Goal: Information Seeking & Learning: Check status

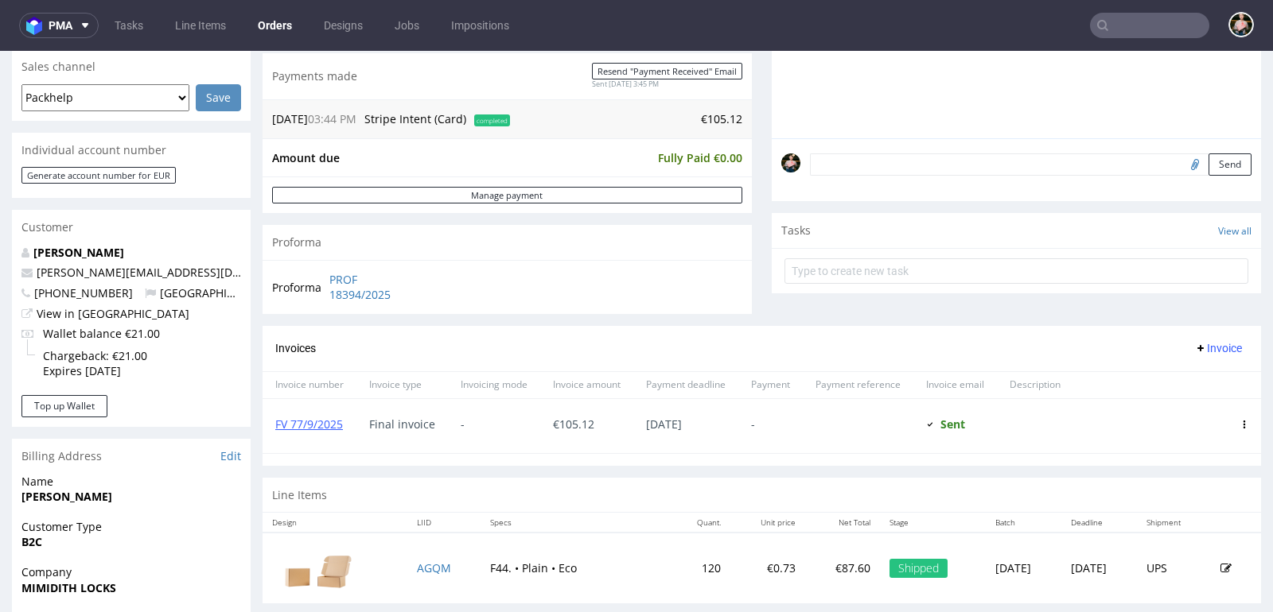
scroll to position [457, 0]
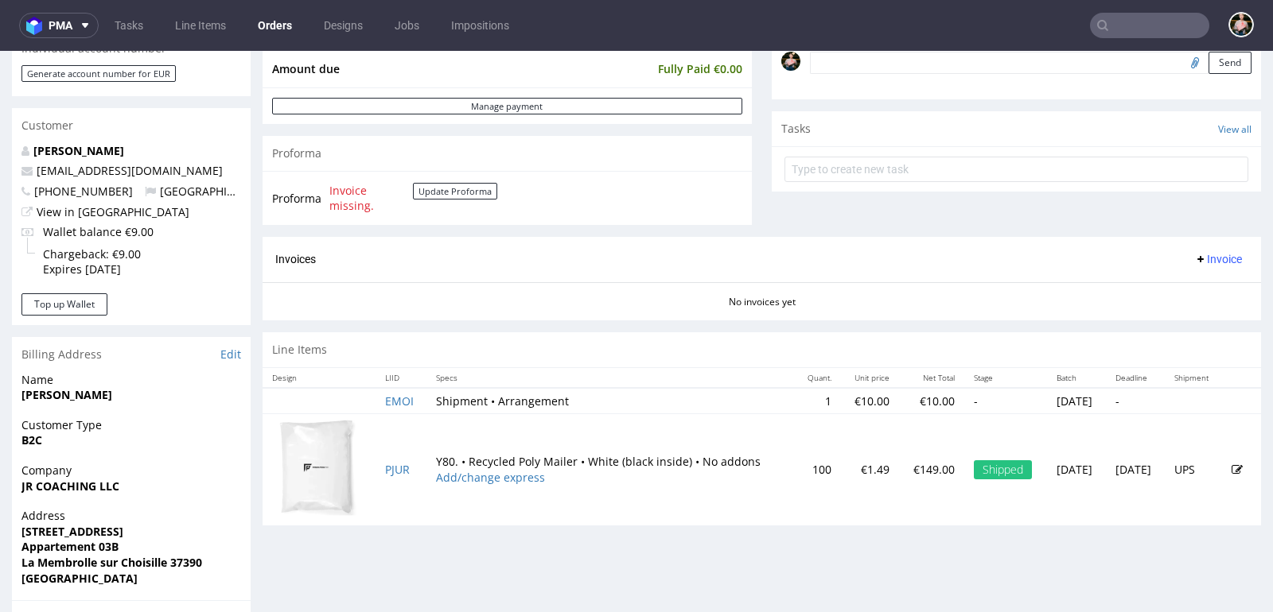
scroll to position [508, 0]
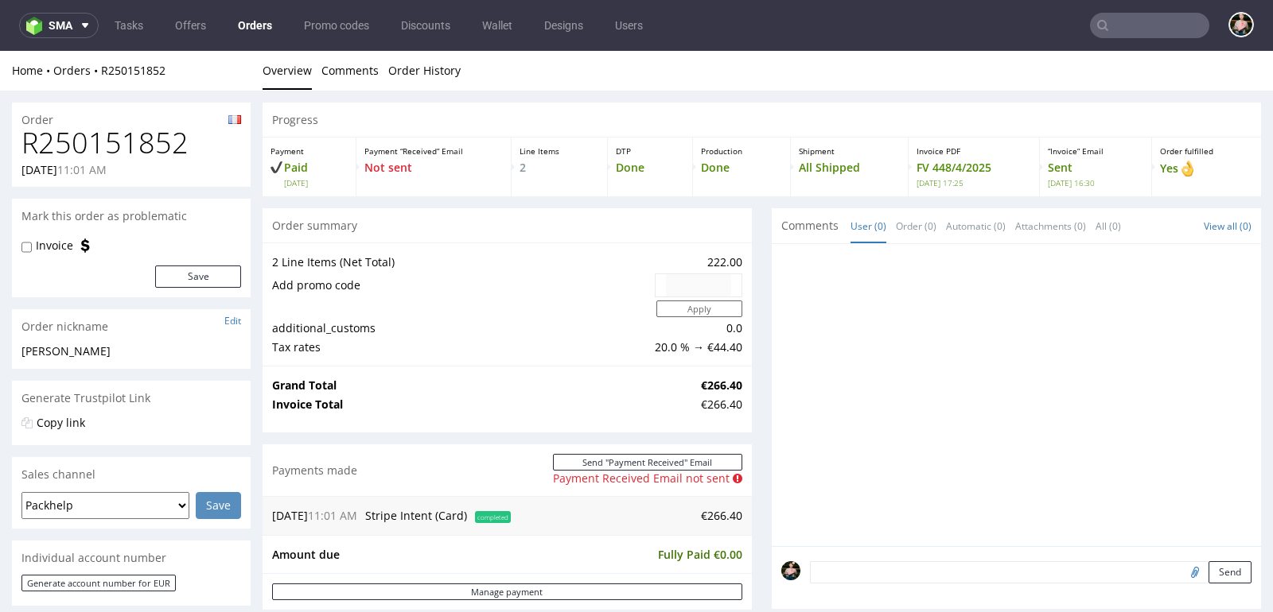
scroll to position [791, 0]
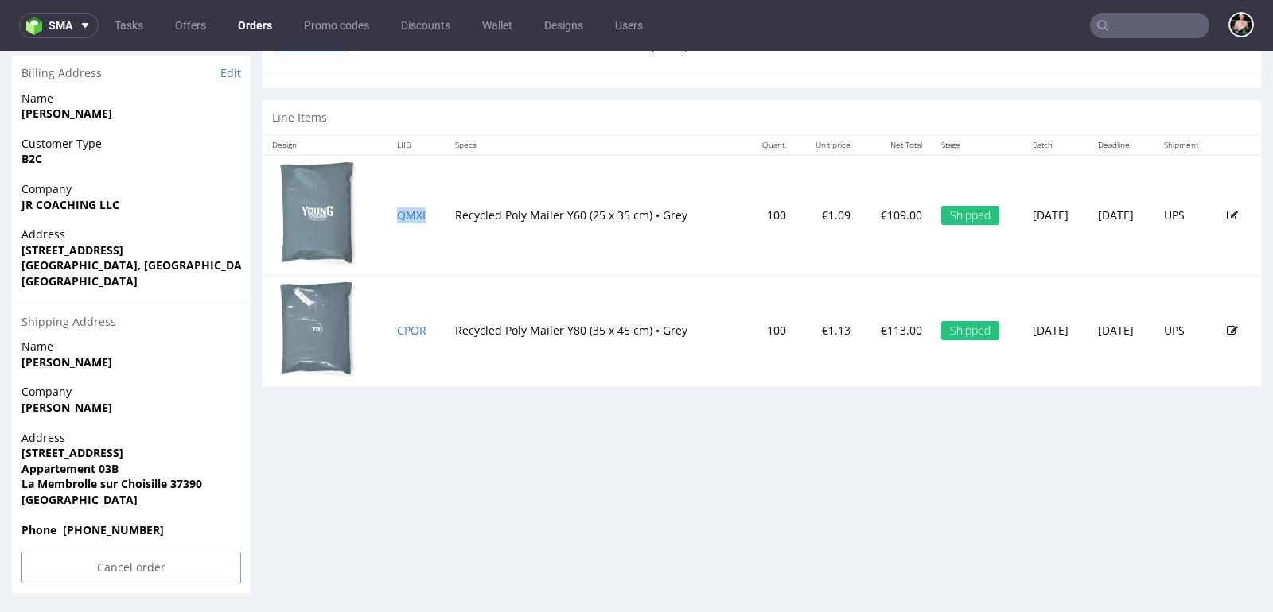
click at [393, 200] on td "QMXI" at bounding box center [416, 215] width 58 height 120
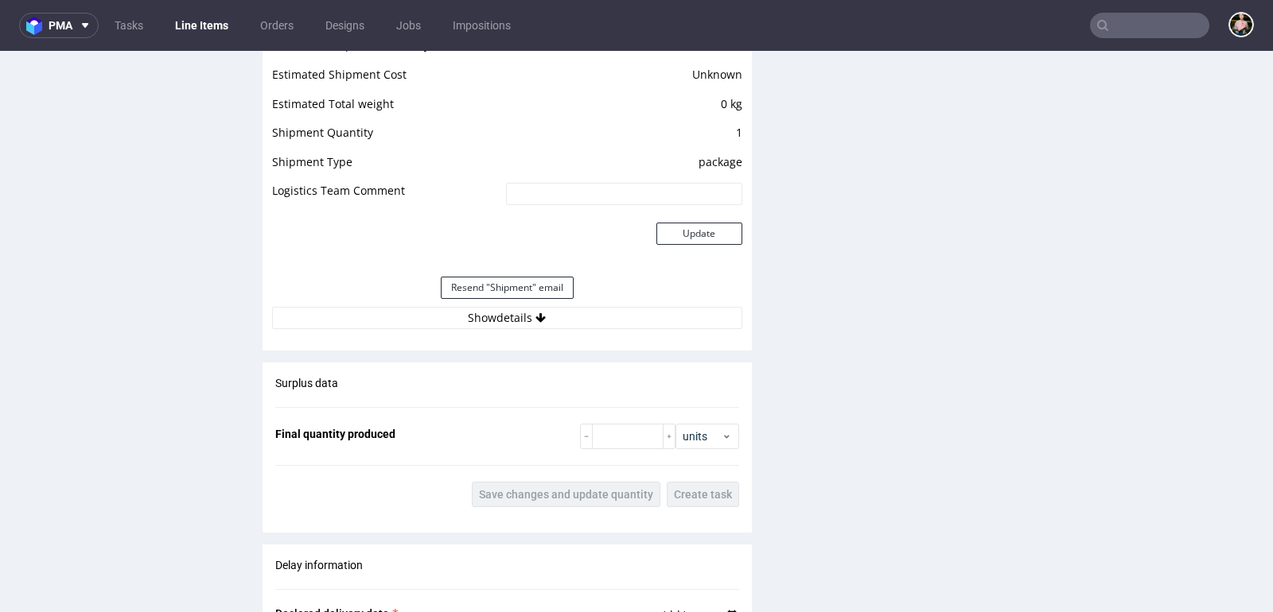
scroll to position [1728, 0]
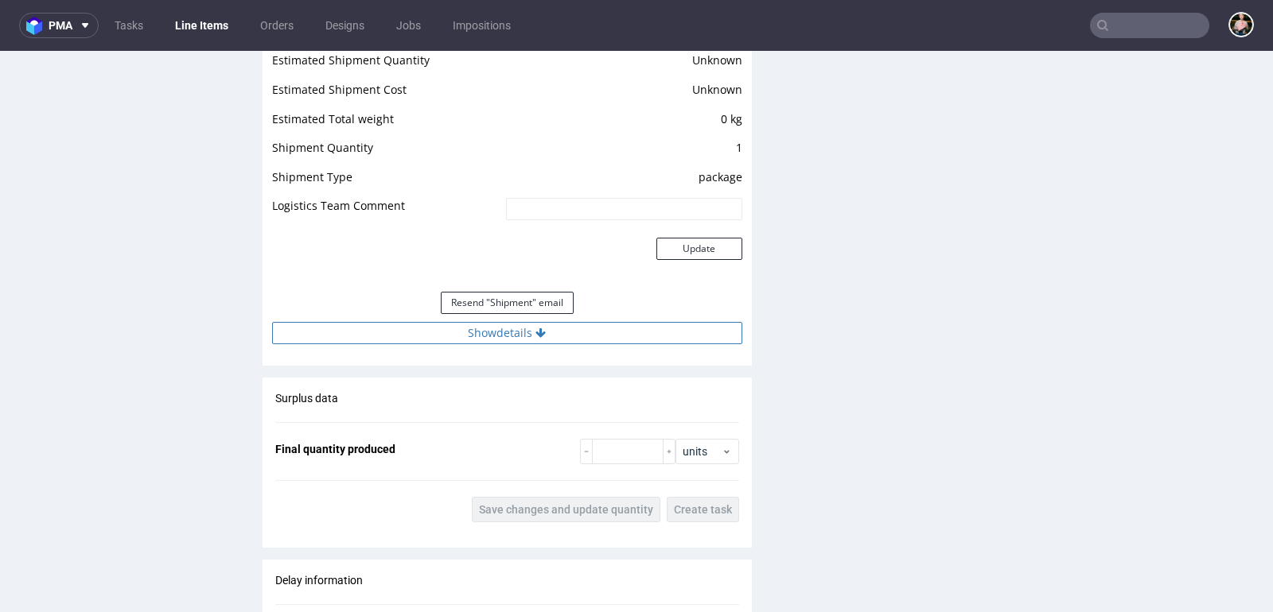
click at [503, 322] on button "Show details" at bounding box center [507, 333] width 470 height 22
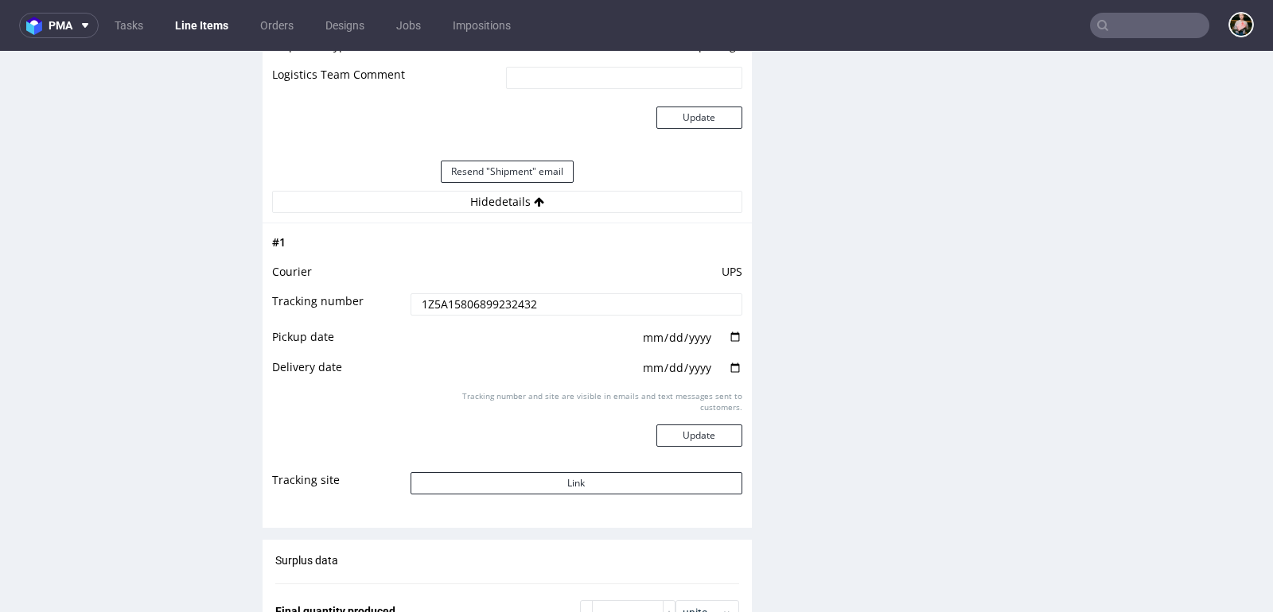
scroll to position [1868, 0]
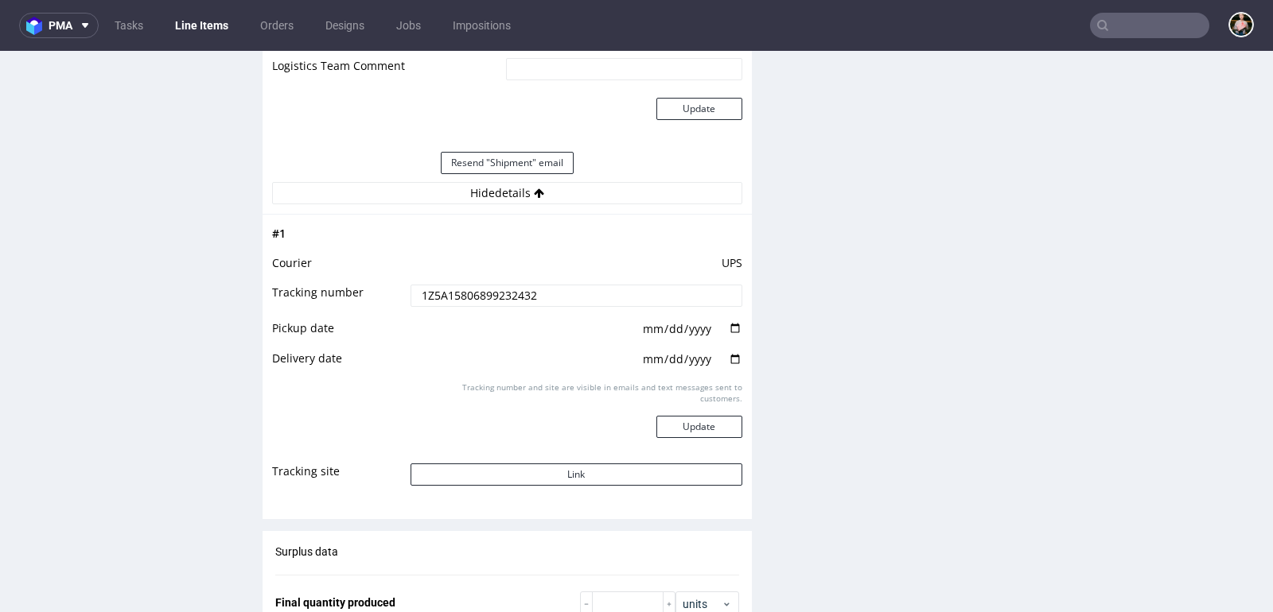
click at [551, 462] on td "Link" at bounding box center [574, 480] width 336 height 36
click at [544, 474] on button "Link" at bounding box center [576, 475] width 332 height 22
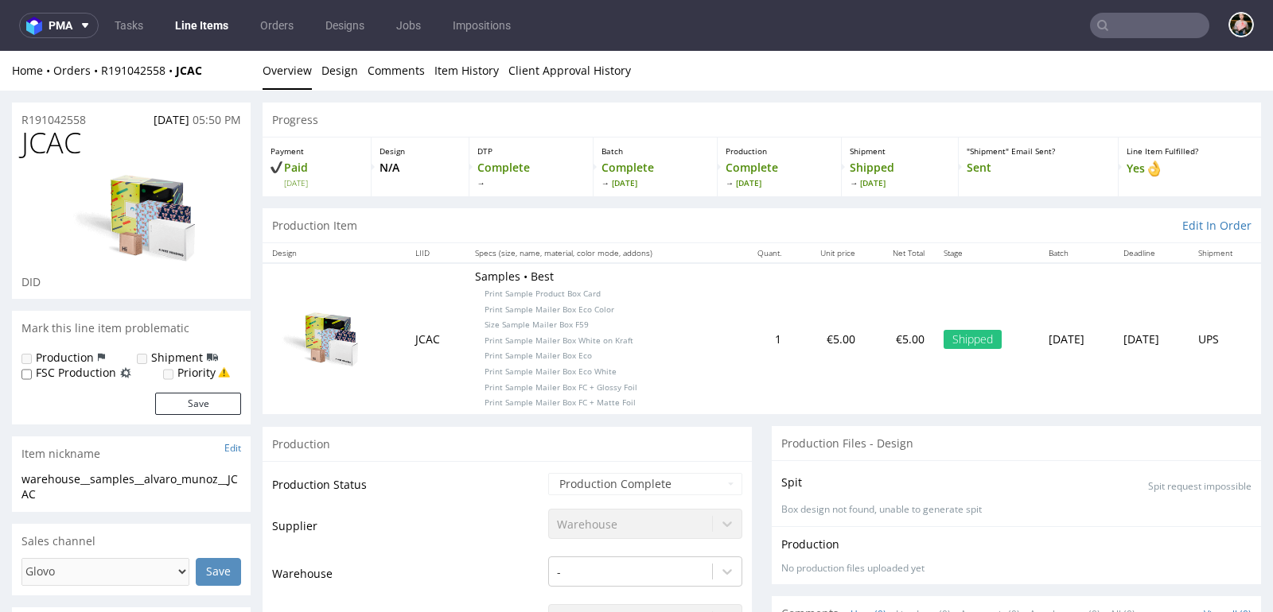
click at [1172, 21] on input "text" at bounding box center [1149, 25] width 119 height 25
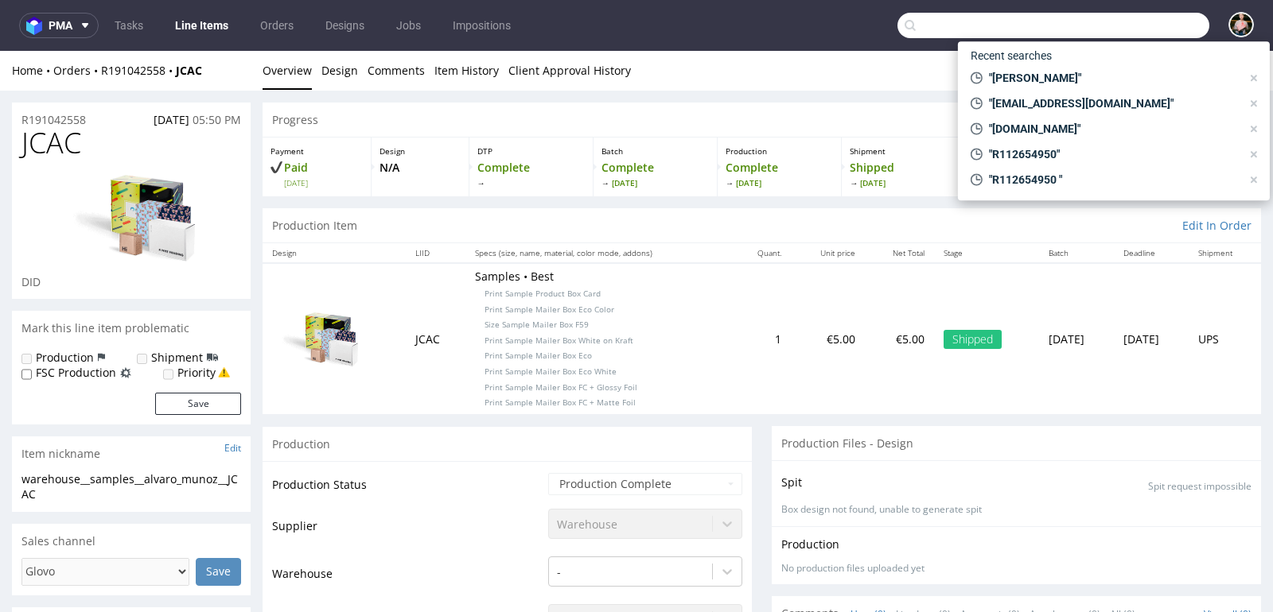
paste input "[DOMAIN_NAME] Sp. z o.o."
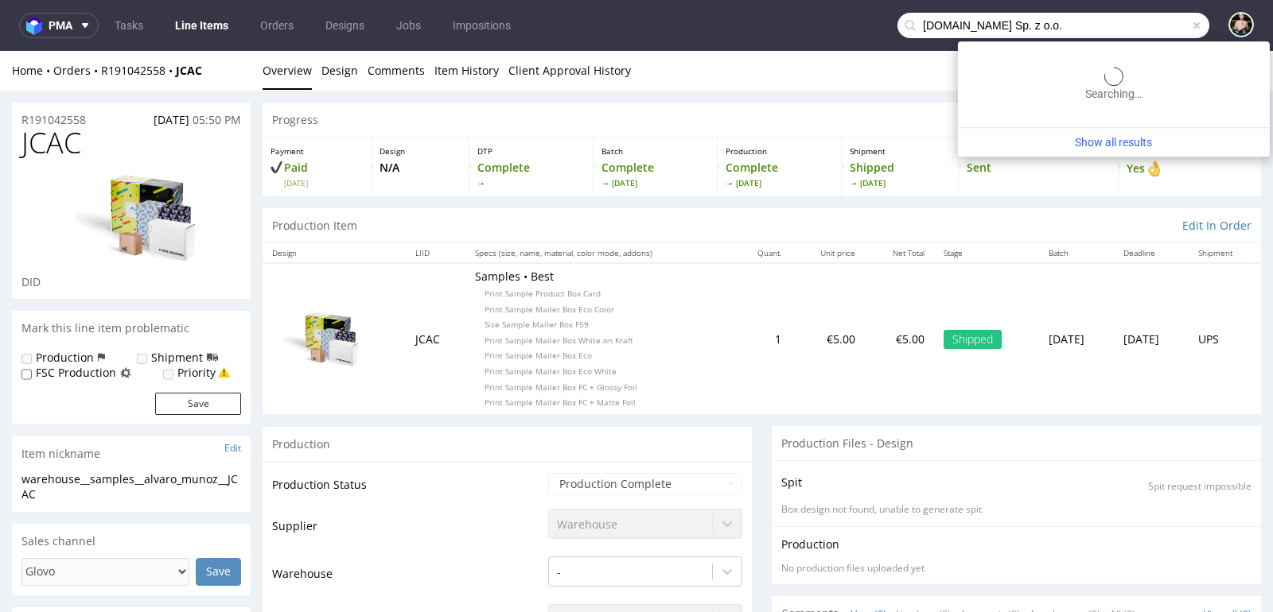
type input "[DOMAIN_NAME] Sp. z o.o."
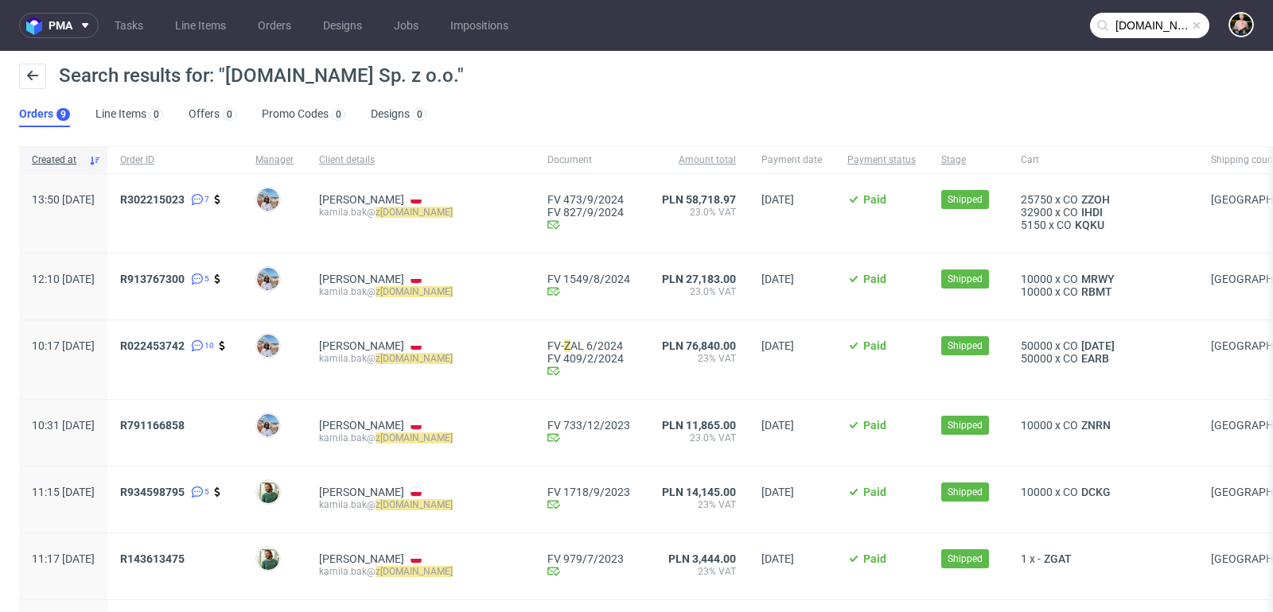
click at [1190, 23] on span at bounding box center [1196, 25] width 13 height 13
click at [1136, 23] on input "text" at bounding box center [1149, 25] width 119 height 25
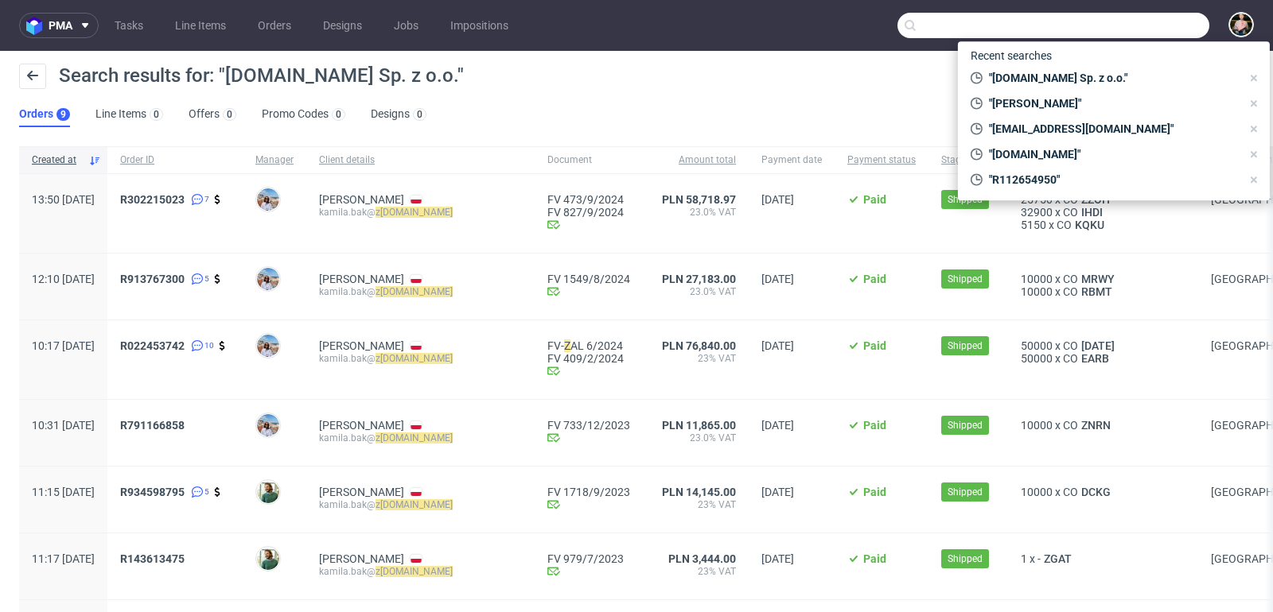
paste input "ahead GmbH"
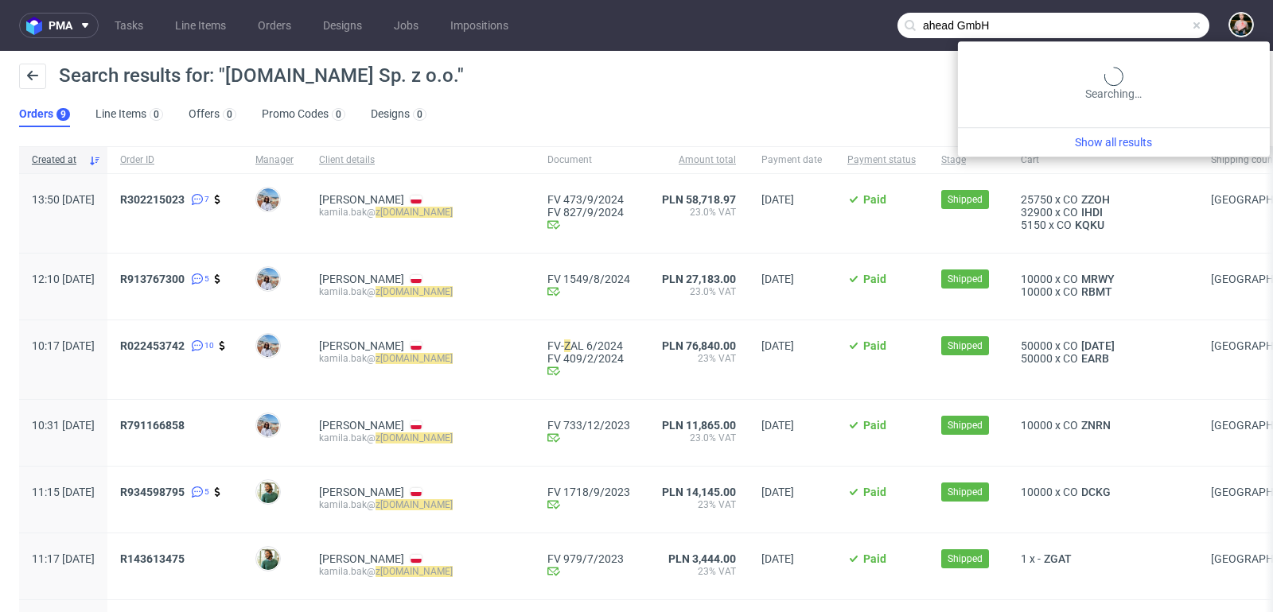
type input "ahead GmbH"
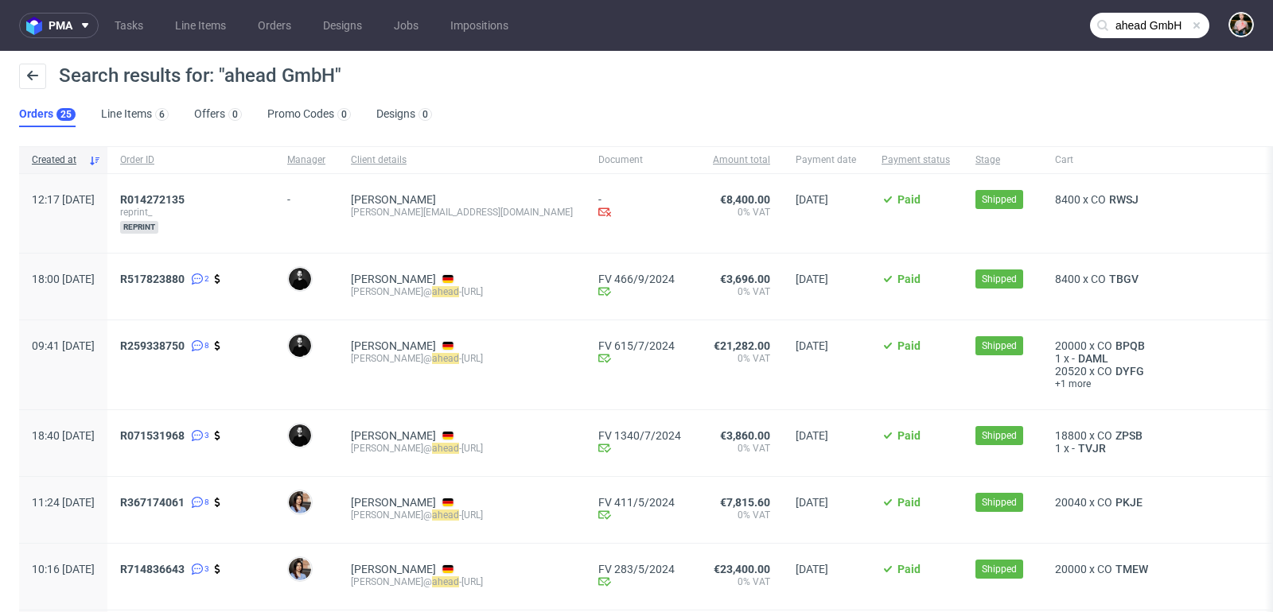
click at [1190, 29] on span at bounding box center [1196, 25] width 13 height 13
click at [1158, 29] on input "text" at bounding box center [1149, 25] width 119 height 25
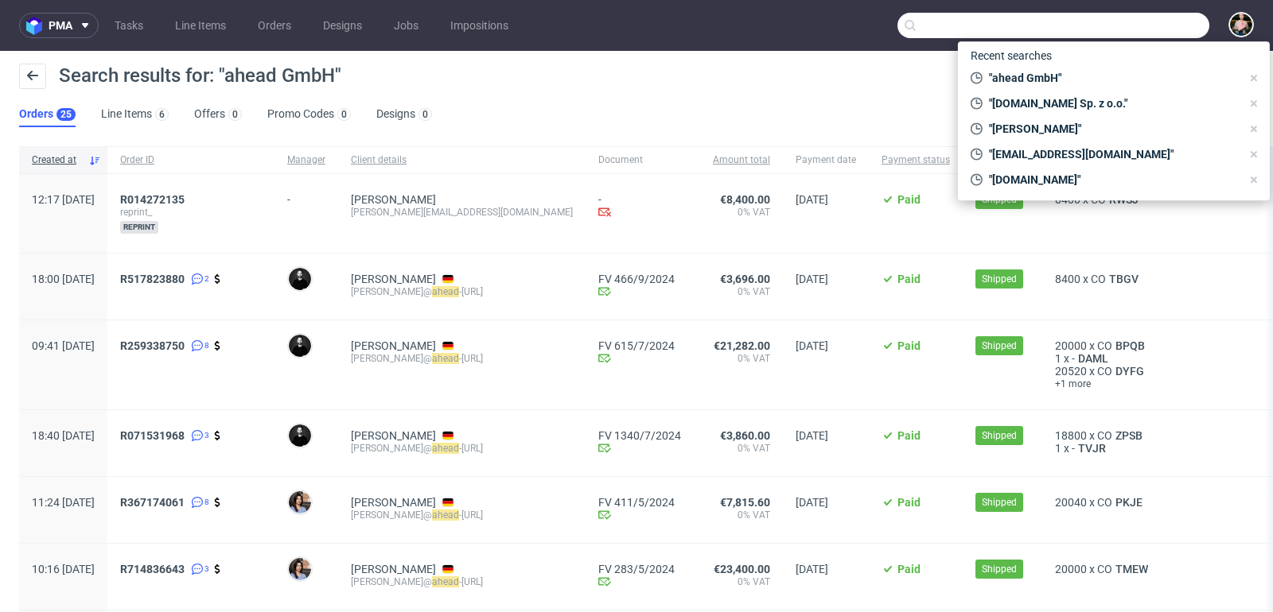
paste input "R467753736"
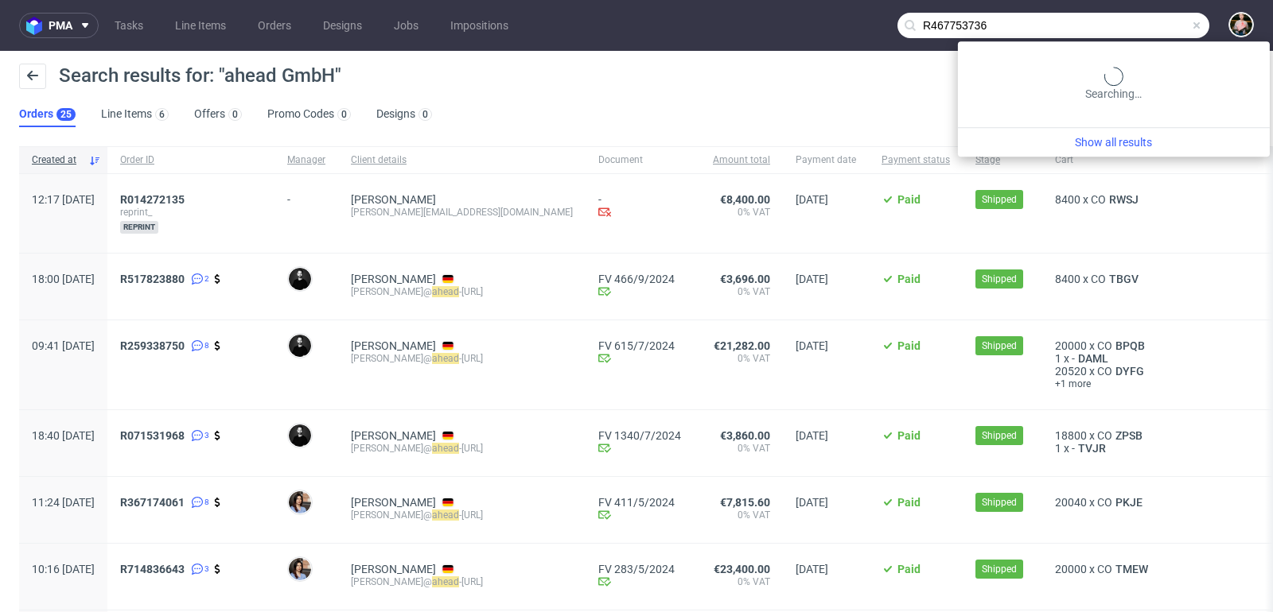
type input "R467753736"
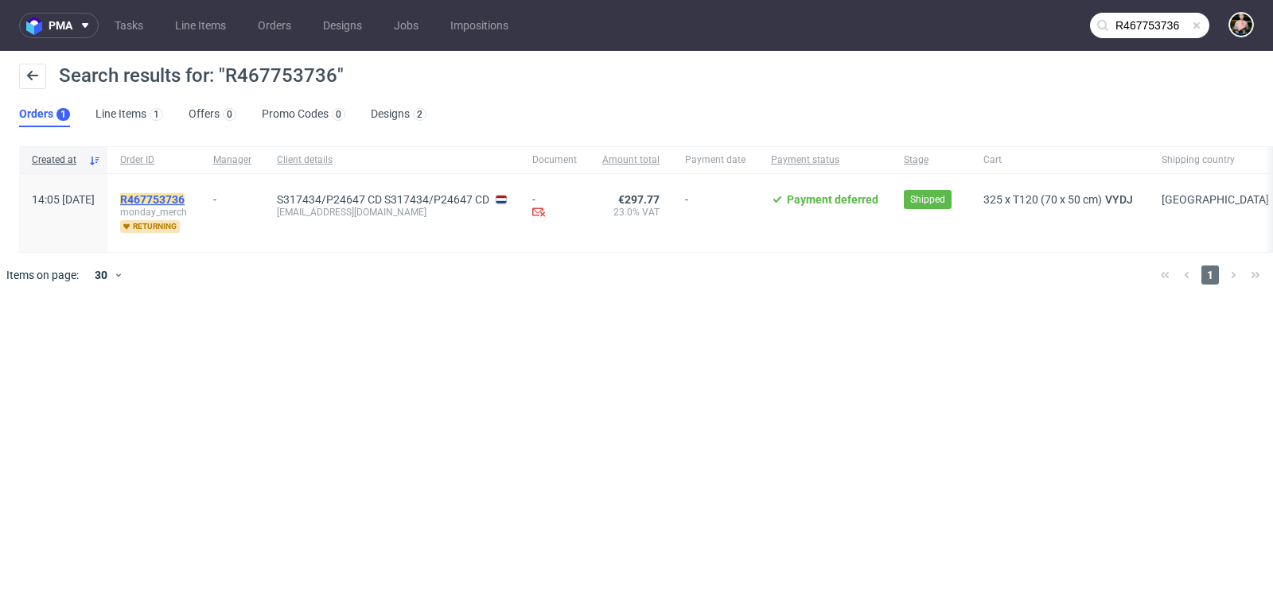
click at [185, 202] on mark "R467753736" at bounding box center [152, 199] width 64 height 13
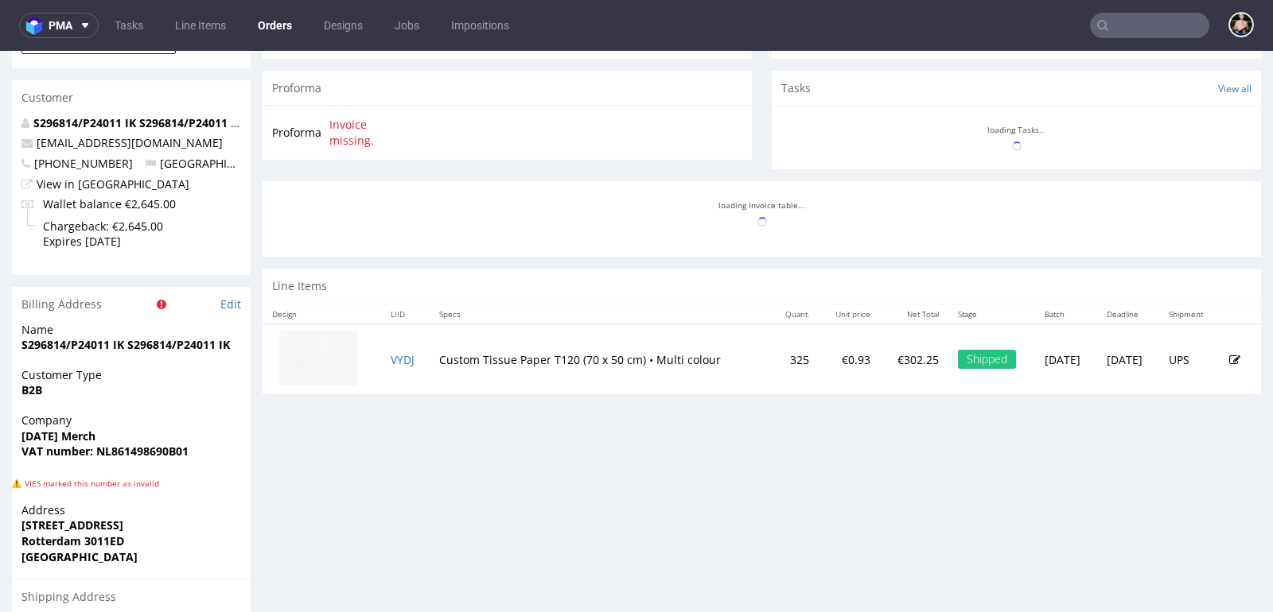
scroll to position [581, 0]
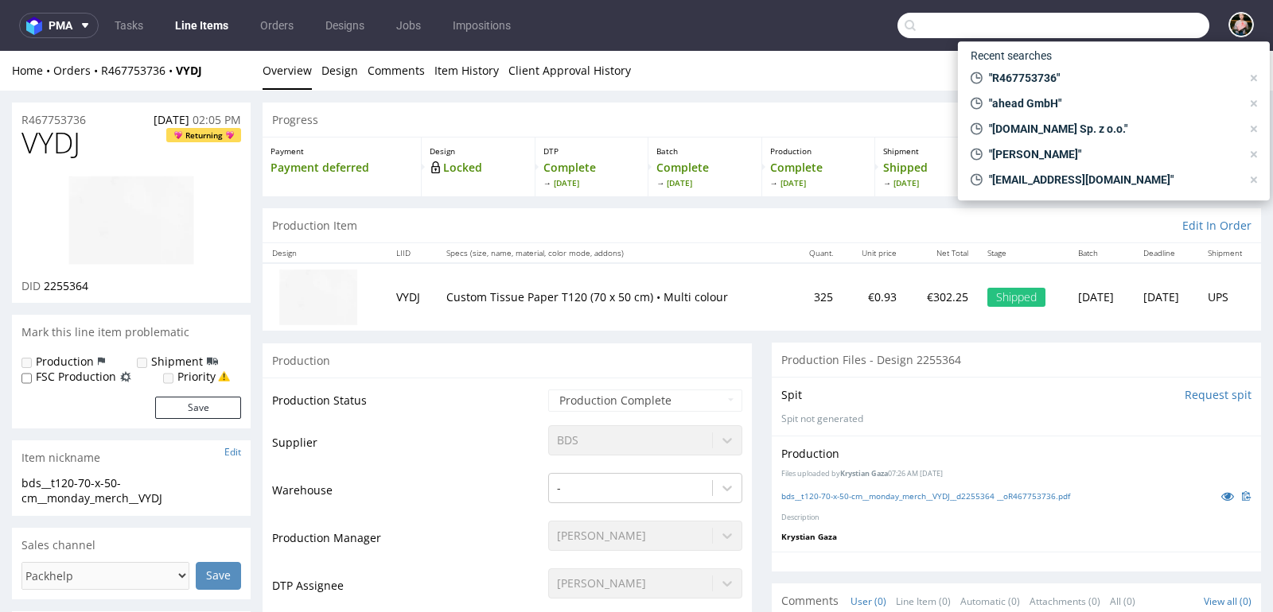
click at [1122, 28] on input "text" at bounding box center [1053, 25] width 312 height 25
paste input "R401396268"
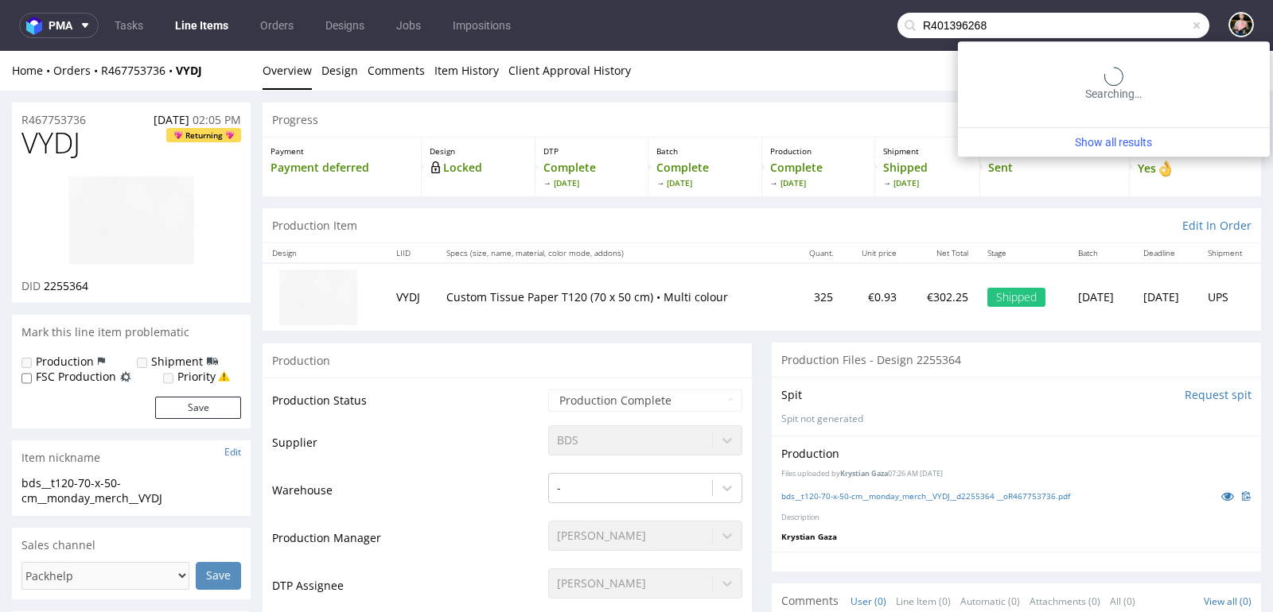
type input "R401396268"
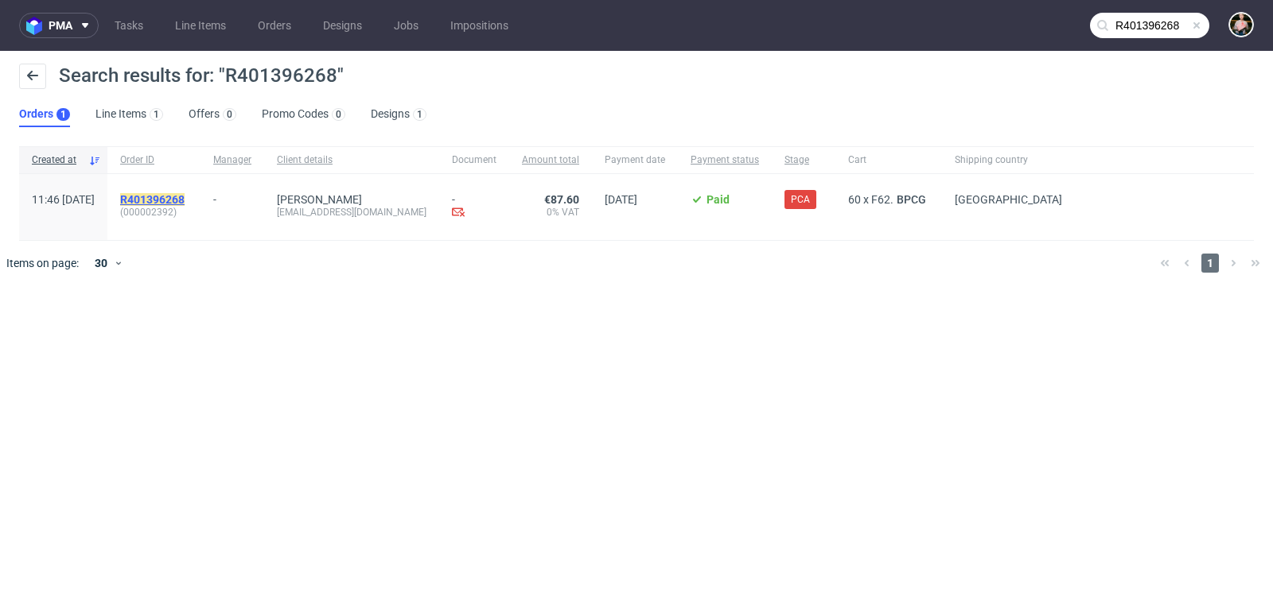
click at [185, 202] on mark "R401396268" at bounding box center [152, 199] width 64 height 13
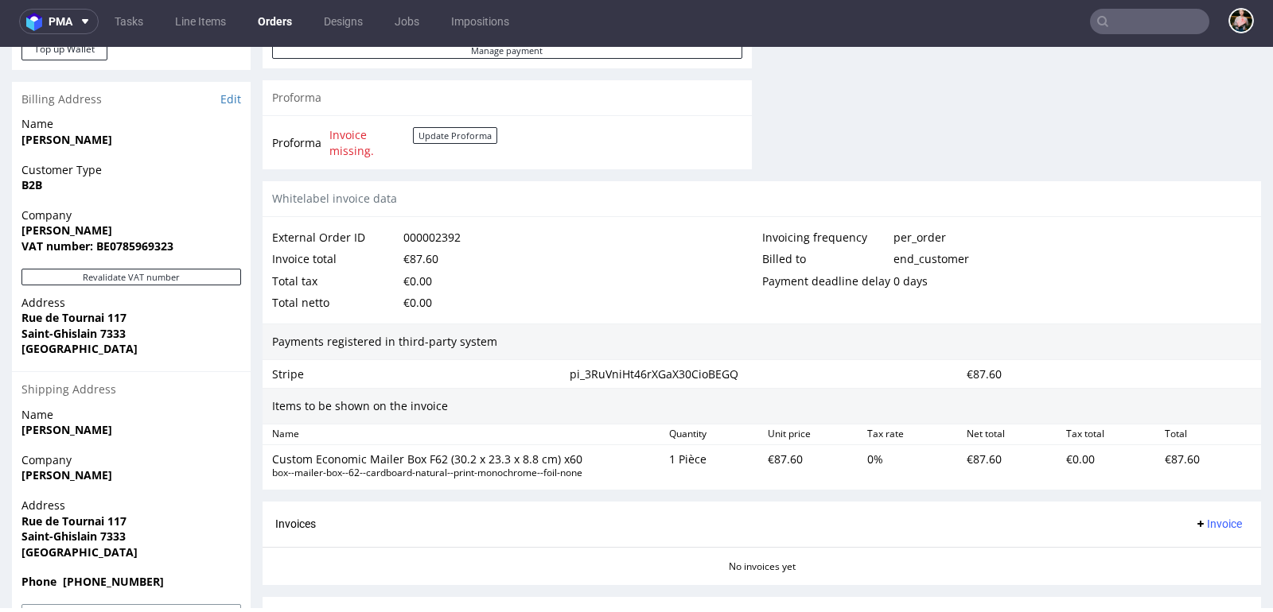
scroll to position [725, 0]
click at [132, 18] on link "Tasks" at bounding box center [129, 21] width 48 height 25
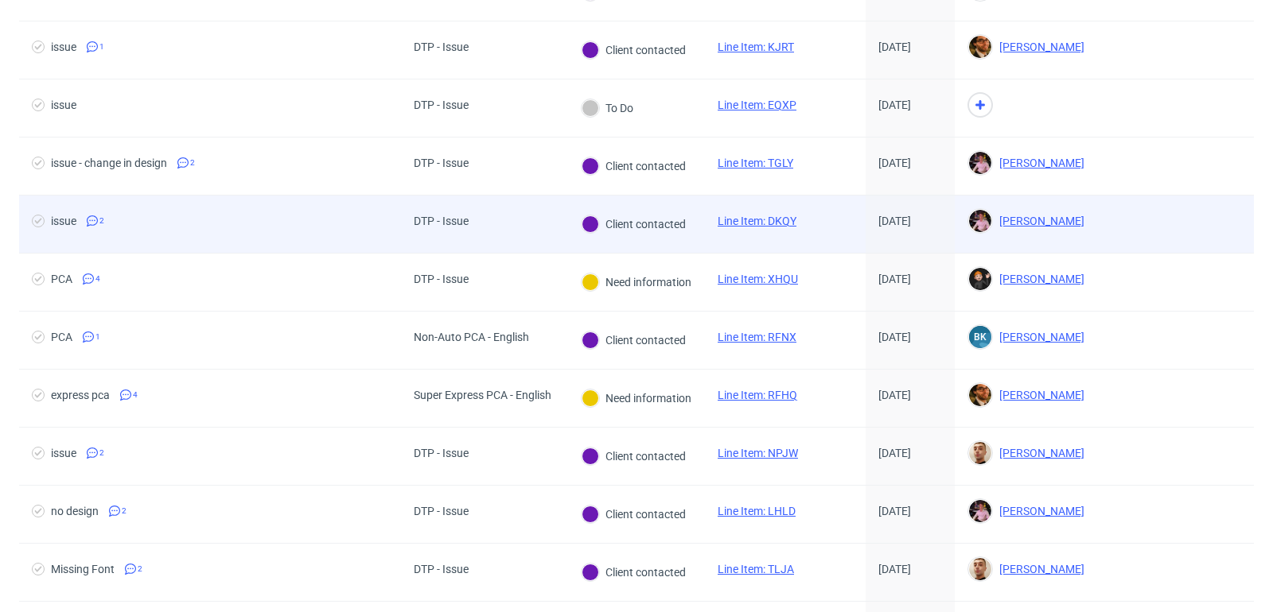
scroll to position [1324, 0]
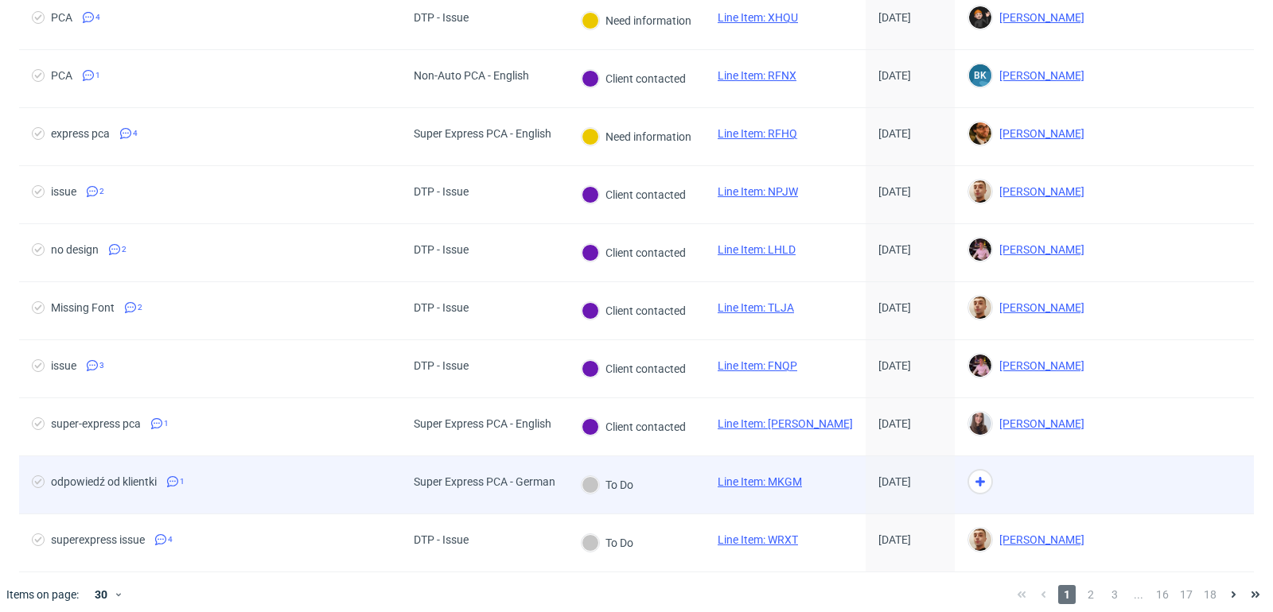
click at [762, 476] on link "Line Item: MKGM" at bounding box center [759, 482] width 84 height 13
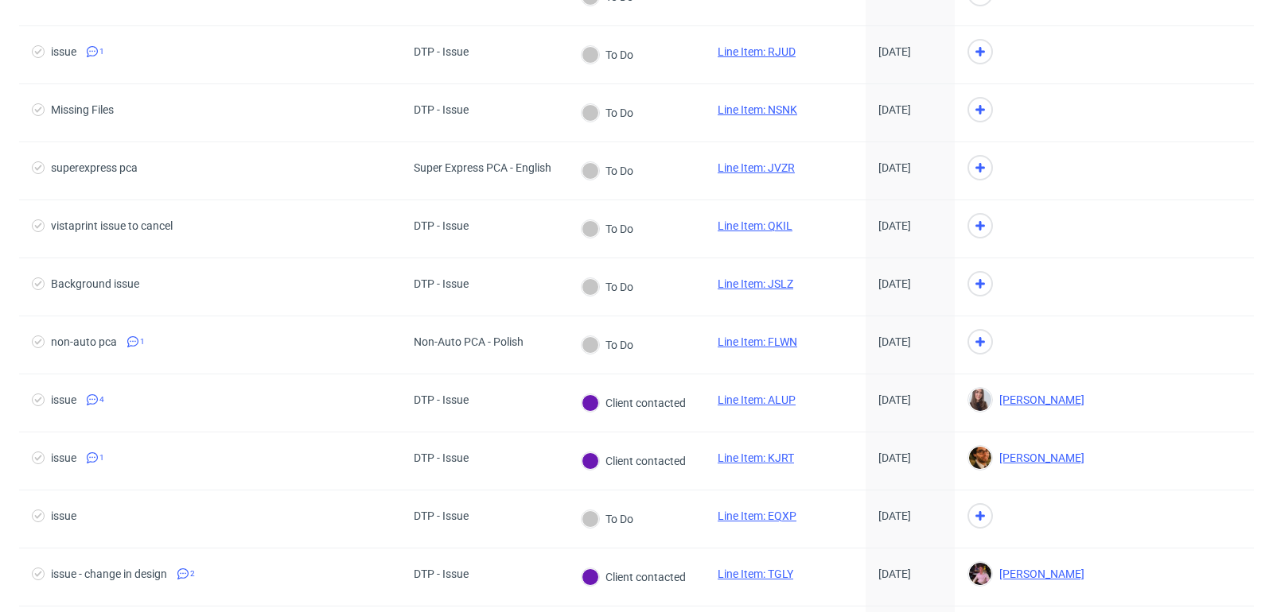
scroll to position [636, 0]
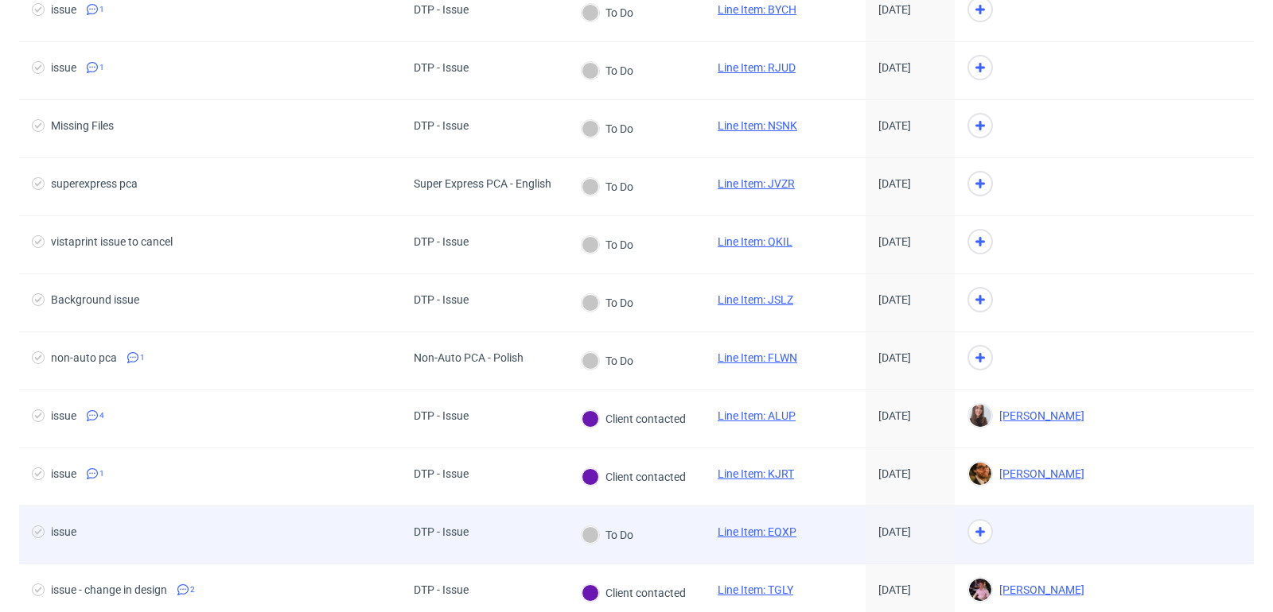
click at [762, 526] on link "Line Item: EQXP" at bounding box center [756, 532] width 79 height 13
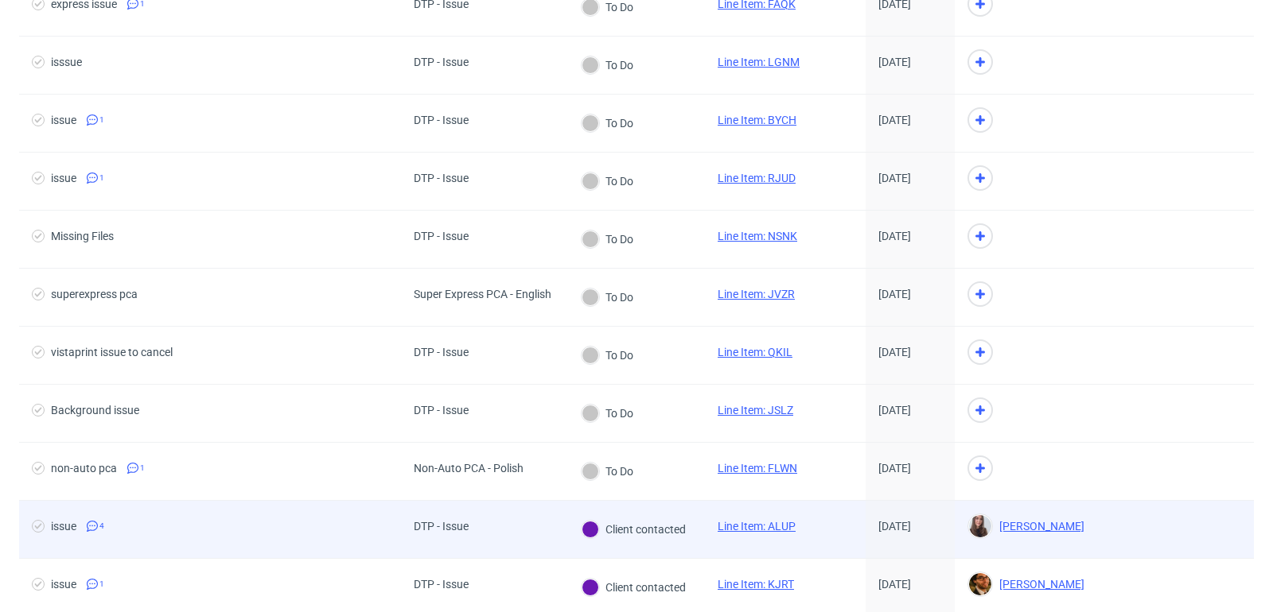
scroll to position [466, 0]
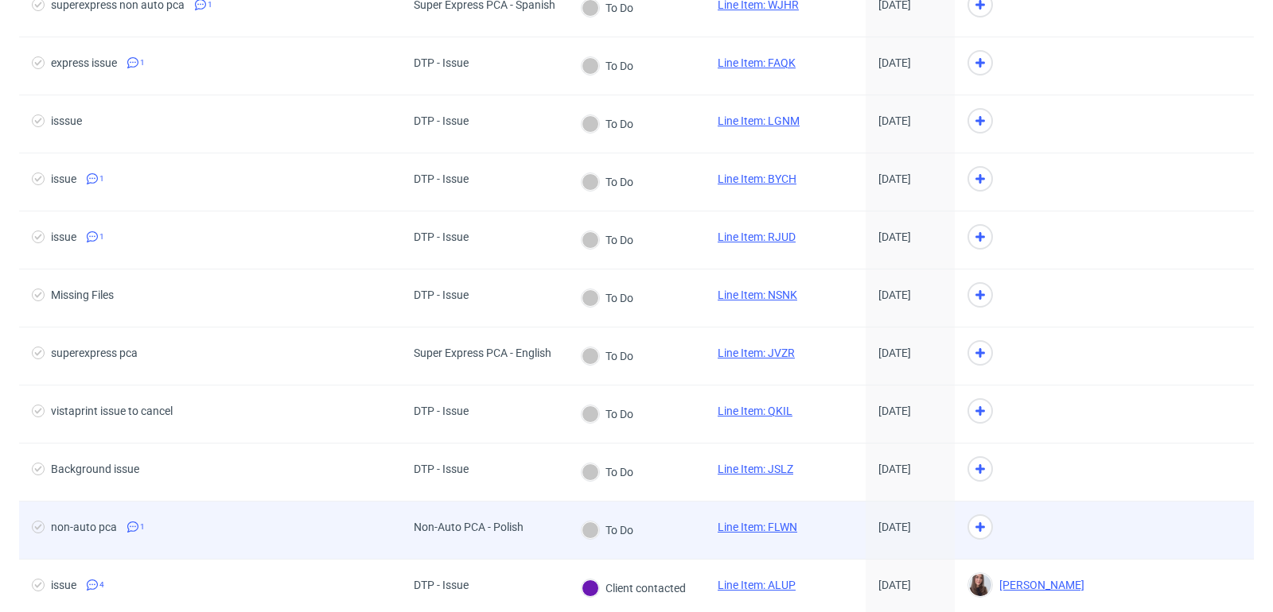
click at [752, 521] on link "Line Item: FLWN" at bounding box center [757, 527] width 80 height 13
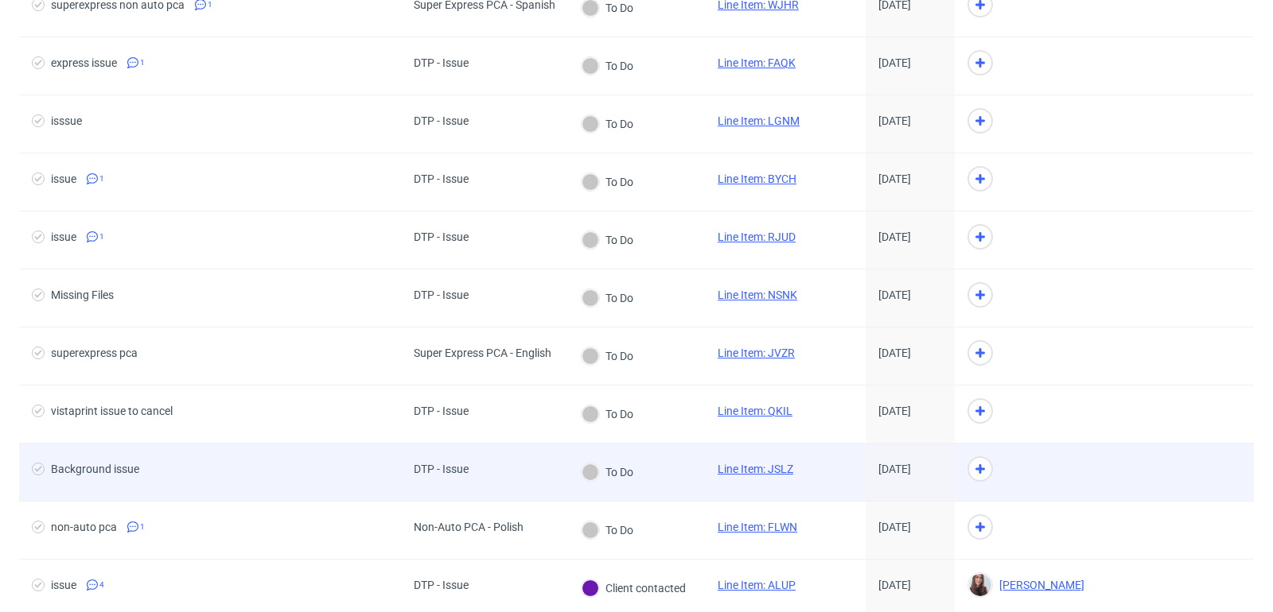
click at [763, 463] on link "Line Item: JSLZ" at bounding box center [755, 469] width 76 height 13
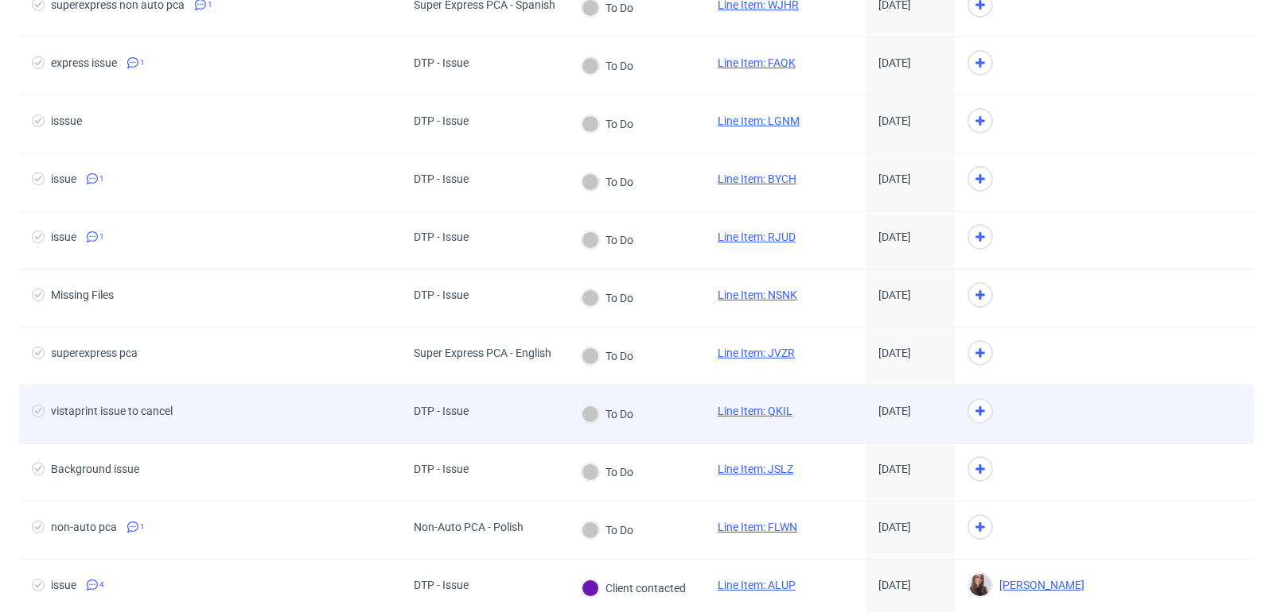
click at [768, 405] on link "Line Item: QKIL" at bounding box center [754, 411] width 75 height 13
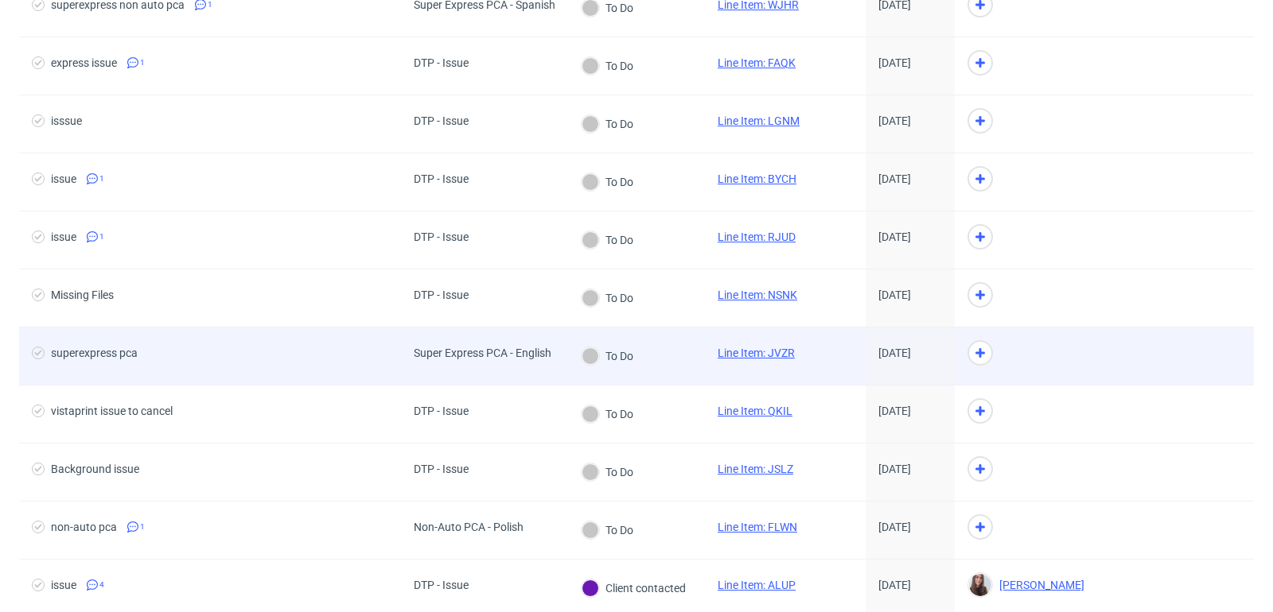
click at [766, 350] on link "Line Item: JVZR" at bounding box center [755, 353] width 77 height 13
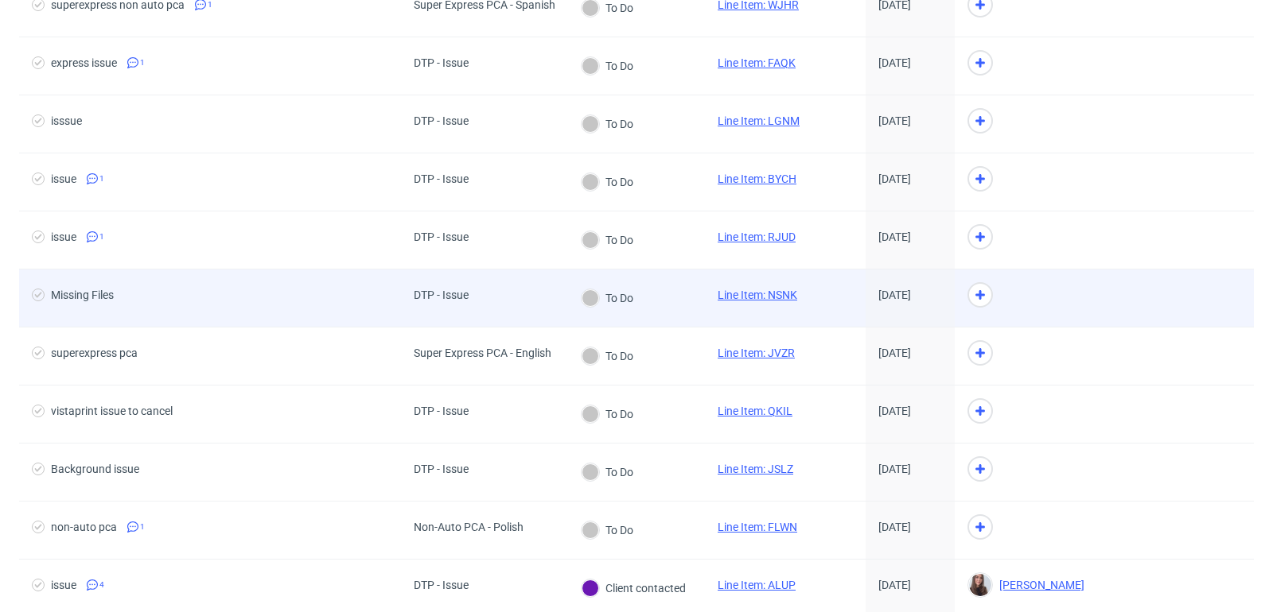
click at [762, 293] on link "Line Item: NSNK" at bounding box center [757, 295] width 80 height 13
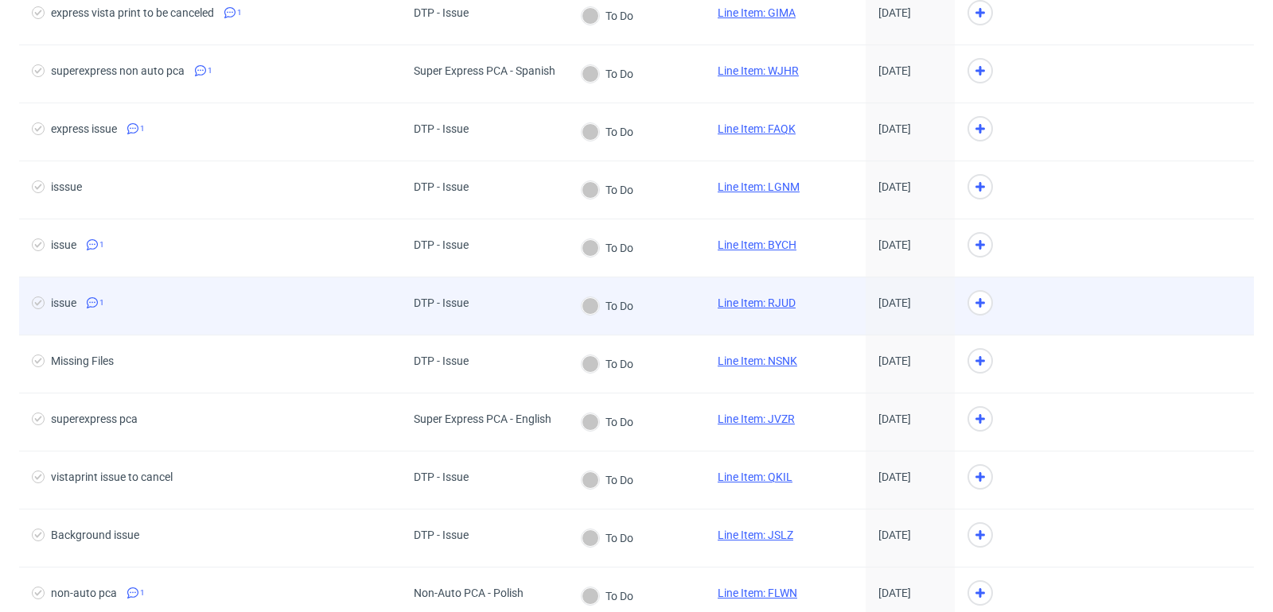
click at [753, 300] on link "Line Item: RJUD" at bounding box center [756, 303] width 78 height 13
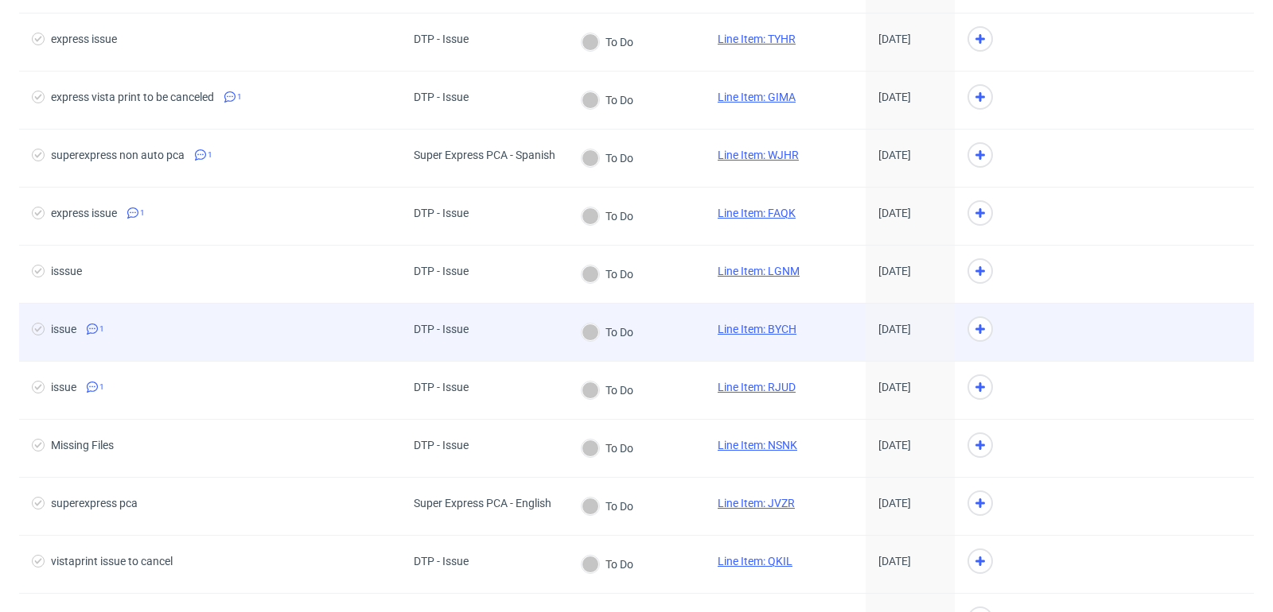
click at [749, 325] on link "Line Item: BYCH" at bounding box center [756, 329] width 79 height 13
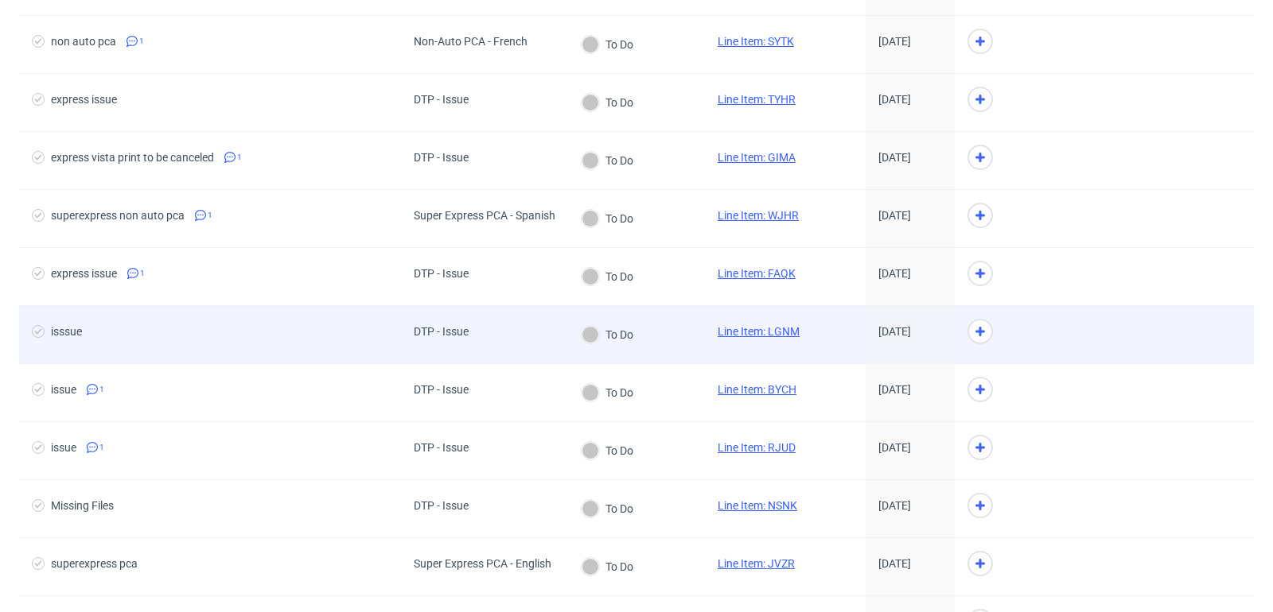
click at [749, 325] on link "Line Item: LGNM" at bounding box center [758, 331] width 82 height 13
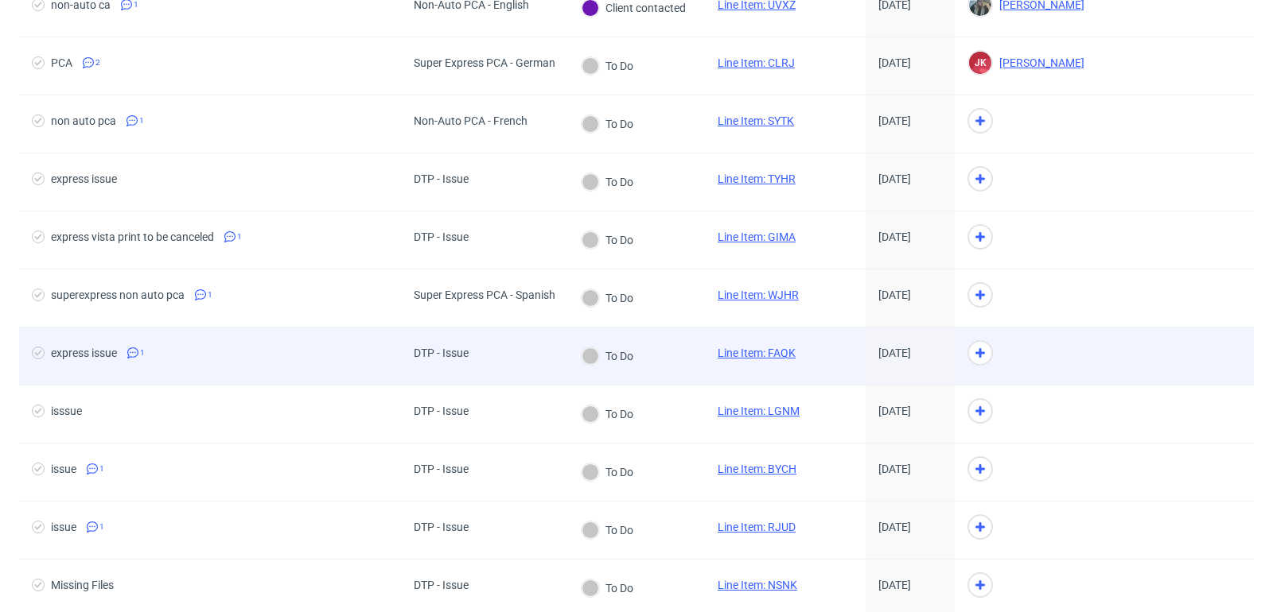
click at [749, 347] on link "Line Item: FAQK" at bounding box center [756, 353] width 78 height 13
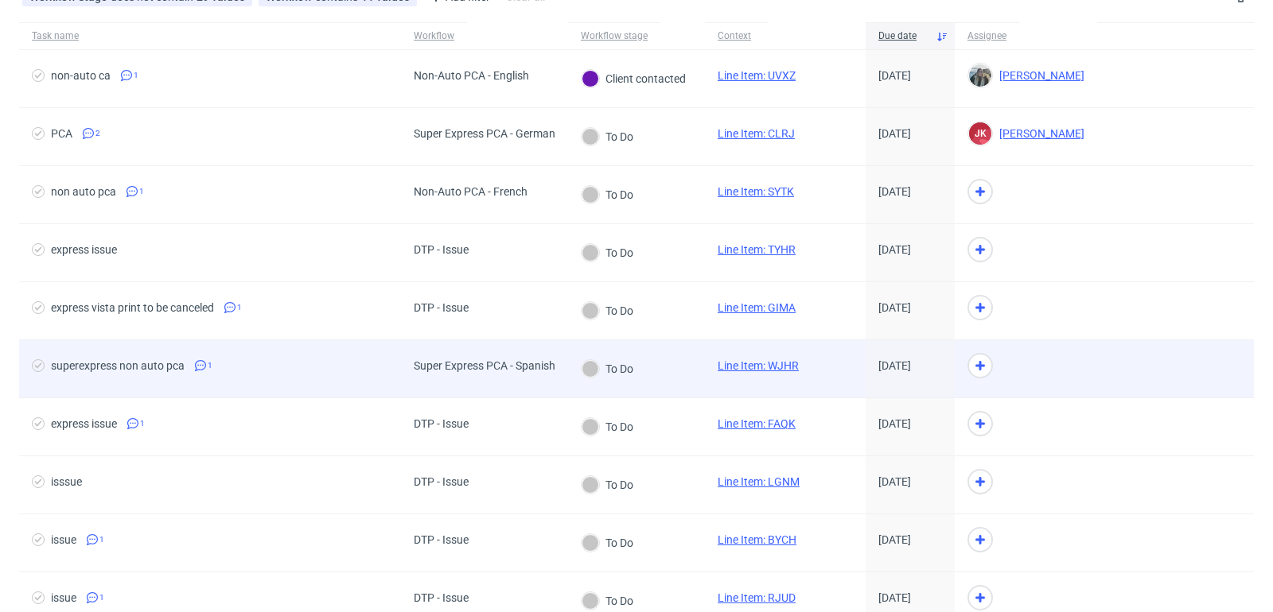
click at [749, 360] on link "Line Item: WJHR" at bounding box center [757, 366] width 81 height 13
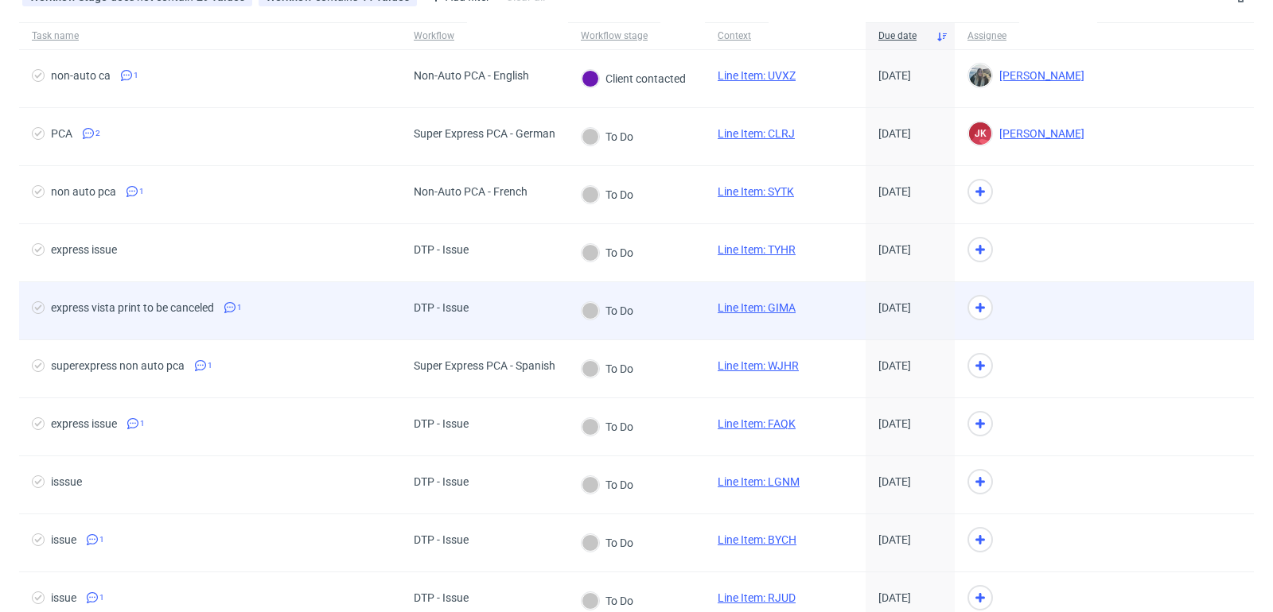
click at [749, 303] on link "Line Item: GIMA" at bounding box center [756, 307] width 78 height 13
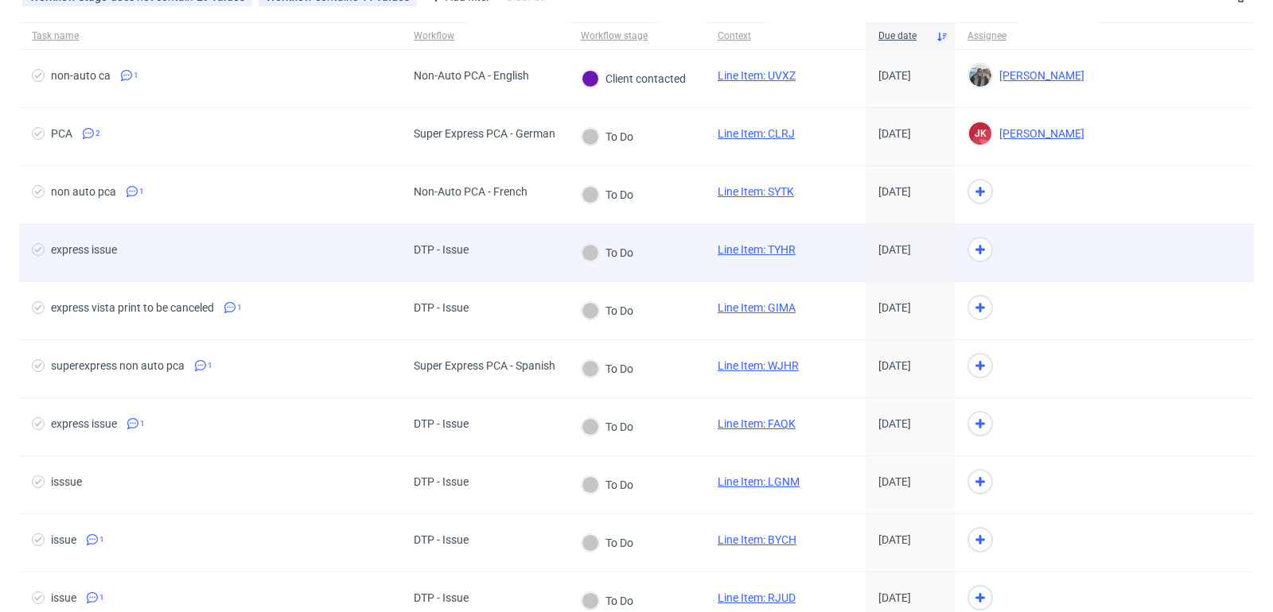
click at [757, 249] on link "Line Item: TYHR" at bounding box center [756, 249] width 78 height 13
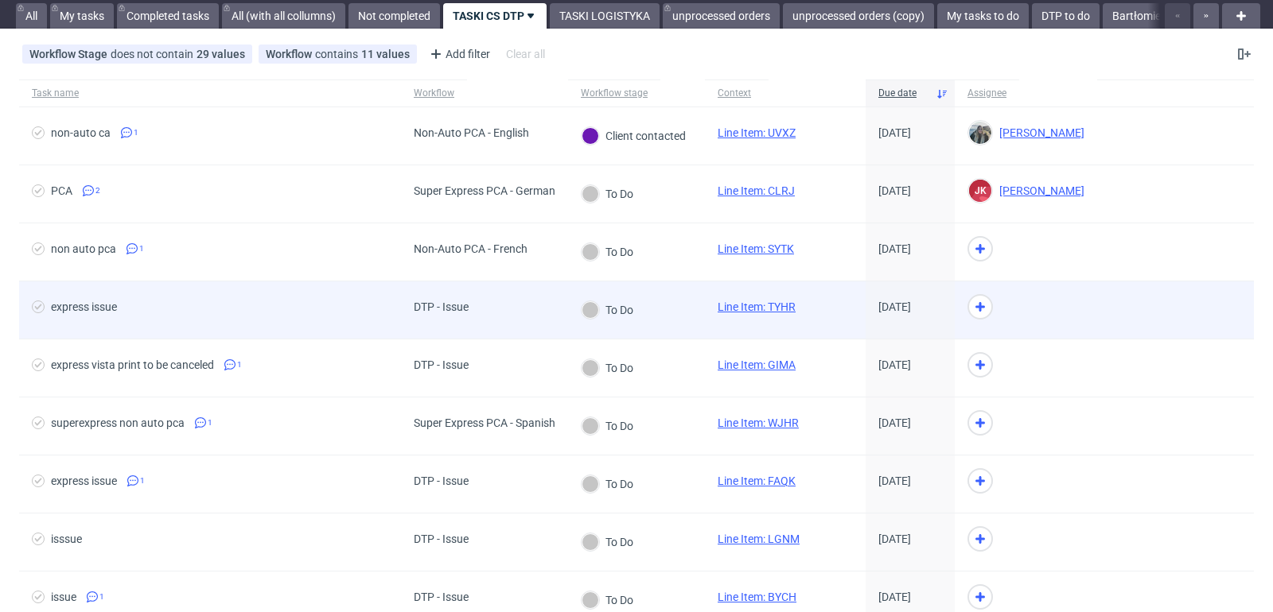
scroll to position [47, 0]
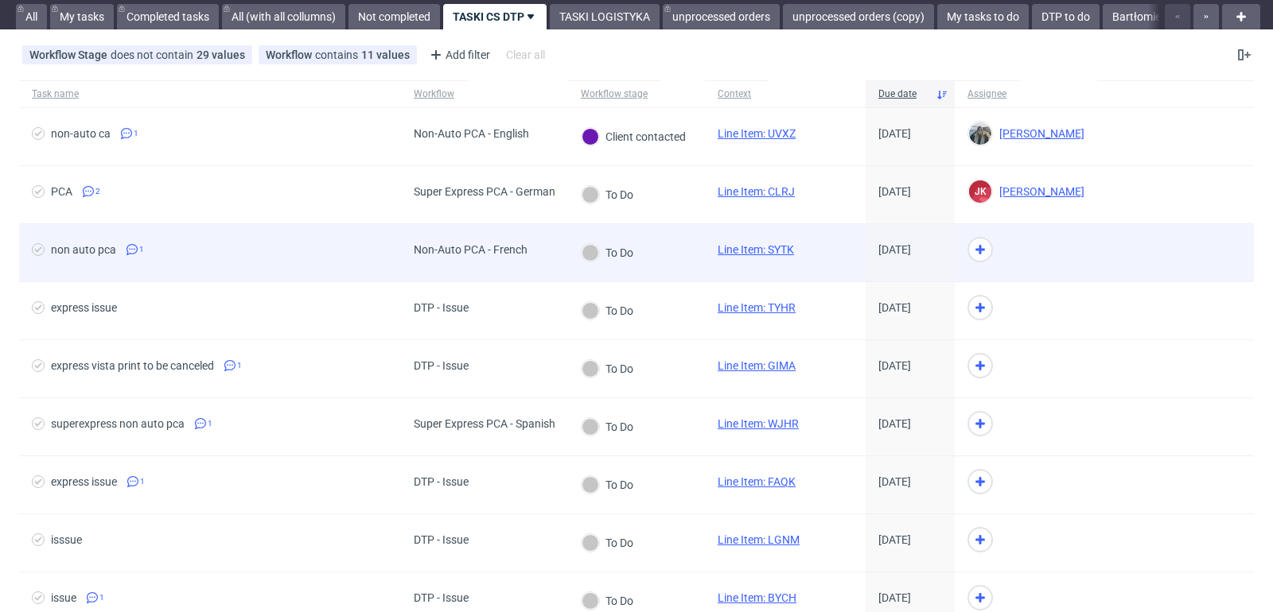
click at [756, 246] on link "Line Item: SYTK" at bounding box center [755, 249] width 76 height 13
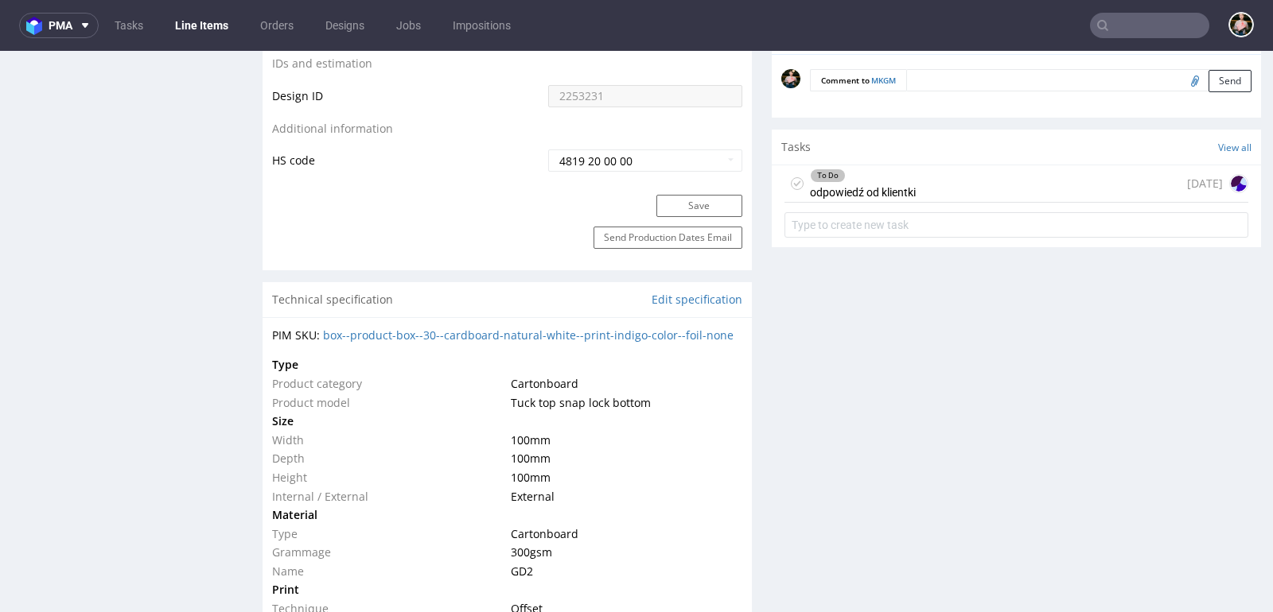
scroll to position [952, 0]
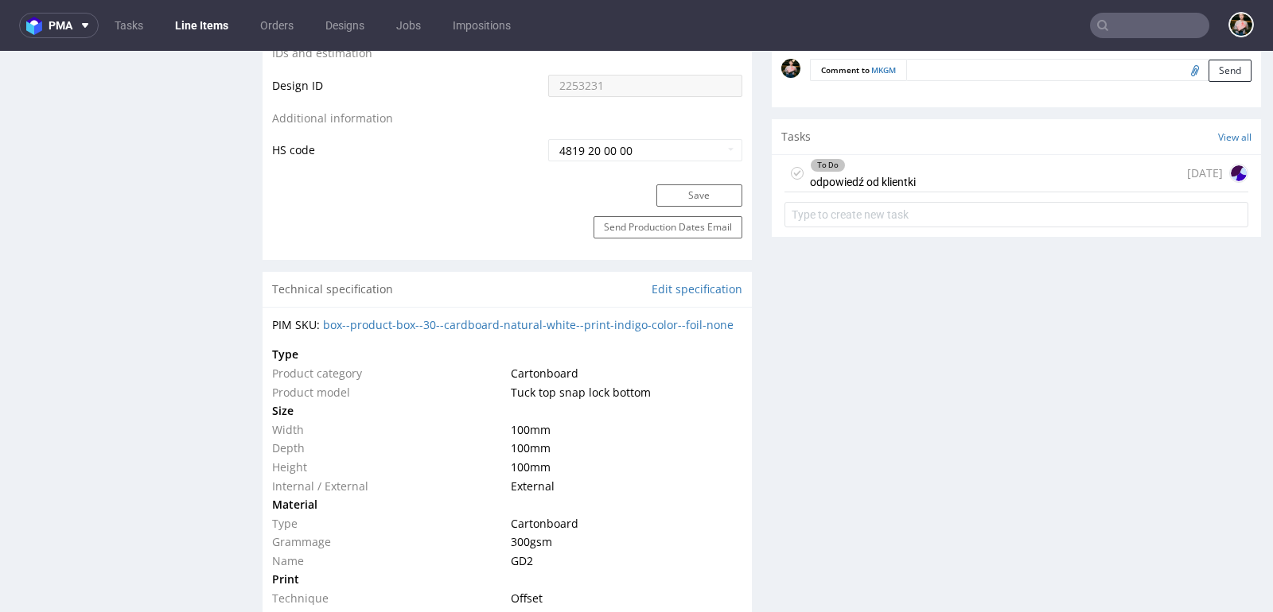
click at [794, 170] on use at bounding box center [797, 173] width 7 height 6
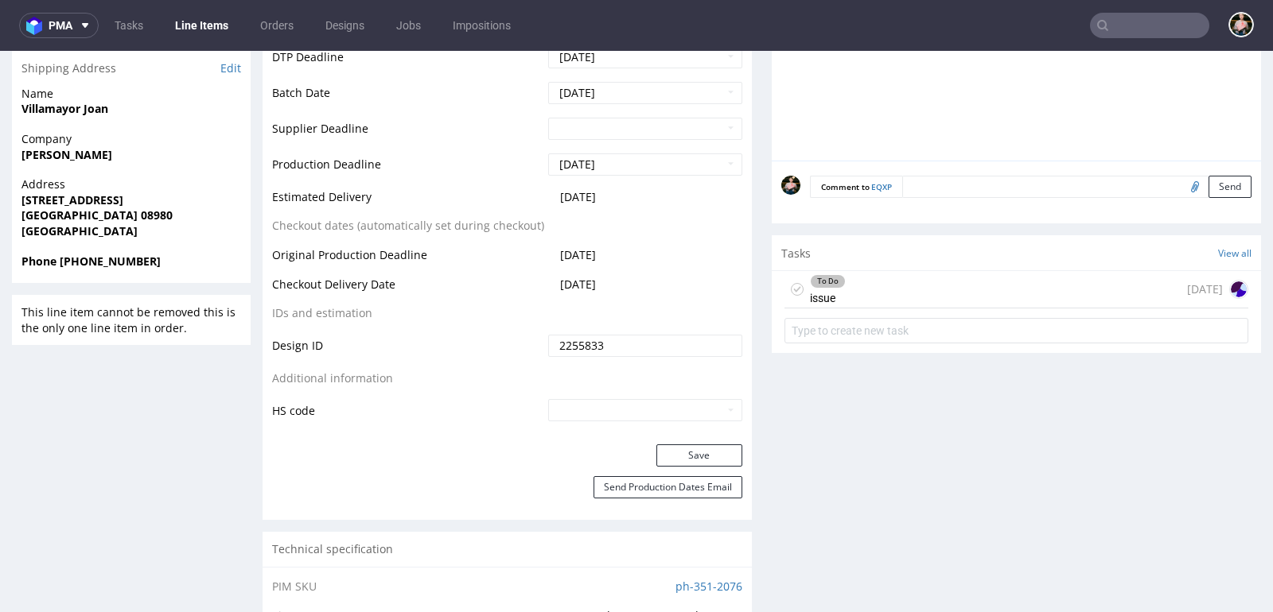
scroll to position [668, 0]
click at [923, 264] on div "Tasks View all" at bounding box center [1016, 251] width 489 height 35
click at [923, 285] on div "To Do issue 4 days ago" at bounding box center [1016, 288] width 464 height 37
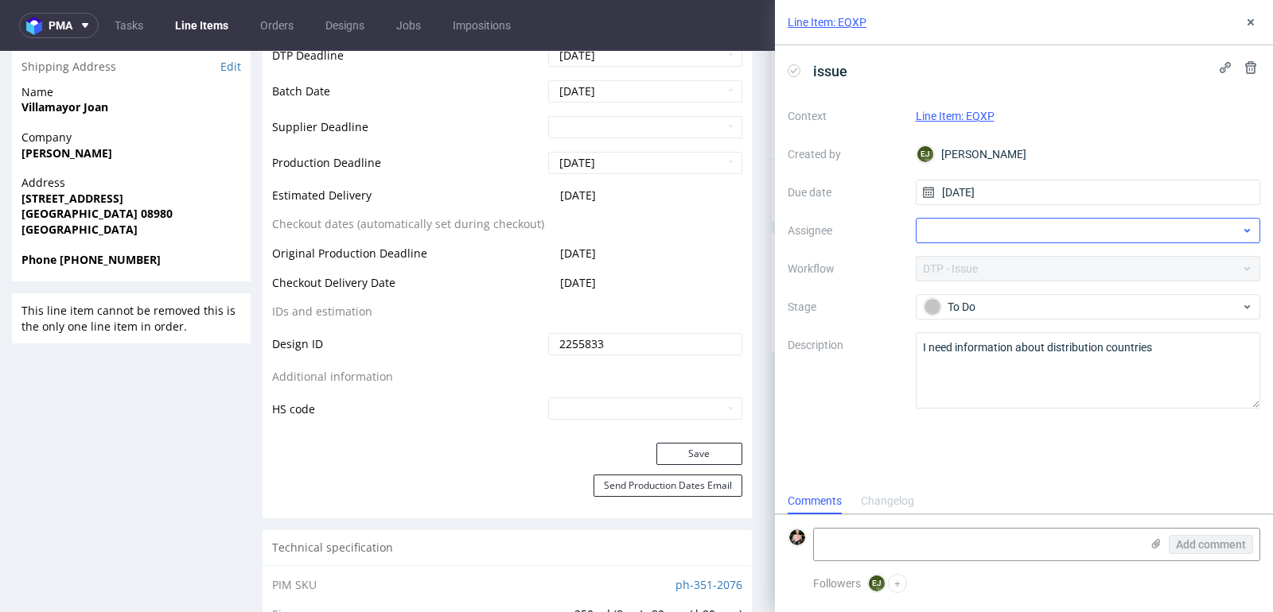
scroll to position [13, 0]
click at [985, 230] on div at bounding box center [1088, 230] width 345 height 25
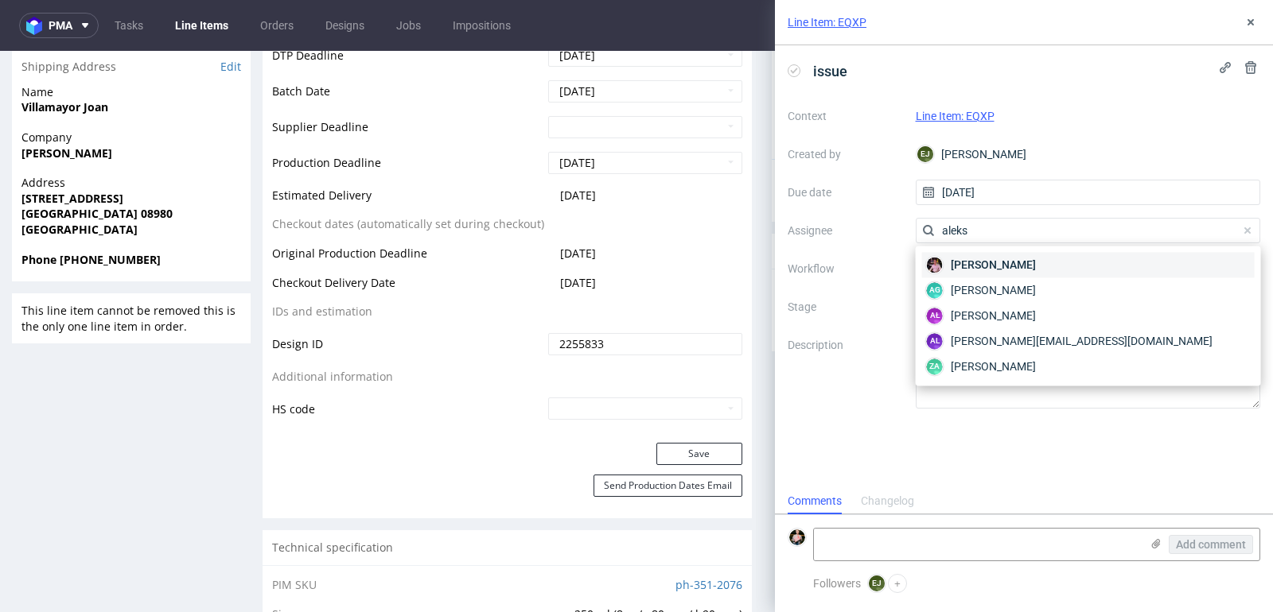
type input "aleks"
click at [980, 265] on span "Aleks Ziemkowski" at bounding box center [993, 265] width 85 height 16
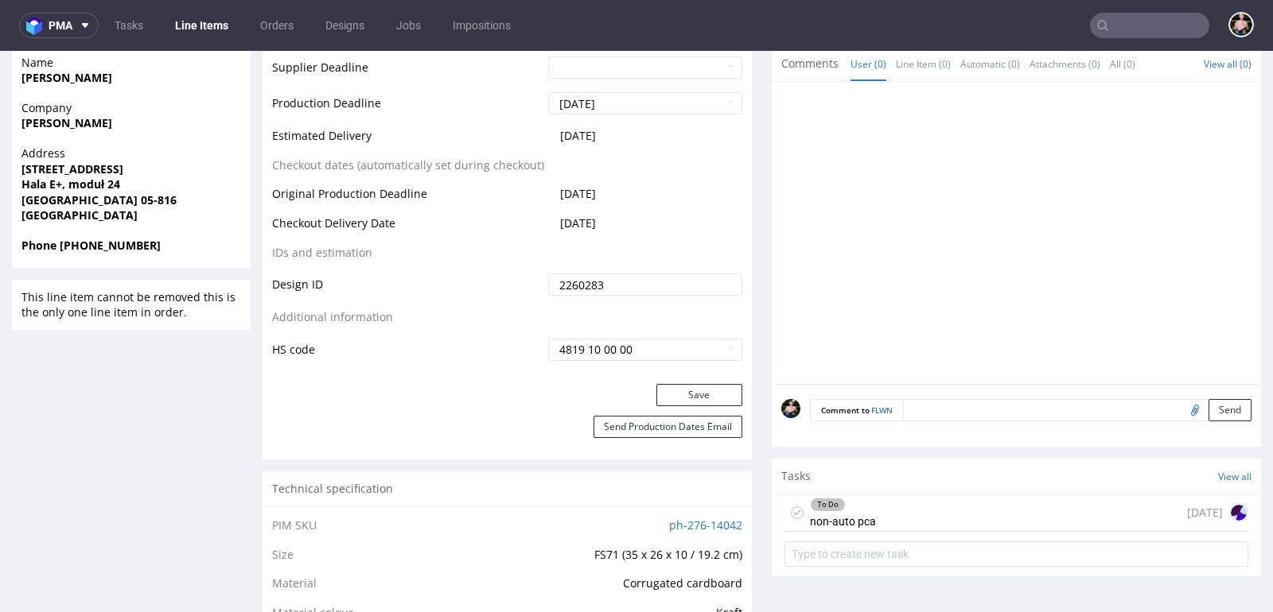
scroll to position [769, 0]
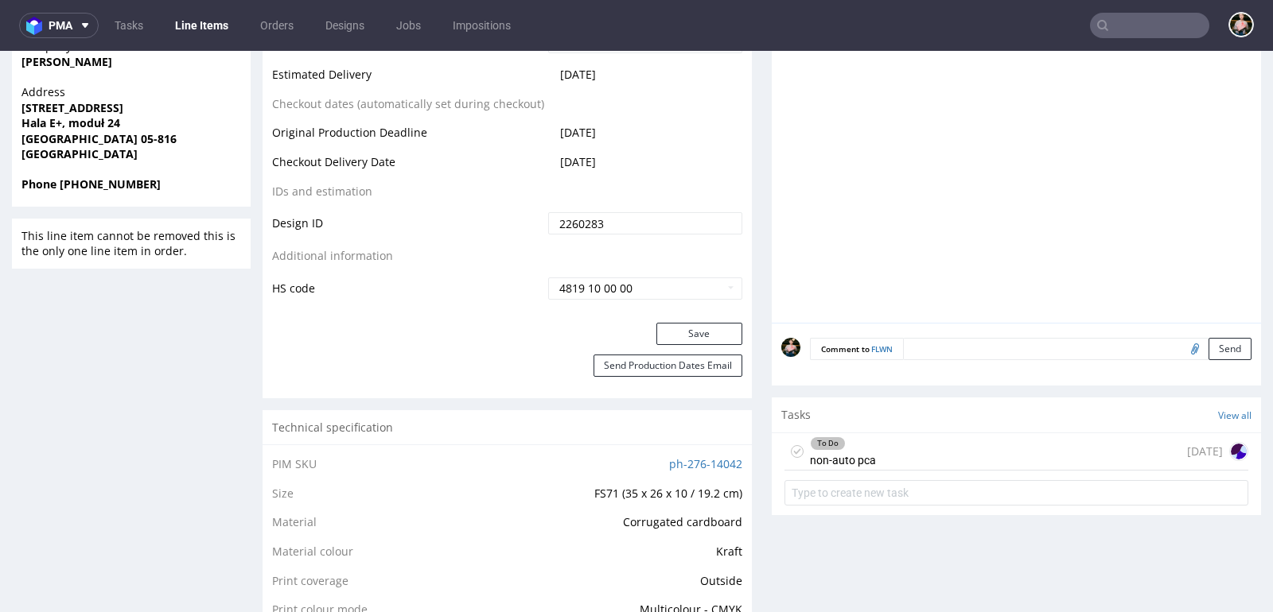
click at [912, 445] on div "To Do non-auto pca [DATE]" at bounding box center [1016, 452] width 464 height 37
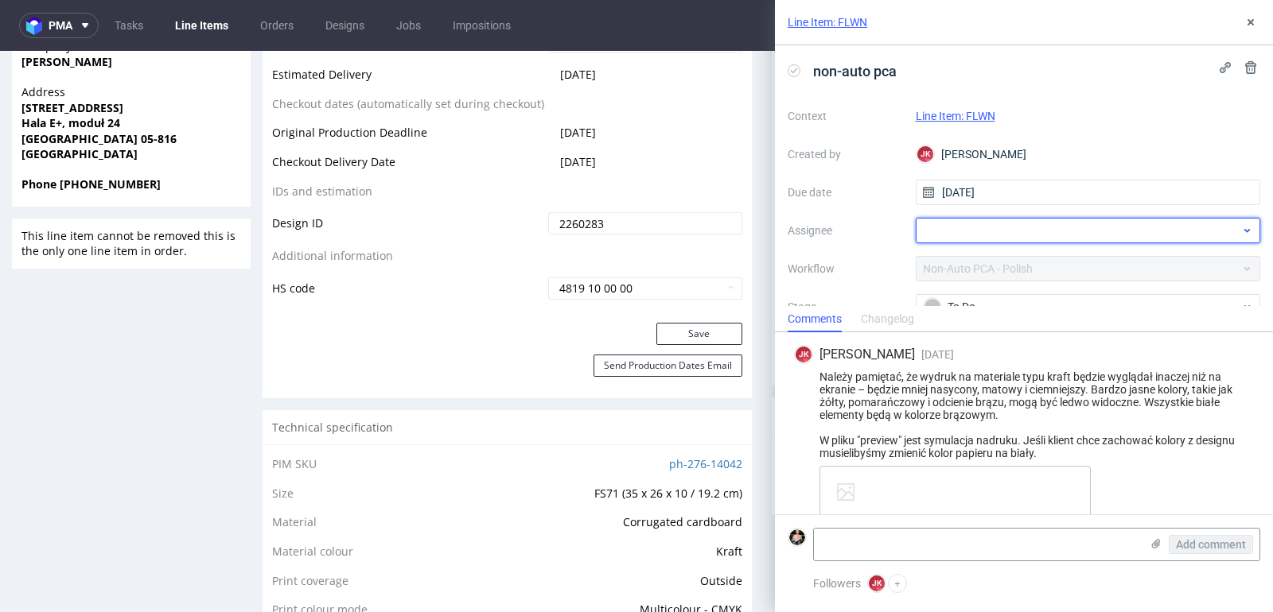
click at [978, 230] on div at bounding box center [1088, 230] width 345 height 25
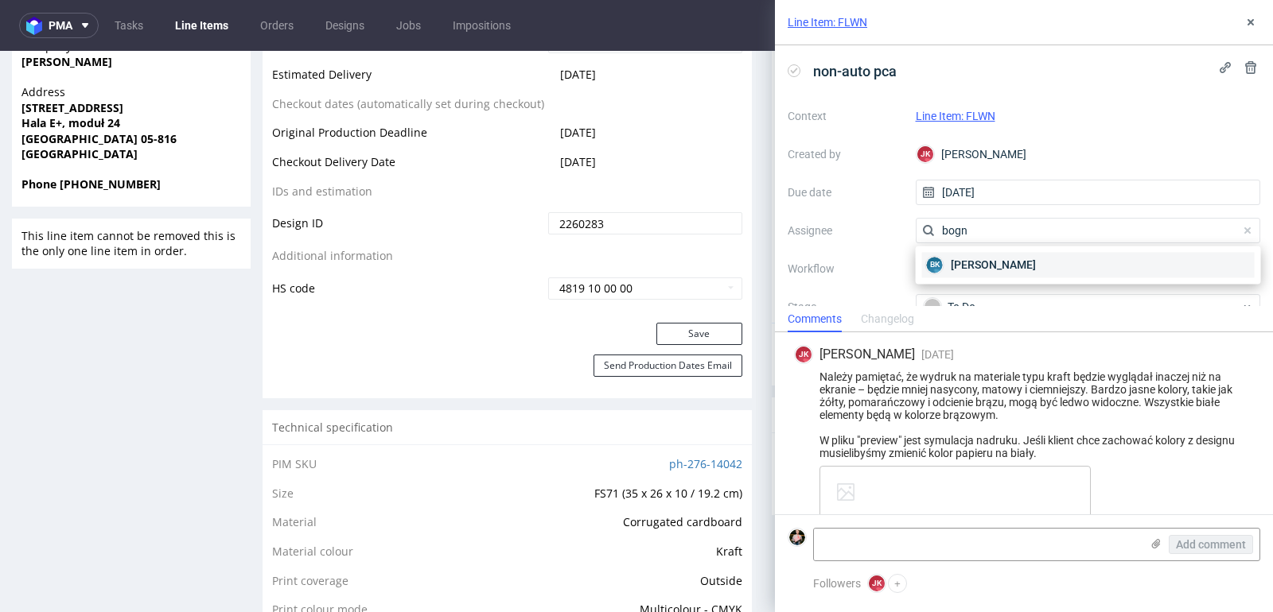
type input "bogn"
click at [980, 266] on span "[PERSON_NAME]" at bounding box center [993, 265] width 85 height 16
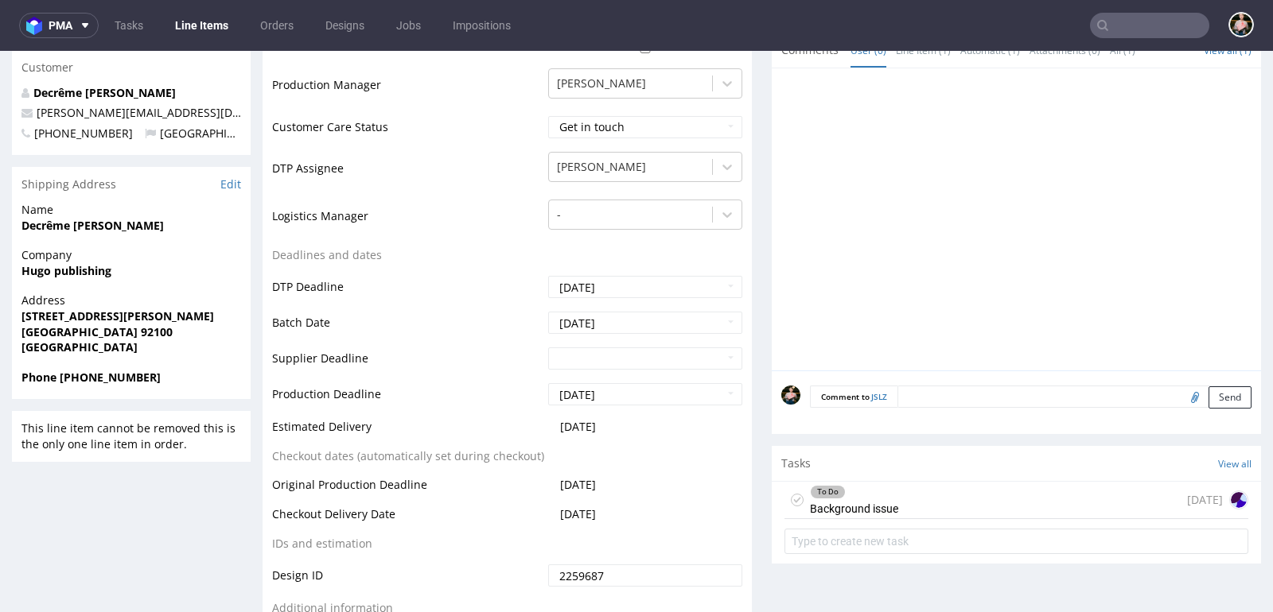
scroll to position [601, 0]
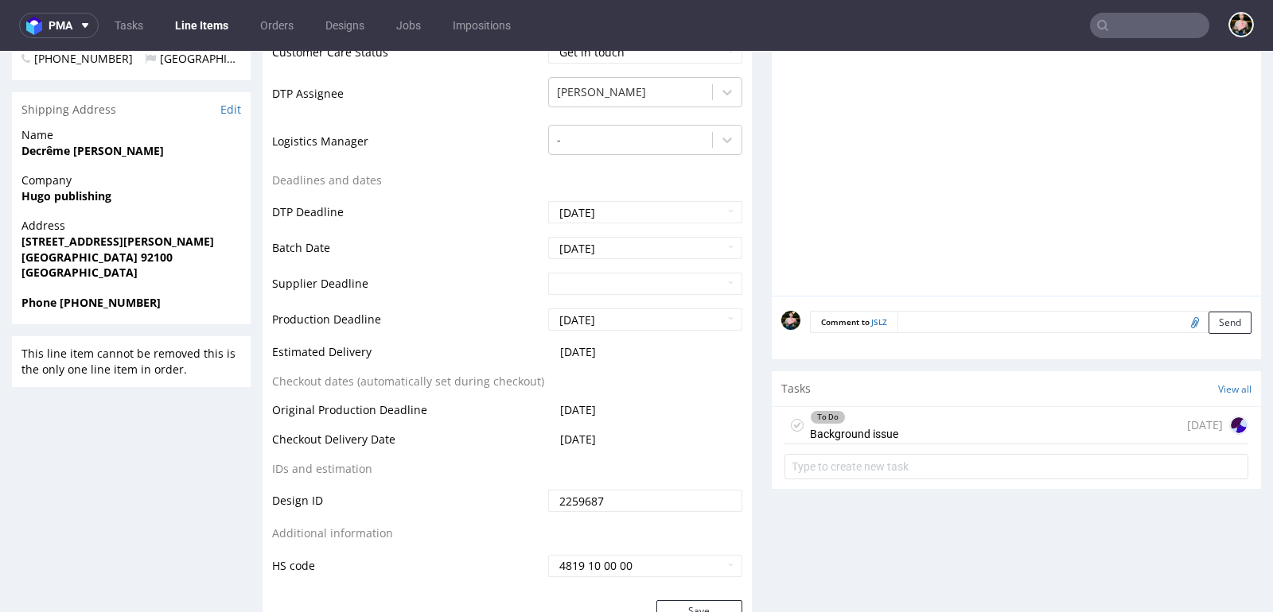
click at [923, 422] on div "To Do Background issue 1 day ago" at bounding box center [1016, 425] width 464 height 37
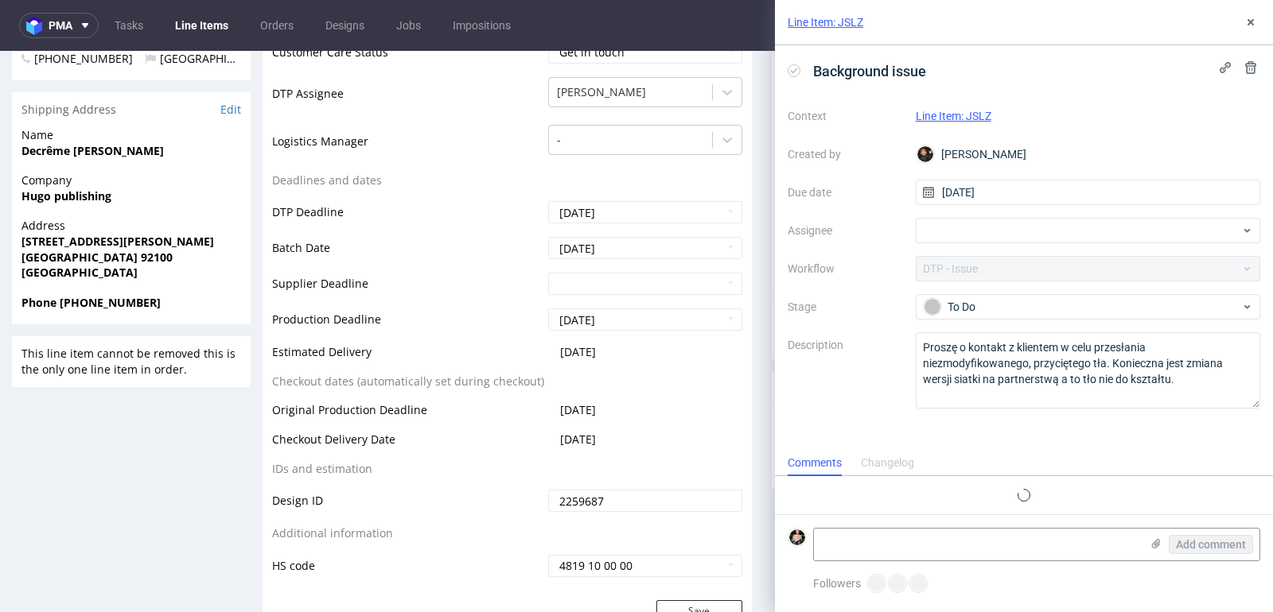
scroll to position [13, 0]
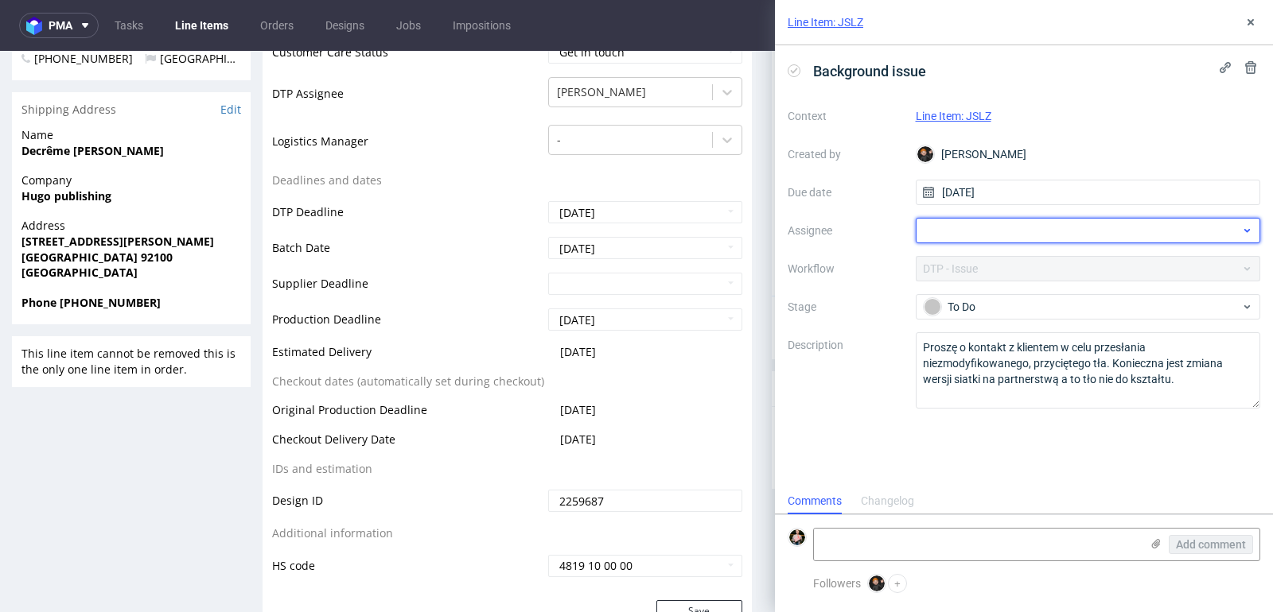
click at [975, 227] on div at bounding box center [1088, 230] width 345 height 25
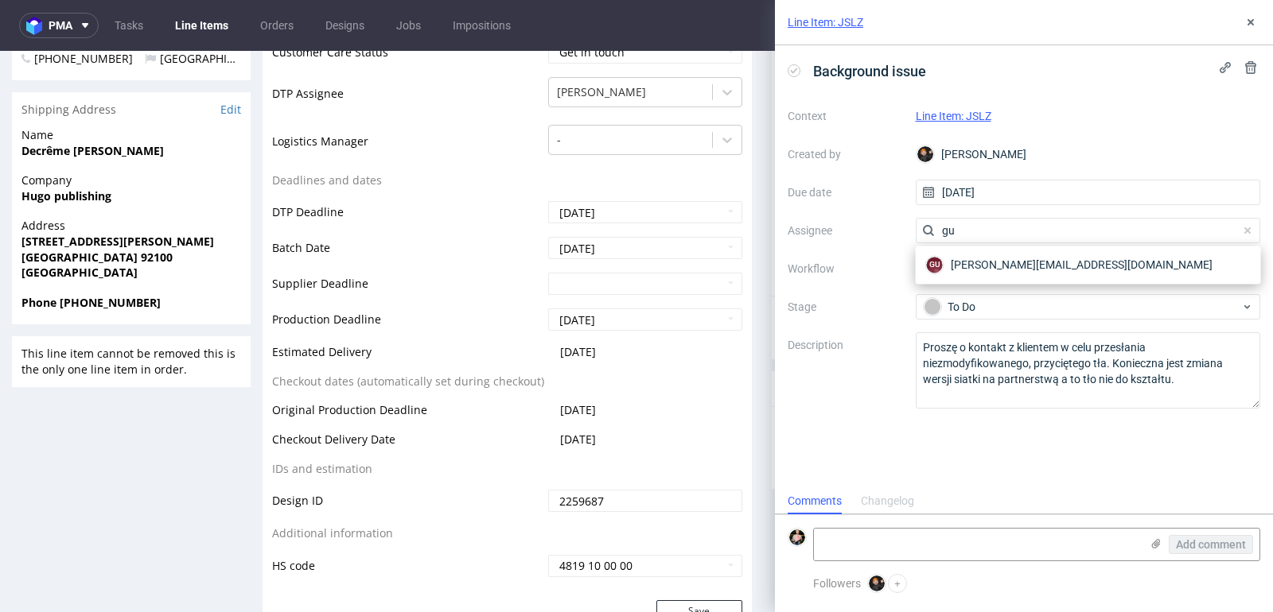
type input "g"
type input "bogn"
click at [981, 266] on span "Bogna Krystian" at bounding box center [993, 265] width 85 height 16
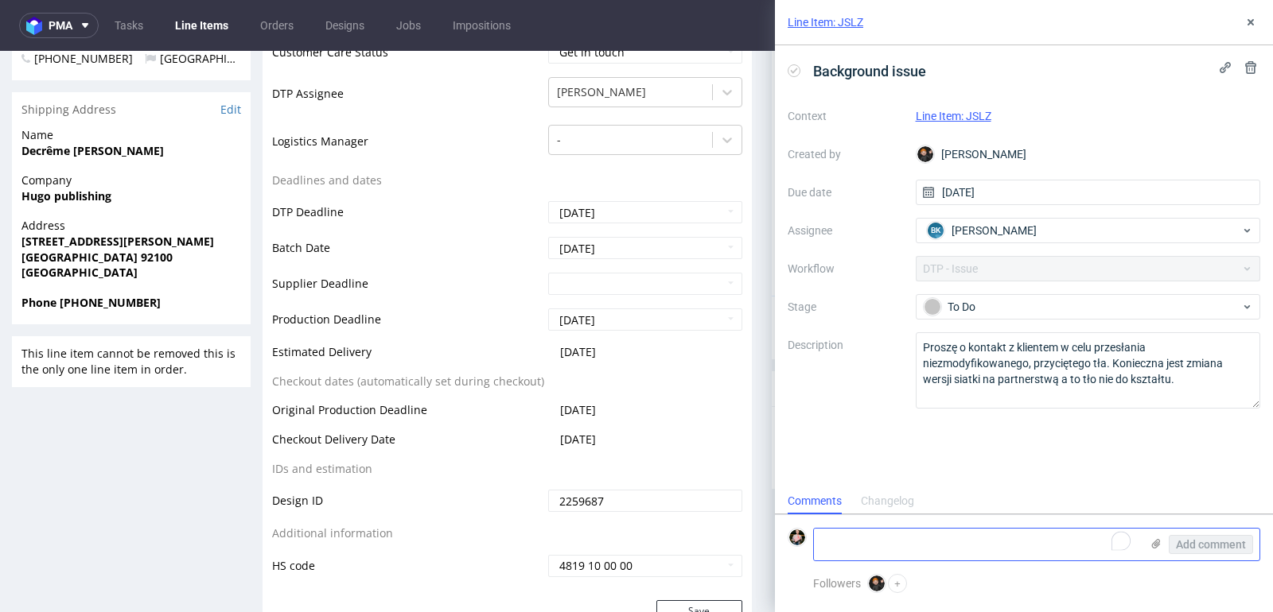
click at [889, 546] on textarea "To enrich screen reader interactions, please activate Accessibility in Grammarl…" at bounding box center [977, 545] width 326 height 32
click at [1253, 21] on icon at bounding box center [1250, 22] width 13 height 13
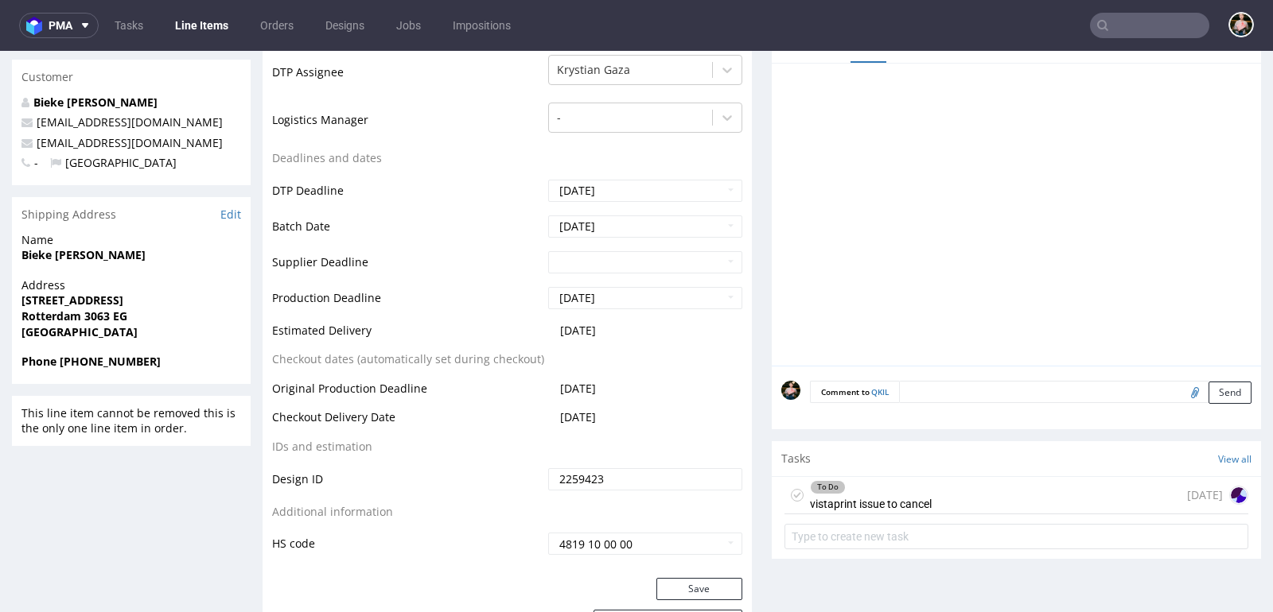
scroll to position [577, 0]
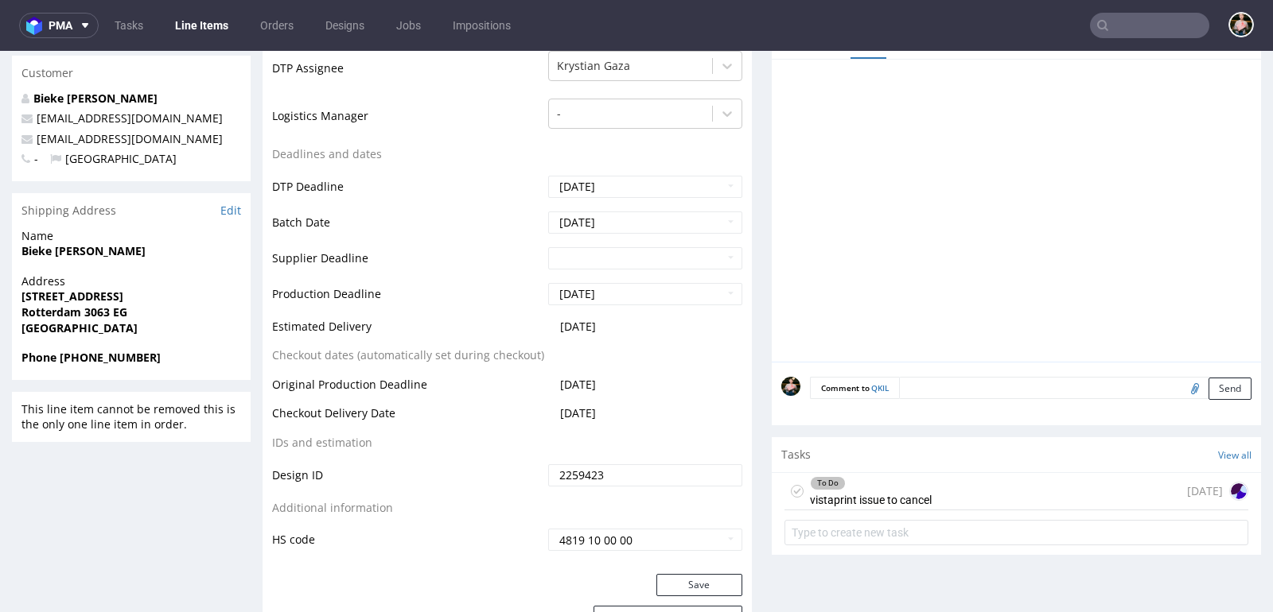
click at [889, 479] on div "To Do" at bounding box center [871, 483] width 120 height 13
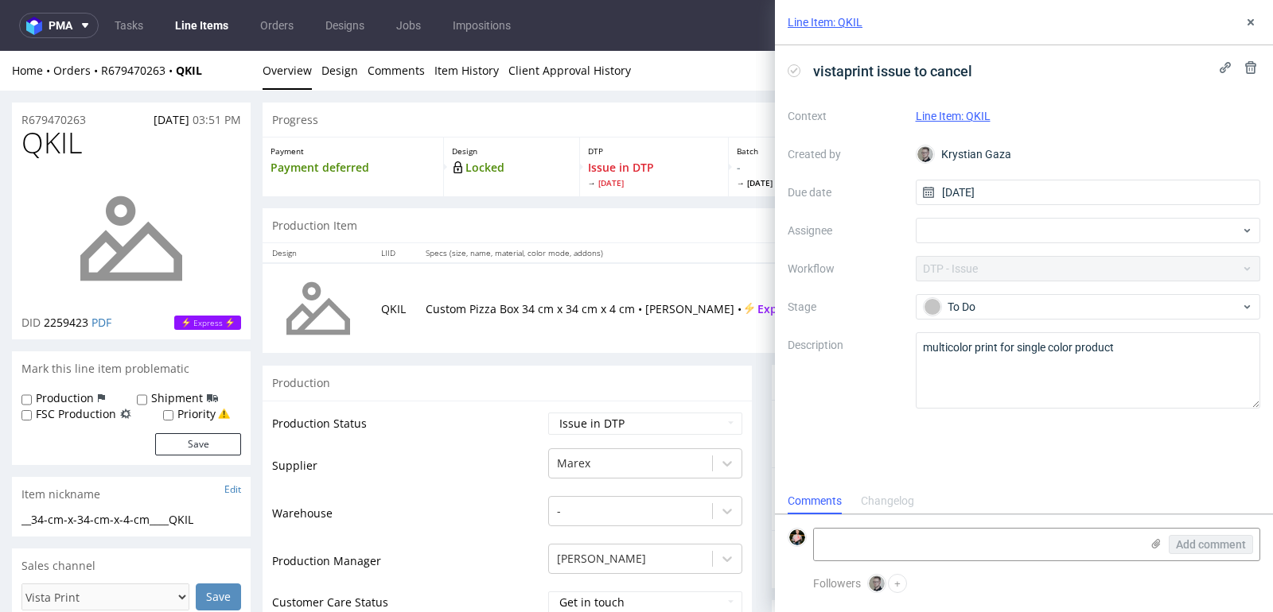
scroll to position [12, 0]
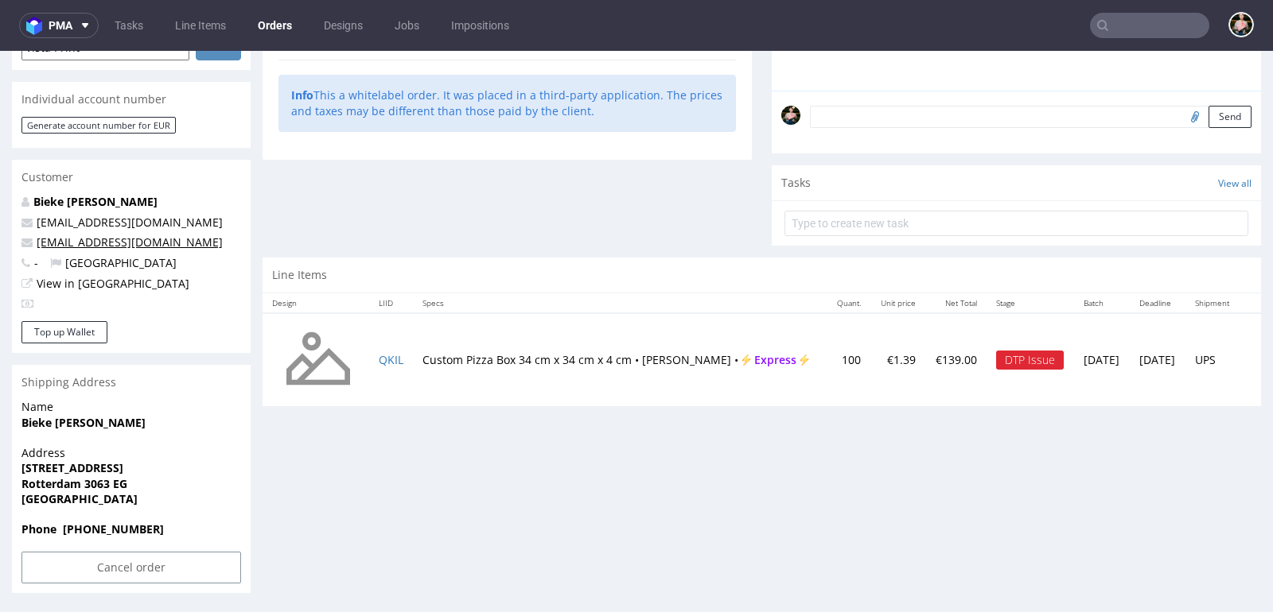
scroll to position [4, 0]
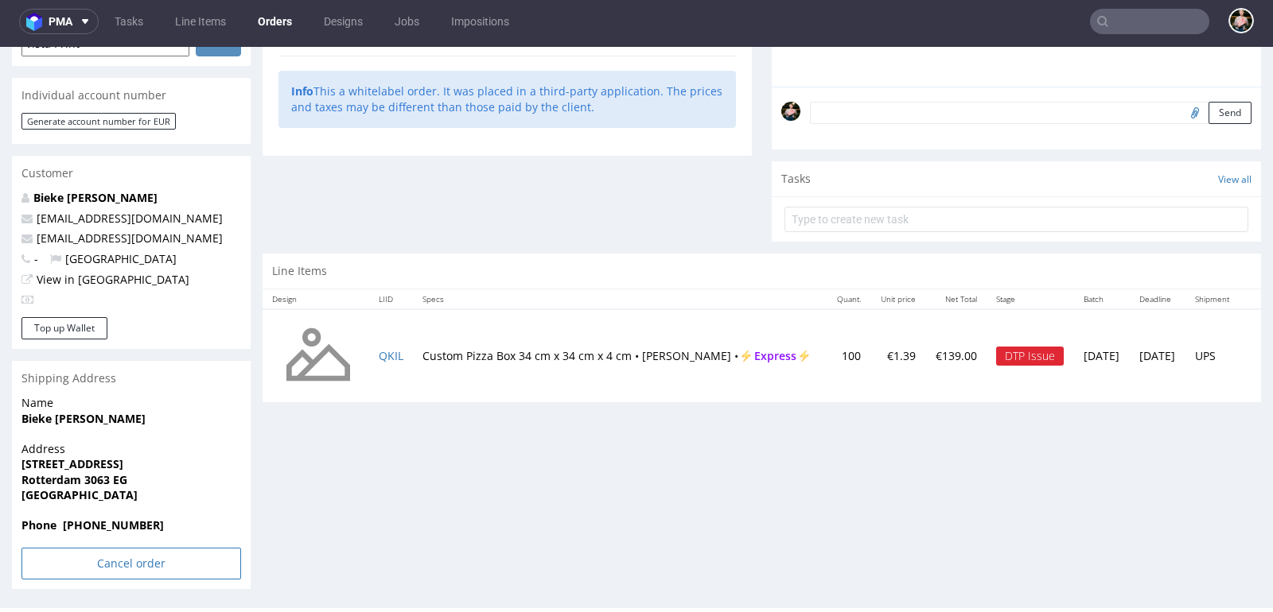
click at [110, 566] on input "Cancel order" at bounding box center [131, 564] width 220 height 32
click at [110, 516] on link "Yes" at bounding box center [106, 521] width 45 height 24
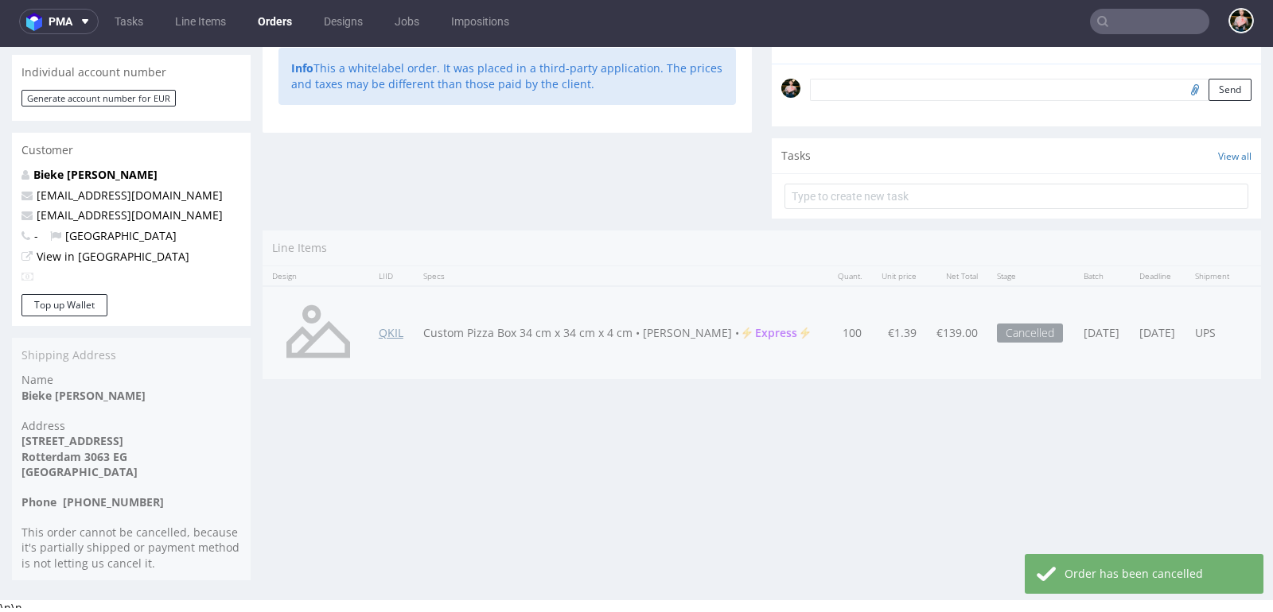
scroll to position [517, 0]
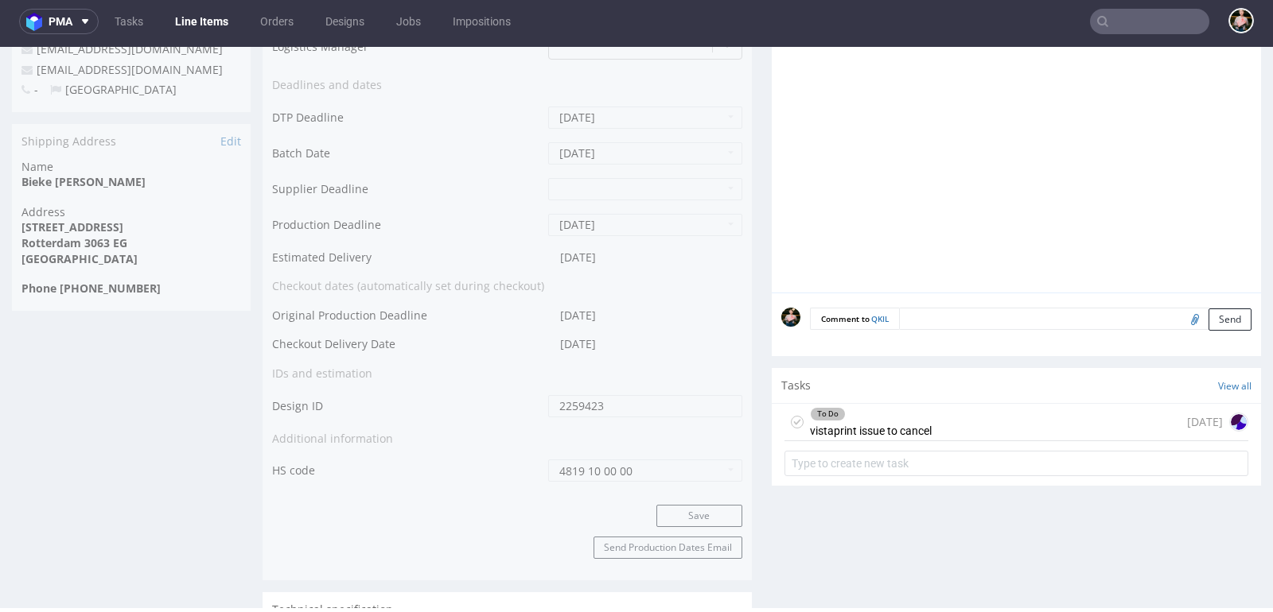
scroll to position [750, 0]
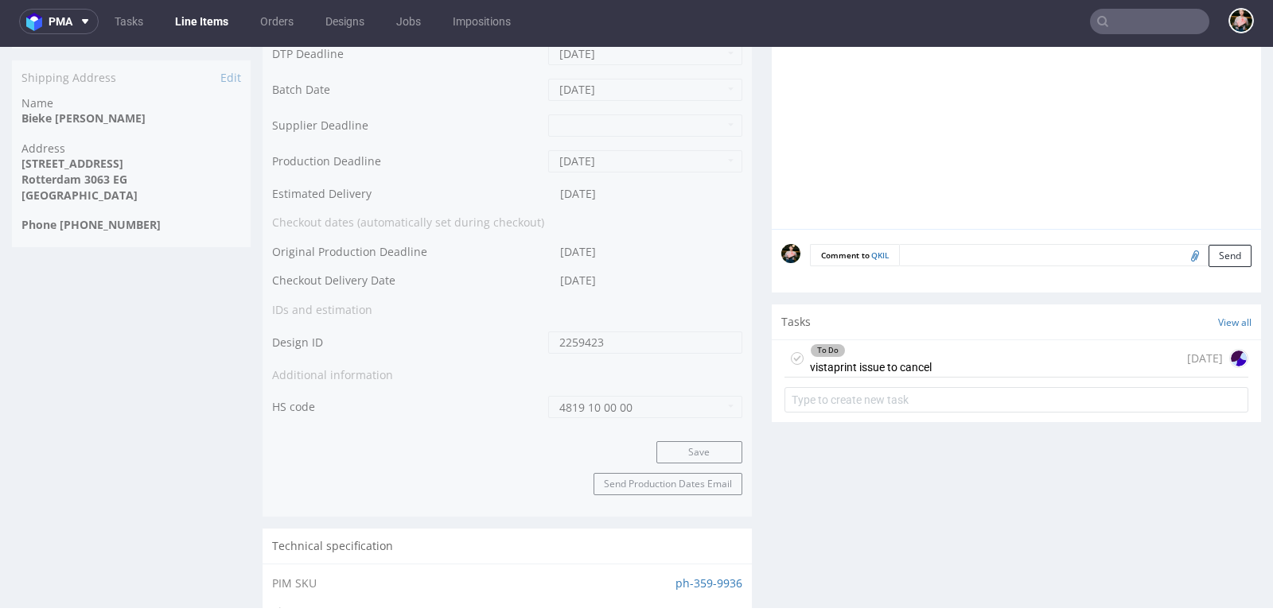
click at [935, 355] on div "To Do vistaprint issue to cancel 1 day ago" at bounding box center [1016, 358] width 464 height 37
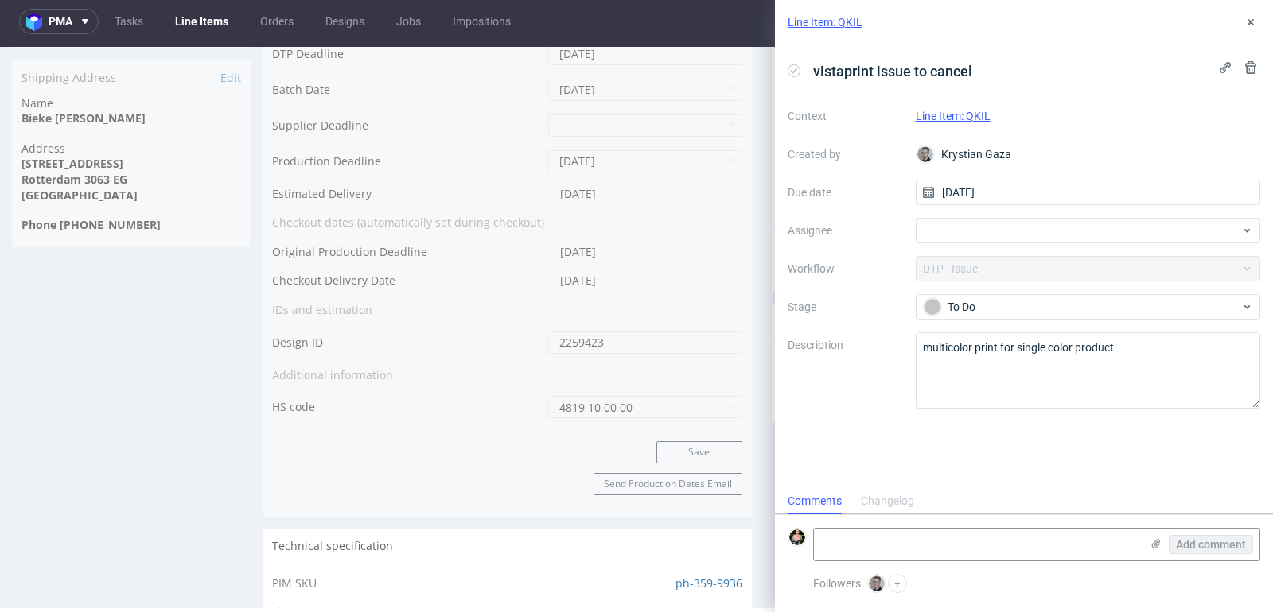
scroll to position [13, 0]
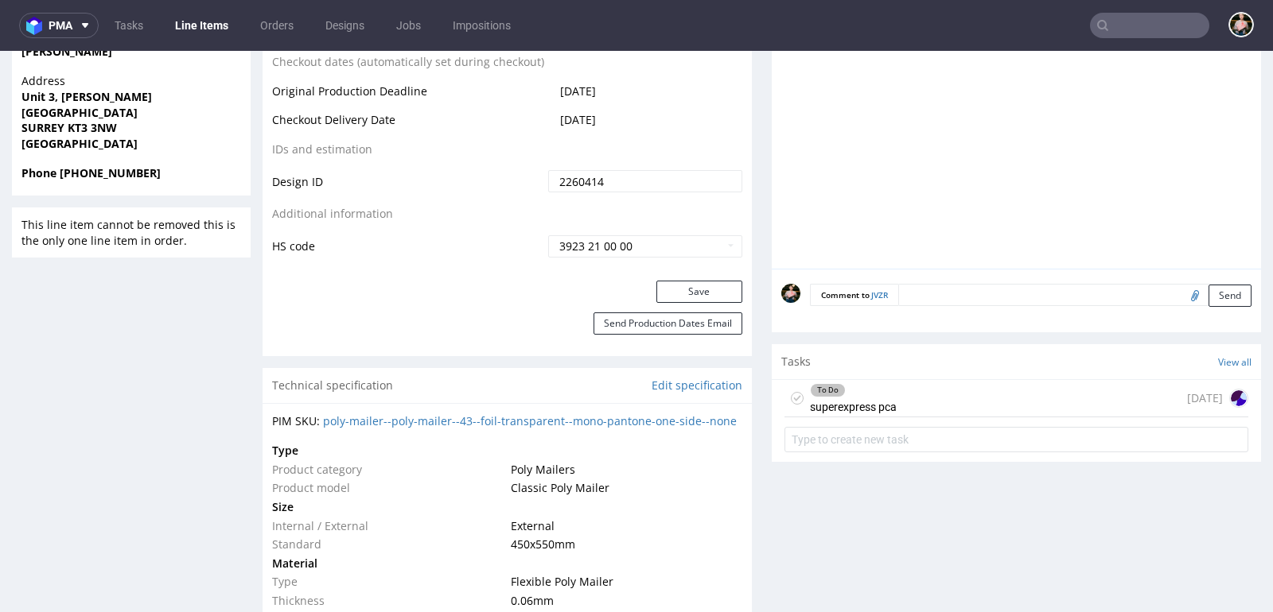
scroll to position [888, 0]
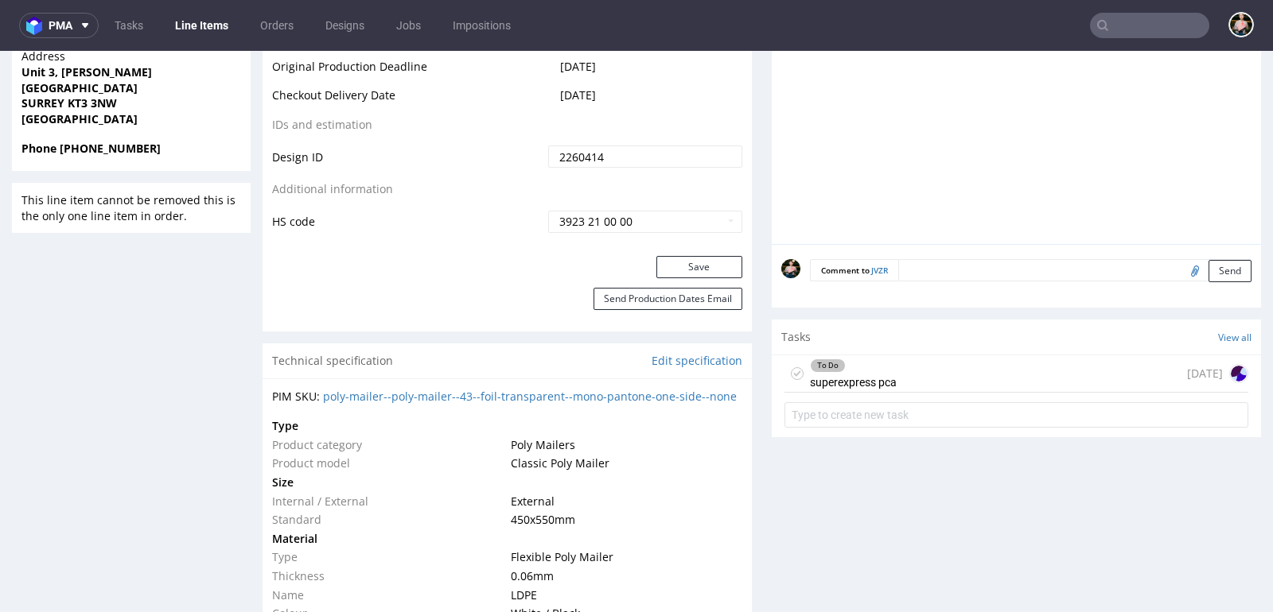
click at [888, 372] on div "To Do" at bounding box center [853, 366] width 85 height 13
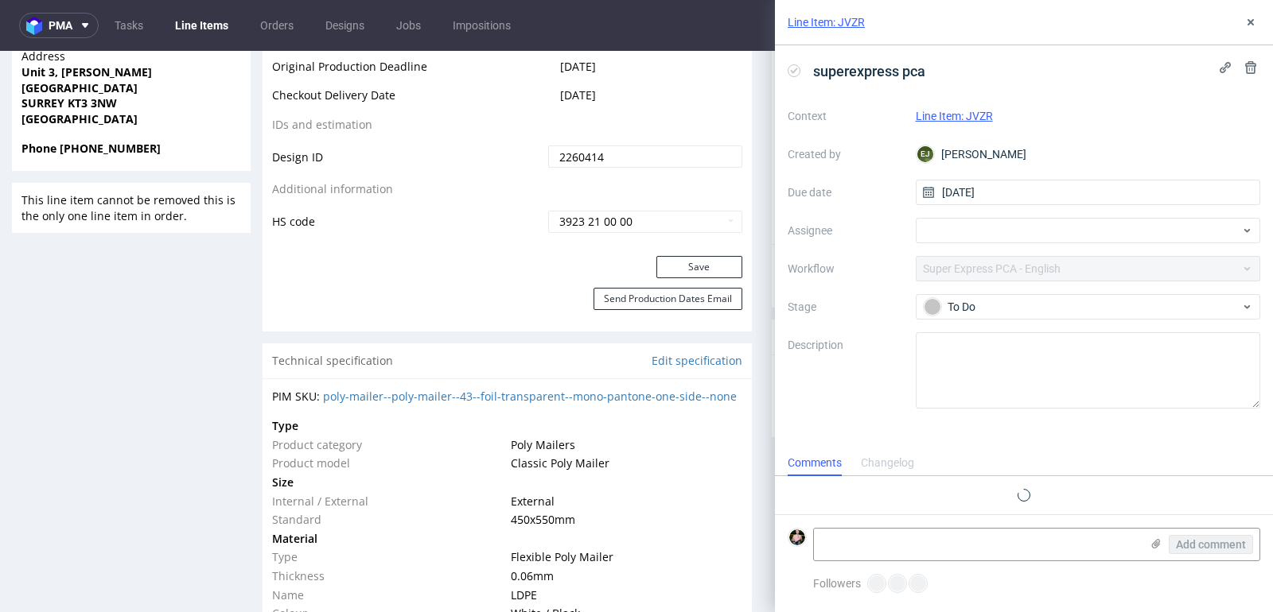
scroll to position [13, 0]
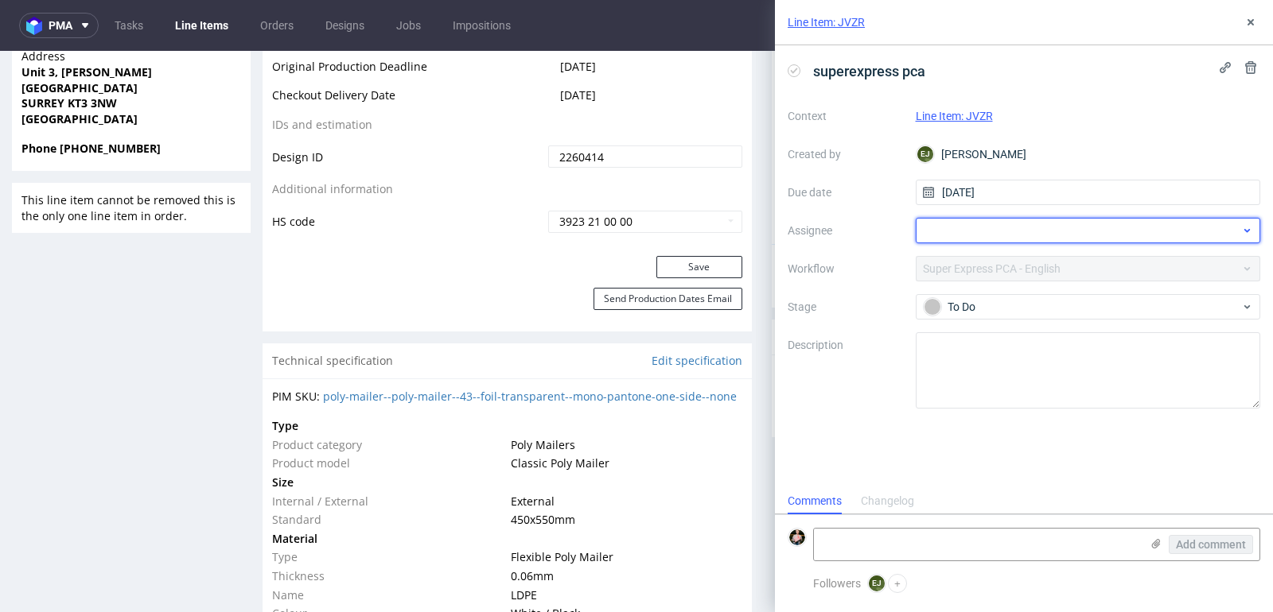
click at [966, 224] on div at bounding box center [1088, 230] width 345 height 25
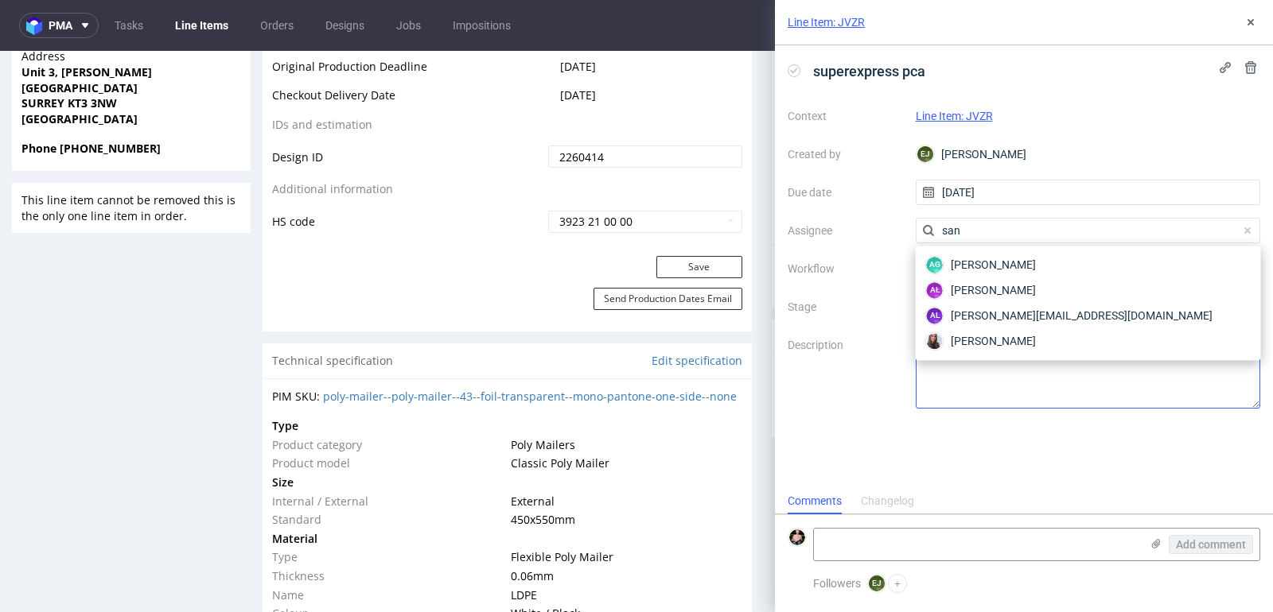
type input "san"
click at [986, 335] on span "[PERSON_NAME]" at bounding box center [993, 341] width 85 height 16
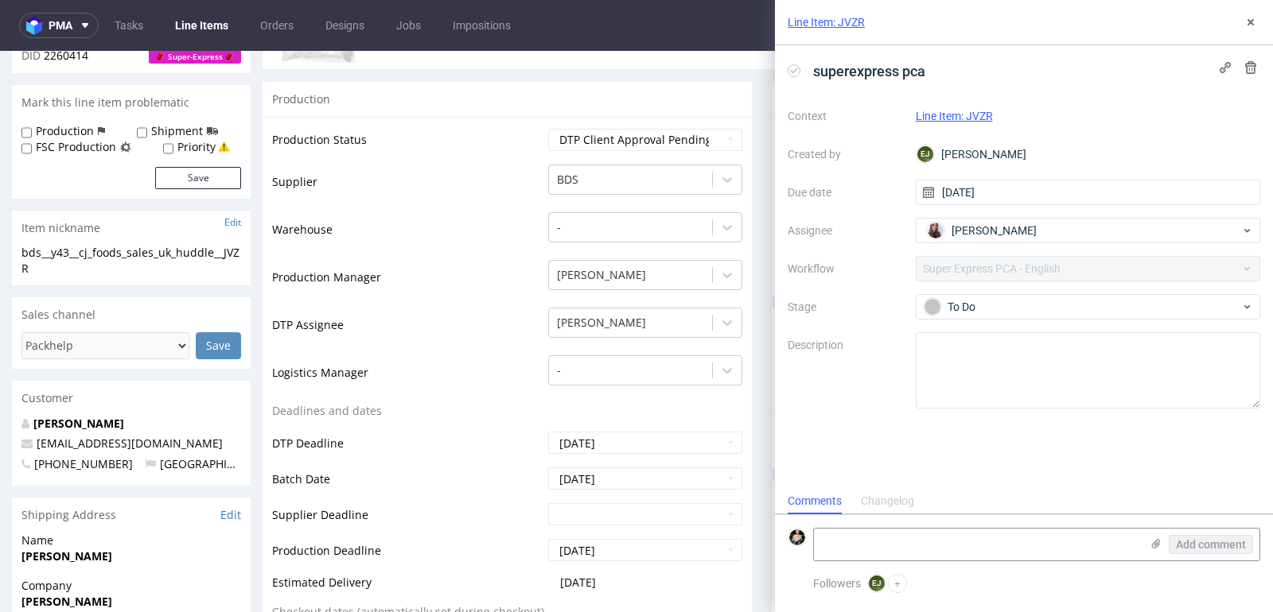
scroll to position [0, 0]
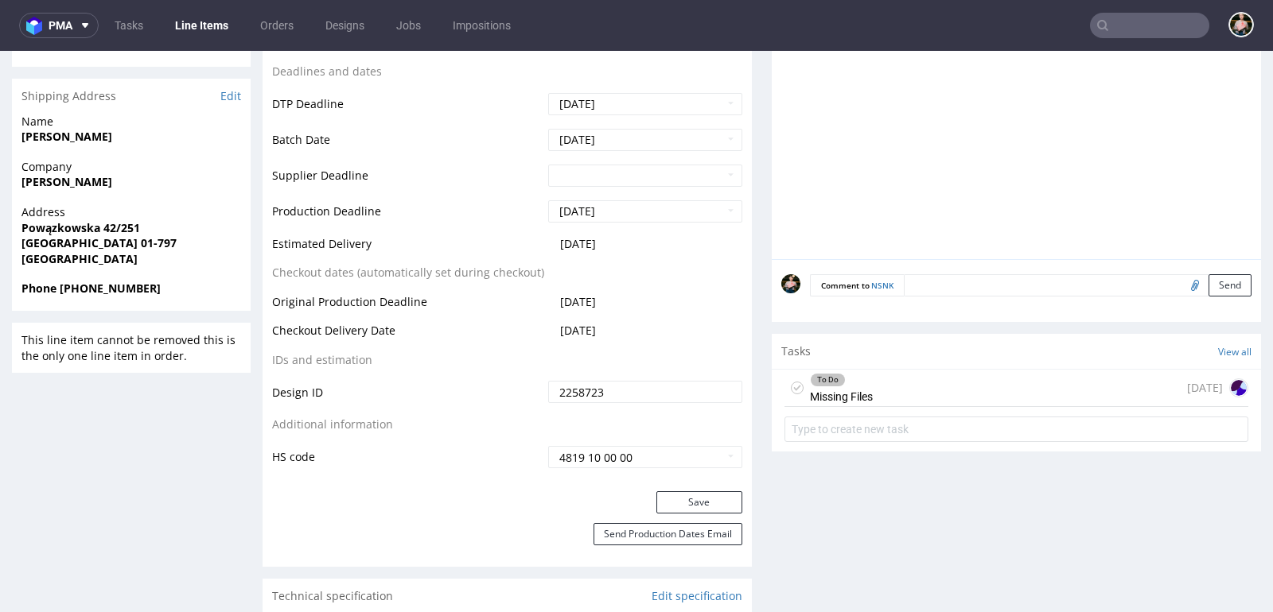
scroll to position [798, 0]
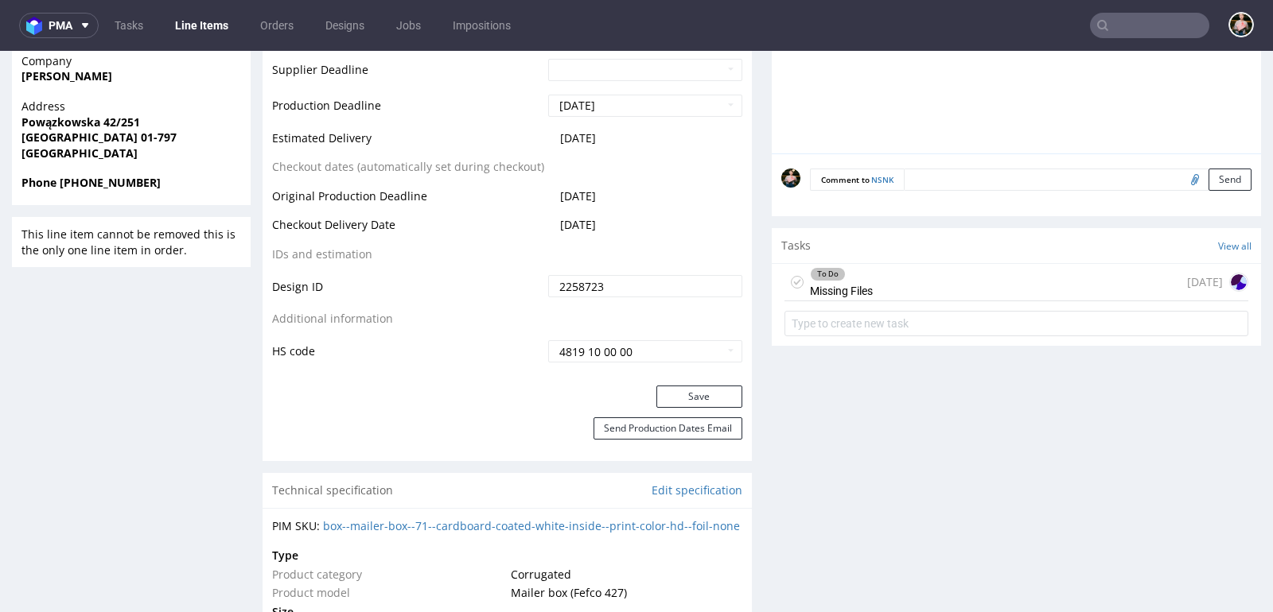
click at [926, 296] on div "To Do Missing Files [DATE]" at bounding box center [1016, 282] width 464 height 37
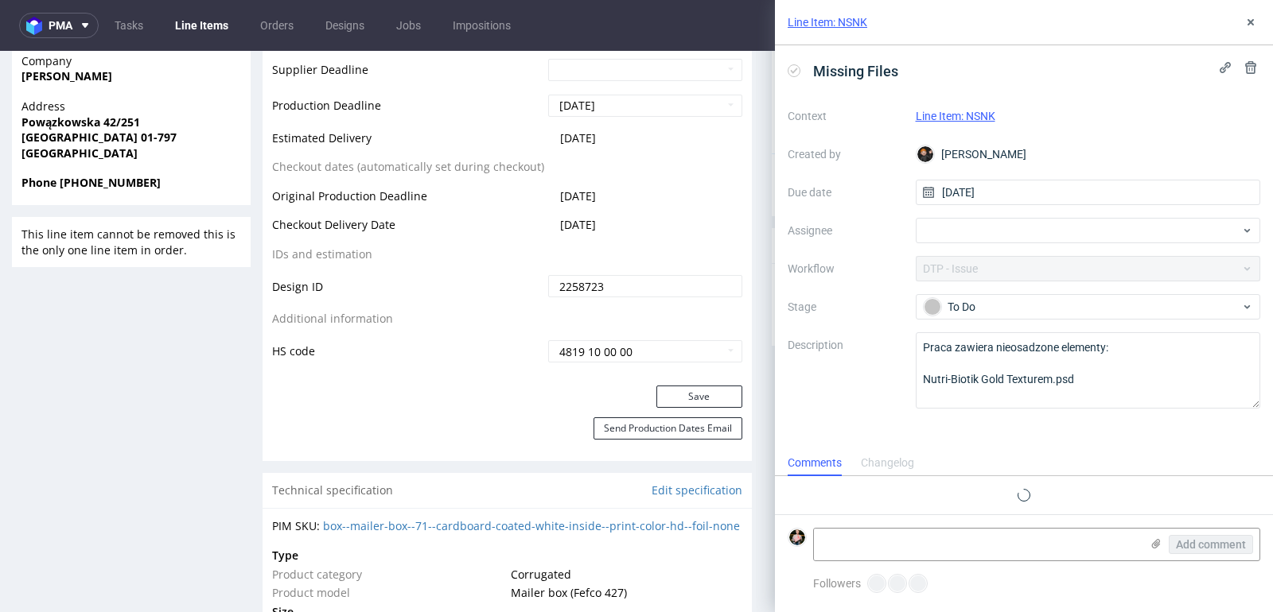
scroll to position [13, 0]
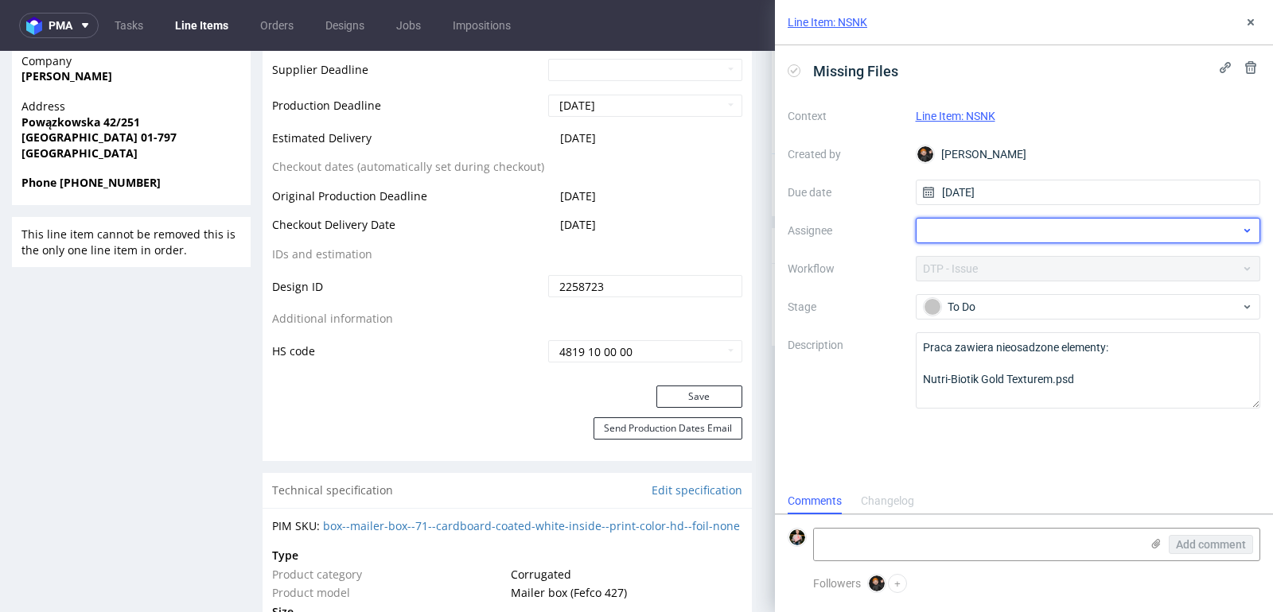
click at [983, 224] on div at bounding box center [1088, 230] width 345 height 25
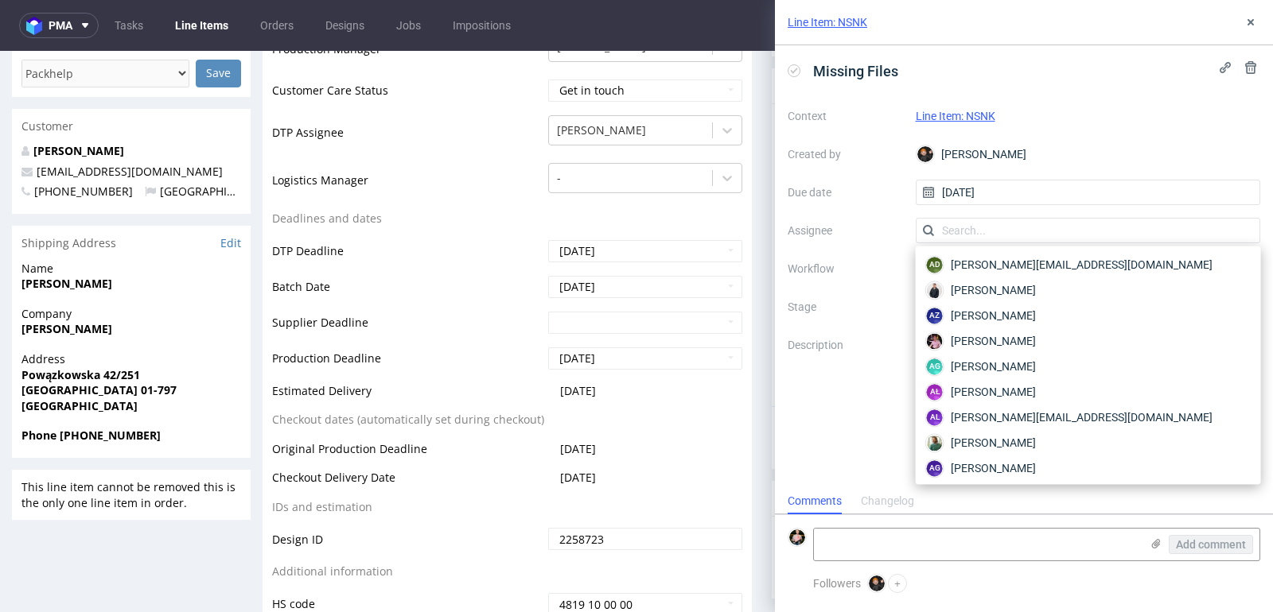
scroll to position [450, 0]
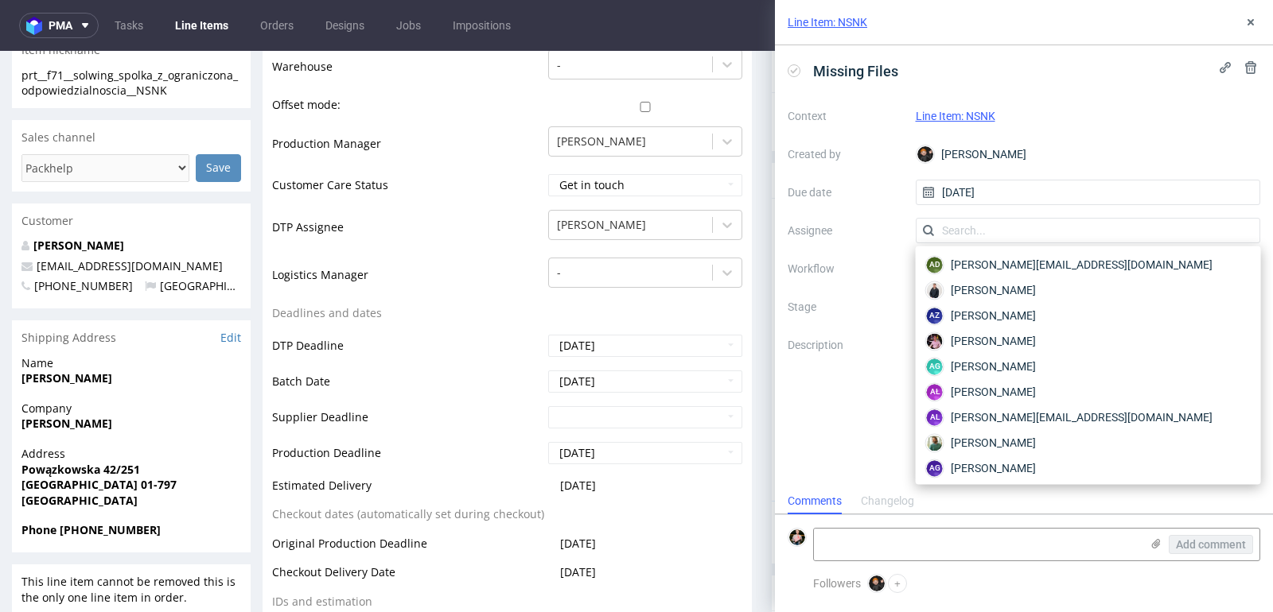
click at [216, 246] on p "[PERSON_NAME]" at bounding box center [131, 246] width 220 height 16
drag, startPoint x: 144, startPoint y: 265, endPoint x: 37, endPoint y: 266, distance: 107.4
click at [37, 266] on p "[EMAIL_ADDRESS][DOMAIN_NAME]" at bounding box center [131, 267] width 220 height 16
copy link "[EMAIL_ADDRESS][DOMAIN_NAME]"
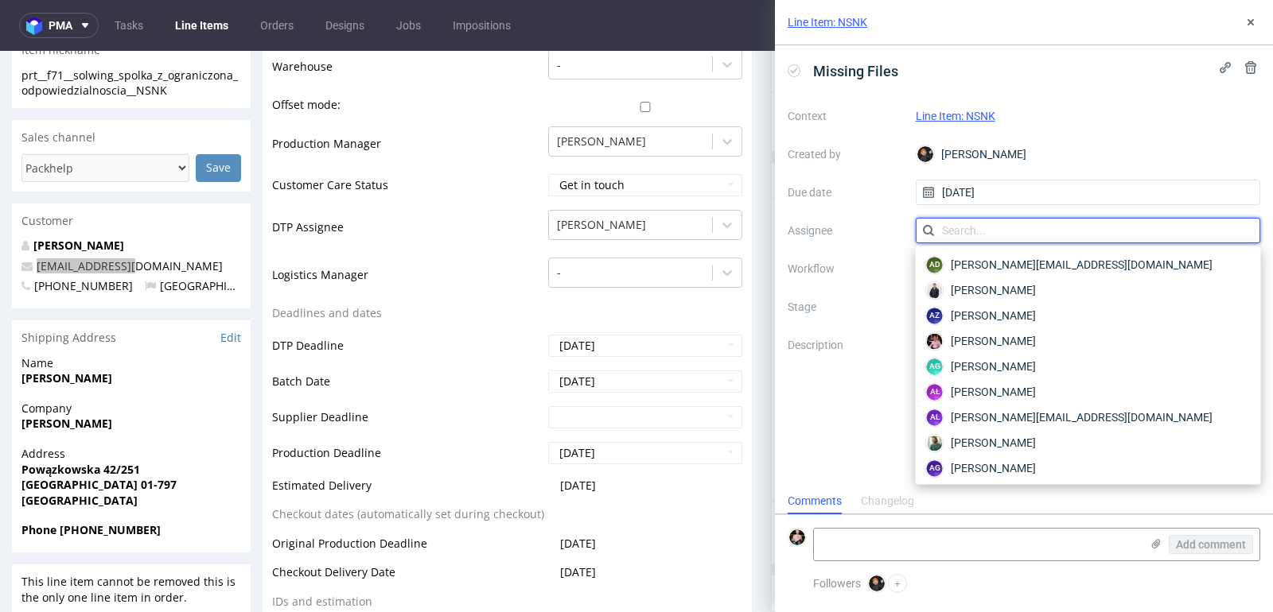
click at [955, 227] on input "text" at bounding box center [1088, 230] width 345 height 25
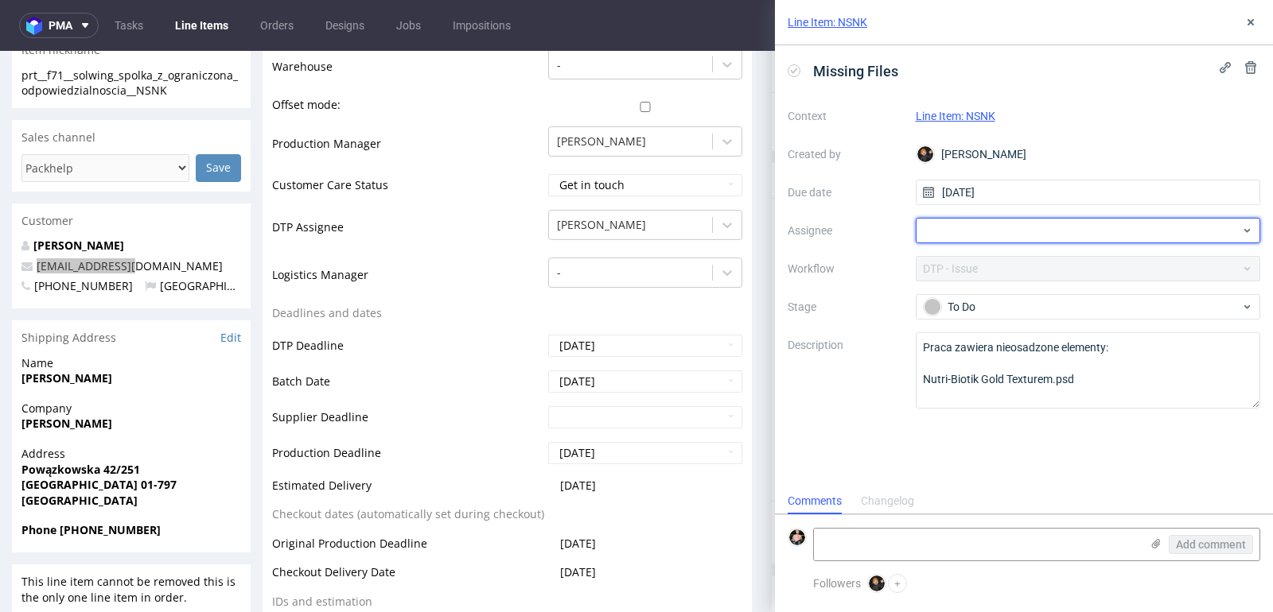
click at [955, 227] on div at bounding box center [1088, 230] width 345 height 25
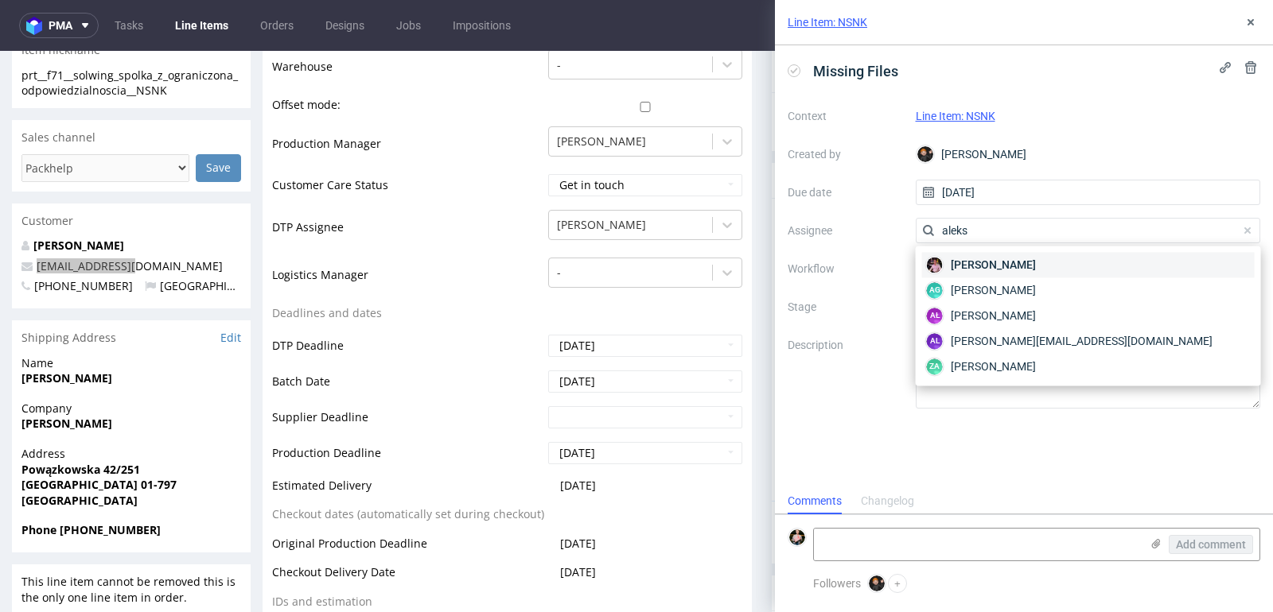
type input "aleks"
click at [961, 266] on span "[PERSON_NAME]" at bounding box center [993, 265] width 85 height 16
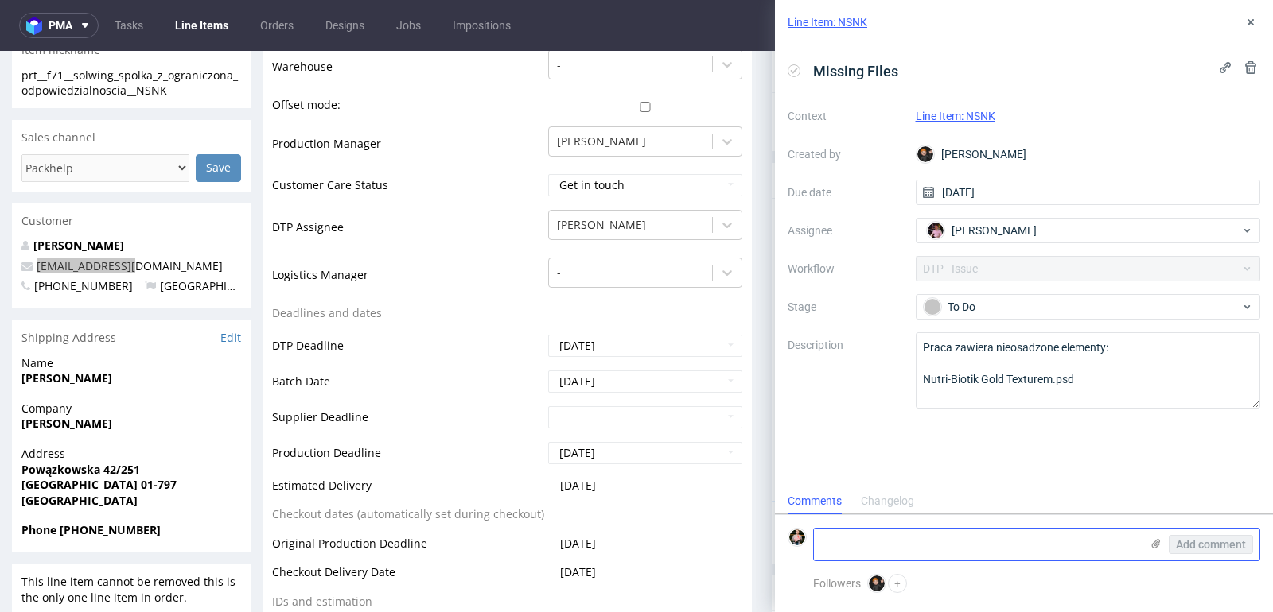
click at [923, 539] on textarea at bounding box center [977, 545] width 326 height 32
paste textarea "[URL][DOMAIN_NAME]"
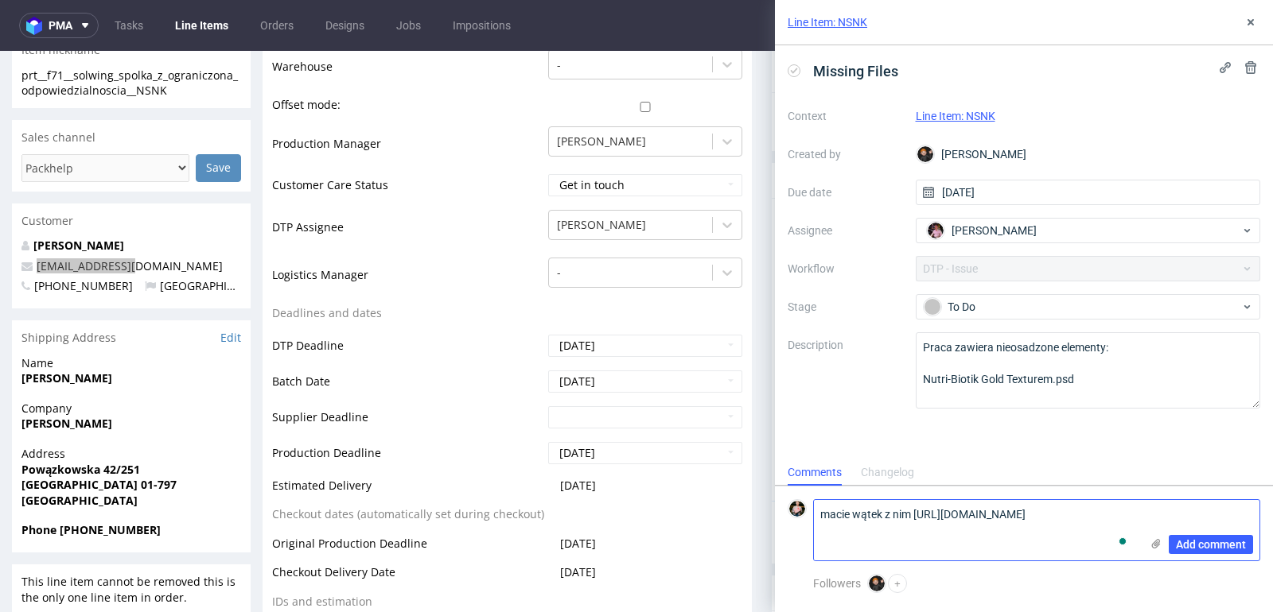
scroll to position [0, 0]
type textarea "macie wątek z nim [URL][DOMAIN_NAME]"
click at [1209, 548] on span "Add comment" at bounding box center [1211, 544] width 70 height 11
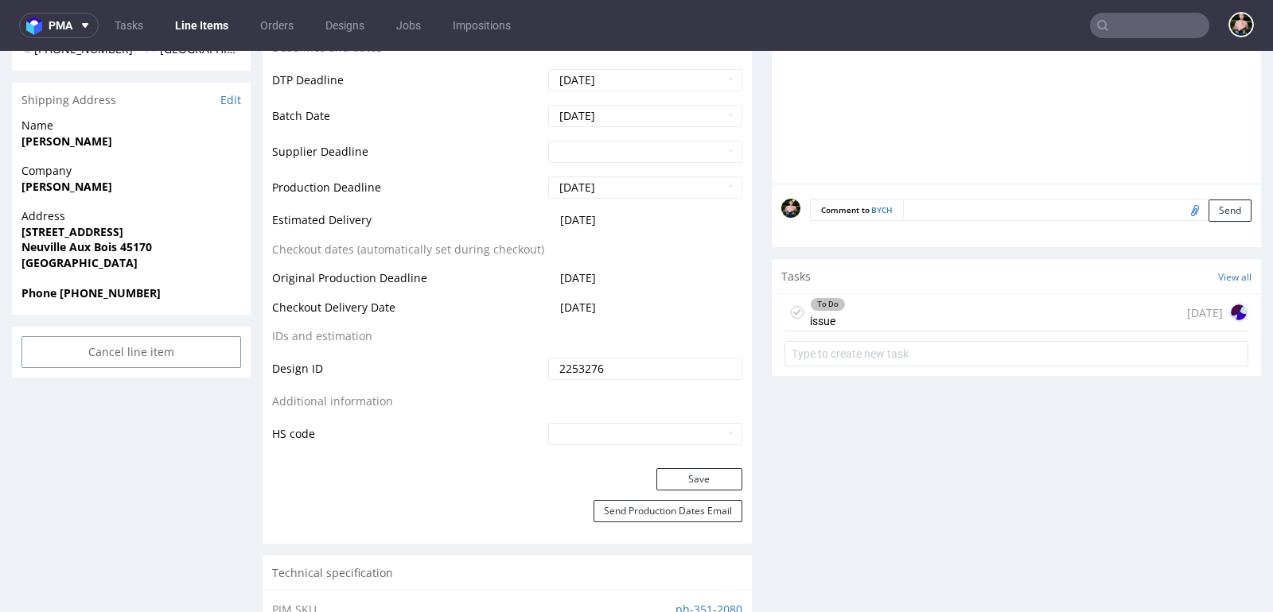
scroll to position [676, 0]
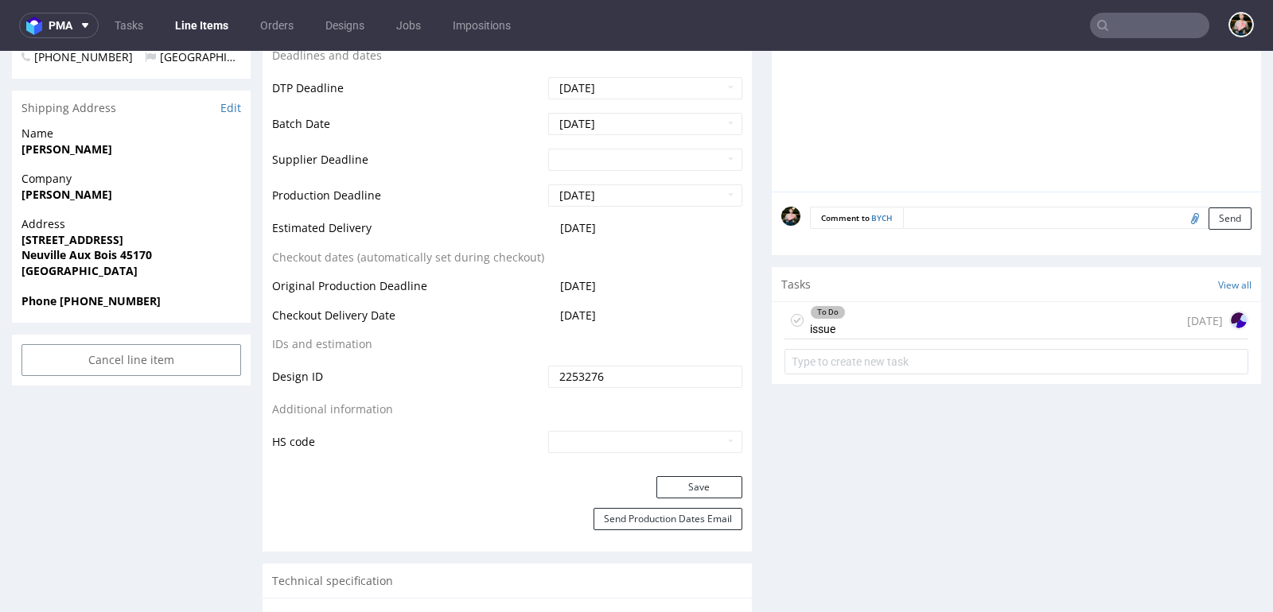
click at [907, 308] on div "To Do issue [DATE]" at bounding box center [1016, 320] width 464 height 37
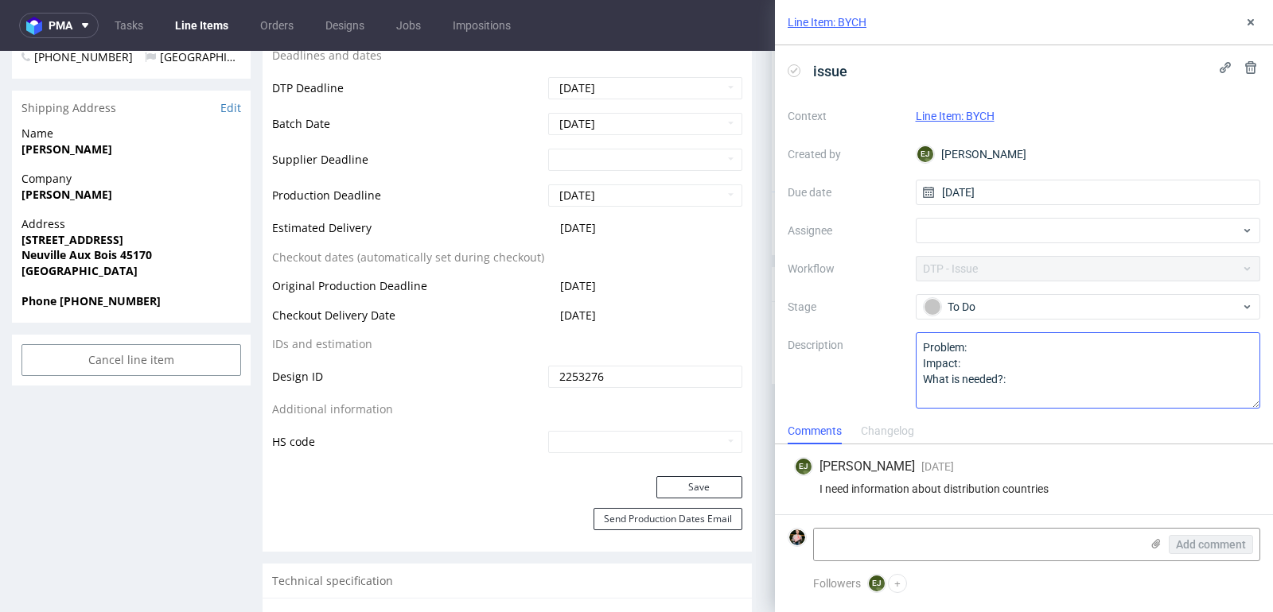
scroll to position [1, 0]
click at [979, 229] on div at bounding box center [1088, 229] width 345 height 25
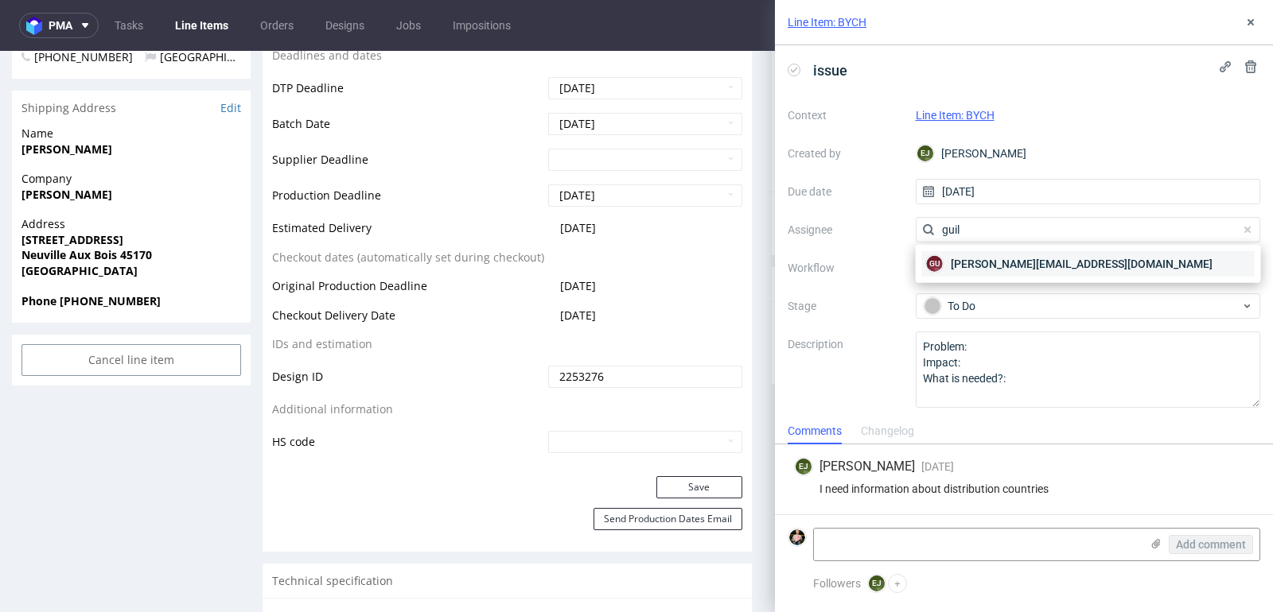
type input "guil"
click at [990, 259] on span "[PERSON_NAME][EMAIL_ADDRESS][DOMAIN_NAME]" at bounding box center [1082, 264] width 262 height 16
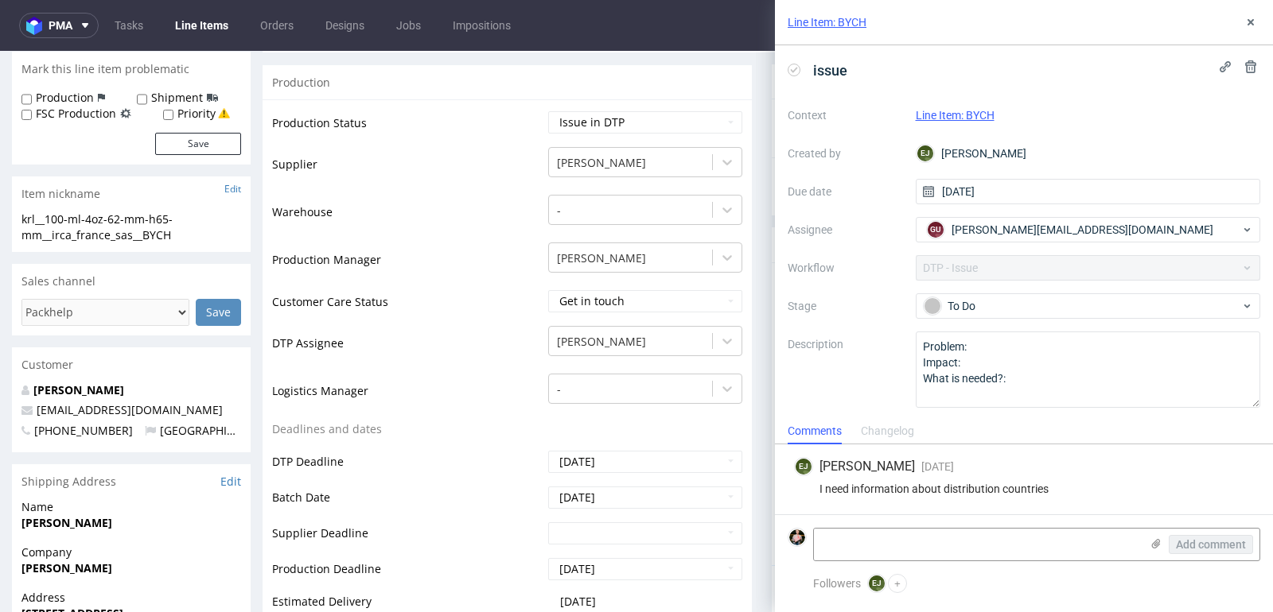
scroll to position [0, 0]
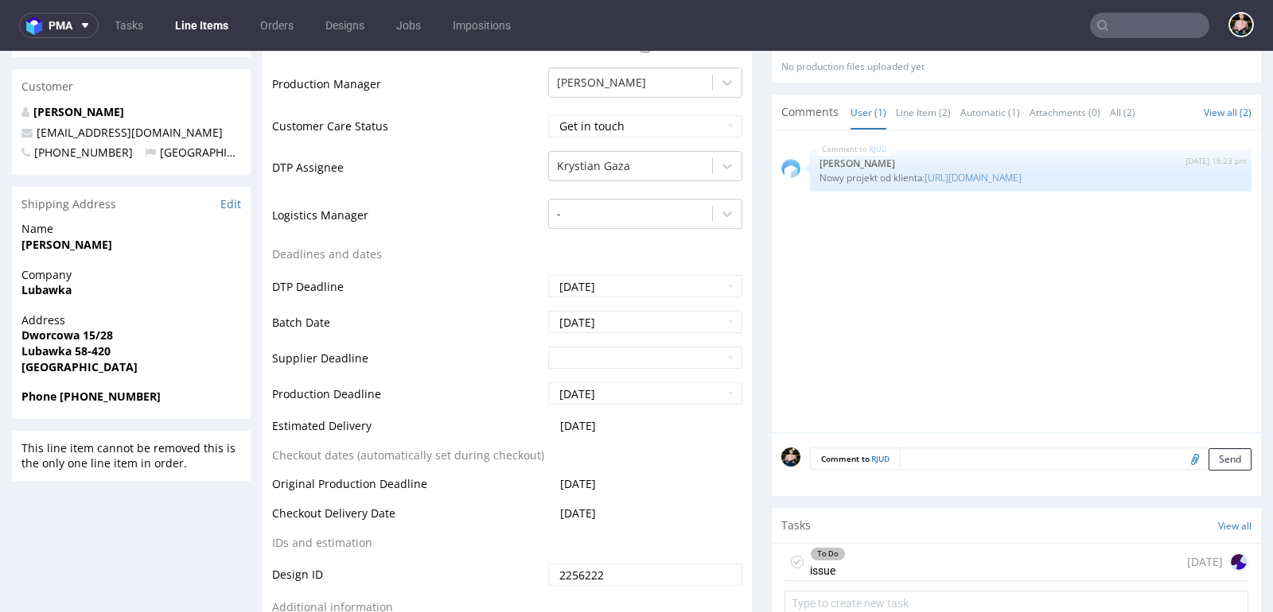
scroll to position [768, 0]
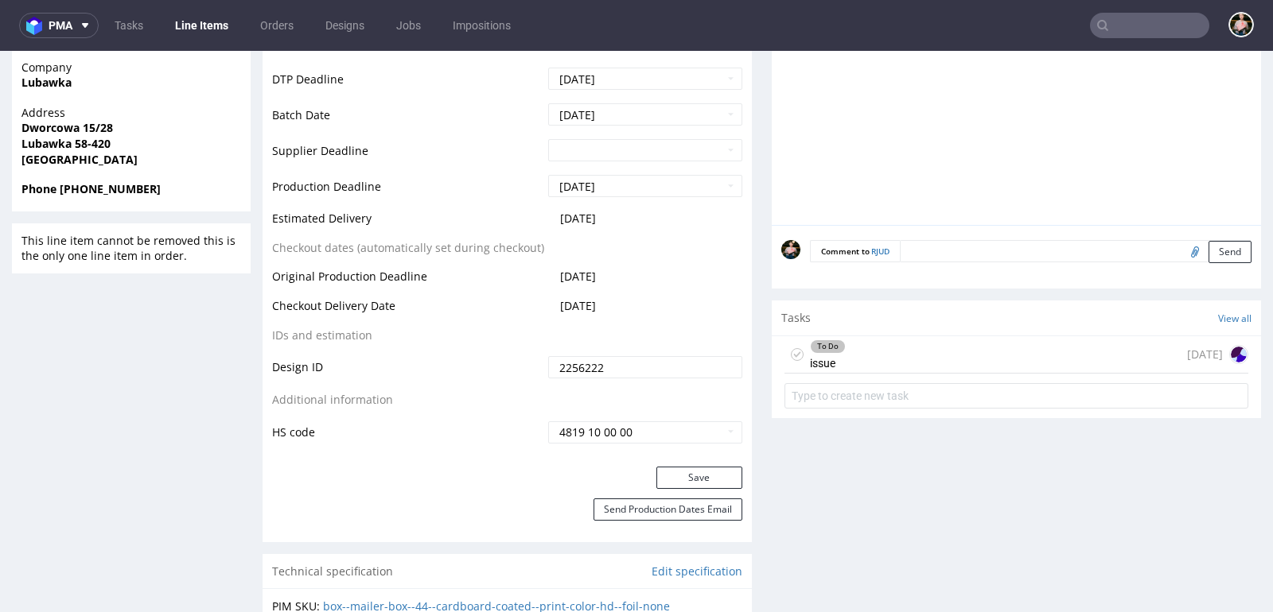
click at [956, 350] on div "To Do issue 1 day ago" at bounding box center [1016, 354] width 464 height 37
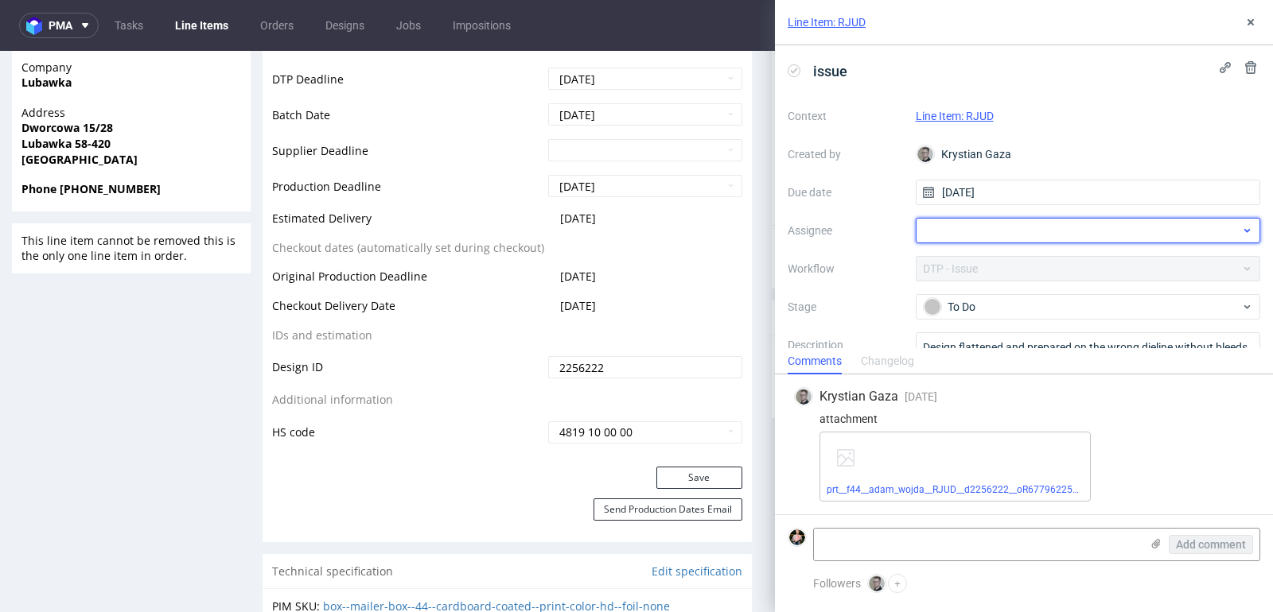
click at [1006, 229] on div at bounding box center [1088, 230] width 345 height 25
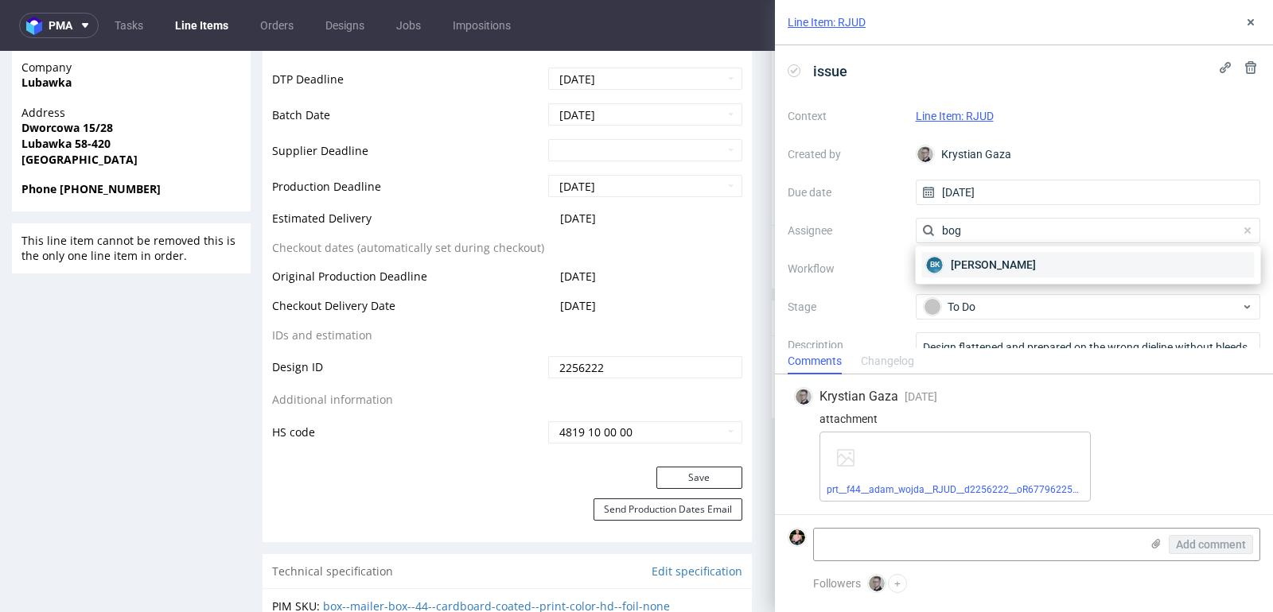
type input "bog"
click at [993, 256] on div "BK Bogna Krystian" at bounding box center [1088, 264] width 332 height 25
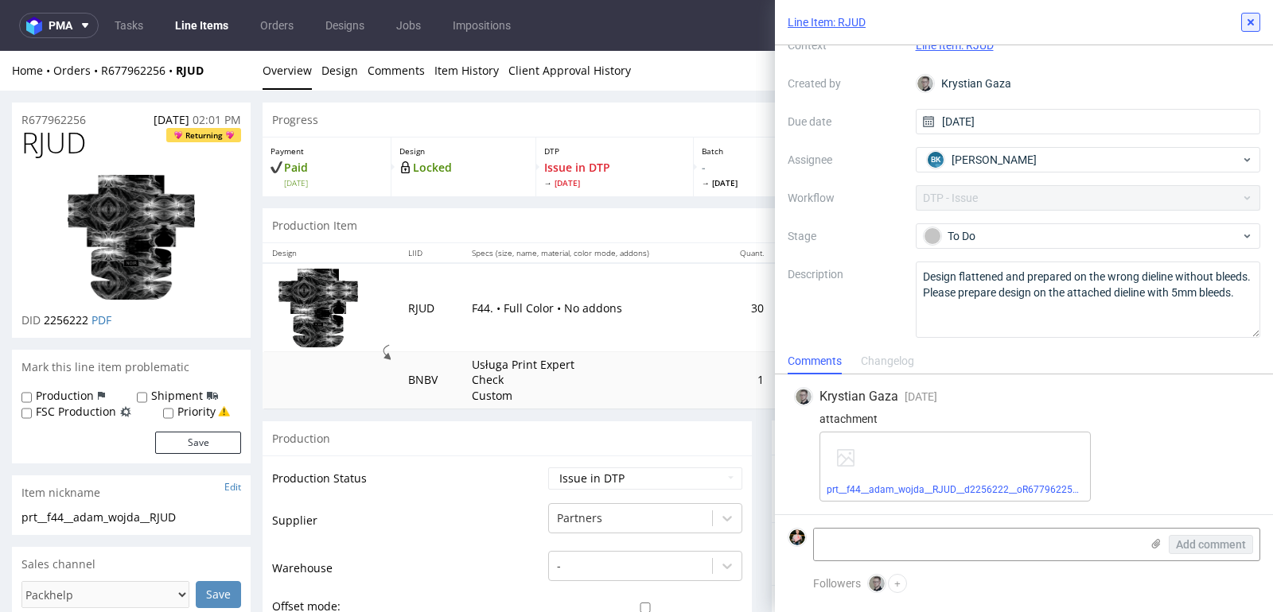
click at [1250, 22] on use at bounding box center [1250, 22] width 6 height 6
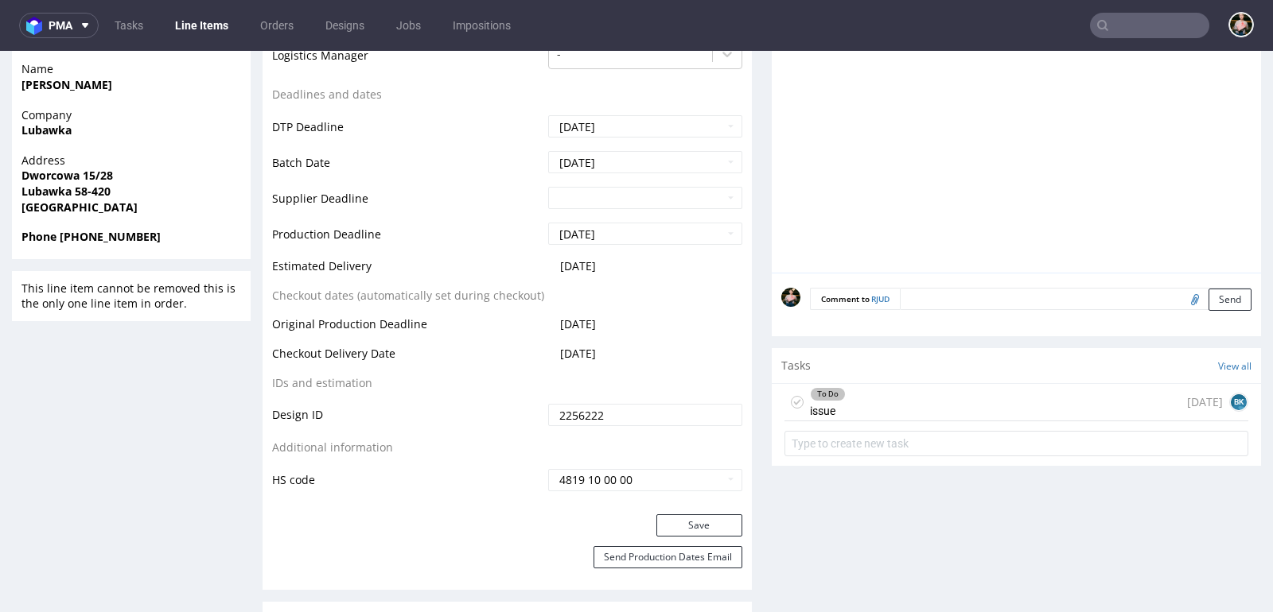
scroll to position [756, 0]
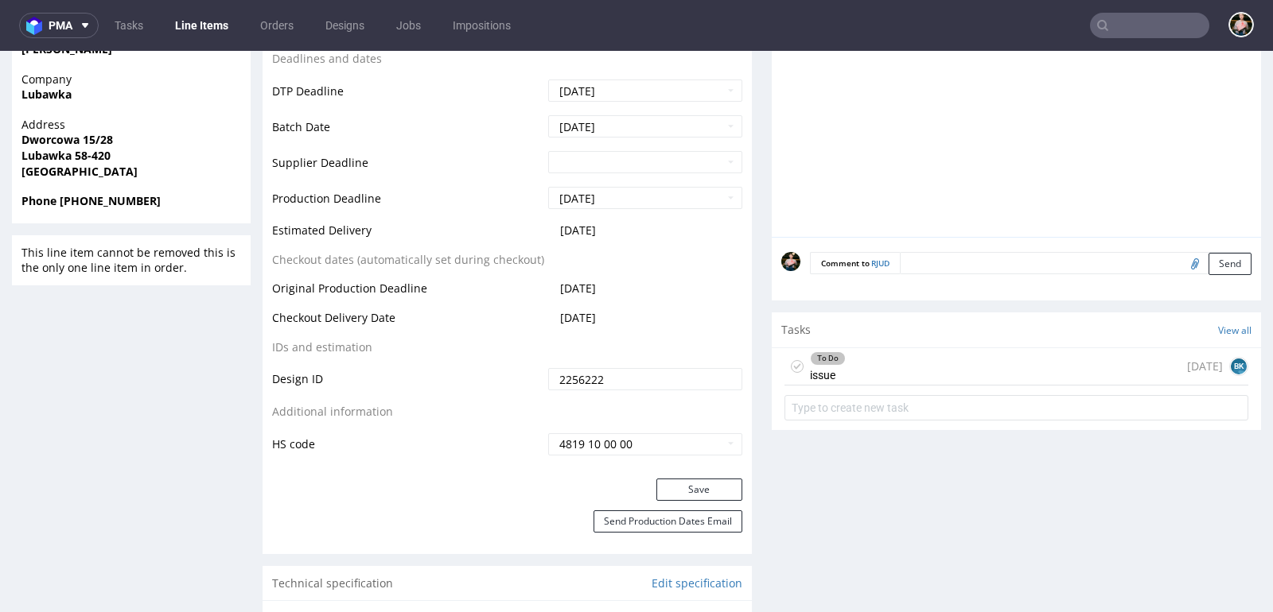
click at [926, 348] on div "To Do issue 1 day ago BK" at bounding box center [1016, 366] width 464 height 37
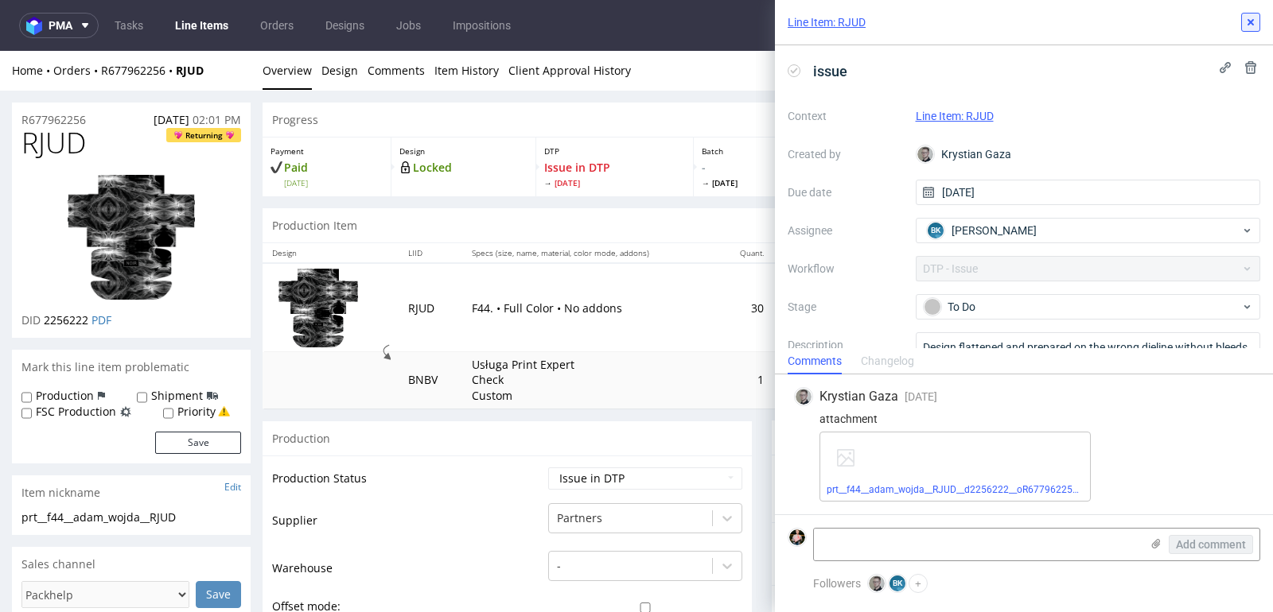
click at [1250, 23] on use at bounding box center [1250, 22] width 6 height 6
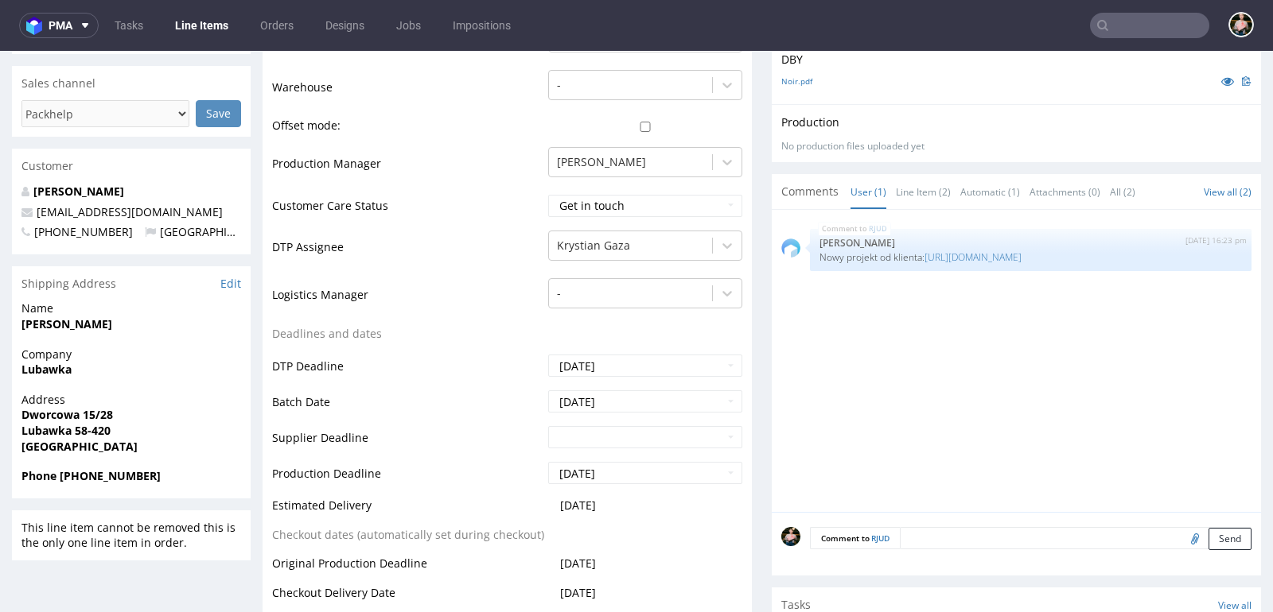
scroll to position [593, 0]
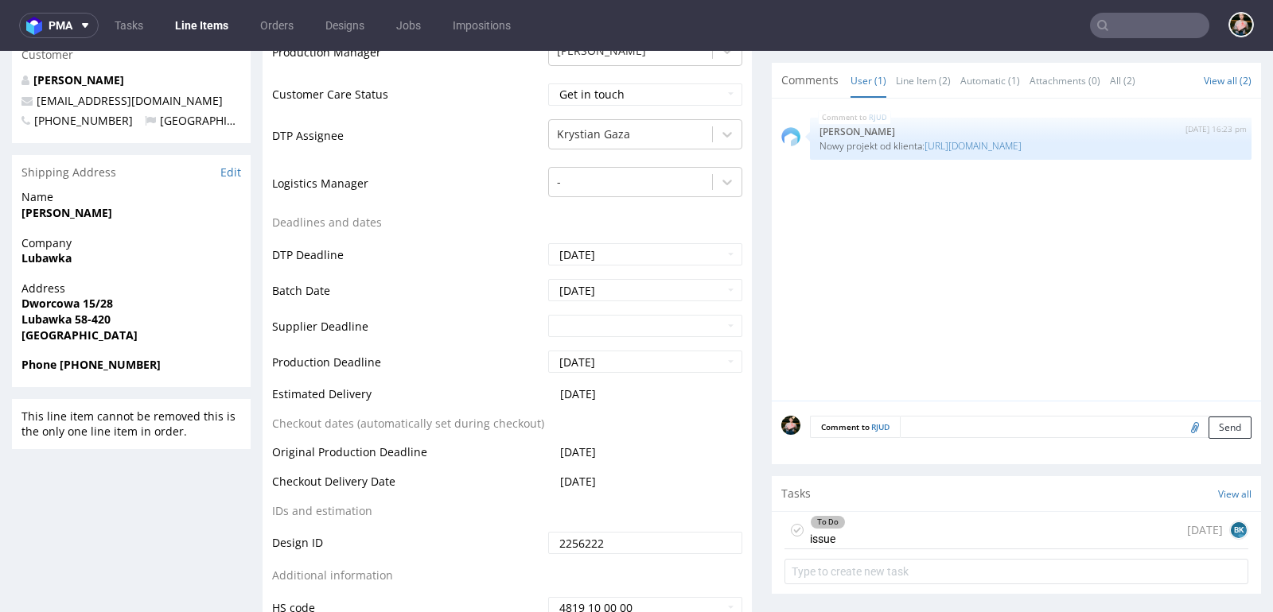
click at [892, 529] on div "To Do issue 1 day ago BK" at bounding box center [1016, 530] width 464 height 37
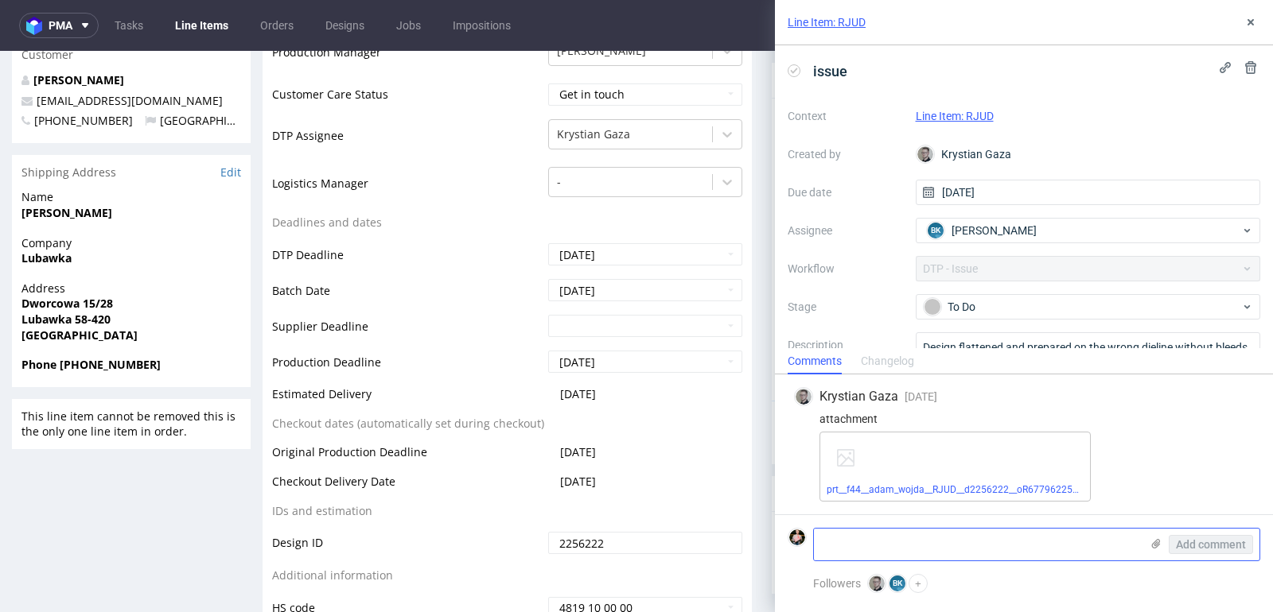
click at [942, 546] on textarea at bounding box center [977, 545] width 326 height 32
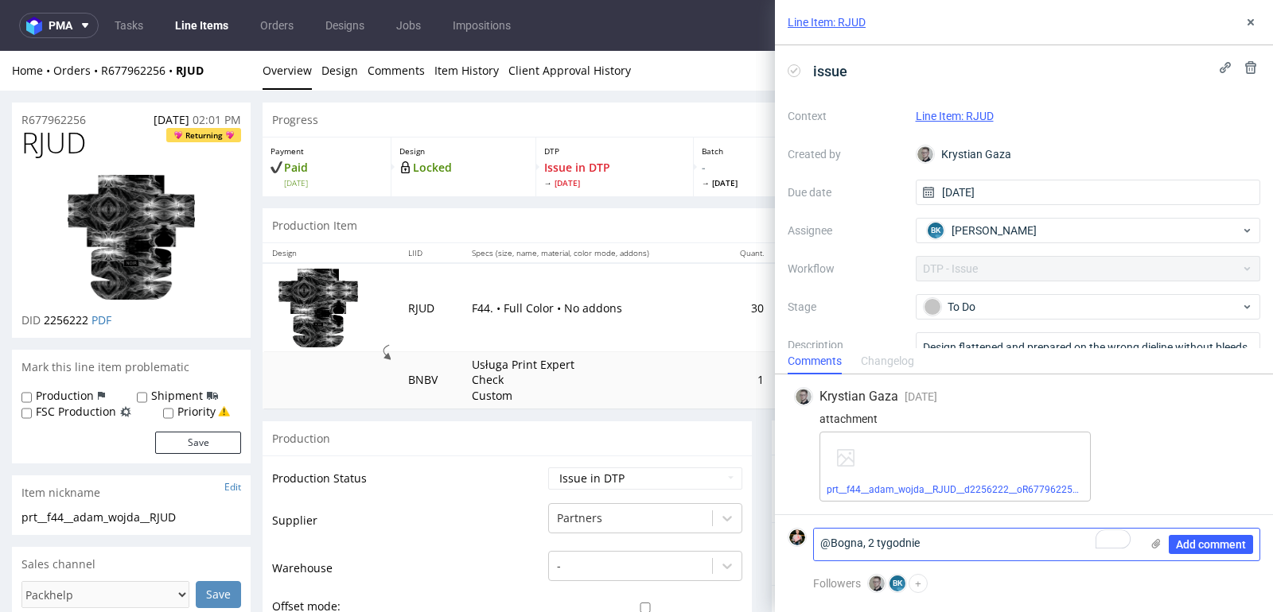
click at [865, 545] on textarea "@Bogna, 2 tygodnie" at bounding box center [977, 545] width 326 height 32
click at [1064, 546] on textarea "@Bogna, oni złożyli zamówienie 2 tygodnie" at bounding box center [977, 545] width 326 height 32
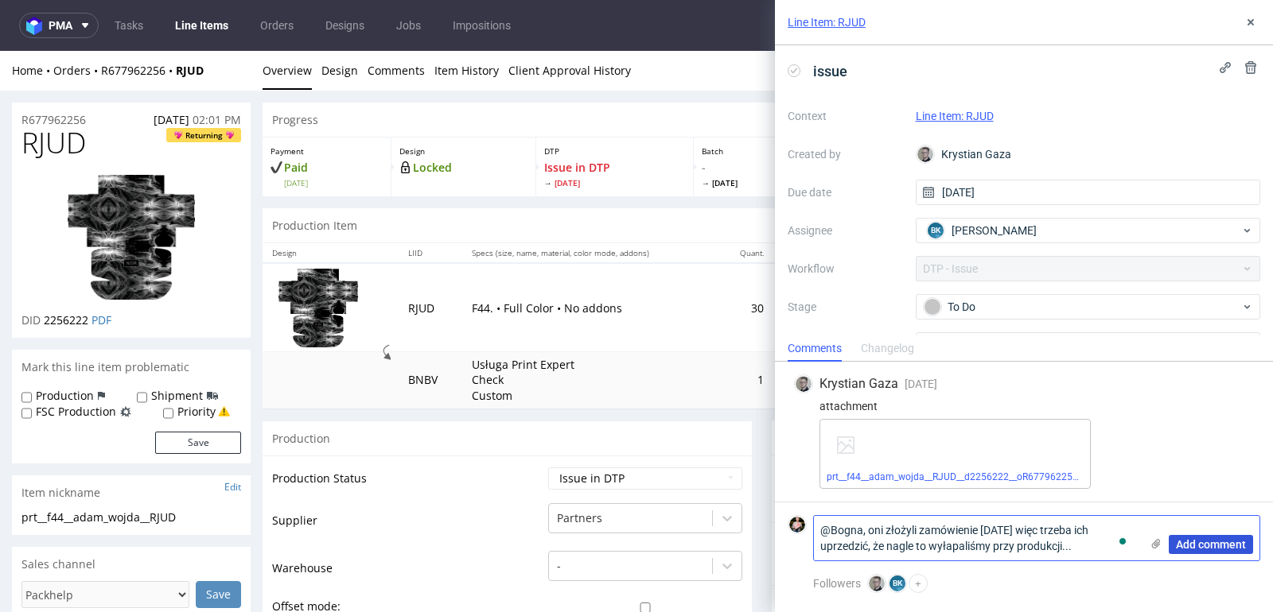
type textarea "@Bogna, oni złożyli zamówienie 2 tygodnie temu więc trzeba ich uprzedzić, że na…"
click at [1227, 549] on span "Add comment" at bounding box center [1211, 544] width 70 height 11
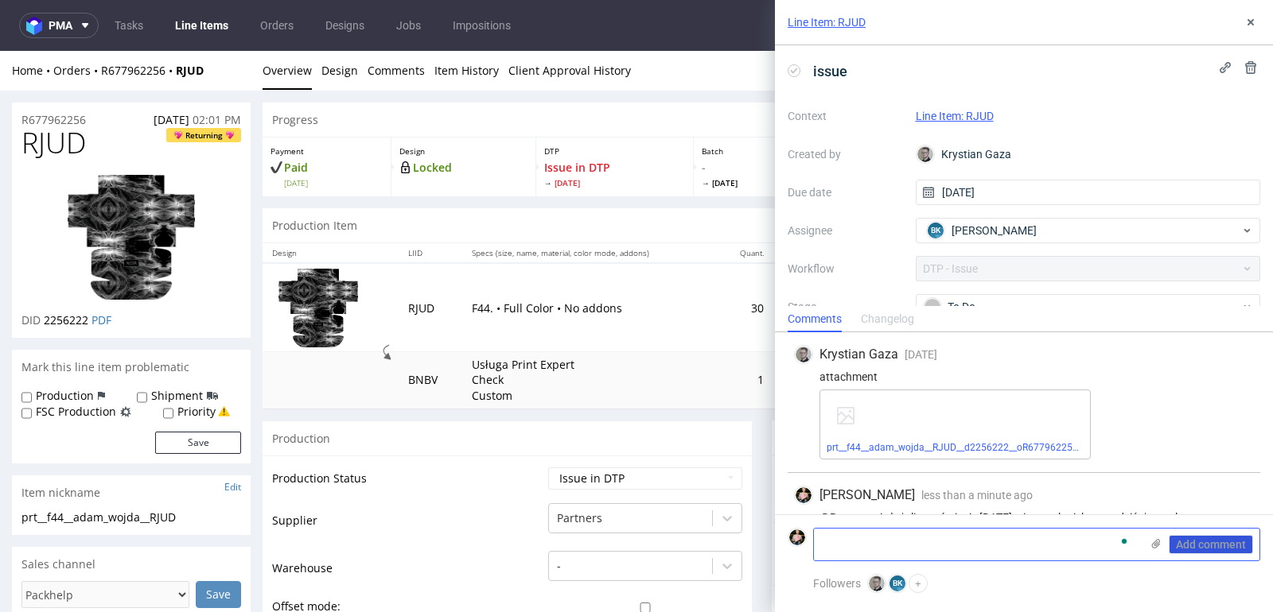
scroll to position [40, 0]
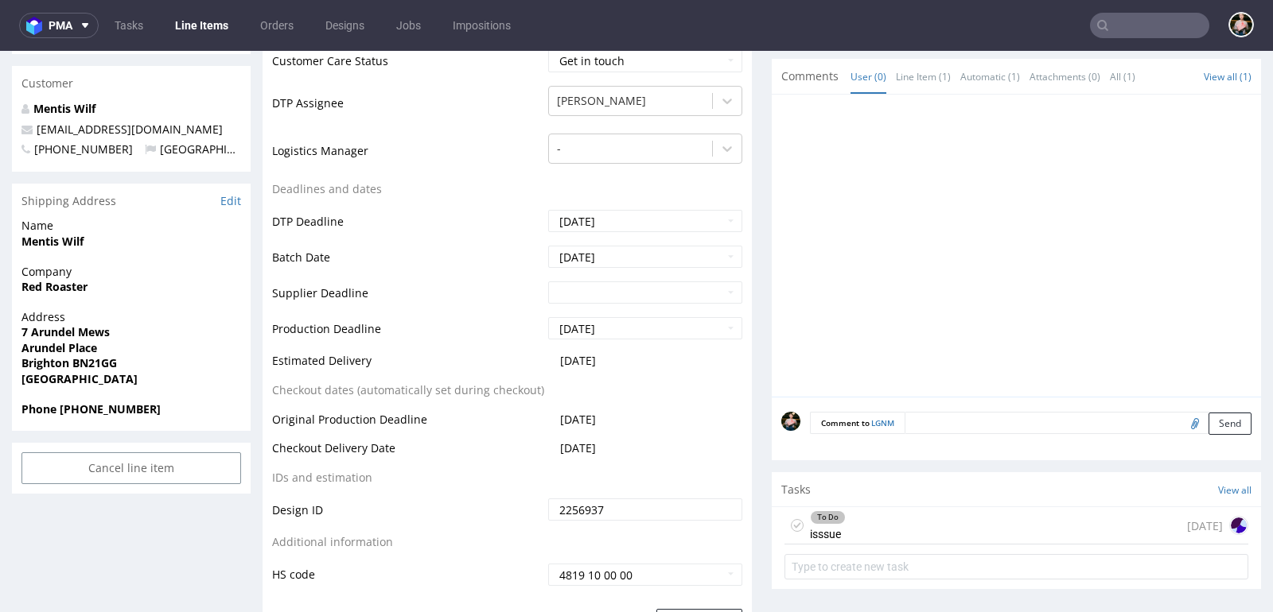
scroll to position [519, 0]
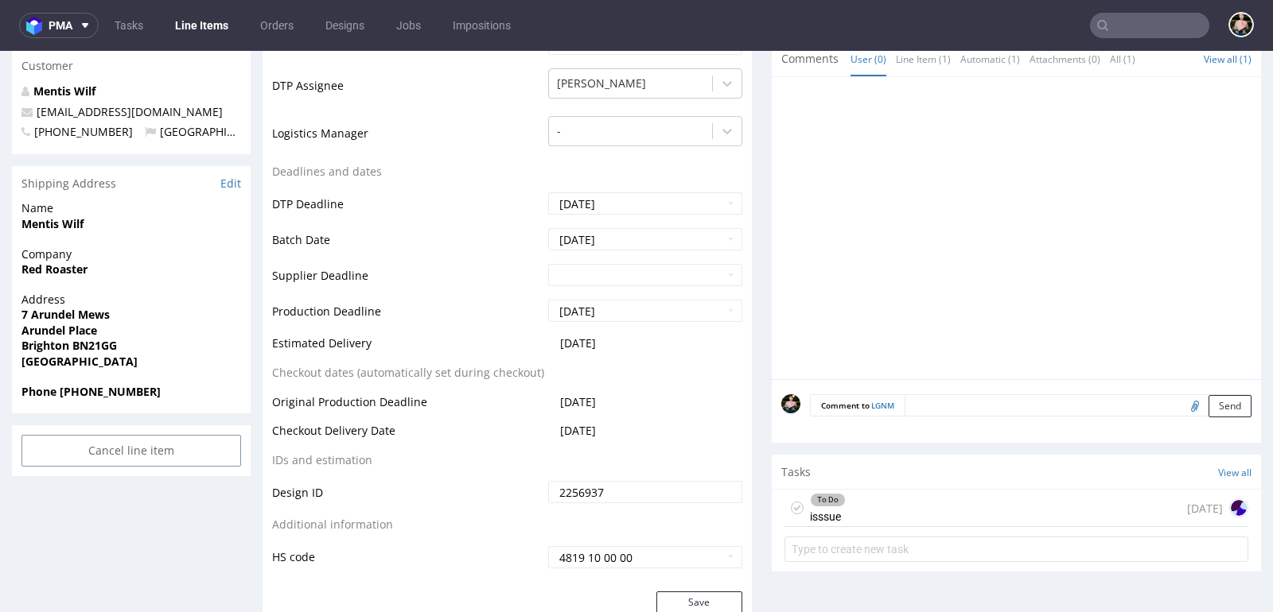
click at [924, 509] on div "To Do isssue 1 day ago" at bounding box center [1016, 508] width 464 height 37
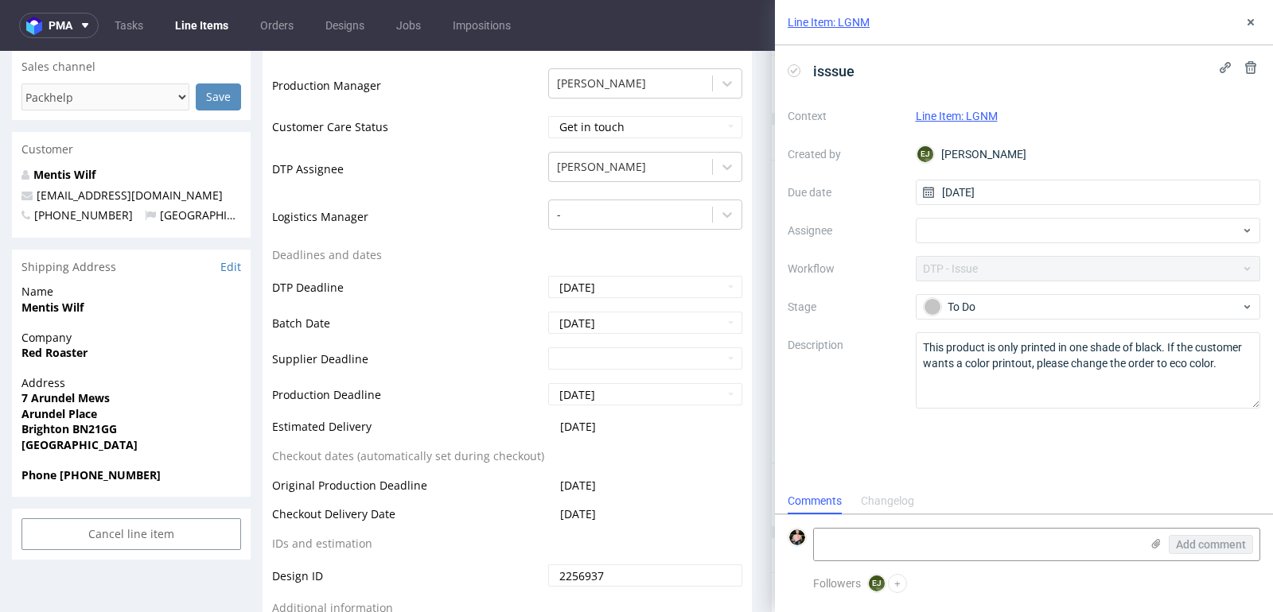
scroll to position [420, 0]
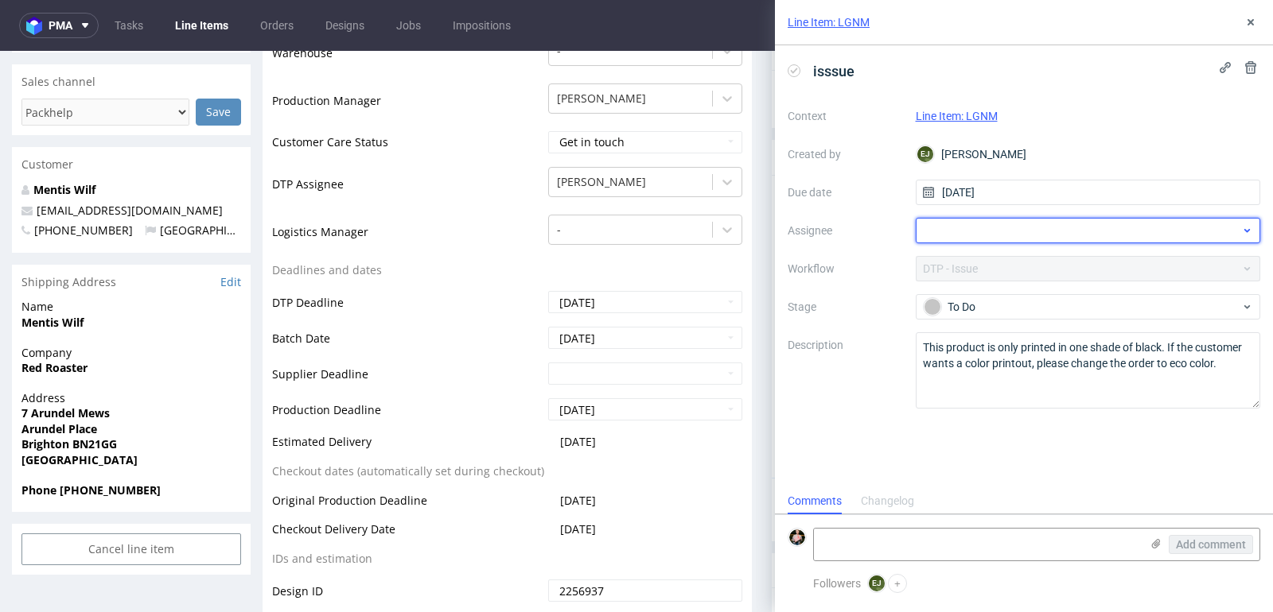
click at [951, 229] on div at bounding box center [1088, 230] width 345 height 25
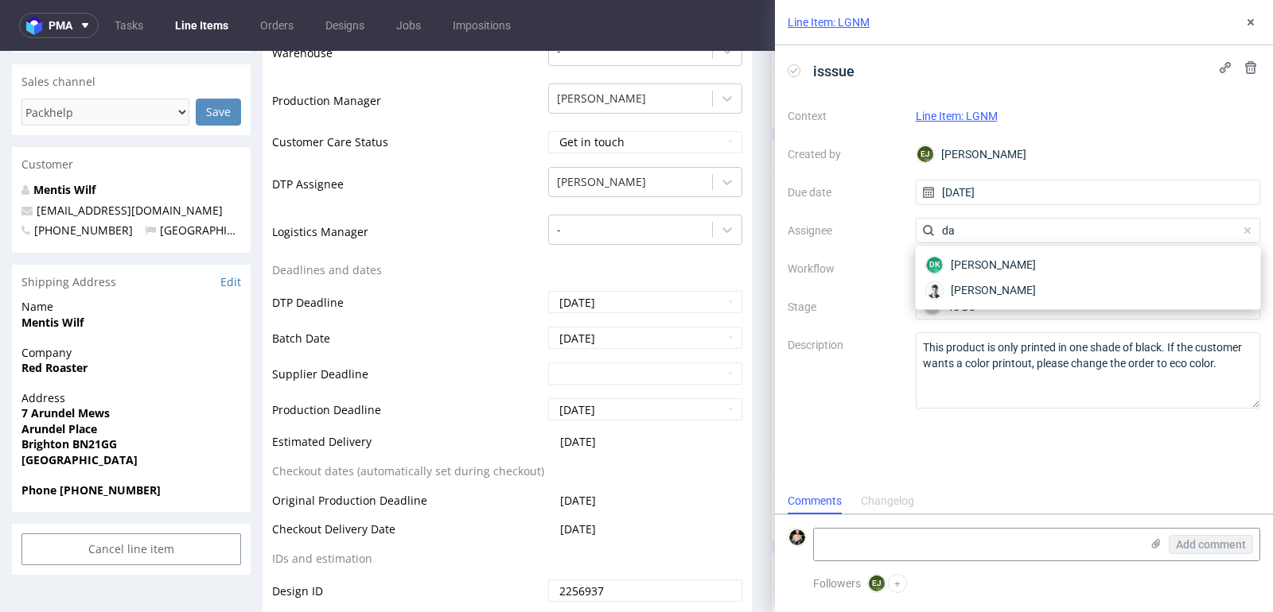
type input "d"
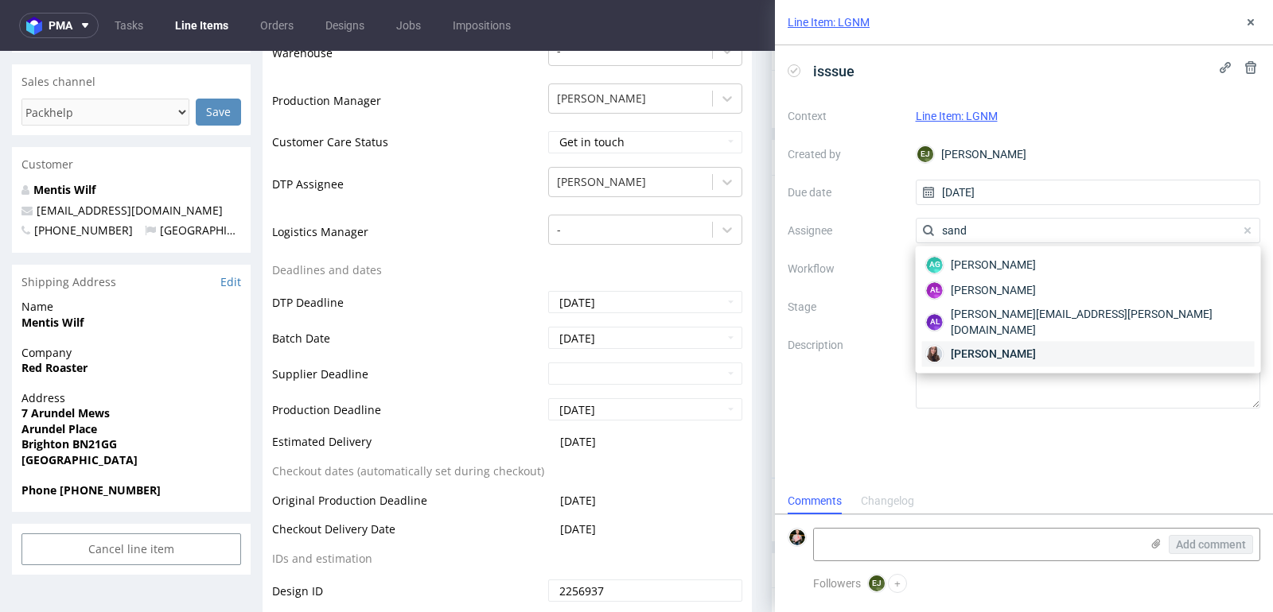
type input "sand"
click at [970, 346] on span "[PERSON_NAME]" at bounding box center [993, 354] width 85 height 16
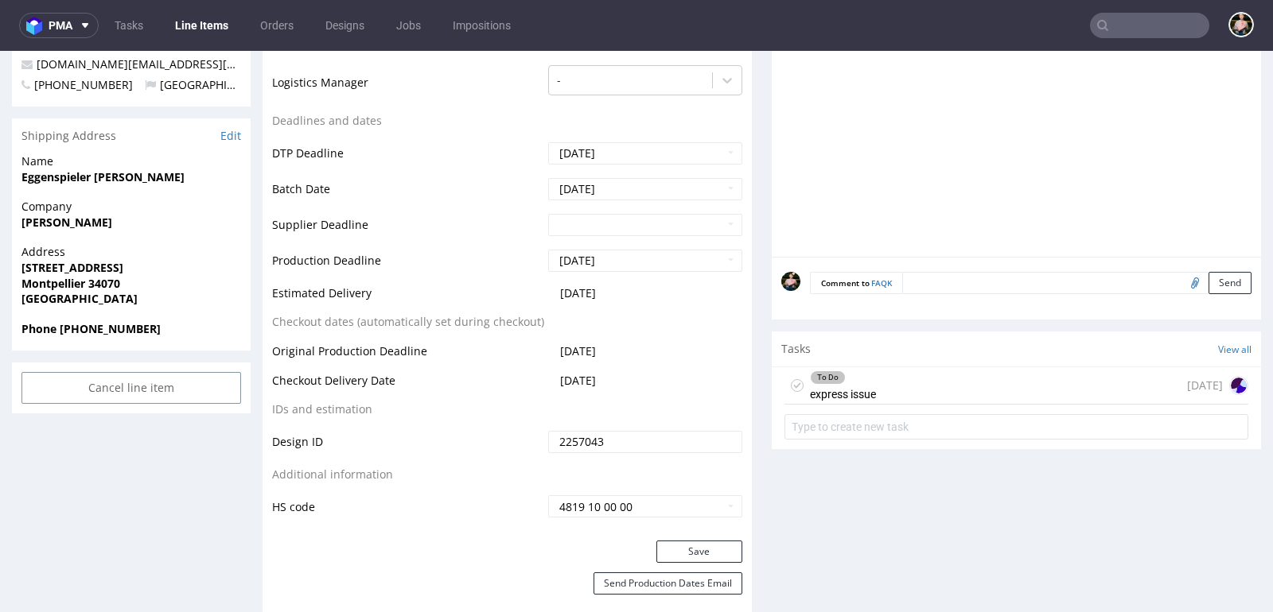
scroll to position [577, 0]
click at [913, 384] on div "To Do express issue [DATE]" at bounding box center [1016, 384] width 464 height 37
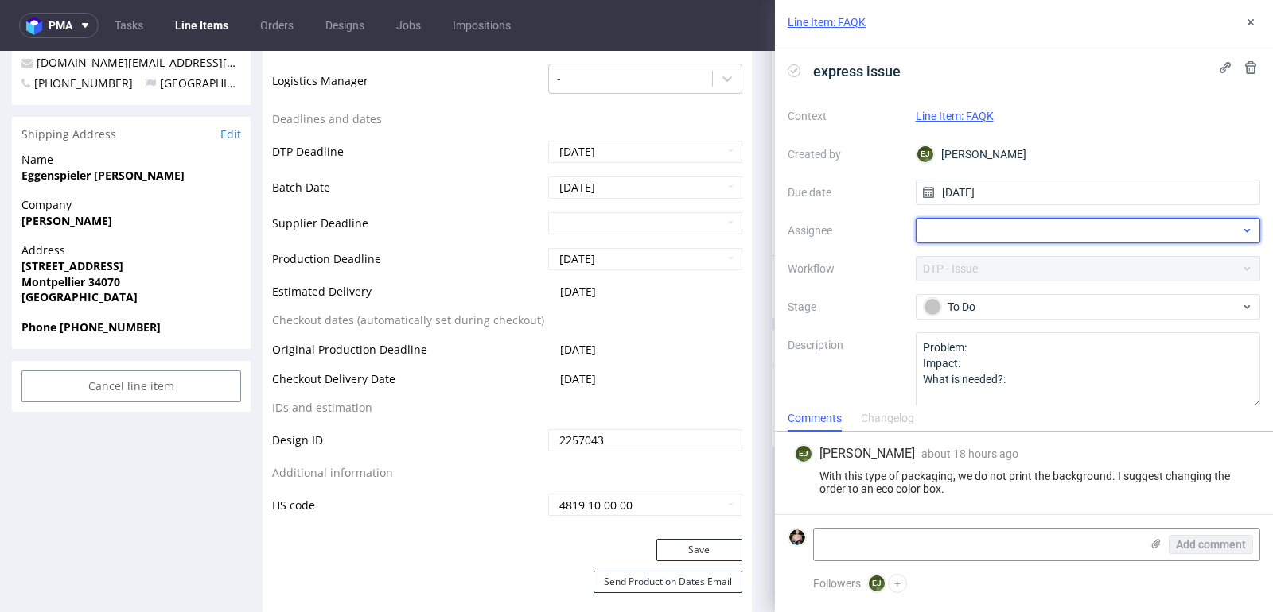
click at [1001, 231] on div at bounding box center [1088, 230] width 345 height 25
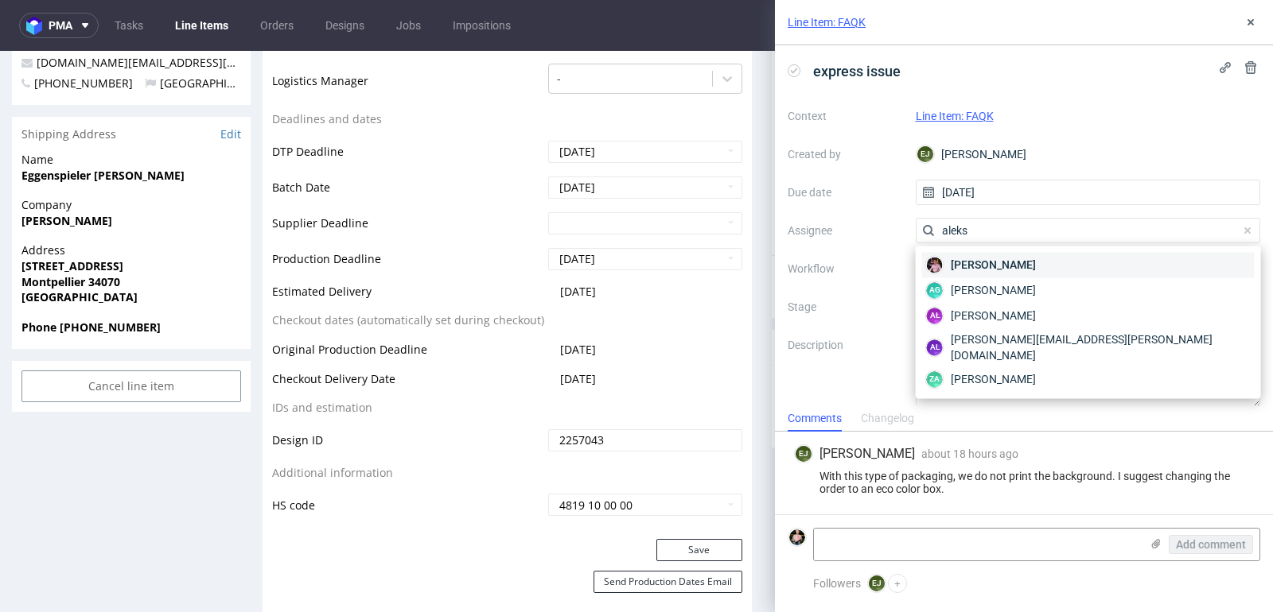
type input "aleks"
click at [999, 260] on span "Aleks Ziemkowski" at bounding box center [993, 265] width 85 height 16
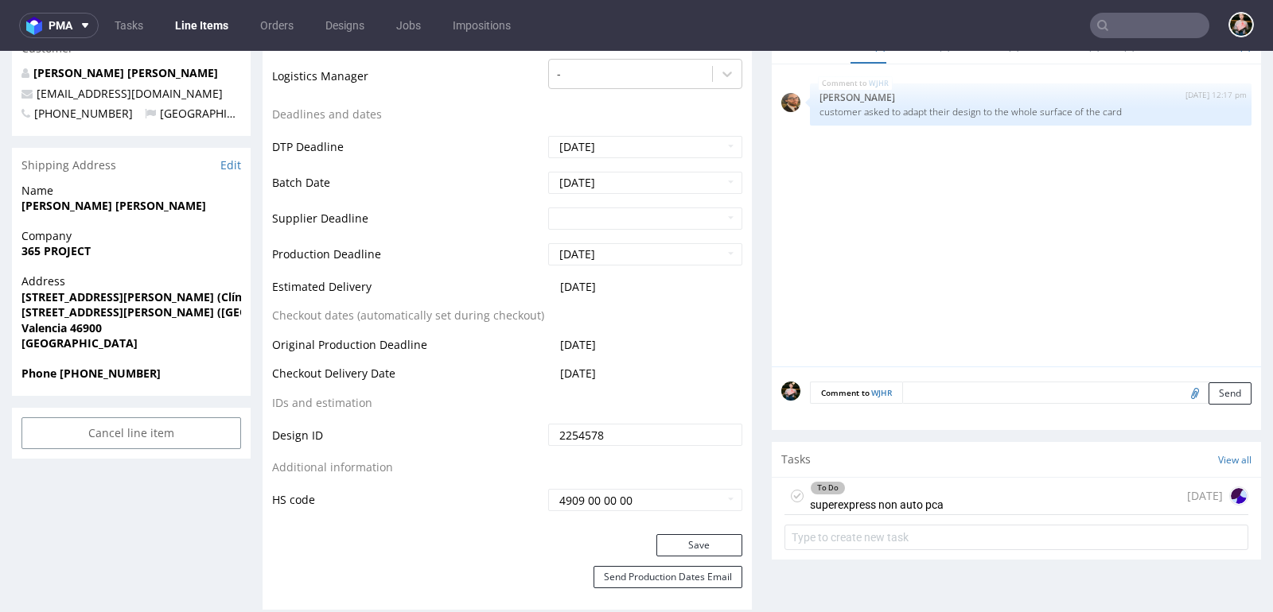
scroll to position [546, 0]
click at [949, 488] on div "To Do superexpress non auto pca 1 day ago" at bounding box center [1016, 495] width 464 height 37
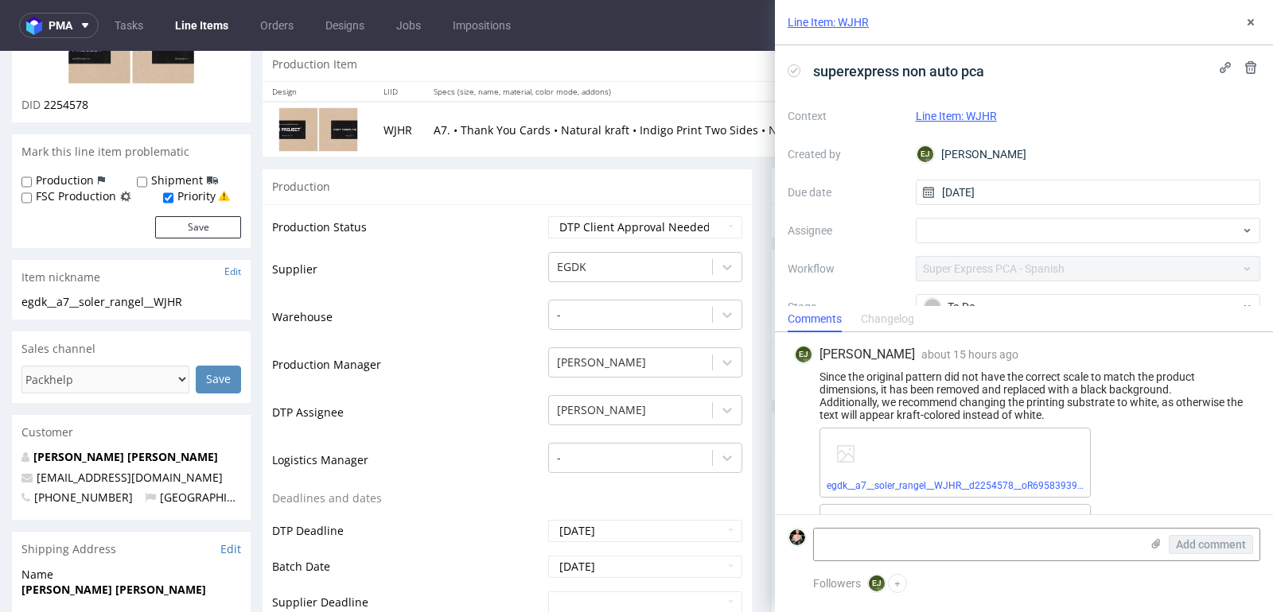
scroll to position [199, 0]
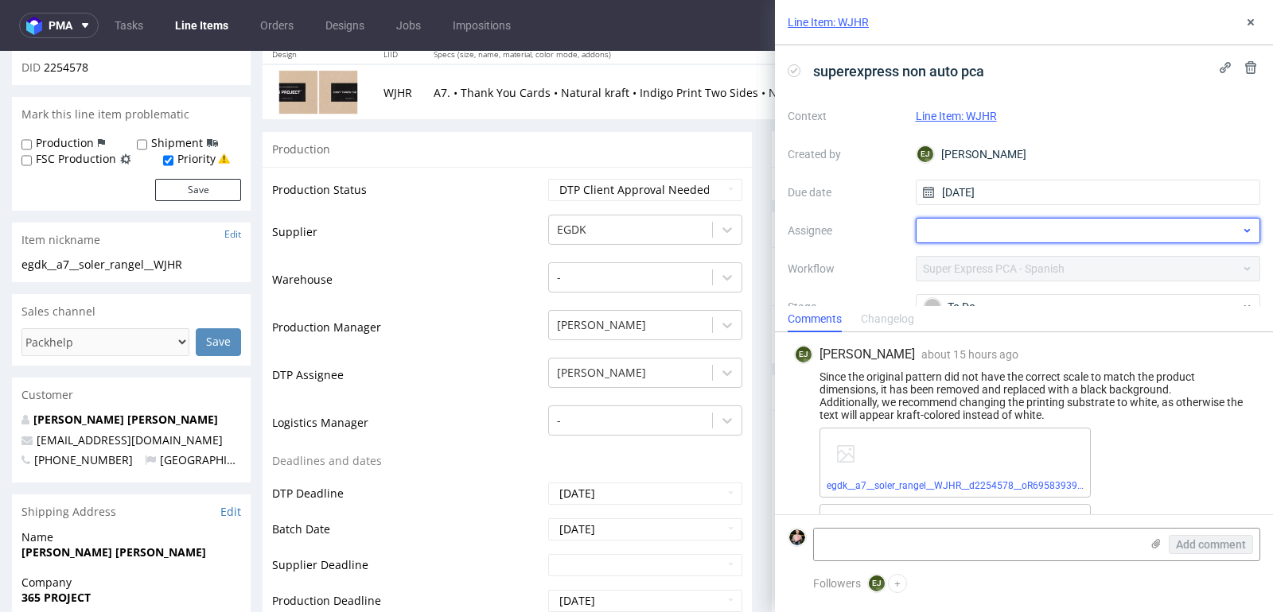
click at [957, 225] on div at bounding box center [1088, 230] width 345 height 25
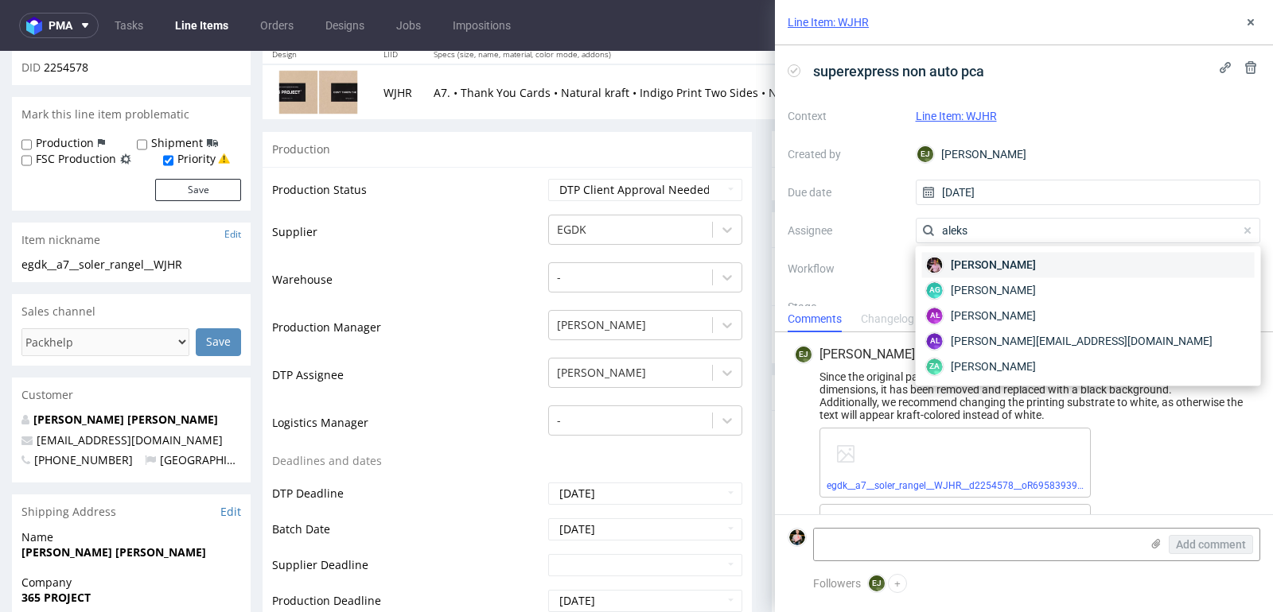
type input "aleks"
click at [959, 271] on span "Aleks Ziemkowski" at bounding box center [993, 265] width 85 height 16
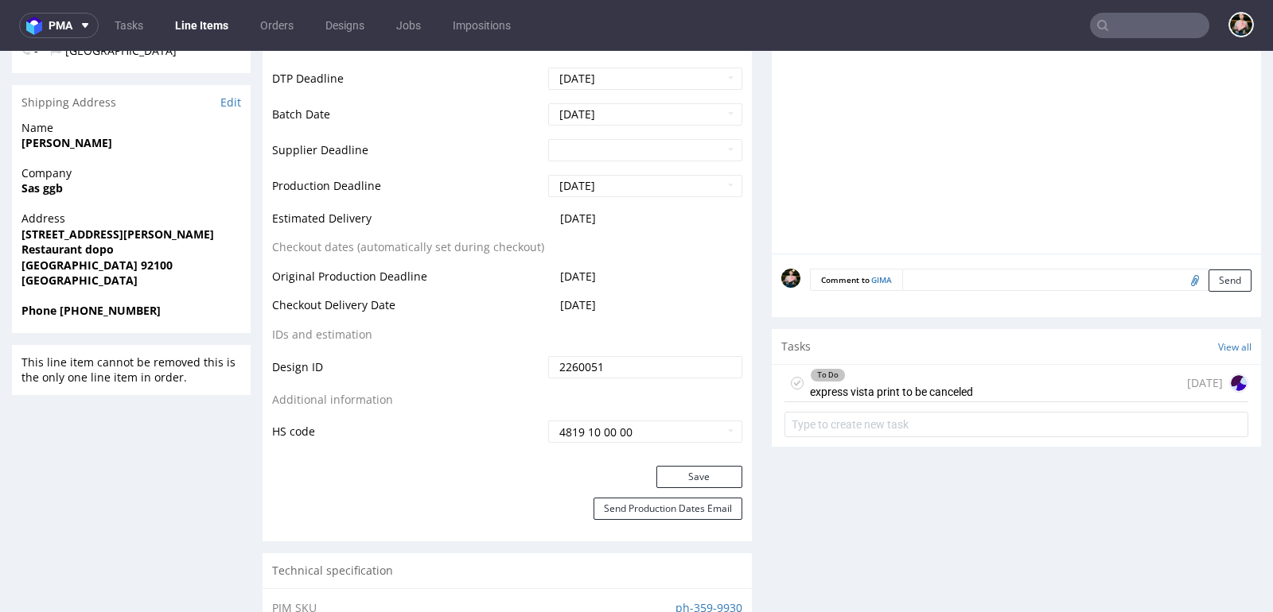
scroll to position [686, 0]
click at [960, 377] on div "To Do express vista print to be canceled" at bounding box center [891, 382] width 163 height 37
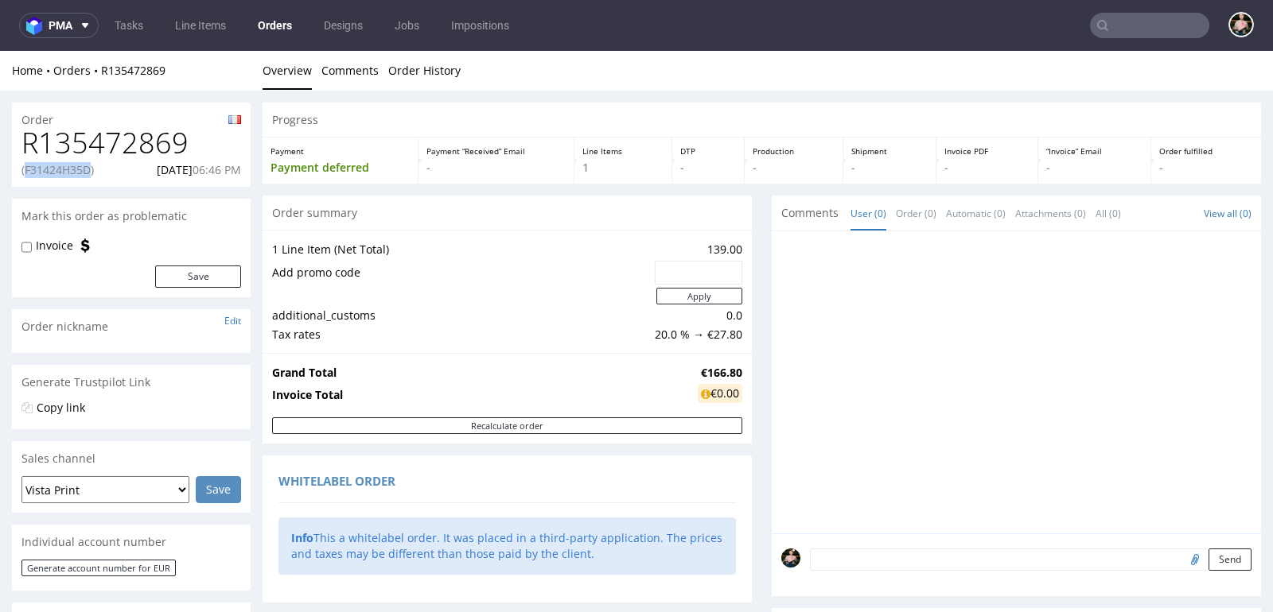
drag, startPoint x: 93, startPoint y: 171, endPoint x: 25, endPoint y: 171, distance: 67.6
click at [25, 171] on p "(F31424H35D)" at bounding box center [57, 170] width 72 height 16
copy p "F31424H35D"
drag, startPoint x: 200, startPoint y: 143, endPoint x: 14, endPoint y: 142, distance: 186.1
click at [14, 142] on div "R135472869 (F31424H35D) [DATE] 06:46 PM" at bounding box center [131, 157] width 239 height 60
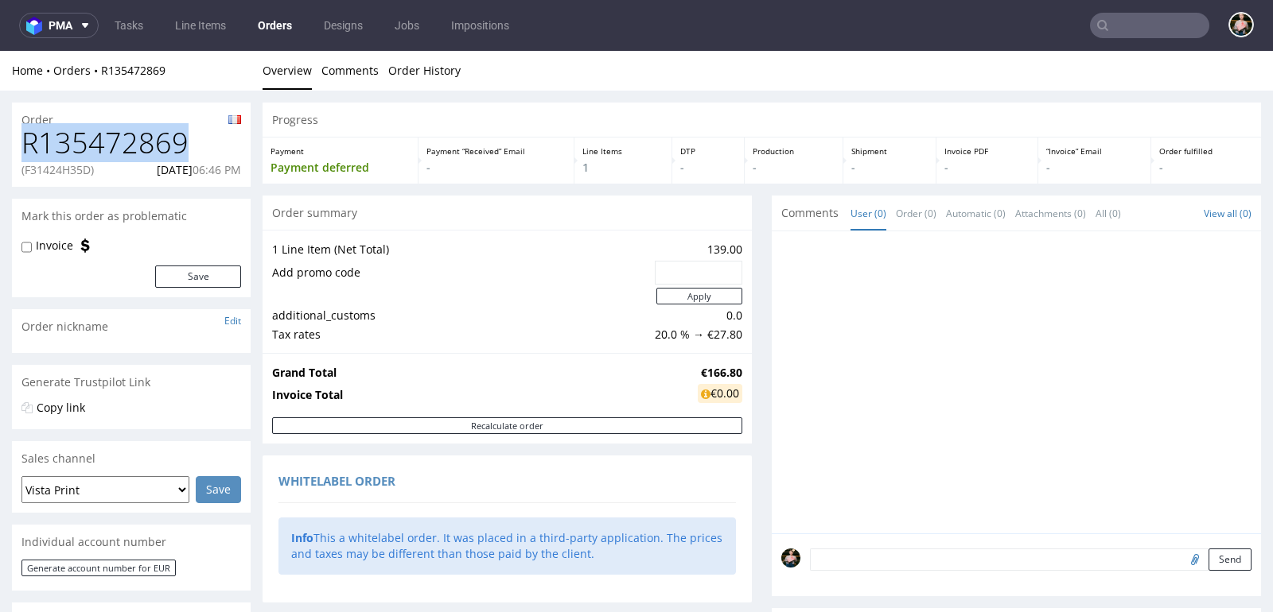
copy h1 "R135472869"
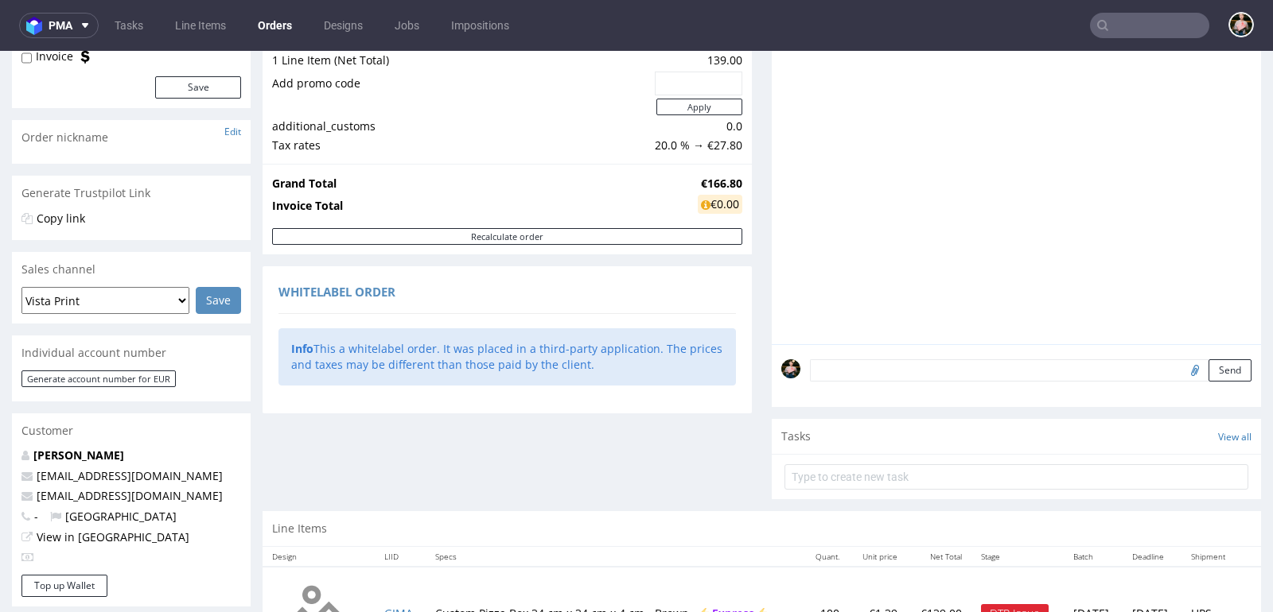
scroll to position [504, 0]
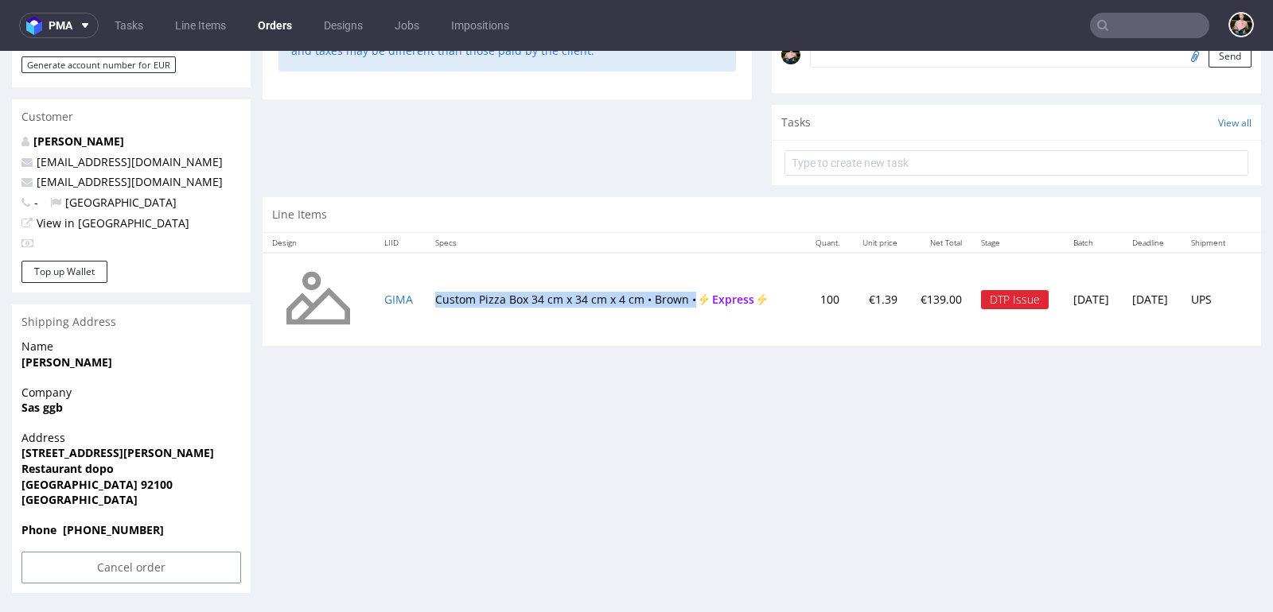
drag, startPoint x: 423, startPoint y: 290, endPoint x: 687, endPoint y: 290, distance: 264.1
click at [687, 290] on td "Custom Pizza Box 34 cm x 34 cm x 4 cm • Brown • Express" at bounding box center [615, 300] width 378 height 94
copy td "Custom Pizza Box 34 cm x 34 cm x 4 cm • Brown •"
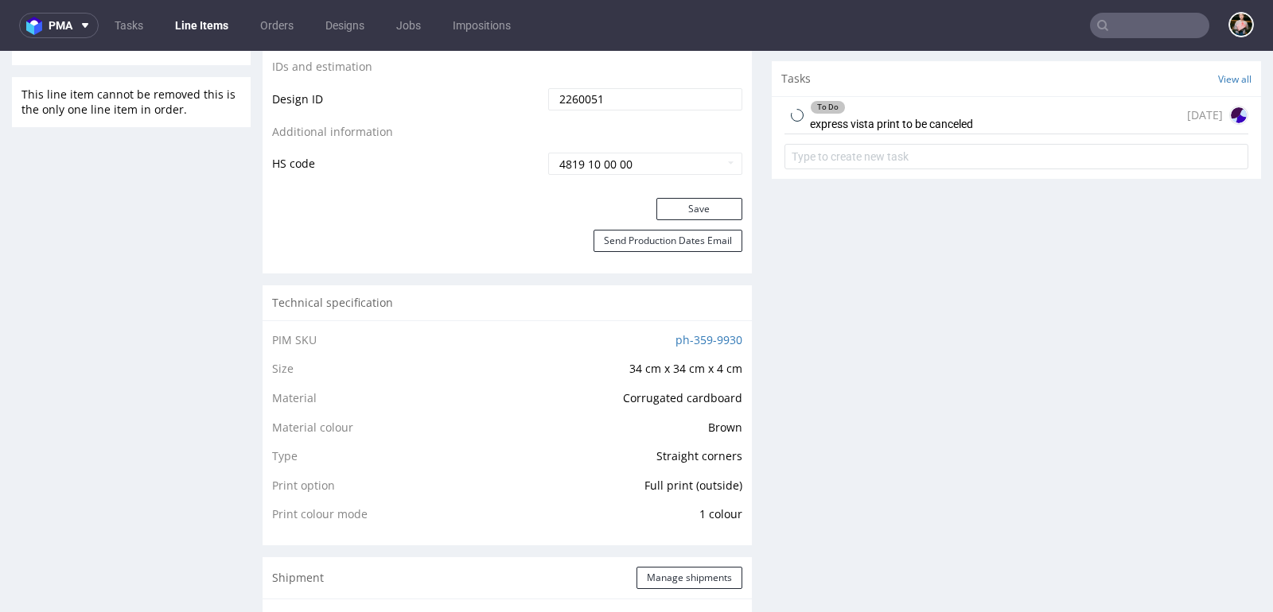
scroll to position [951, 0]
click at [970, 119] on div "To Do express vista print to be canceled [DATE]" at bounding box center [1016, 117] width 464 height 37
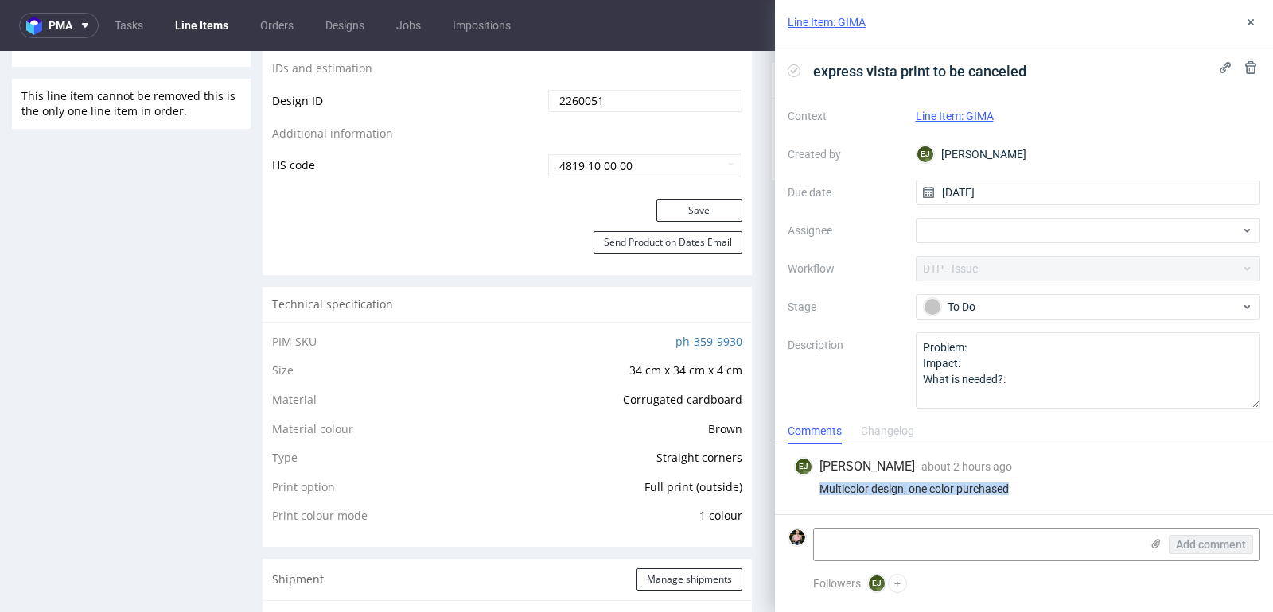
drag, startPoint x: 1029, startPoint y: 488, endPoint x: 817, endPoint y: 488, distance: 212.4
click at [817, 488] on div "Multicolor design, one color purchased" at bounding box center [1024, 489] width 460 height 13
copy div "Multicolor design, one color purchased"
click at [795, 73] on icon at bounding box center [793, 70] width 13 height 13
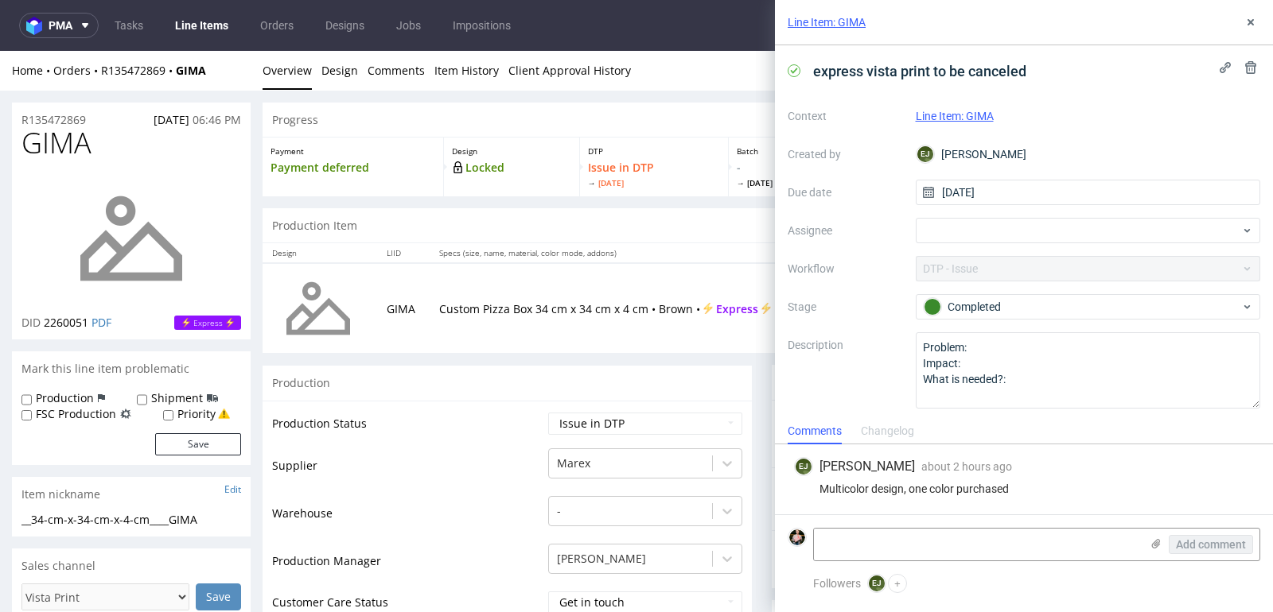
click at [126, 63] on div "Home Orders R135472869 GIMA" at bounding box center [131, 71] width 239 height 16
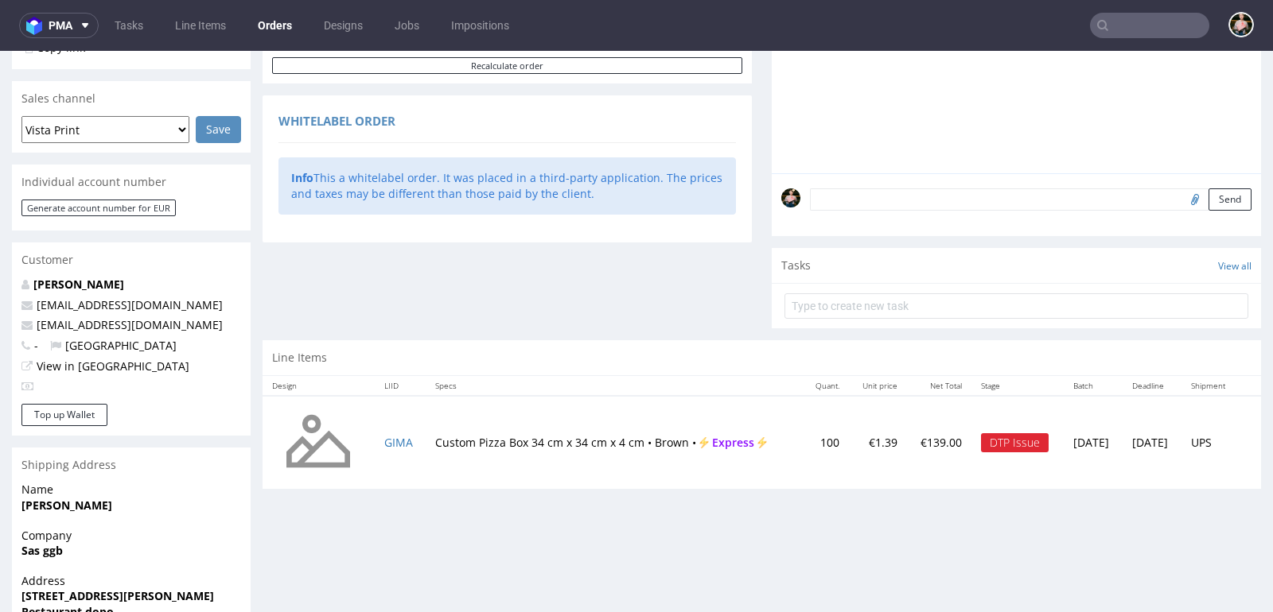
scroll to position [504, 0]
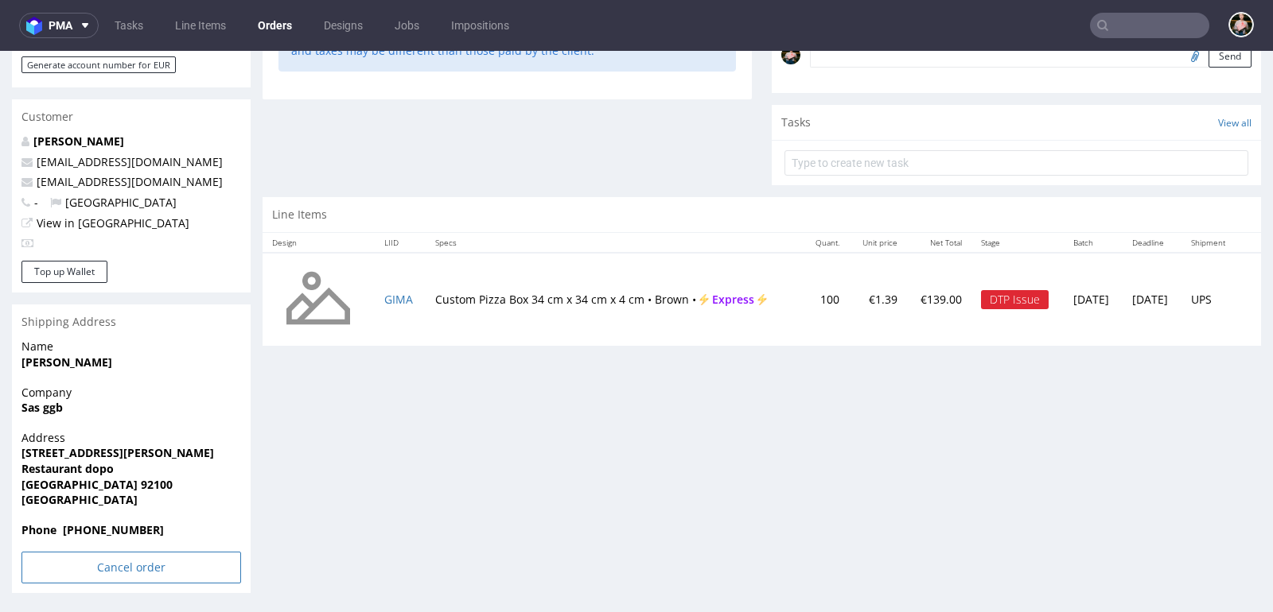
click at [104, 566] on input "Cancel order" at bounding box center [131, 568] width 220 height 32
click at [100, 519] on icon at bounding box center [98, 524] width 10 height 11
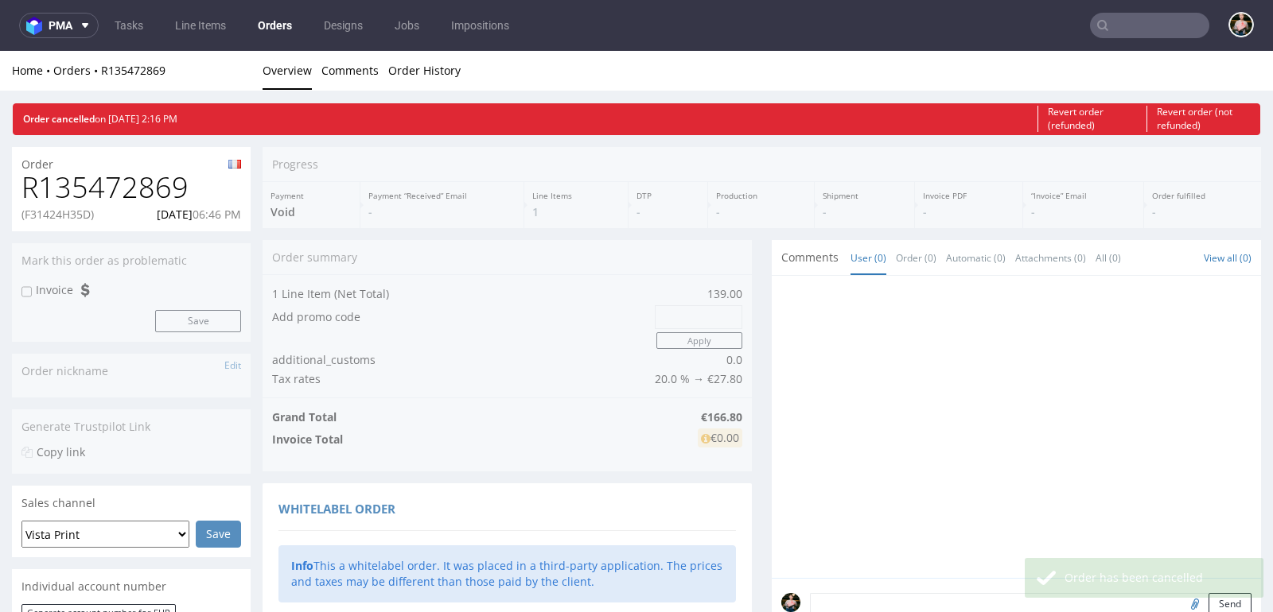
scroll to position [0, 0]
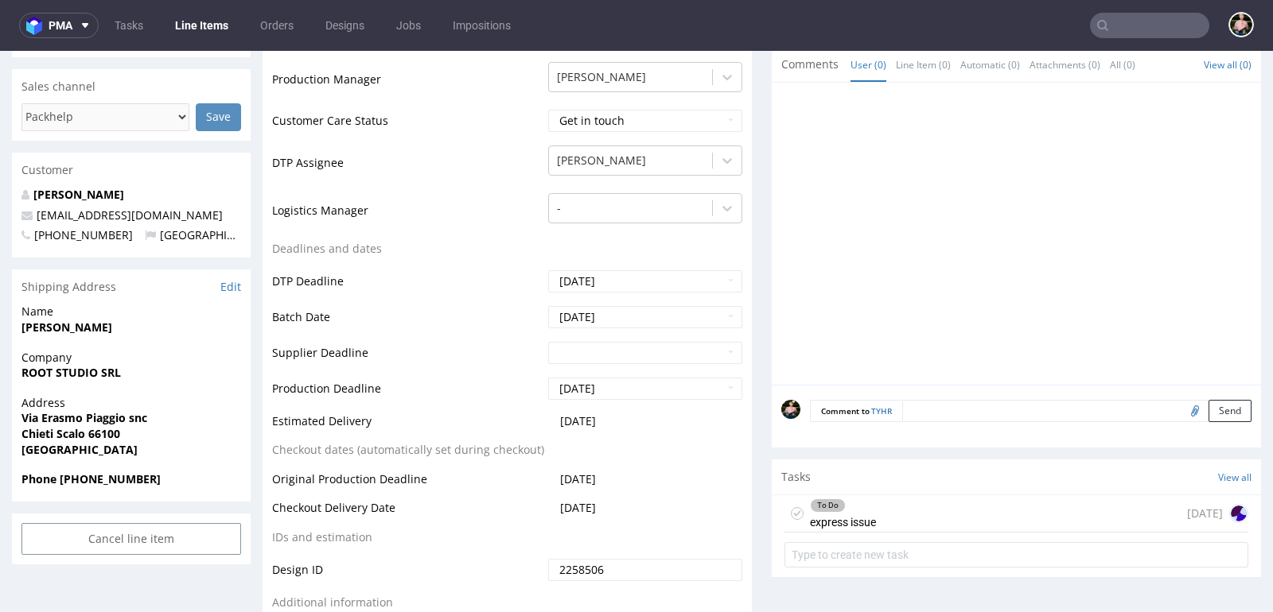
scroll to position [486, 0]
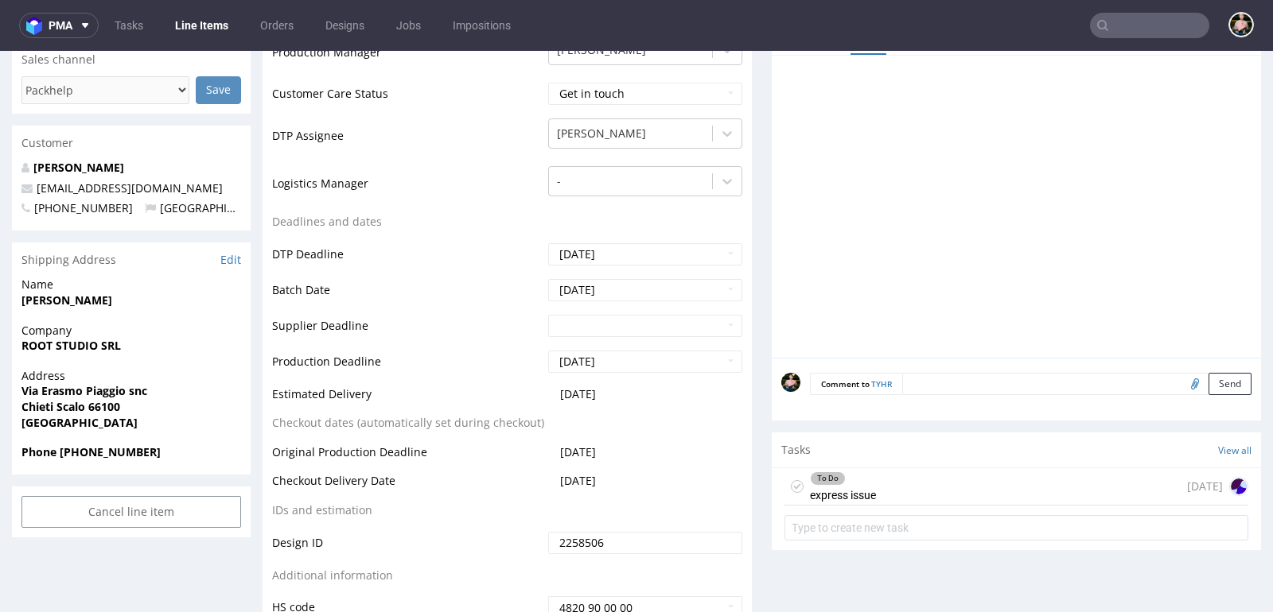
click at [947, 480] on div "To Do express issue [DATE]" at bounding box center [1016, 487] width 464 height 37
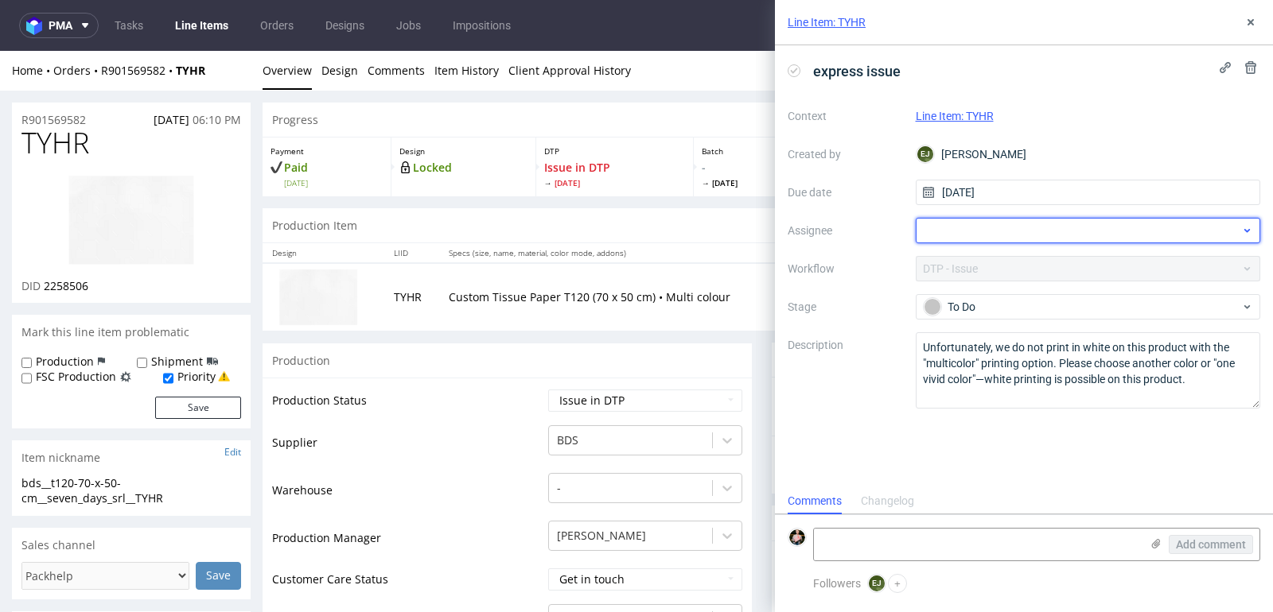
click at [962, 230] on div at bounding box center [1088, 230] width 345 height 25
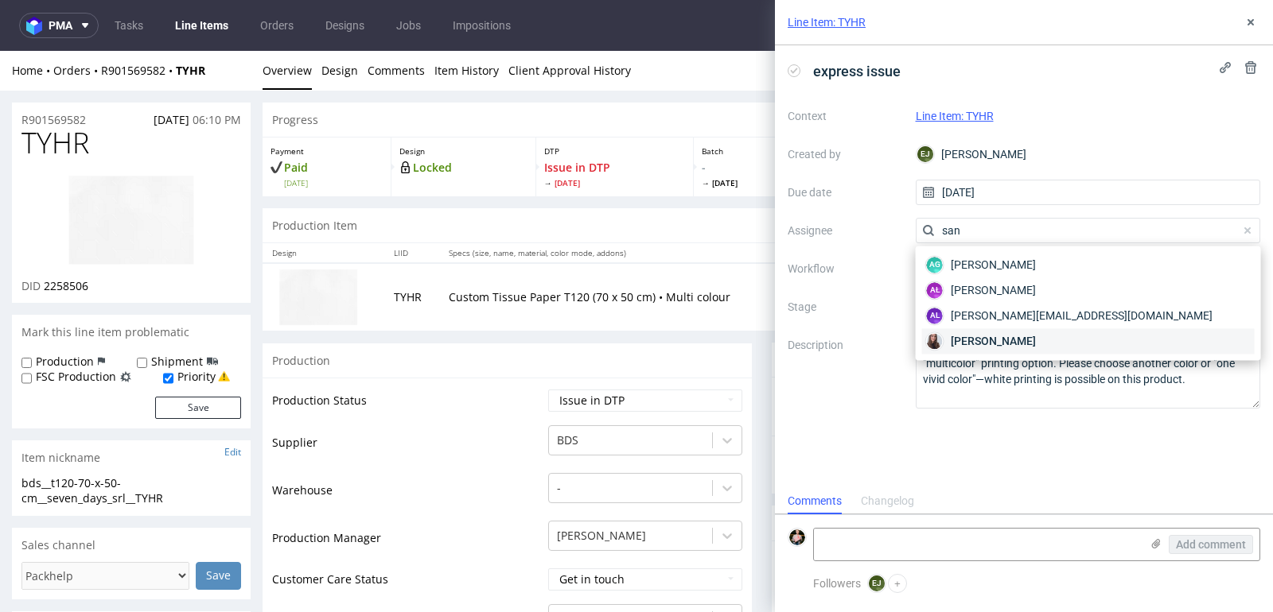
type input "san"
click at [978, 336] on span "[PERSON_NAME]" at bounding box center [993, 341] width 85 height 16
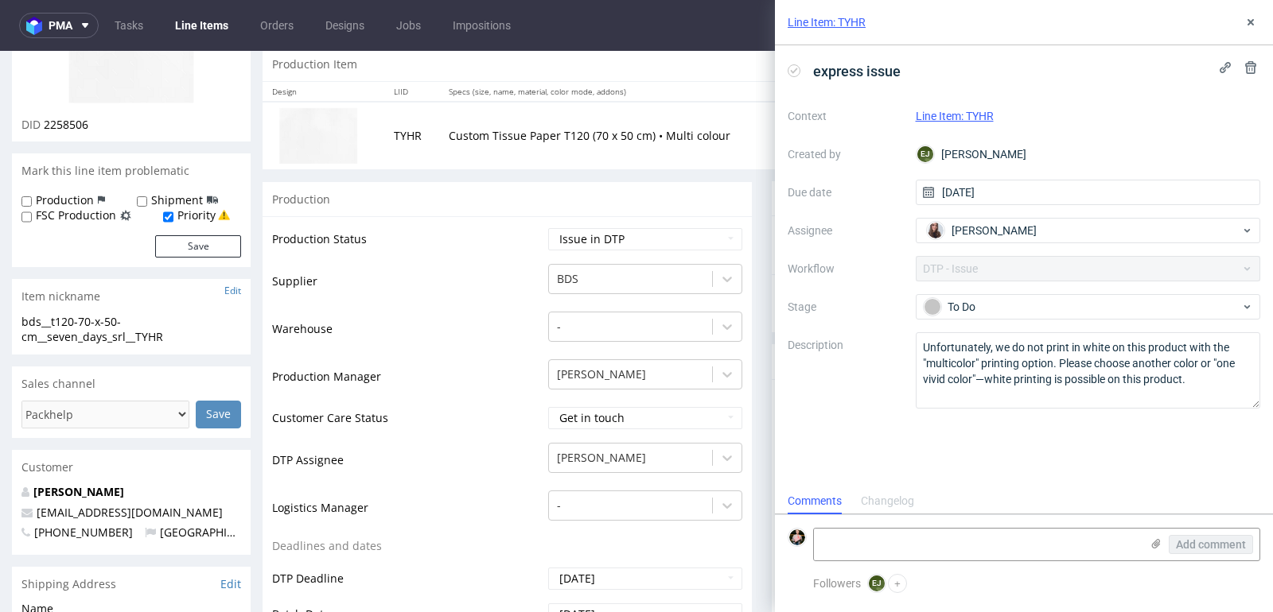
scroll to position [204, 0]
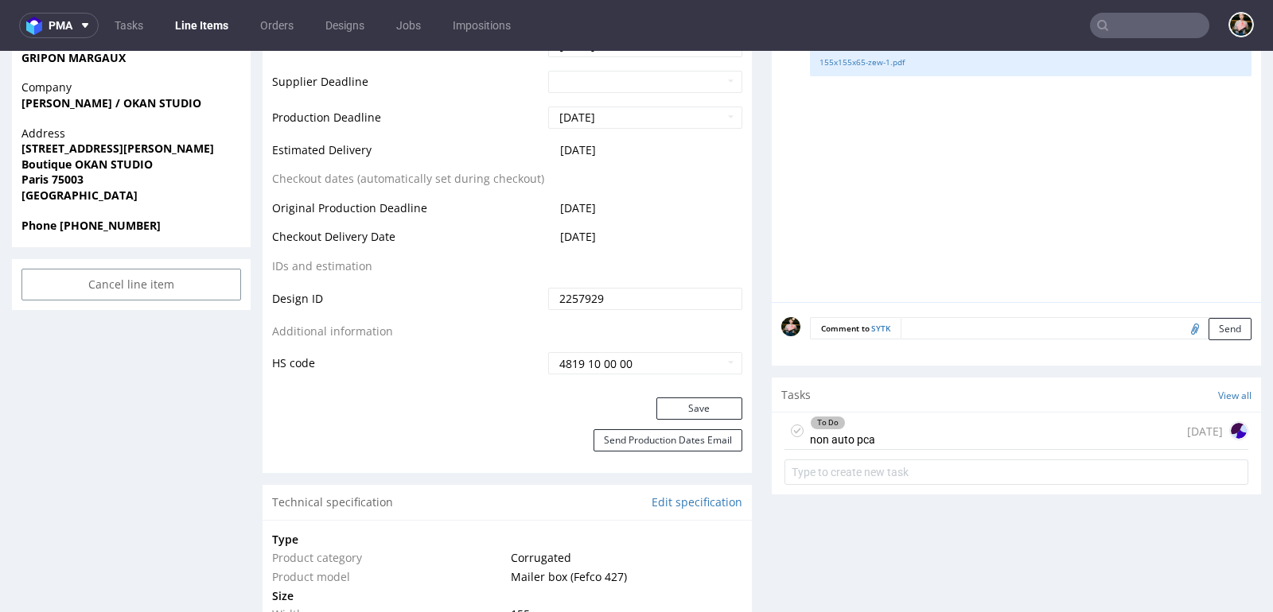
scroll to position [788, 0]
click at [889, 441] on div "To Do non auto pca [DATE]" at bounding box center [1016, 430] width 464 height 37
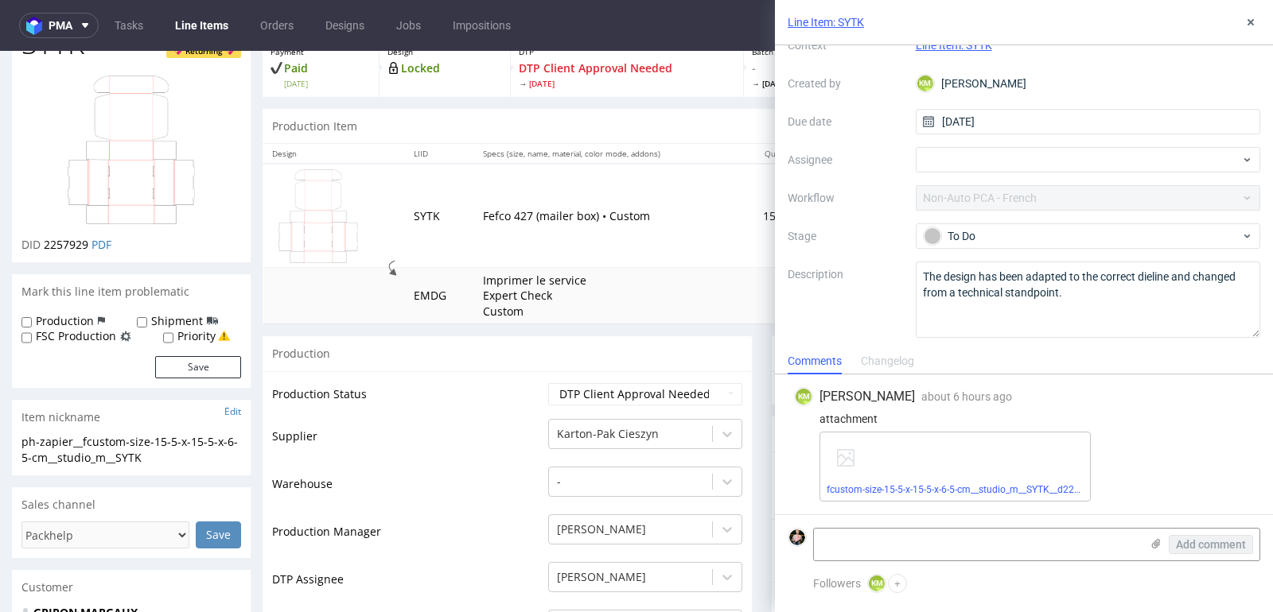
scroll to position [21, 0]
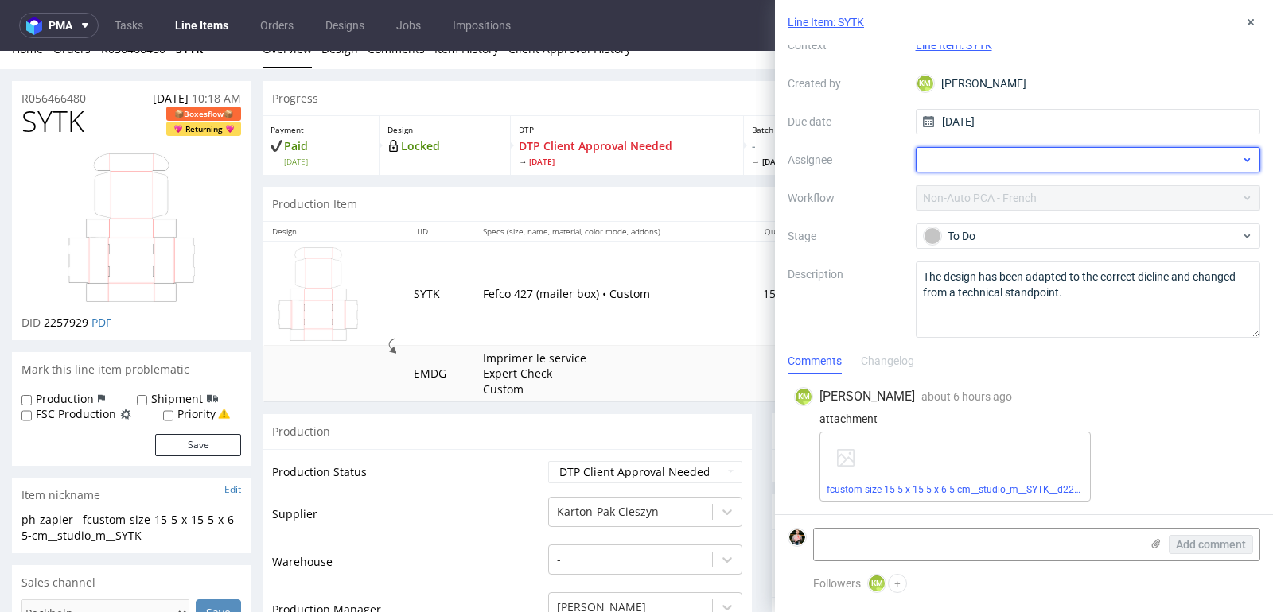
click at [1005, 157] on div at bounding box center [1088, 159] width 345 height 25
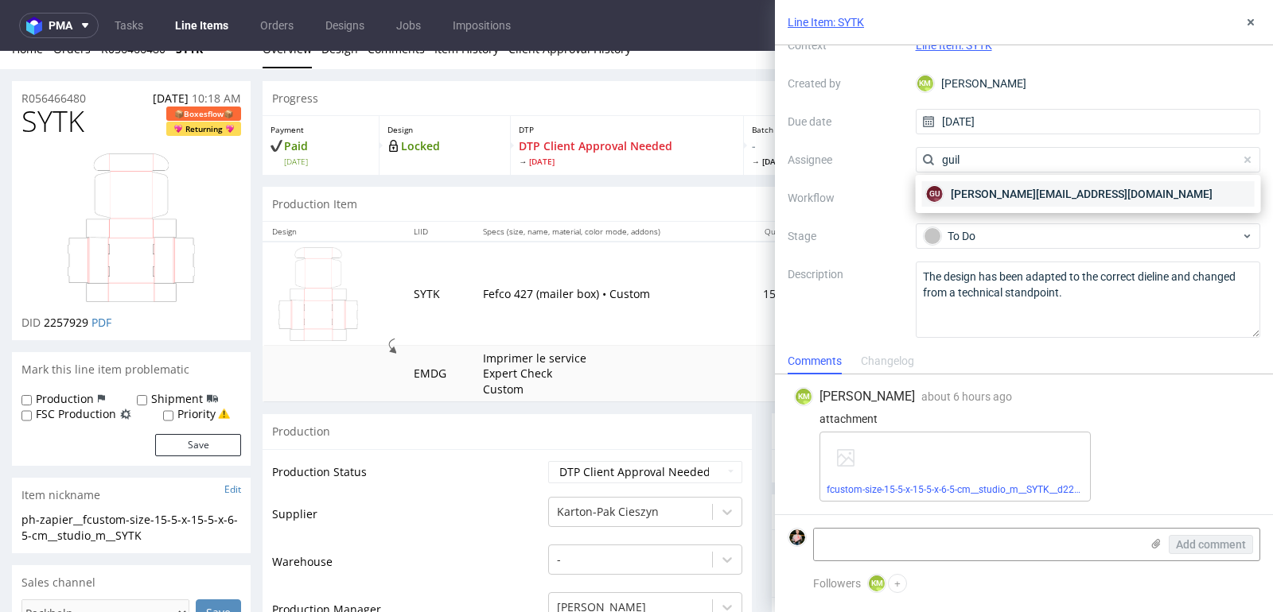
type input "guil"
click at [1011, 188] on span "[PERSON_NAME][EMAIL_ADDRESS][DOMAIN_NAME]" at bounding box center [1082, 194] width 262 height 16
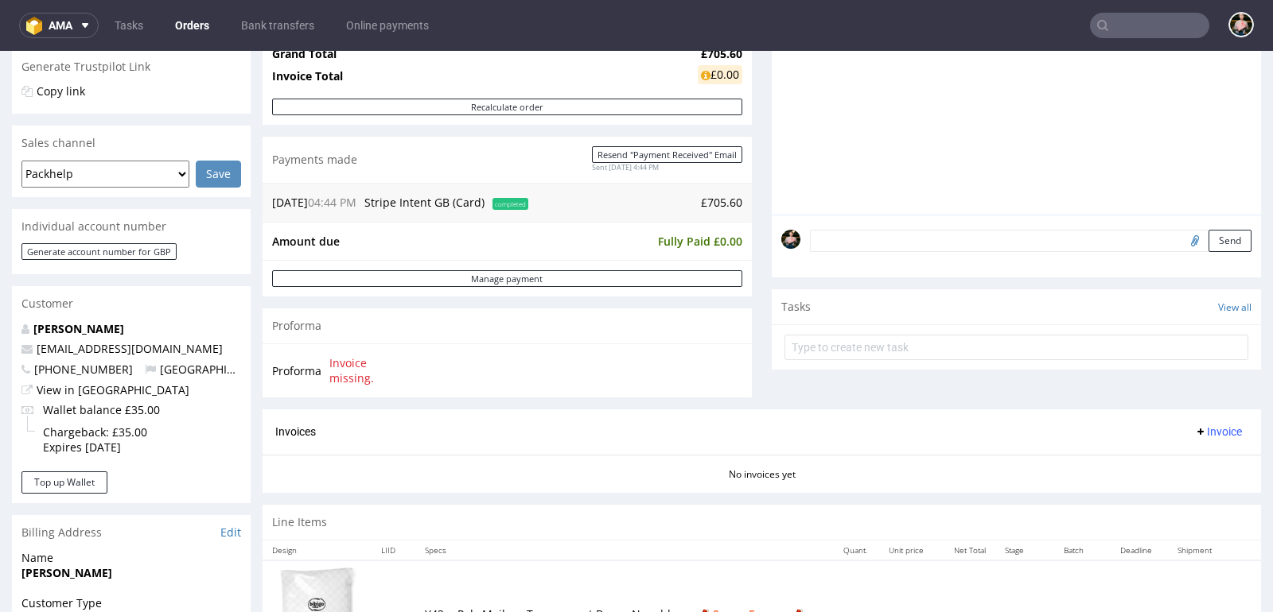
scroll to position [849, 0]
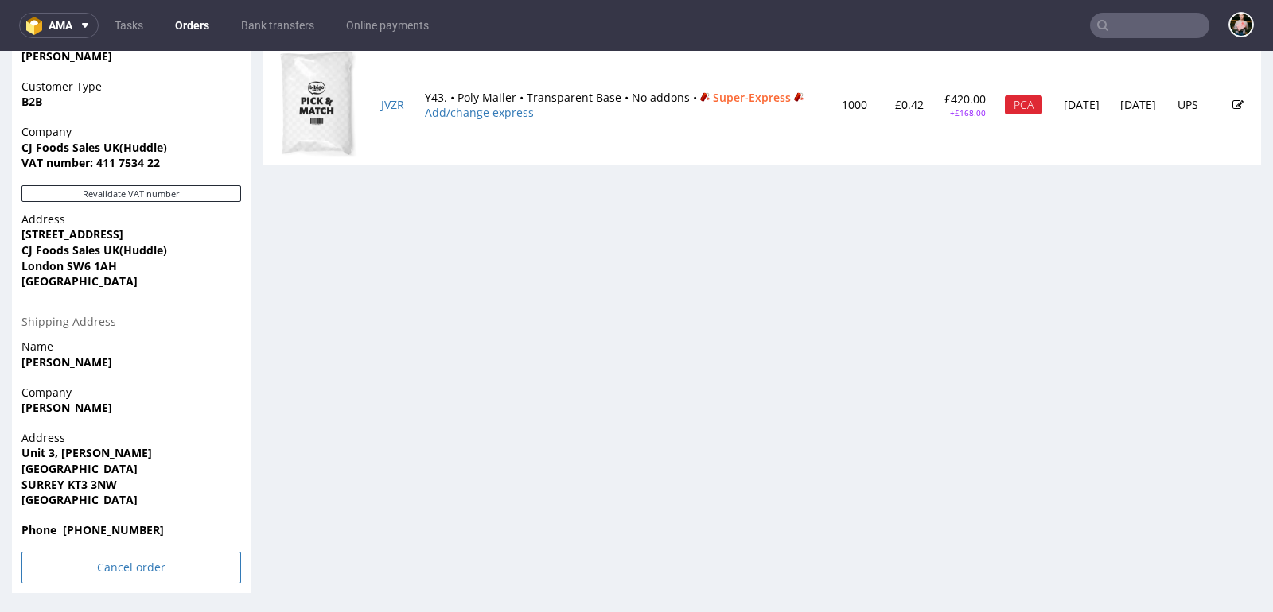
click at [86, 563] on input "Cancel order" at bounding box center [131, 568] width 220 height 32
click at [95, 528] on icon at bounding box center [98, 524] width 10 height 11
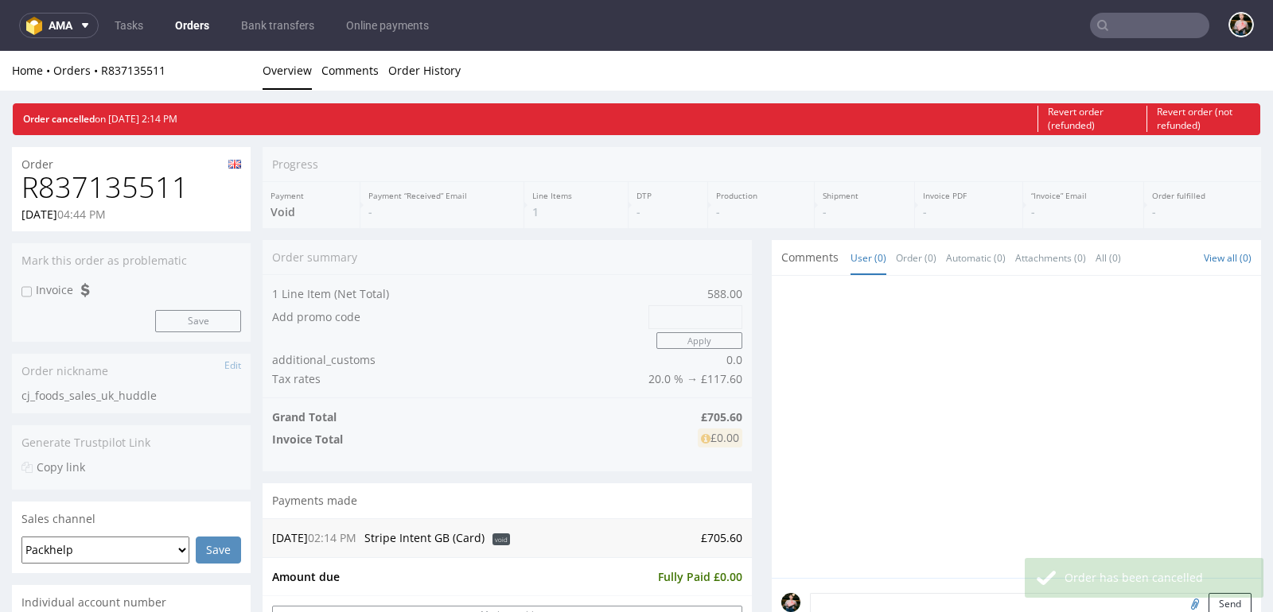
scroll to position [0, 0]
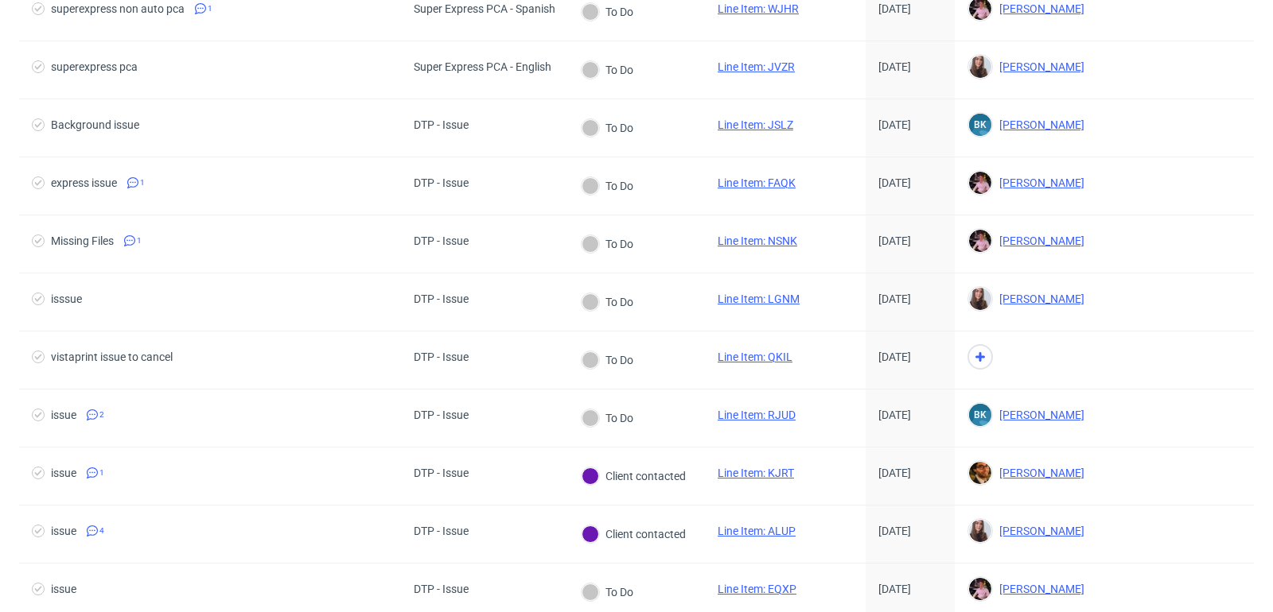
scroll to position [511, 0]
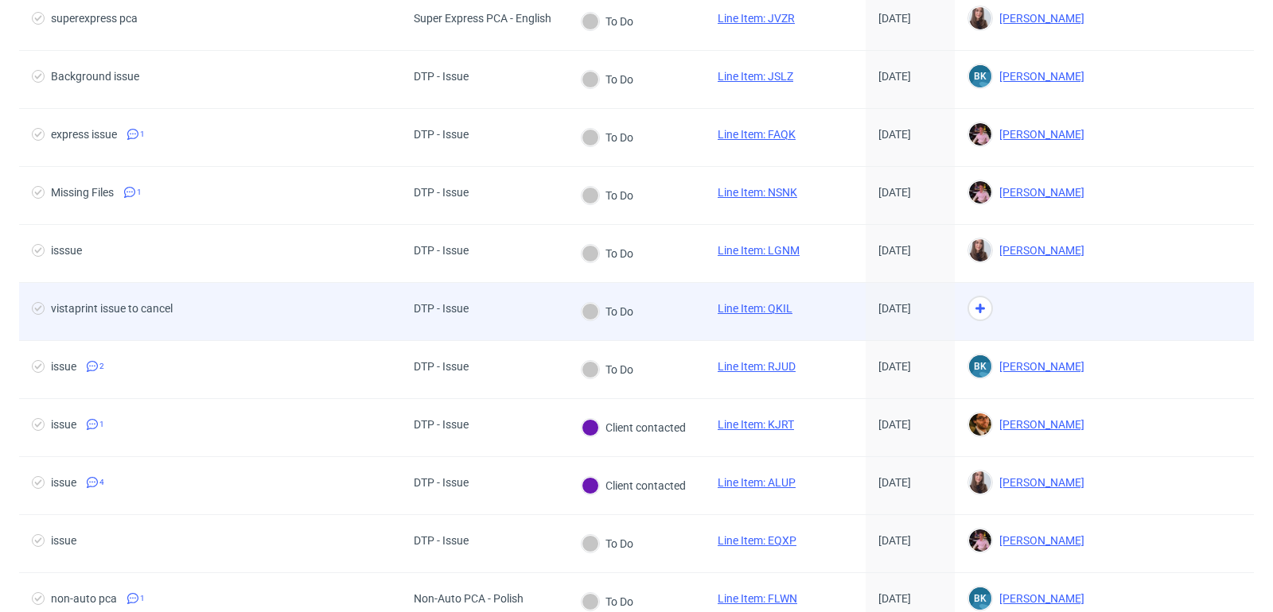
click at [749, 304] on link "Line Item: QKIL" at bounding box center [754, 308] width 75 height 13
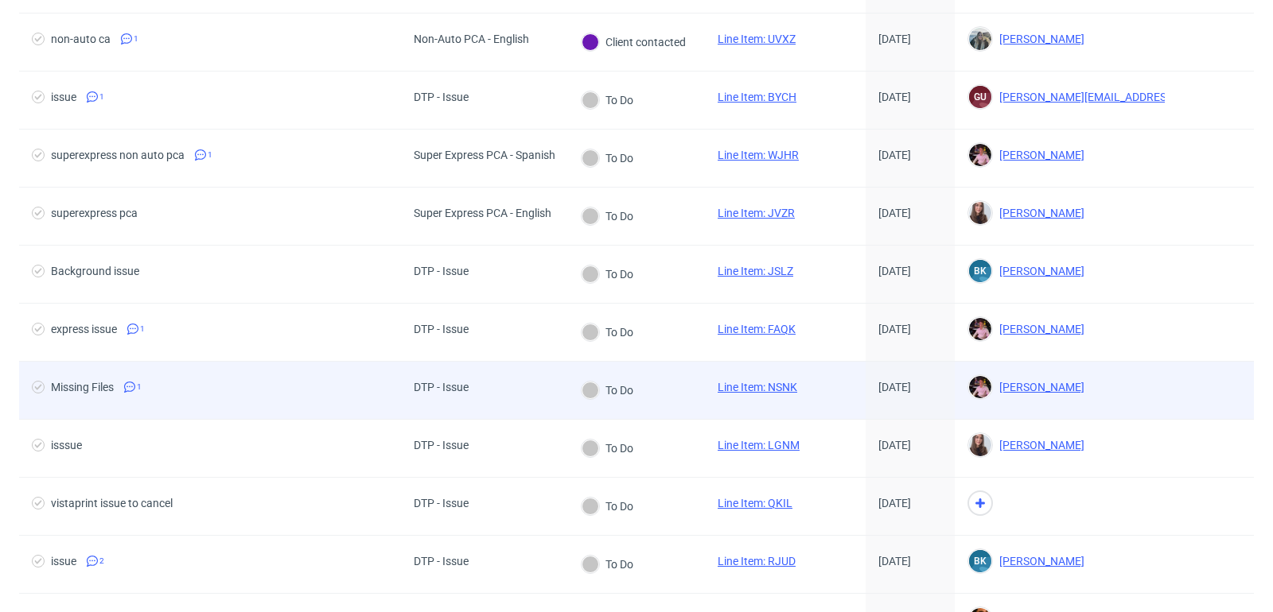
scroll to position [0, 0]
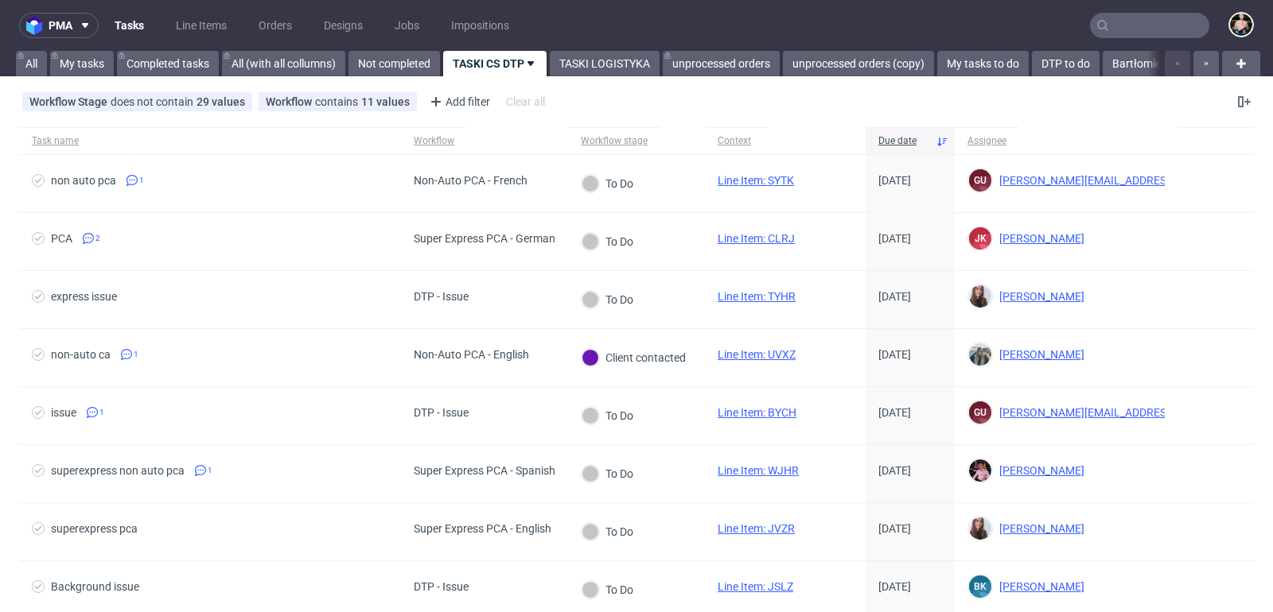
click at [1156, 28] on input "text" at bounding box center [1149, 25] width 119 height 25
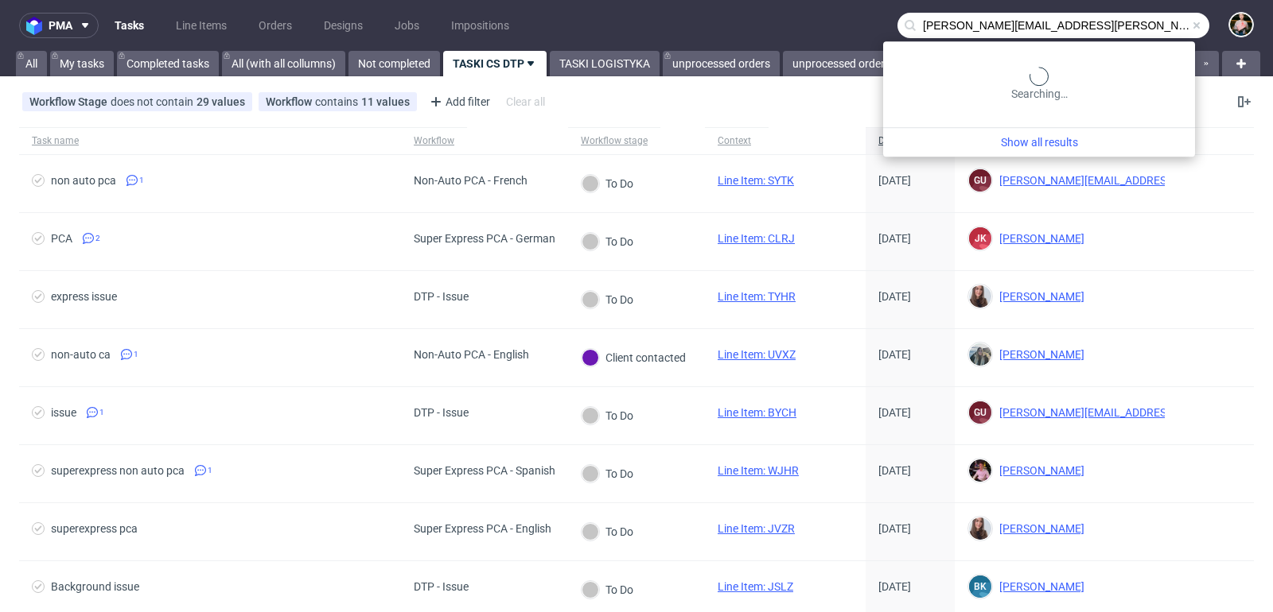
type input "[PERSON_NAME][EMAIL_ADDRESS][PERSON_NAME][DOMAIN_NAME]"
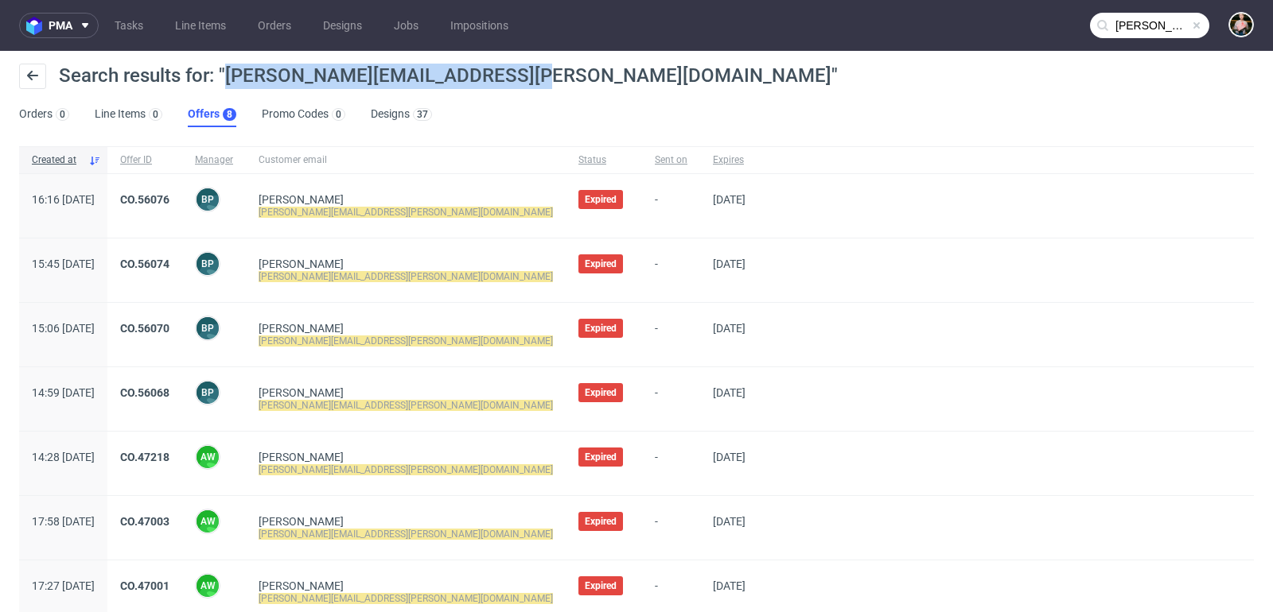
drag, startPoint x: 226, startPoint y: 76, endPoint x: 513, endPoint y: 80, distance: 287.2
click at [513, 80] on span "Search results for: "[PERSON_NAME][EMAIL_ADDRESS][PERSON_NAME][DOMAIN_NAME]"" at bounding box center [448, 75] width 779 height 22
copy span "[PERSON_NAME][EMAIL_ADDRESS][PERSON_NAME][DOMAIN_NAME]"
click at [337, 203] on link "[PERSON_NAME]" at bounding box center [301, 199] width 85 height 13
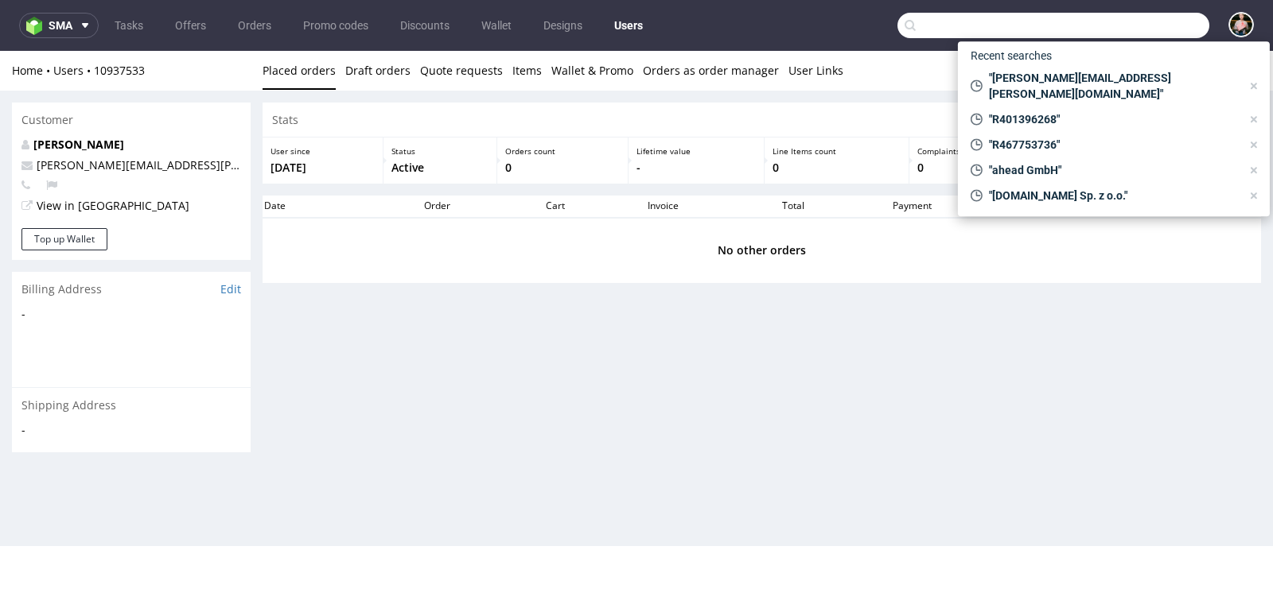
click at [1136, 33] on input "text" at bounding box center [1053, 25] width 312 height 25
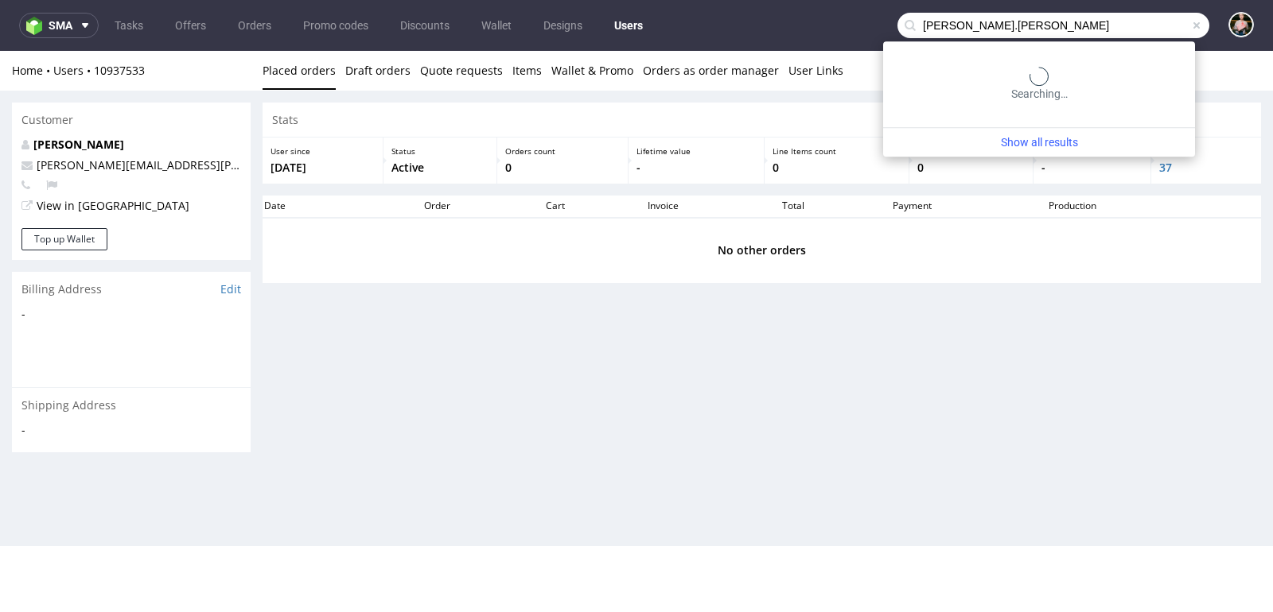
type input "[PERSON_NAME].[PERSON_NAME]"
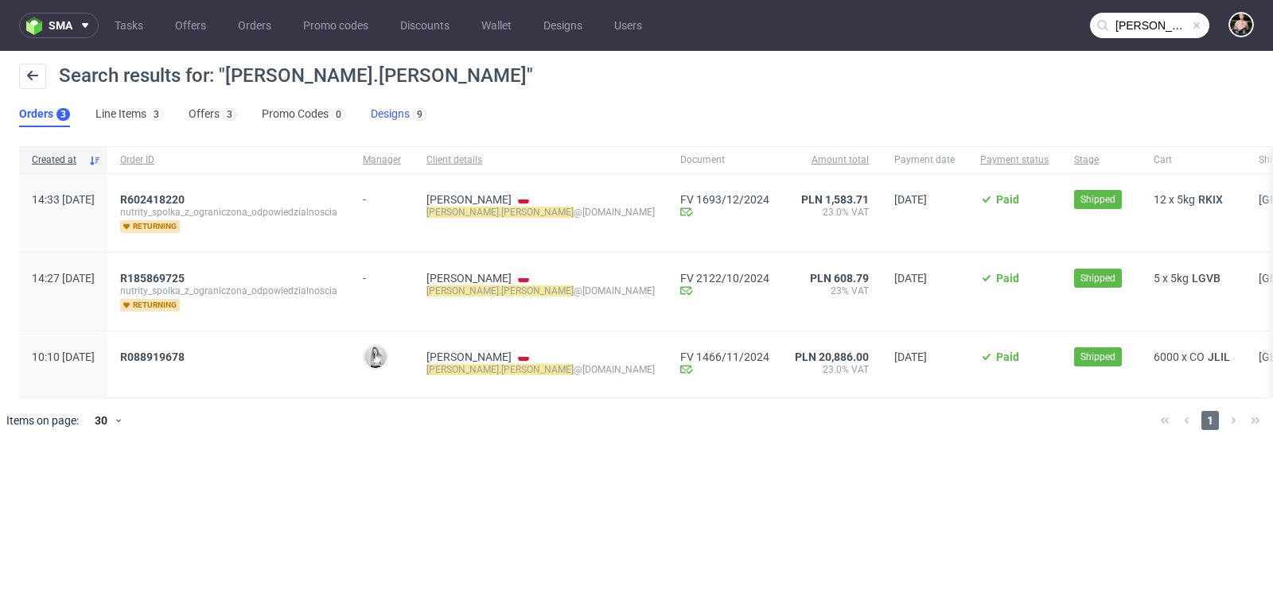
click at [397, 114] on link "Designs 9" at bounding box center [399, 114] width 56 height 25
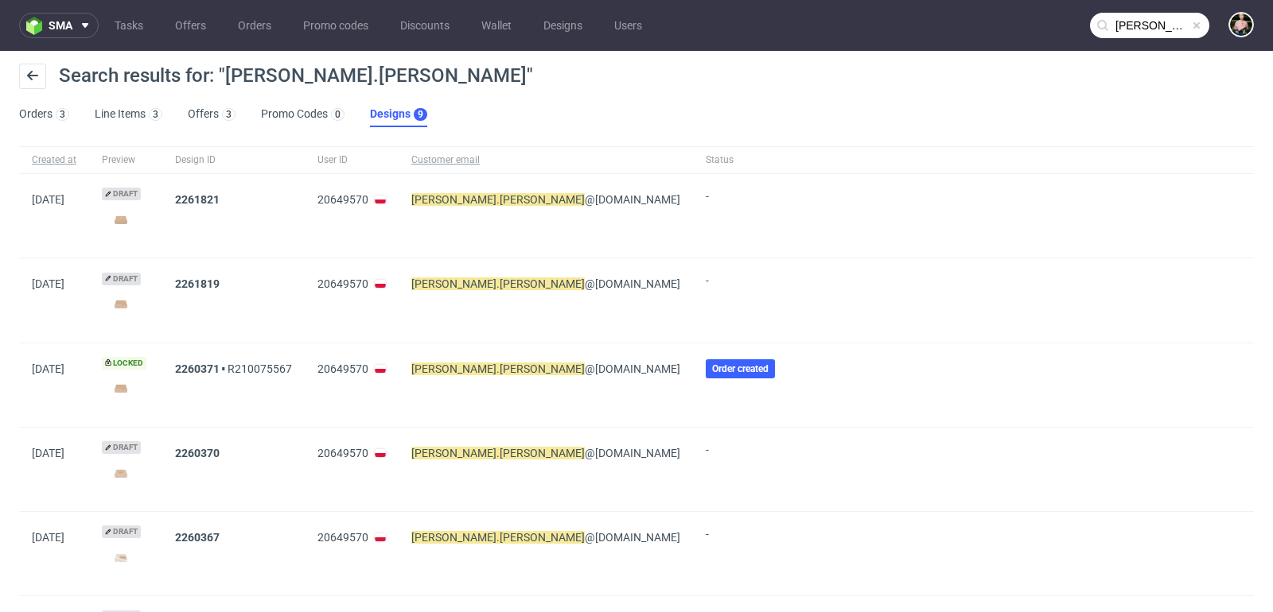
click at [136, 224] on img at bounding box center [121, 219] width 38 height 21
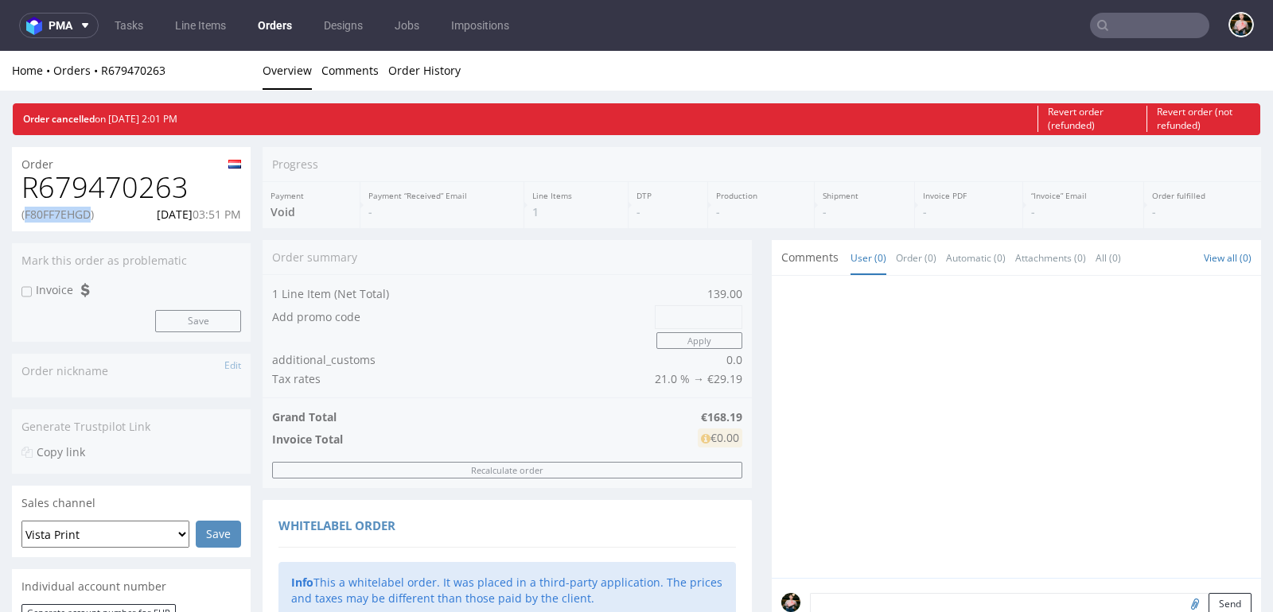
drag, startPoint x: 93, startPoint y: 209, endPoint x: 26, endPoint y: 215, distance: 67.0
click at [26, 215] on p "(F80FF7EHGD)" at bounding box center [57, 215] width 72 height 16
copy p "F80FF7EHGD"
drag, startPoint x: 186, startPoint y: 194, endPoint x: 19, endPoint y: 191, distance: 167.1
click at [19, 191] on div "R679470263 (F80FF7EHGD) 10.09.2025 03:51 PM" at bounding box center [131, 202] width 239 height 60
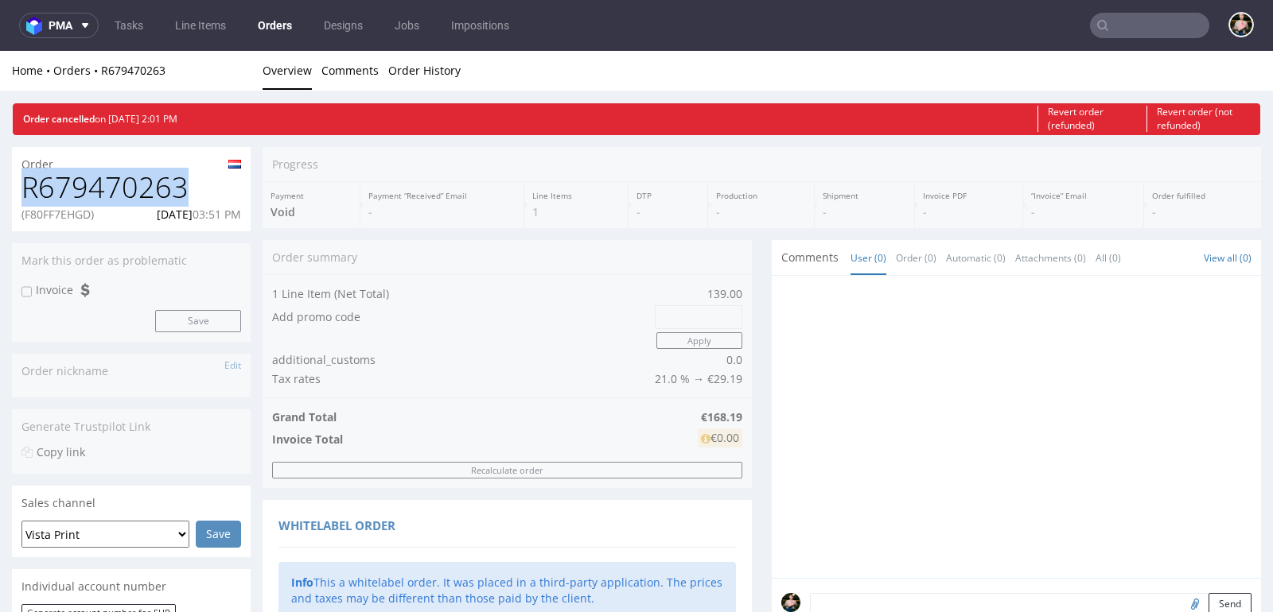
copy h1 "R679470263"
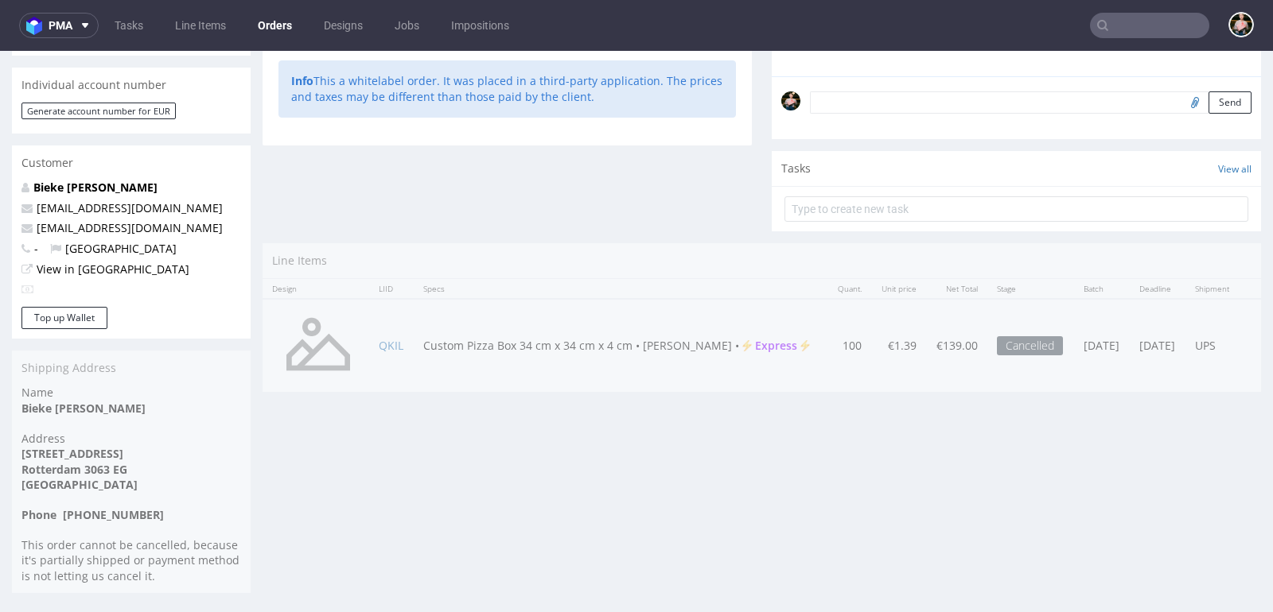
scroll to position [4, 0]
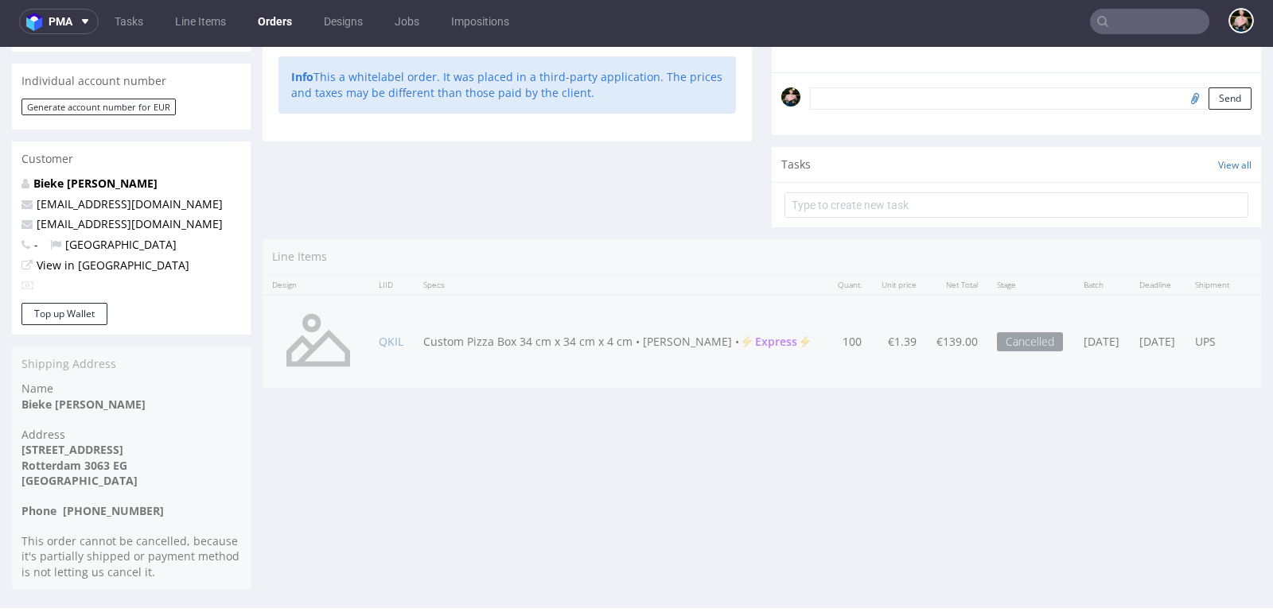
drag, startPoint x: 418, startPoint y: 328, endPoint x: 674, endPoint y: 332, distance: 256.2
click at [674, 332] on div "Progress Payment Void Payment “Received” Email - Line Items 1 DTP - Production …" at bounding box center [761, 21] width 998 height 760
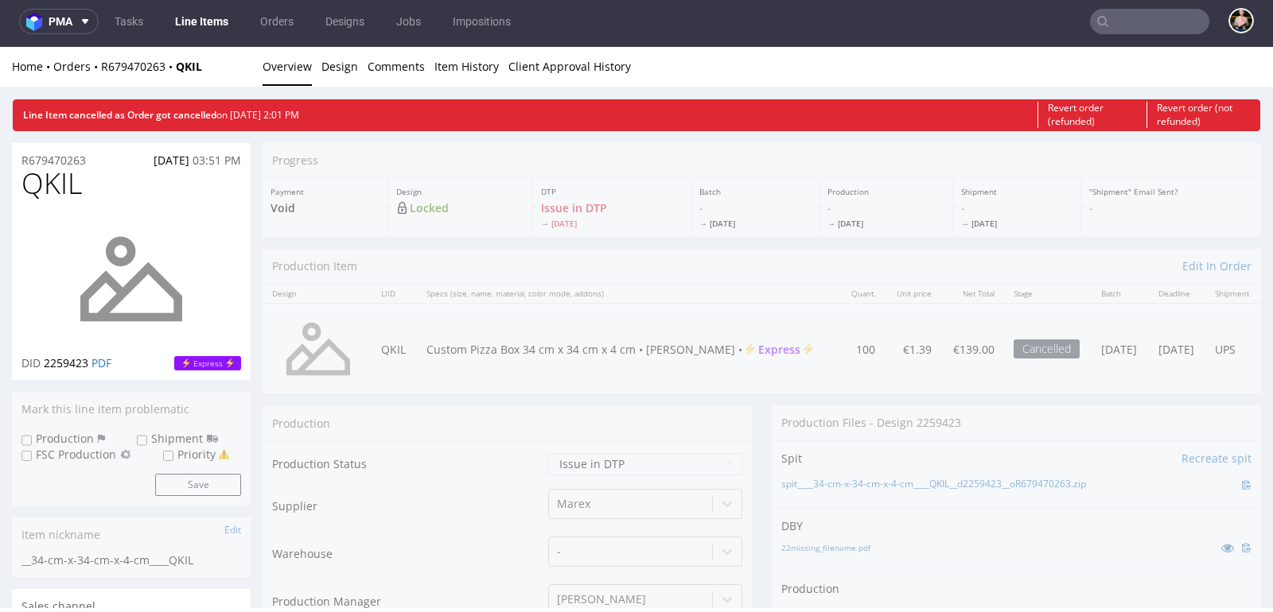
drag, startPoint x: 426, startPoint y: 340, endPoint x: 651, endPoint y: 332, distance: 225.2
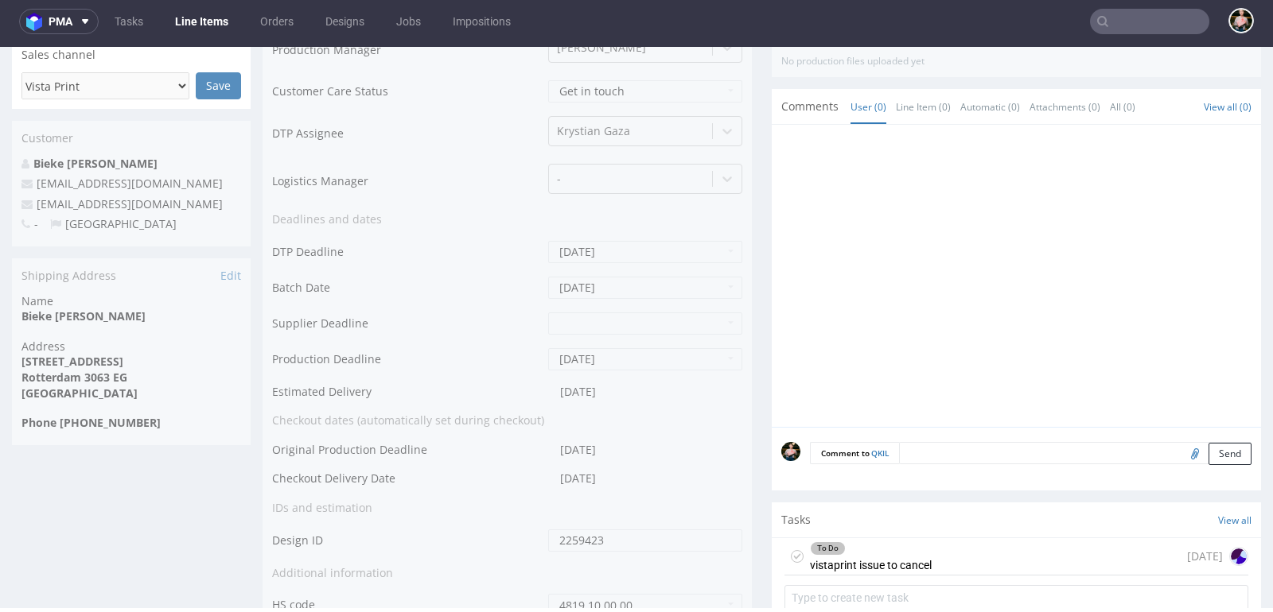
scroll to position [562, 0]
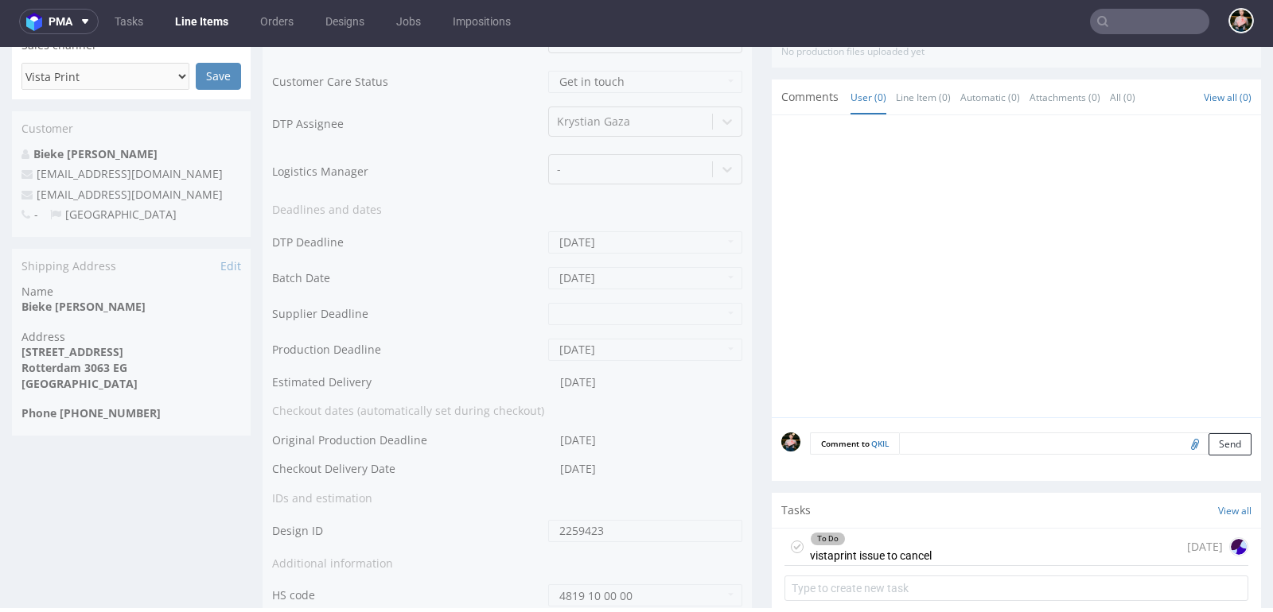
click at [924, 548] on div "To Do vistaprint issue to cancel" at bounding box center [871, 547] width 122 height 37
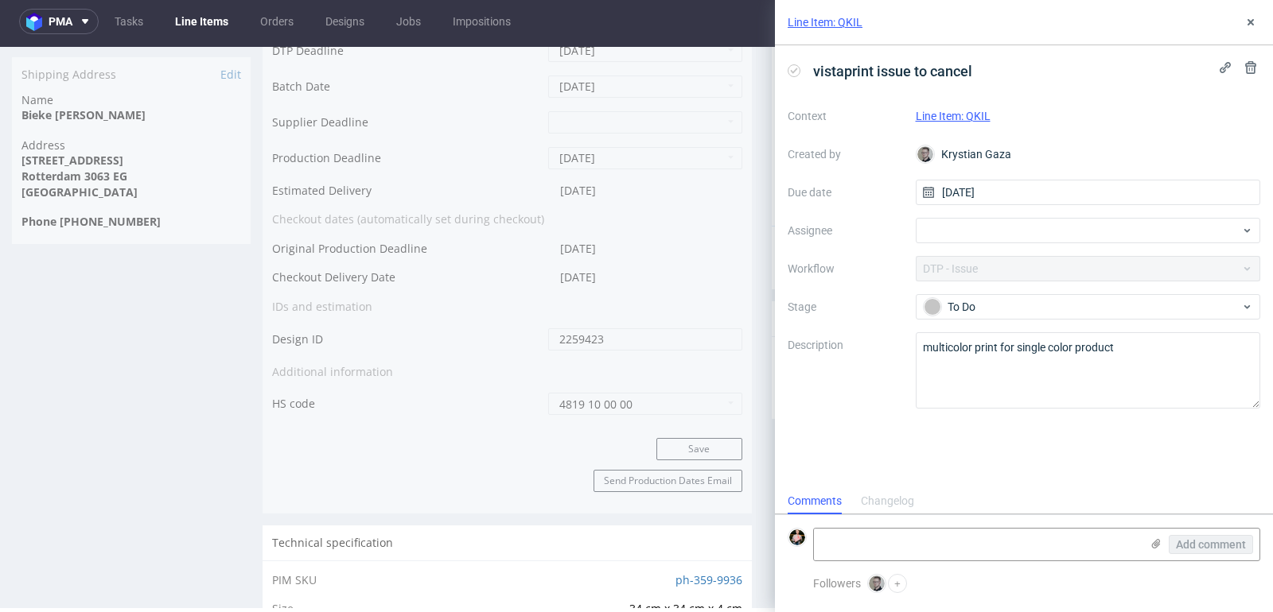
scroll to position [273, 0]
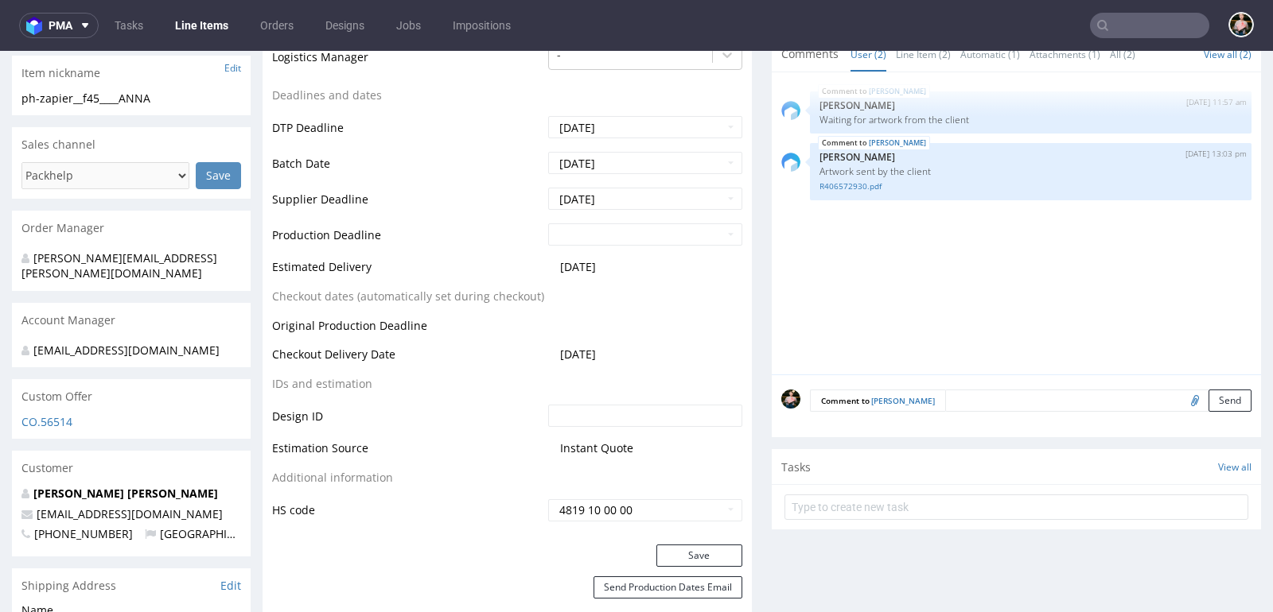
scroll to position [597, 0]
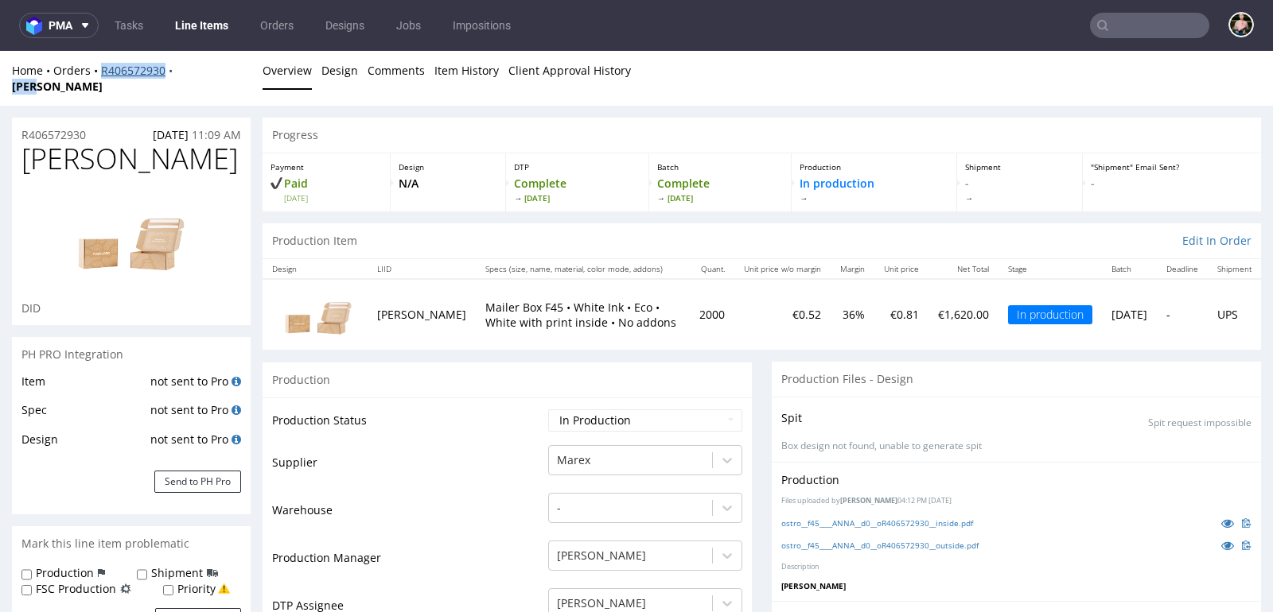
drag, startPoint x: 223, startPoint y: 67, endPoint x: 101, endPoint y: 68, distance: 121.7
click at [101, 68] on div "Home Orders R406572930 [PERSON_NAME]" at bounding box center [131, 78] width 239 height 31
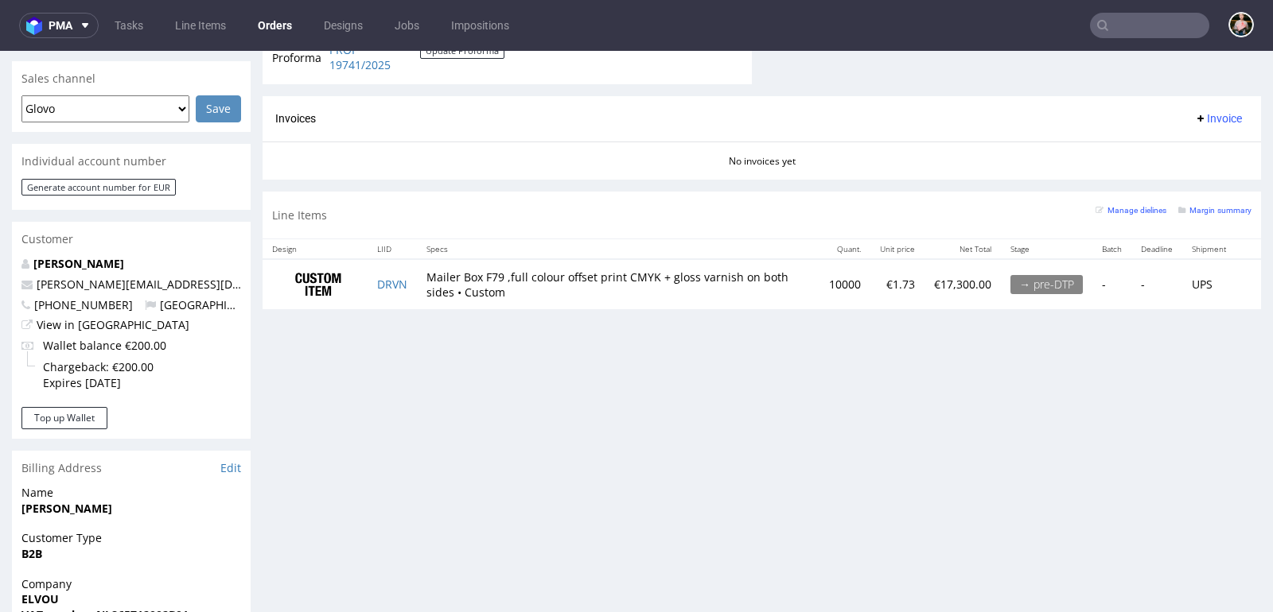
scroll to position [645, 0]
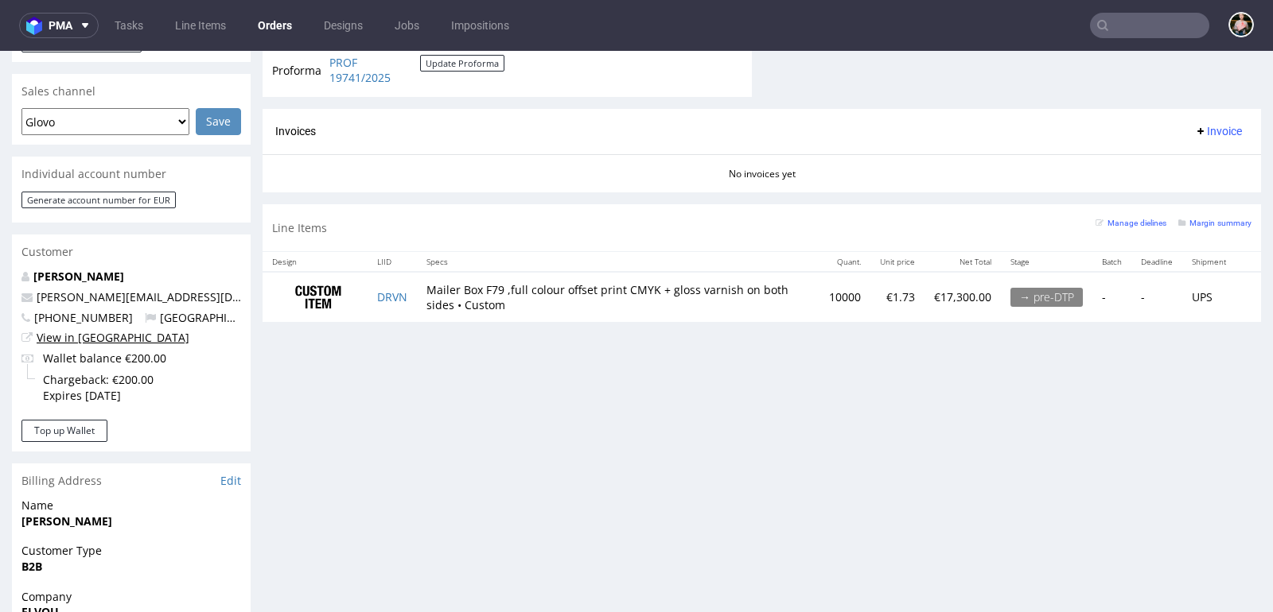
click at [75, 330] on link "View in Hubspot" at bounding box center [113, 337] width 153 height 15
click at [201, 22] on link "Line Items" at bounding box center [200, 25] width 70 height 25
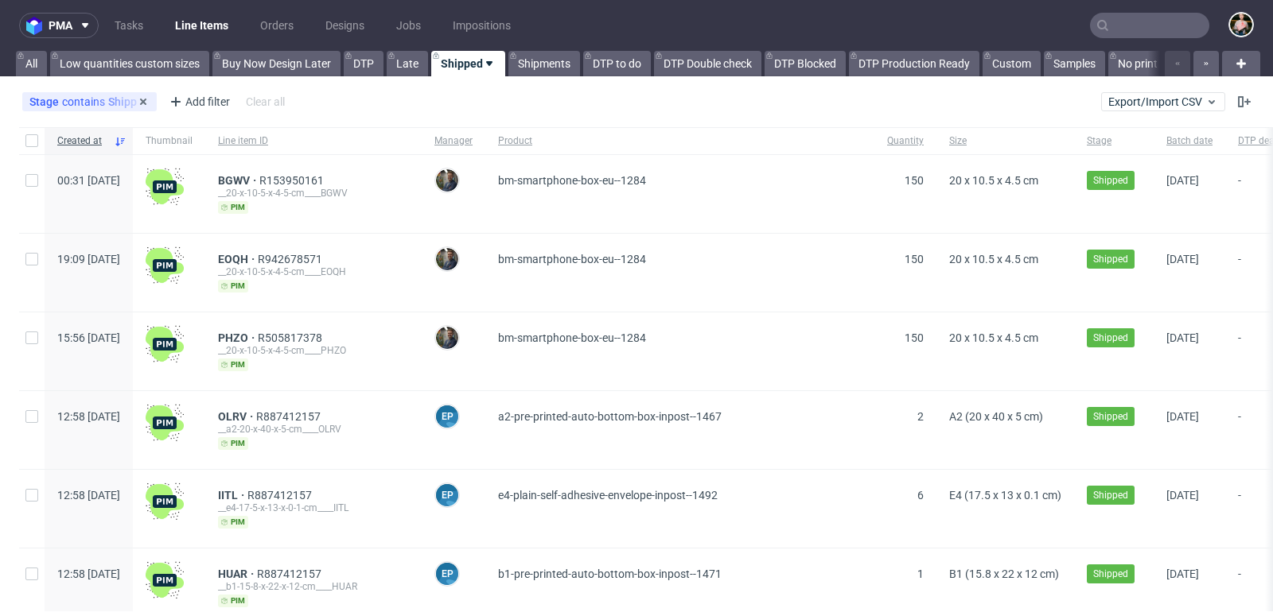
click at [119, 99] on div "Stage contains Shipped" at bounding box center [89, 101] width 120 height 13
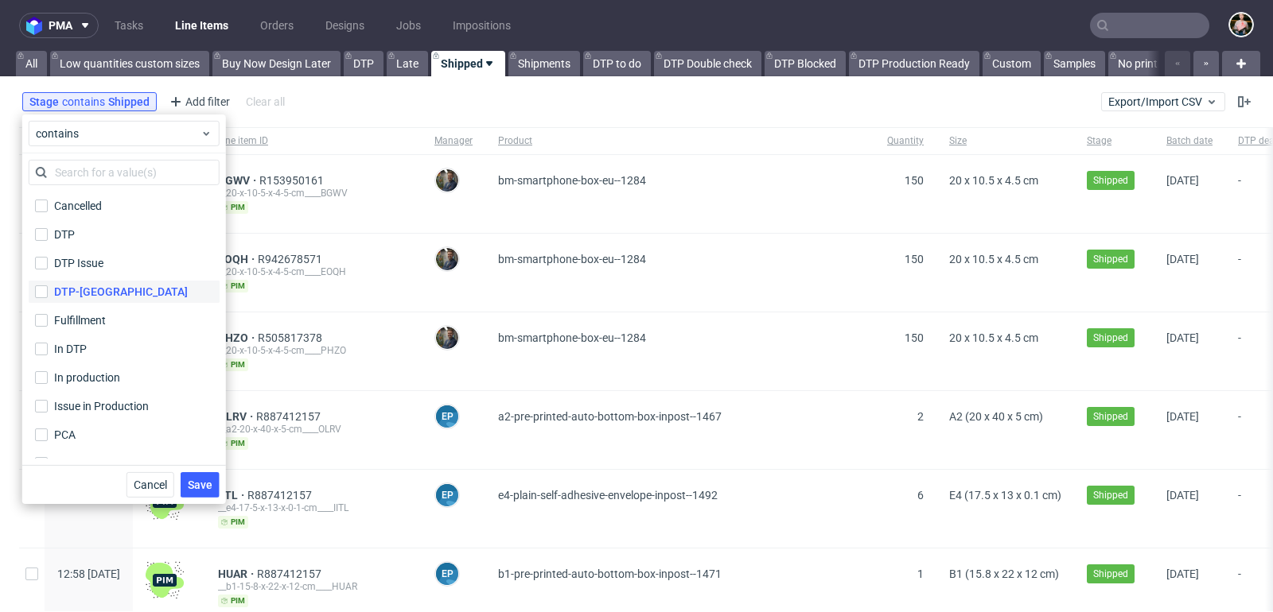
scroll to position [104, 0]
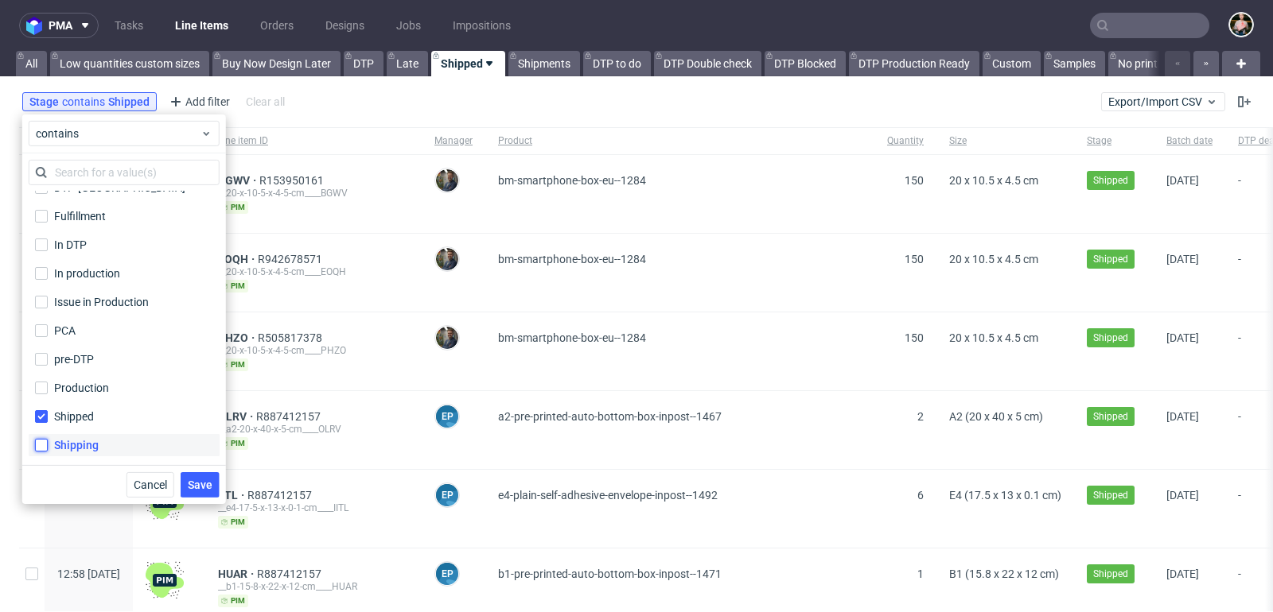
click at [45, 443] on input "Shipping" at bounding box center [41, 445] width 13 height 13
checkbox input "true"
click at [45, 414] on input "Shipped" at bounding box center [41, 416] width 13 height 13
checkbox input "false"
click at [205, 487] on span "Save" at bounding box center [200, 485] width 25 height 11
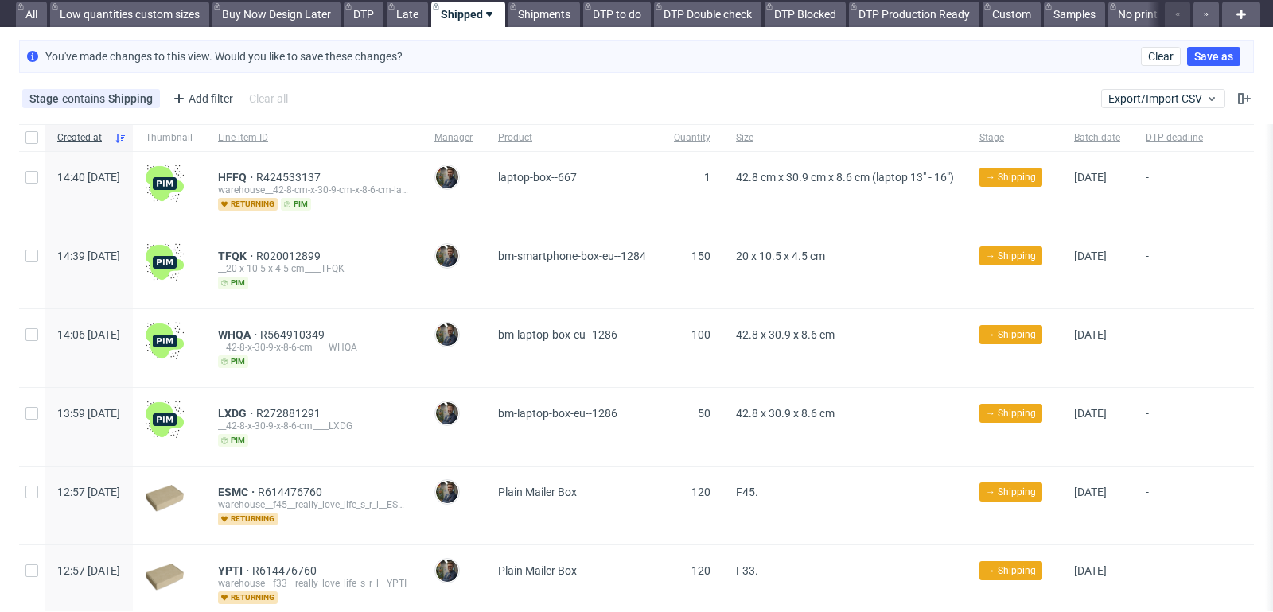
scroll to position [42, 0]
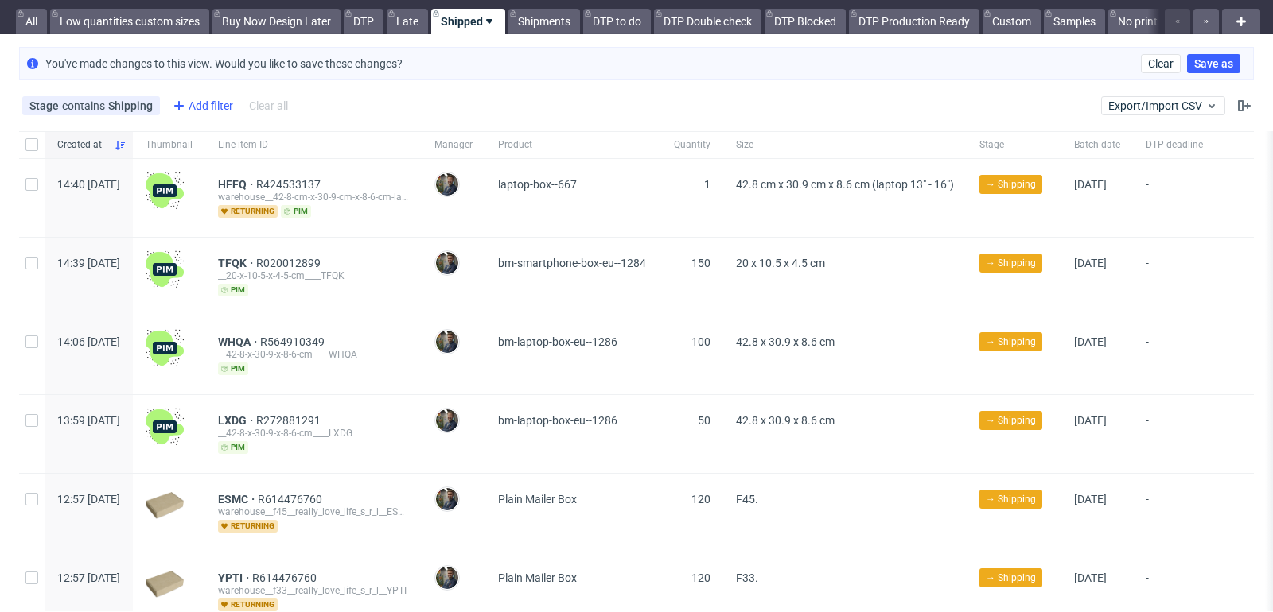
click at [205, 103] on div "Add filter" at bounding box center [201, 105] width 70 height 25
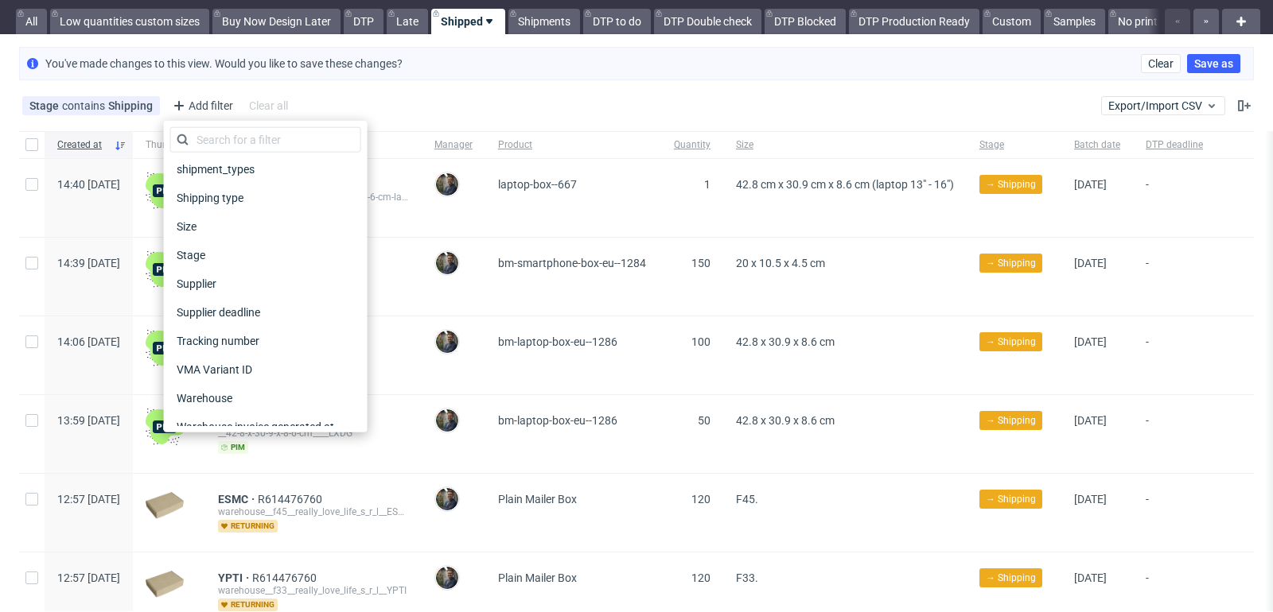
scroll to position [1277, 0]
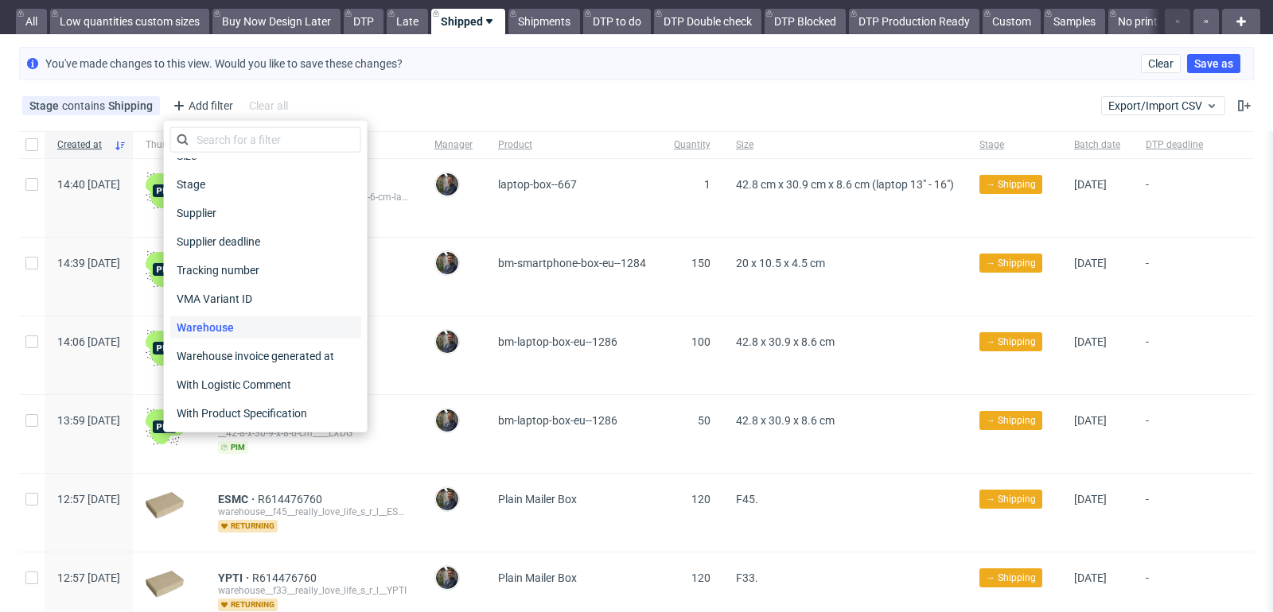
click at [234, 320] on span "Warehouse" at bounding box center [205, 328] width 70 height 22
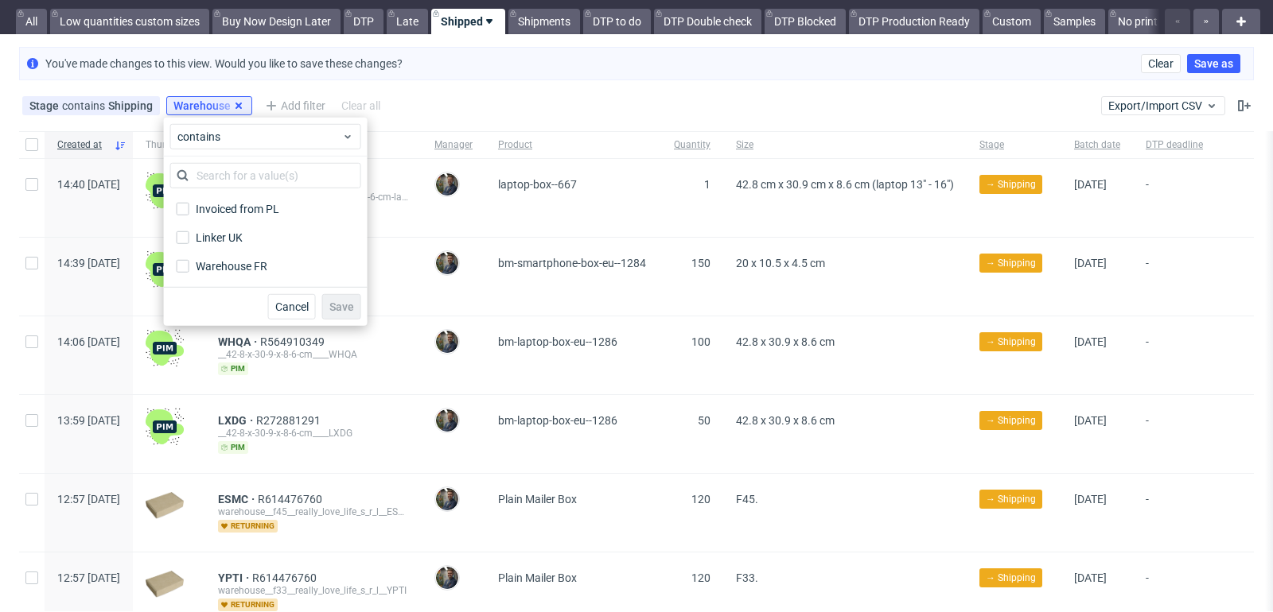
click at [237, 106] on icon at bounding box center [238, 105] width 13 height 13
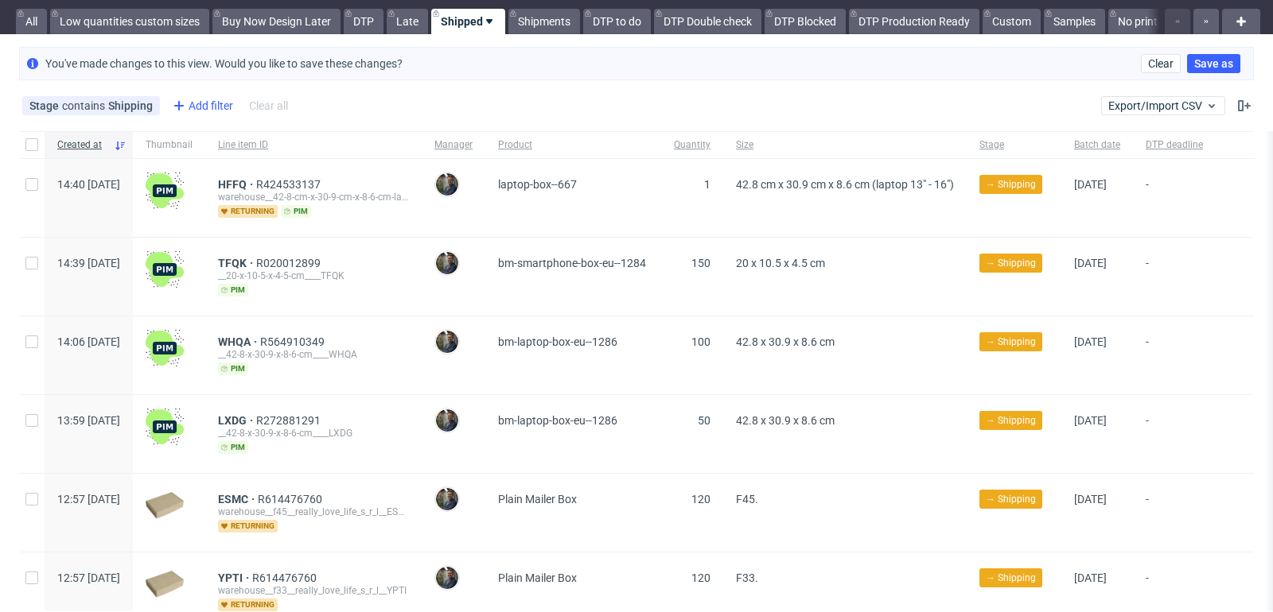
click at [208, 100] on div "Add filter" at bounding box center [201, 105] width 70 height 25
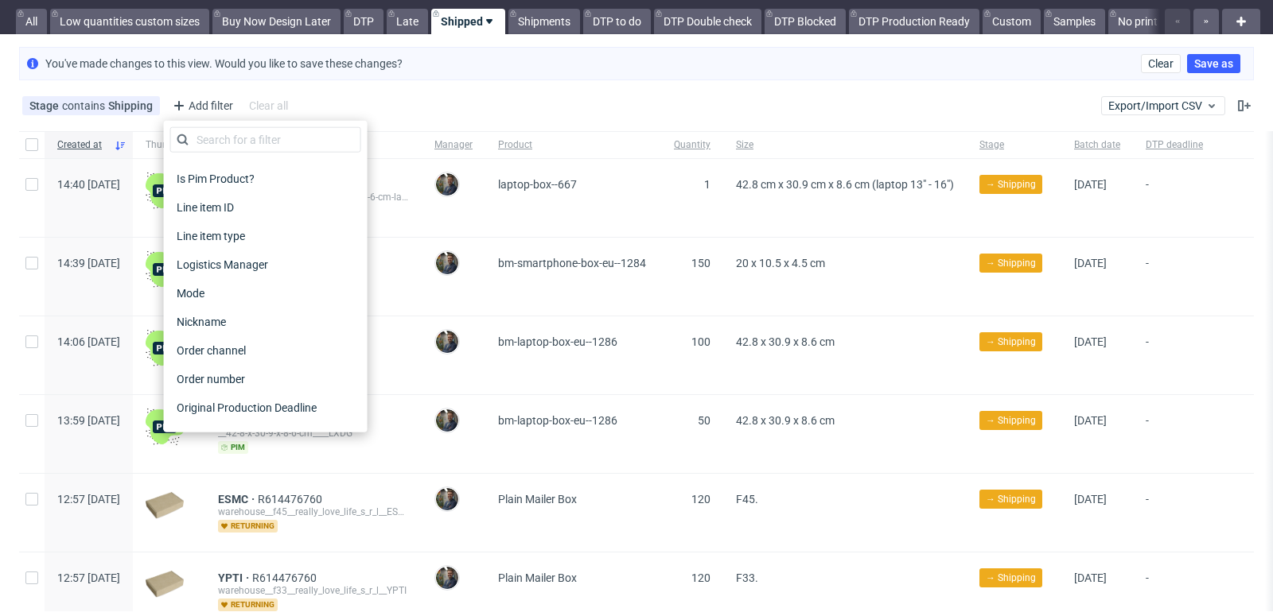
scroll to position [567, 0]
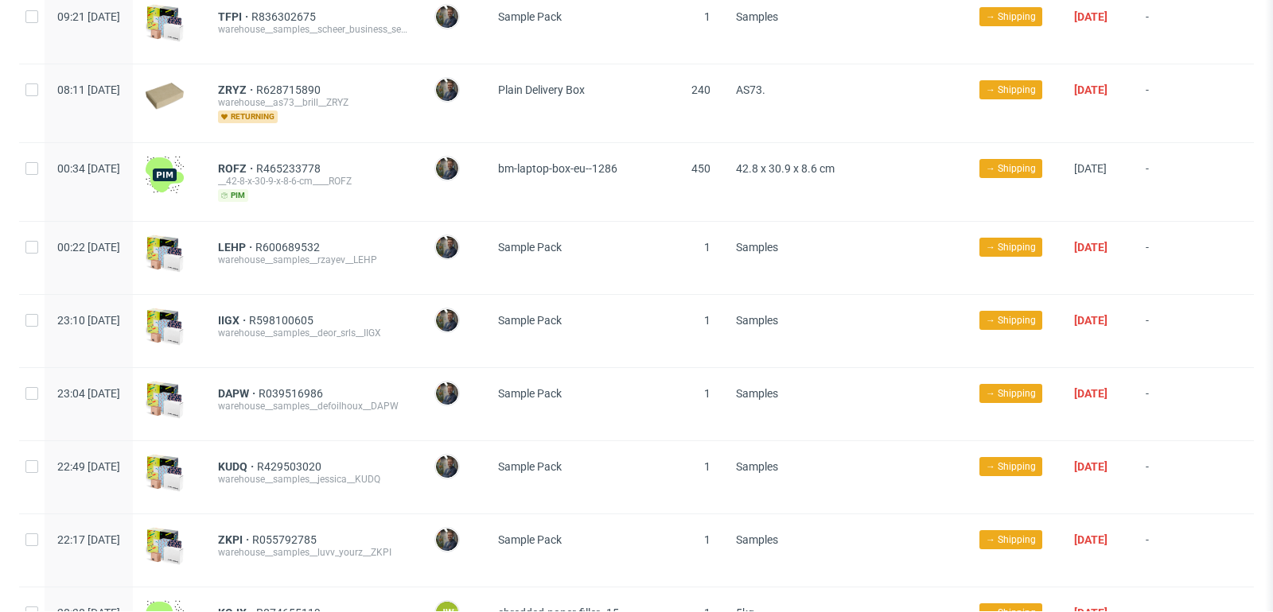
scroll to position [1946, 0]
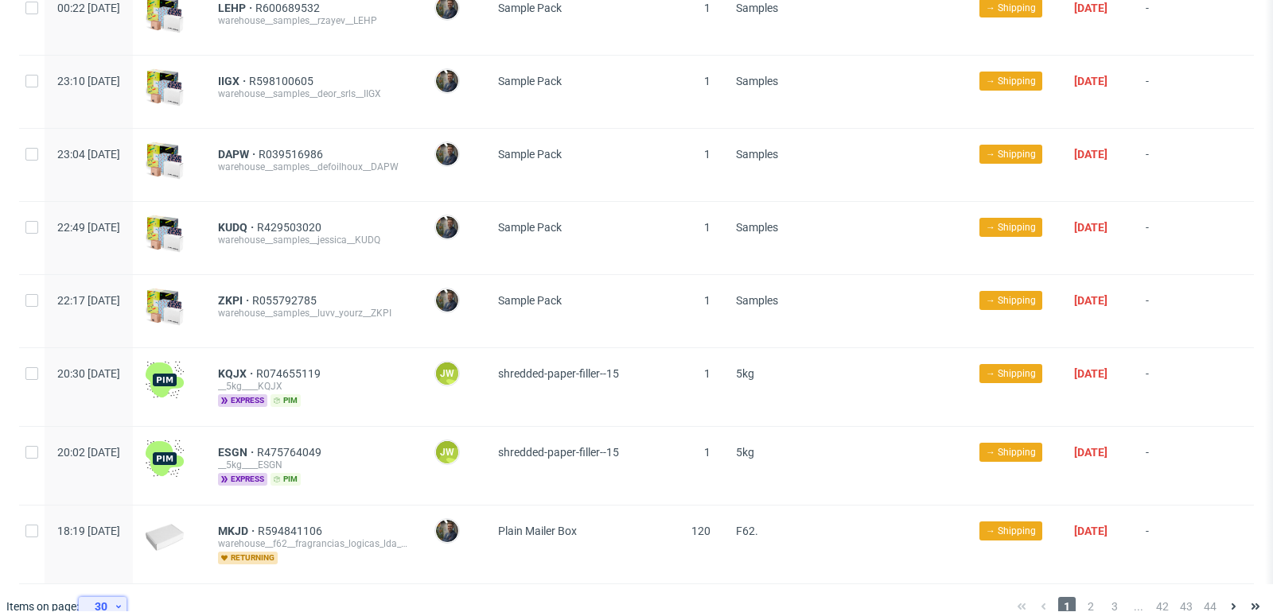
click at [105, 596] on div "30" at bounding box center [99, 607] width 29 height 22
click at [115, 546] on div "300" at bounding box center [108, 547] width 32 height 22
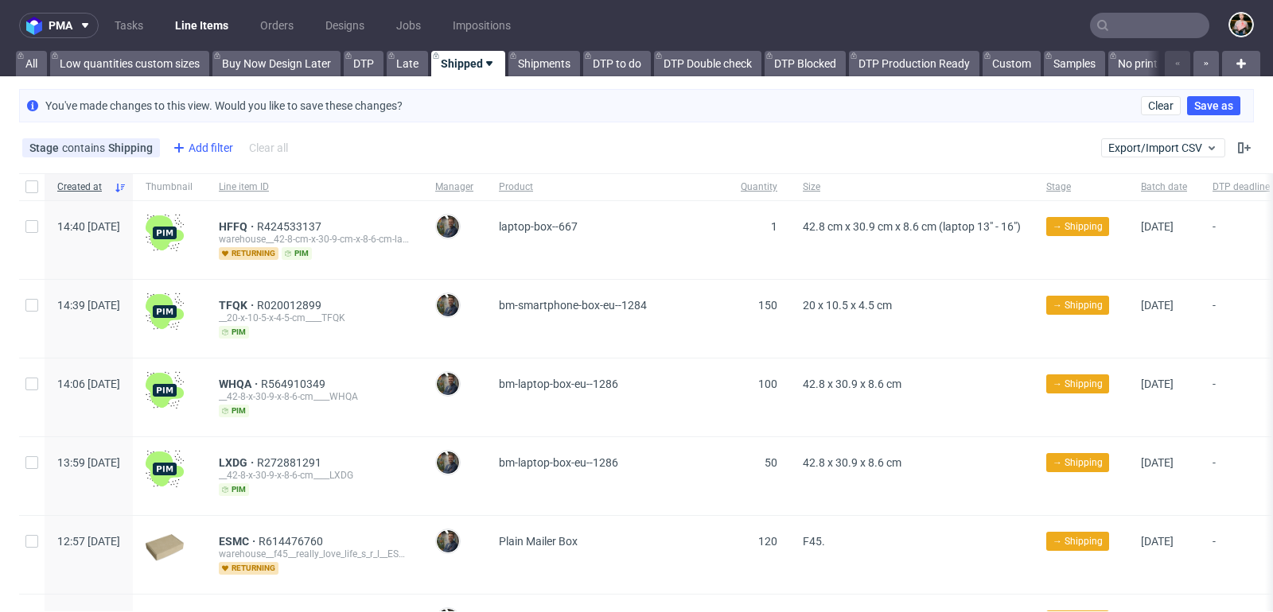
click at [201, 145] on div "Add filter" at bounding box center [201, 147] width 70 height 25
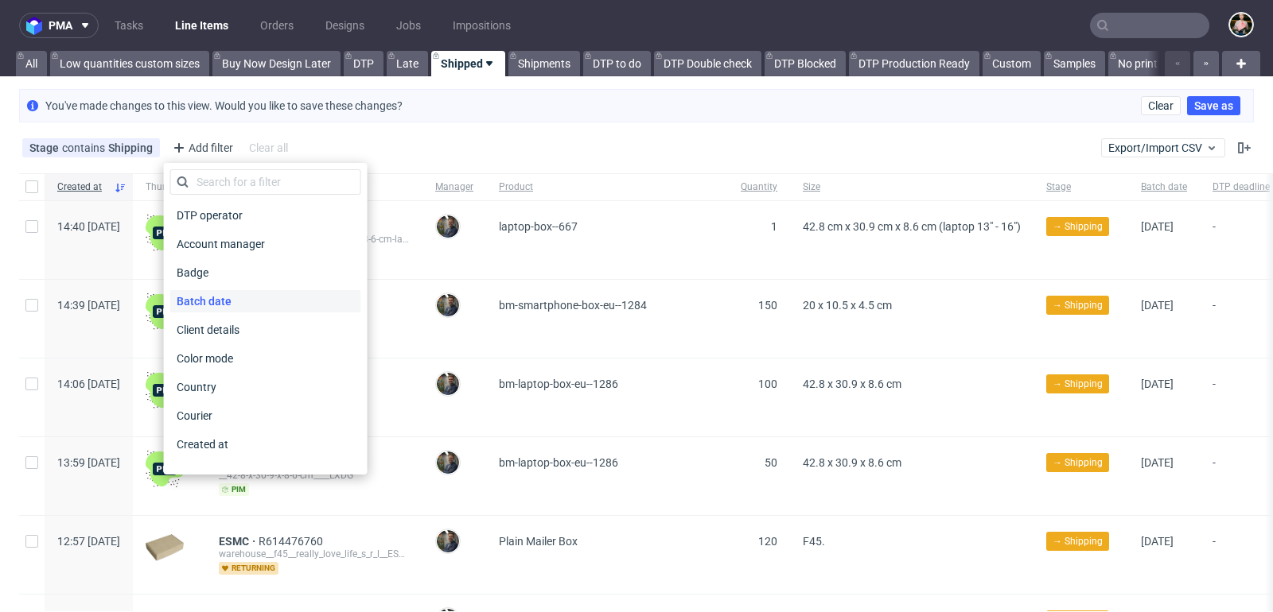
click at [190, 300] on span "Batch date" at bounding box center [204, 301] width 68 height 22
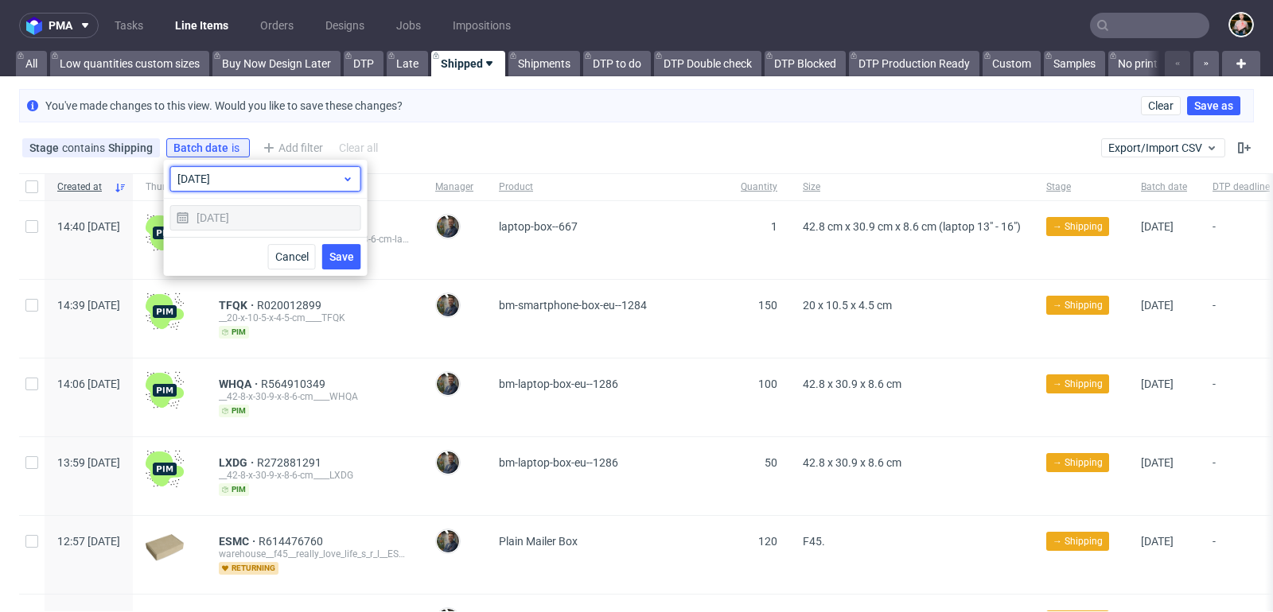
click at [206, 178] on span "today" at bounding box center [259, 179] width 165 height 16
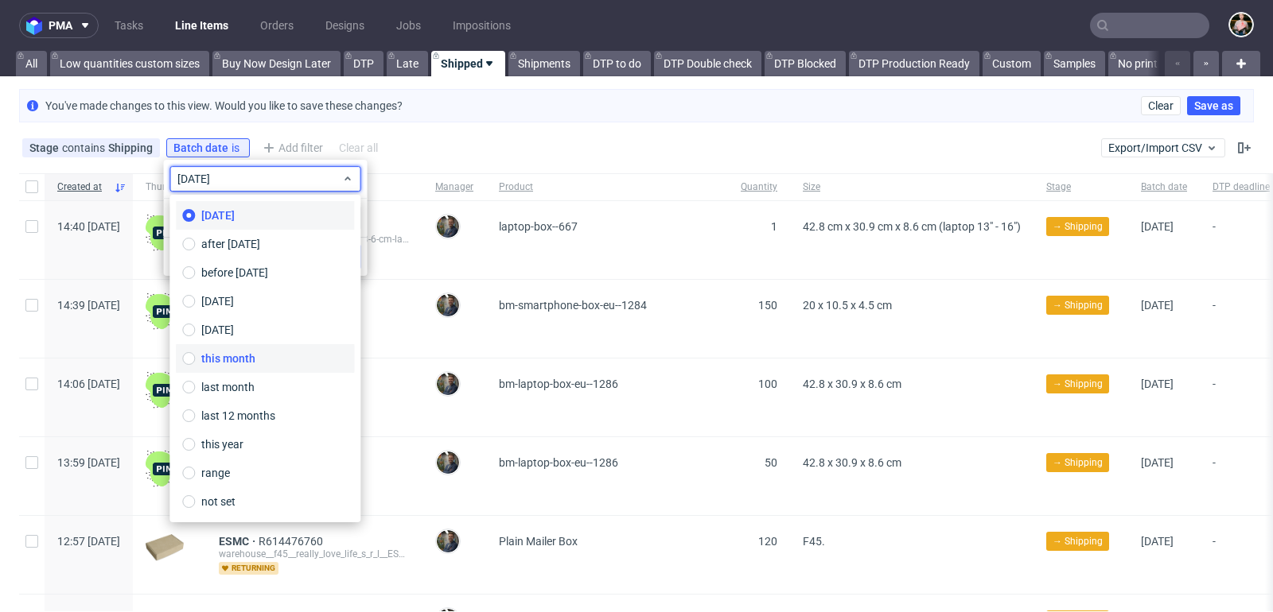
click at [227, 355] on span "this month" at bounding box center [228, 359] width 54 height 16
type input "01/09/2025 - 30/09/2025"
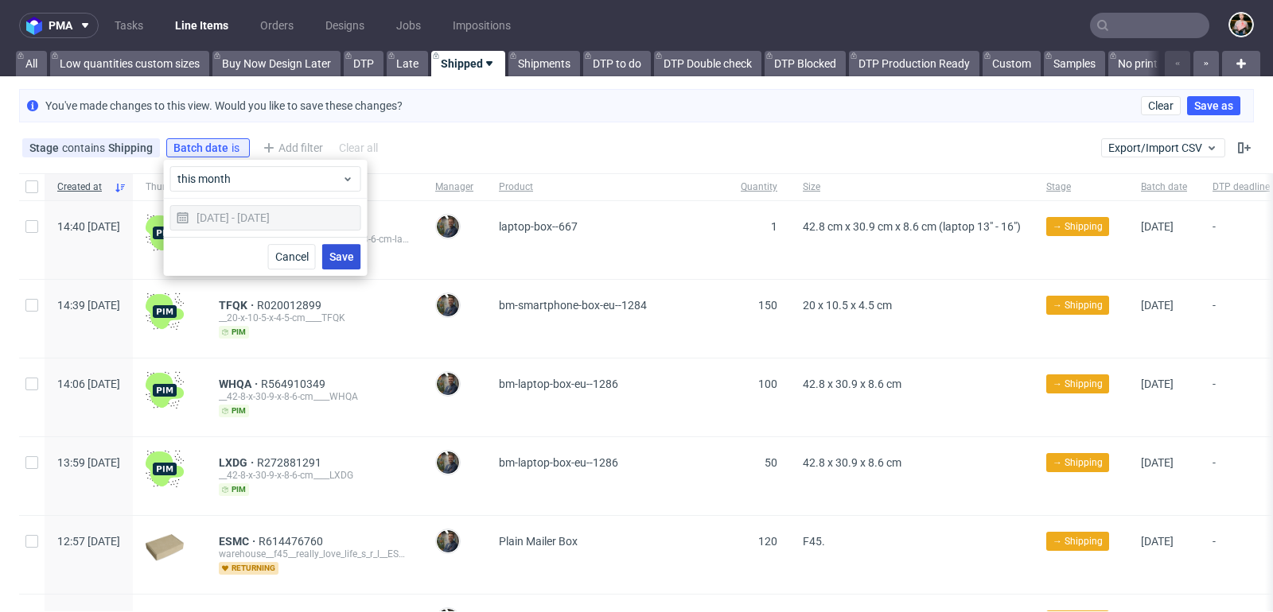
click at [345, 257] on span "Save" at bounding box center [341, 256] width 25 height 11
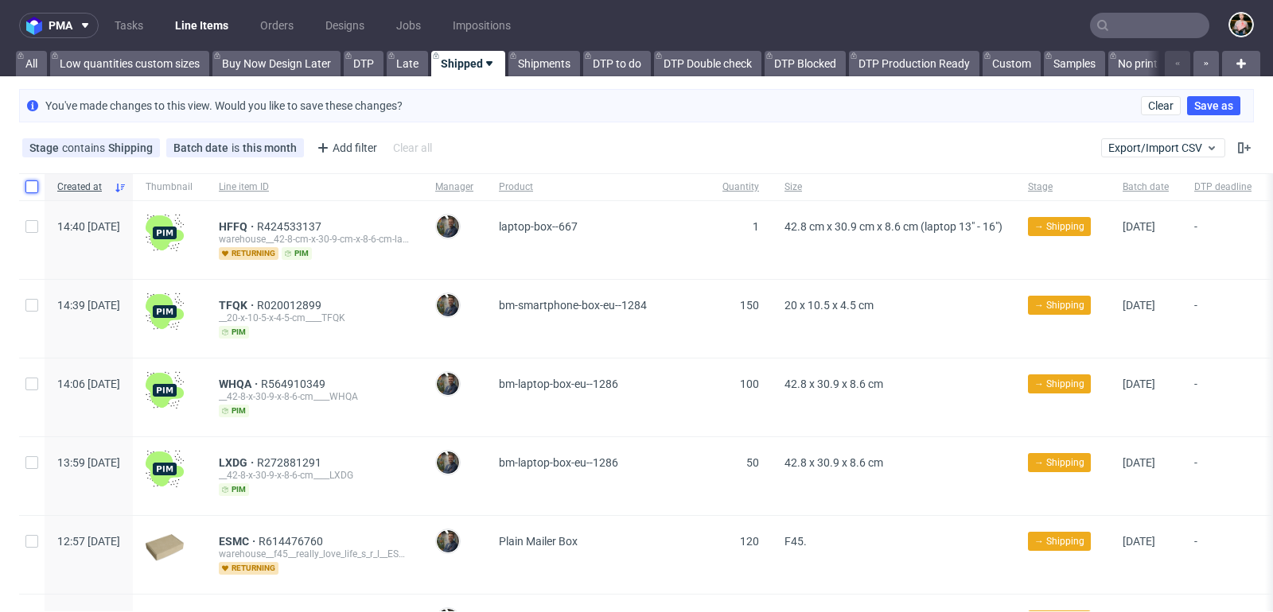
click at [33, 181] on input "checkbox" at bounding box center [31, 187] width 13 height 13
checkbox input "true"
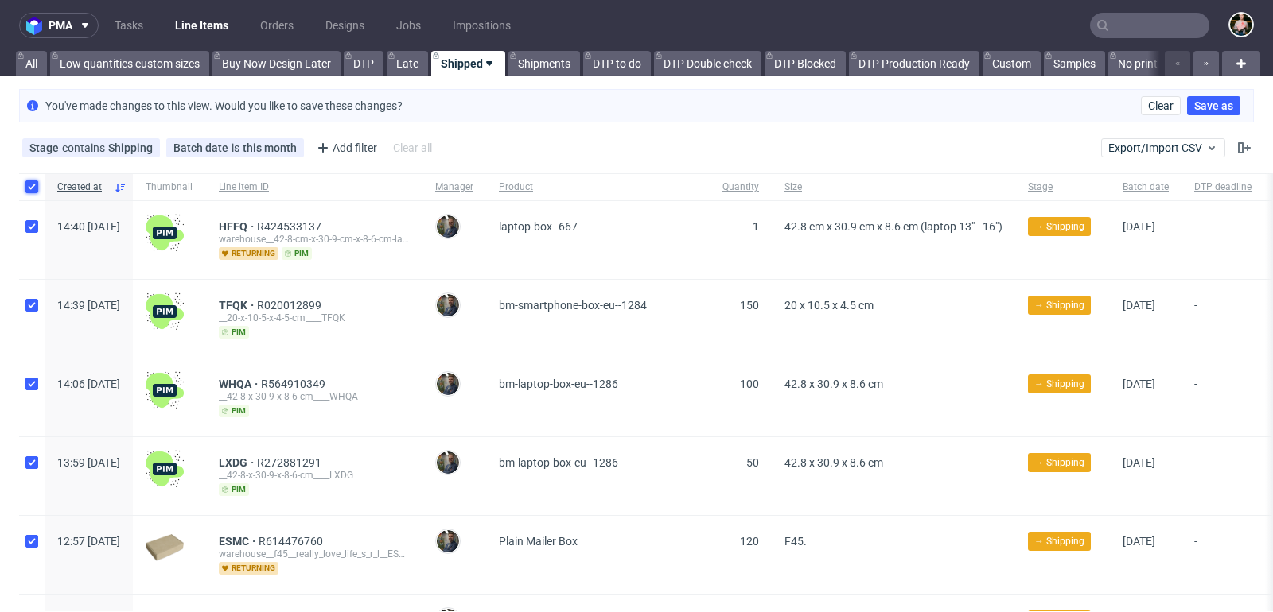
checkbox input "true"
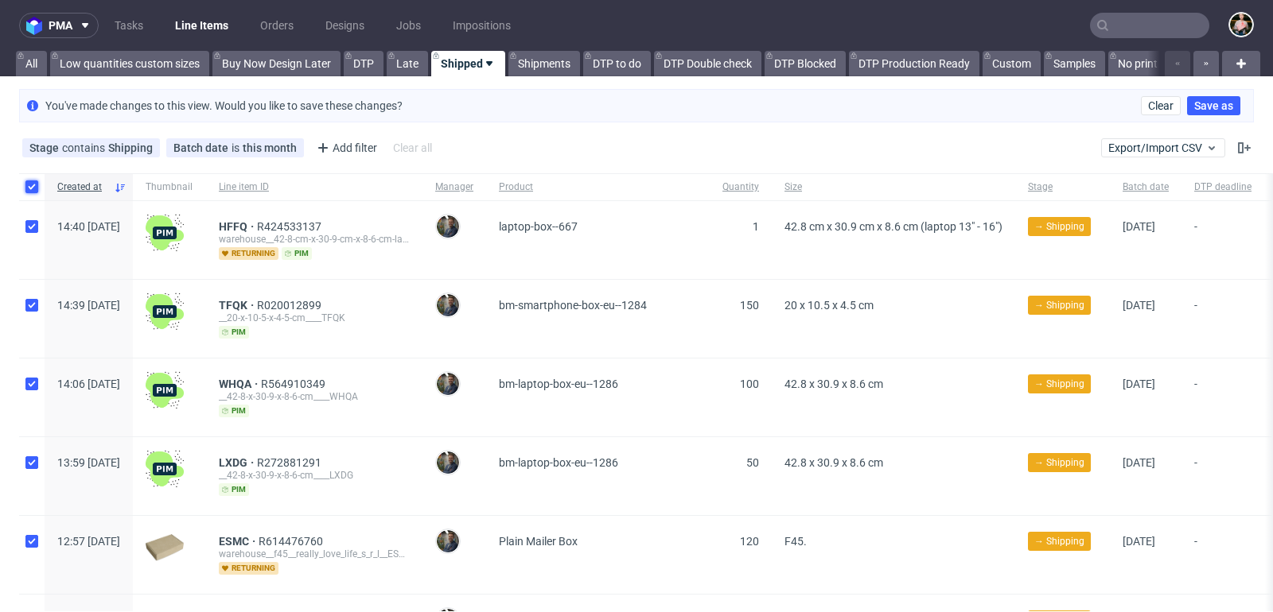
checkbox input "true"
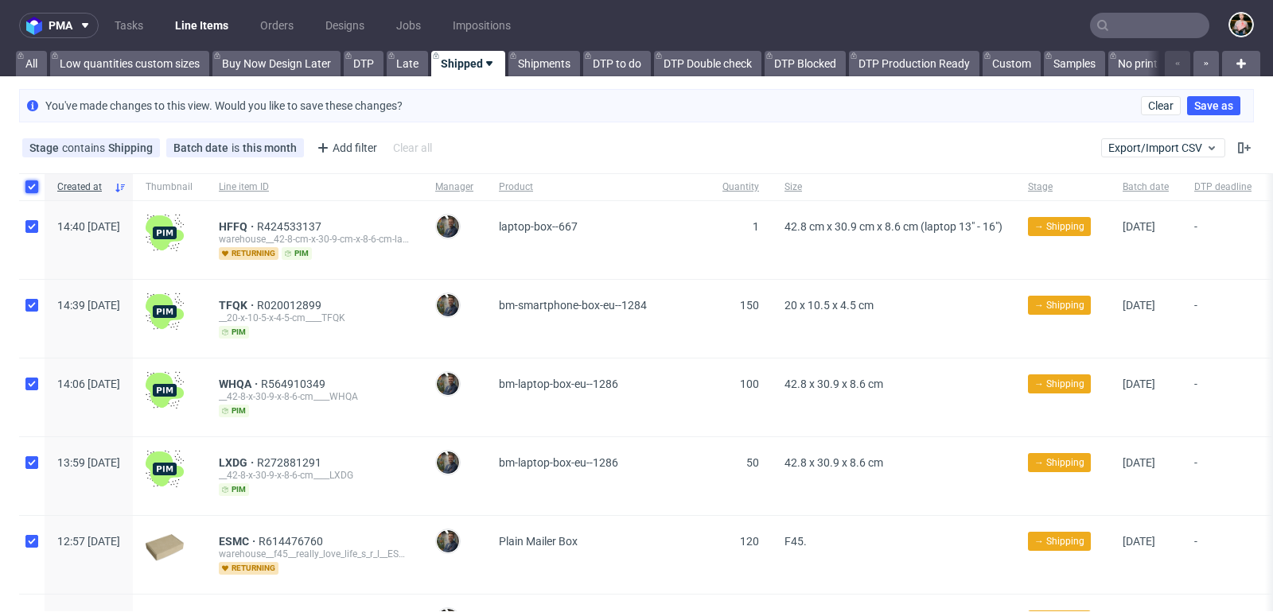
checkbox input "true"
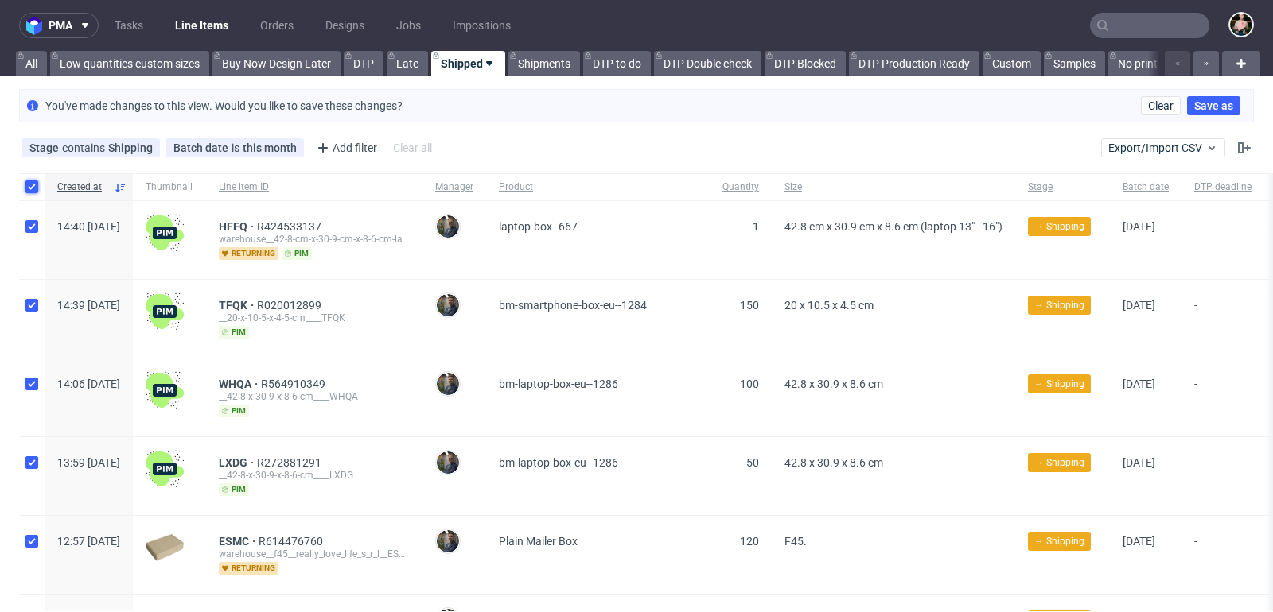
checkbox input "true"
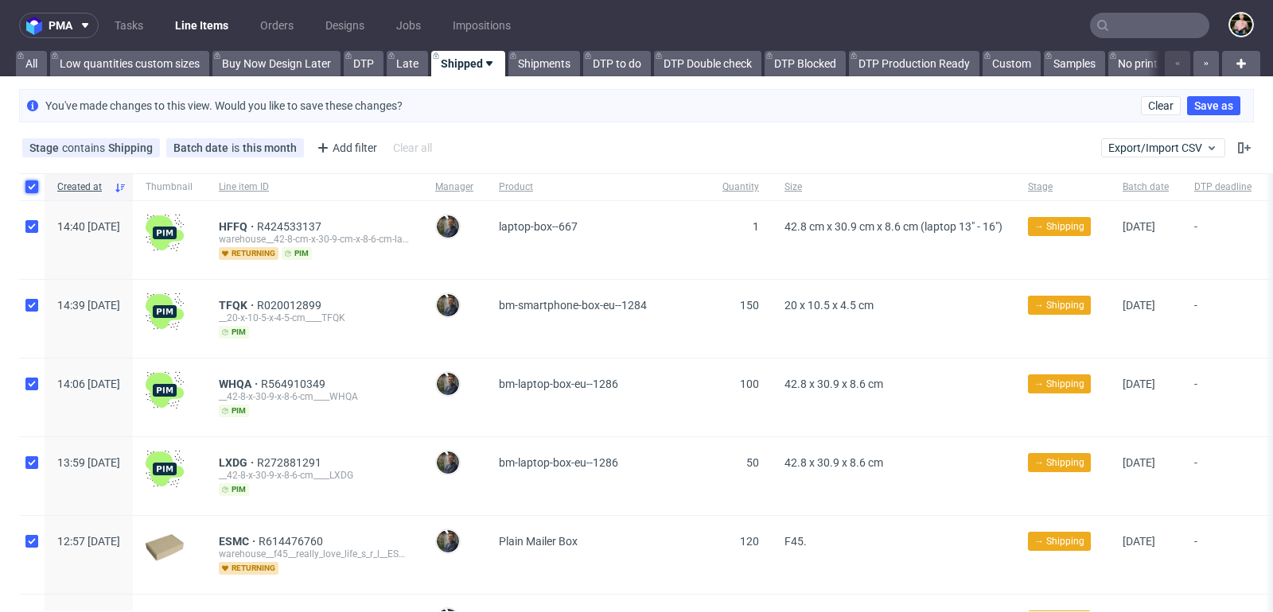
checkbox input "true"
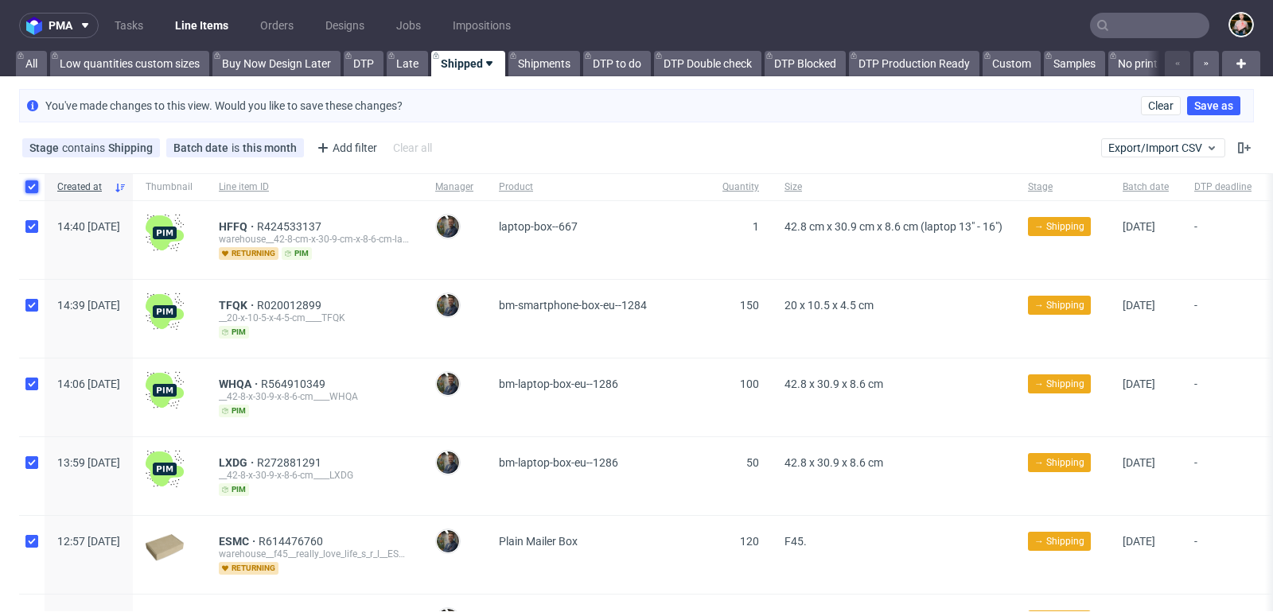
checkbox input "true"
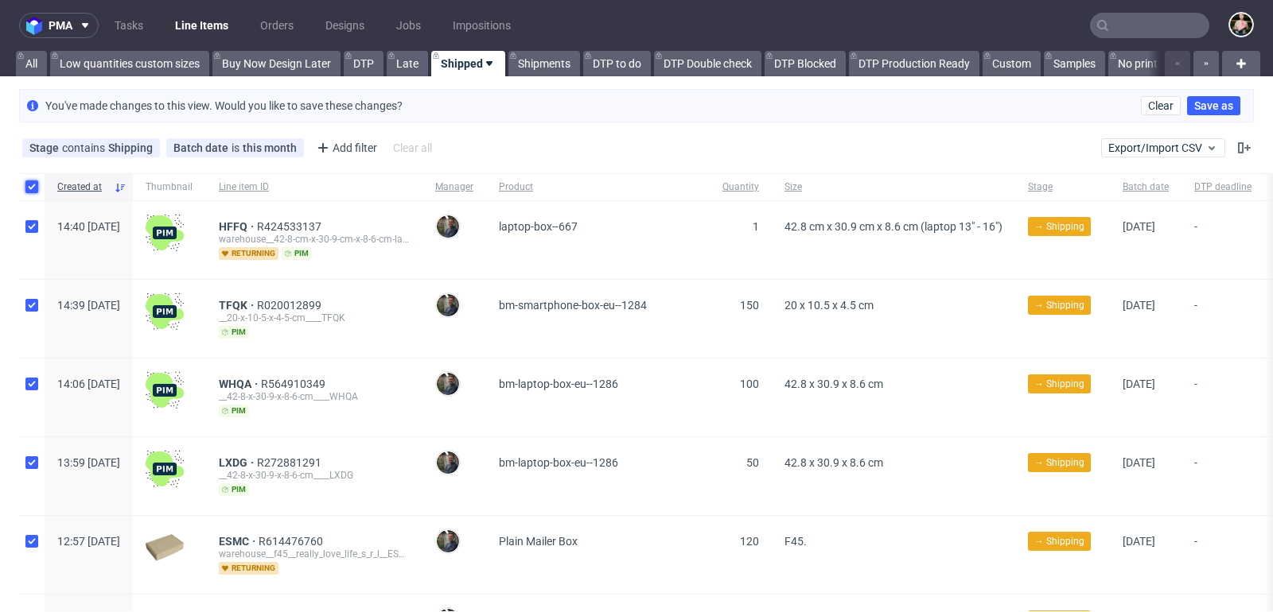
checkbox input "true"
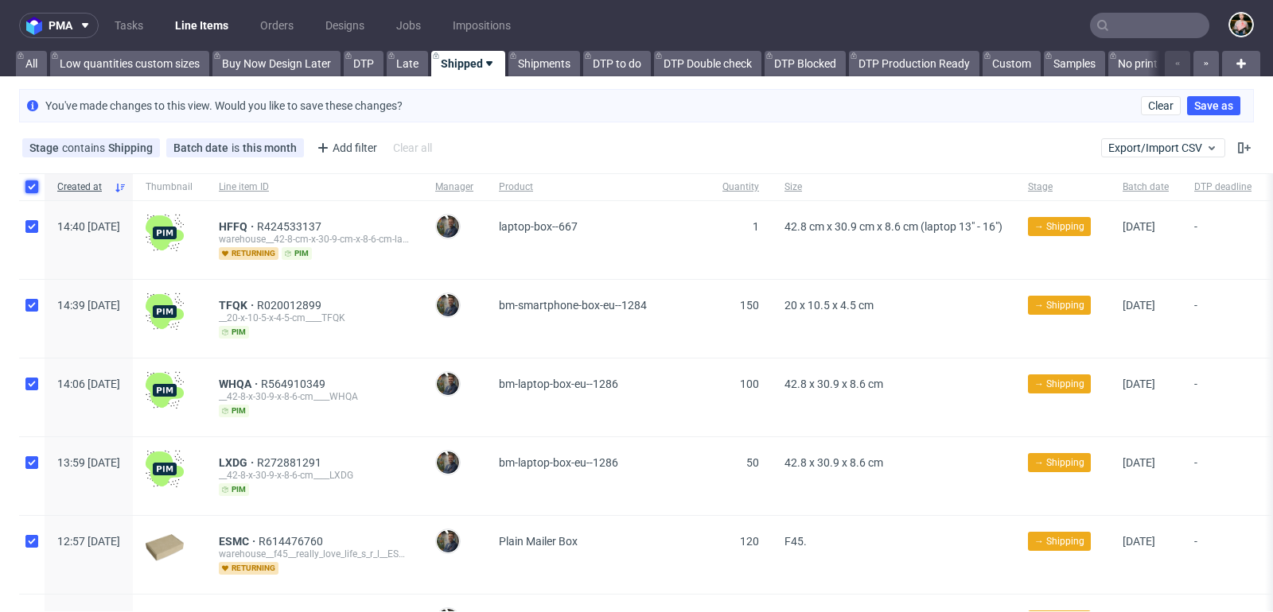
checkbox input "true"
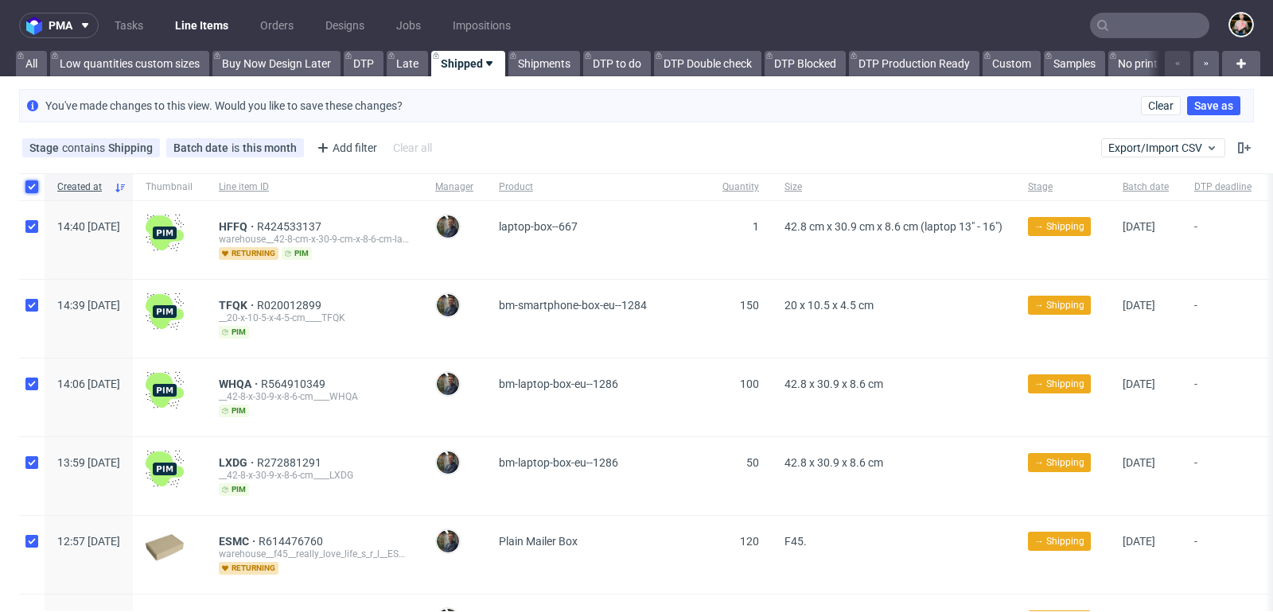
checkbox input "true"
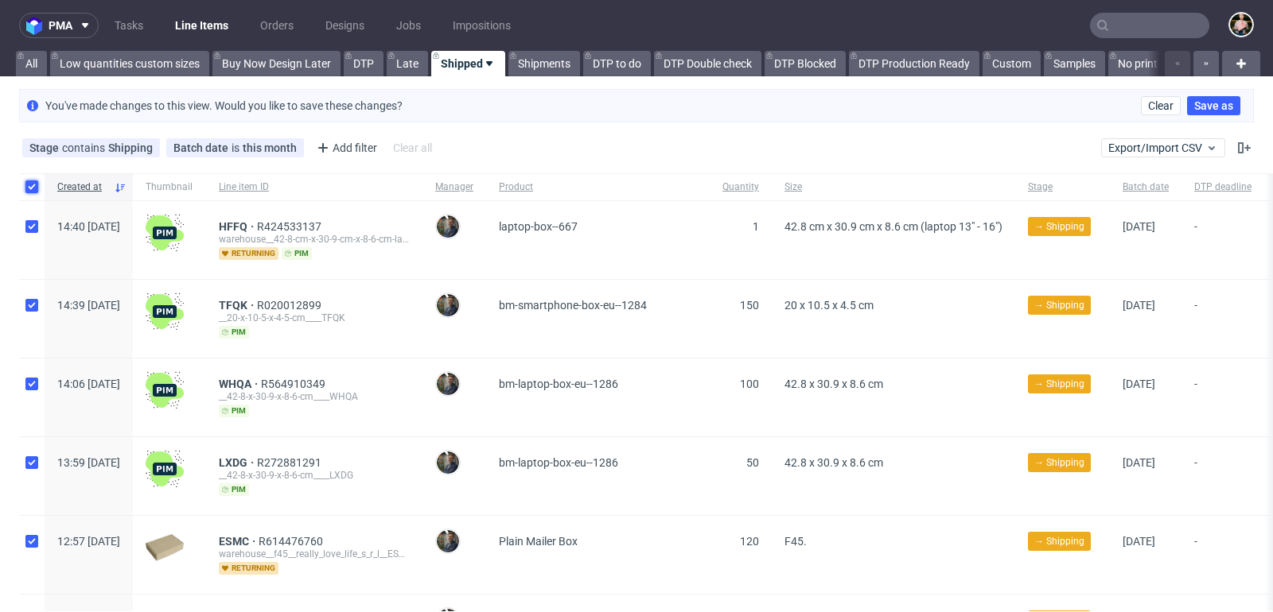
checkbox input "true"
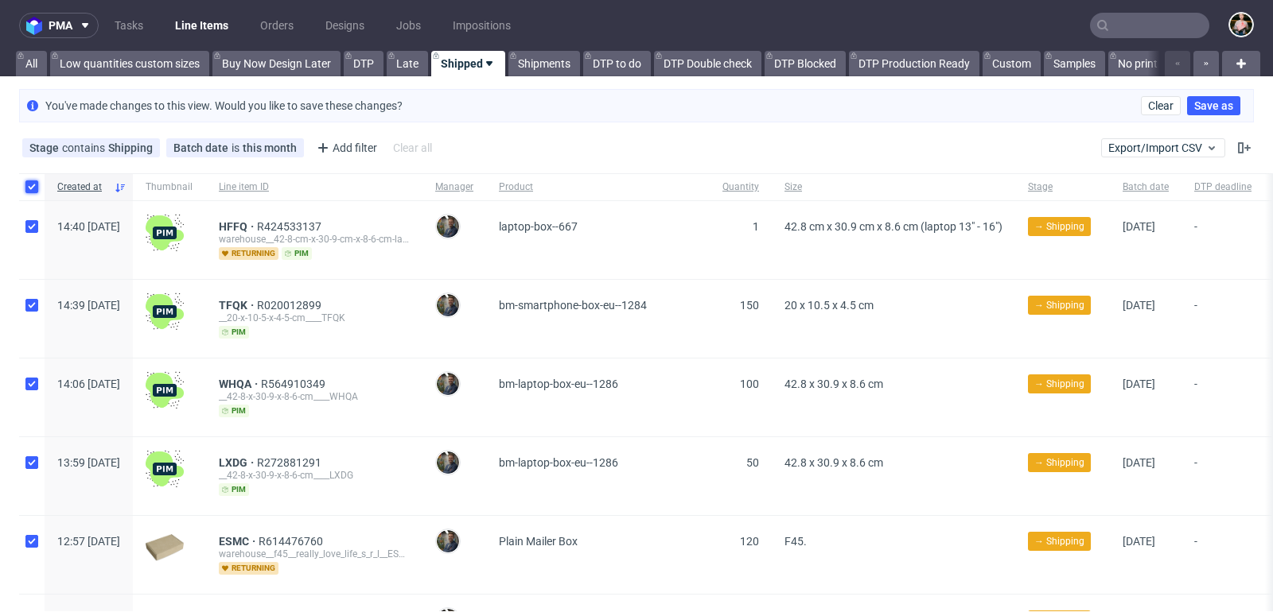
checkbox input "true"
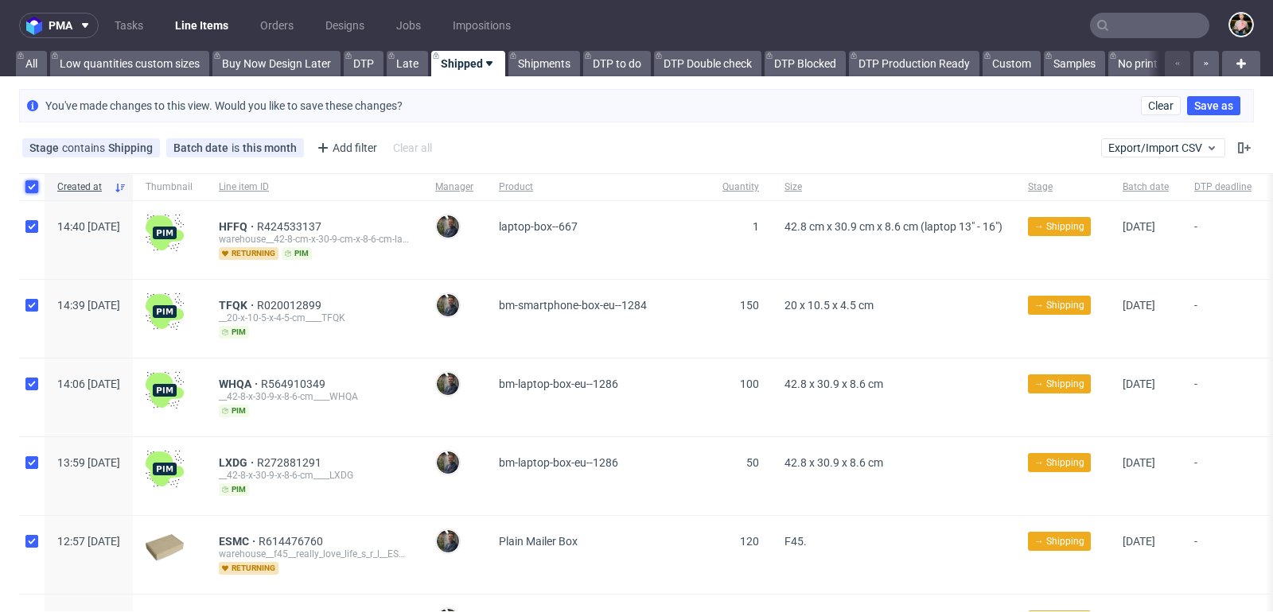
checkbox input "true"
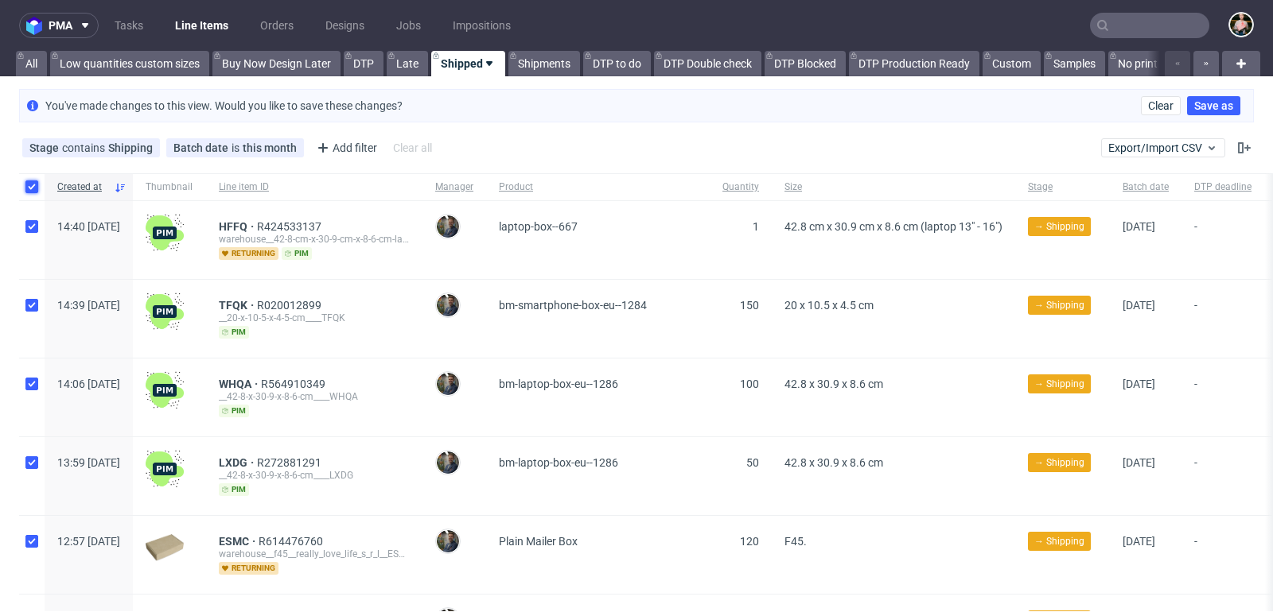
checkbox input "true"
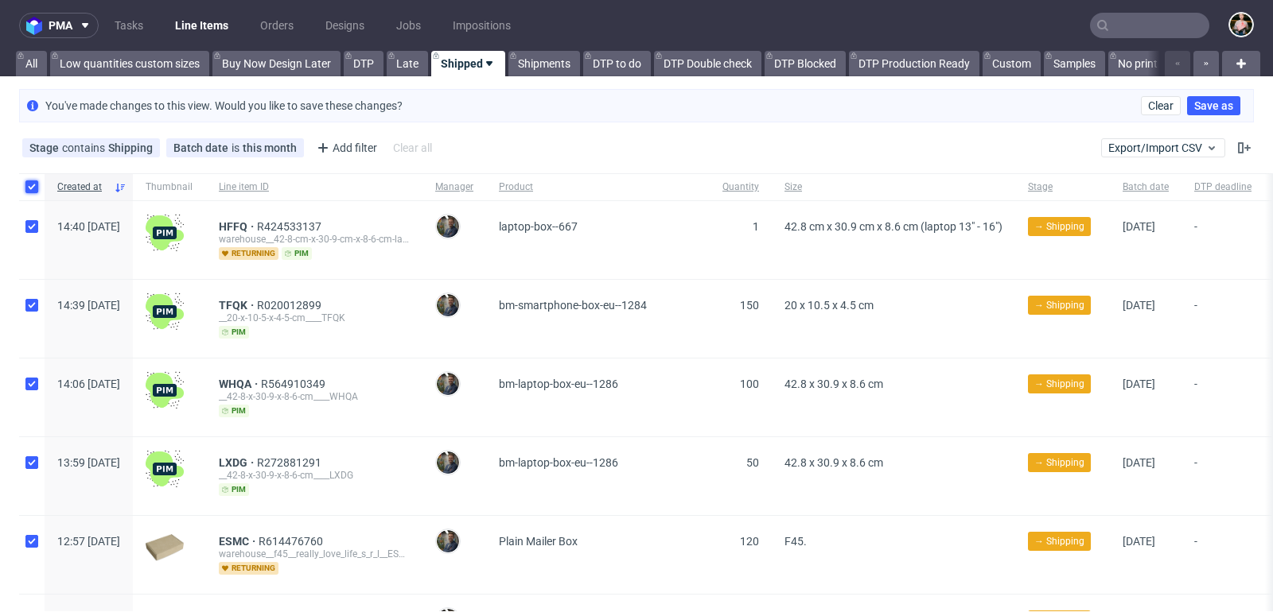
checkbox input "true"
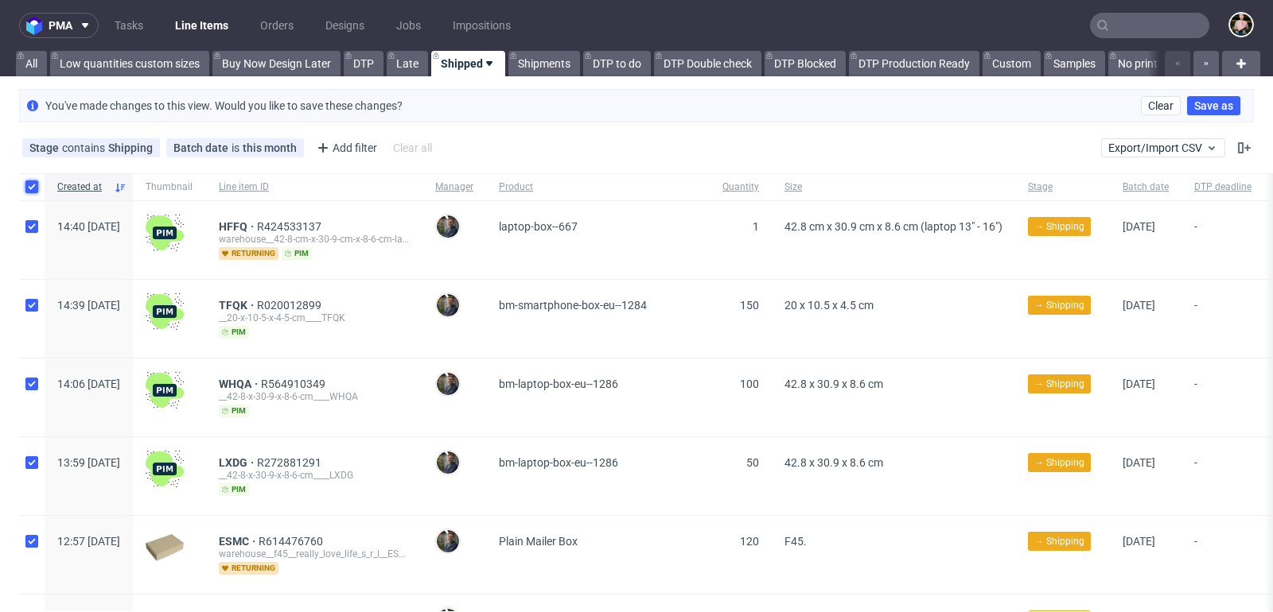
checkbox input "true"
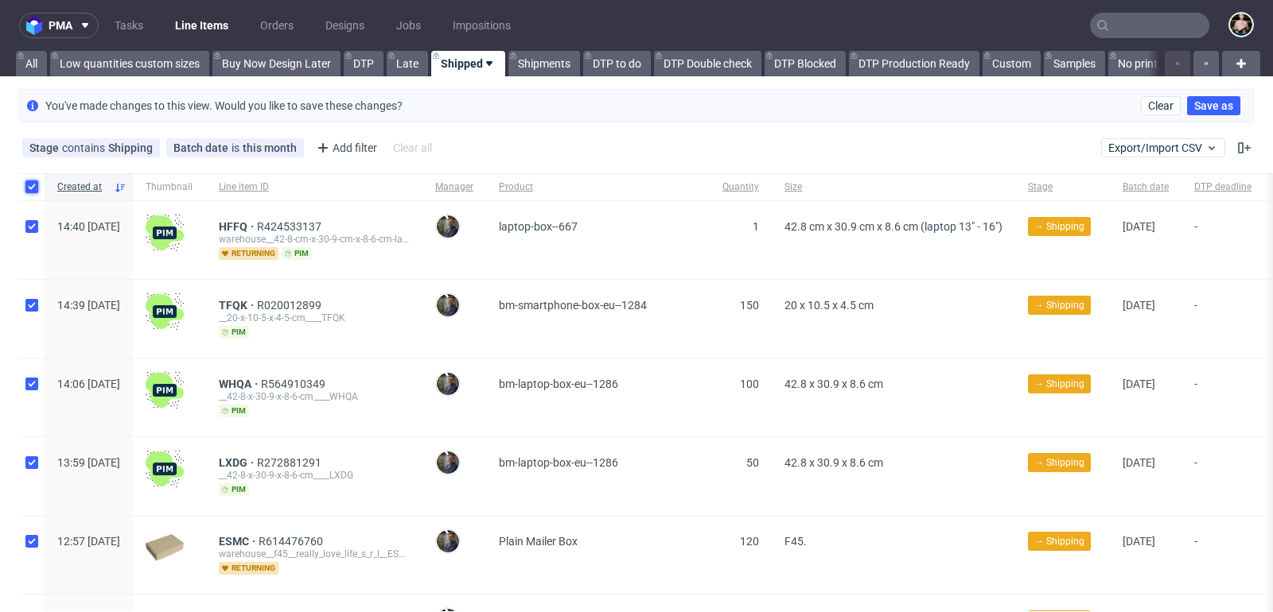
checkbox input "true"
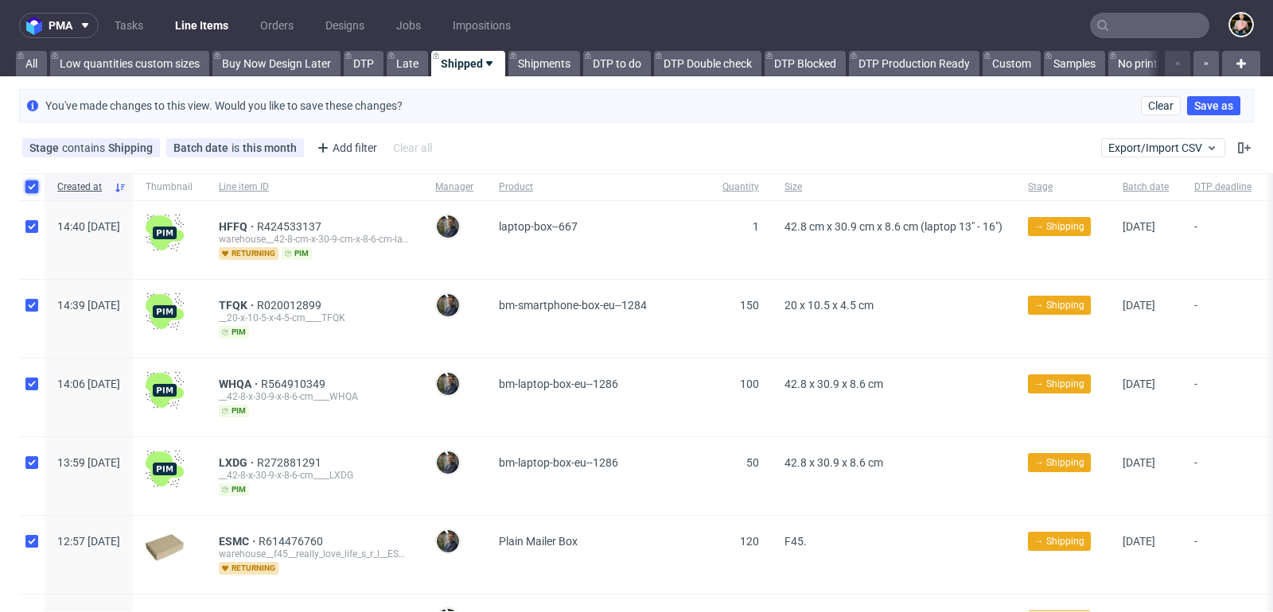
checkbox input "true"
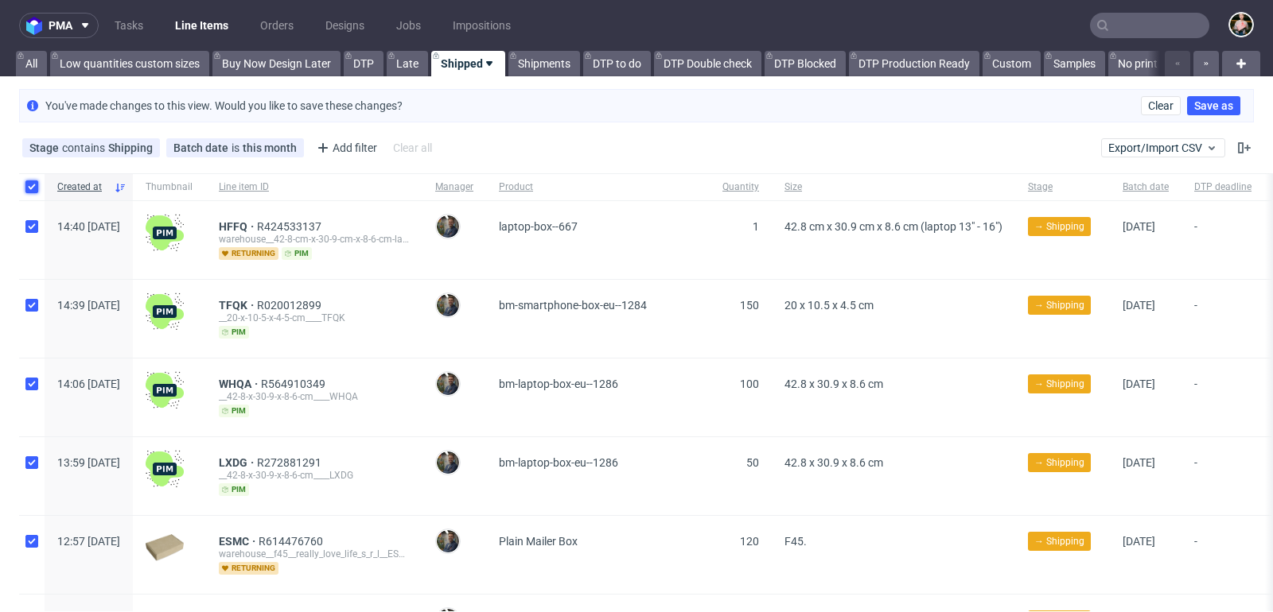
checkbox input "true"
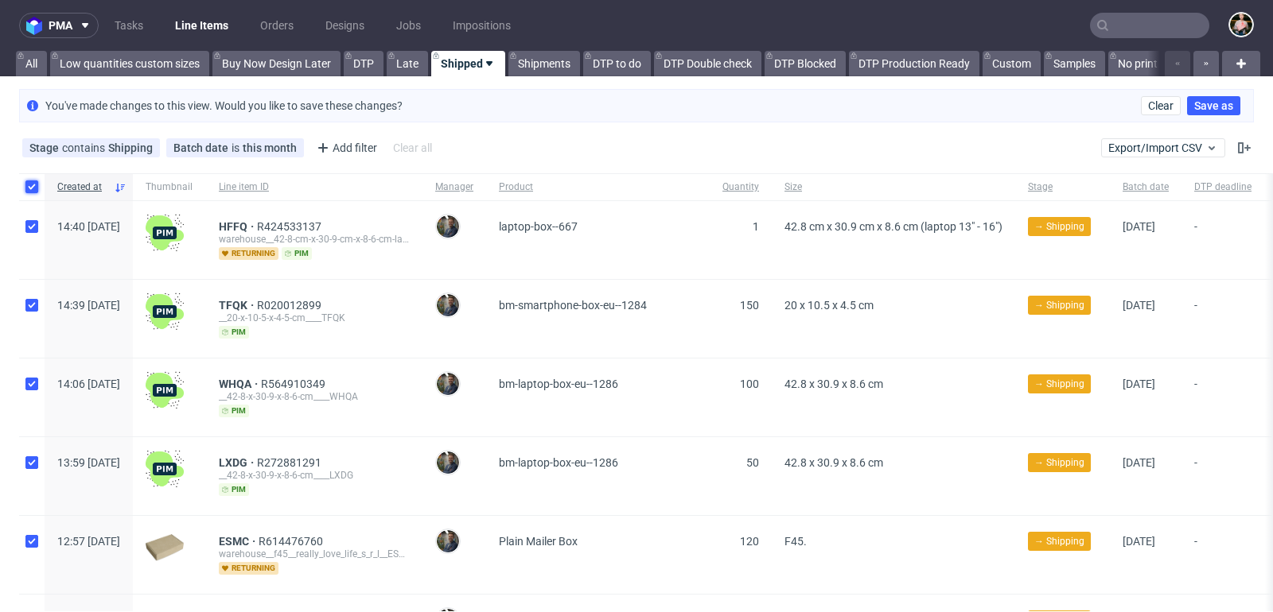
checkbox input "true"
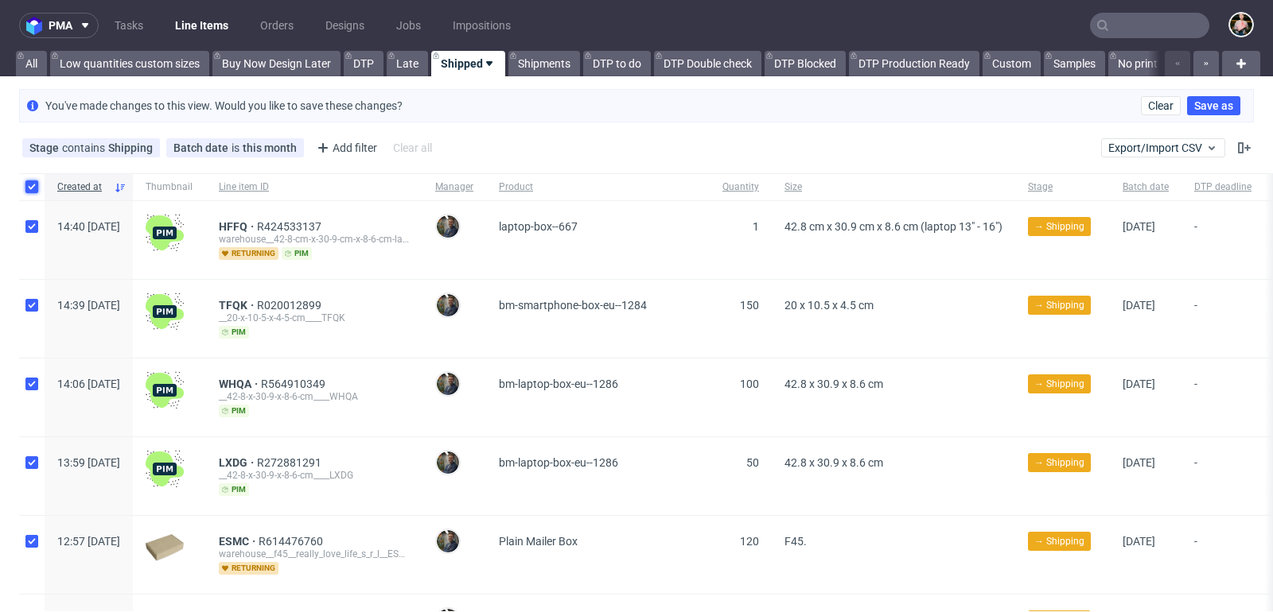
checkbox input "true"
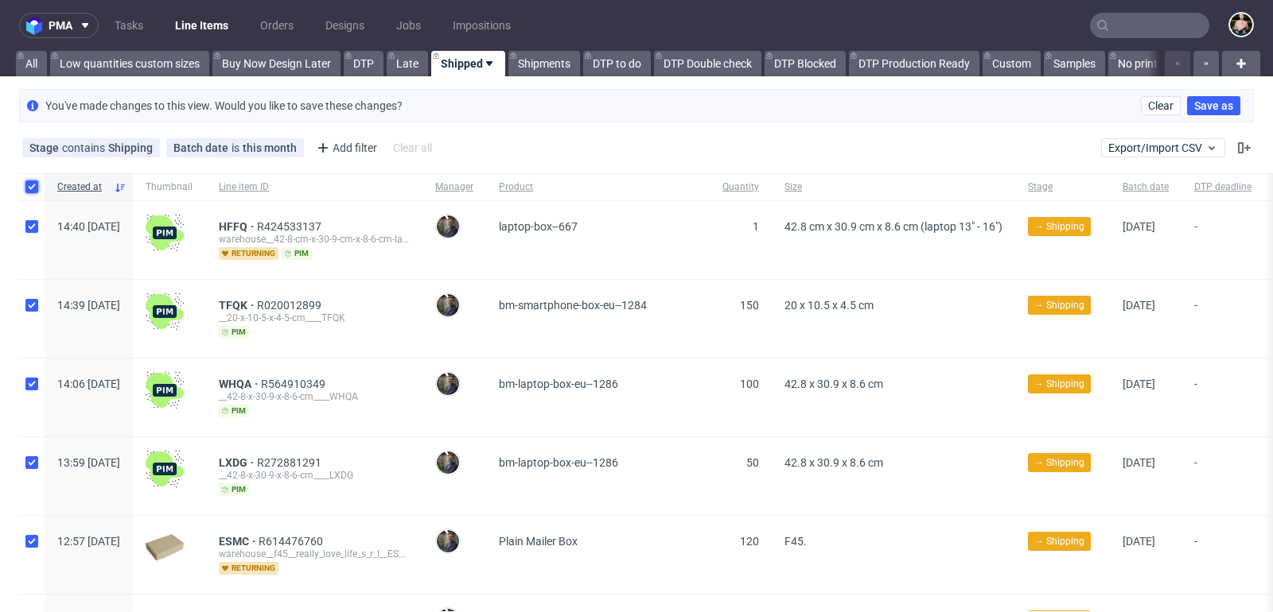
checkbox input "true"
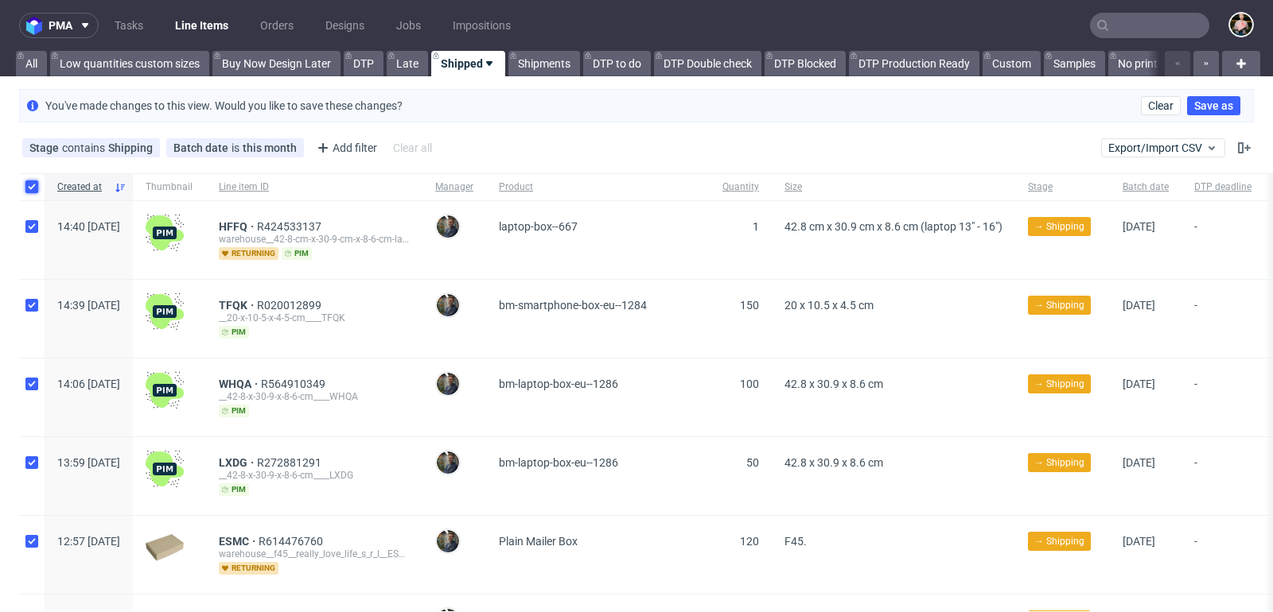
checkbox input "true"
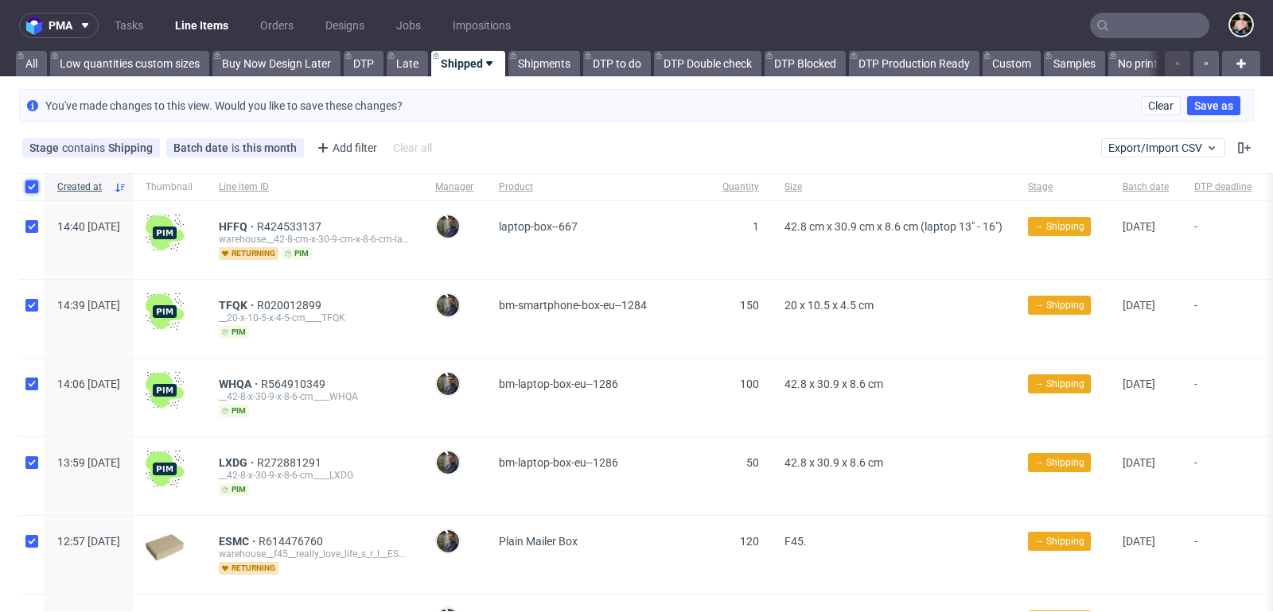
checkbox input "true"
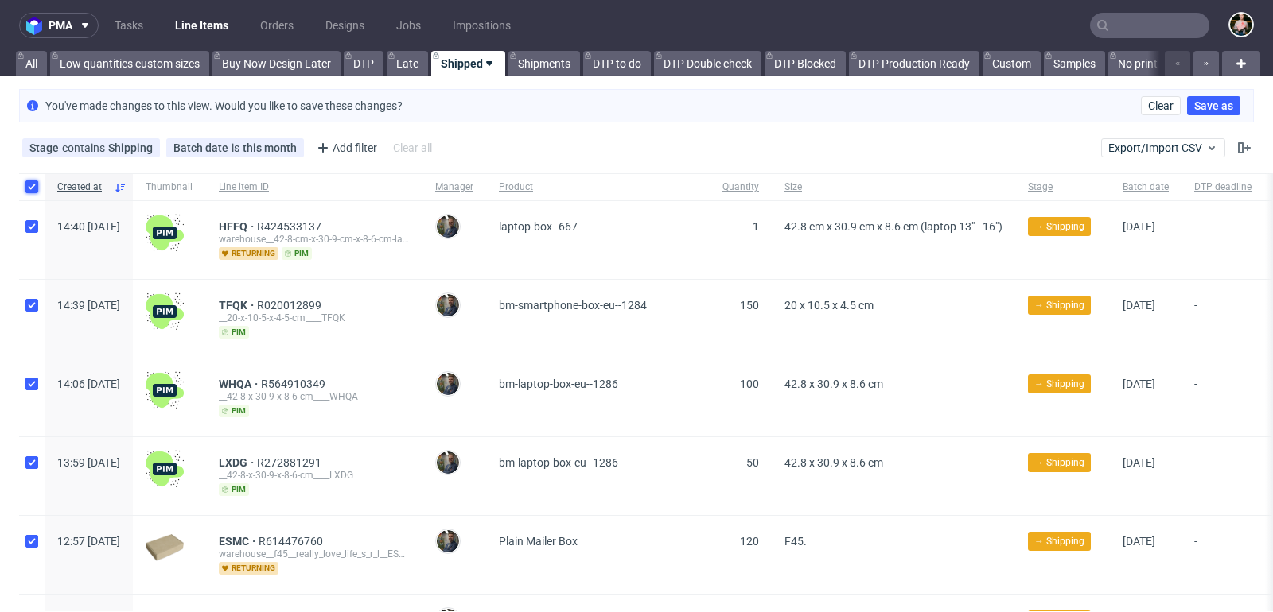
checkbox input "true"
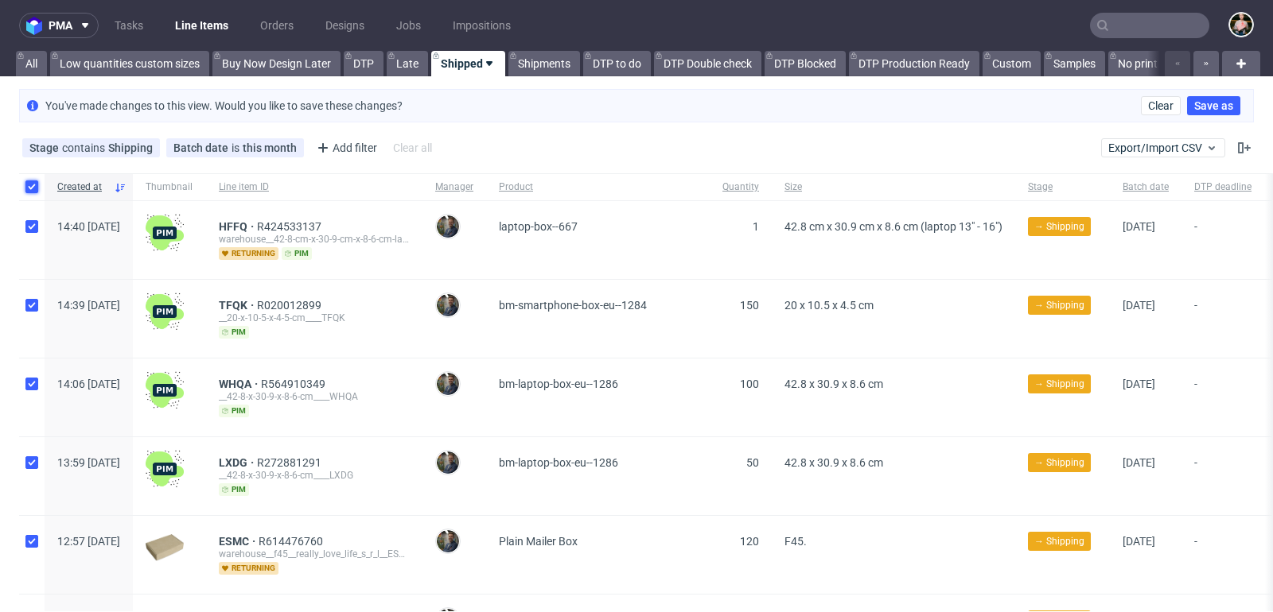
checkbox input "true"
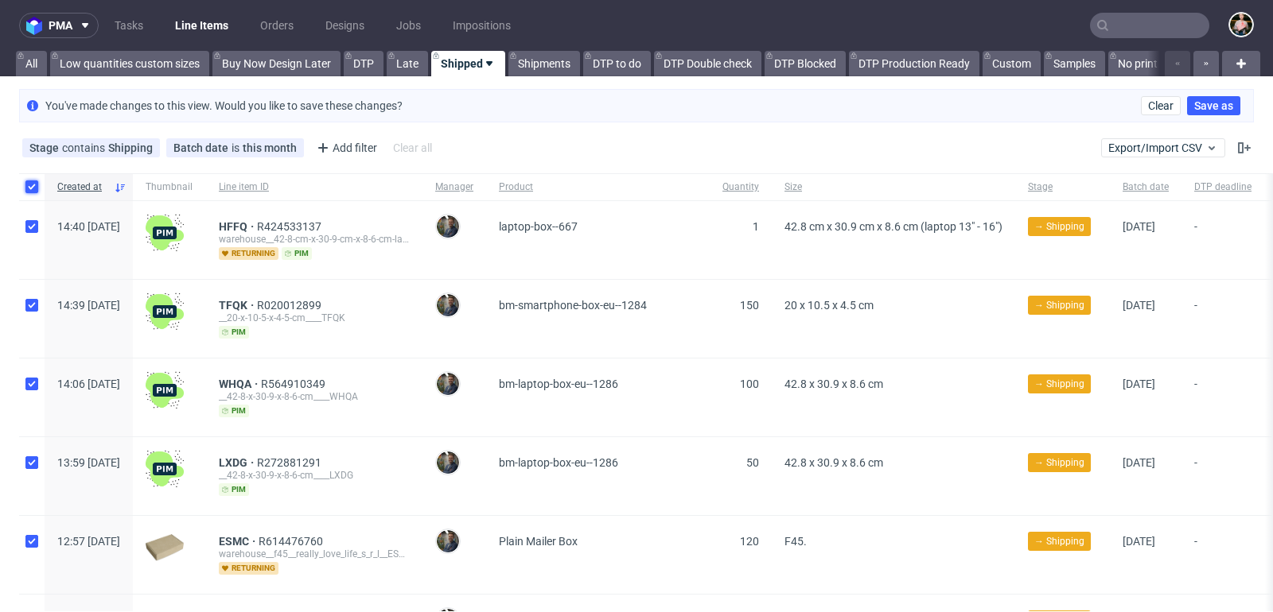
checkbox input "true"
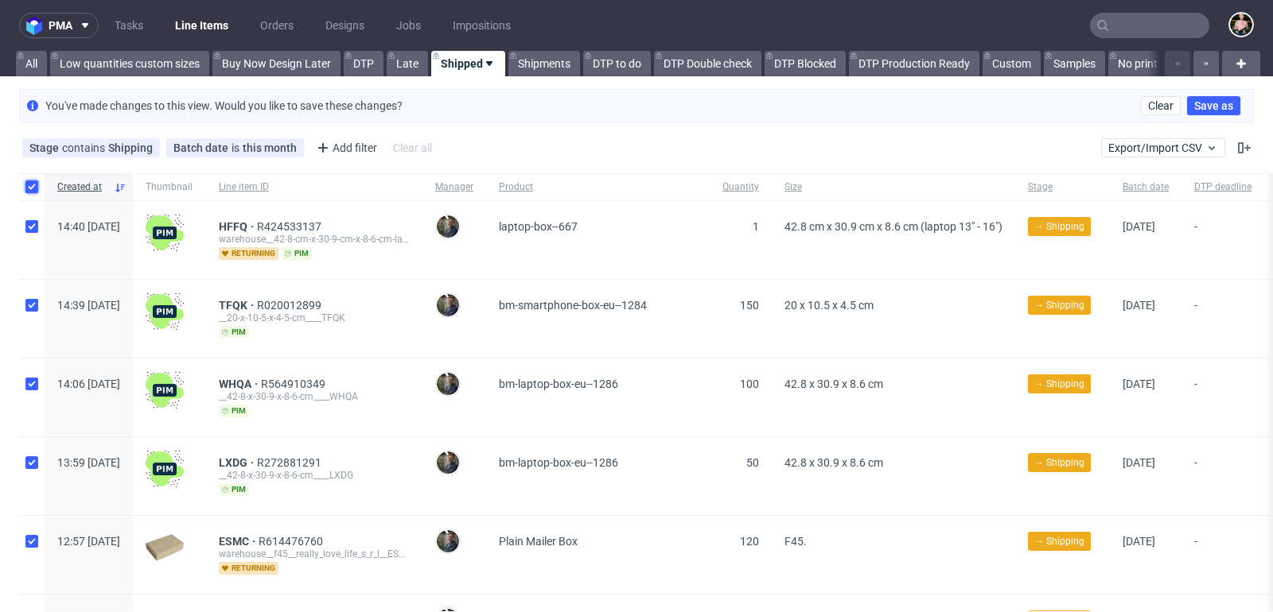
checkbox input "true"
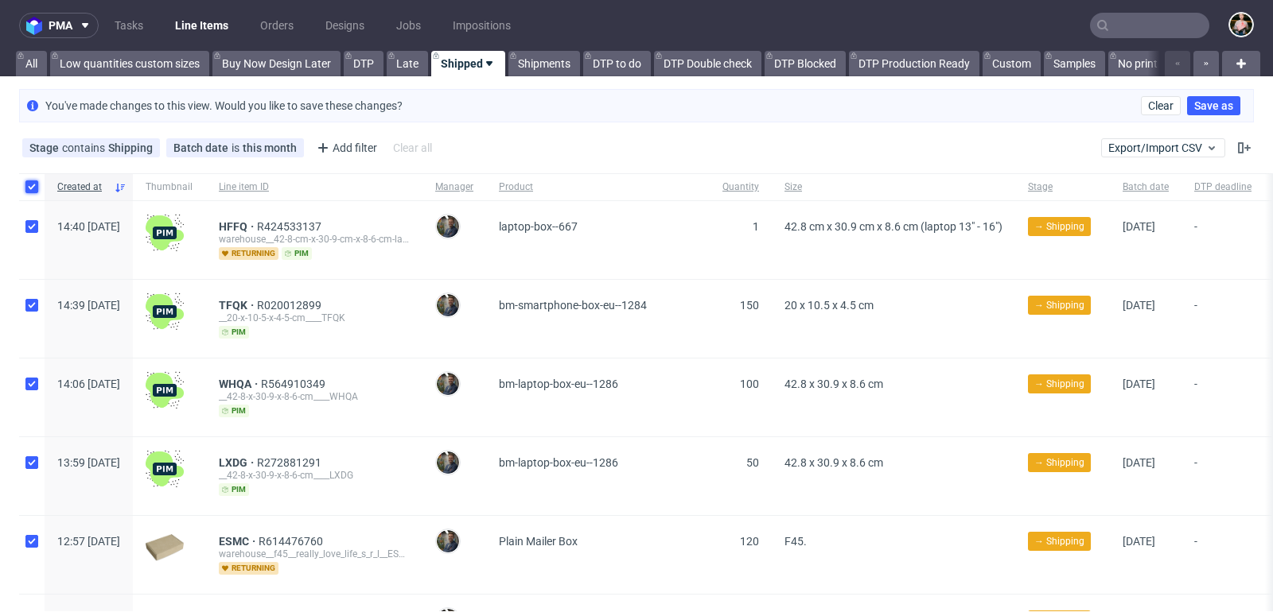
checkbox input "true"
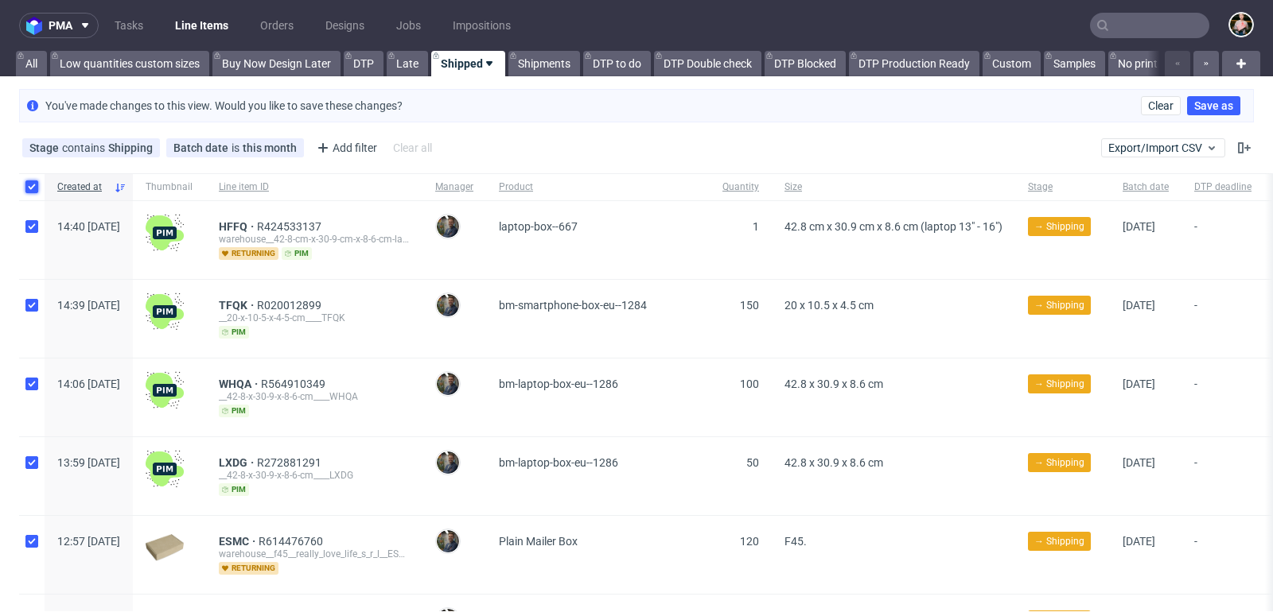
checkbox input "true"
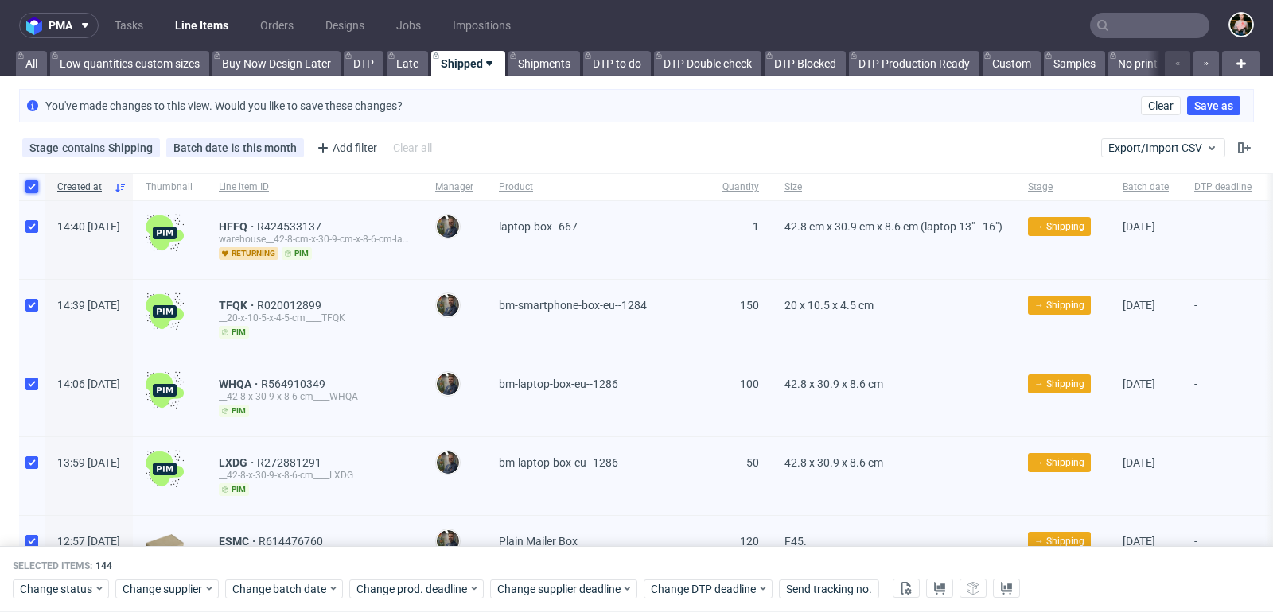
click at [33, 181] on input "checkbox" at bounding box center [31, 187] width 13 height 13
checkbox input "false"
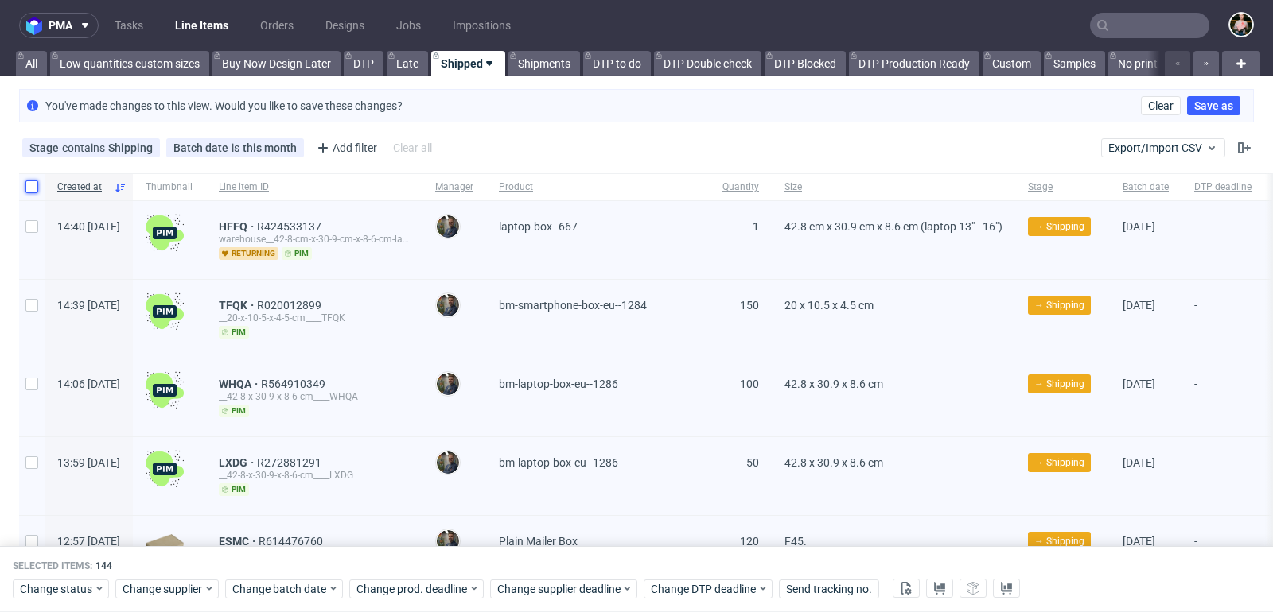
checkbox input "false"
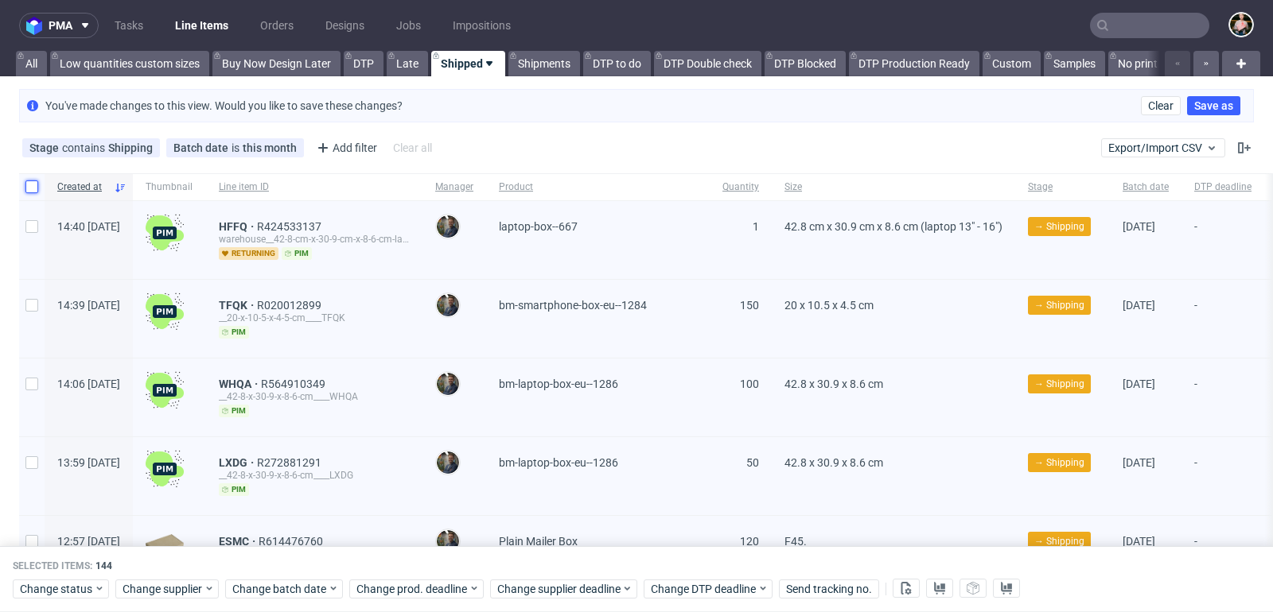
checkbox input "false"
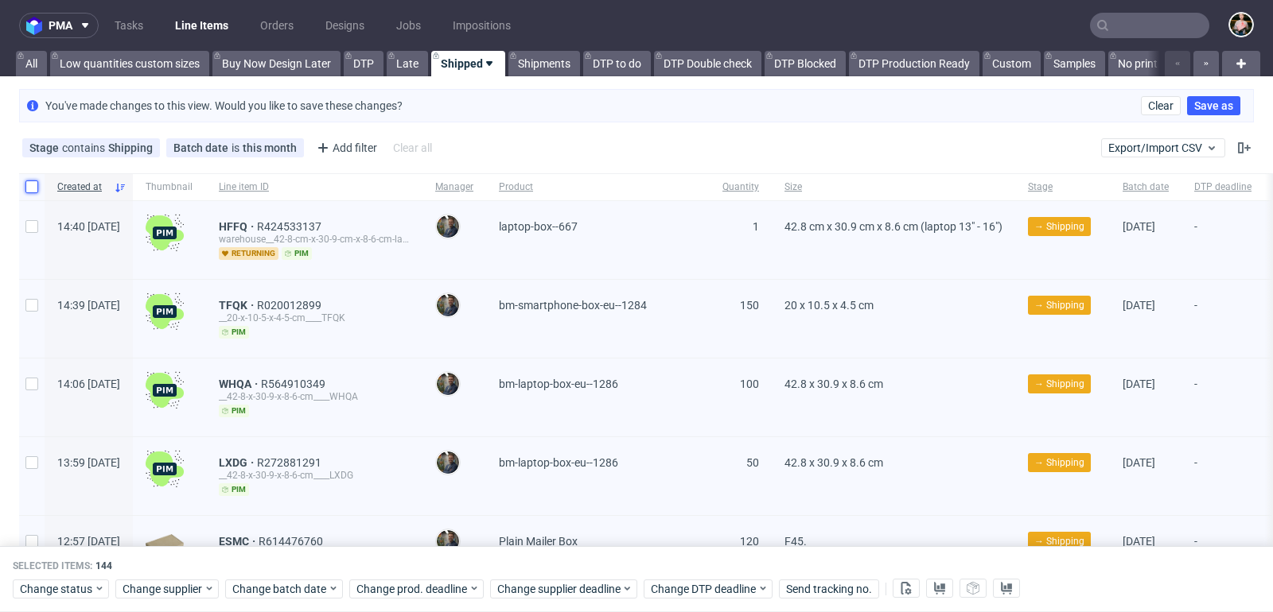
checkbox input "false"
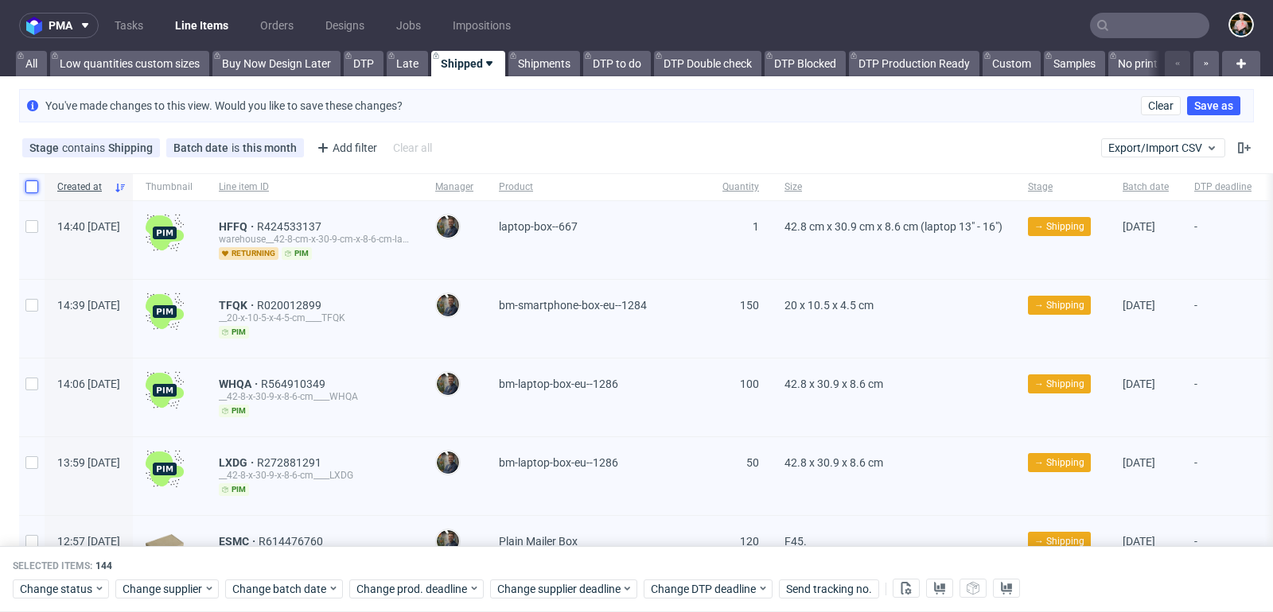
checkbox input "false"
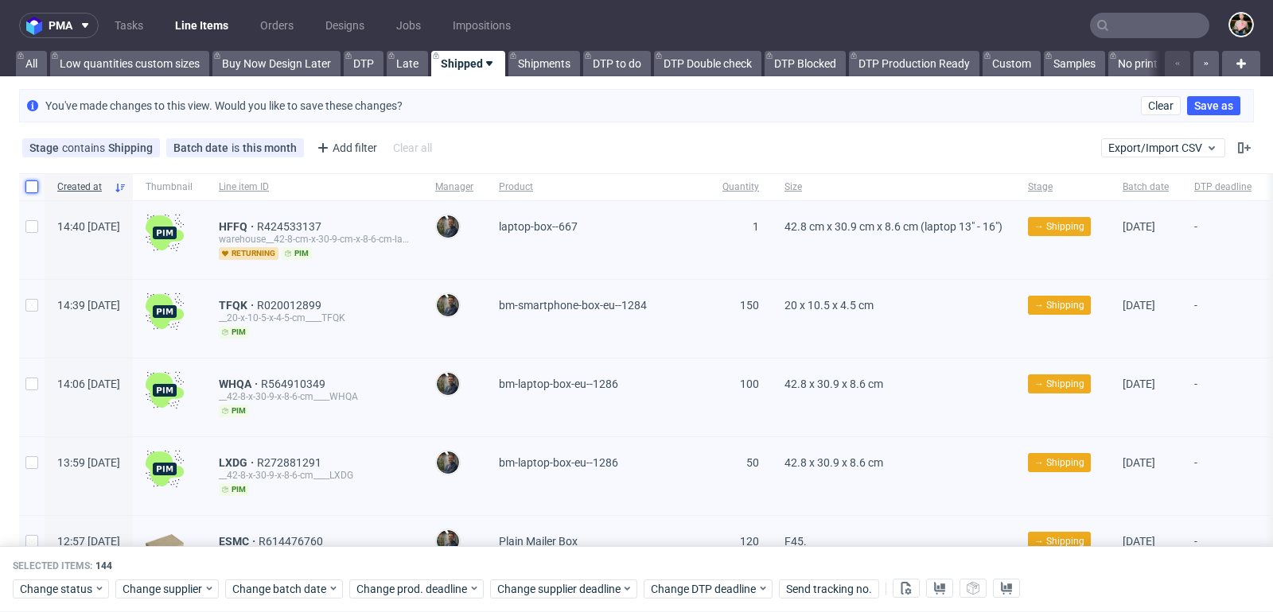
checkbox input "false"
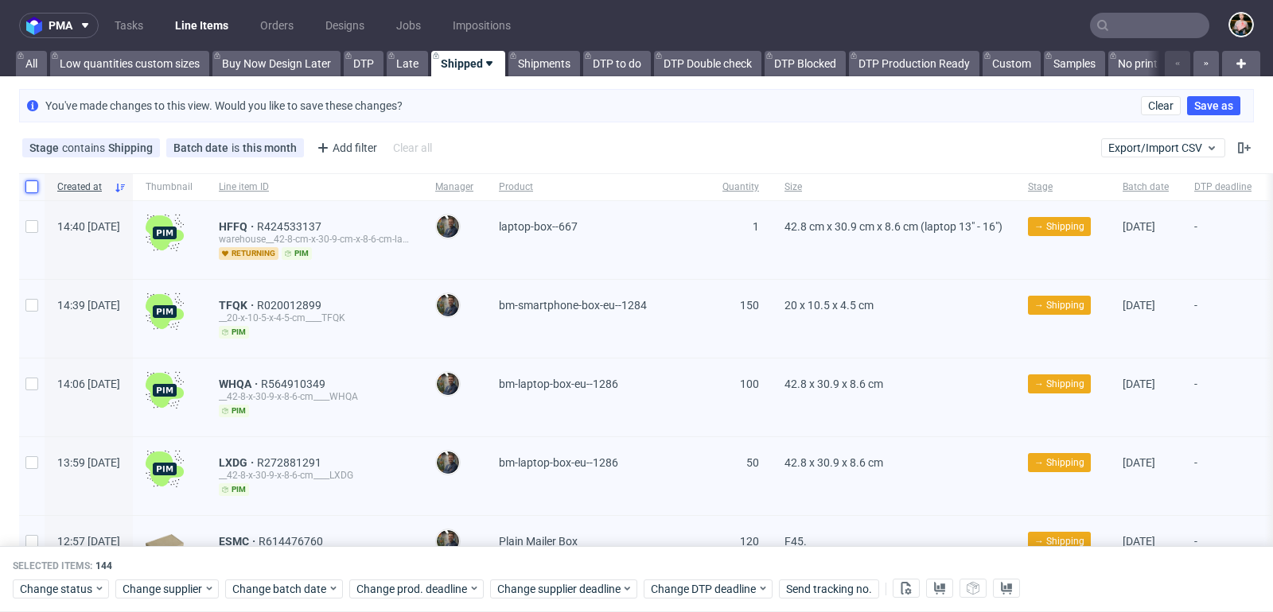
checkbox input "false"
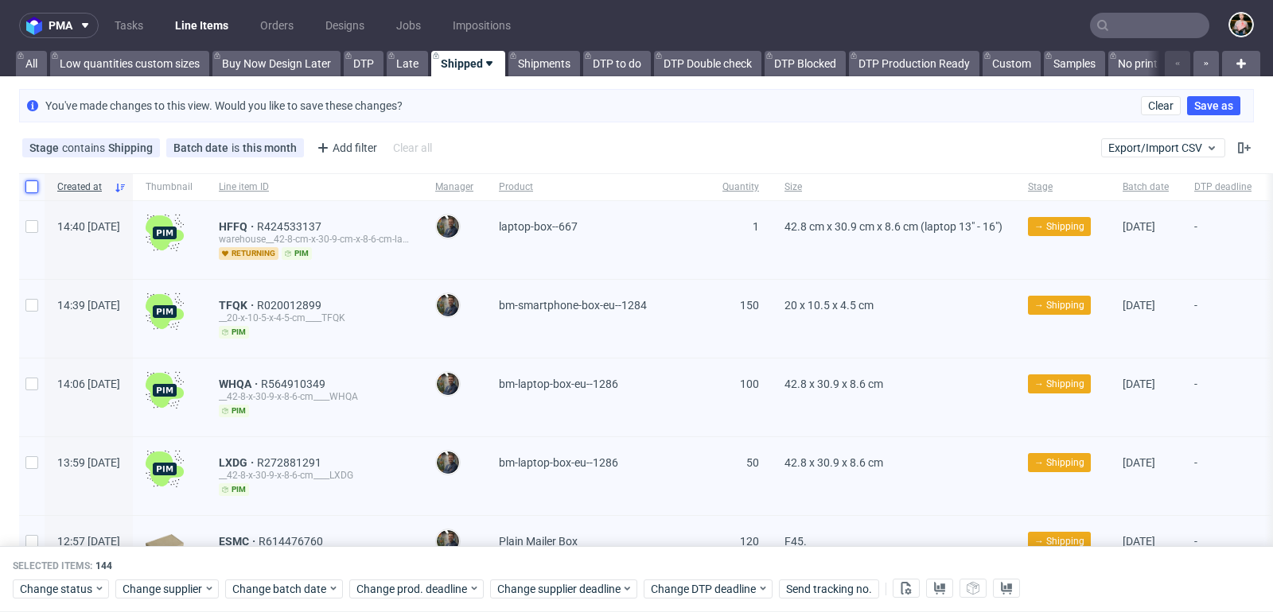
checkbox input "false"
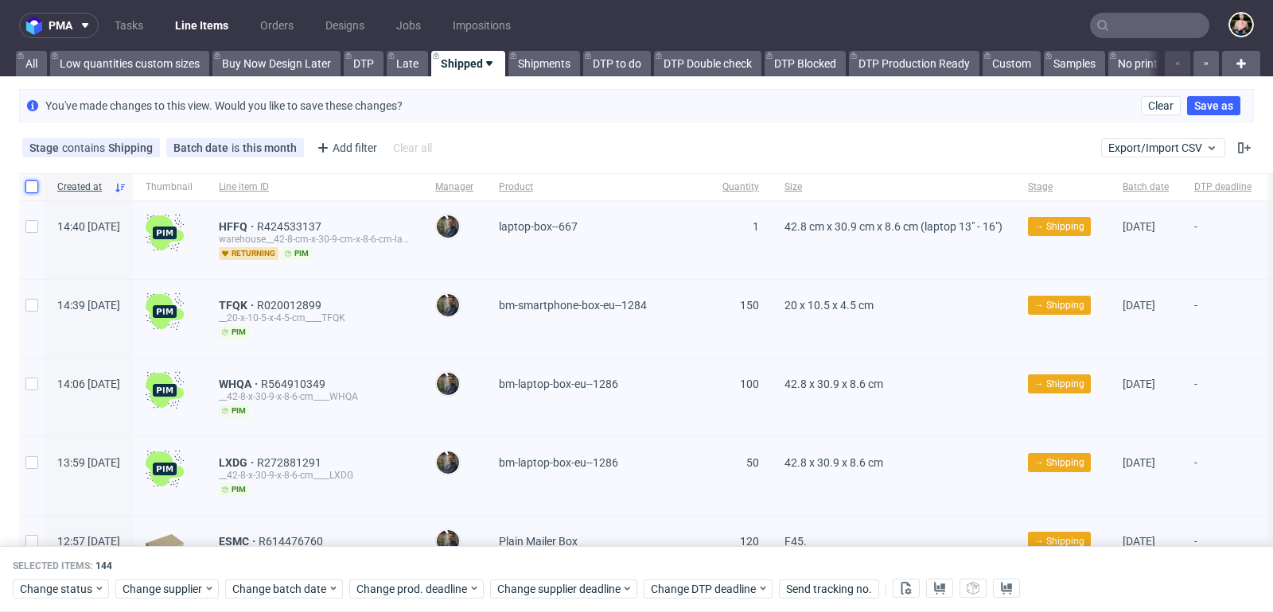
checkbox input "false"
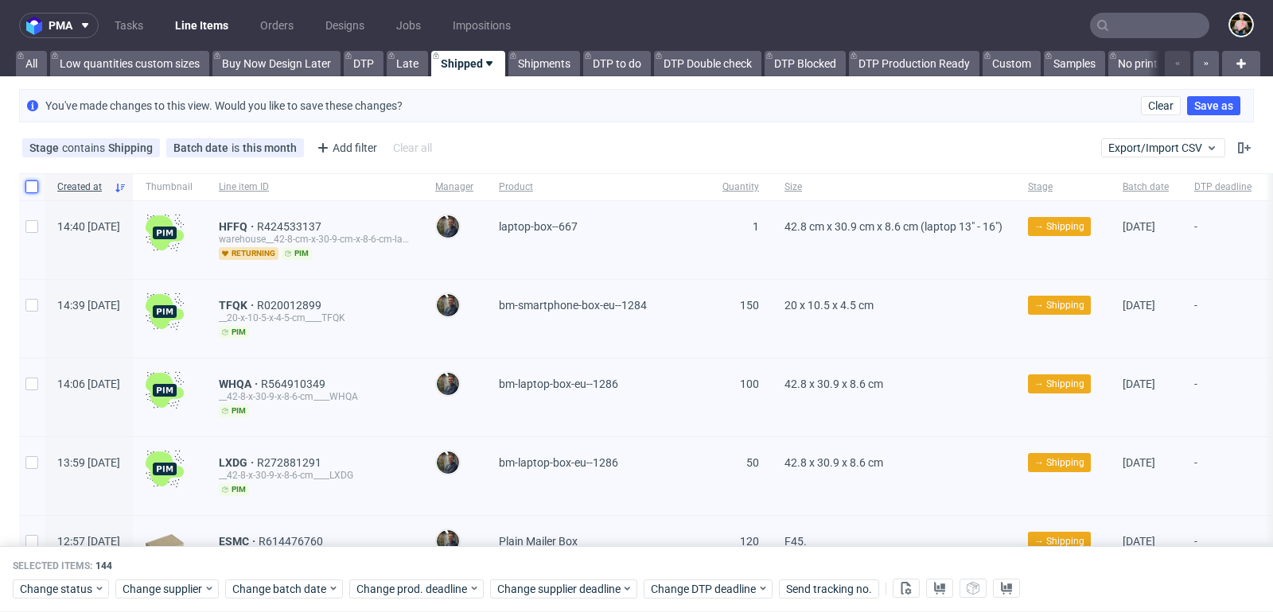
checkbox input "false"
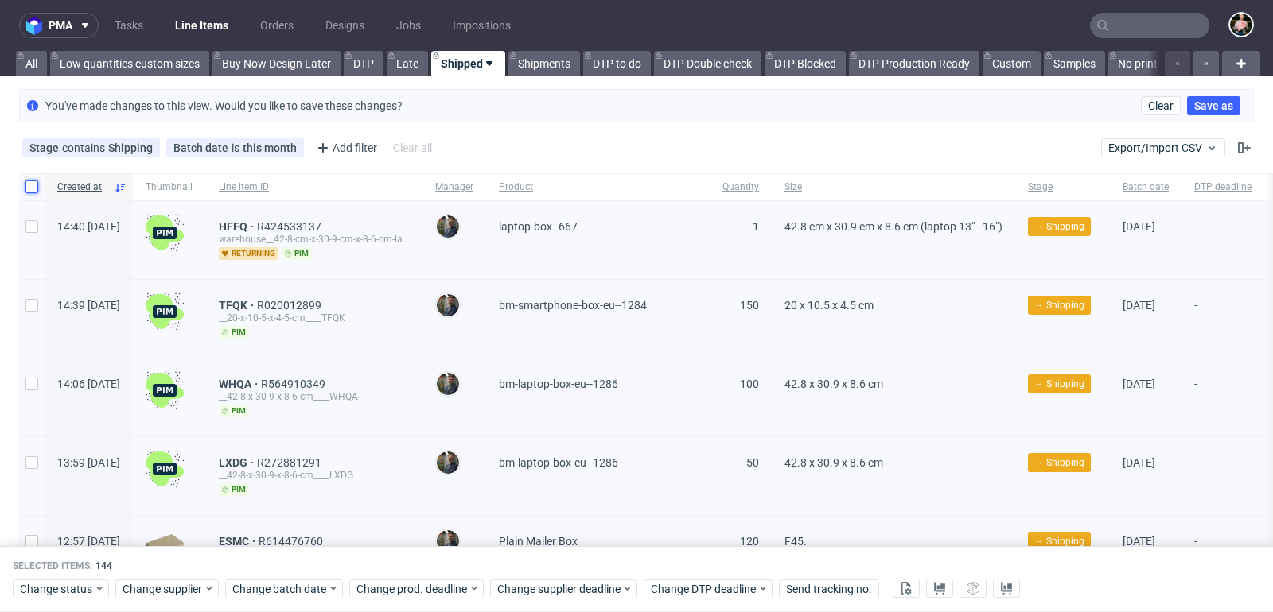
checkbox input "false"
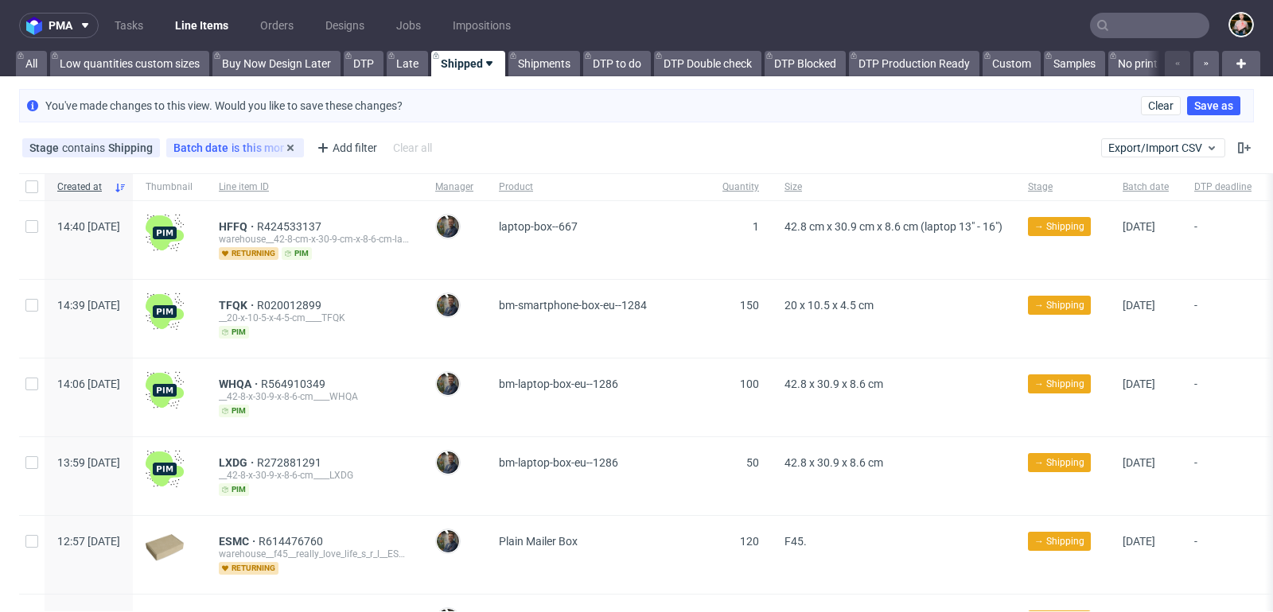
click at [231, 146] on span "is" at bounding box center [236, 148] width 11 height 13
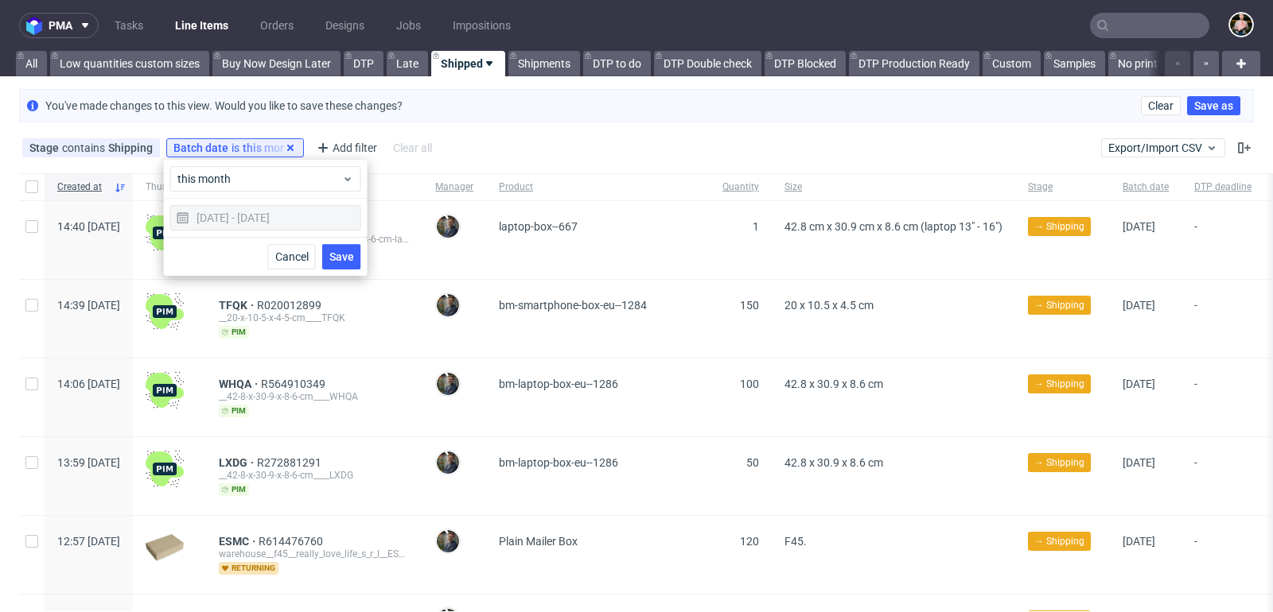
click at [290, 145] on icon at bounding box center [290, 148] width 13 height 13
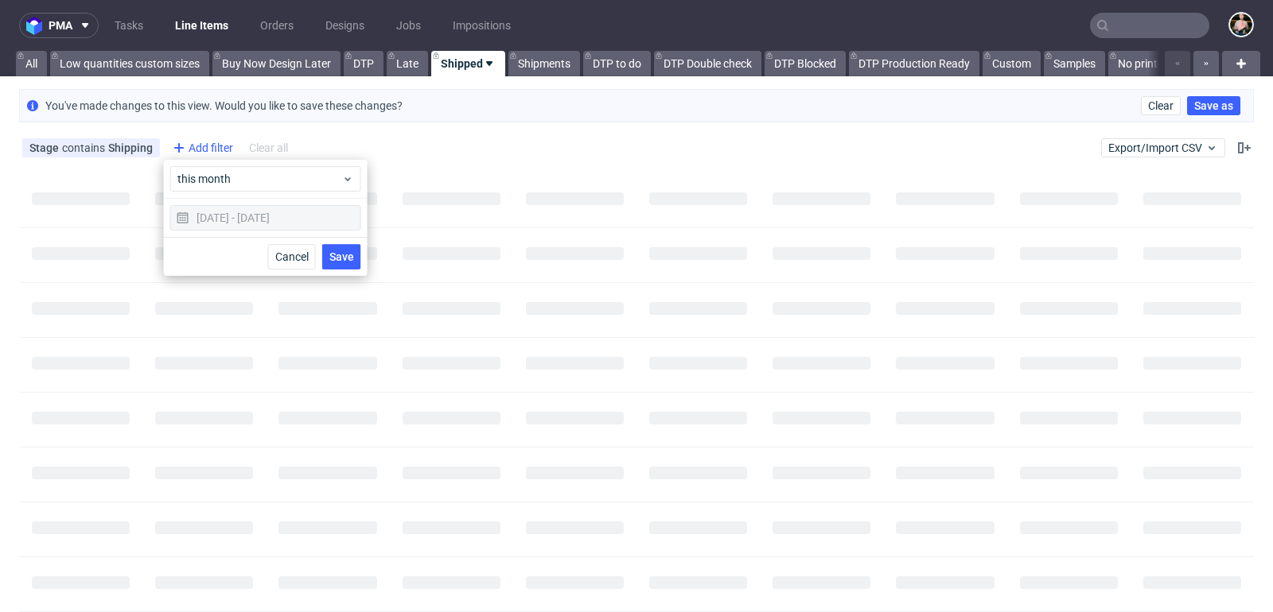
click at [214, 150] on div "Add filter" at bounding box center [201, 147] width 70 height 25
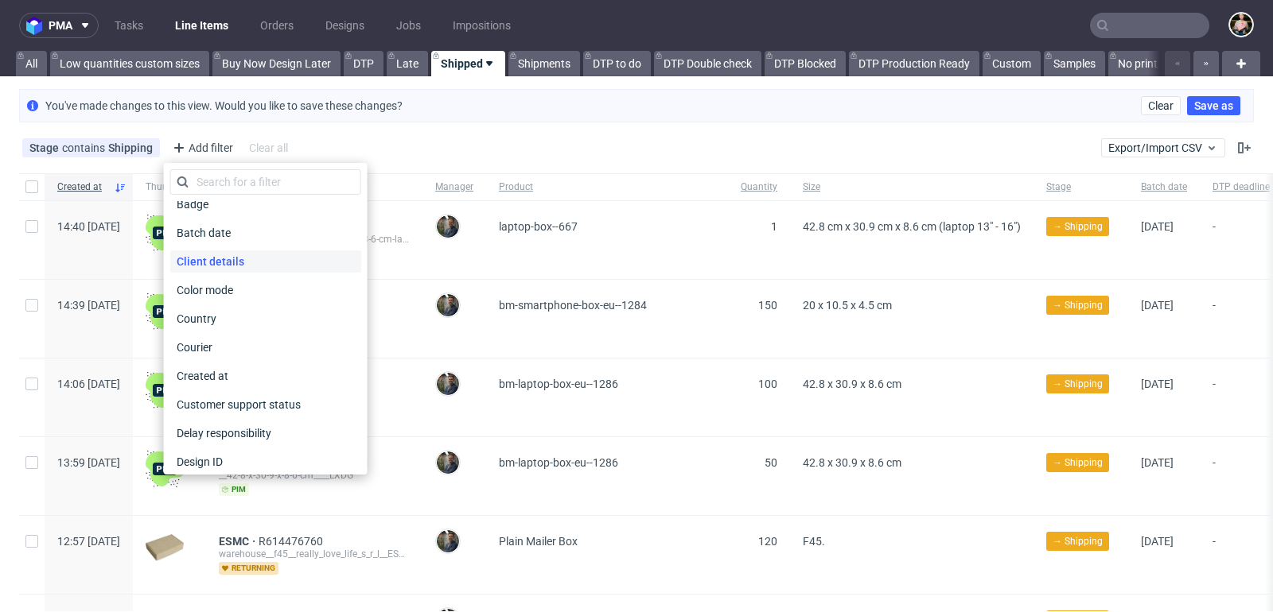
scroll to position [60, 0]
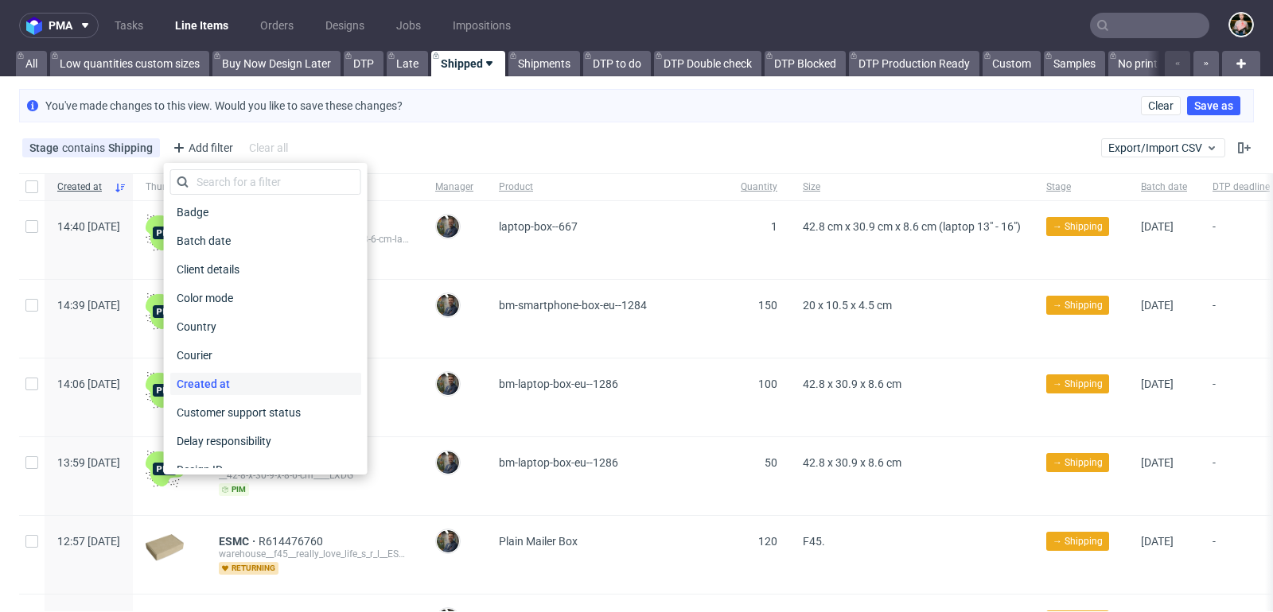
click at [226, 380] on span "Created at" at bounding box center [203, 384] width 66 height 22
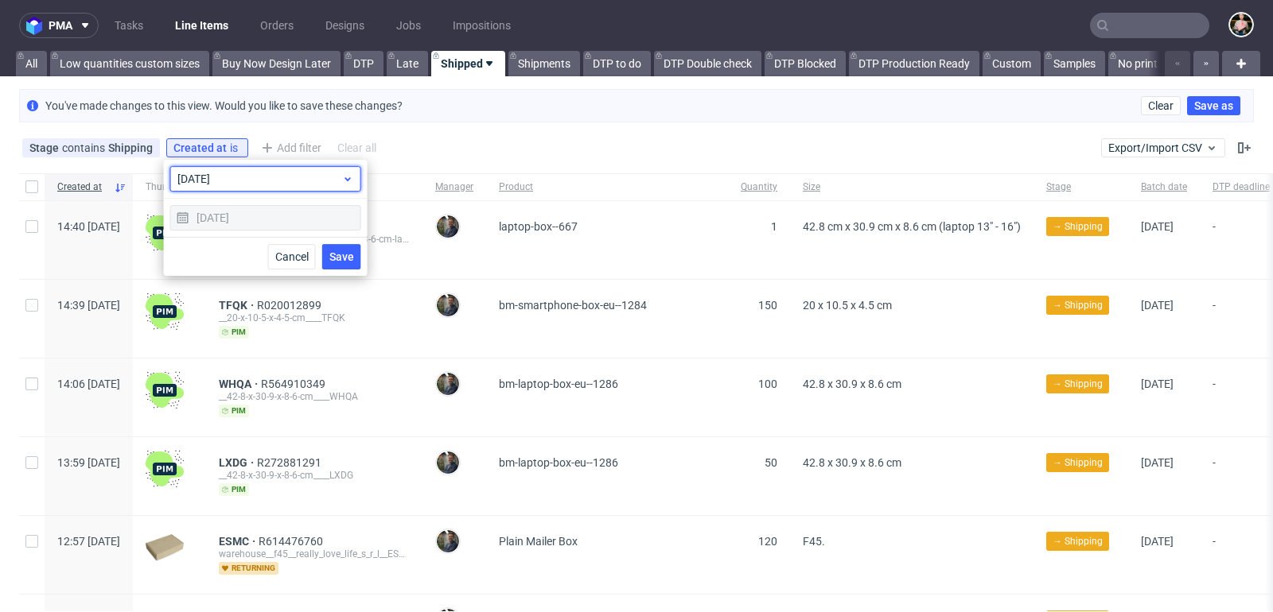
click at [250, 185] on span "today" at bounding box center [259, 179] width 165 height 16
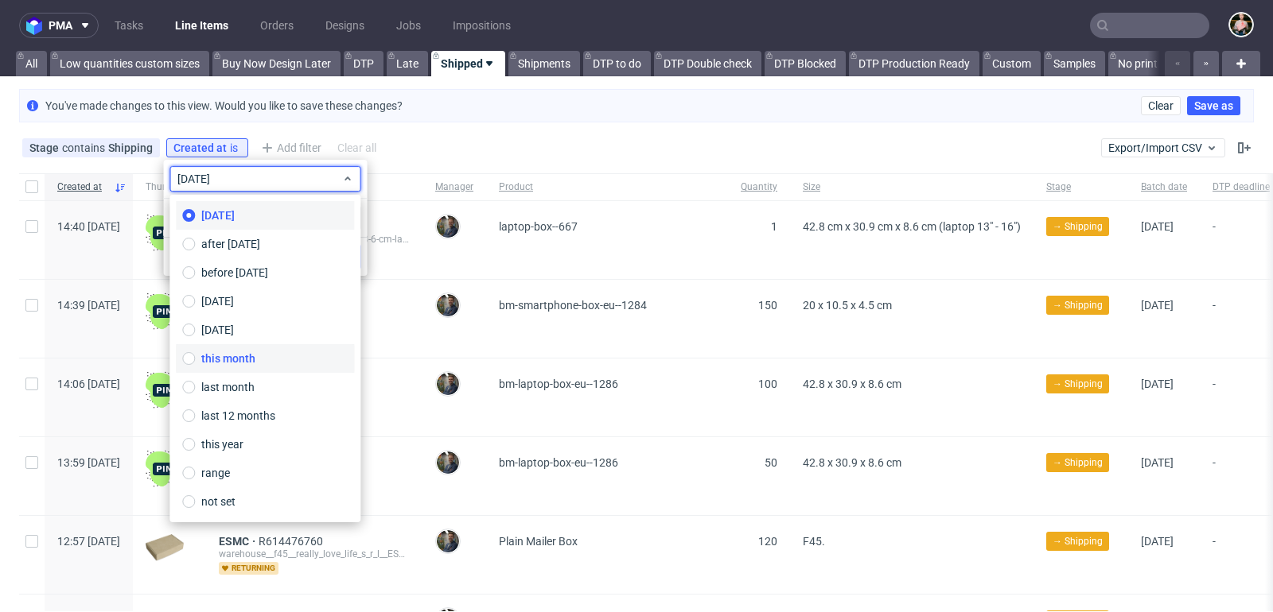
click at [240, 357] on span "this month" at bounding box center [228, 359] width 54 height 16
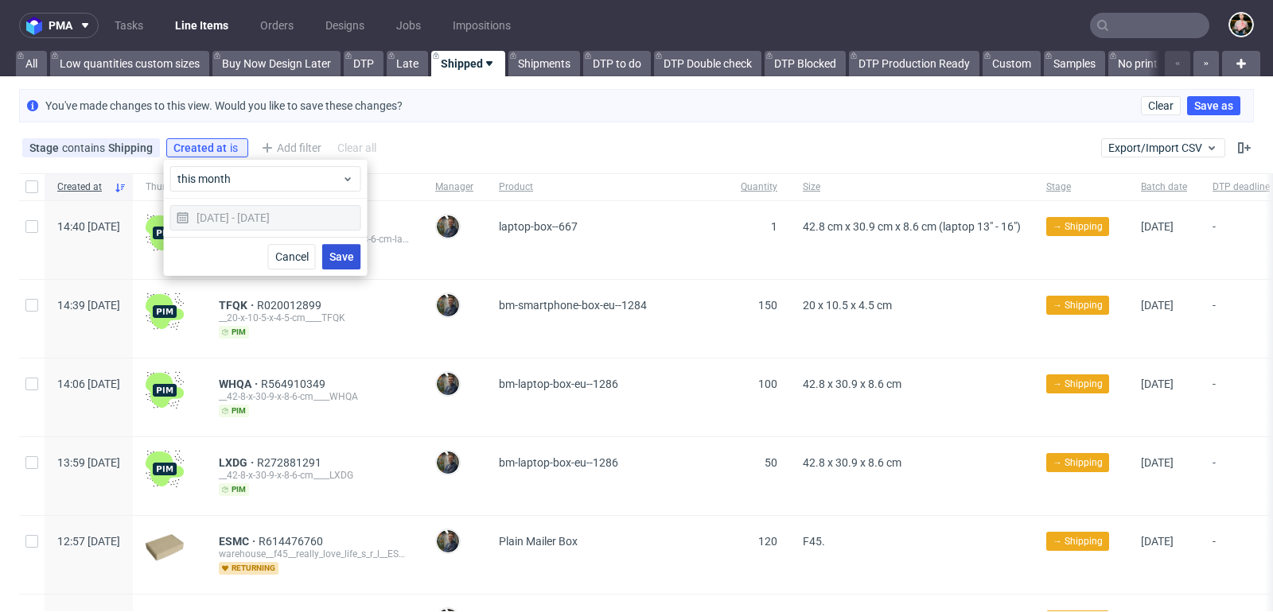
click at [348, 255] on span "Save" at bounding box center [341, 256] width 25 height 11
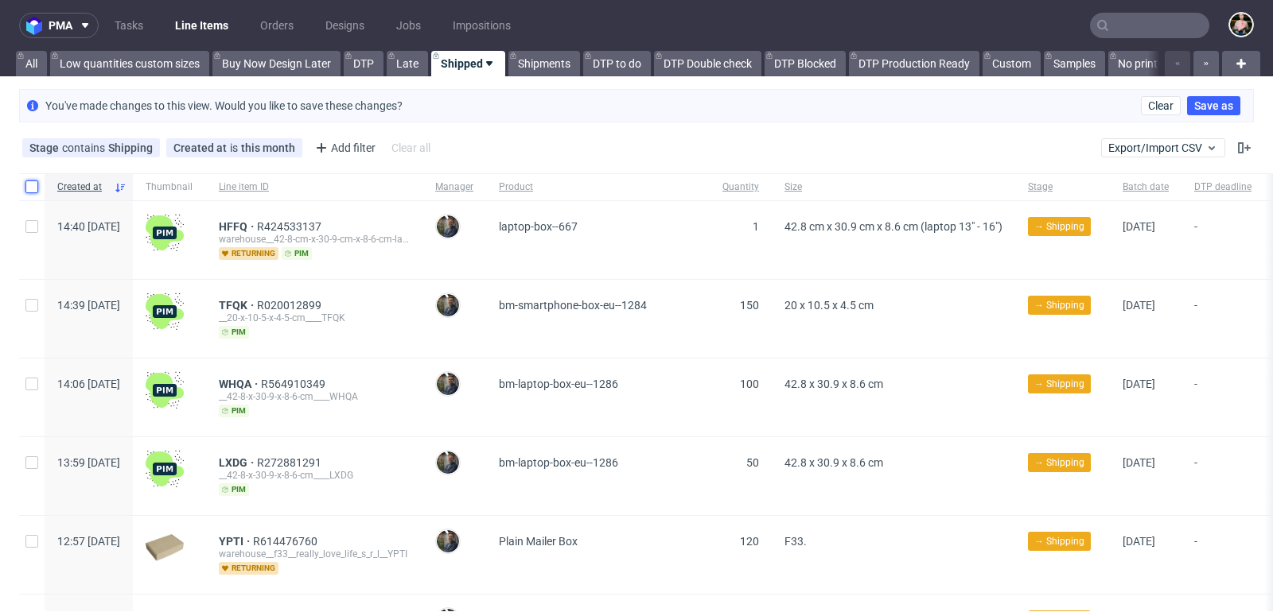
click at [32, 182] on input "checkbox" at bounding box center [31, 187] width 13 height 13
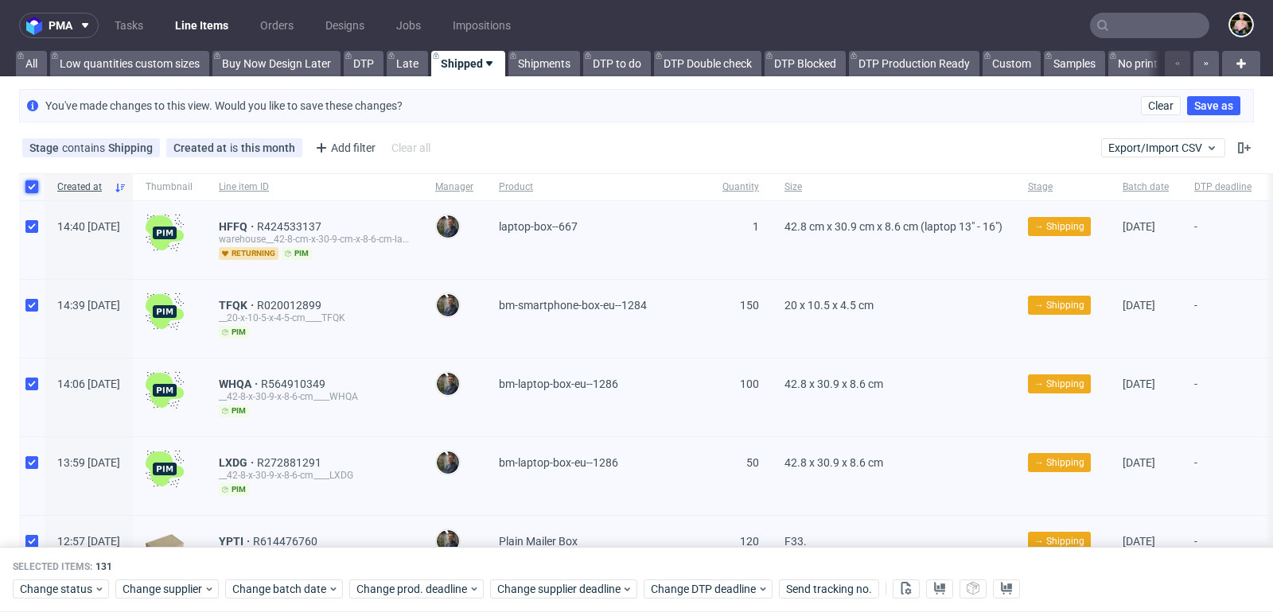
click at [32, 183] on input "checkbox" at bounding box center [31, 187] width 13 height 13
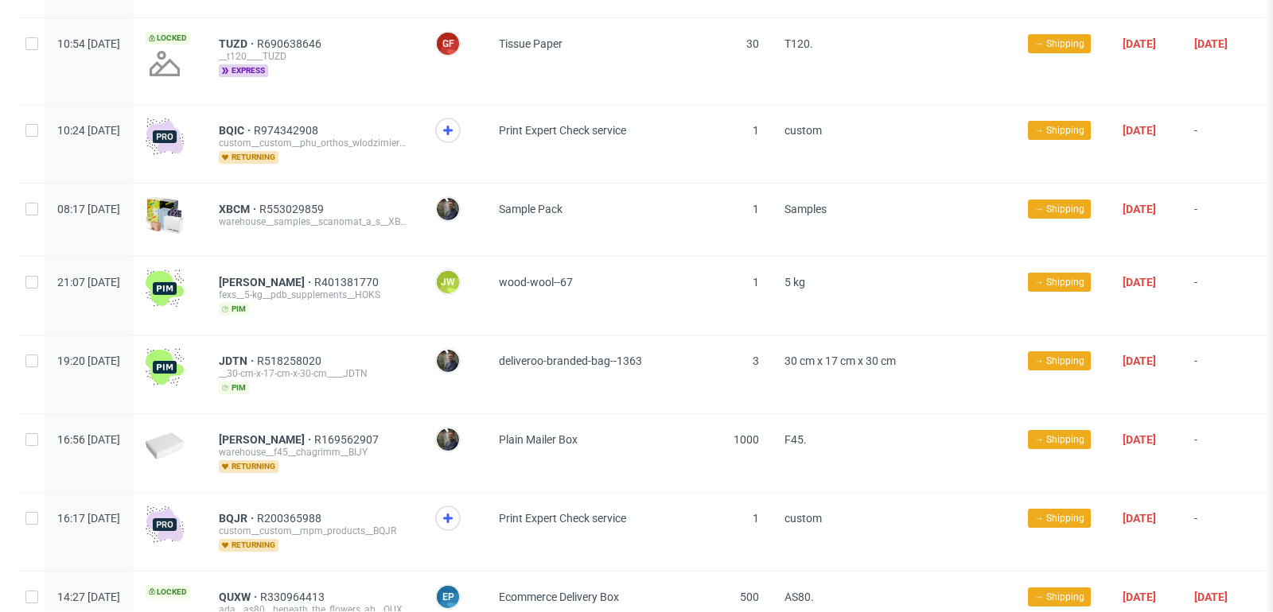
scroll to position [9754, 0]
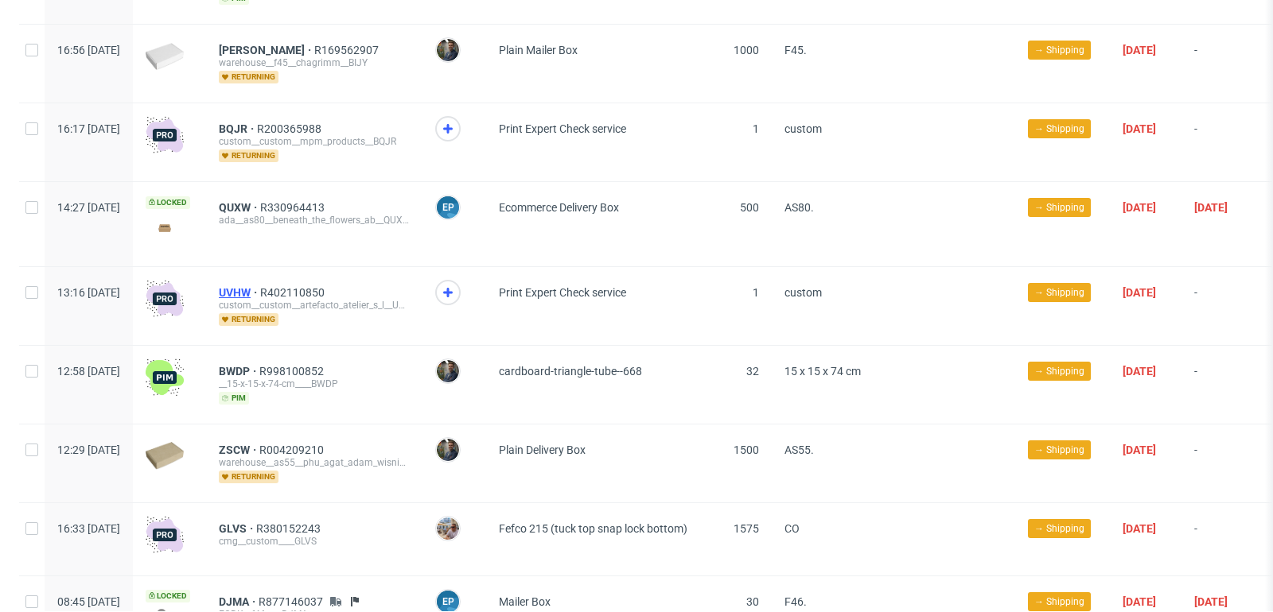
click at [260, 286] on span "UVHW" at bounding box center [239, 292] width 41 height 13
click at [259, 444] on span "ZSCW" at bounding box center [239, 450] width 41 height 13
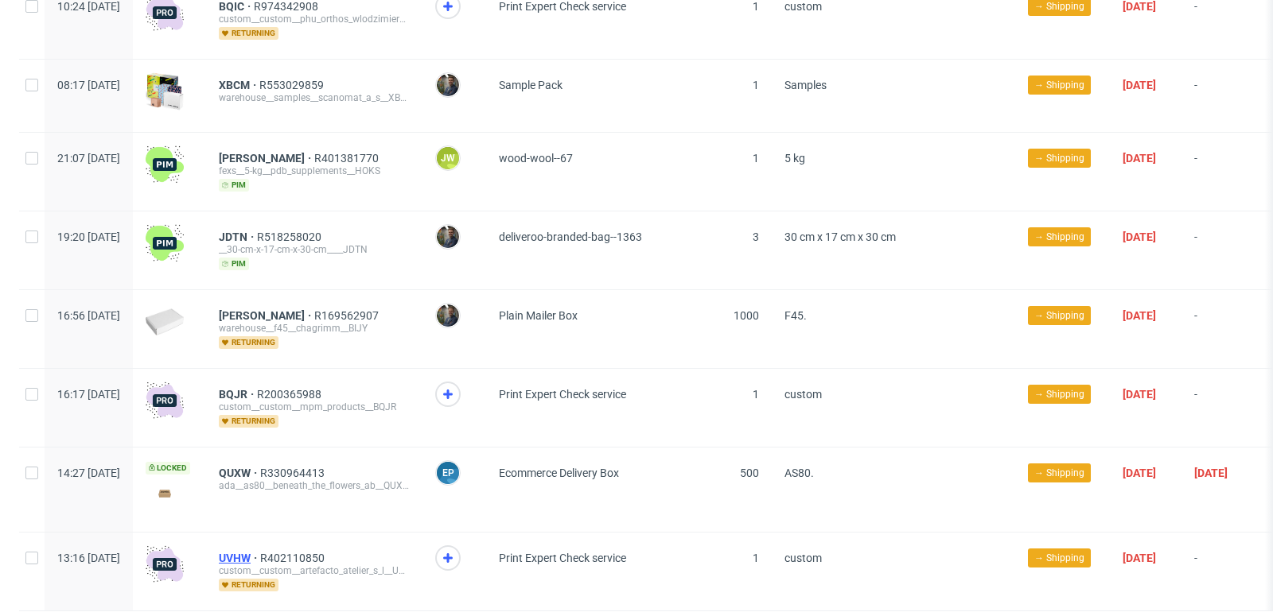
scroll to position [9373, 0]
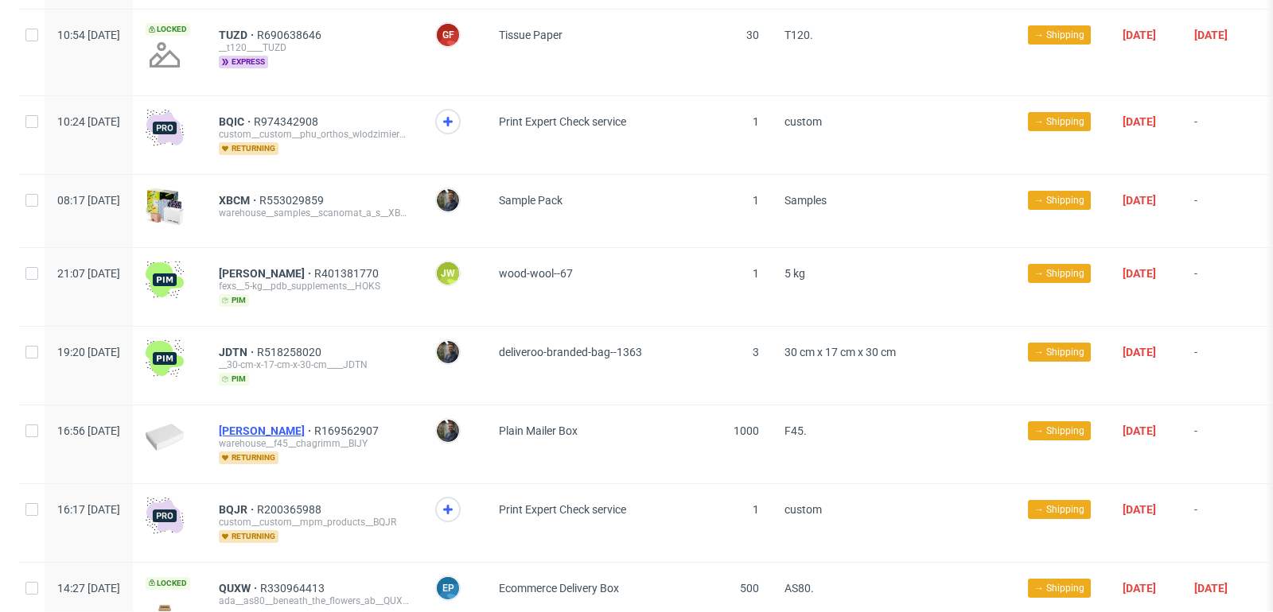
click at [282, 425] on span "BIJY" at bounding box center [266, 431] width 95 height 13
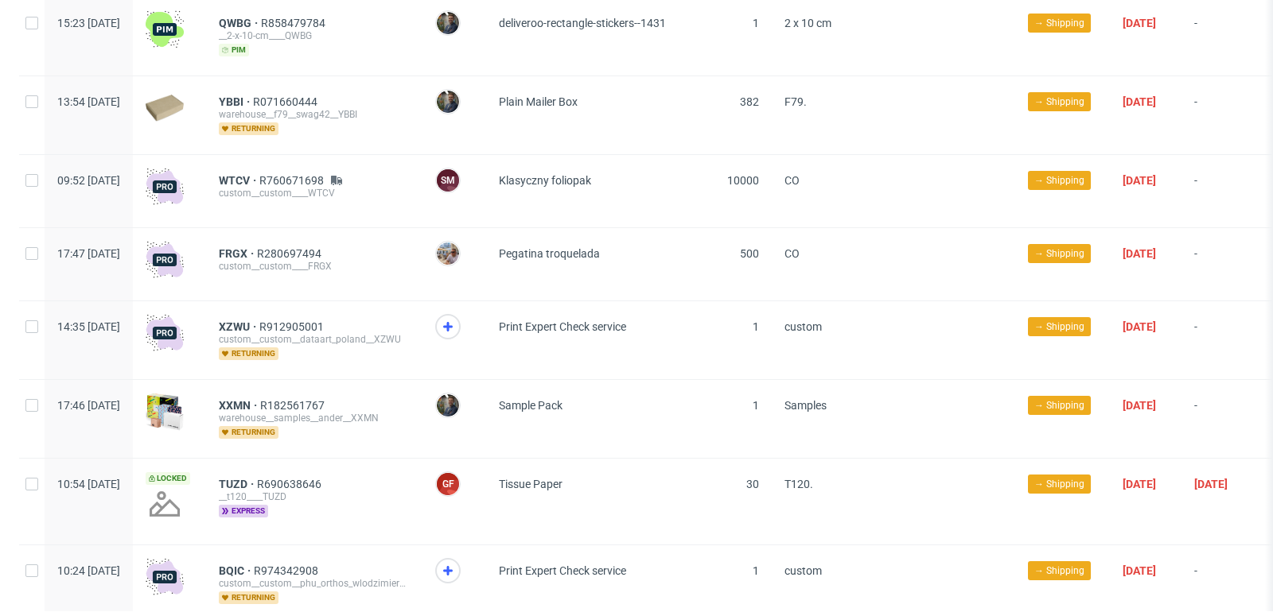
scroll to position [8910, 0]
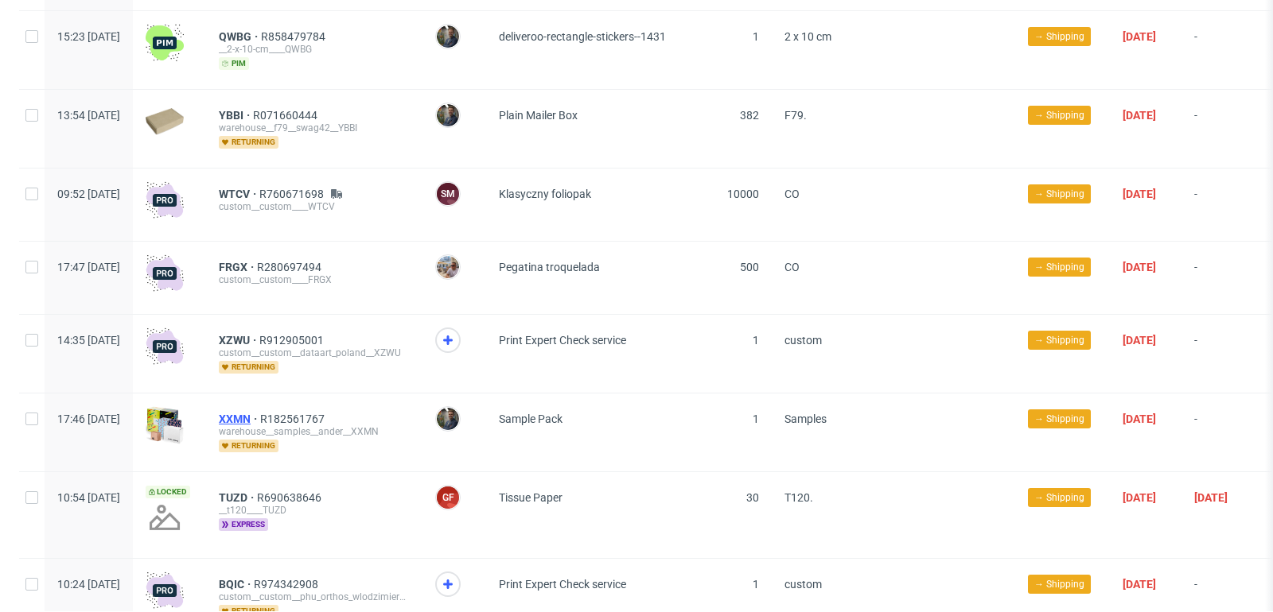
click at [260, 413] on span "XXMN" at bounding box center [239, 419] width 41 height 13
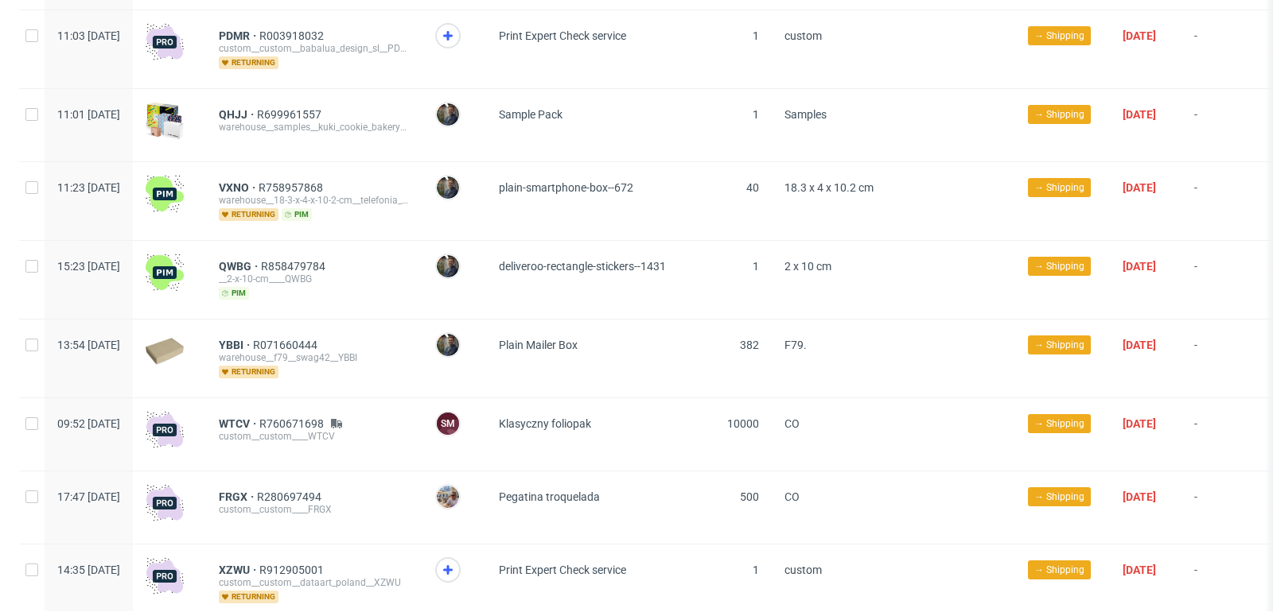
scroll to position [8544, 0]
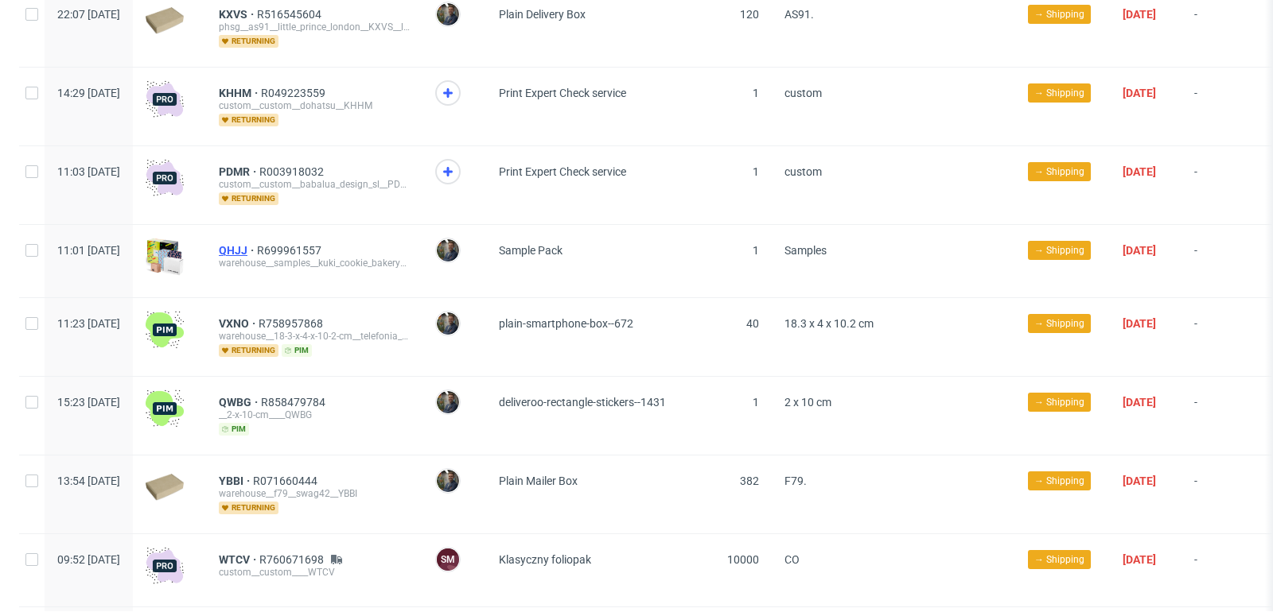
click at [257, 244] on span "QHJJ" at bounding box center [238, 250] width 38 height 13
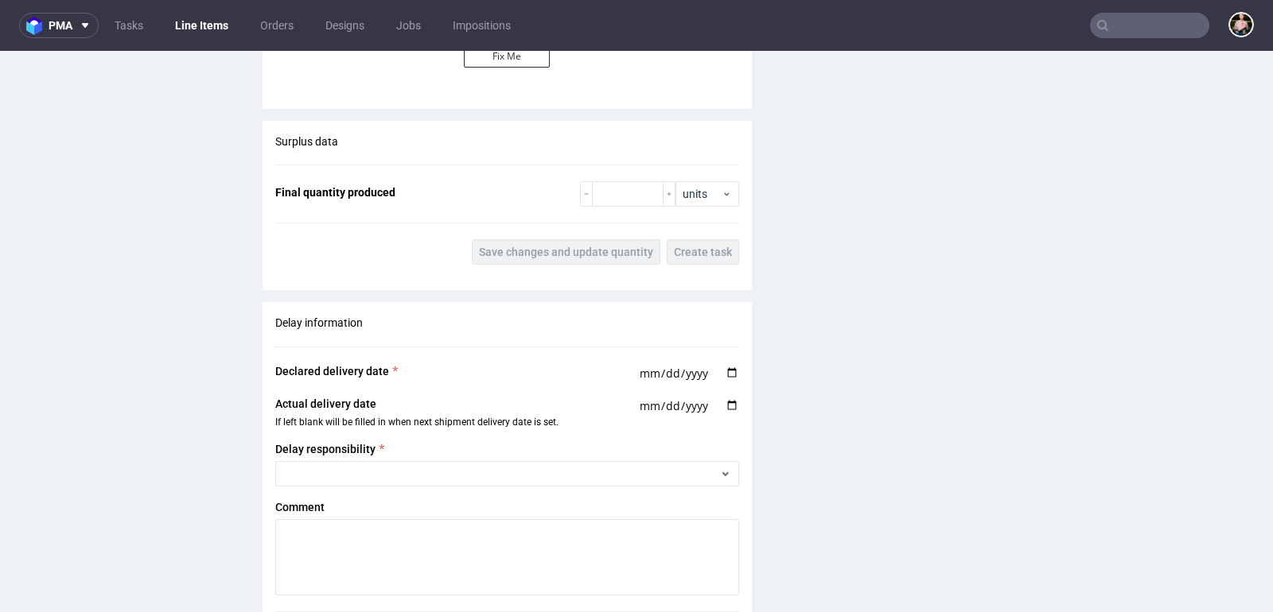
scroll to position [1510, 0]
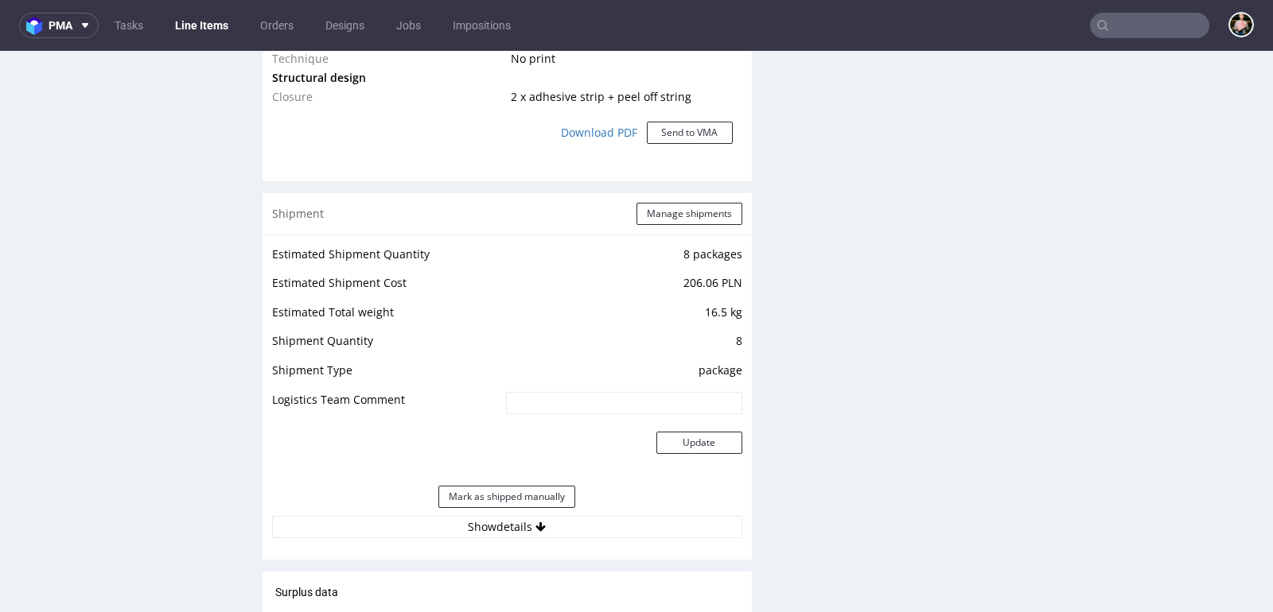
scroll to position [1752, 0]
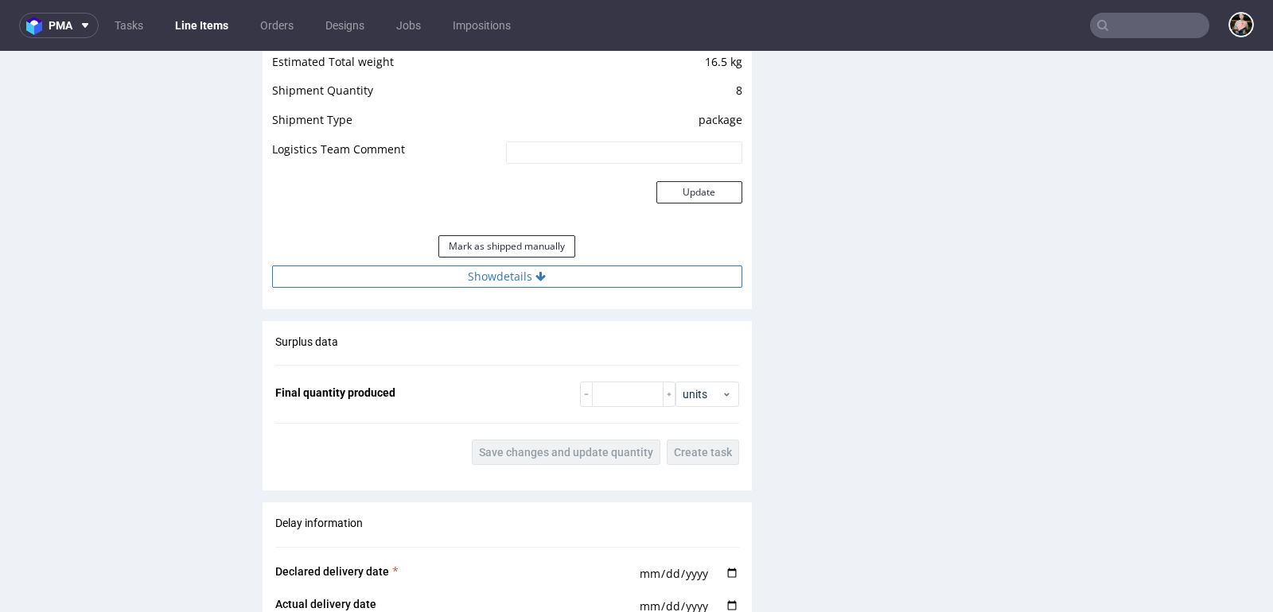
click at [477, 278] on button "Show details" at bounding box center [507, 277] width 470 height 22
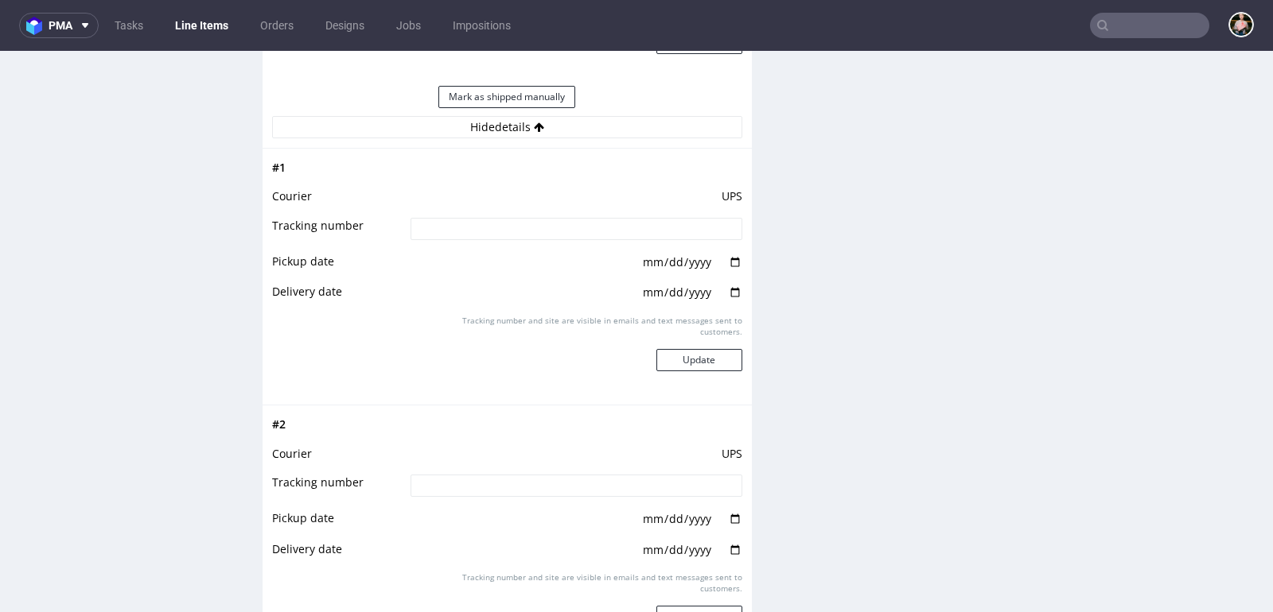
scroll to position [1905, 0]
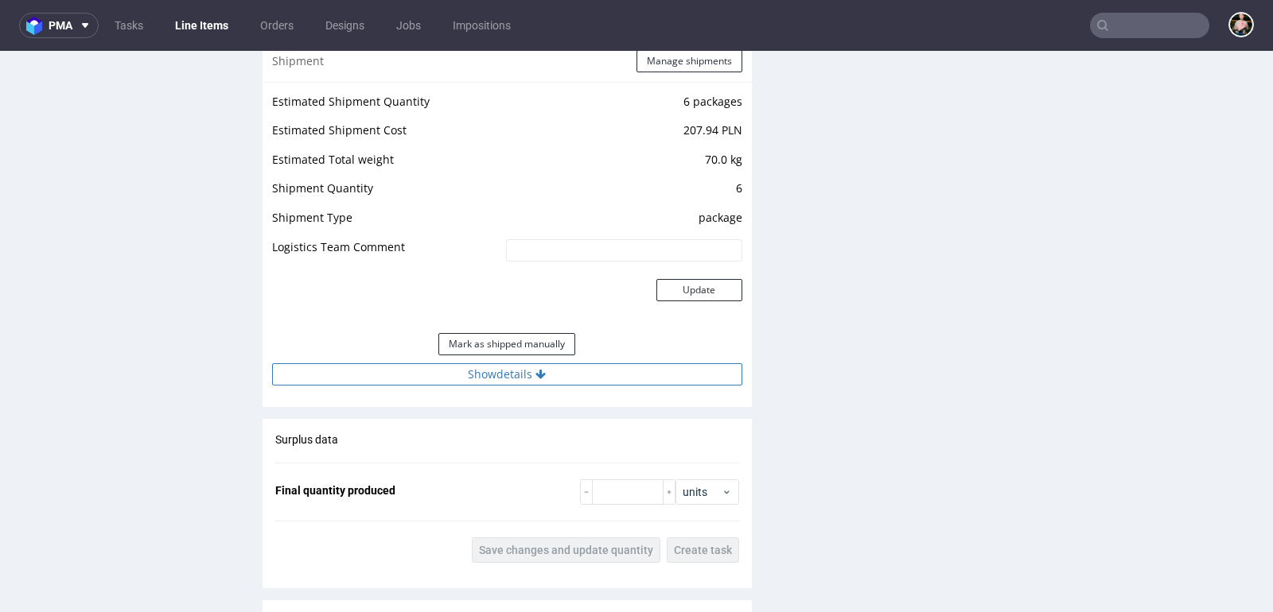
click at [574, 364] on button "Show details" at bounding box center [507, 375] width 470 height 22
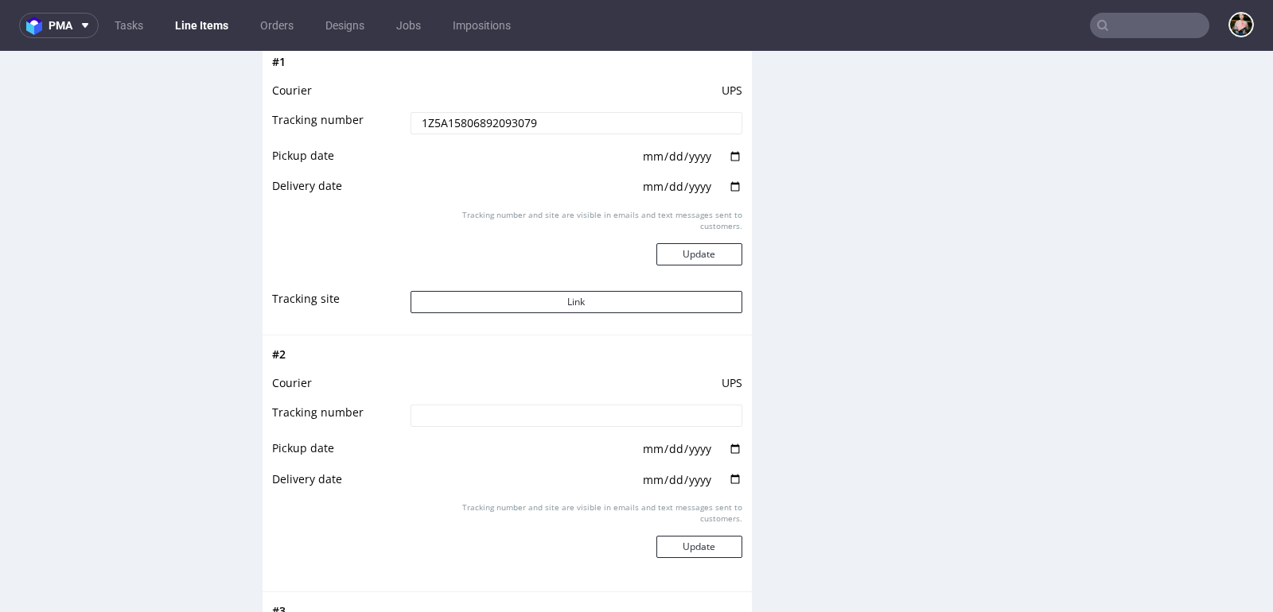
scroll to position [1816, 0]
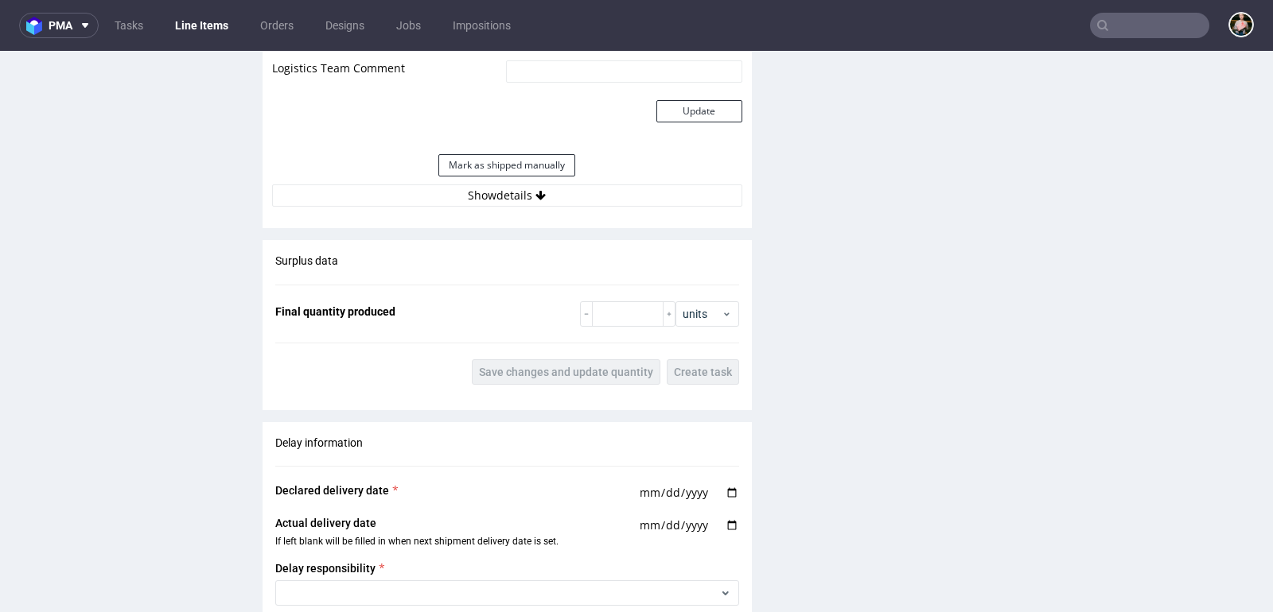
scroll to position [1601, 0]
click at [468, 194] on button "Show details" at bounding box center [507, 196] width 470 height 22
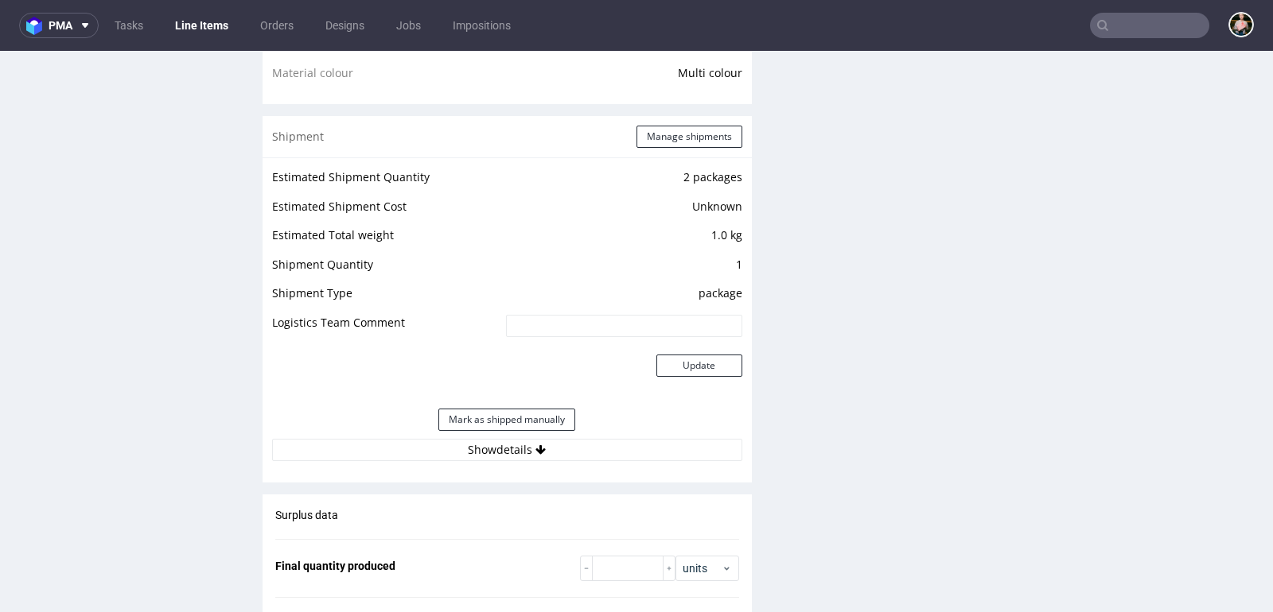
scroll to position [1608, 0]
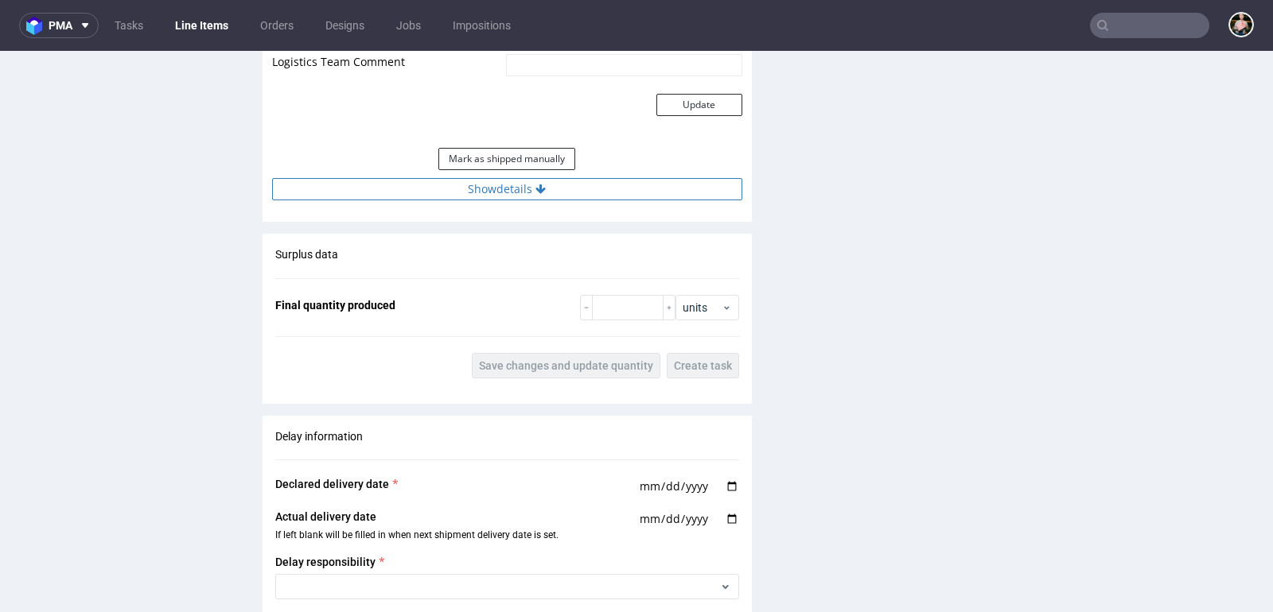
click at [517, 188] on button "Show details" at bounding box center [507, 189] width 470 height 22
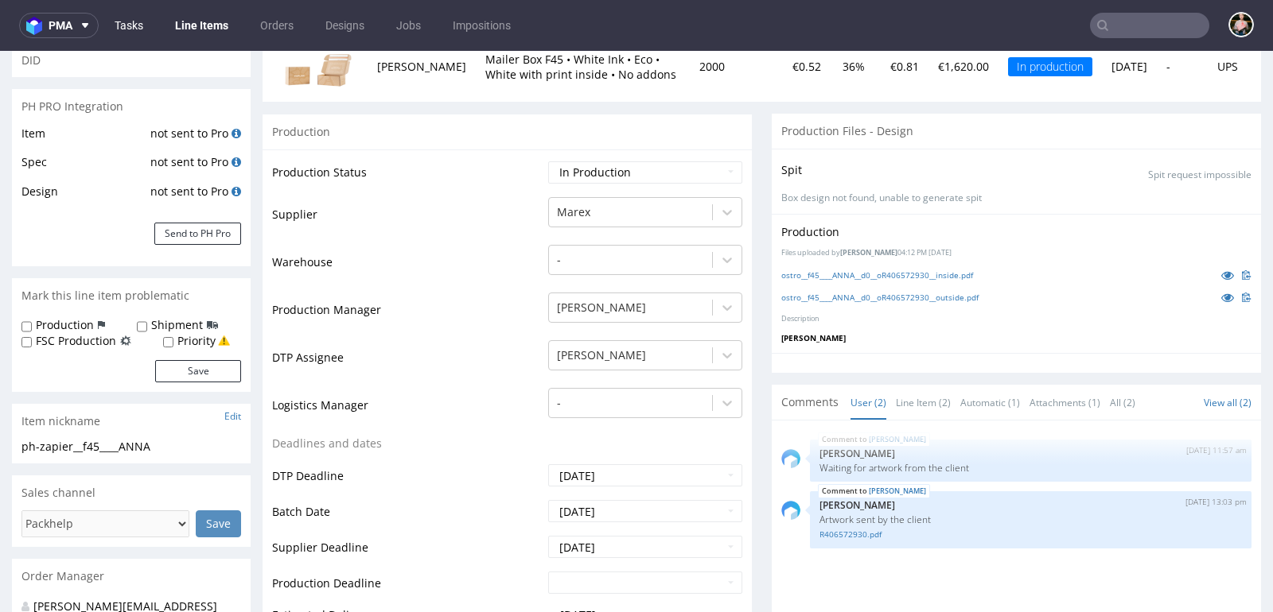
scroll to position [194, 0]
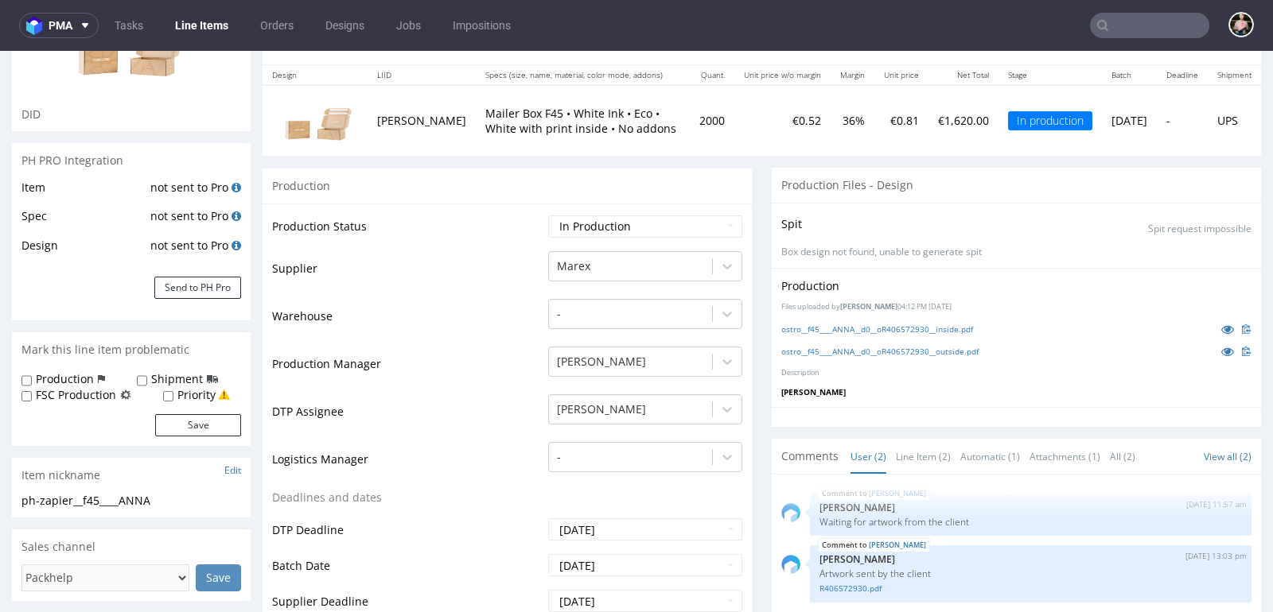
click at [203, 28] on link "Line Items" at bounding box center [201, 25] width 72 height 25
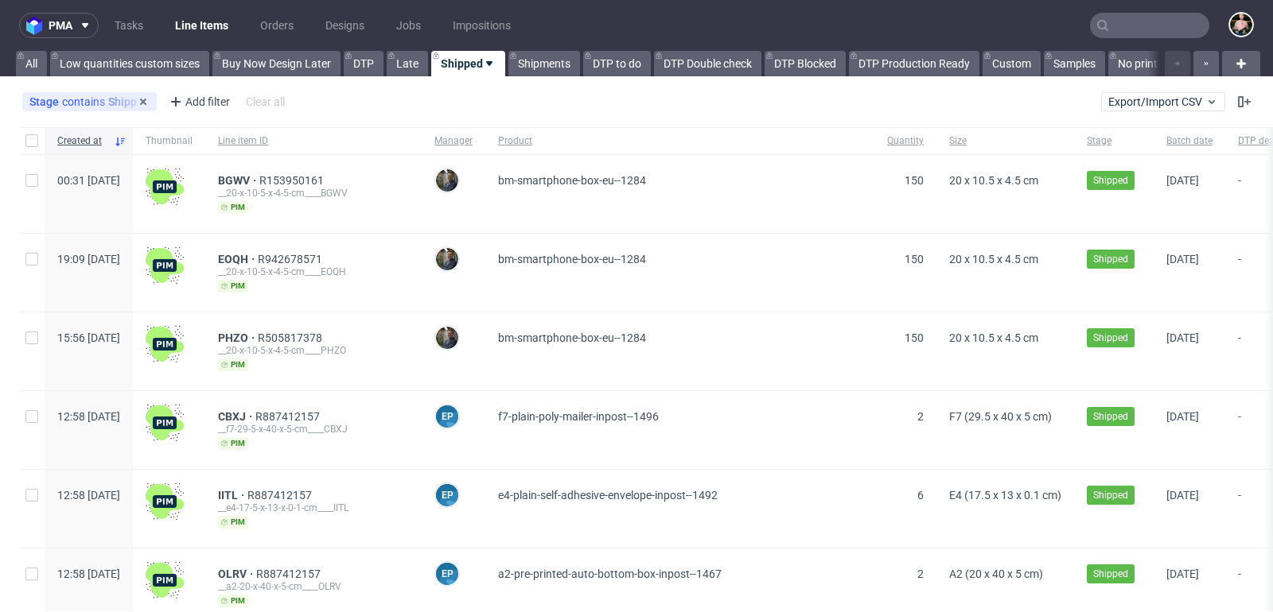
click at [112, 94] on div "Stage contains Shipped" at bounding box center [89, 101] width 134 height 19
click at [108, 96] on div "Stage contains Shipped" at bounding box center [89, 101] width 120 height 13
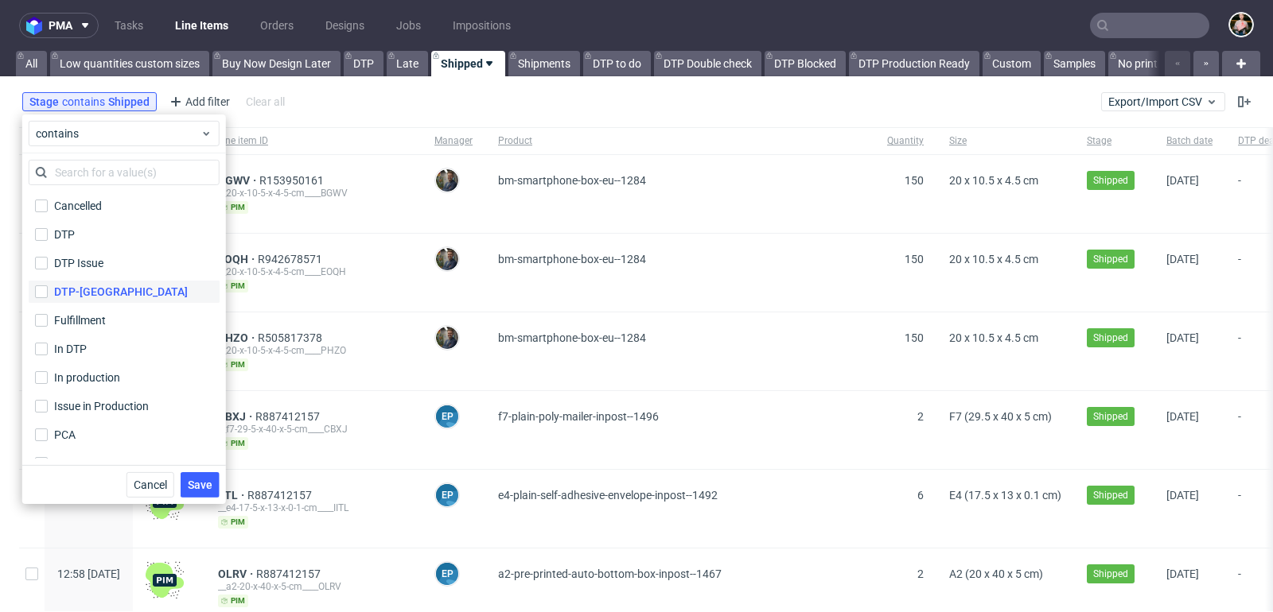
scroll to position [104, 0]
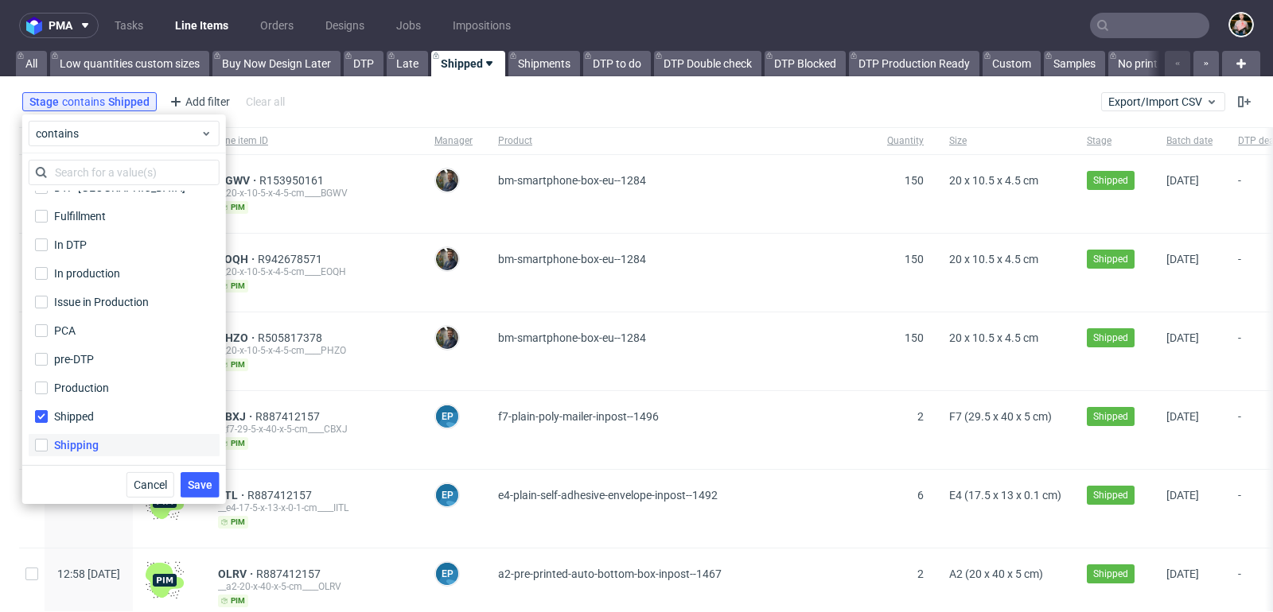
click at [69, 446] on div "Shipping" at bounding box center [76, 445] width 45 height 16
click at [48, 446] on input "Shipping" at bounding box center [41, 445] width 13 height 13
checkbox input "true"
click at [37, 410] on input "Shipped" at bounding box center [41, 416] width 13 height 13
checkbox input "false"
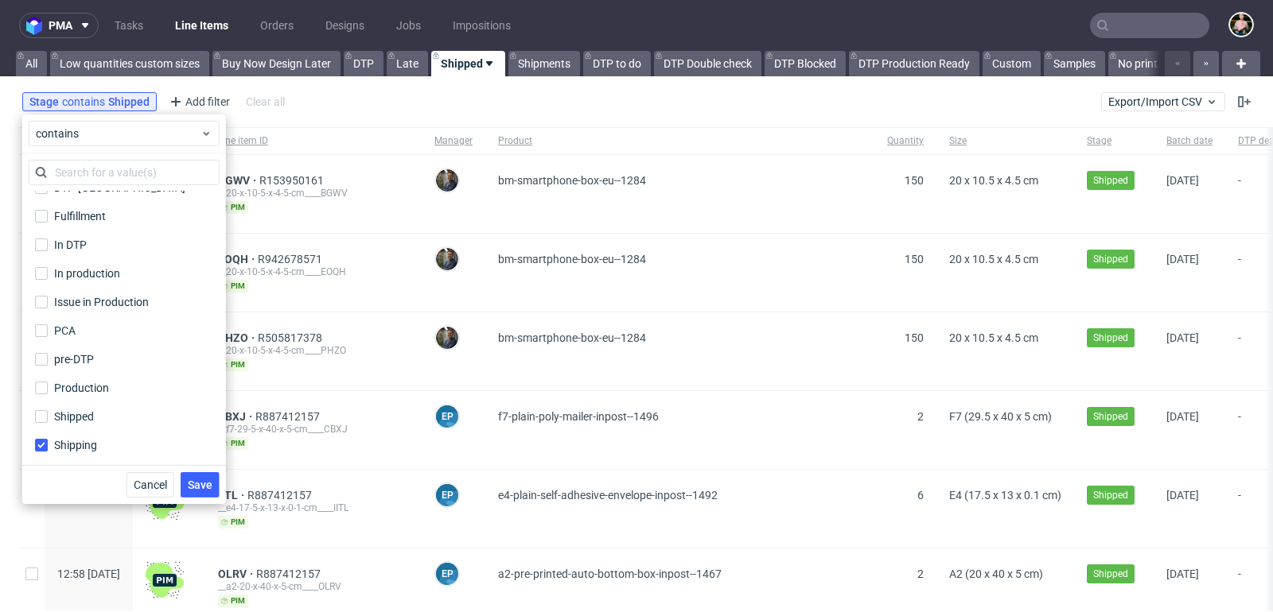
click at [332, 82] on div "pma Tasks Line Items Orders Designs Jobs Impositions All Low quantities custom …" at bounding box center [636, 306] width 1273 height 612
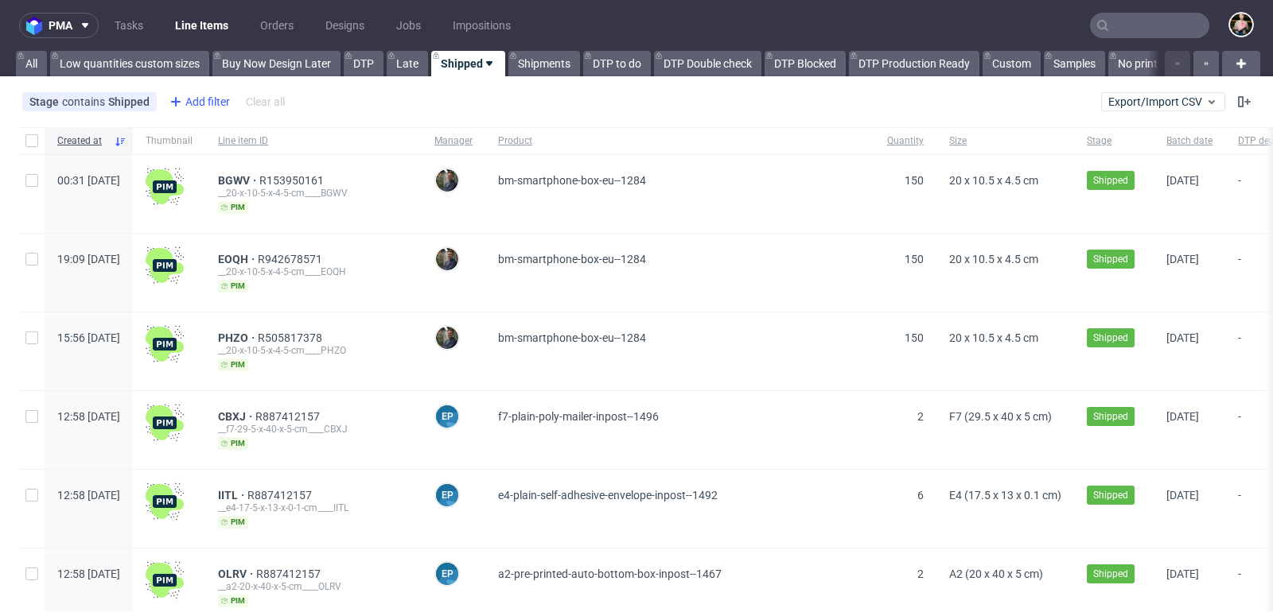
click at [201, 99] on div "Add filter" at bounding box center [198, 101] width 70 height 25
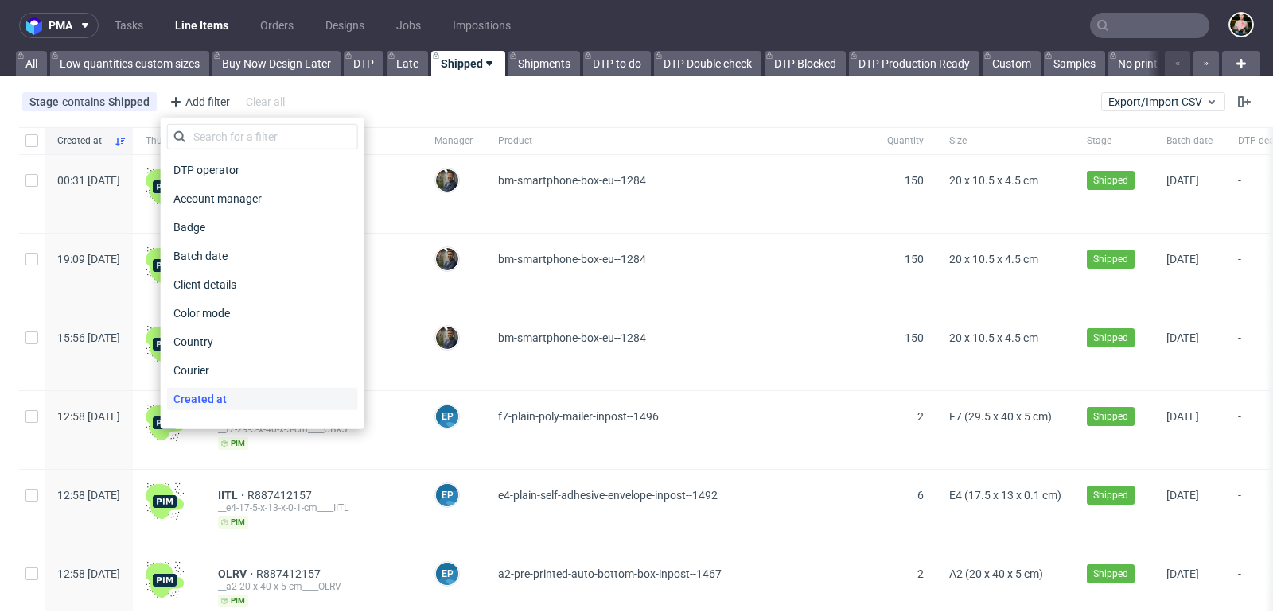
click at [217, 402] on span "Created at" at bounding box center [200, 399] width 66 height 22
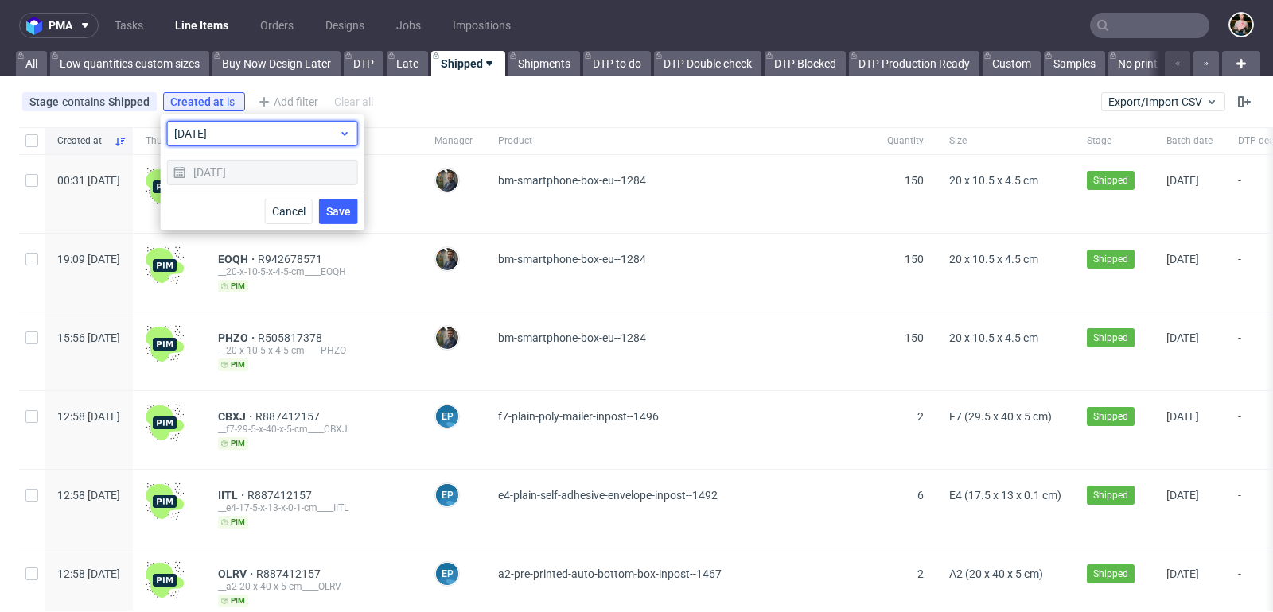
click at [239, 134] on span "today" at bounding box center [256, 134] width 165 height 16
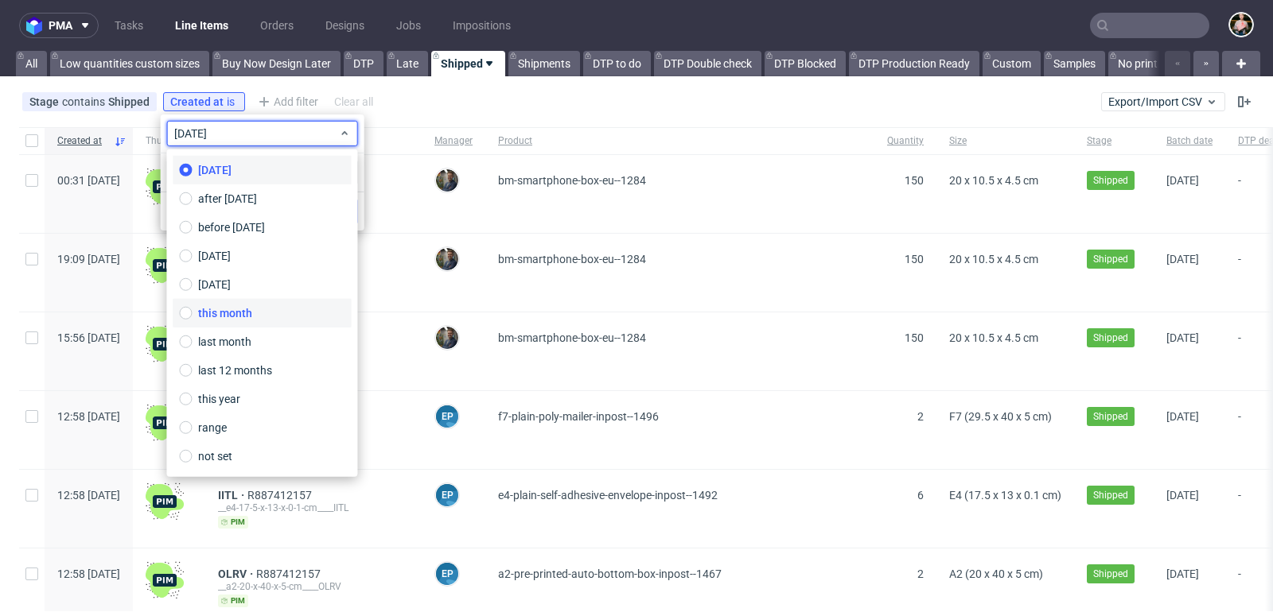
click at [247, 312] on span "this month" at bounding box center [225, 313] width 54 height 16
type input "01/09/2025 - 30/09/2025"
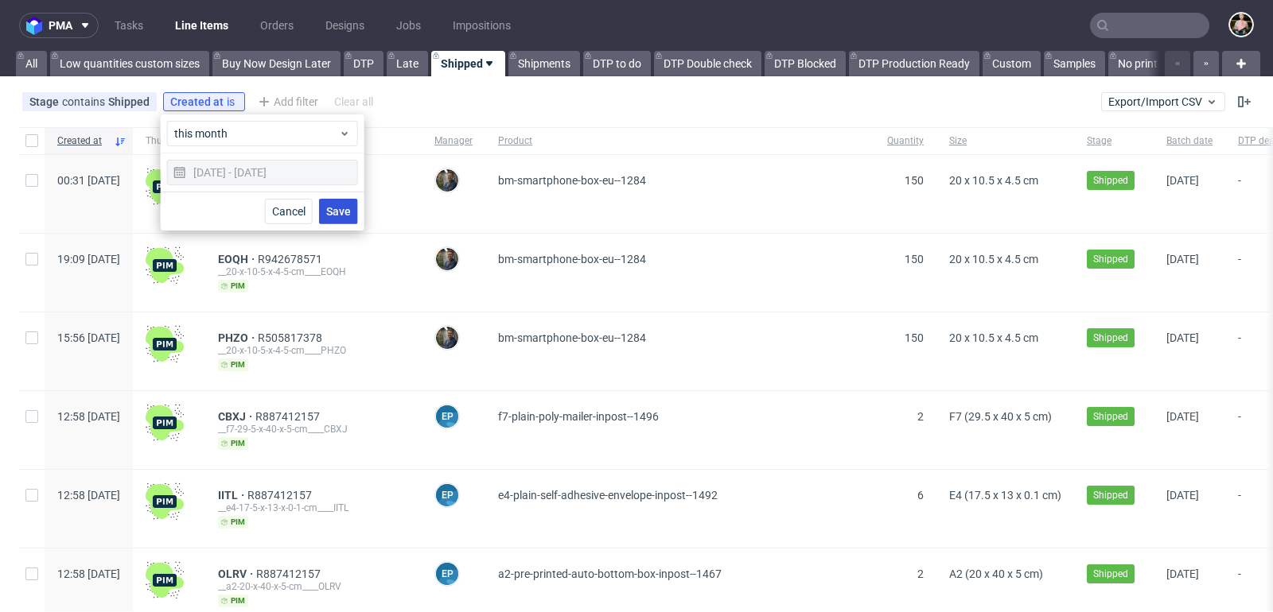
click at [336, 206] on span "Save" at bounding box center [338, 211] width 25 height 11
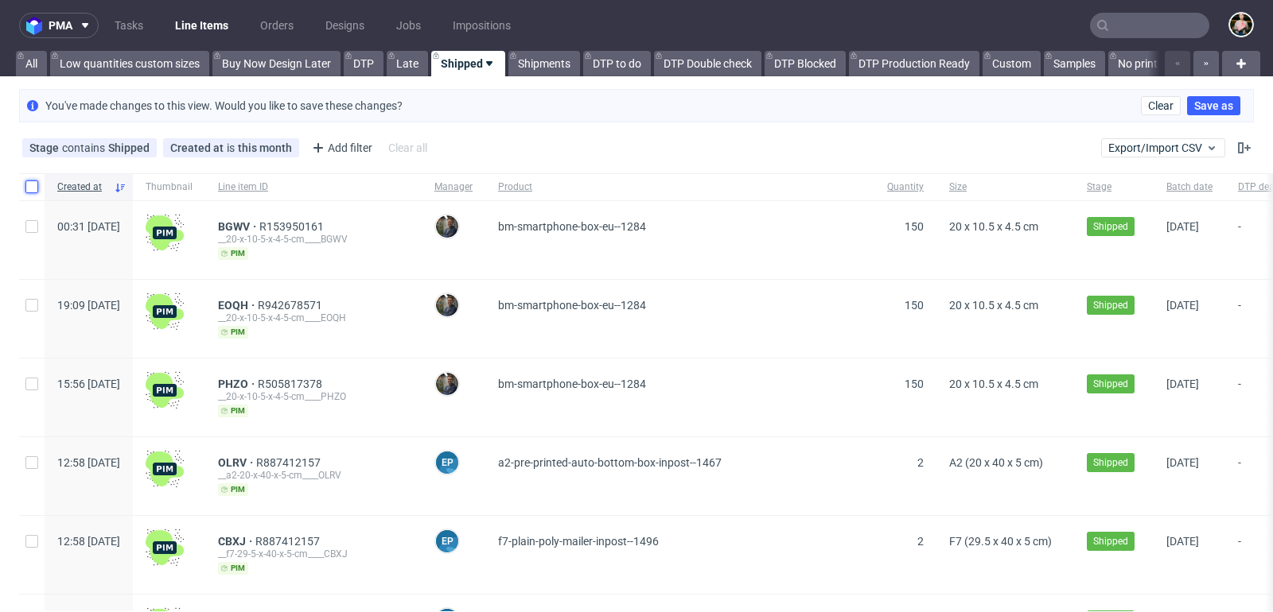
click at [29, 183] on input "checkbox" at bounding box center [31, 187] width 13 height 13
checkbox input "true"
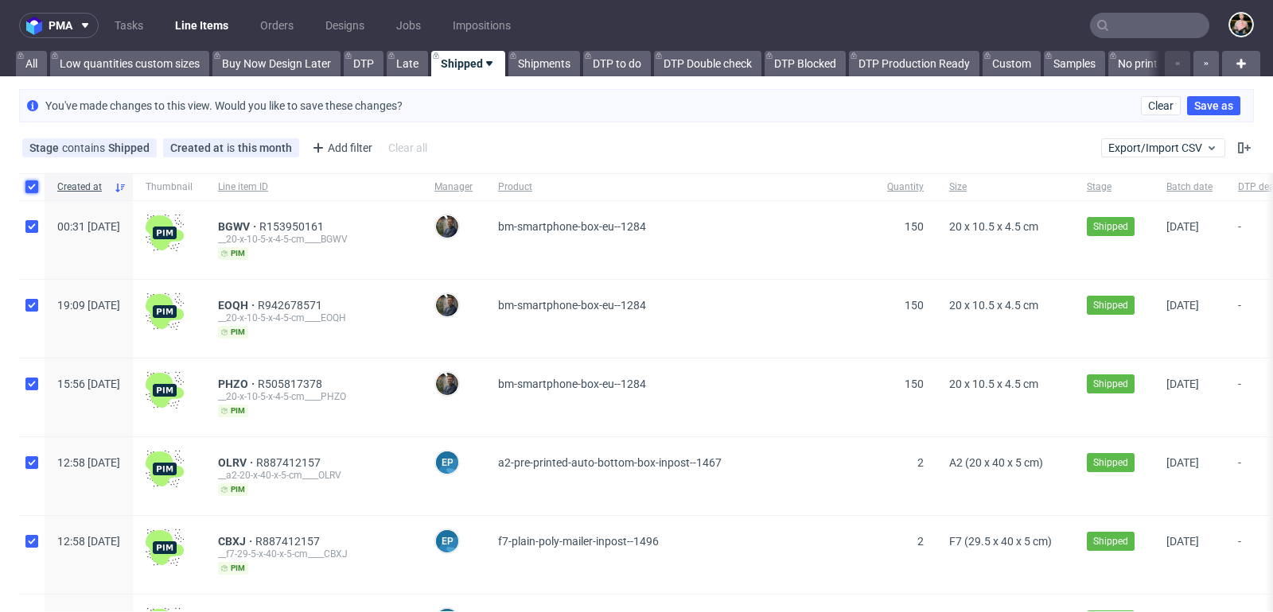
checkbox input "true"
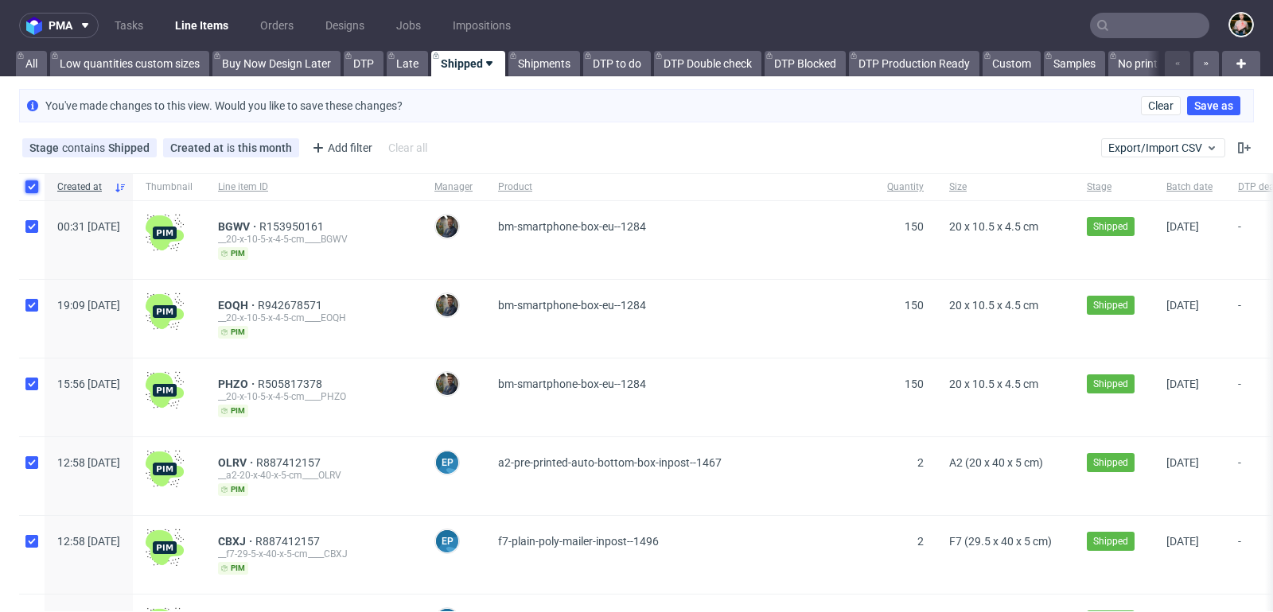
checkbox input "true"
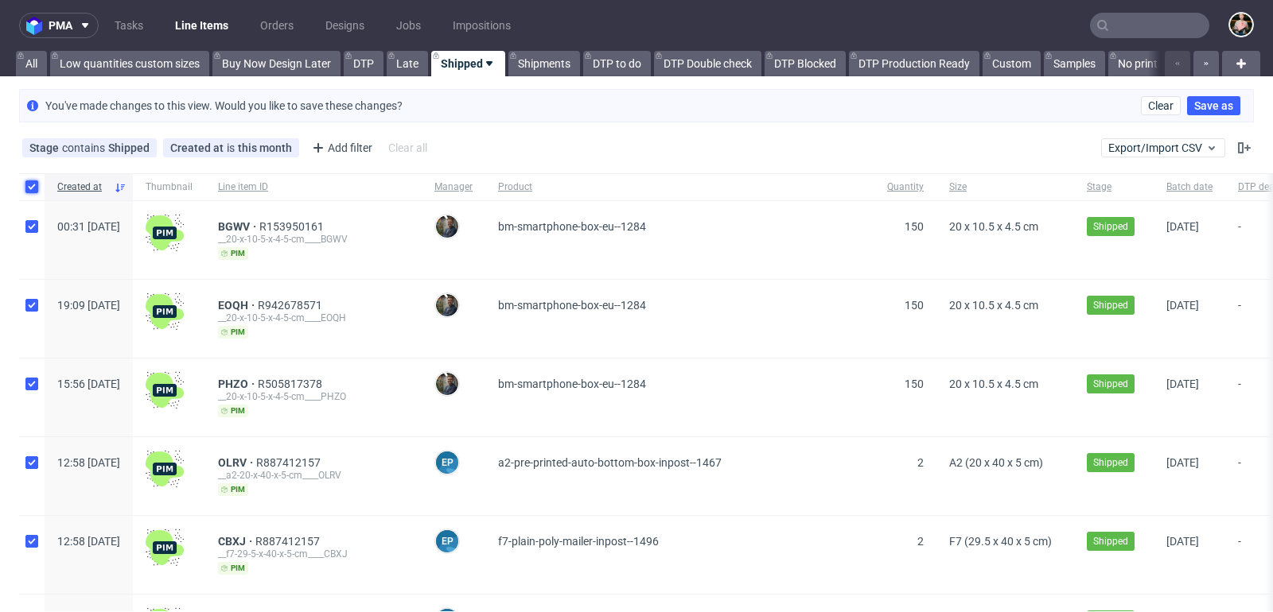
checkbox input "true"
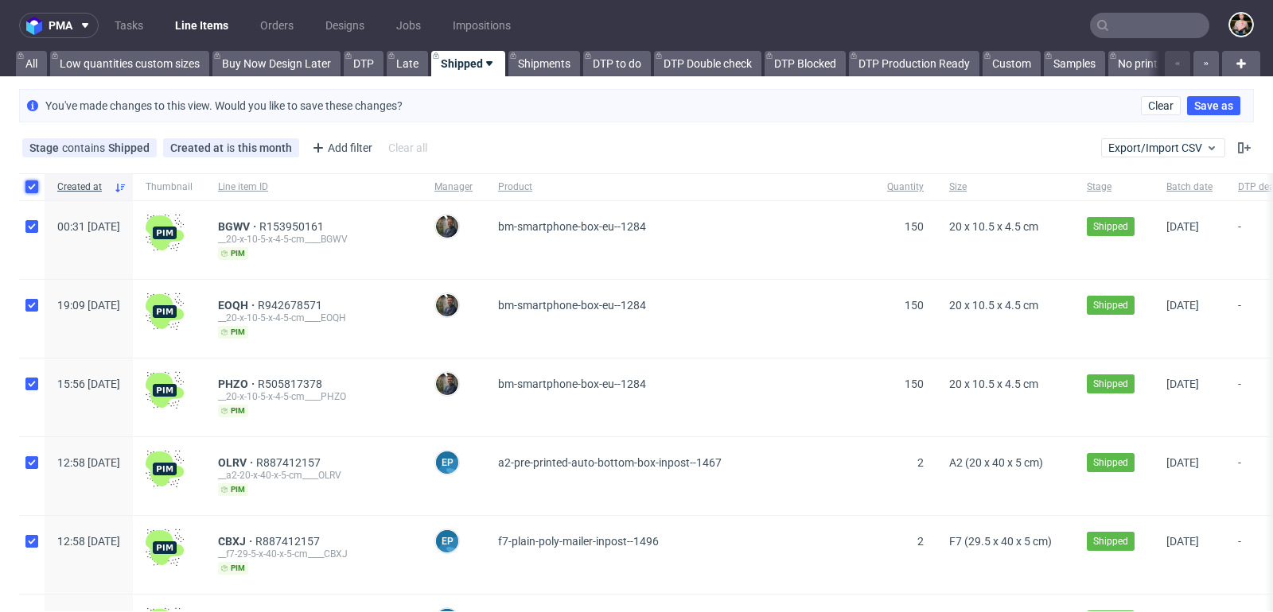
checkbox input "true"
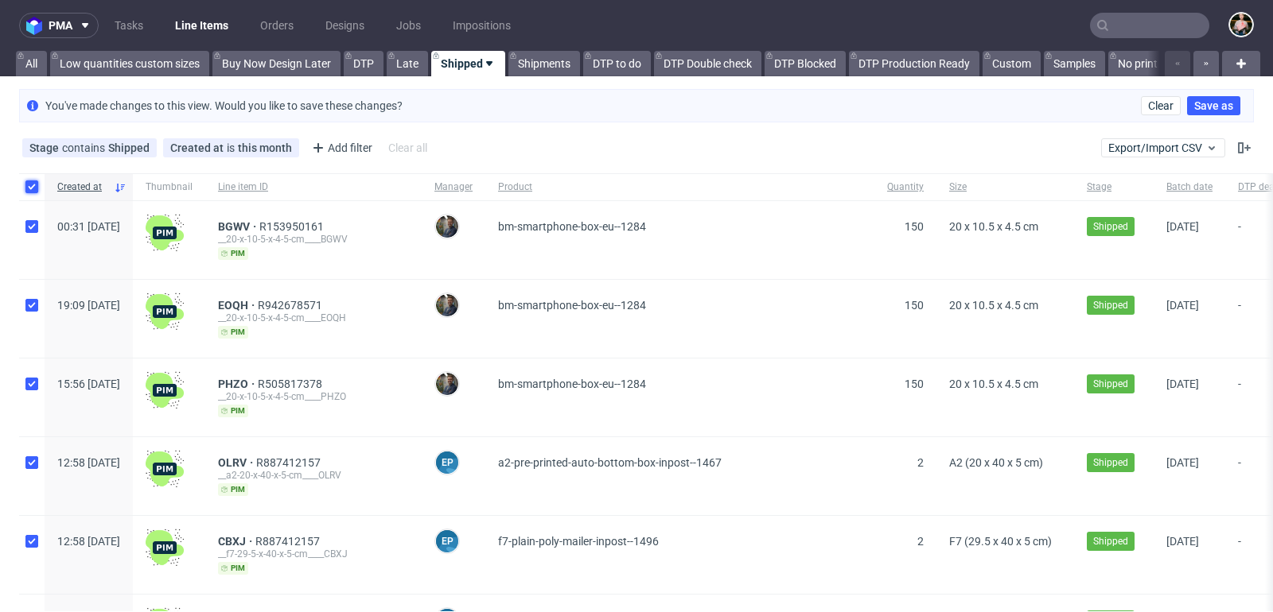
checkbox input "true"
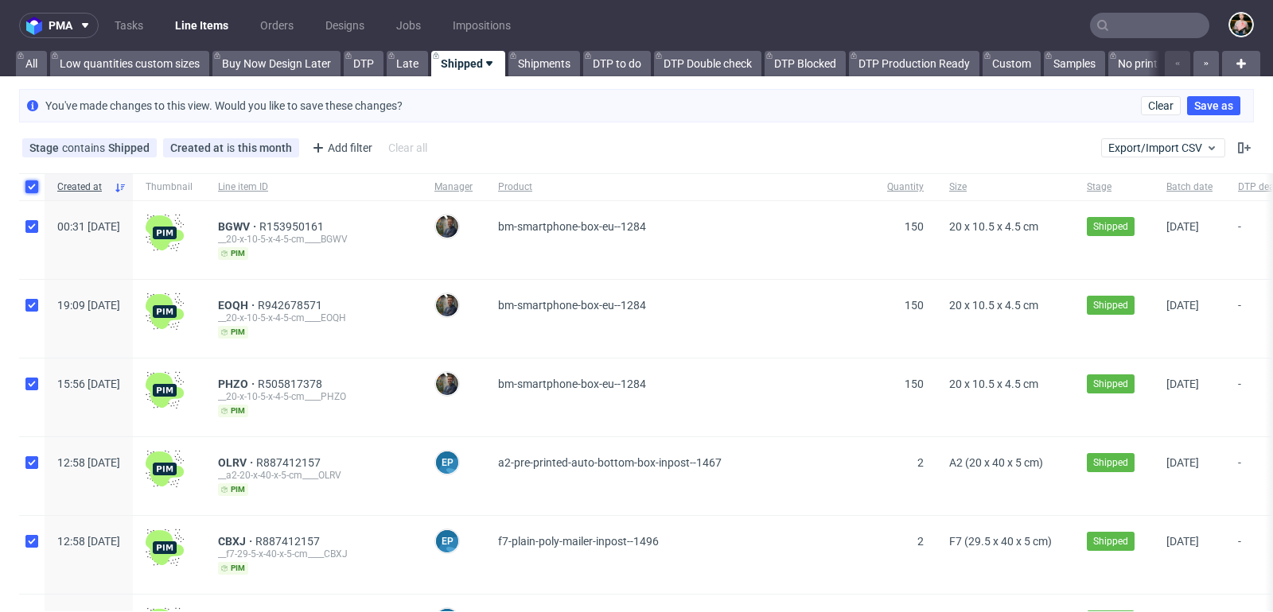
checkbox input "true"
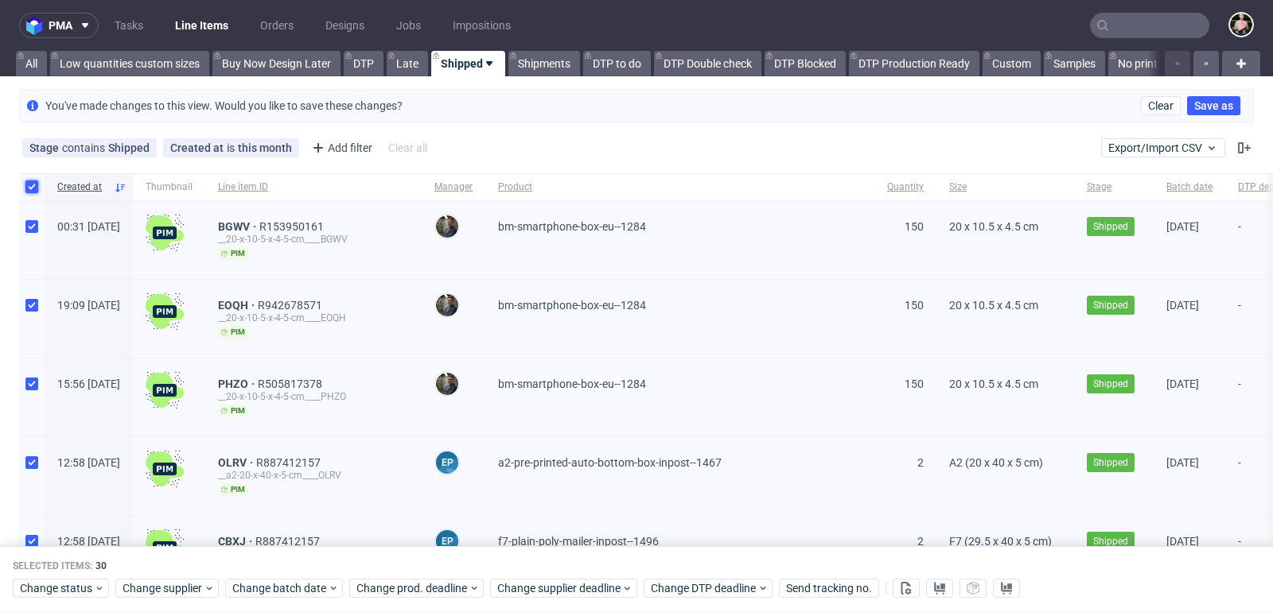
click at [29, 183] on input "checkbox" at bounding box center [31, 187] width 13 height 13
checkbox input "false"
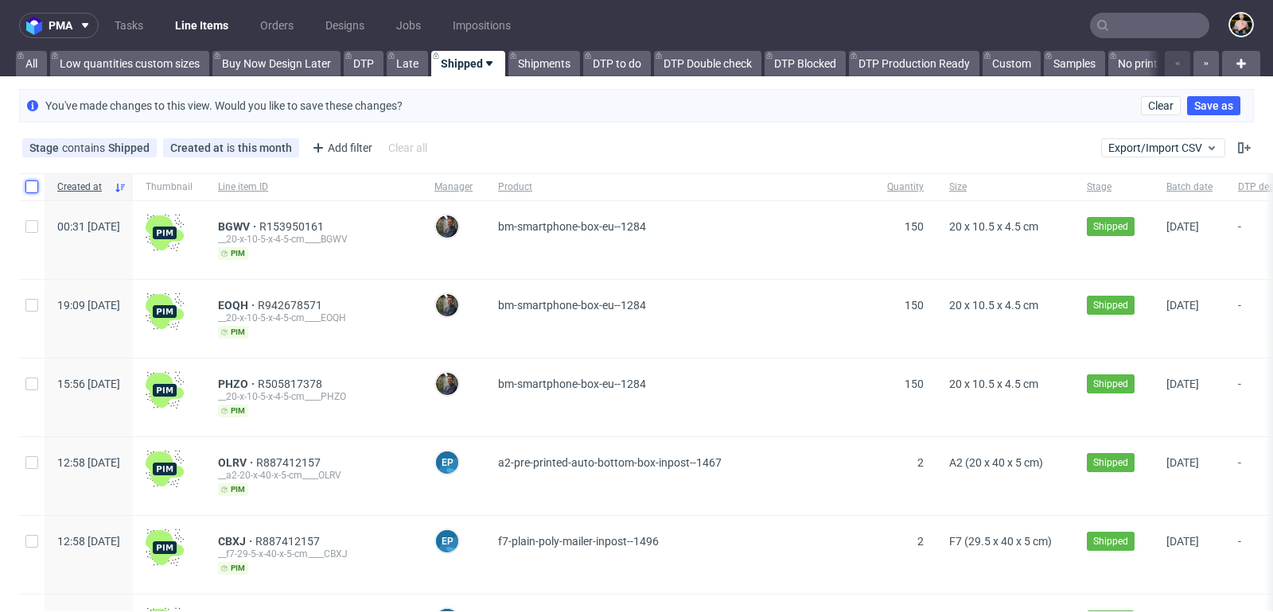
checkbox input "false"
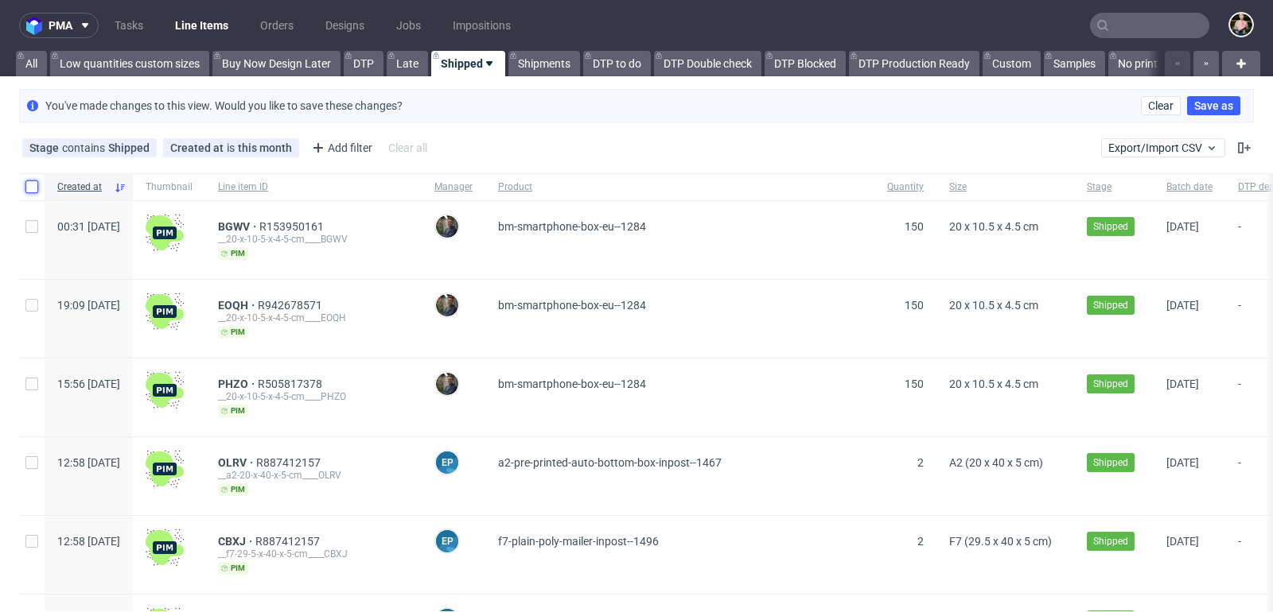
checkbox input "false"
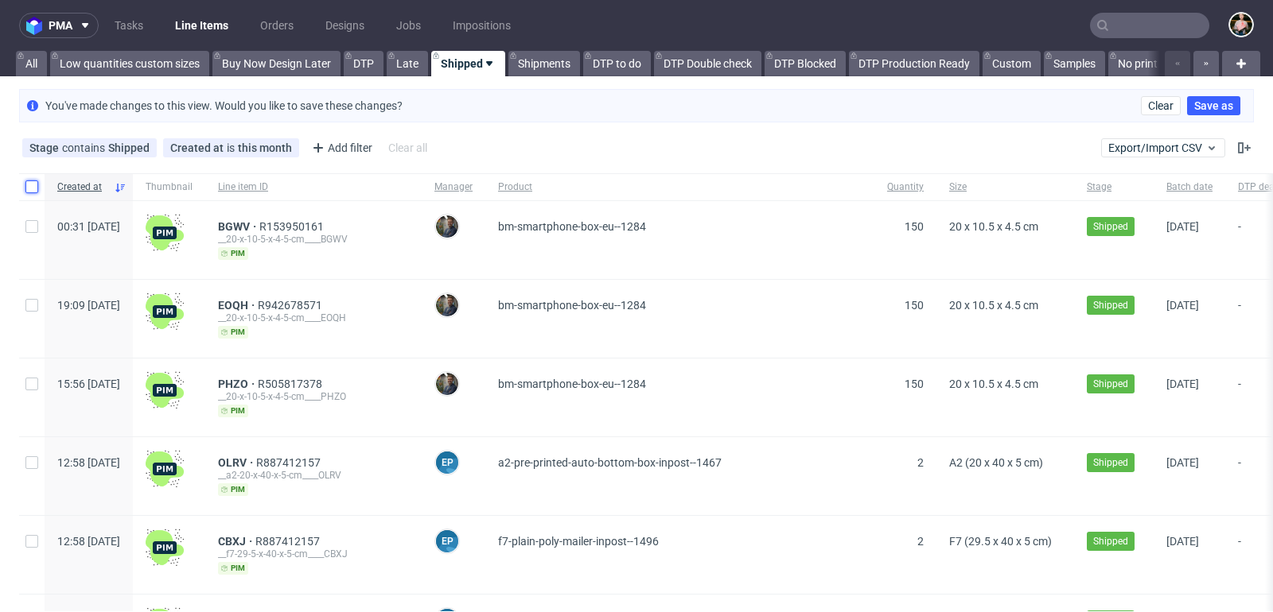
checkbox input "false"
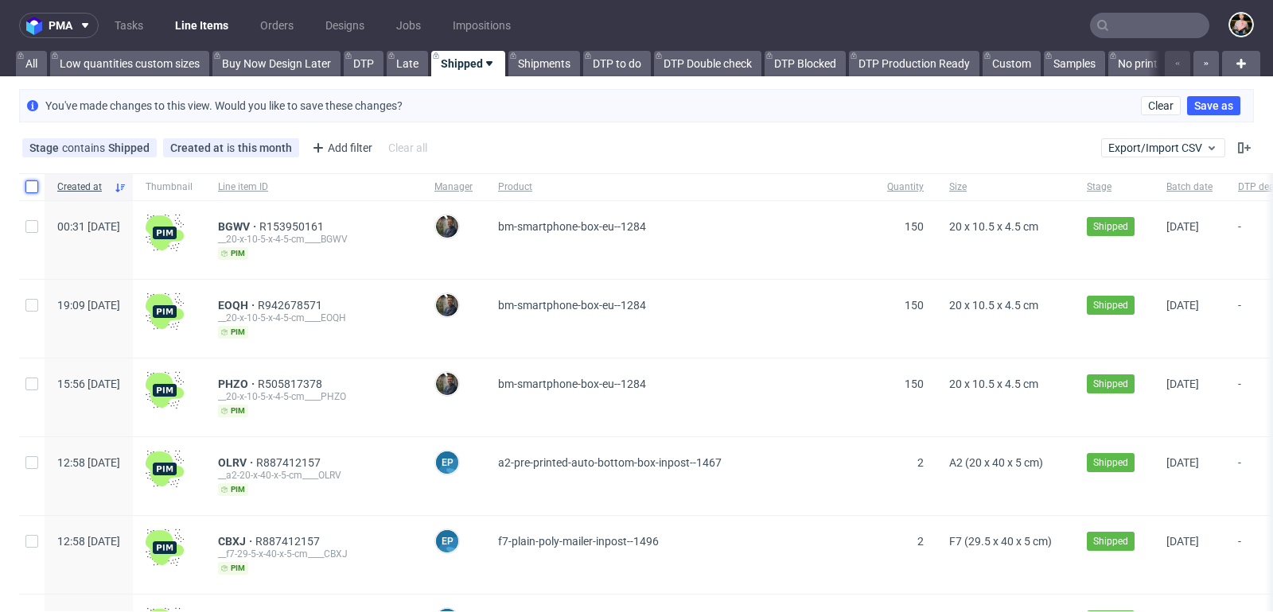
checkbox input "false"
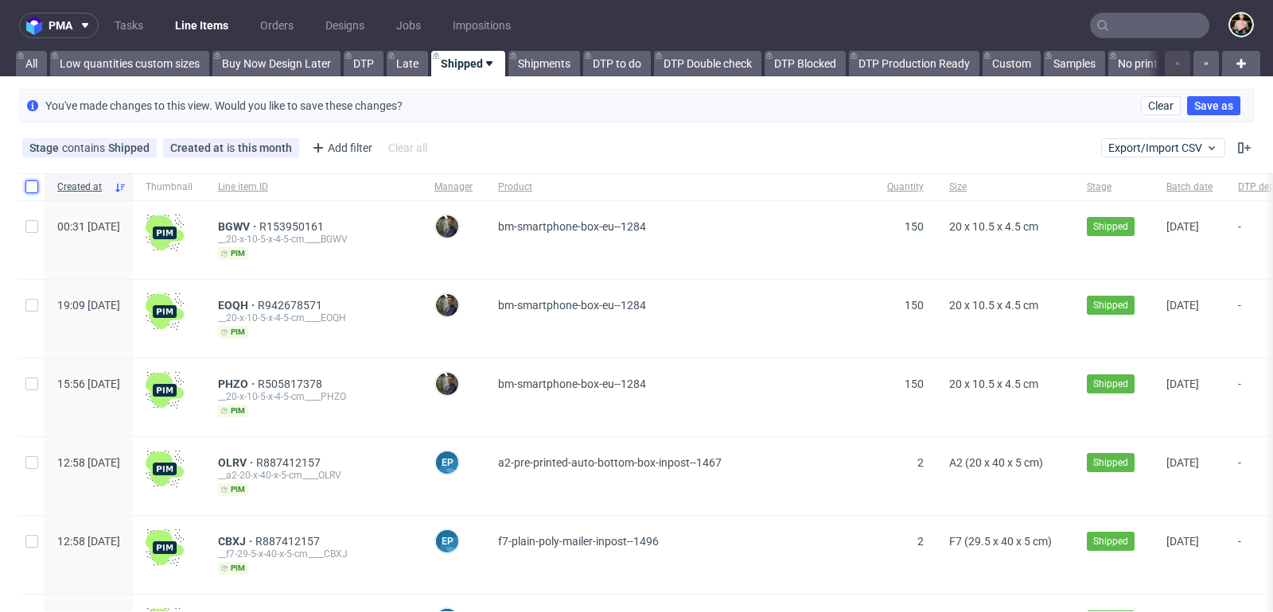
checkbox input "false"
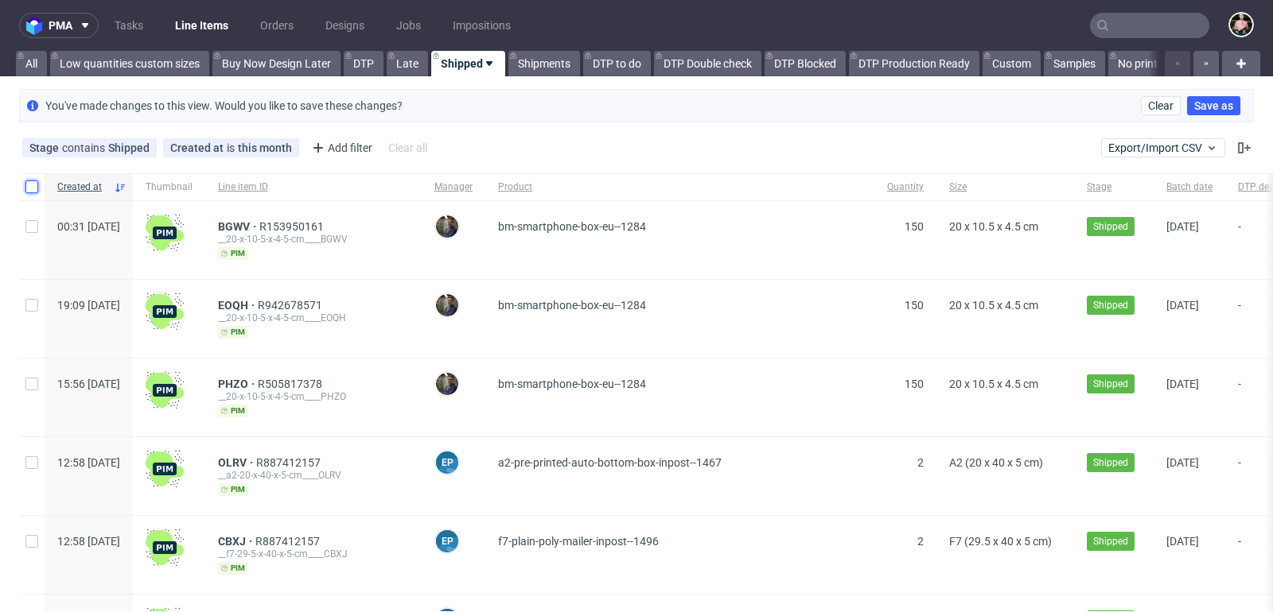
checkbox input "false"
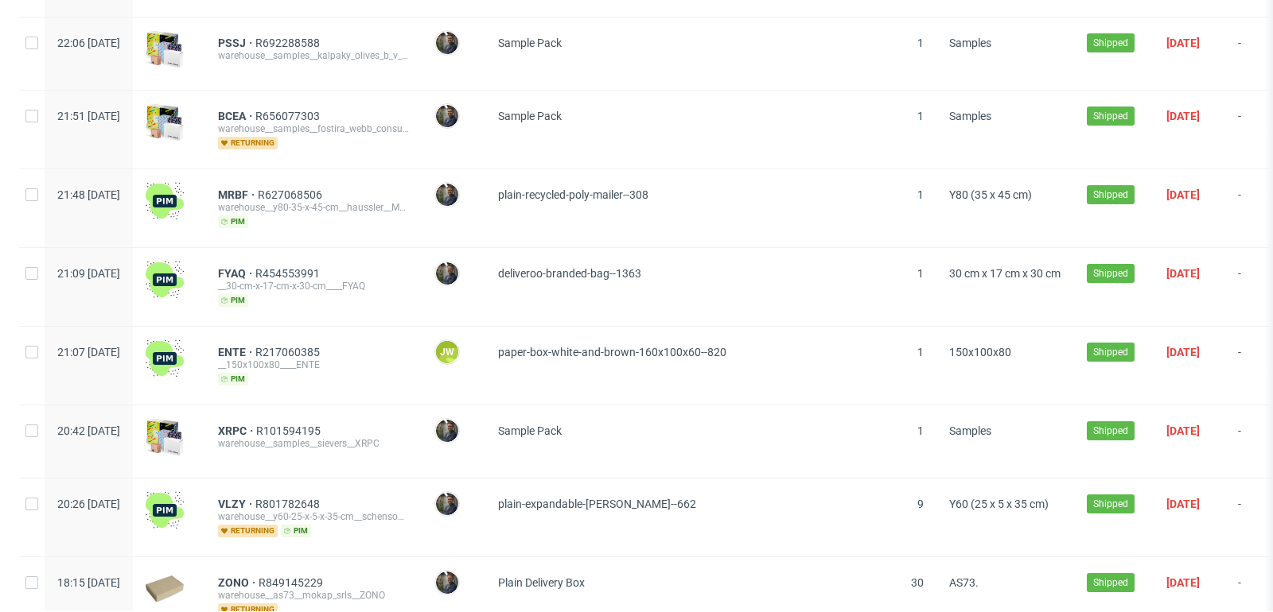
scroll to position [1946, 0]
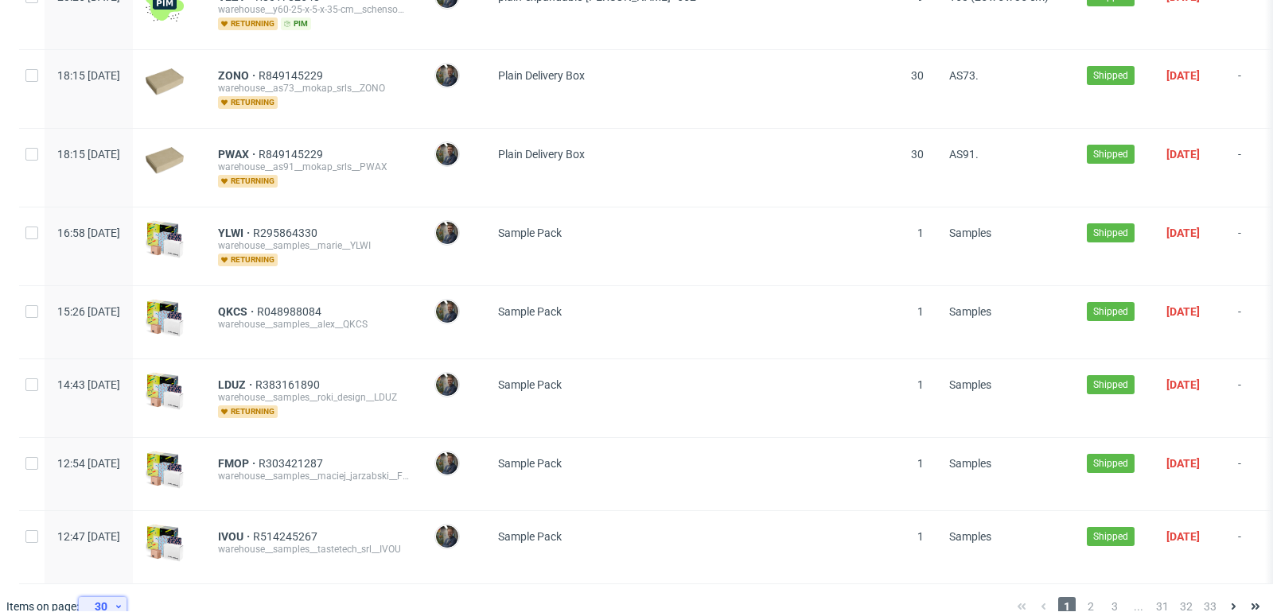
click at [111, 596] on div "30" at bounding box center [99, 607] width 29 height 22
click at [112, 552] on div "300" at bounding box center [108, 547] width 32 height 22
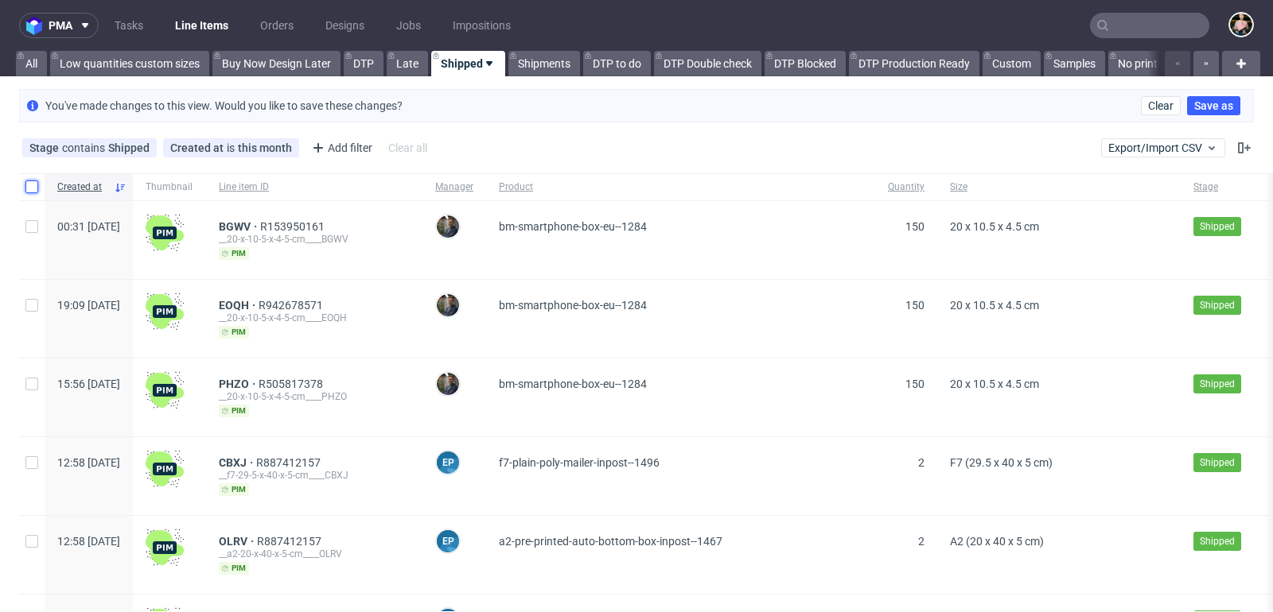
click at [33, 183] on input "checkbox" at bounding box center [31, 187] width 13 height 13
checkbox input "true"
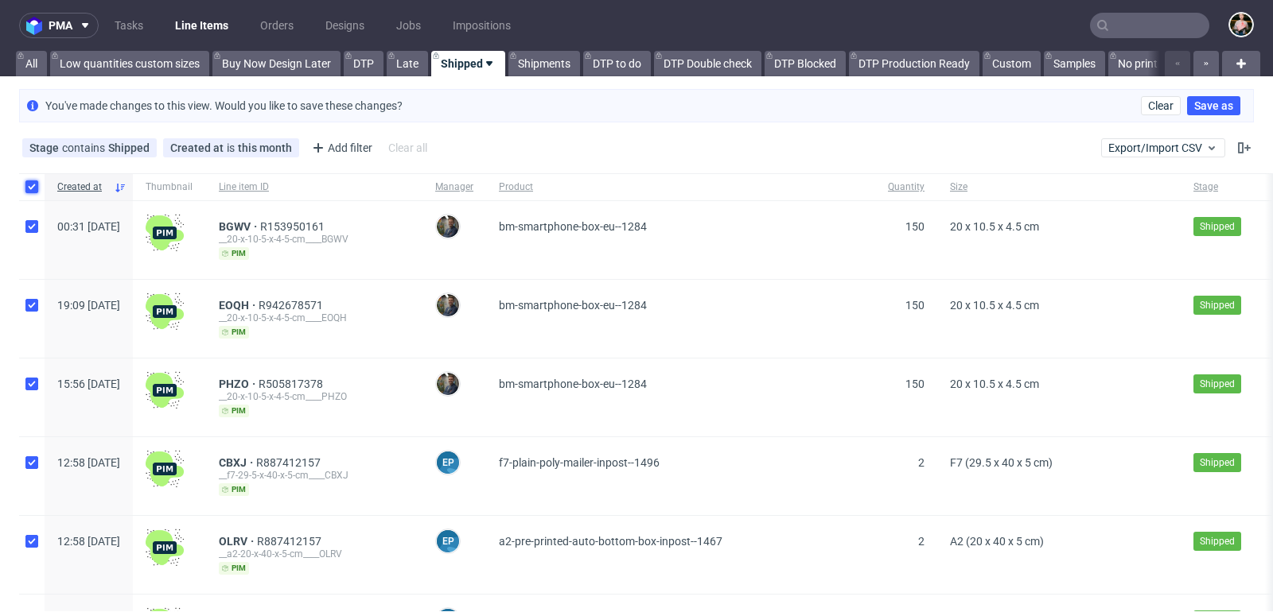
checkbox input "true"
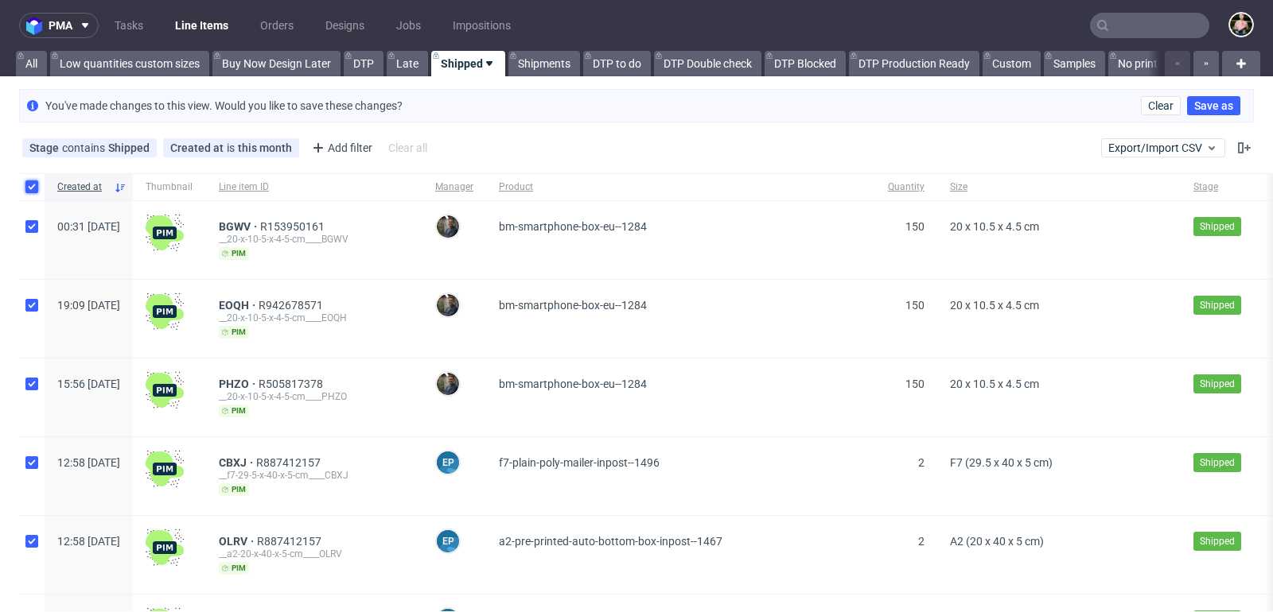
checkbox input "true"
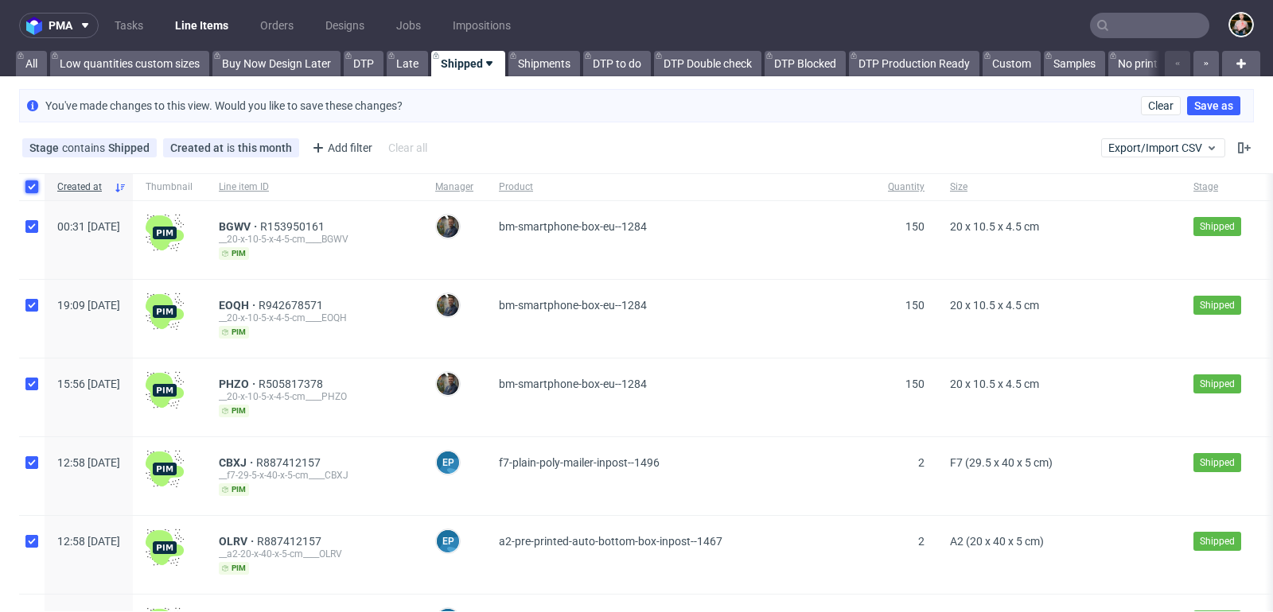
checkbox input "true"
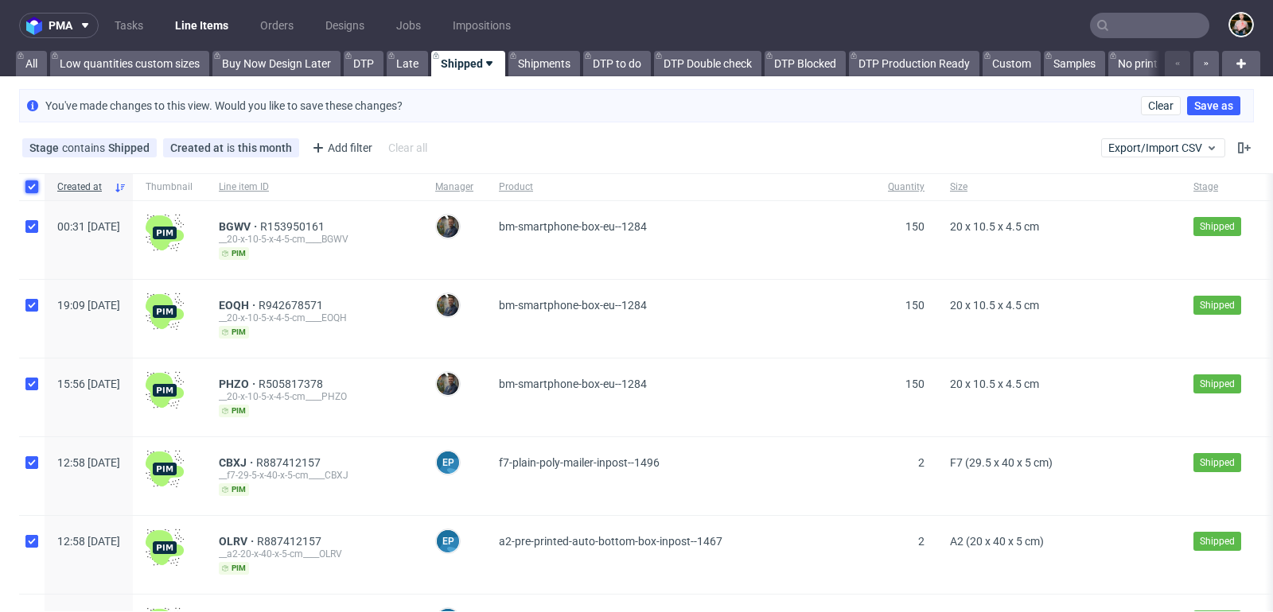
checkbox input "true"
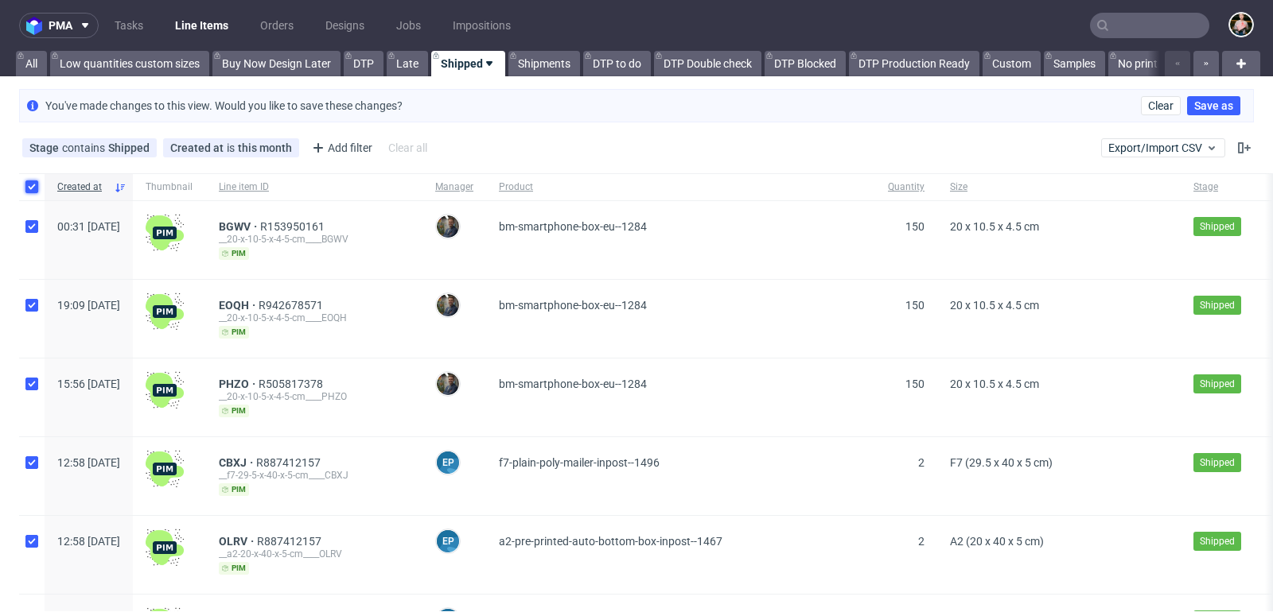
checkbox input "true"
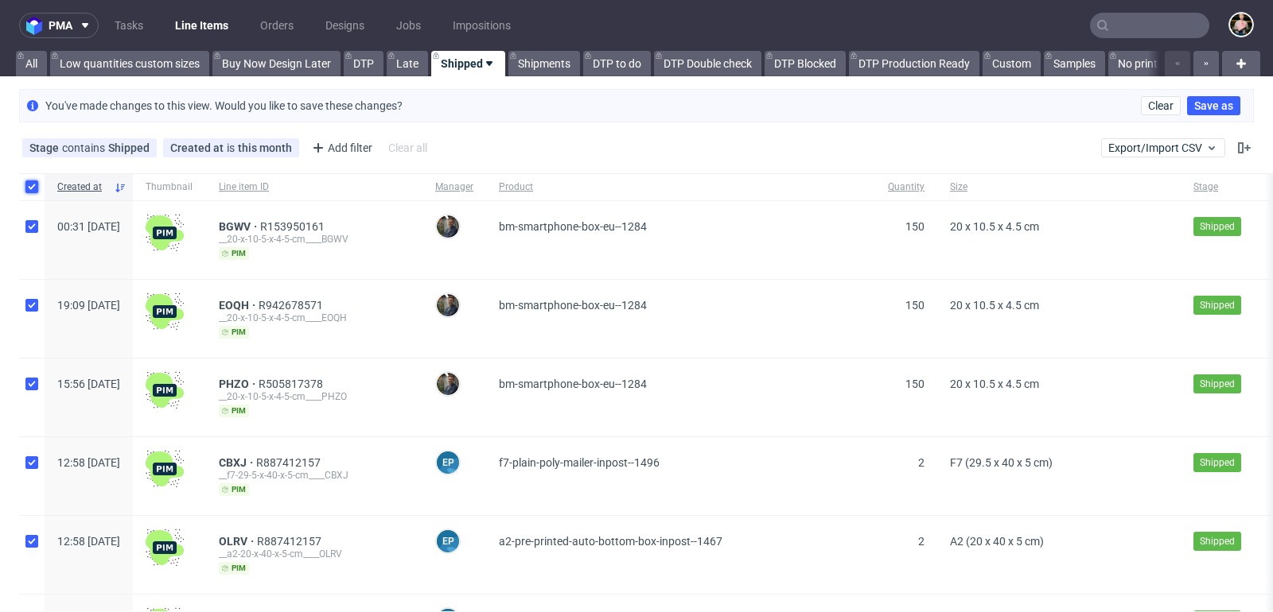
checkbox input "true"
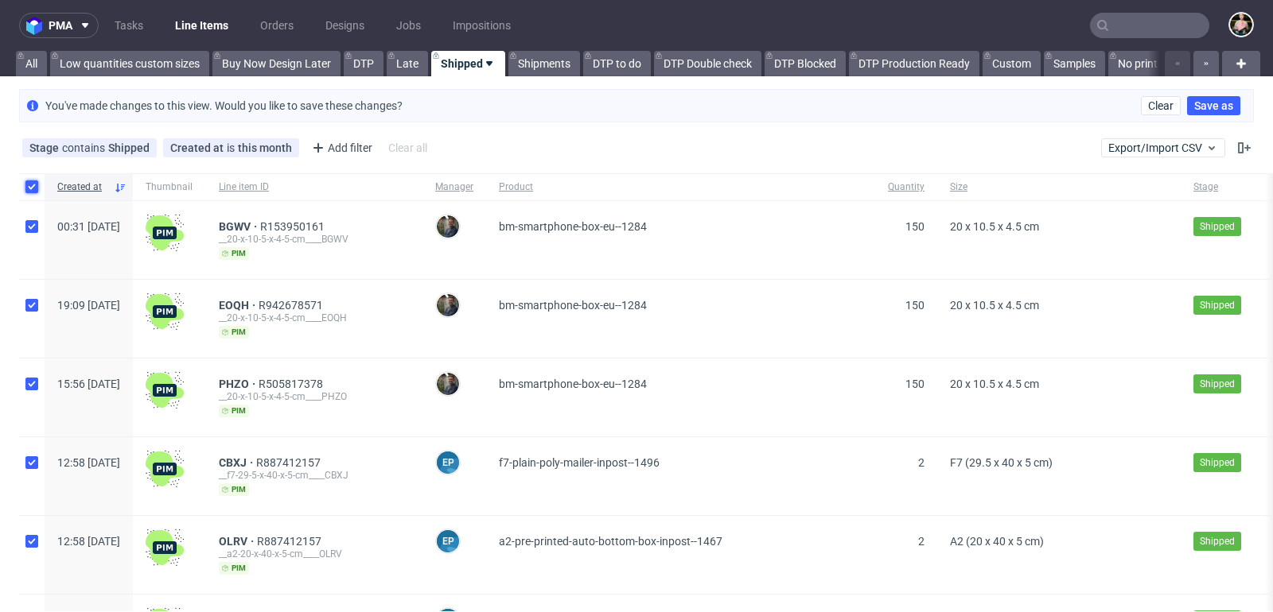
checkbox input "true"
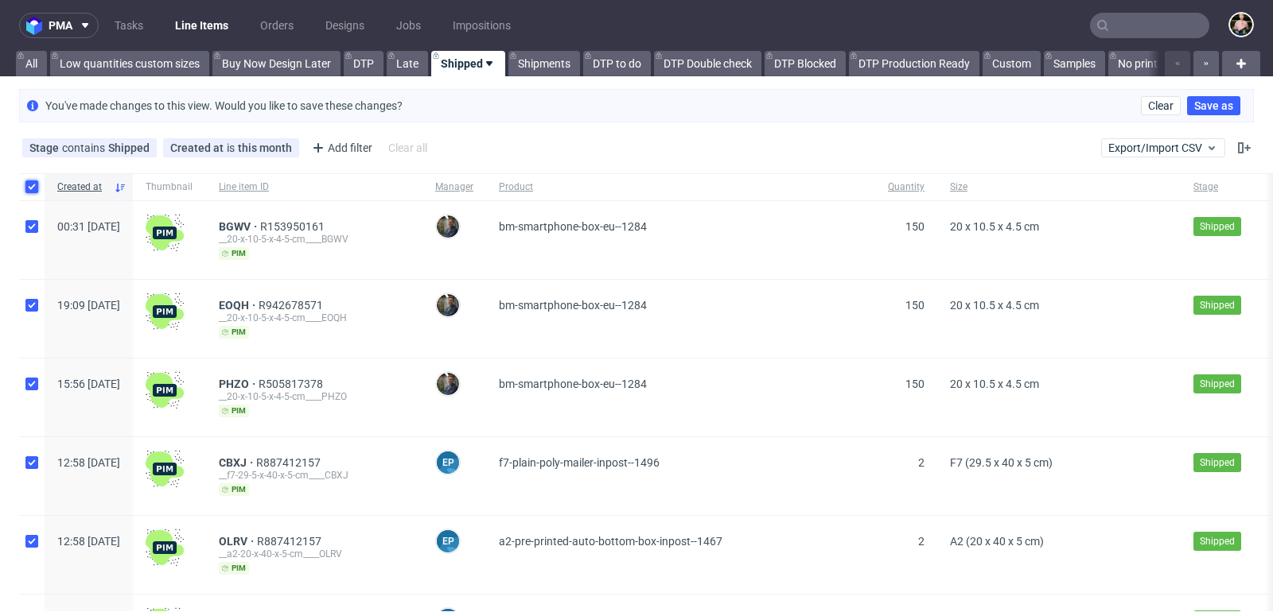
checkbox input "true"
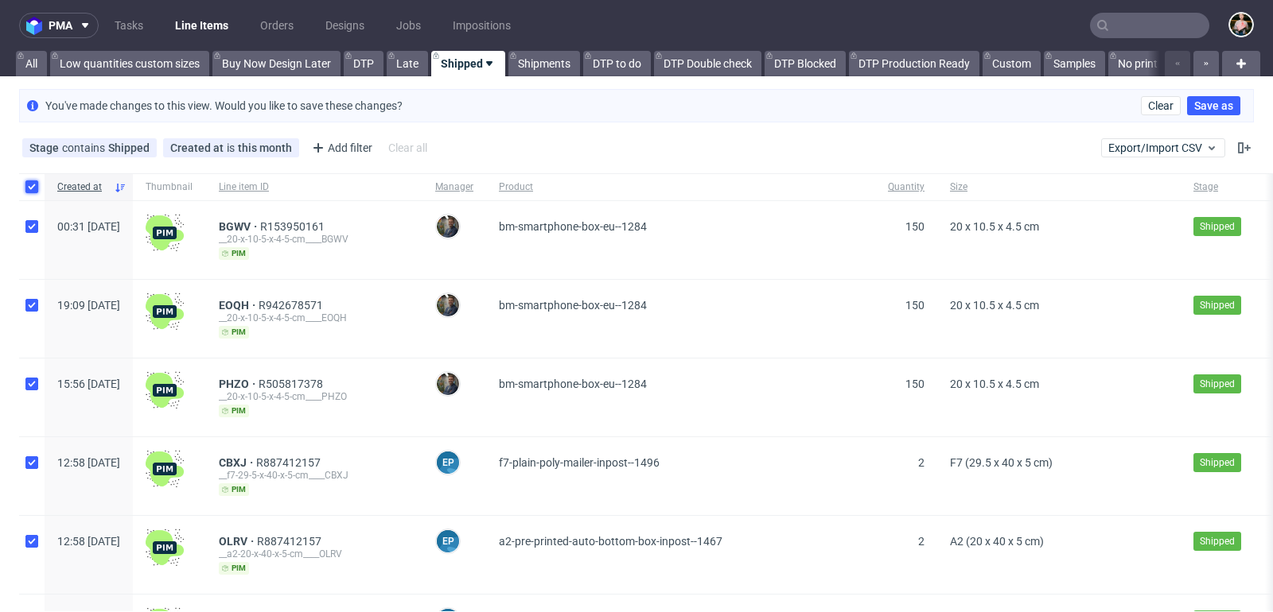
checkbox input "true"
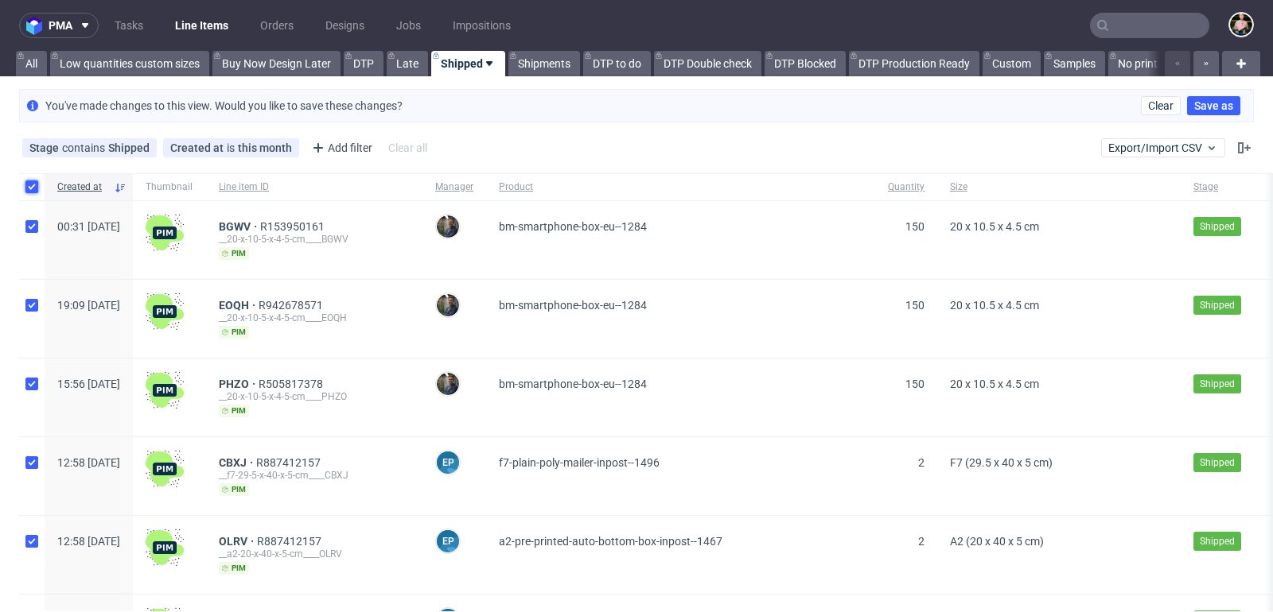
checkbox input "true"
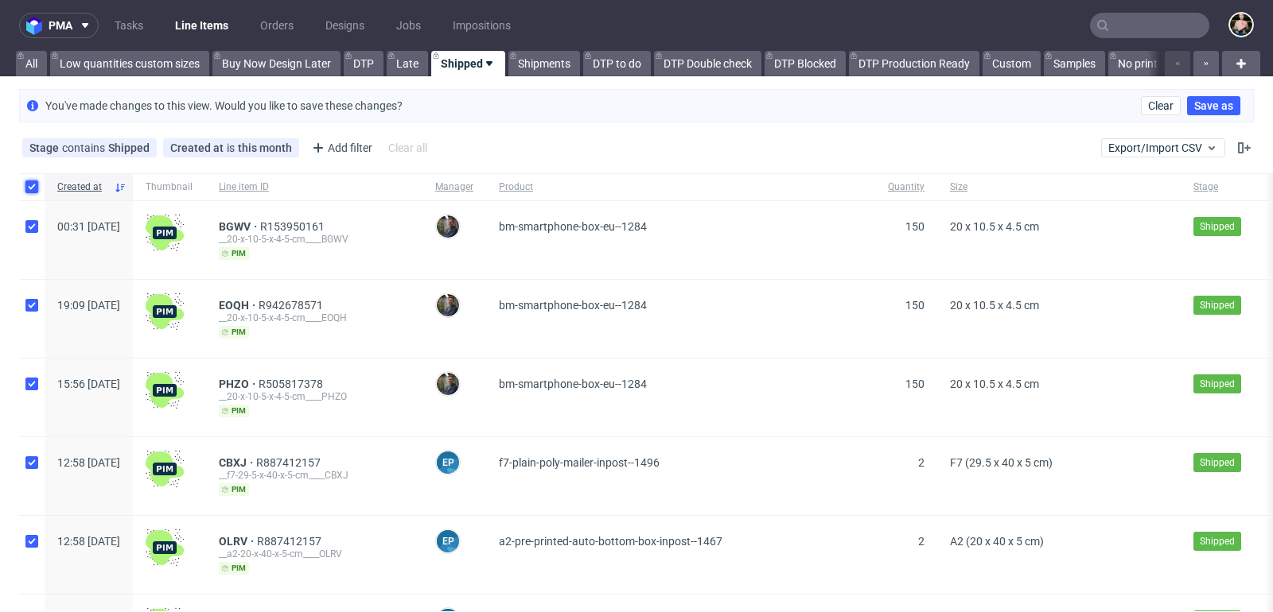
checkbox input "true"
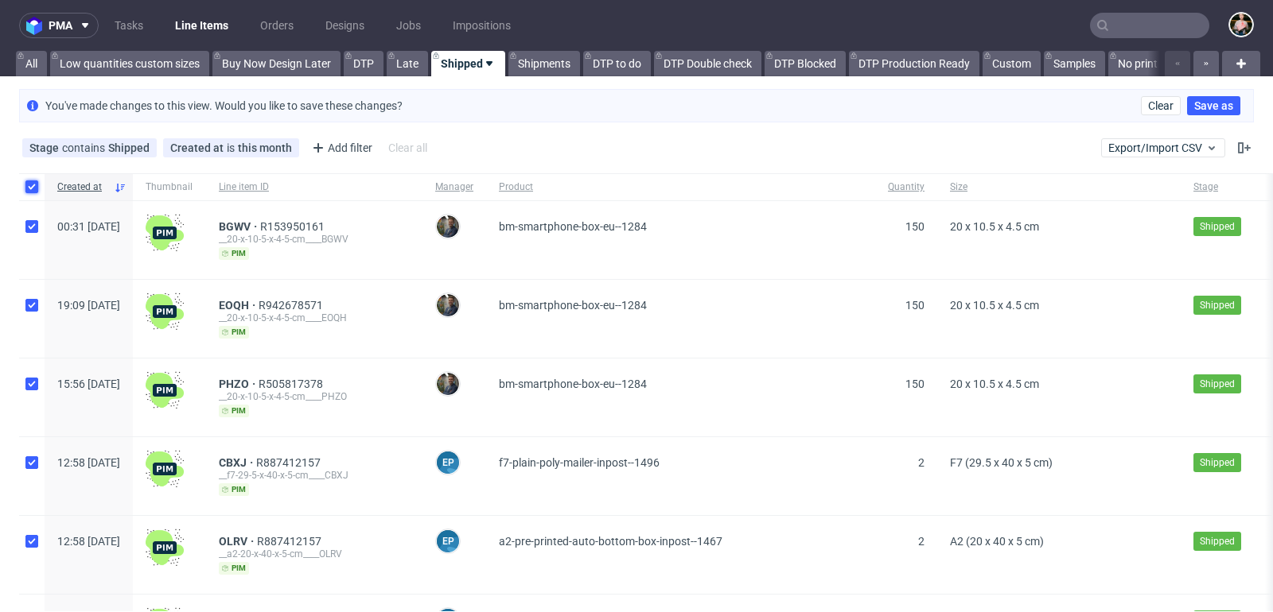
checkbox input "true"
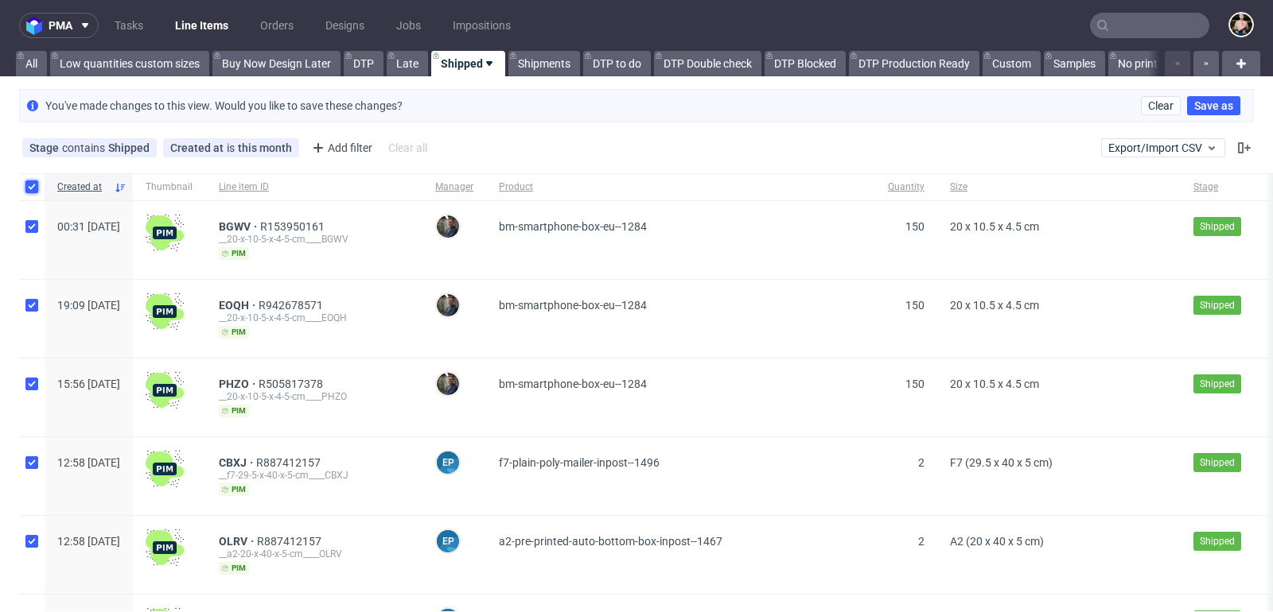
checkbox input "true"
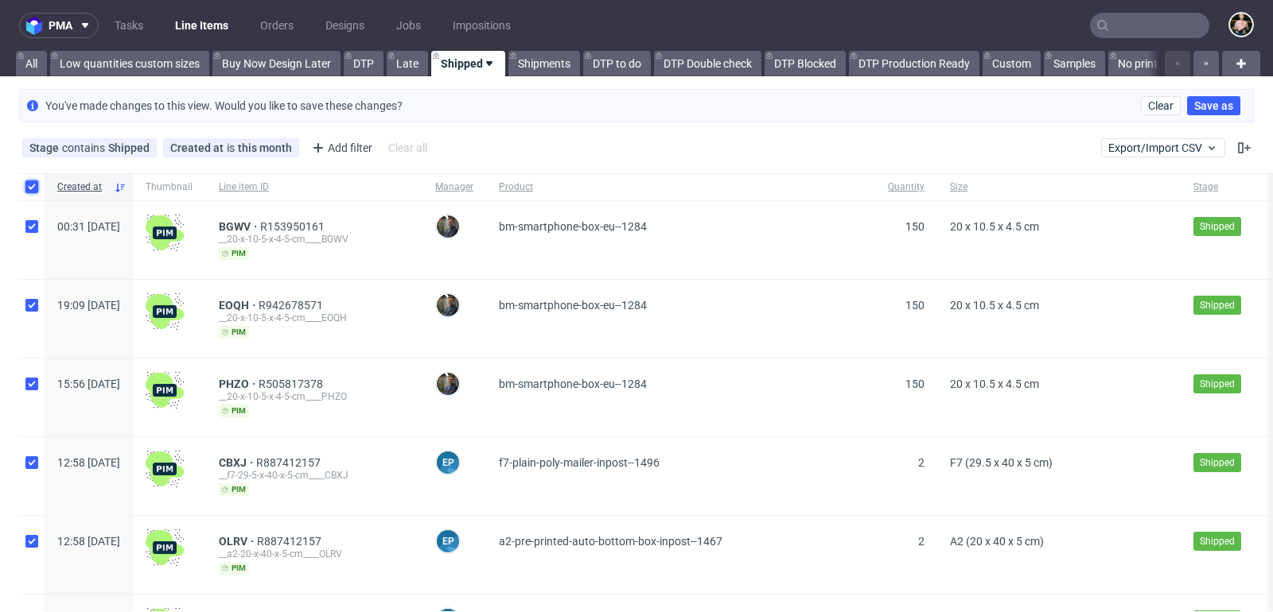
checkbox input "true"
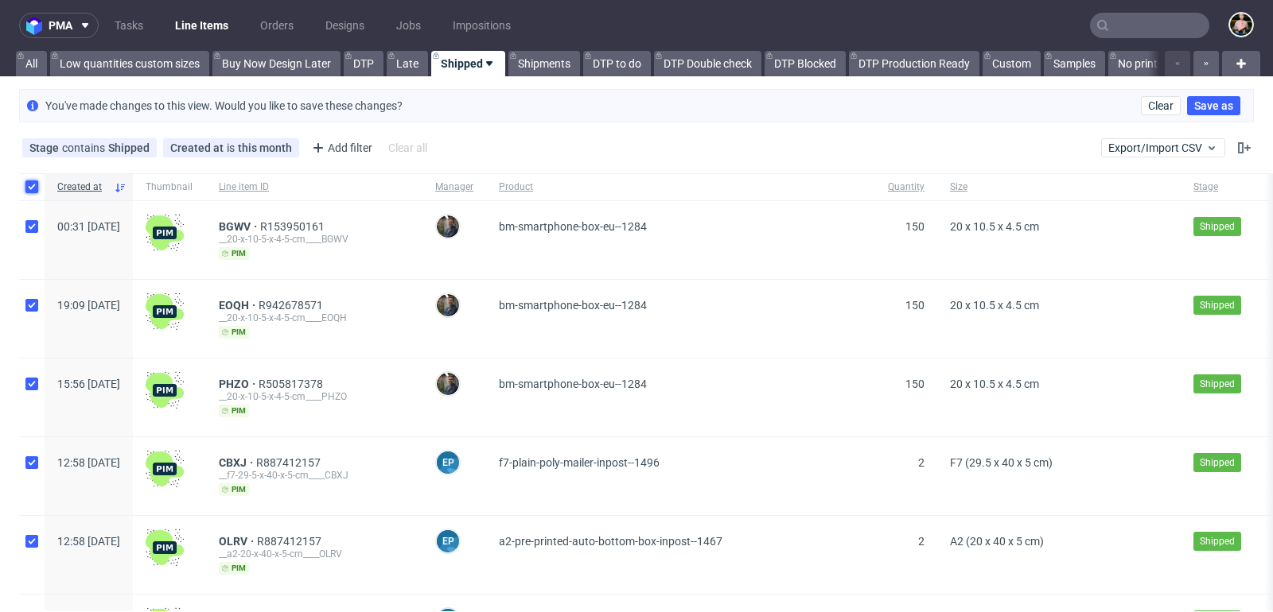
checkbox input "true"
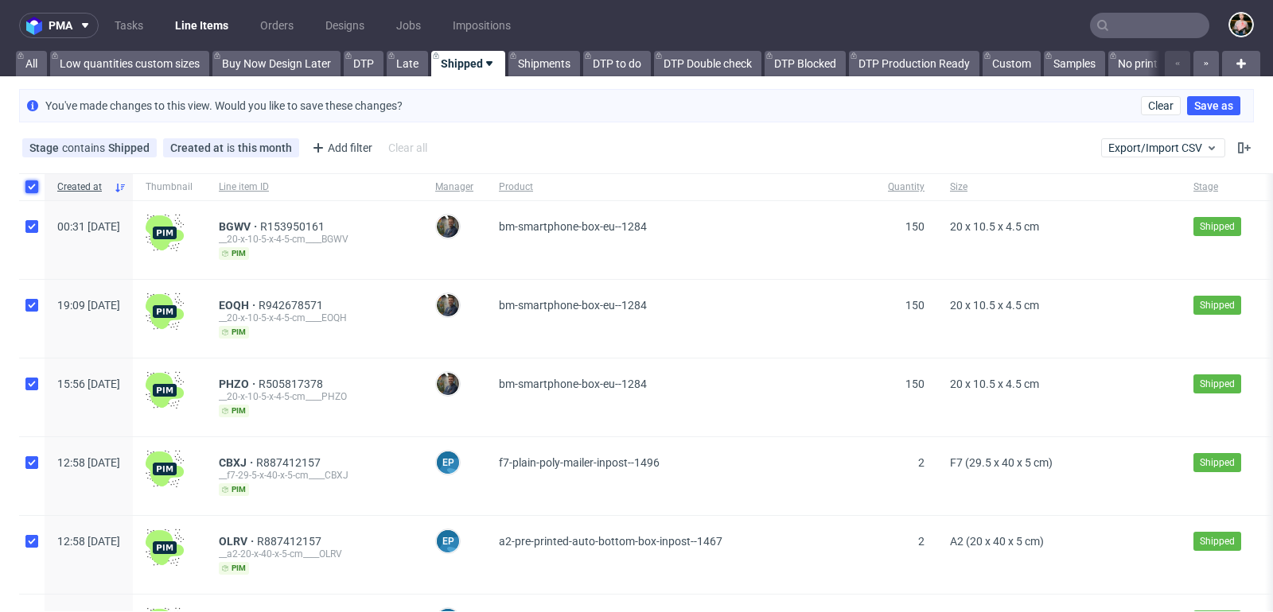
checkbox input "true"
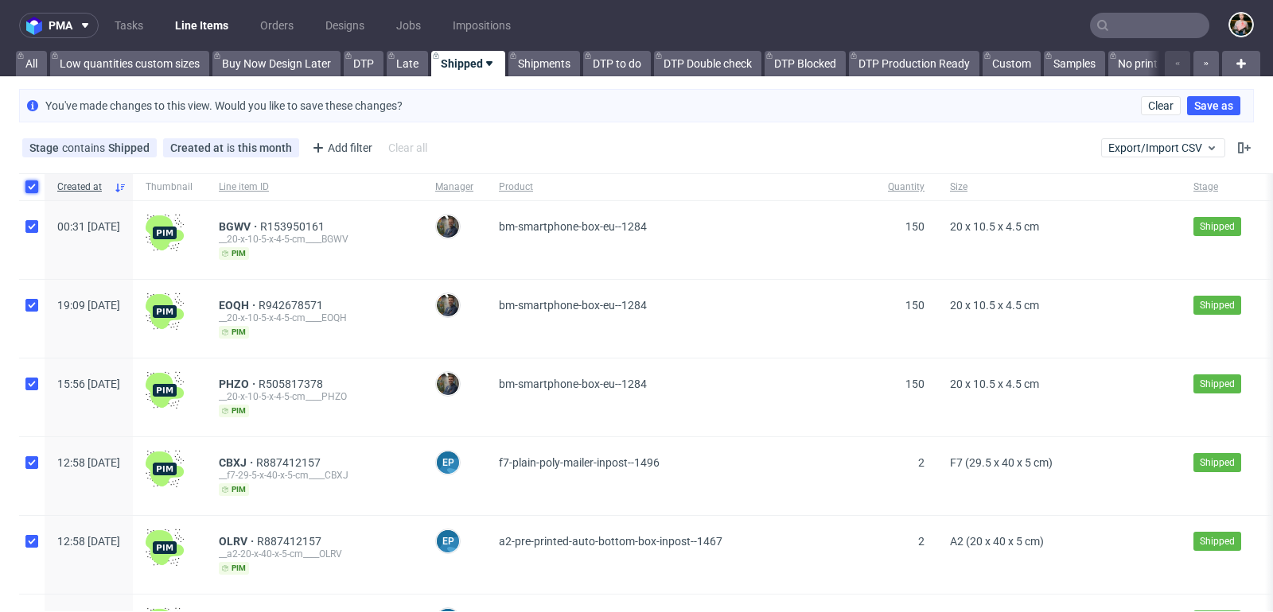
checkbox input "true"
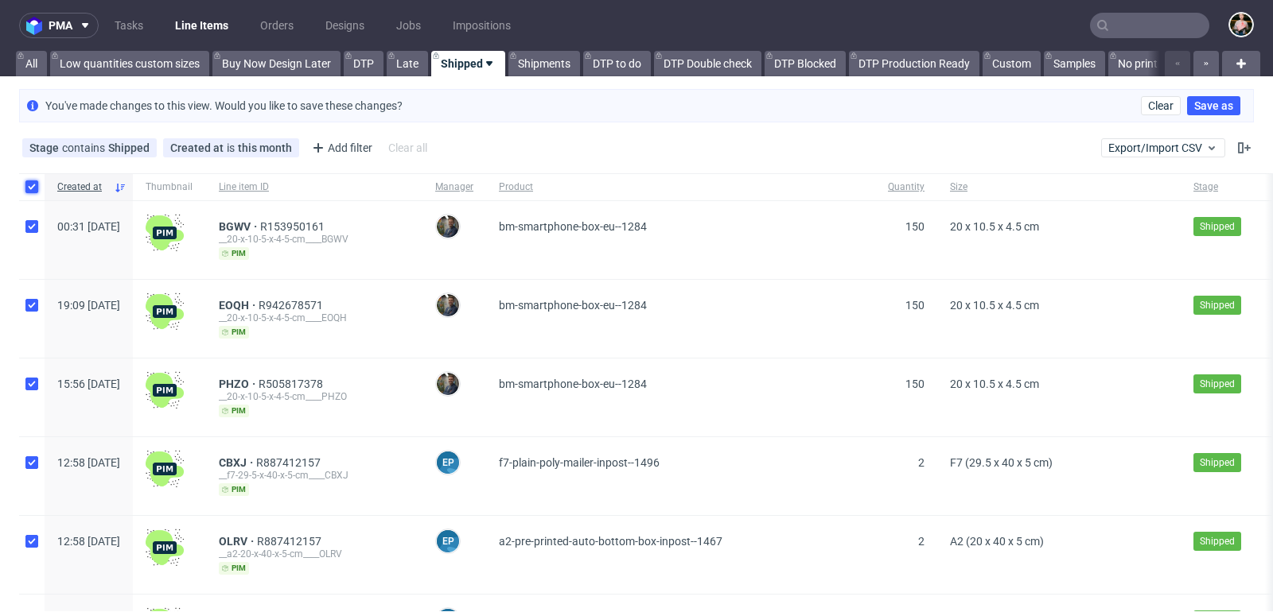
checkbox input "true"
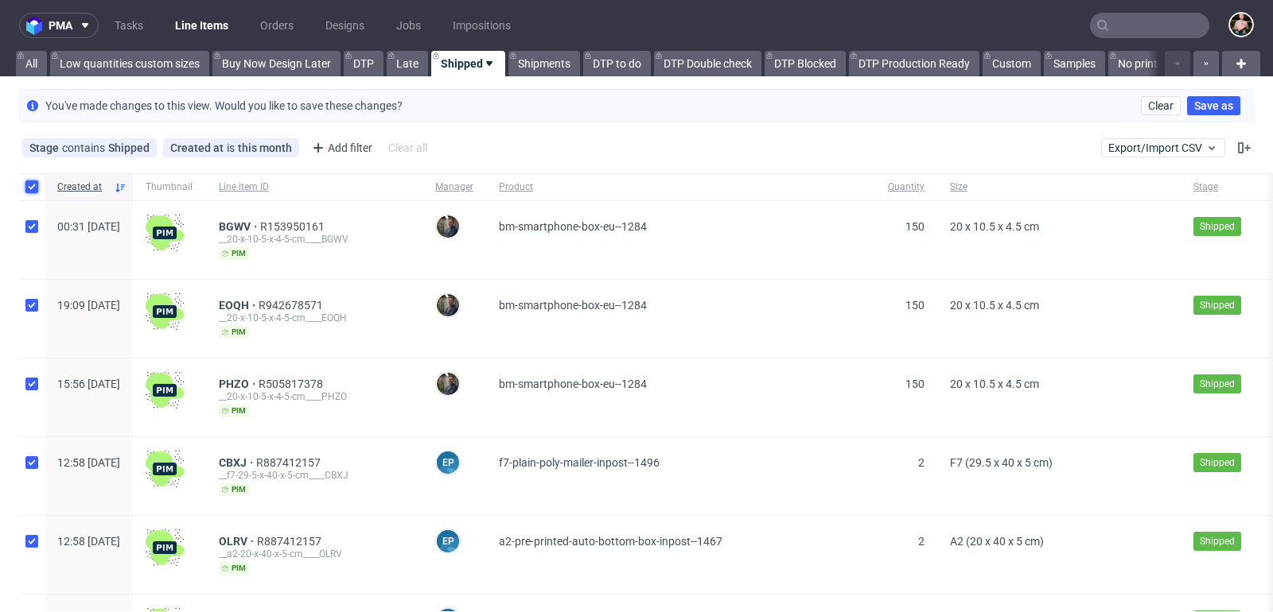
checkbox input "true"
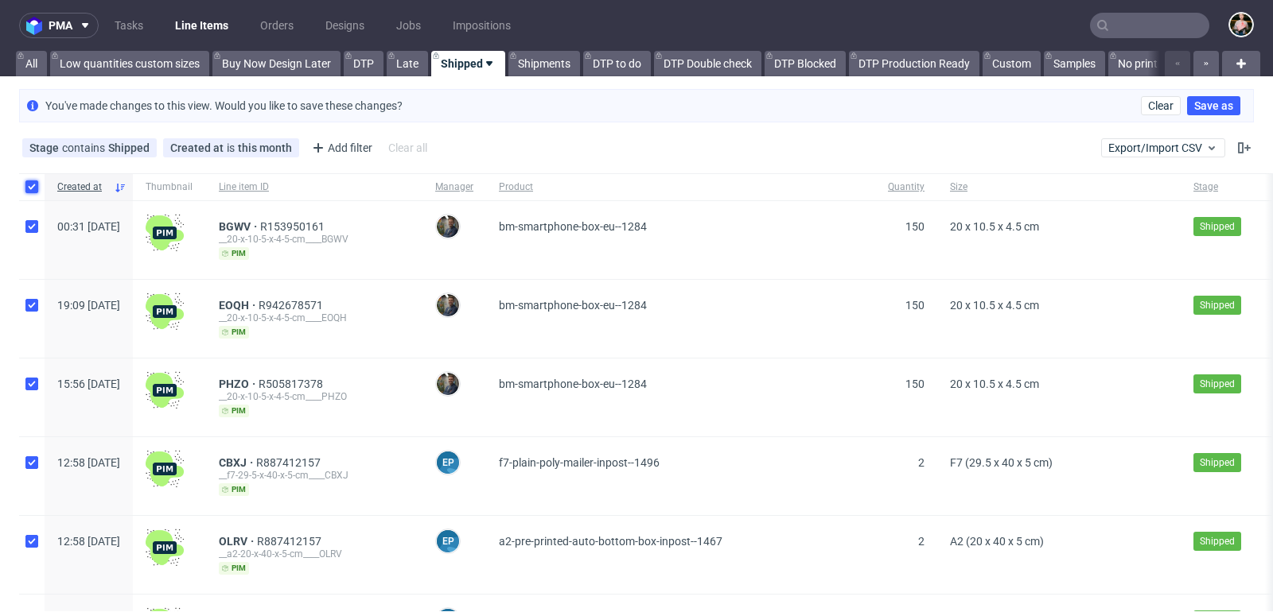
checkbox input "true"
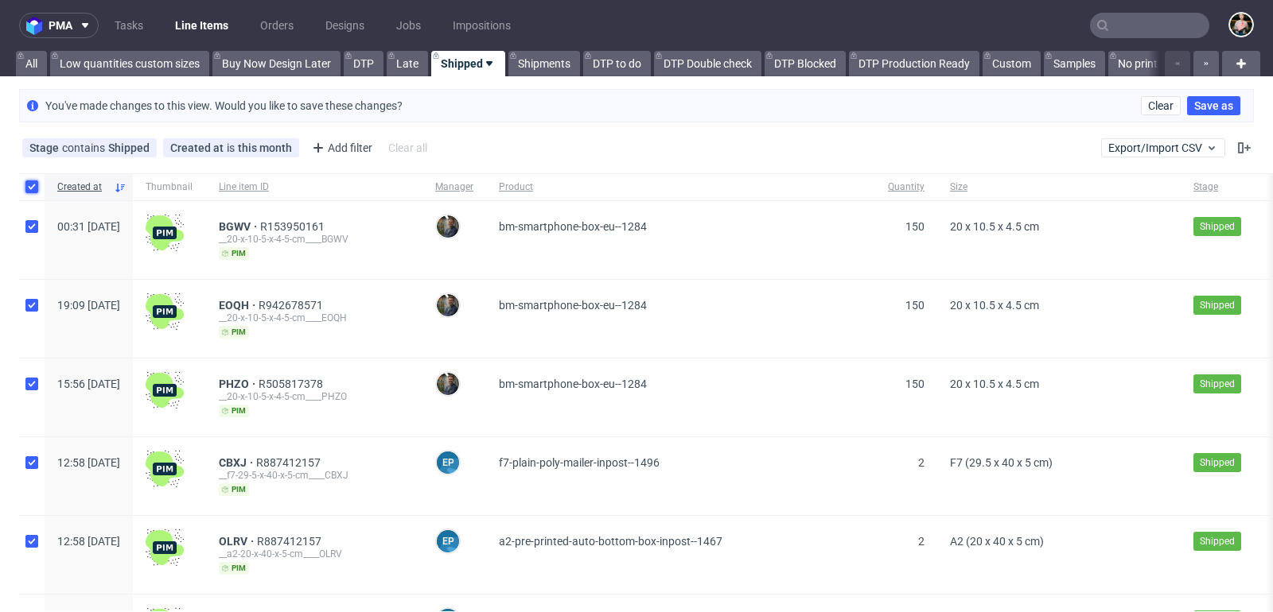
checkbox input "true"
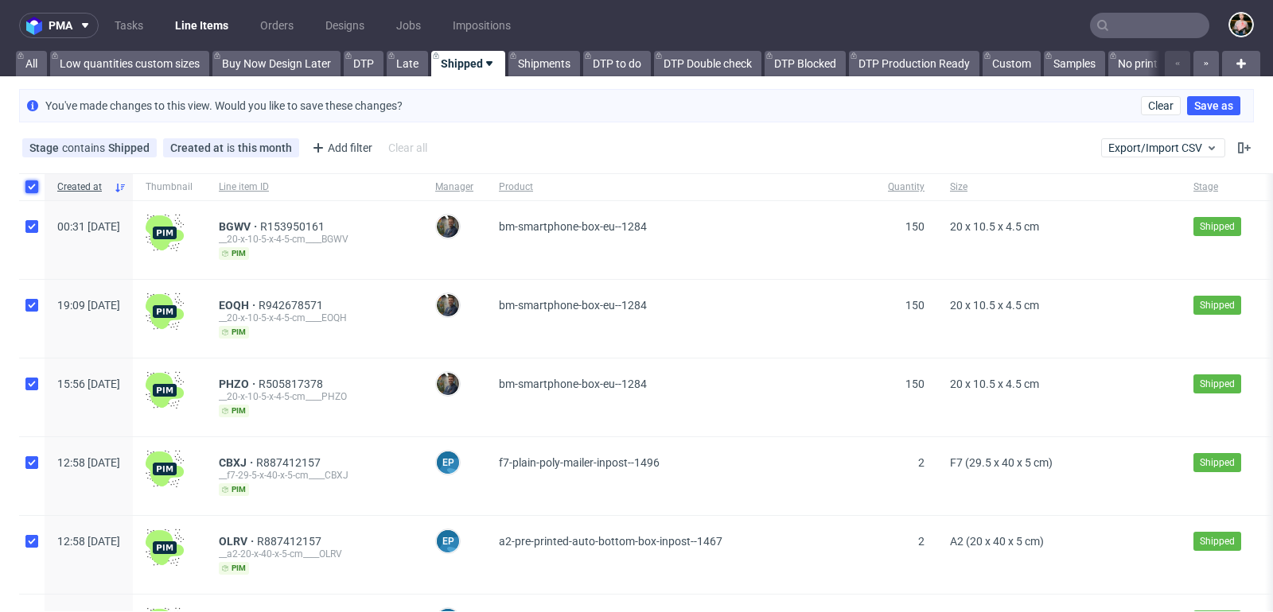
checkbox input "true"
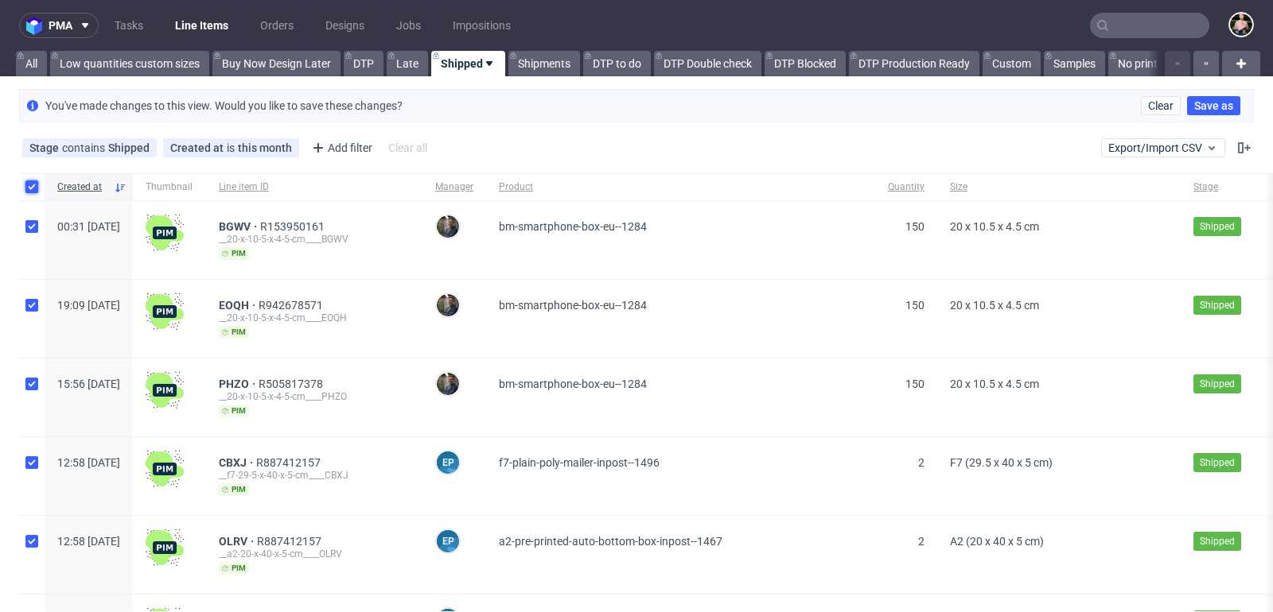
checkbox input "true"
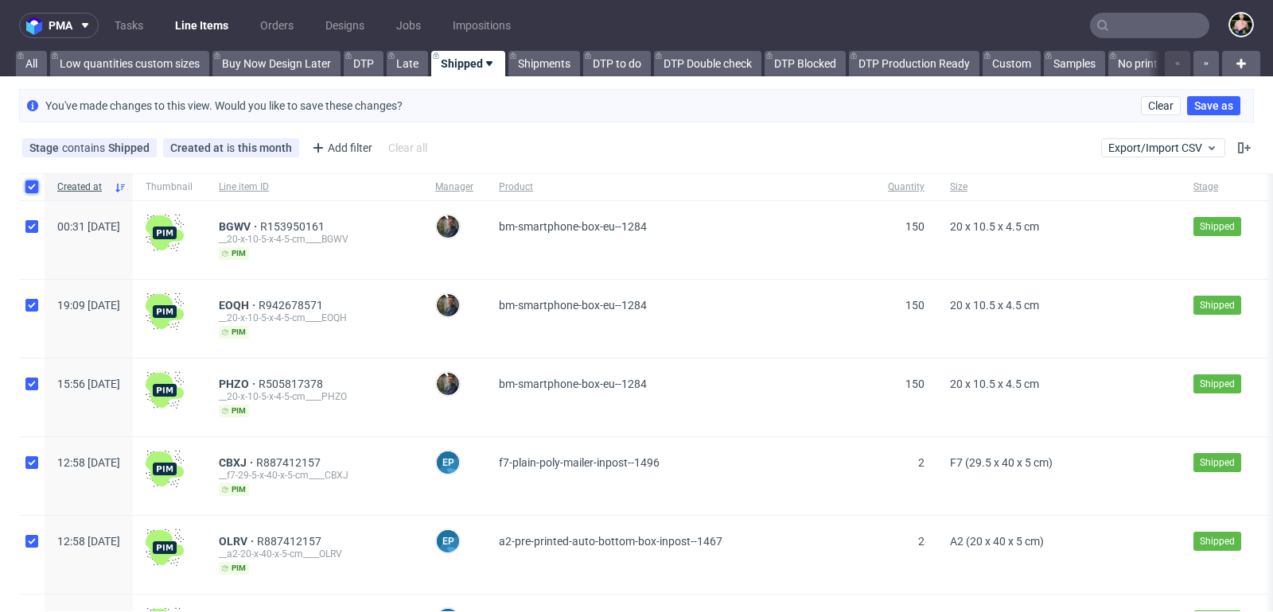
checkbox input "true"
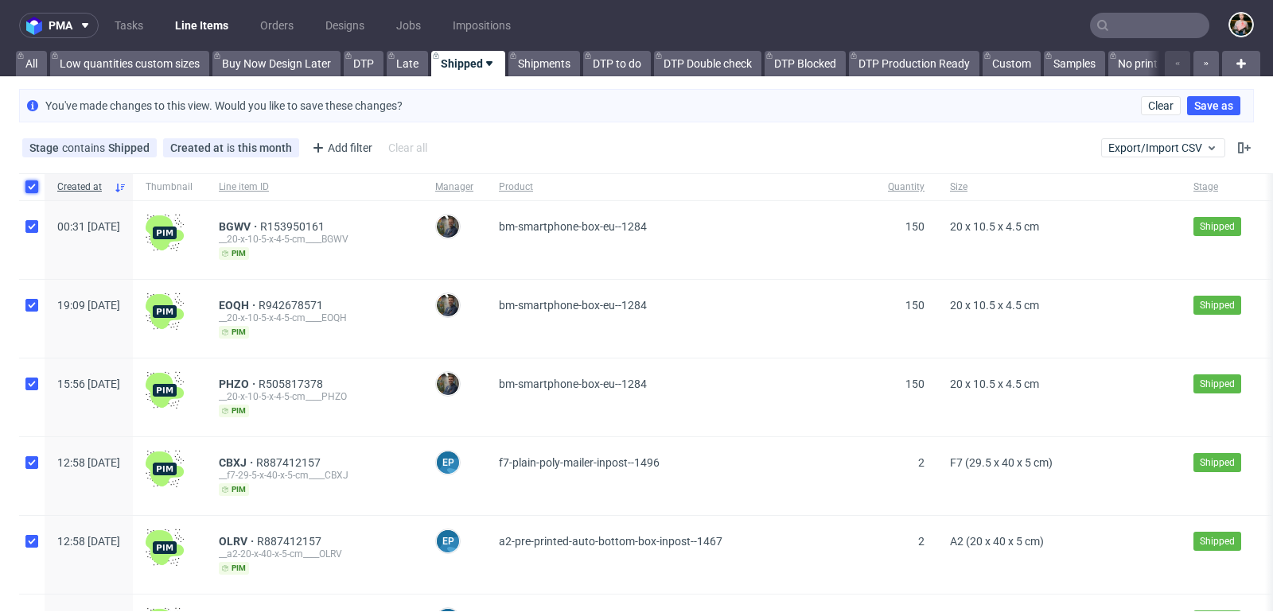
checkbox input "true"
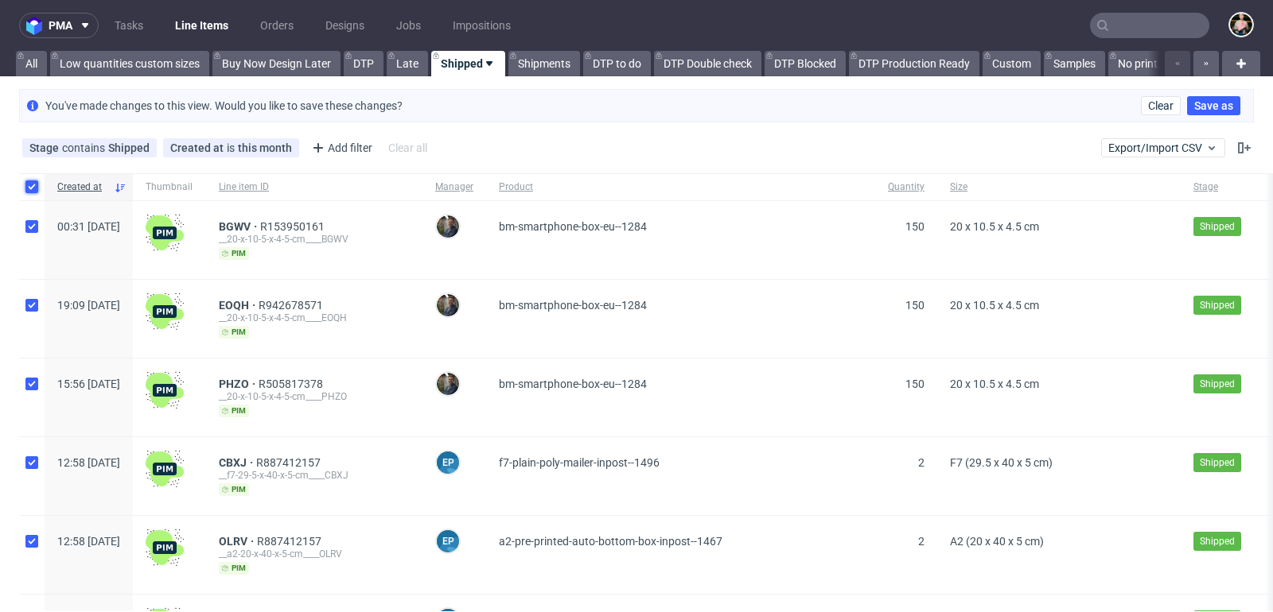
checkbox input "true"
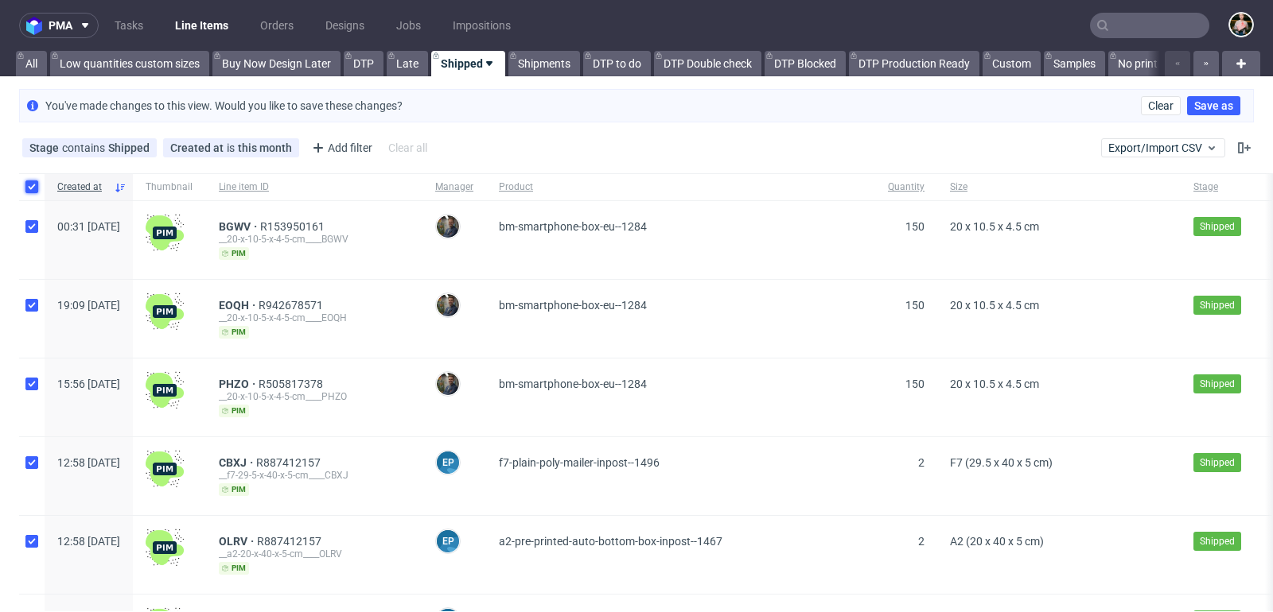
checkbox input "true"
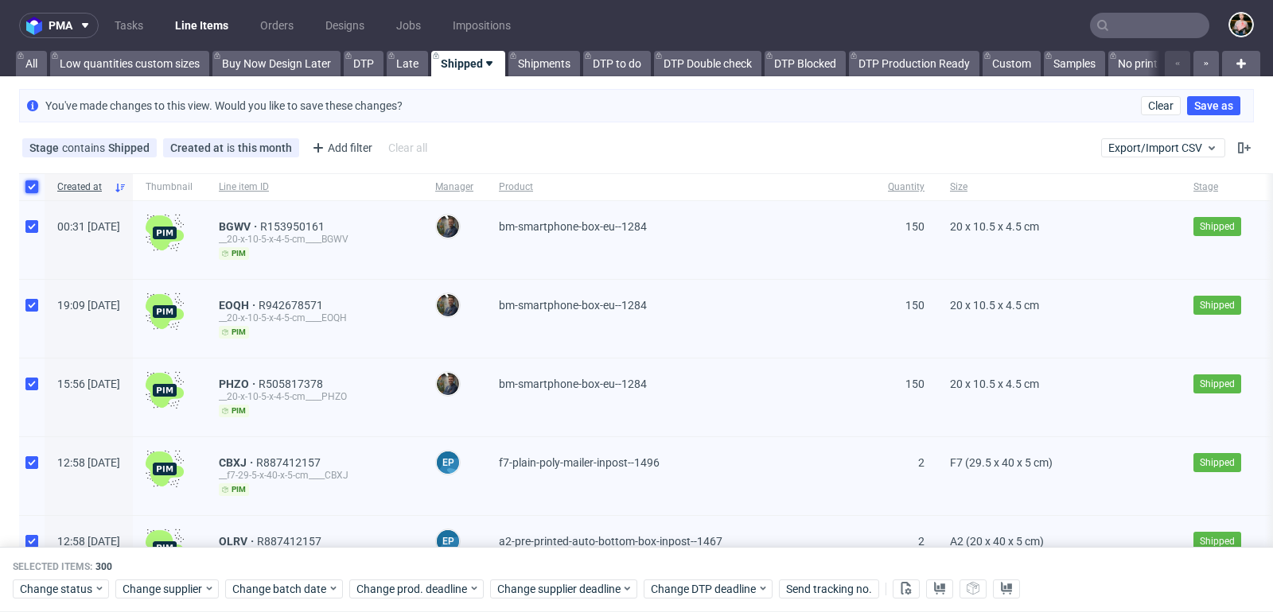
click at [33, 183] on input "checkbox" at bounding box center [31, 187] width 13 height 13
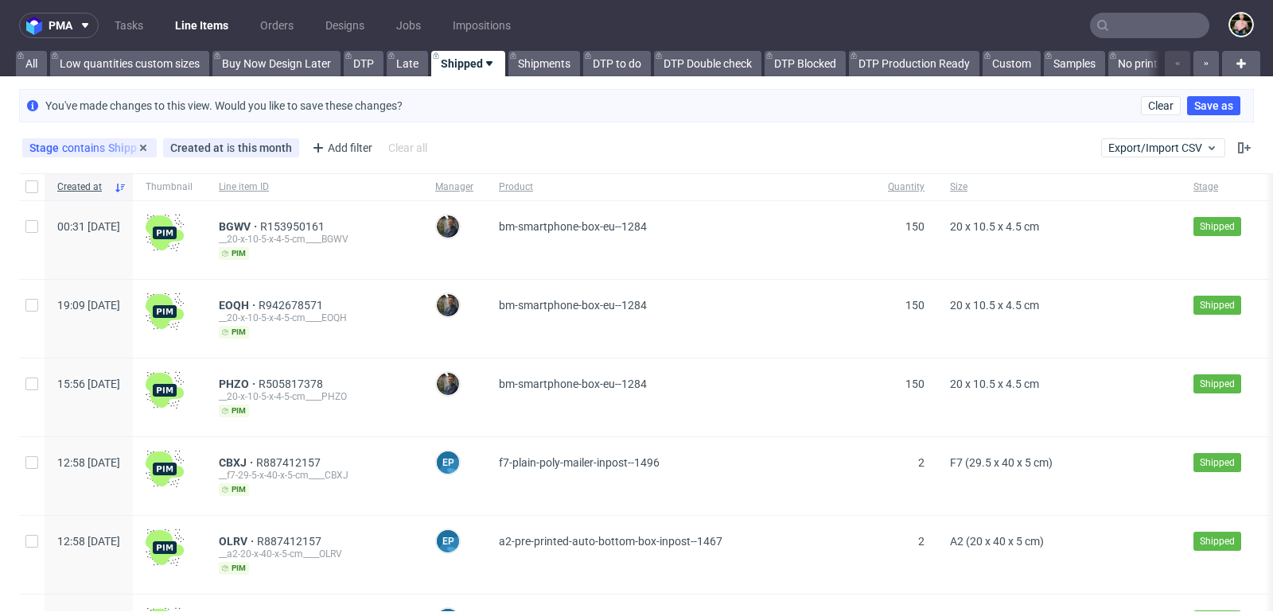
click at [109, 146] on div "Stage contains Shipped" at bounding box center [89, 148] width 120 height 13
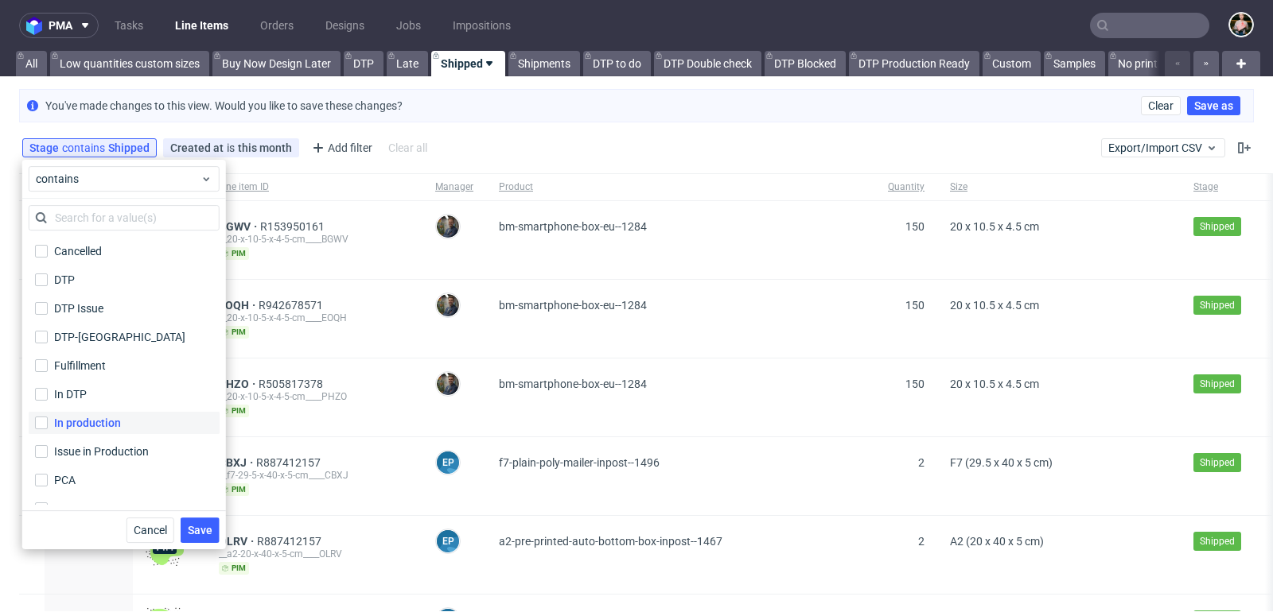
scroll to position [104, 0]
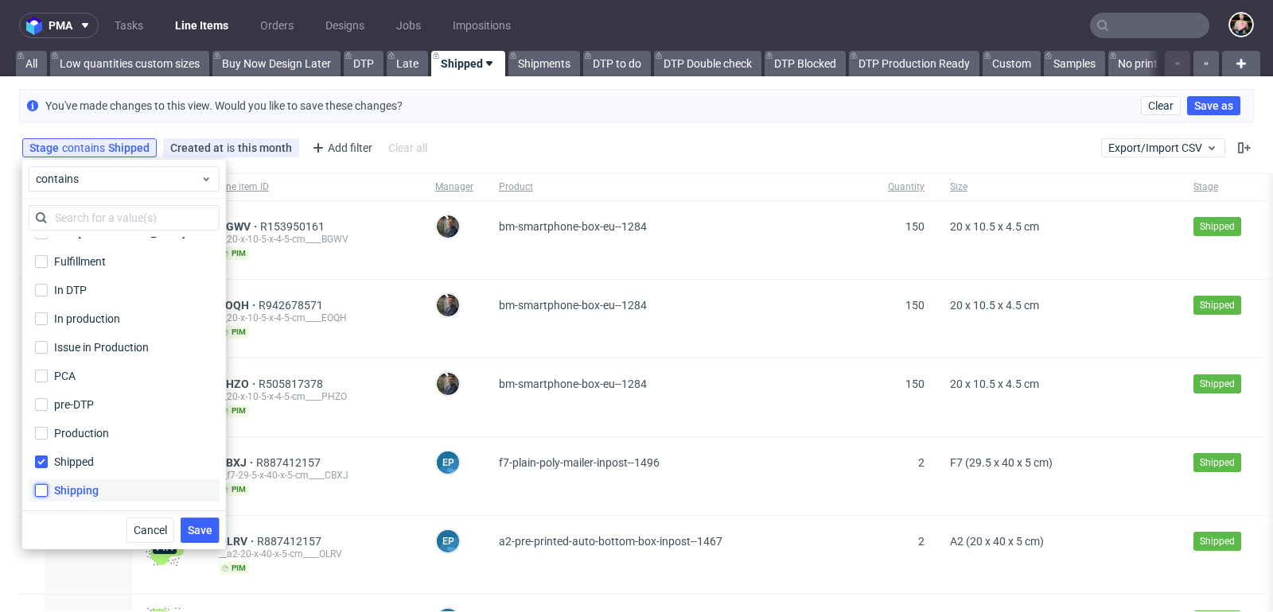
click at [41, 492] on input "Shipping" at bounding box center [41, 490] width 13 height 13
click at [41, 459] on input "Shipped" at bounding box center [41, 462] width 13 height 13
click at [207, 528] on span "Save" at bounding box center [200, 530] width 25 height 11
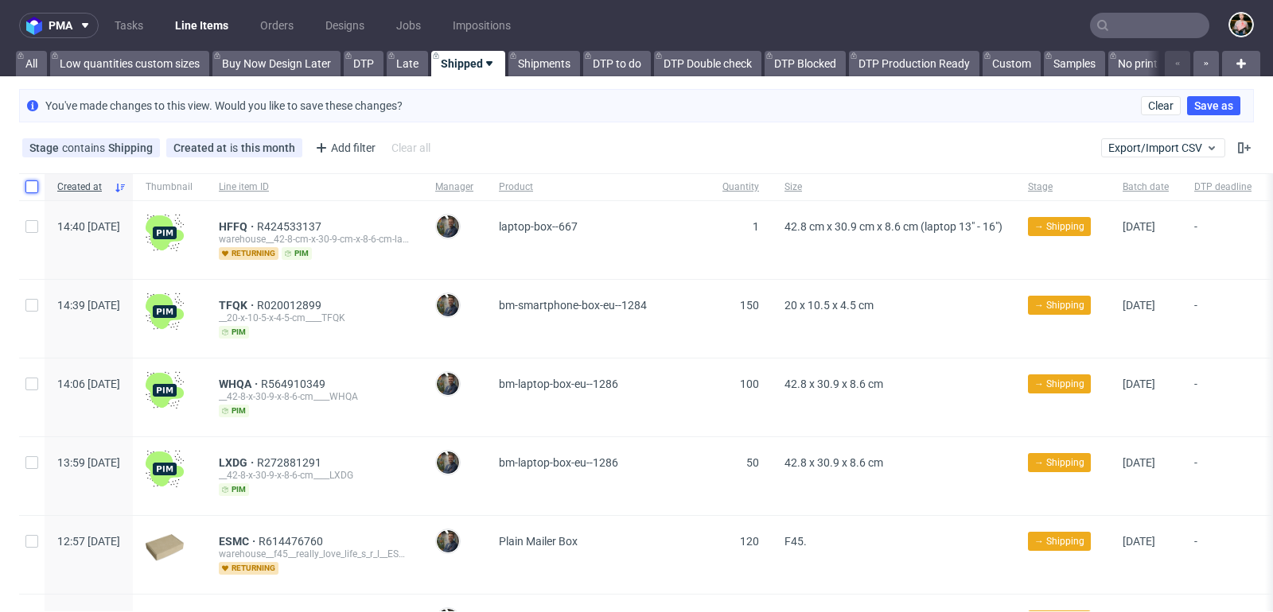
click at [29, 181] on input "checkbox" at bounding box center [31, 187] width 13 height 13
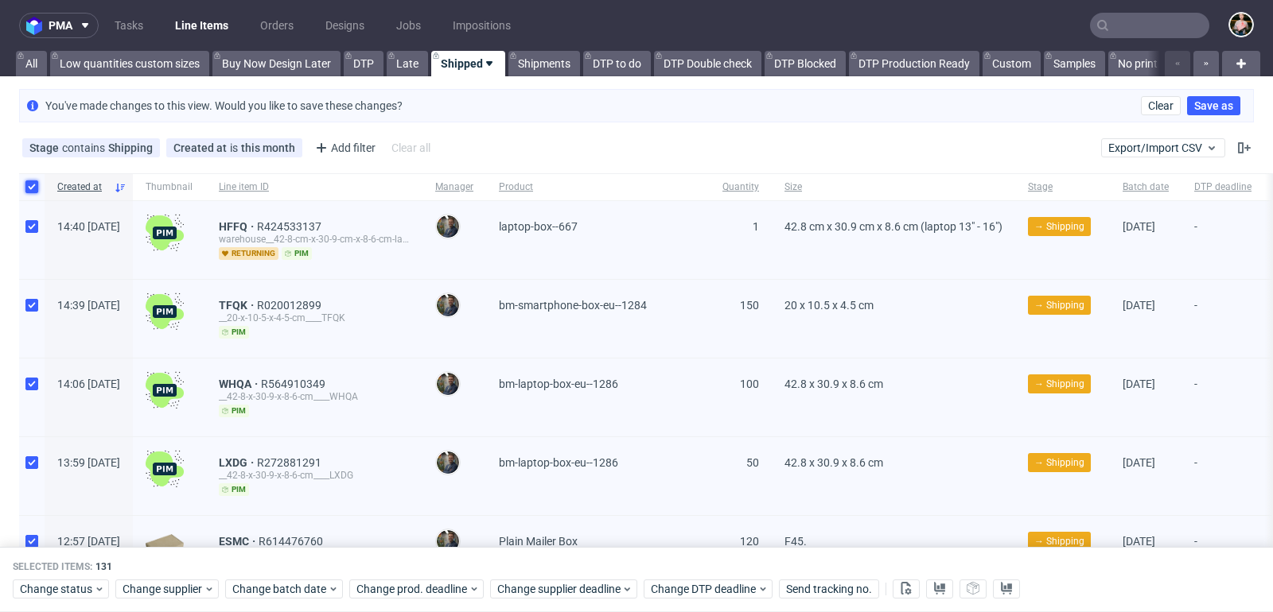
click at [29, 181] on input "checkbox" at bounding box center [31, 187] width 13 height 13
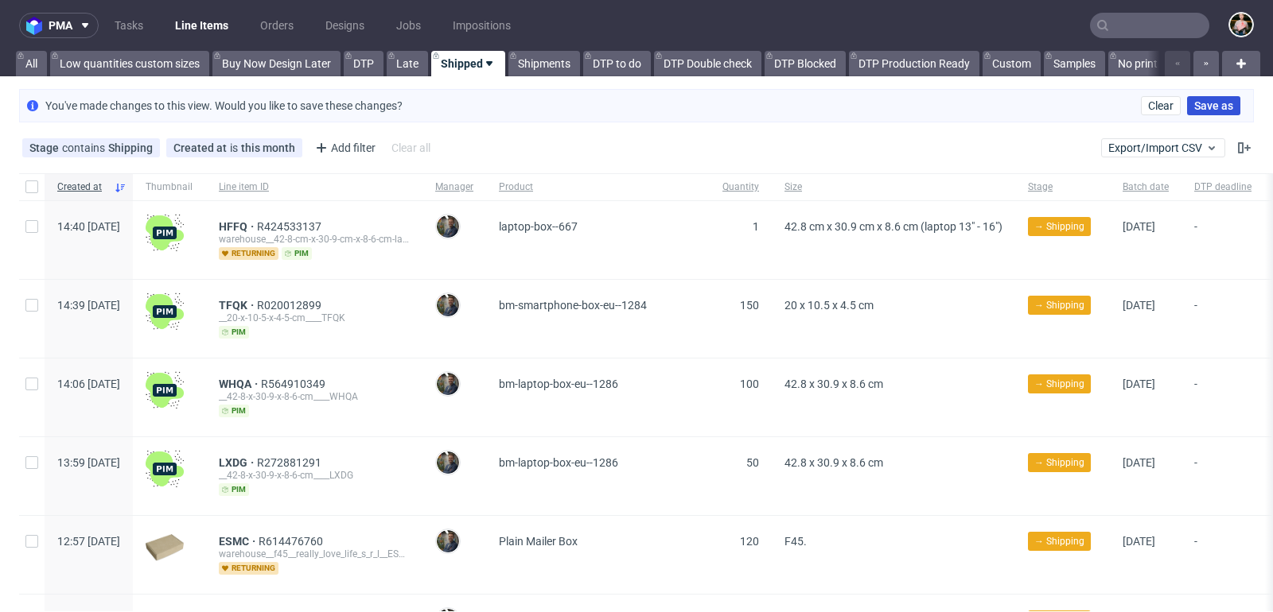
click at [1211, 105] on span "Save as" at bounding box center [1213, 105] width 39 height 11
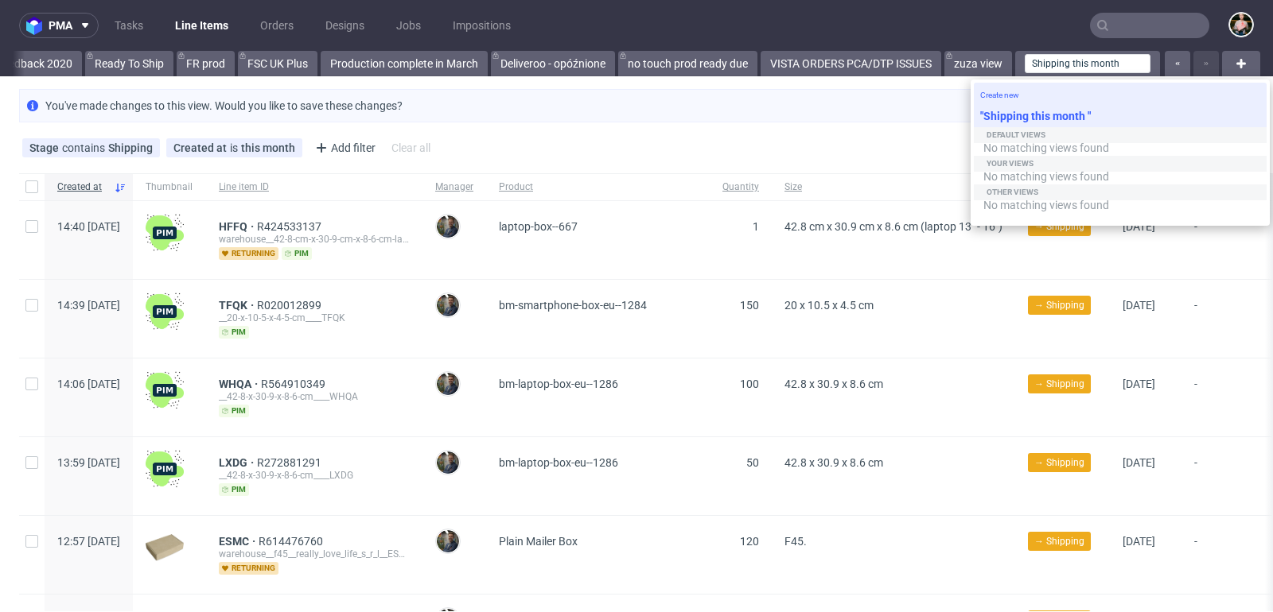
click at [1095, 103] on div "Create new" at bounding box center [1120, 94] width 293 height 22
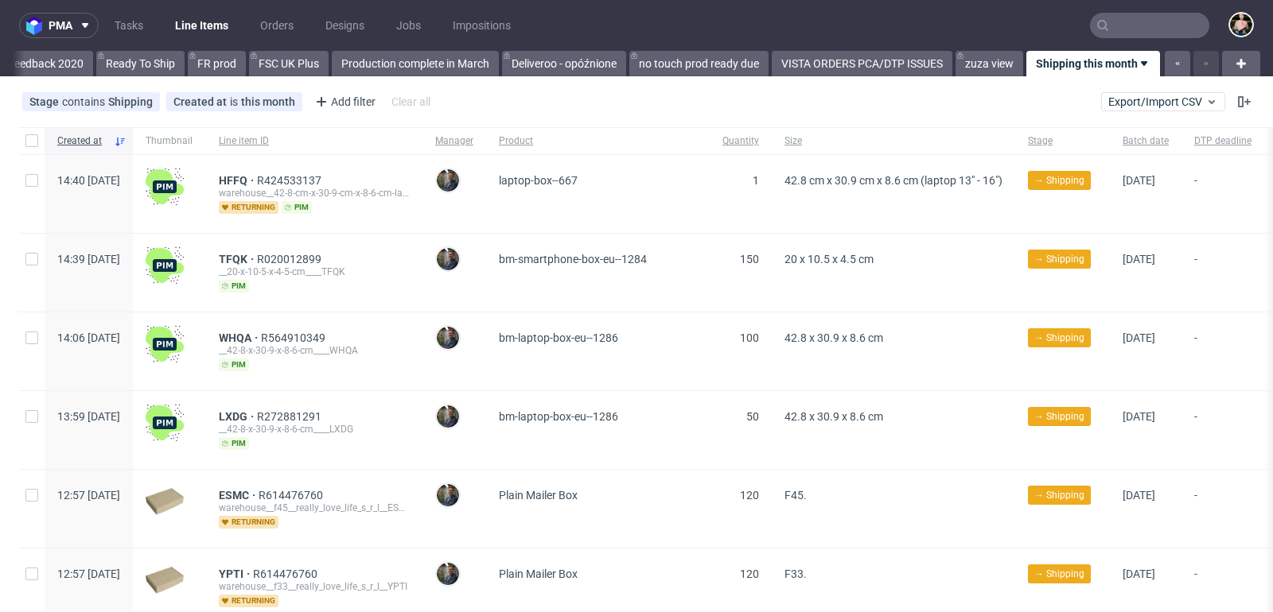
scroll to position [0, 3155]
click at [1141, 64] on use at bounding box center [1144, 63] width 6 height 5
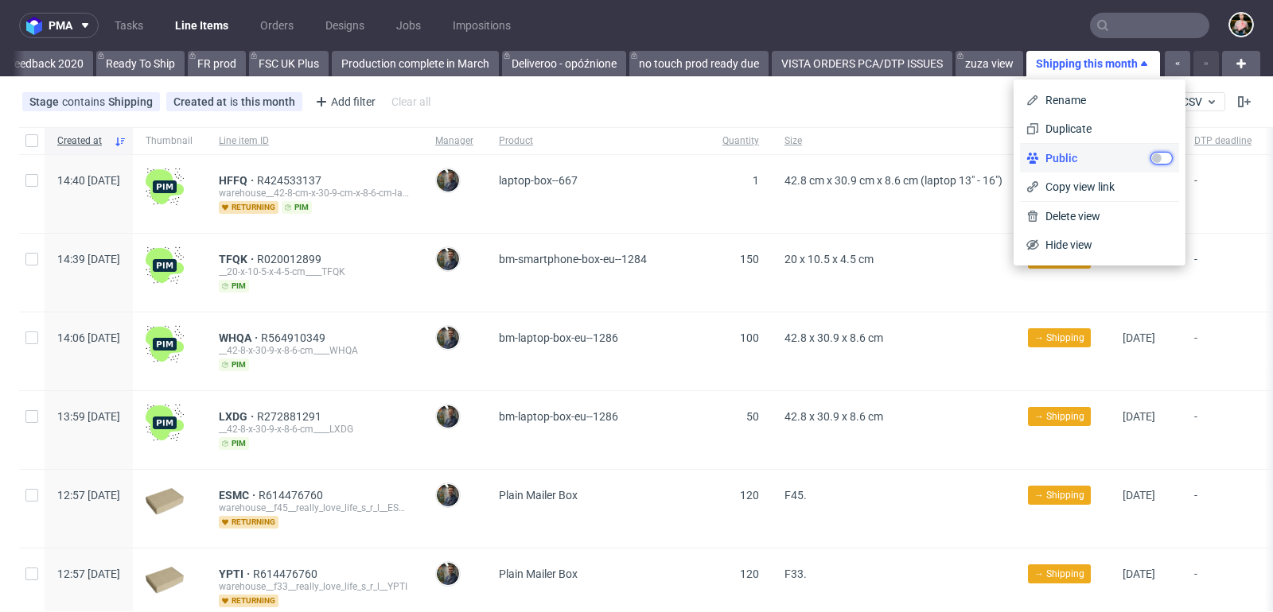
click at [1163, 156] on input "checkbox" at bounding box center [1161, 158] width 22 height 13
click at [1108, 183] on span "Copy view link" at bounding box center [1106, 187] width 134 height 16
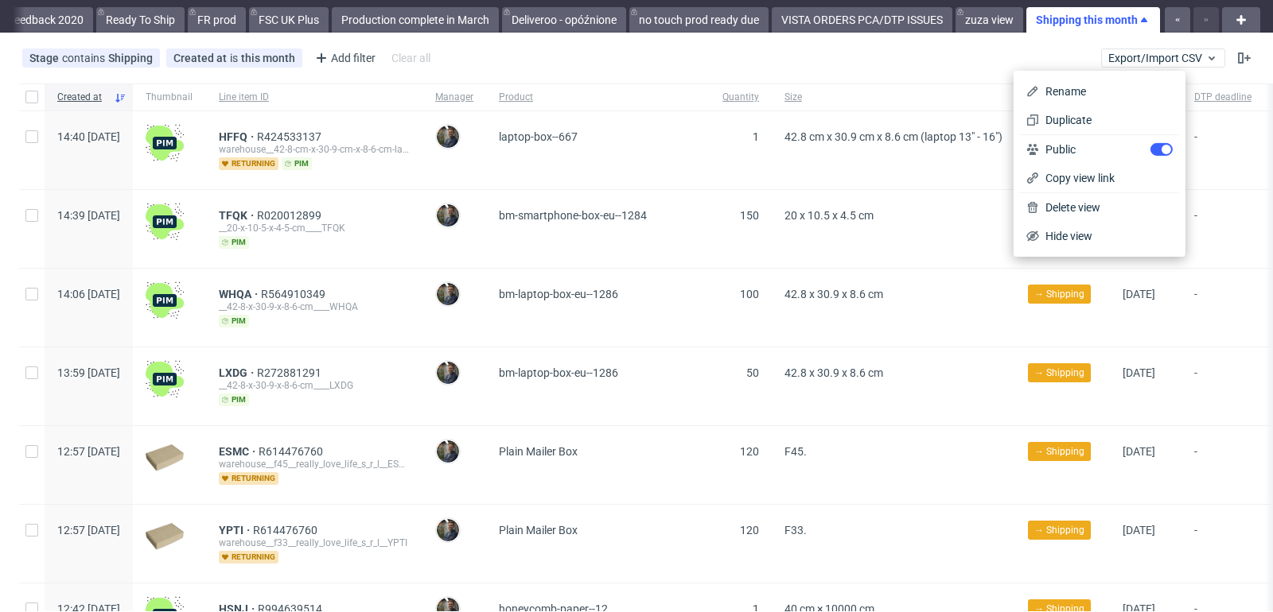
scroll to position [0, 0]
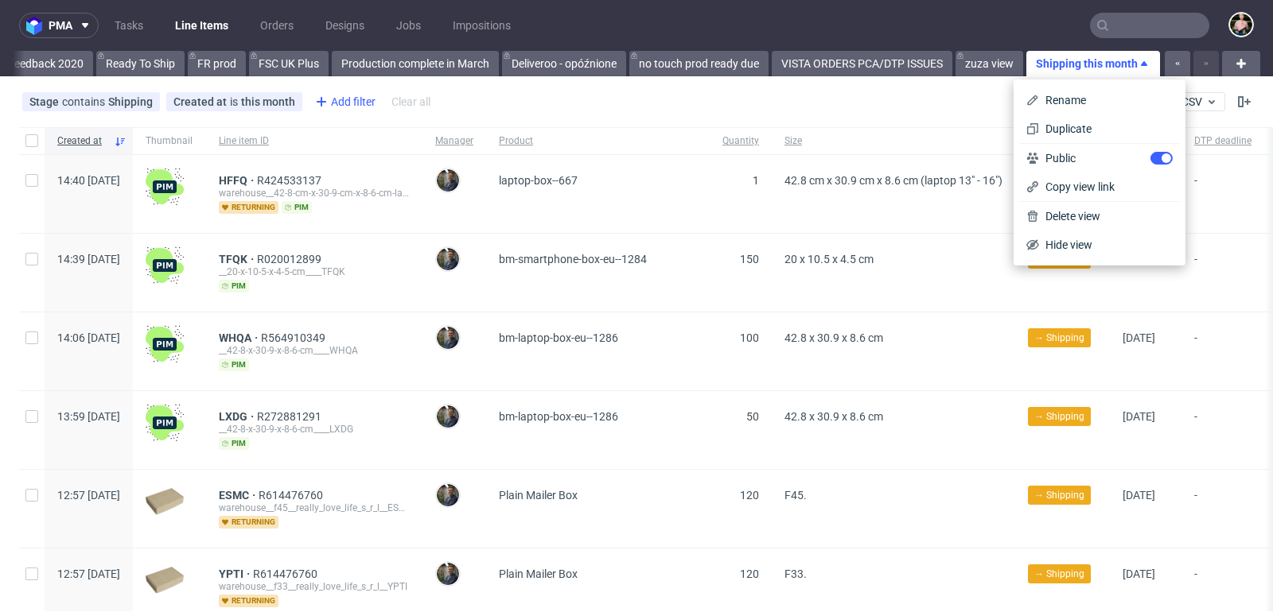
click at [340, 99] on div "Add filter" at bounding box center [344, 101] width 70 height 25
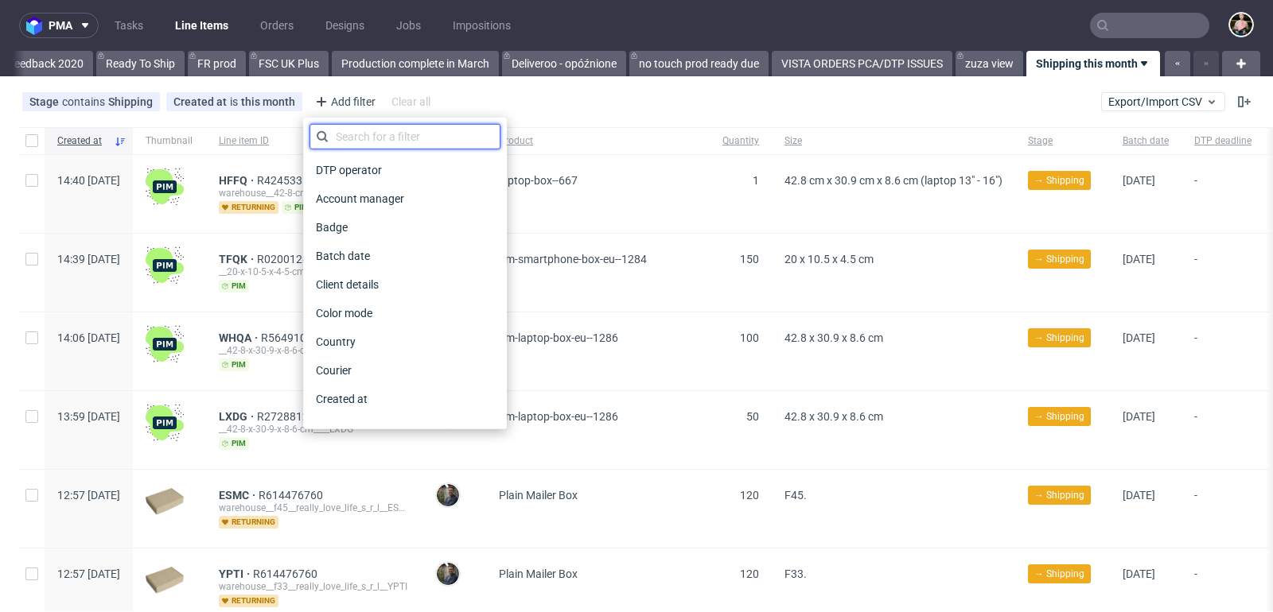
click at [369, 130] on input "text" at bounding box center [404, 136] width 191 height 25
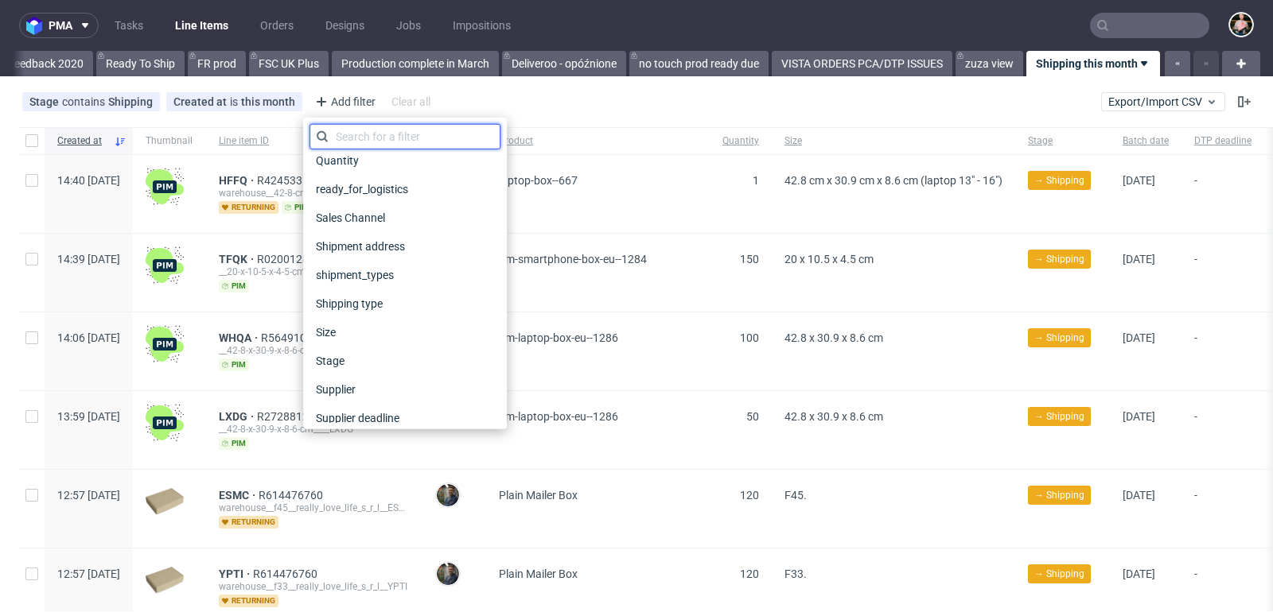
scroll to position [1100, 0]
click at [612, 104] on div "Stage contains Shipping Created at is this month Add filter Hide filters Clear …" at bounding box center [636, 102] width 1273 height 38
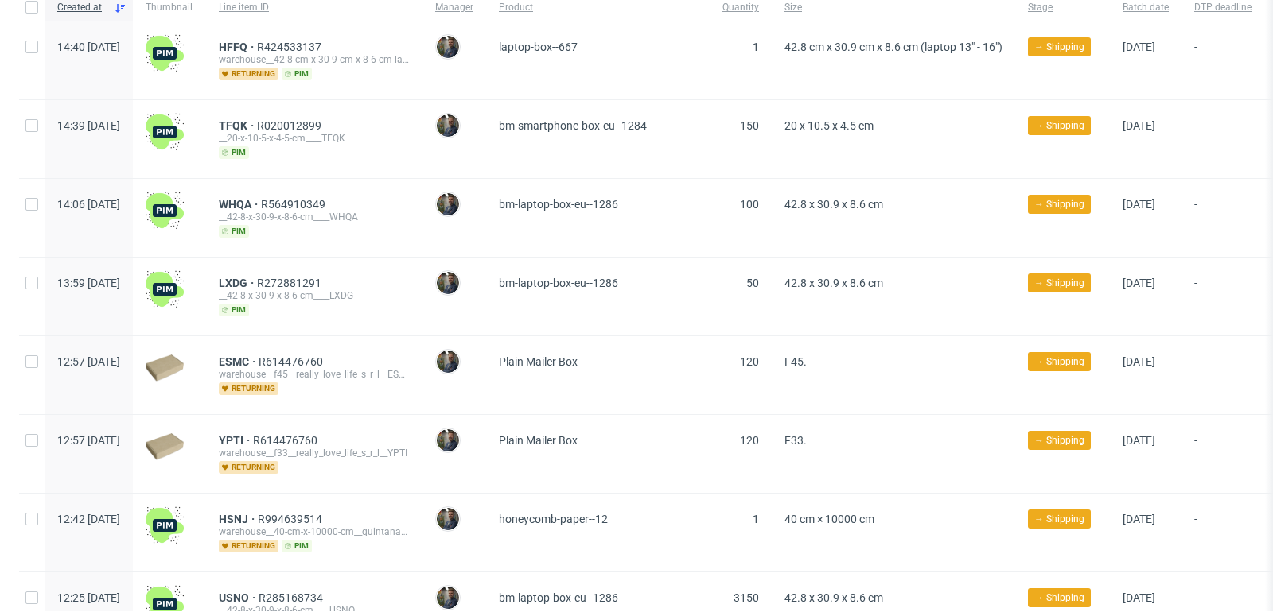
scroll to position [0, 0]
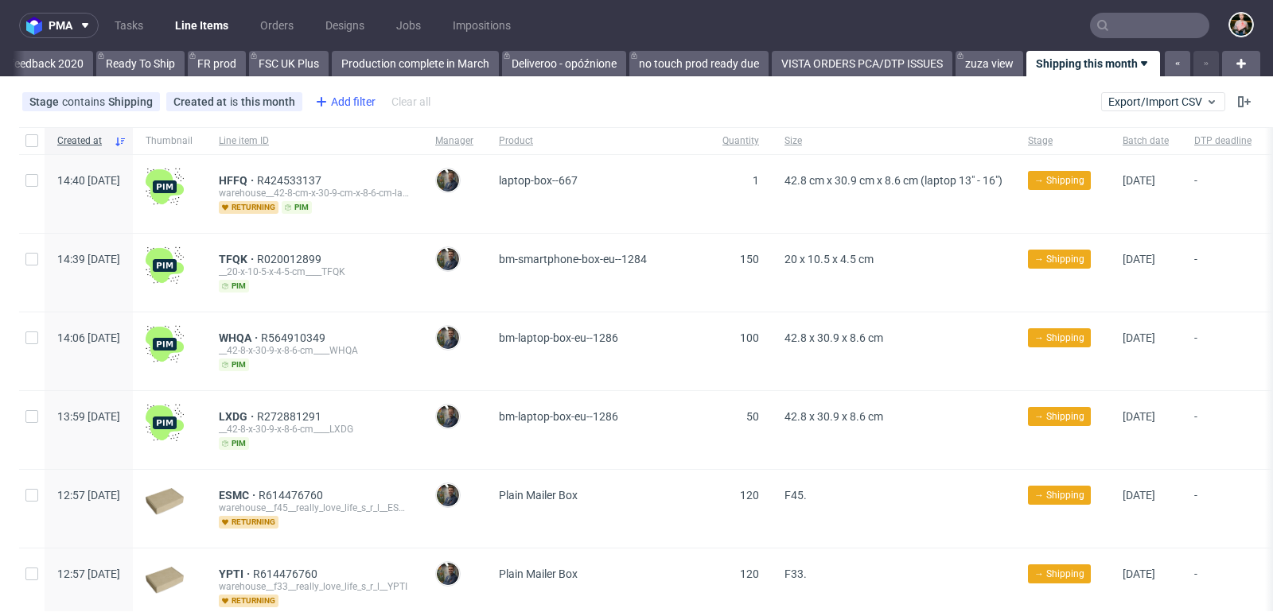
click at [332, 112] on div "Add filter" at bounding box center [344, 101] width 70 height 25
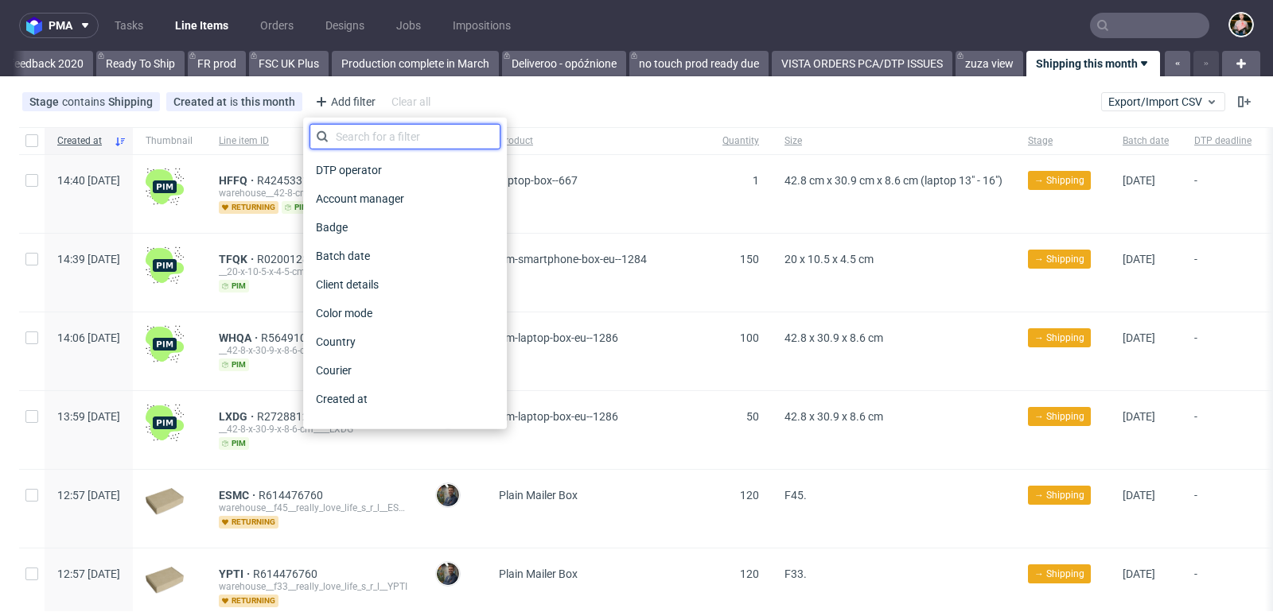
click at [358, 136] on input "text" at bounding box center [404, 136] width 191 height 25
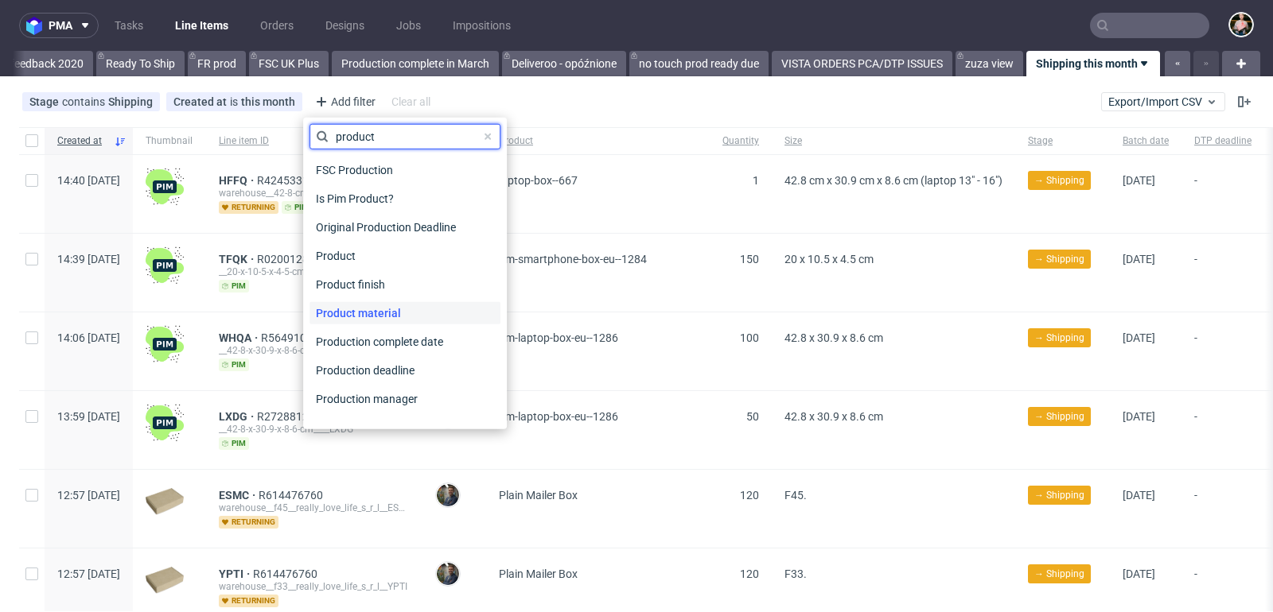
scroll to position [47, 0]
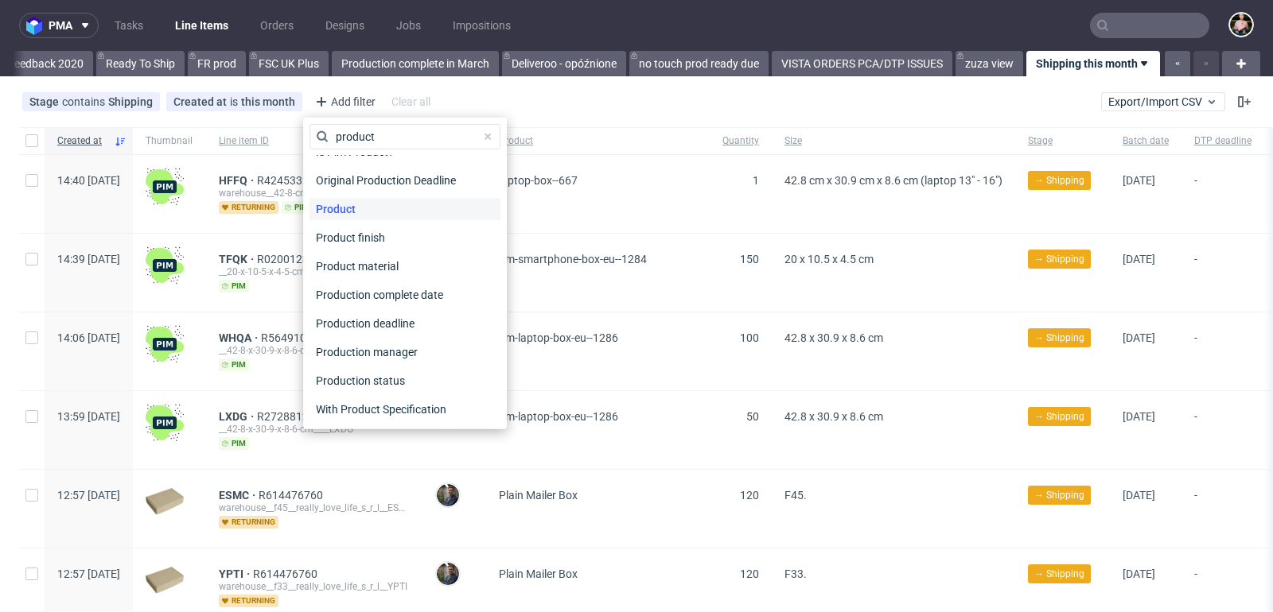
click at [383, 205] on div "Product" at bounding box center [404, 209] width 191 height 22
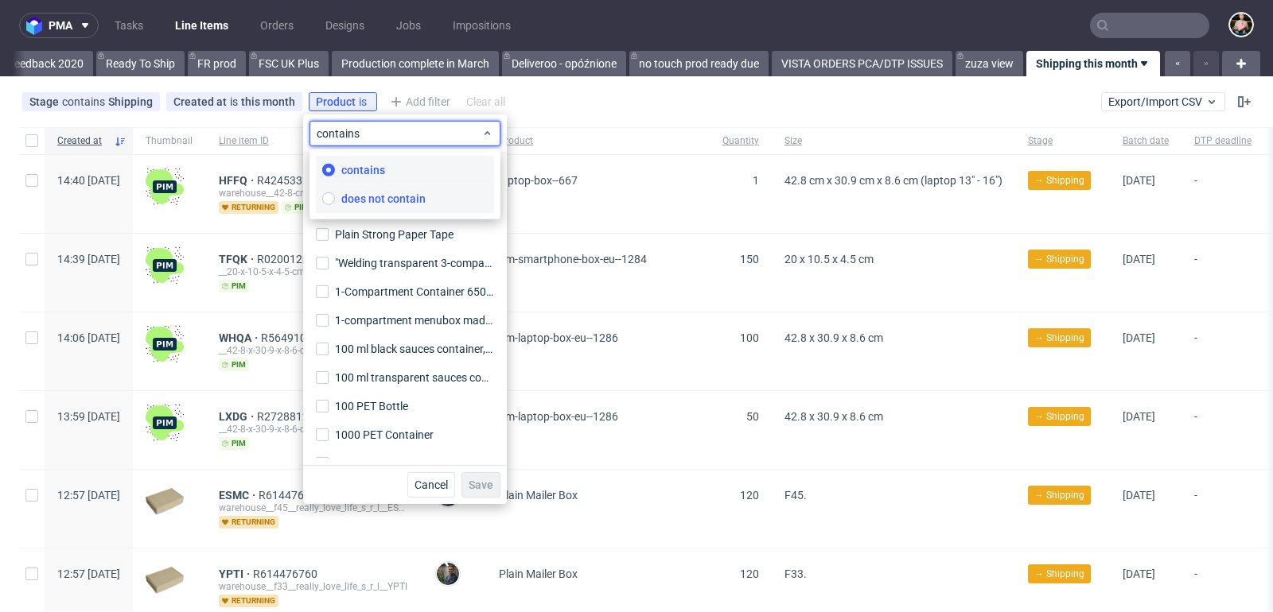
click at [375, 202] on span "does not contain" at bounding box center [383, 199] width 84 height 16
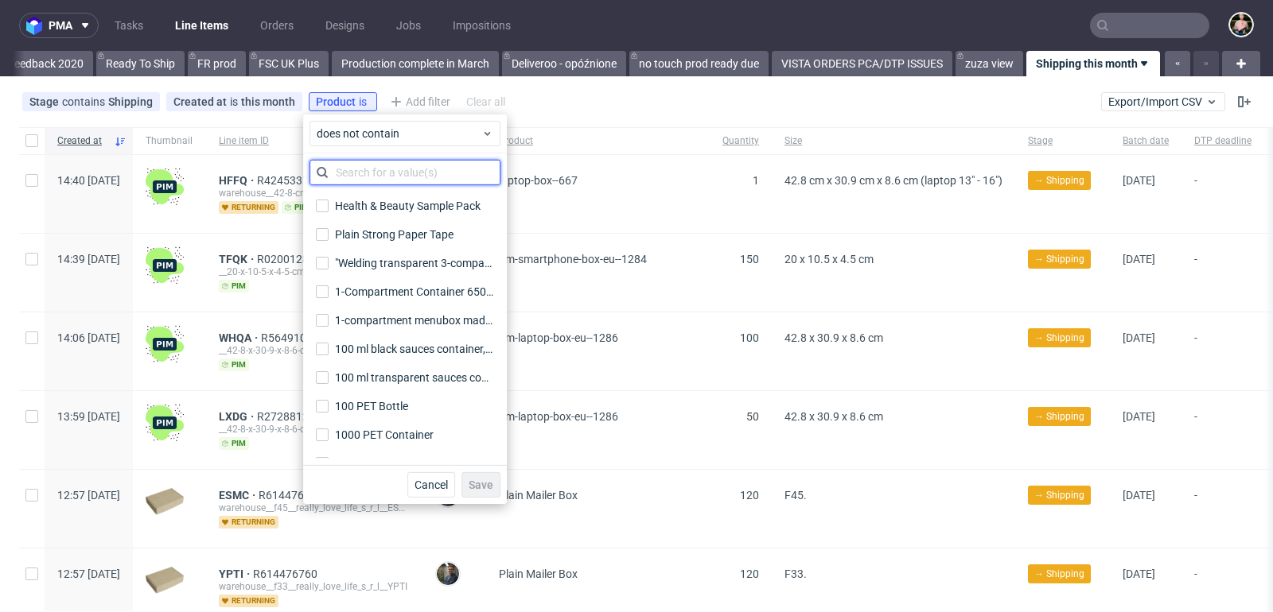
click at [381, 176] on input "text" at bounding box center [404, 172] width 191 height 25
click at [395, 169] on input "text" at bounding box center [404, 172] width 191 height 25
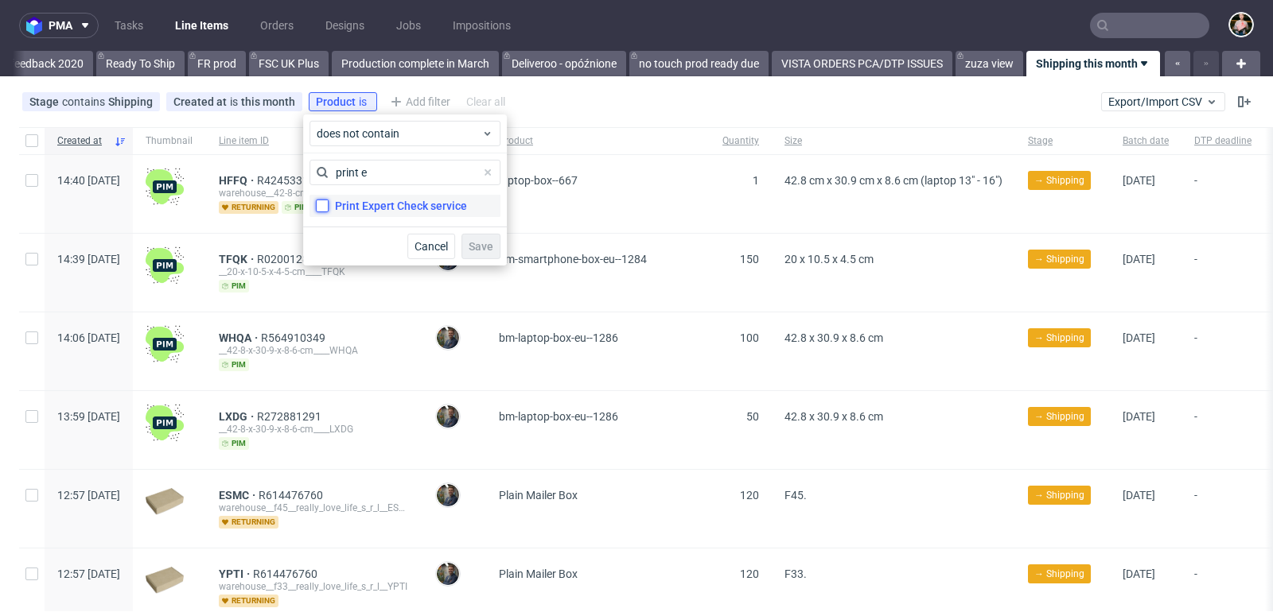
click at [326, 204] on input "Print Expert Check service" at bounding box center [322, 206] width 13 height 13
click at [484, 246] on span "Save" at bounding box center [481, 246] width 25 height 11
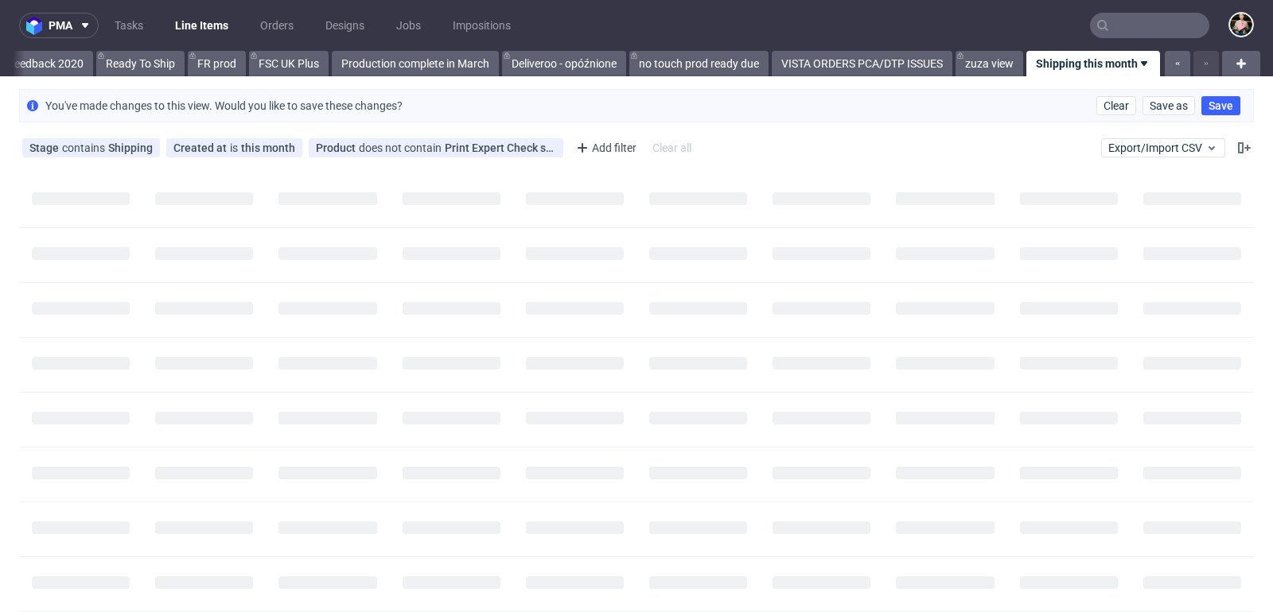
scroll to position [0, 3155]
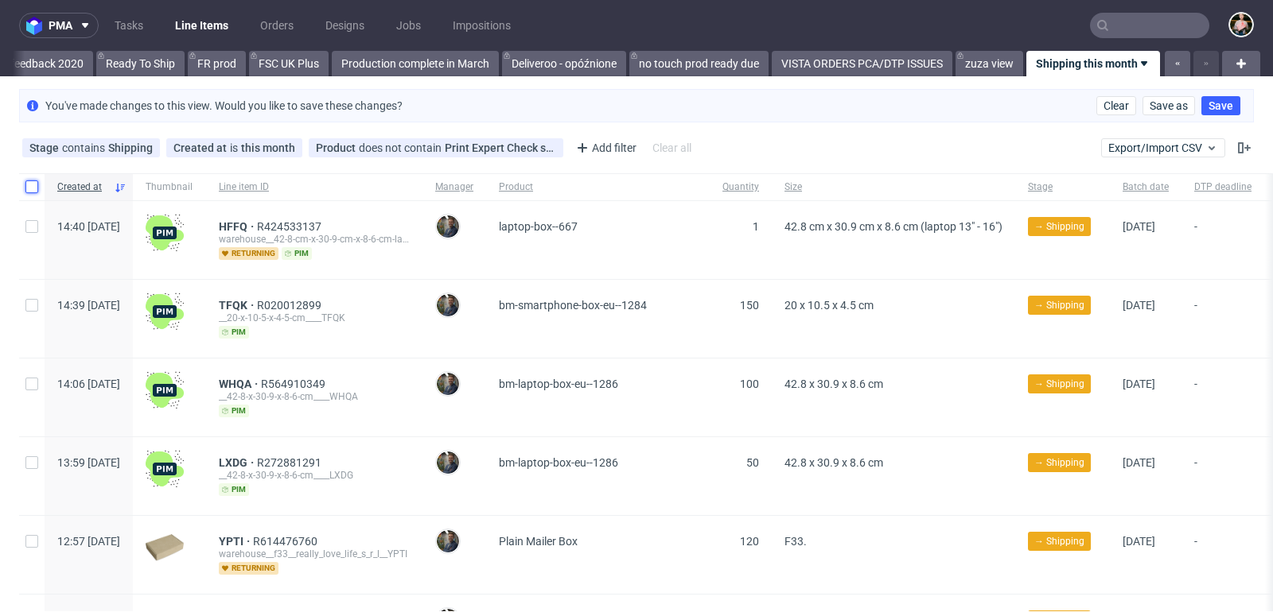
click at [33, 185] on input "checkbox" at bounding box center [31, 187] width 13 height 13
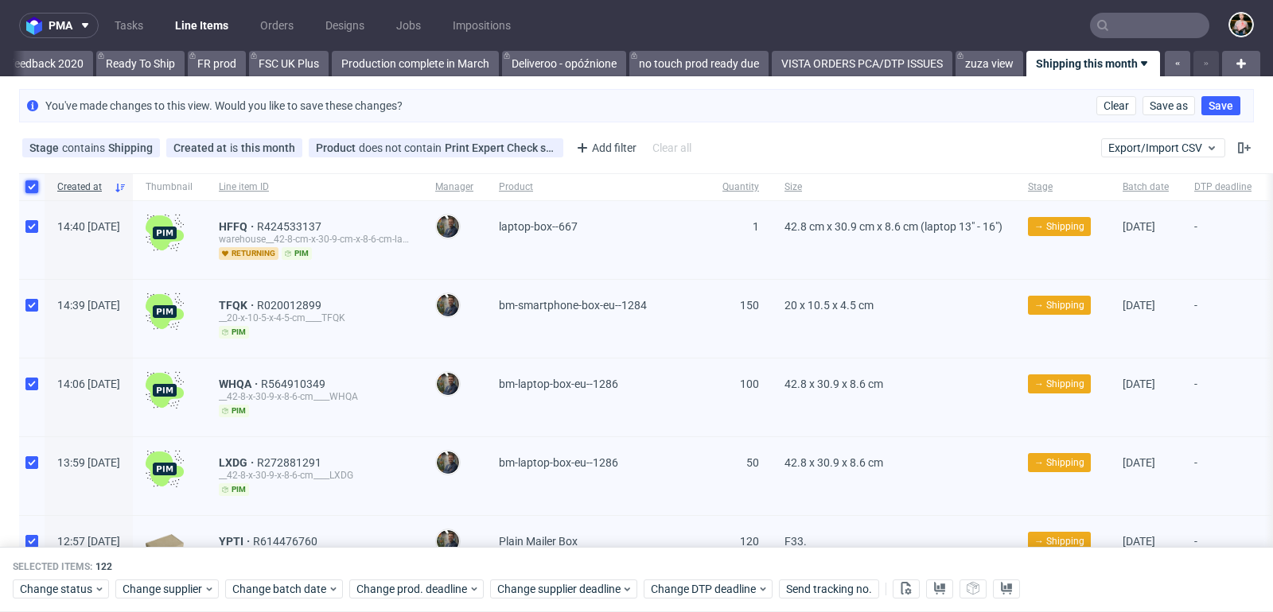
click at [33, 185] on input "checkbox" at bounding box center [31, 187] width 13 height 13
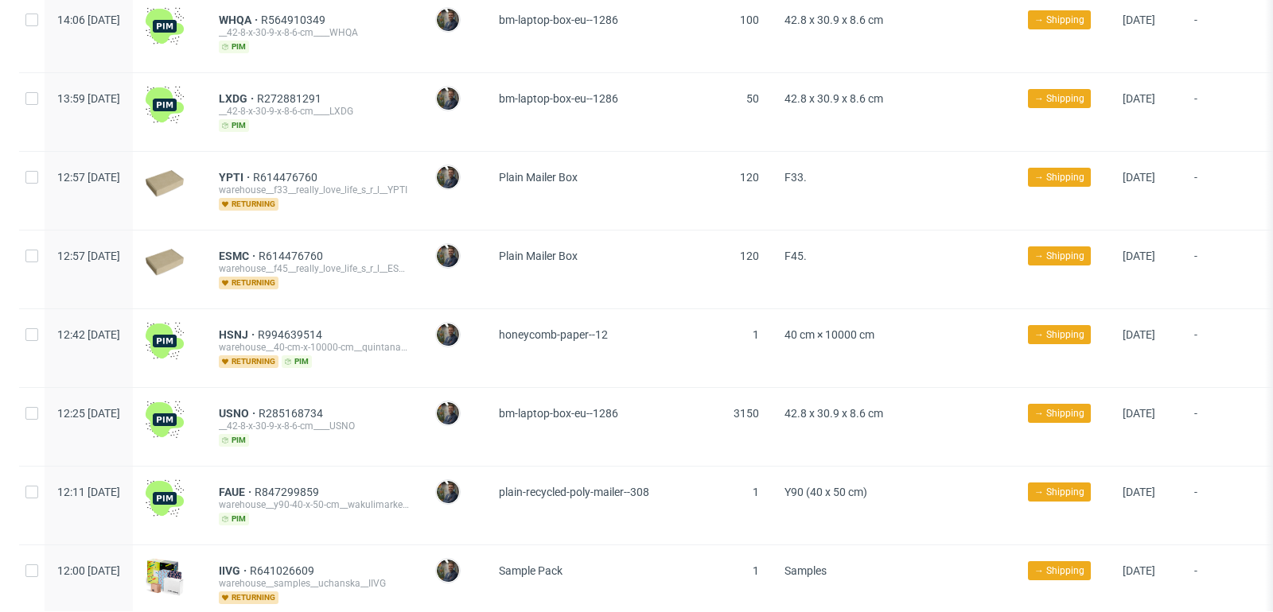
scroll to position [0, 0]
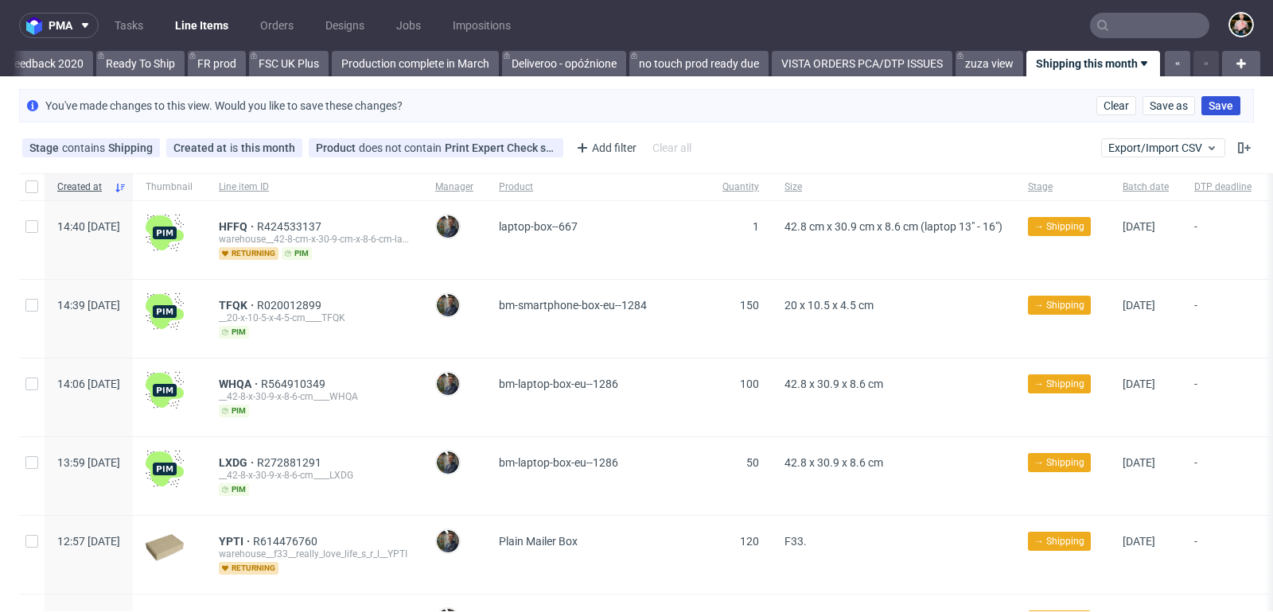
click at [1208, 104] on span "Save" at bounding box center [1220, 105] width 25 height 11
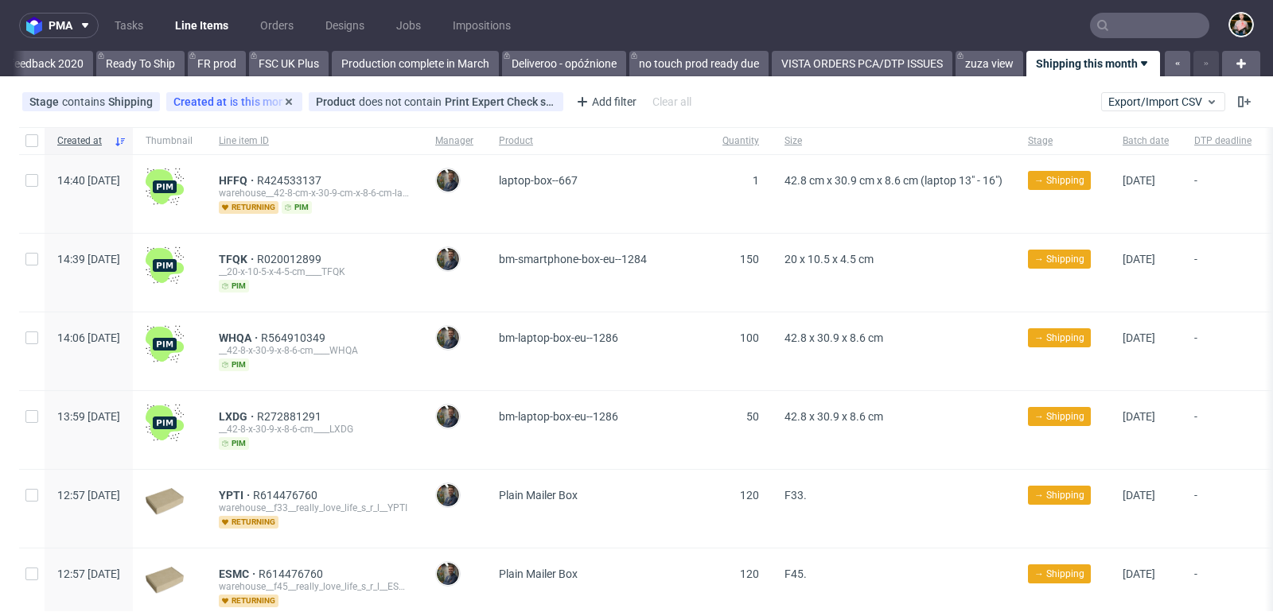
click at [245, 99] on div "Created at is this month" at bounding box center [234, 101] width 122 height 13
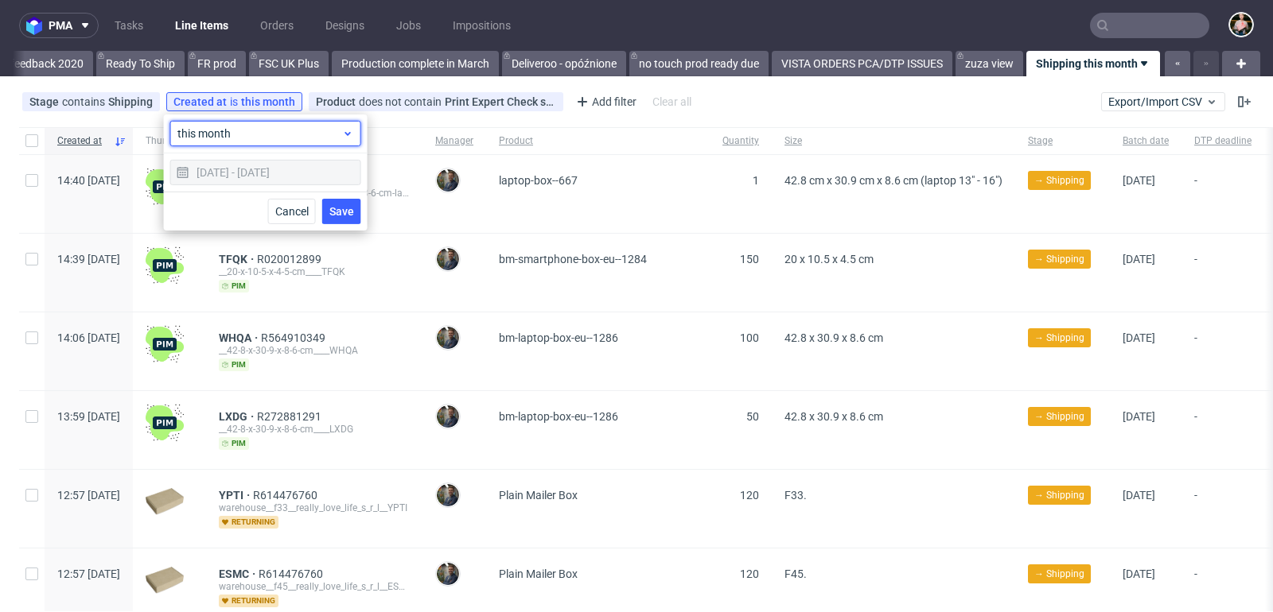
click at [243, 138] on span "this month" at bounding box center [259, 134] width 165 height 16
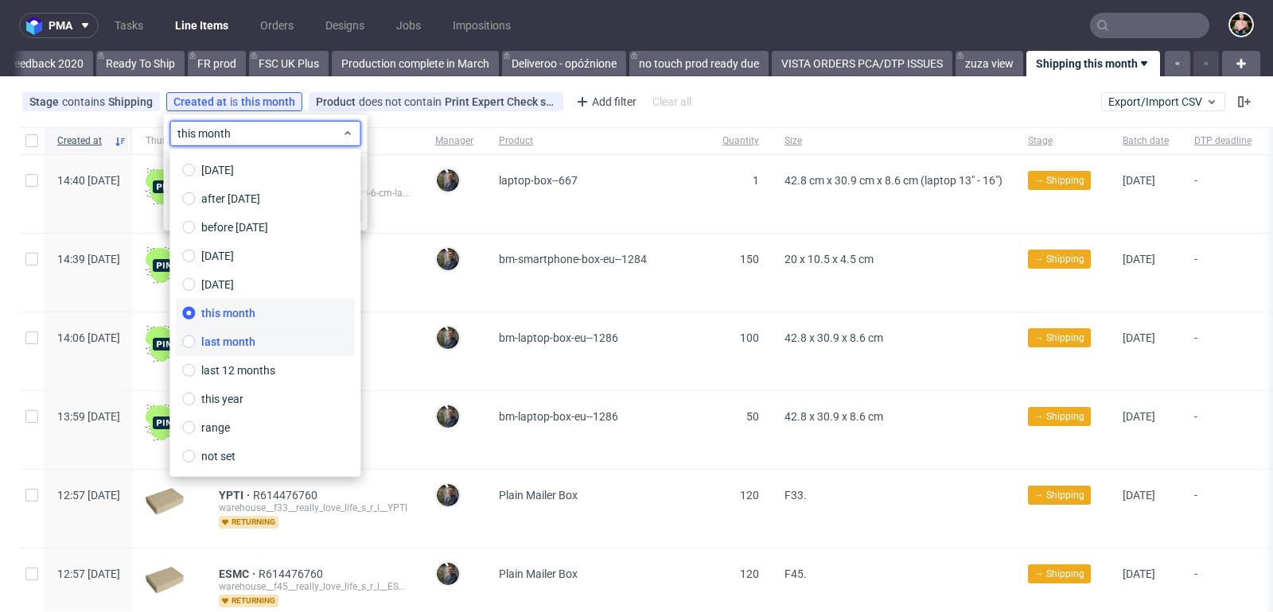
click at [235, 344] on span "last month" at bounding box center [228, 342] width 54 height 16
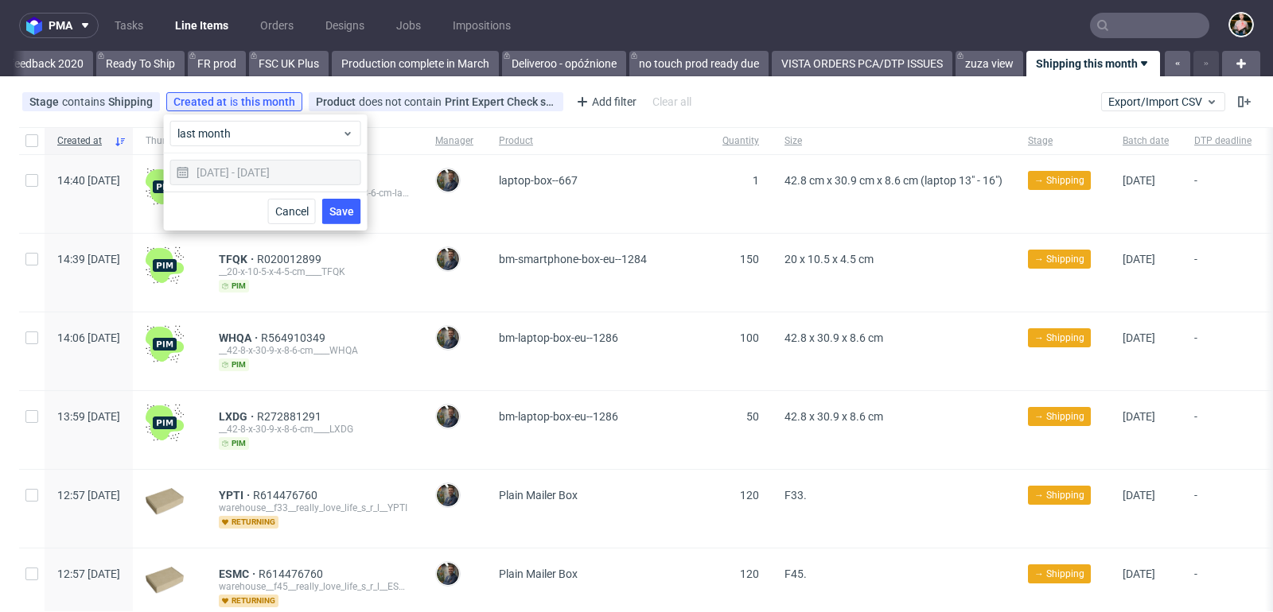
click at [340, 211] on span "Save" at bounding box center [341, 211] width 25 height 11
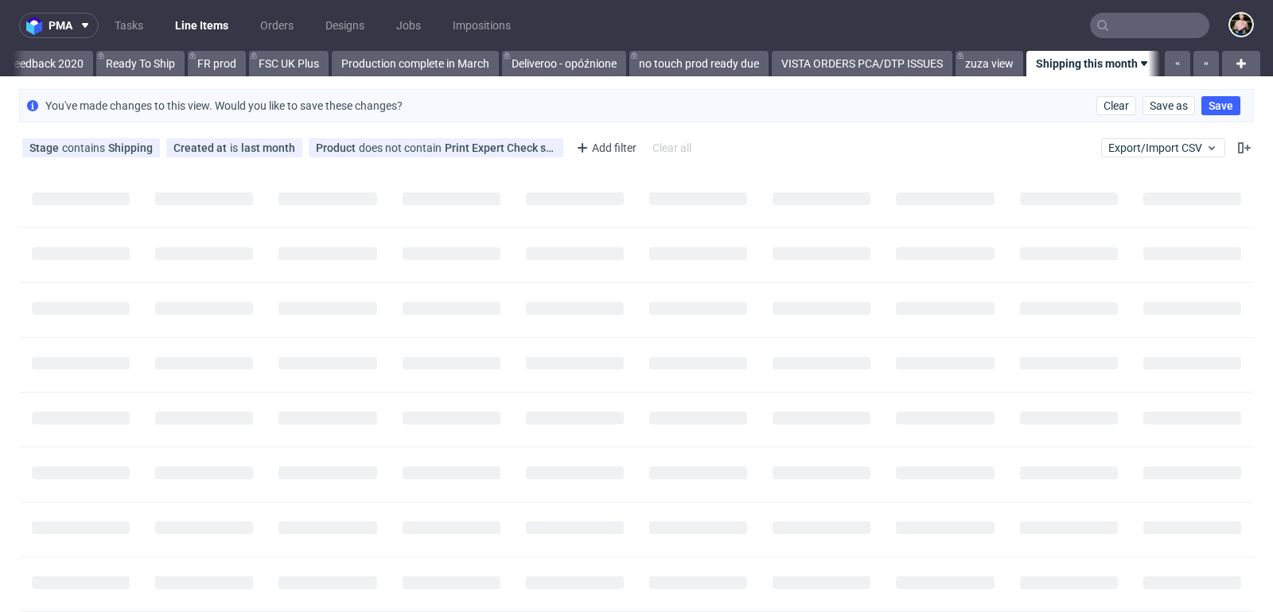
scroll to position [0, 3155]
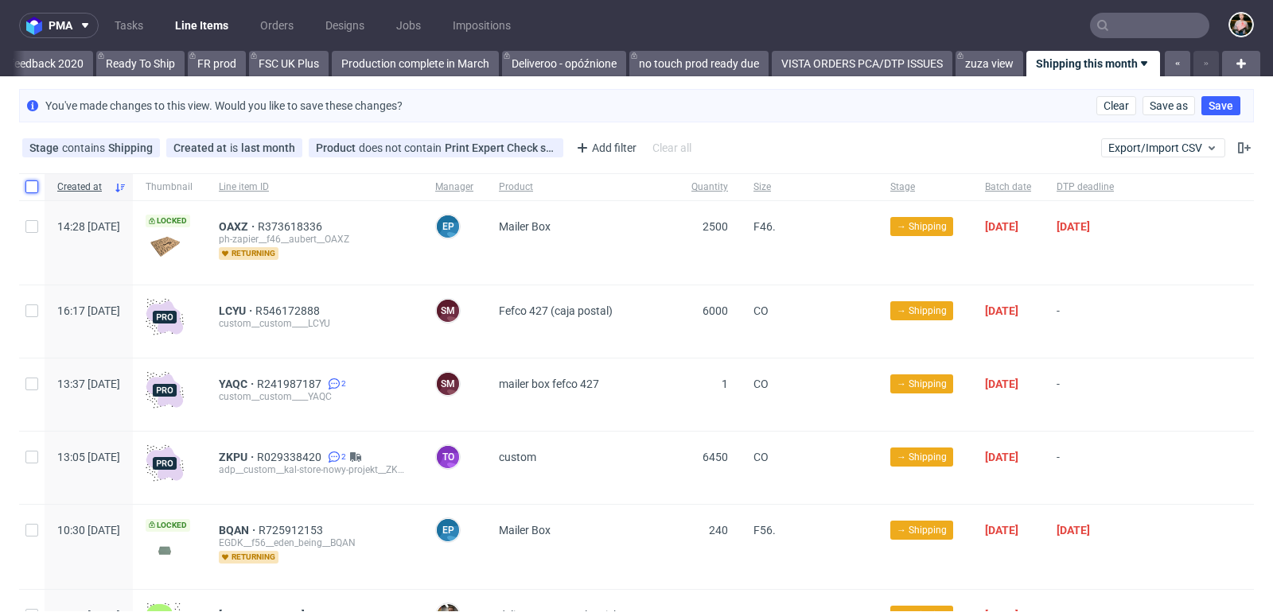
click at [36, 186] on input "checkbox" at bounding box center [31, 187] width 13 height 13
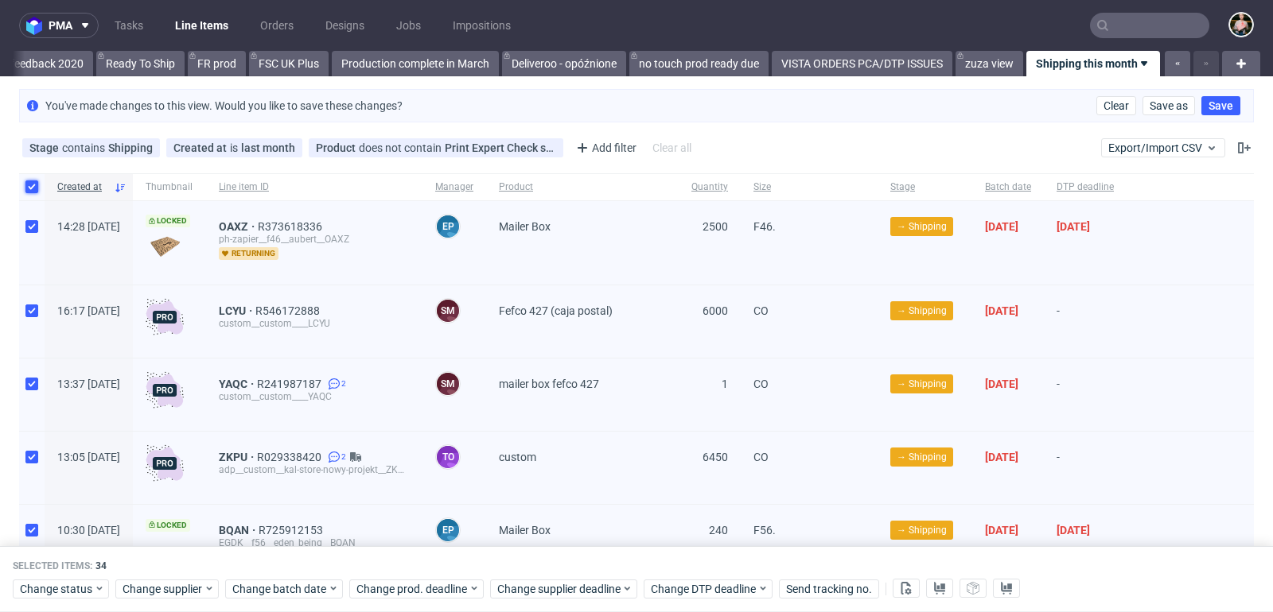
click at [36, 186] on input "checkbox" at bounding box center [31, 187] width 13 height 13
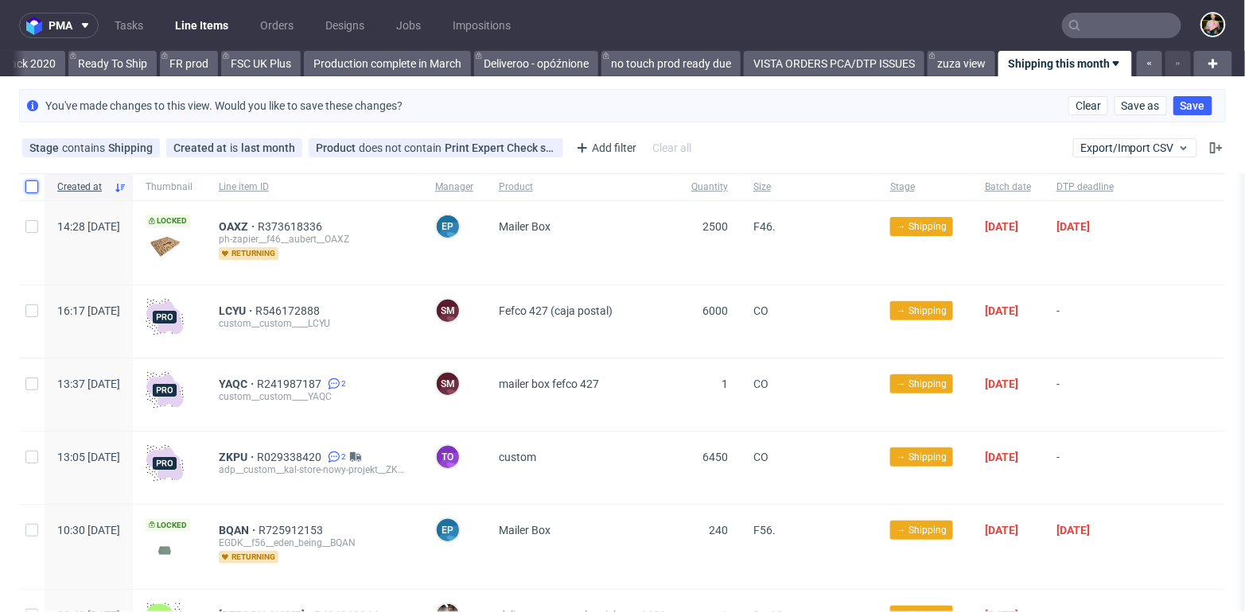
scroll to position [0, 3182]
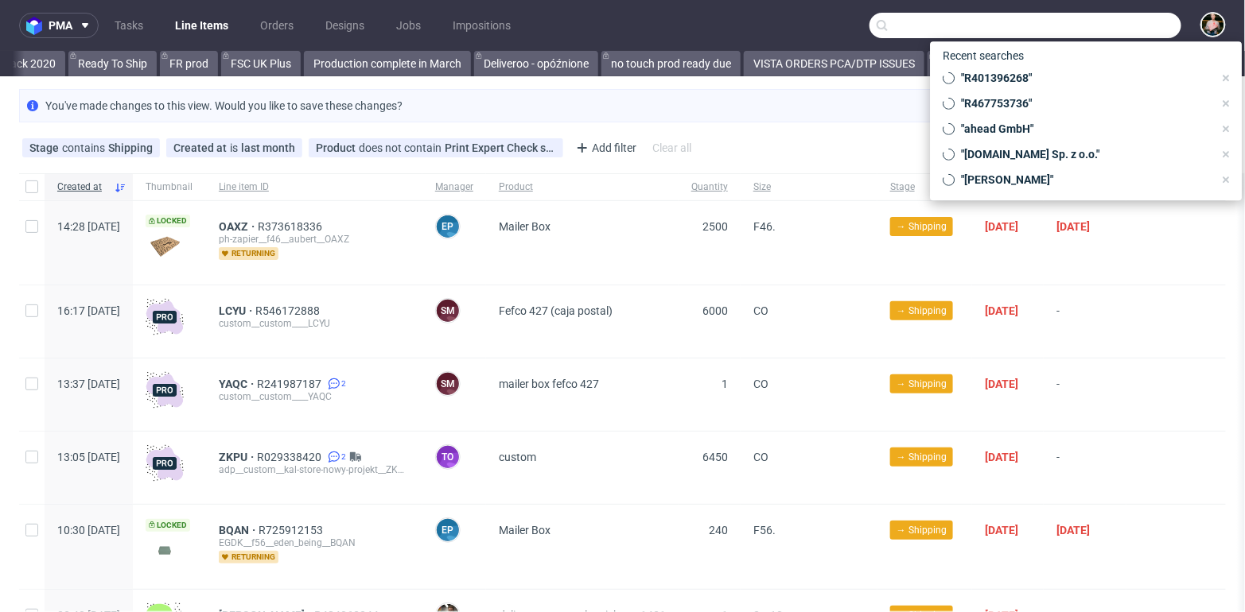
click at [1092, 29] on input "text" at bounding box center [1025, 25] width 312 height 25
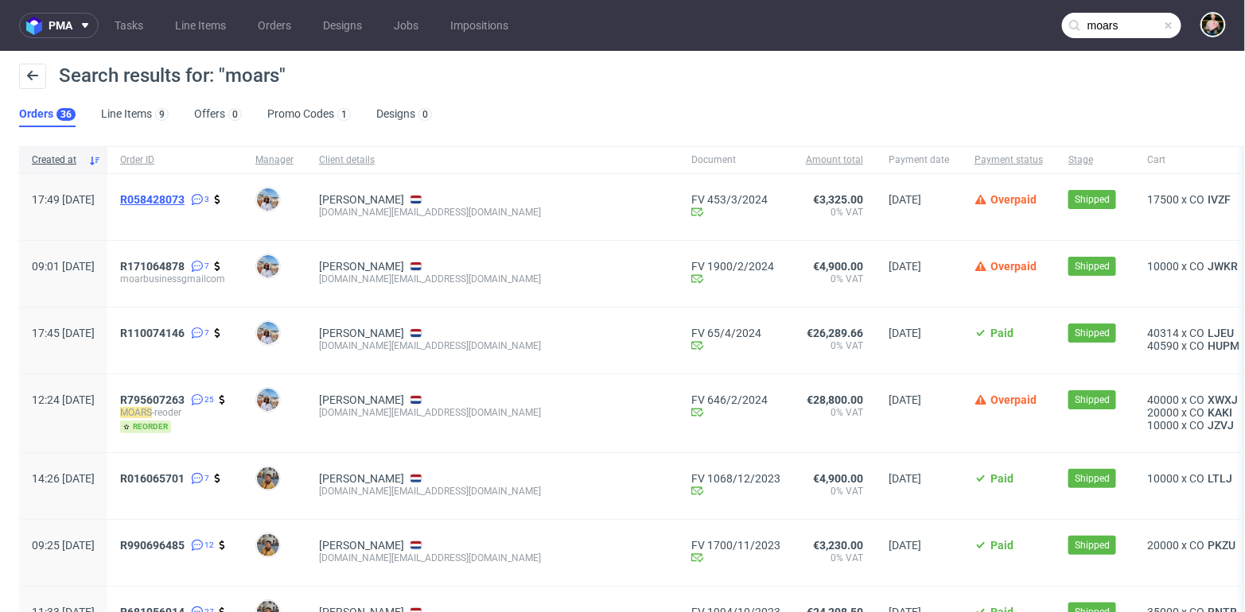
click at [185, 200] on span "R058428073" at bounding box center [152, 199] width 64 height 13
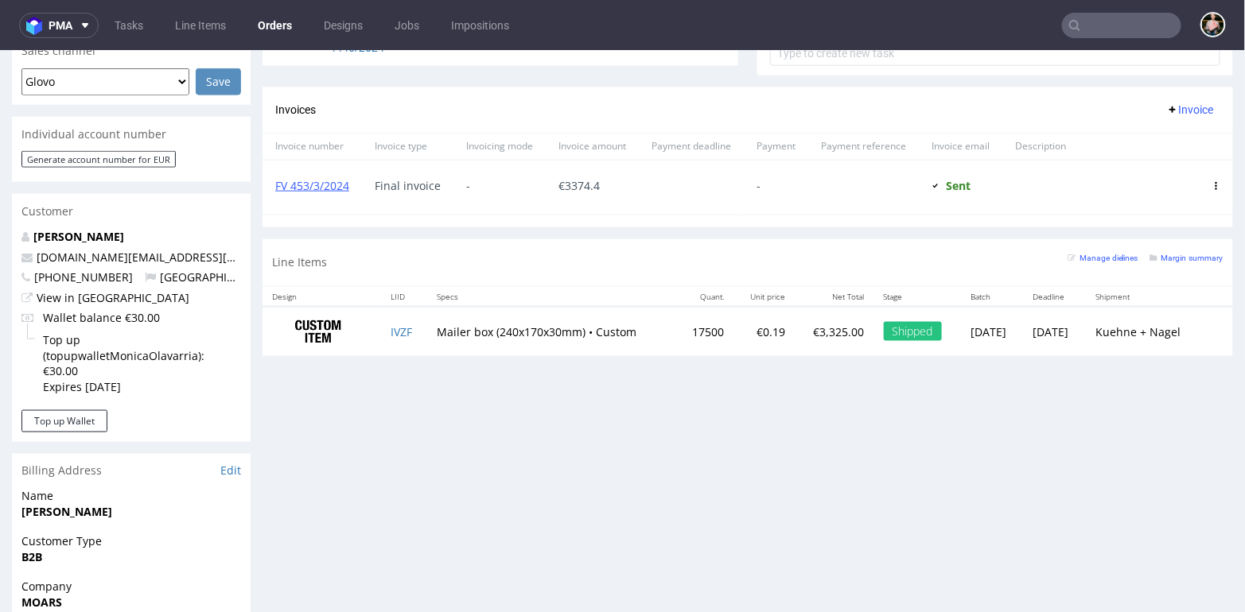
scroll to position [703, 0]
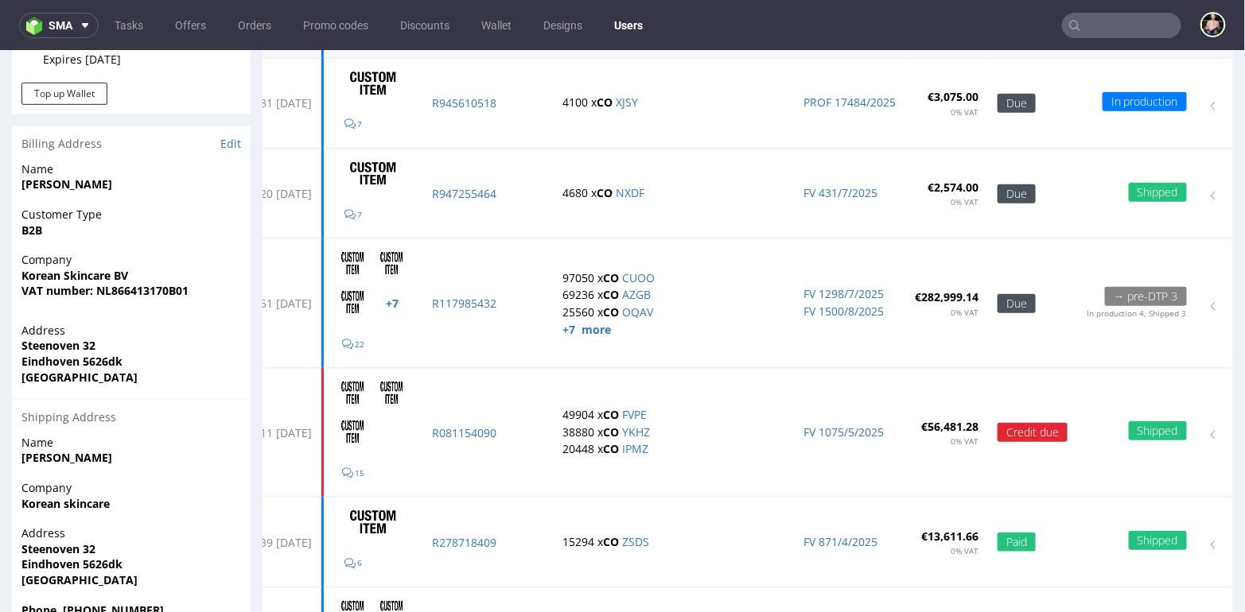
scroll to position [344, 0]
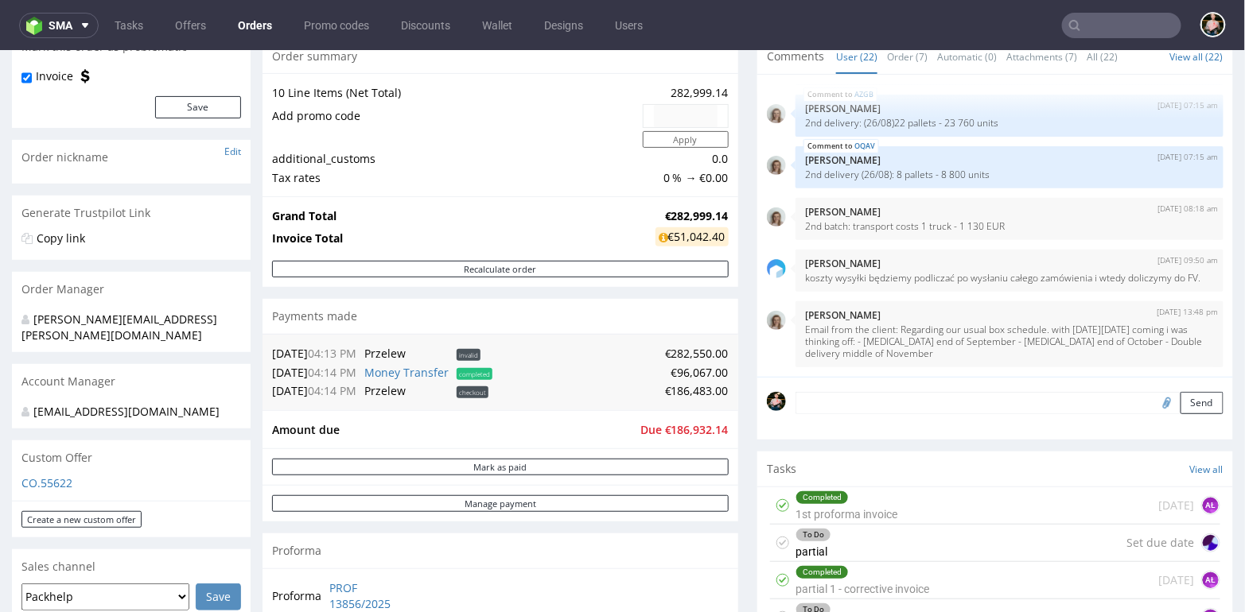
scroll to position [173, 0]
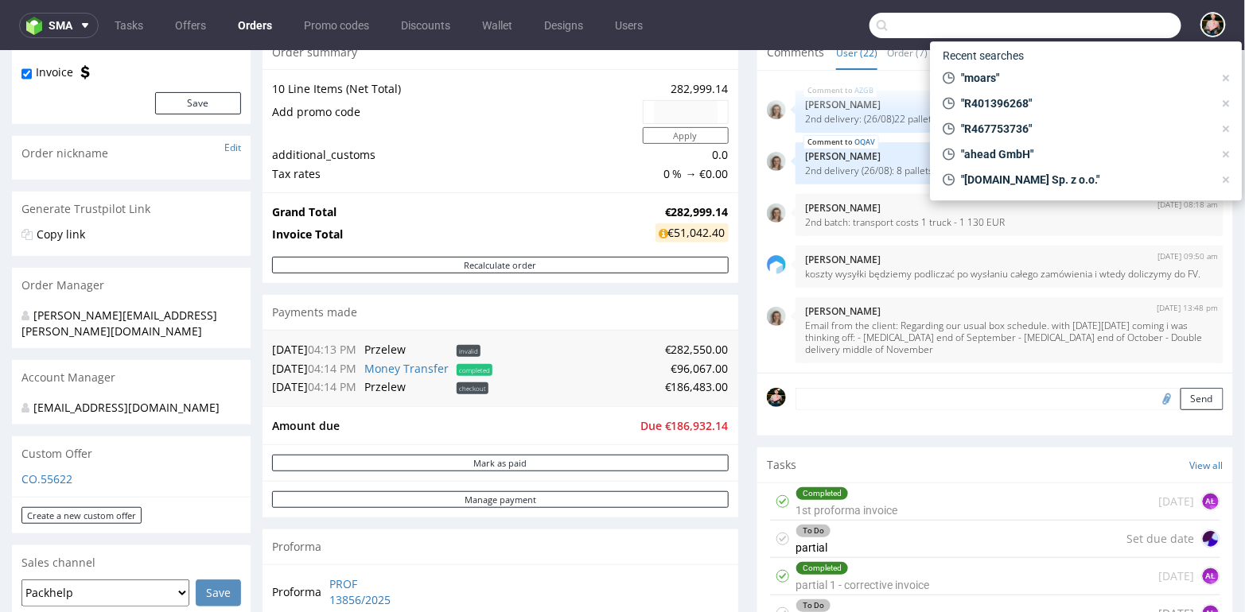
click at [1102, 26] on input "text" at bounding box center [1025, 25] width 312 height 25
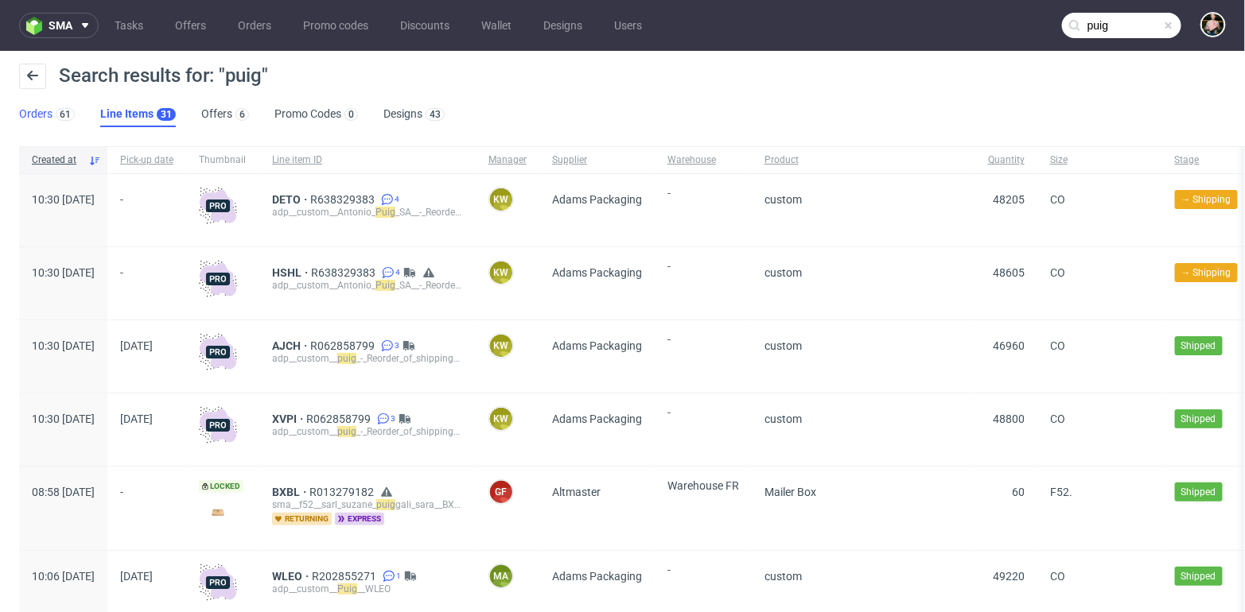
click at [49, 117] on link "Orders 61" at bounding box center [47, 114] width 56 height 25
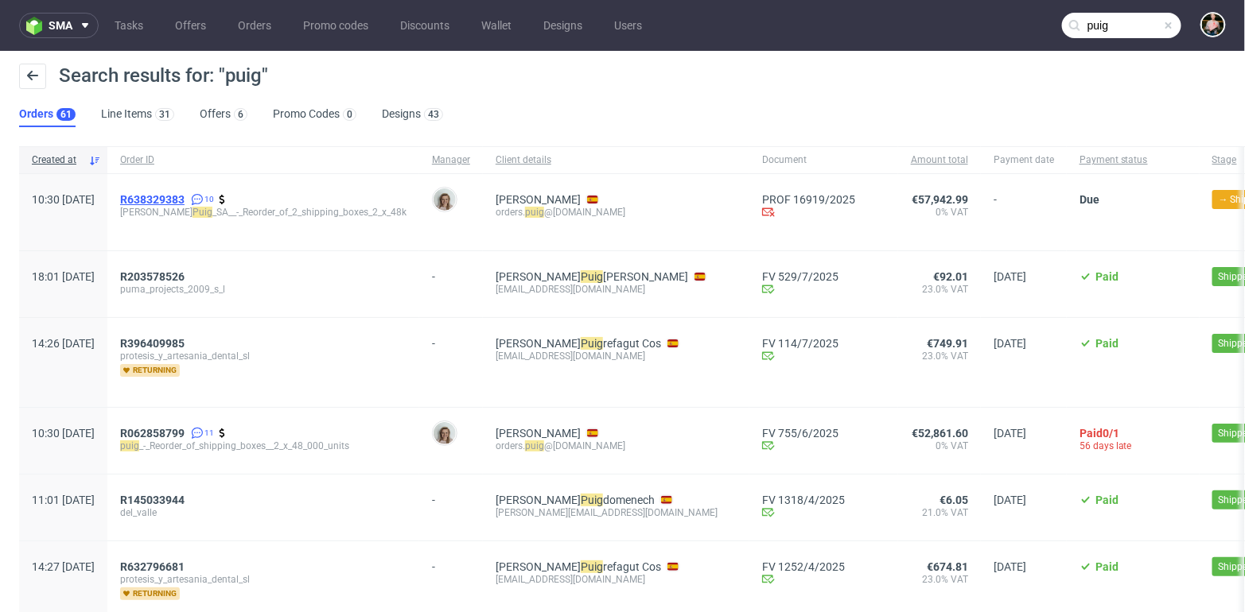
click at [185, 196] on span "R638329383" at bounding box center [152, 199] width 64 height 13
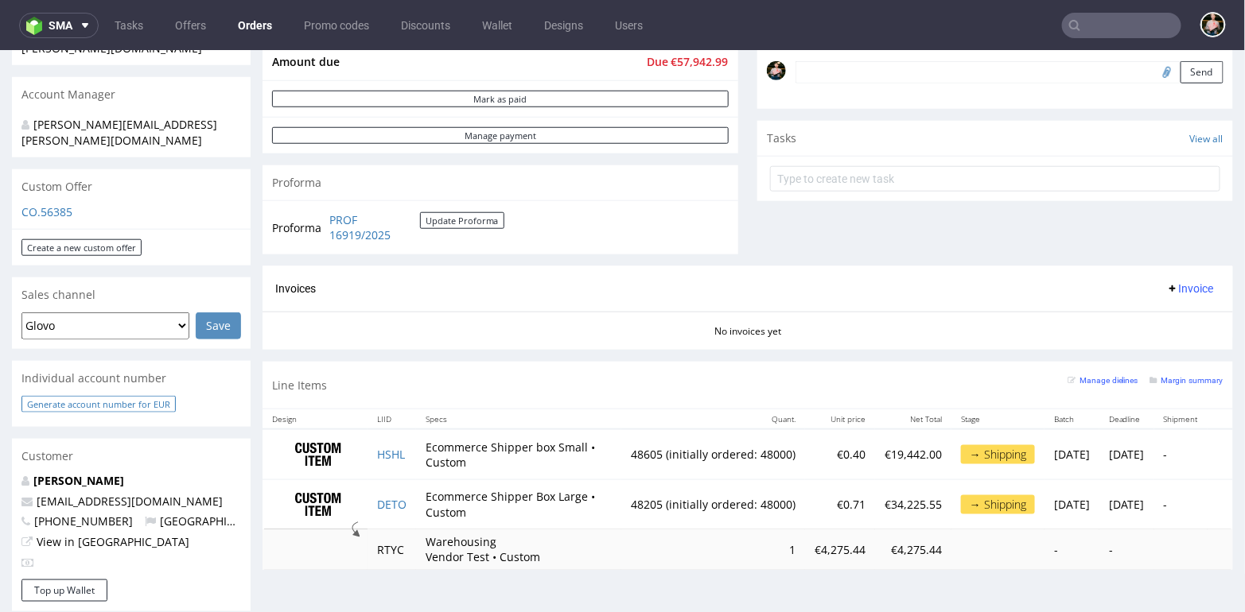
scroll to position [505, 0]
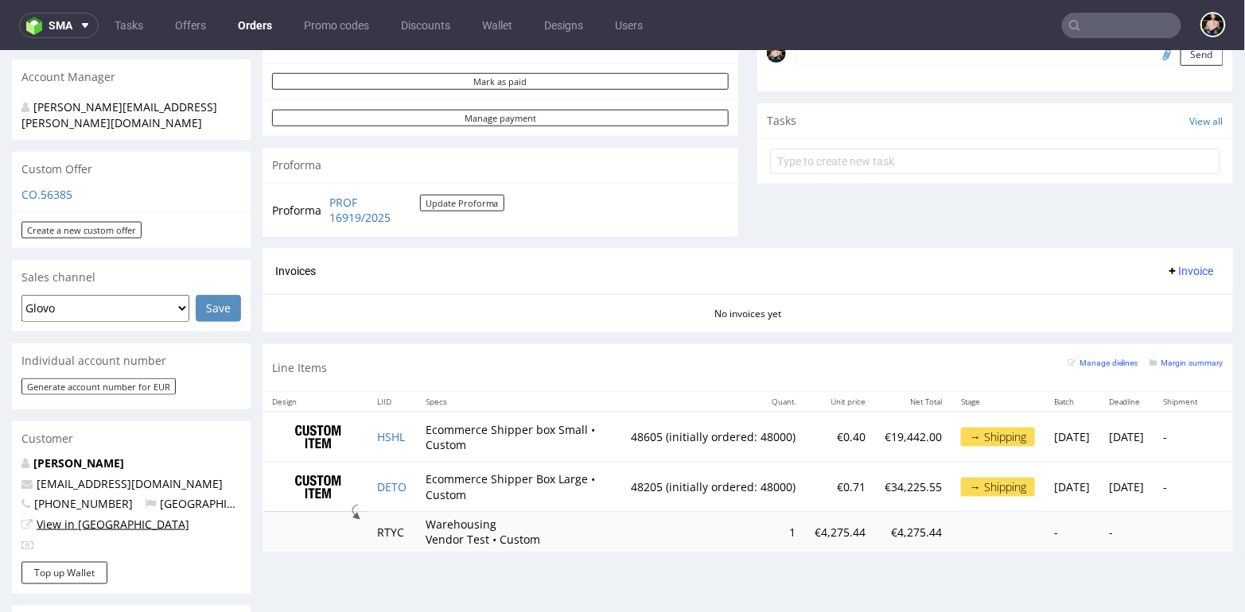
click at [76, 516] on link "View in Hubspot" at bounding box center [113, 523] width 153 height 15
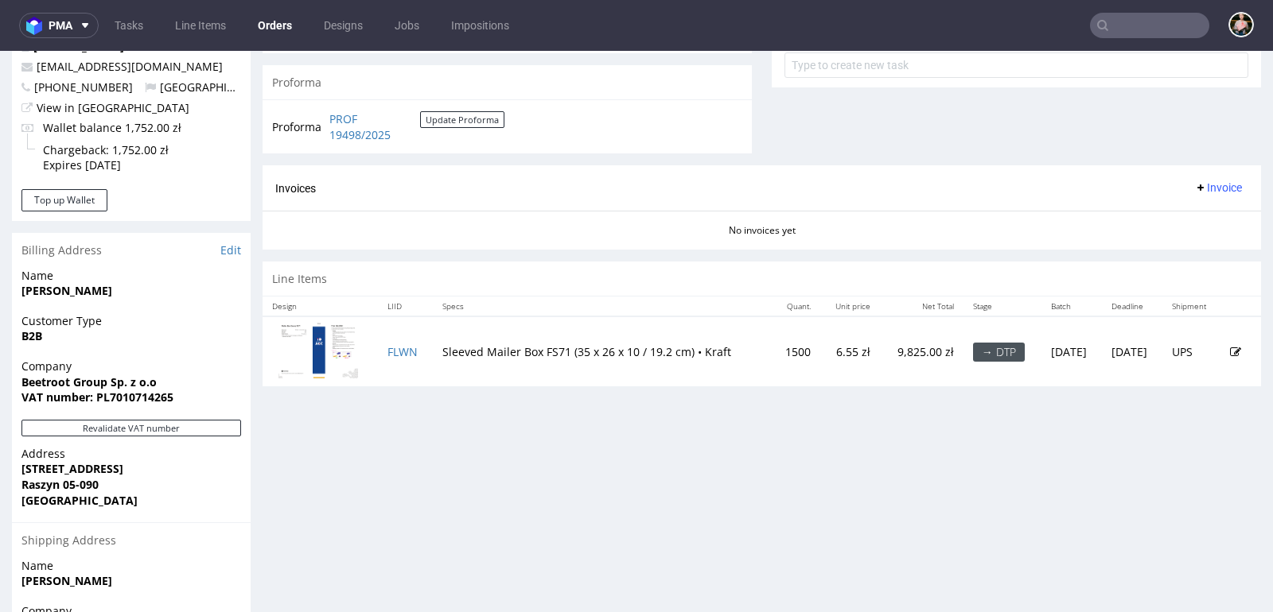
scroll to position [608, 0]
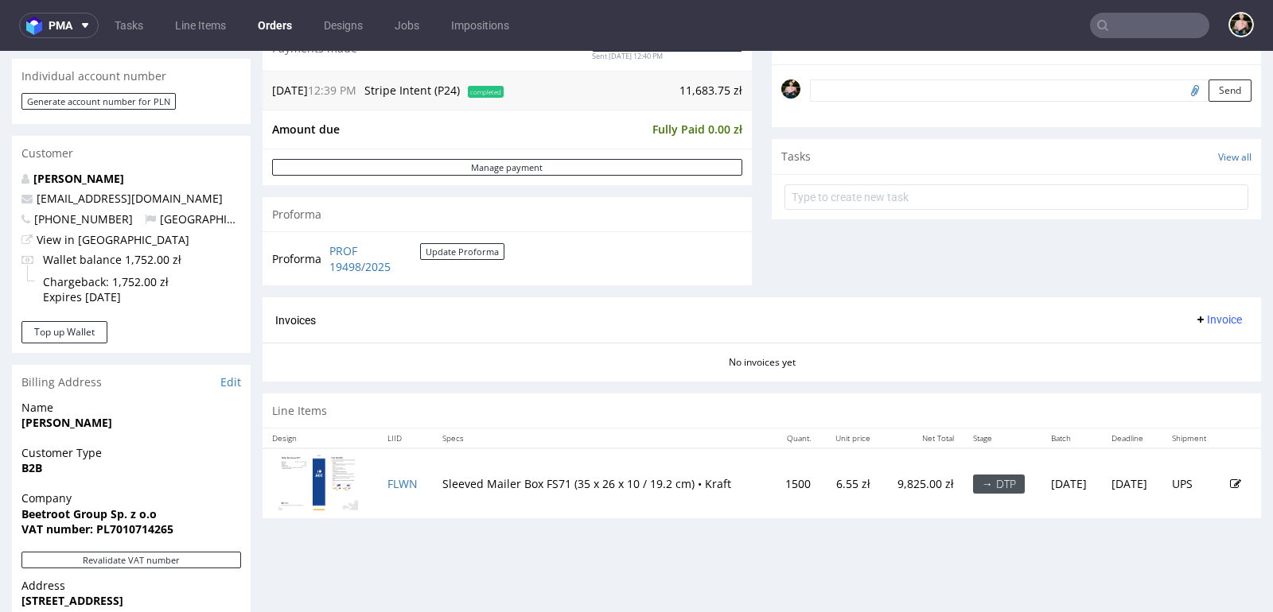
scroll to position [483, 0]
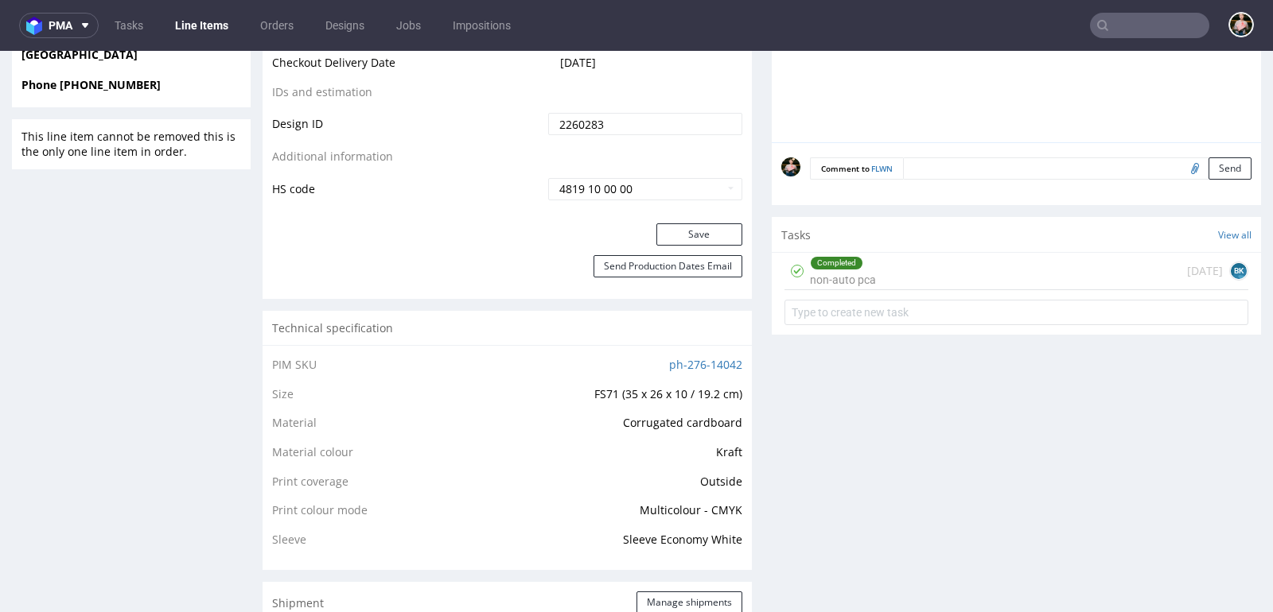
scroll to position [865, 0]
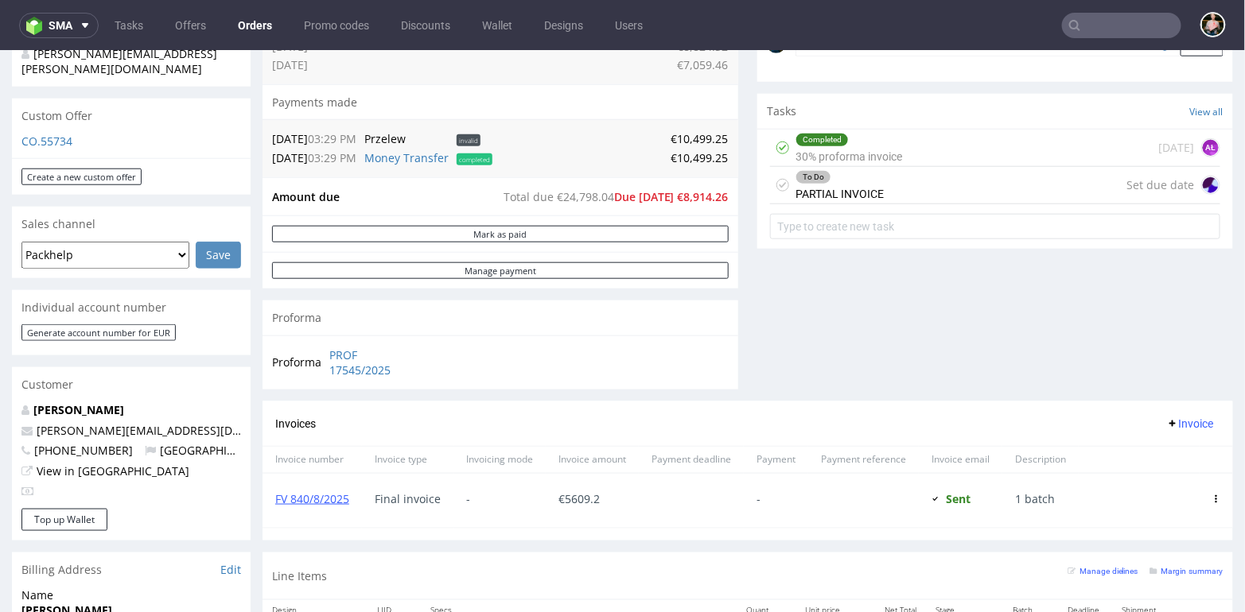
scroll to position [525, 0]
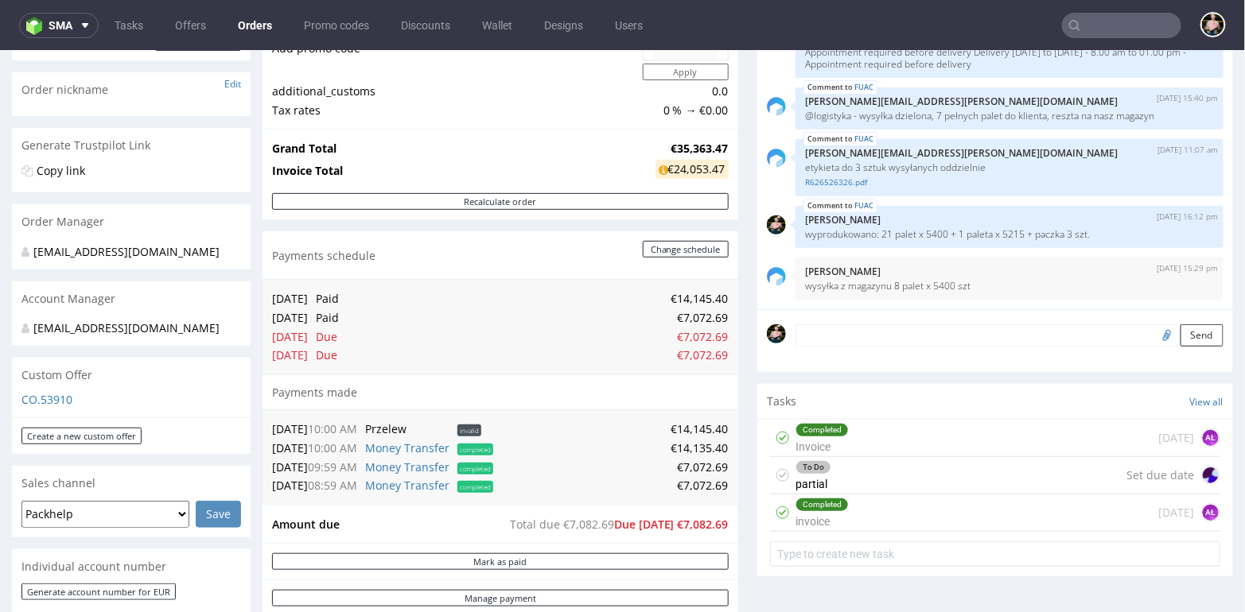
scroll to position [236, 0]
click at [1113, 19] on input "text" at bounding box center [1121, 25] width 119 height 25
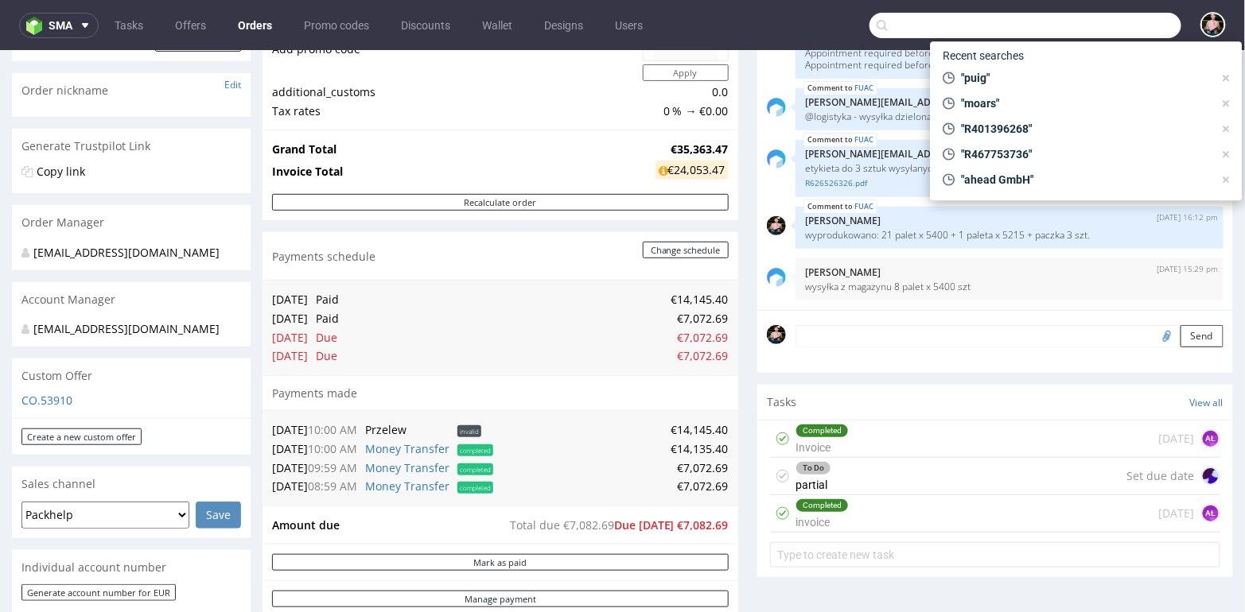
paste input "R256346489"
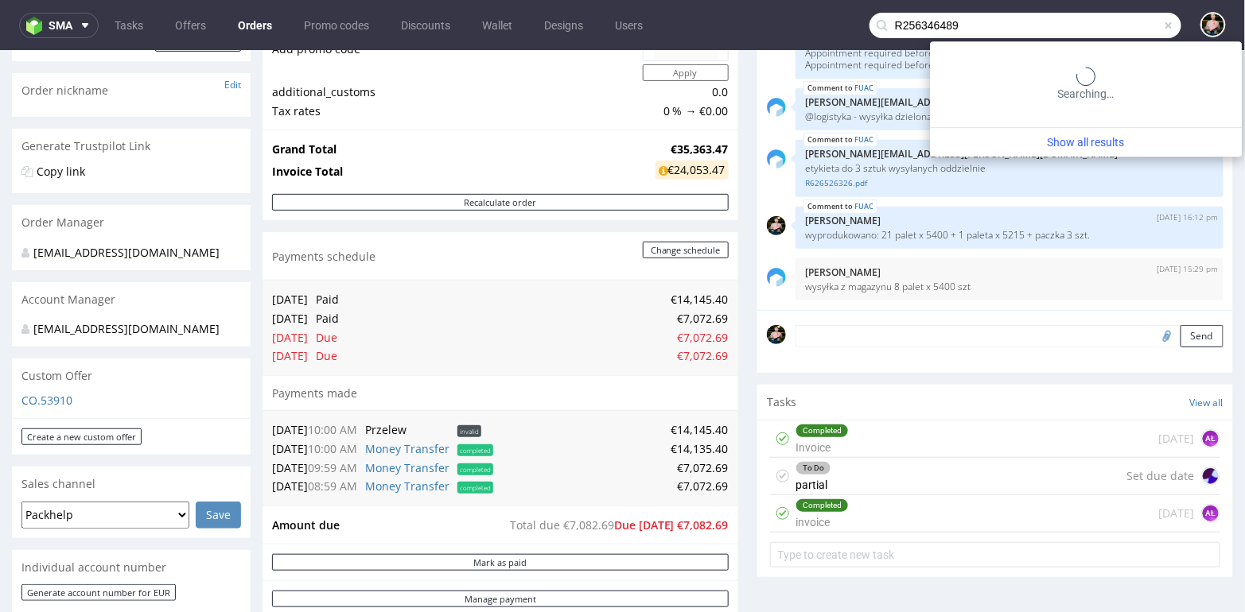
type input "R256346489"
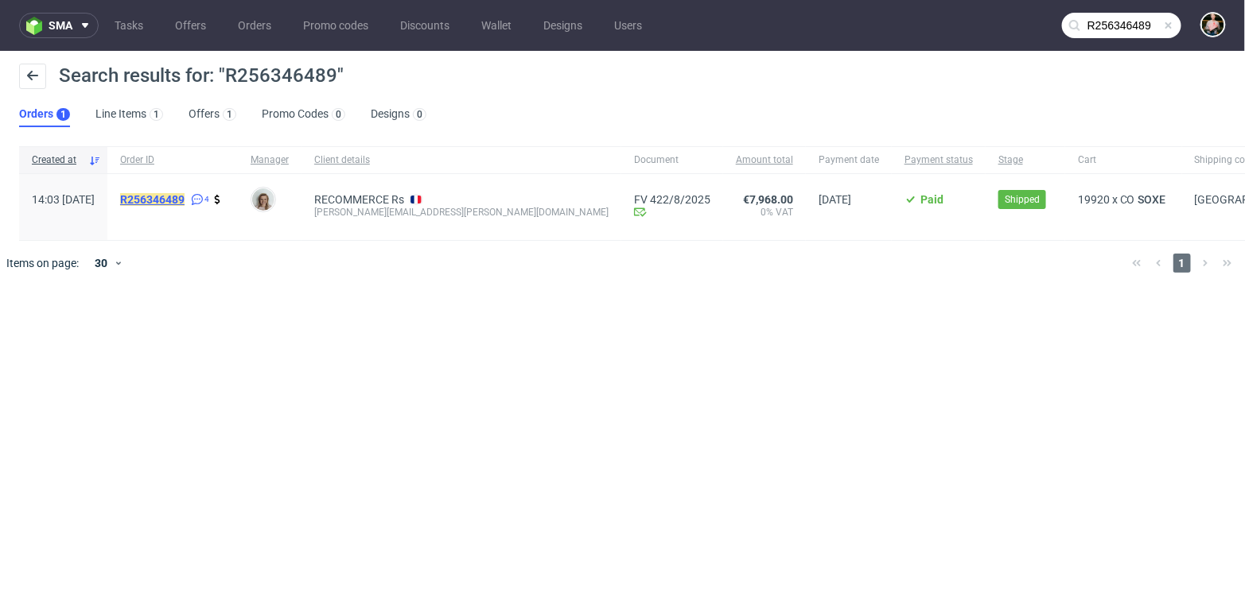
click at [185, 194] on mark "R256346489" at bounding box center [152, 199] width 64 height 13
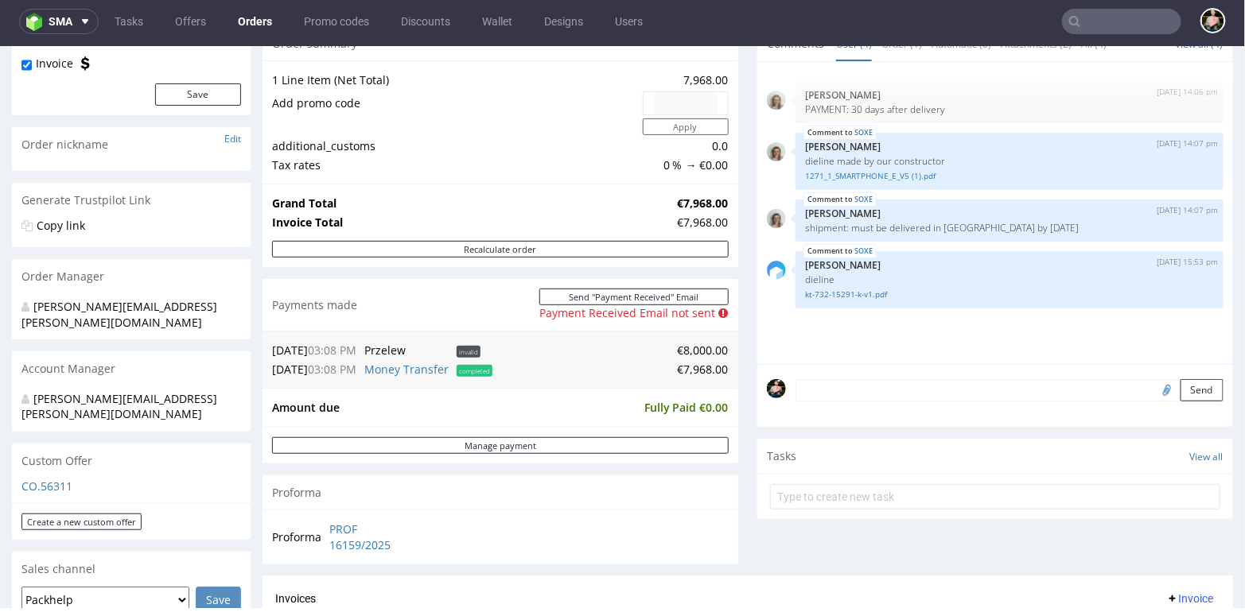
scroll to position [180, 0]
click at [1138, 17] on input "text" at bounding box center [1121, 21] width 119 height 25
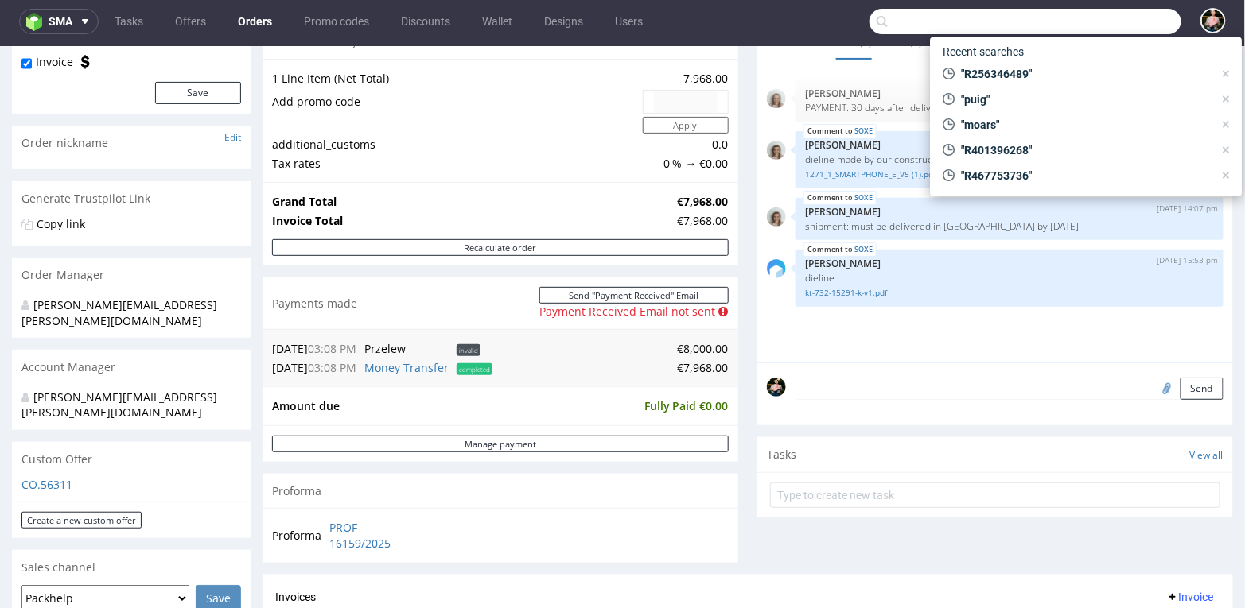
paste input "R805427560"
type input "R805427560"
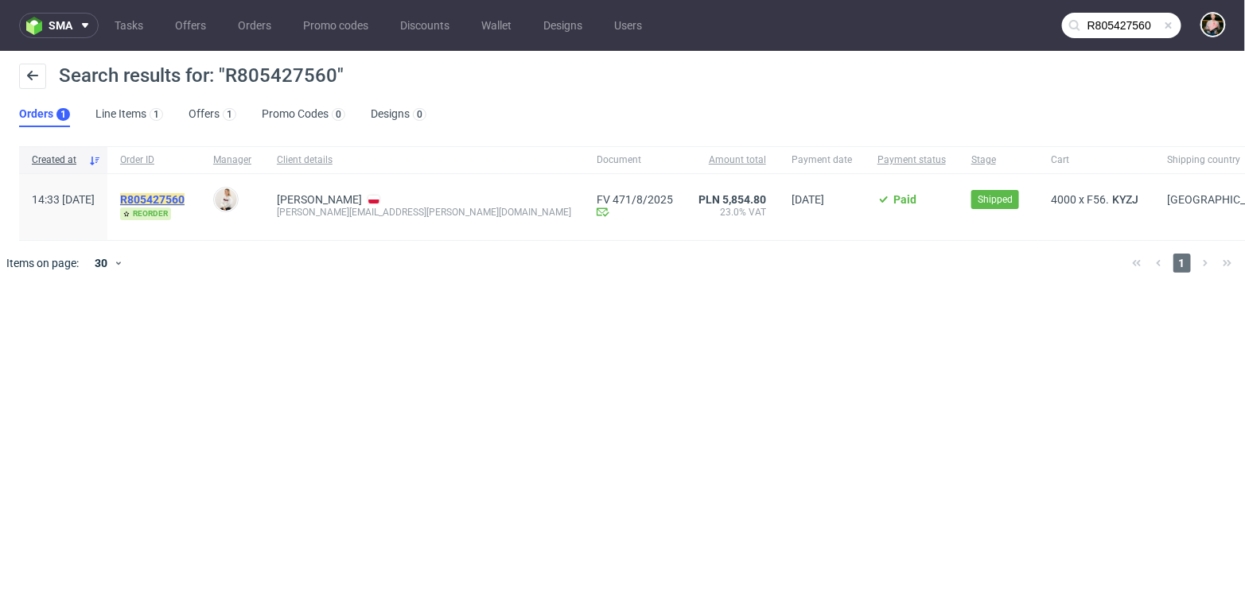
click at [185, 198] on mark "R805427560" at bounding box center [152, 199] width 64 height 13
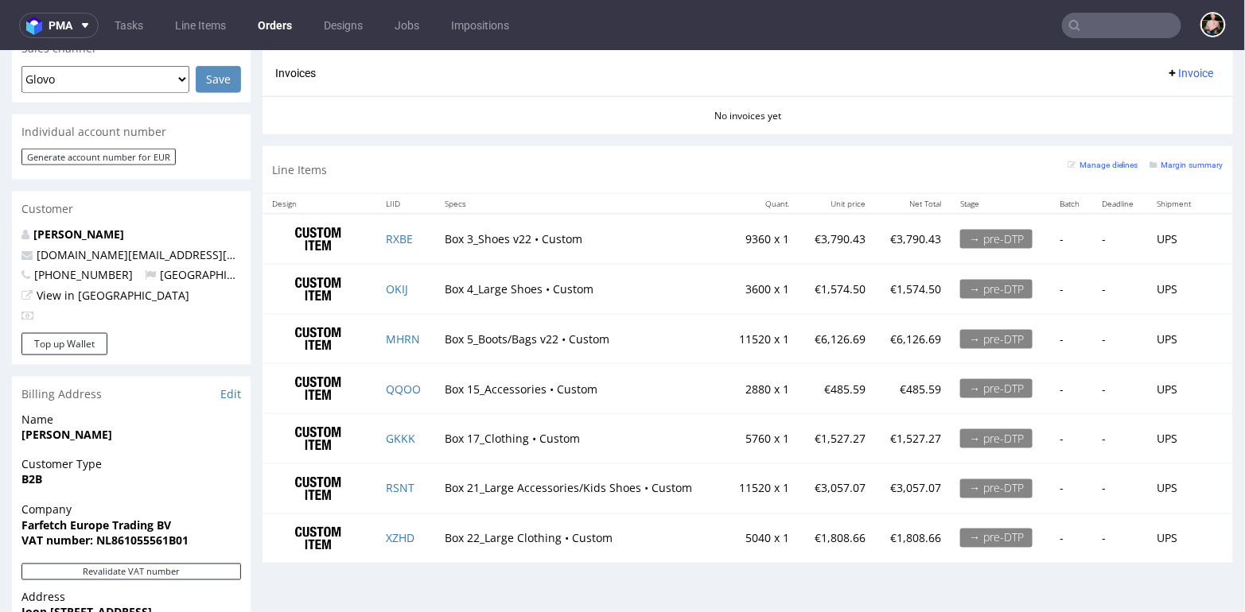
scroll to position [725, 0]
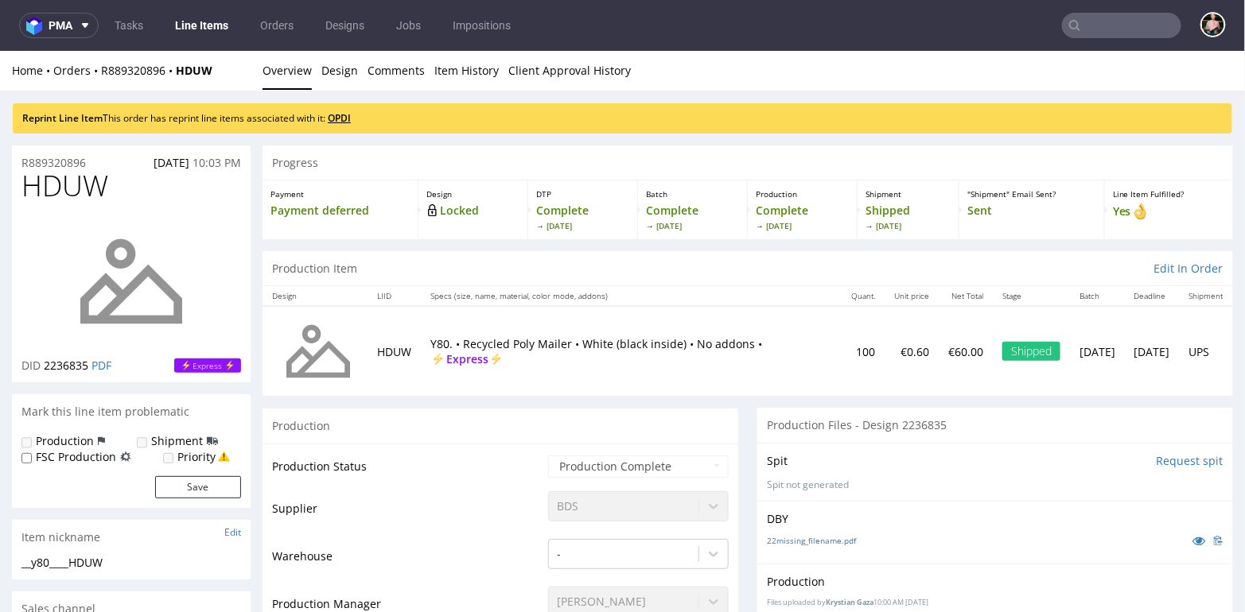
click at [344, 116] on link "OPDI" at bounding box center [339, 118] width 23 height 14
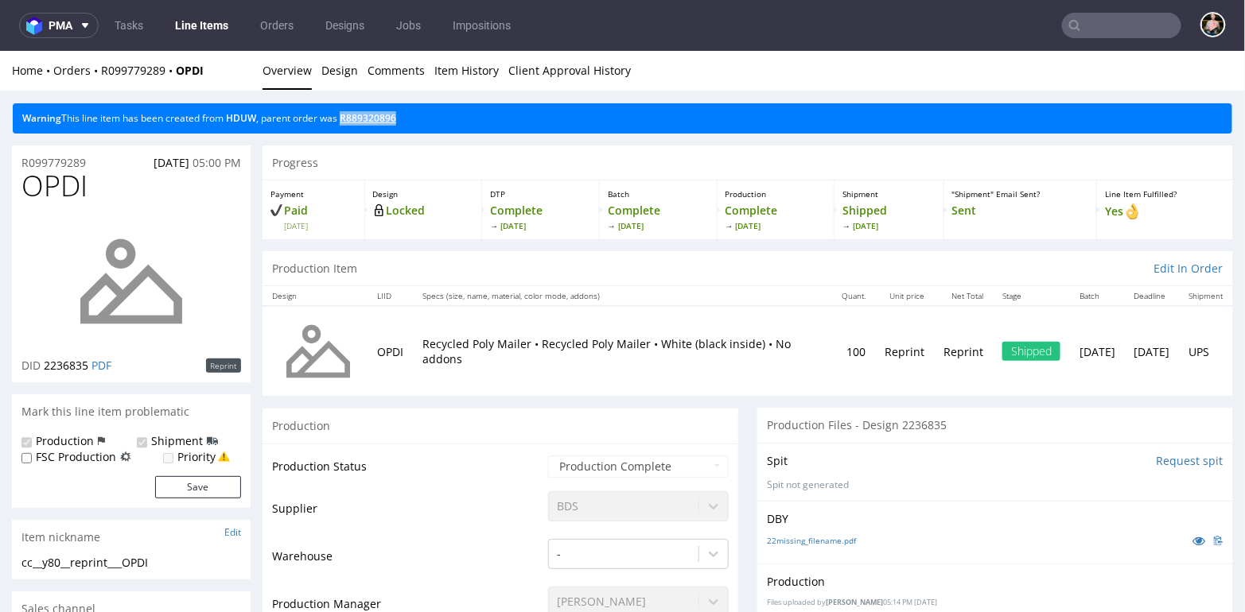
drag, startPoint x: 422, startPoint y: 115, endPoint x: 344, endPoint y: 115, distance: 78.0
click at [344, 115] on div "Warning This line item has been created from HDUW , parent order was R889320896" at bounding box center [622, 118] width 1219 height 30
copy link "R889320896"
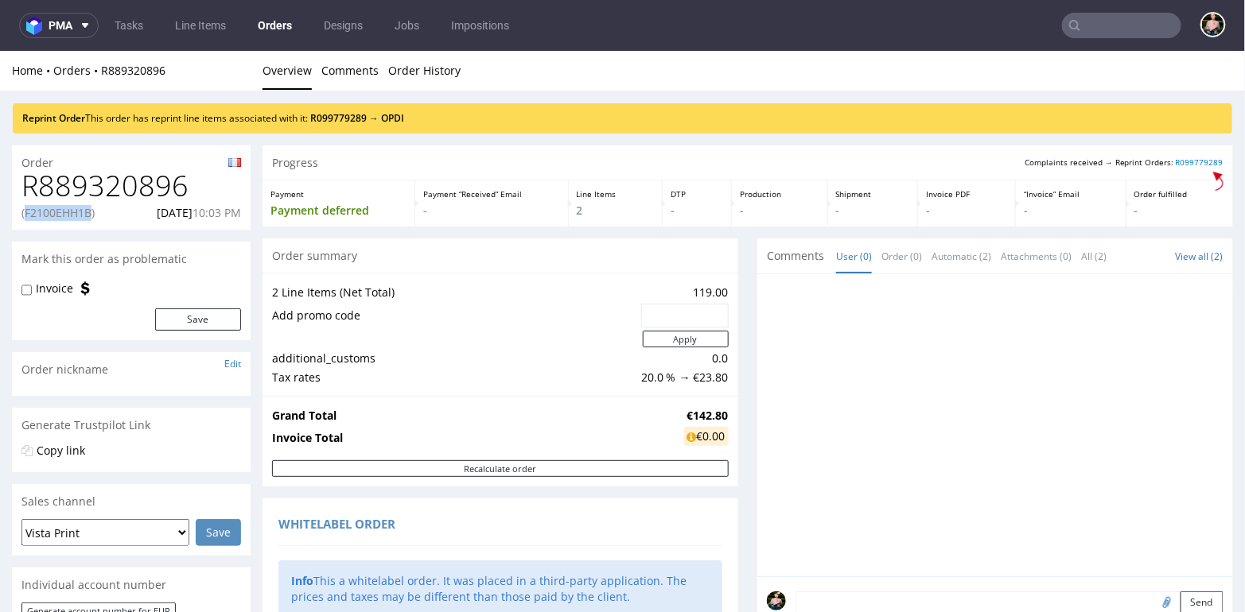
drag, startPoint x: 93, startPoint y: 215, endPoint x: 25, endPoint y: 214, distance: 67.6
click at [25, 214] on p "(F2100EHH1B)" at bounding box center [57, 212] width 73 height 16
copy p "F2100EHH1B"
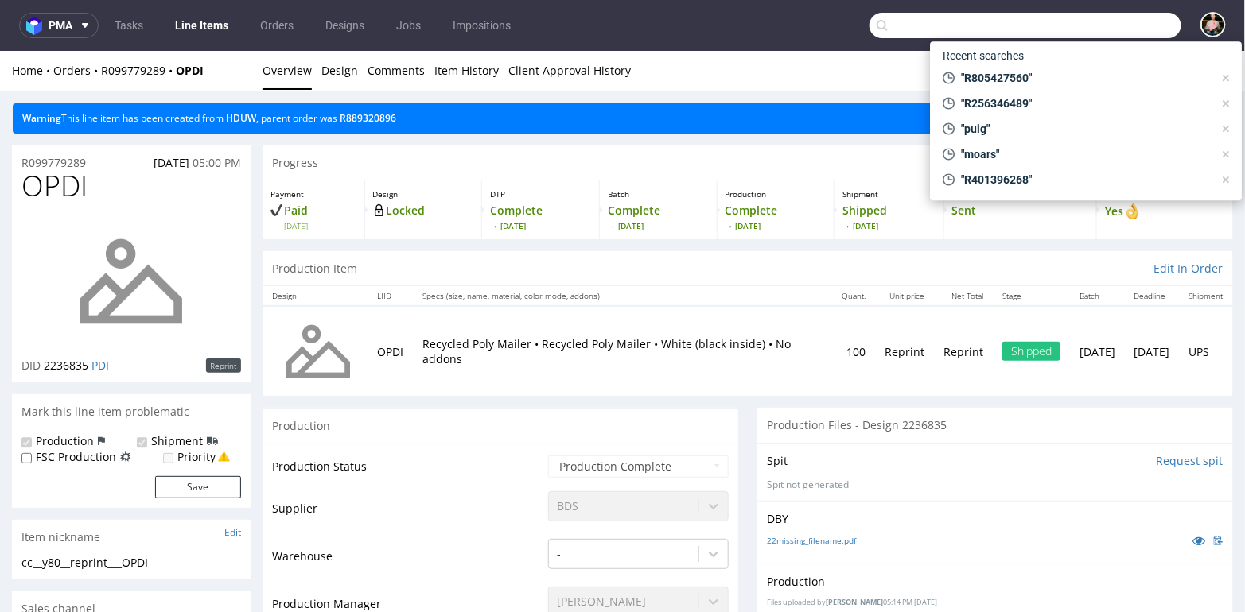
click at [1091, 23] on input "text" at bounding box center [1025, 25] width 312 height 25
paste input "office@adler-murten.ch"
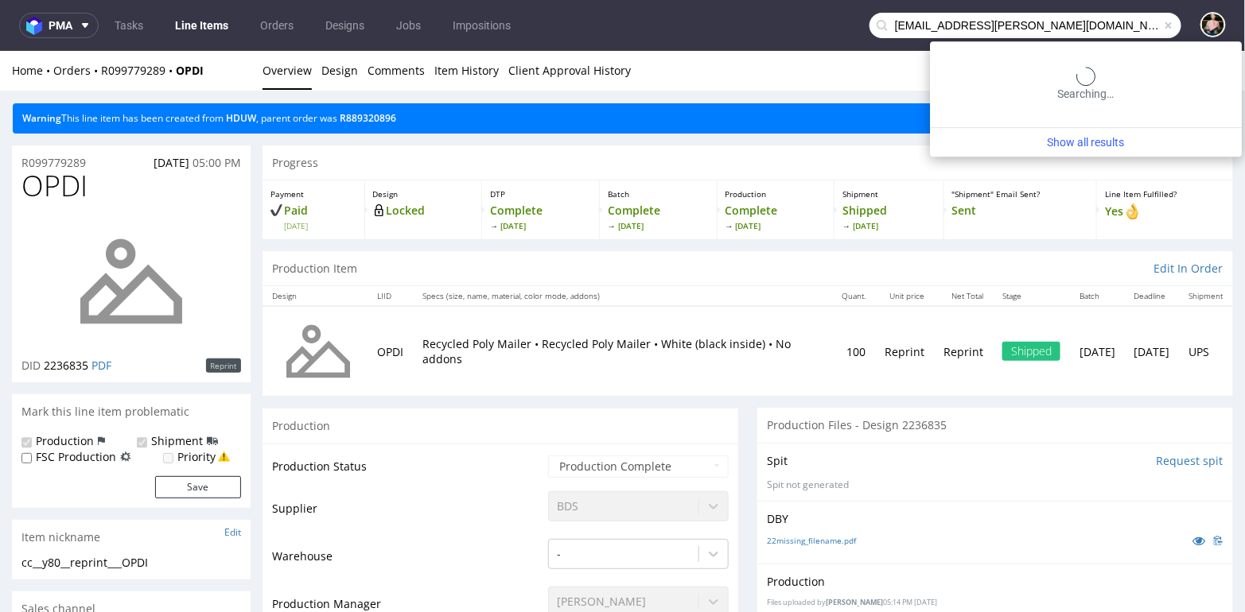
type input "office@adler-murten.ch"
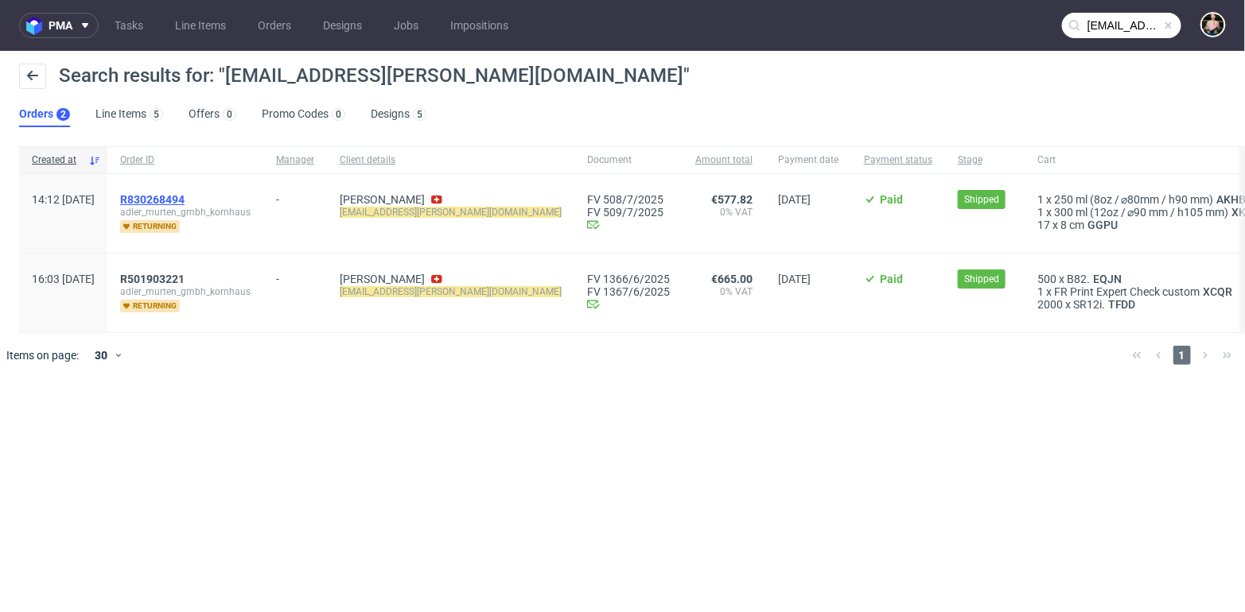
click at [184, 200] on span "R830268494" at bounding box center [152, 199] width 64 height 13
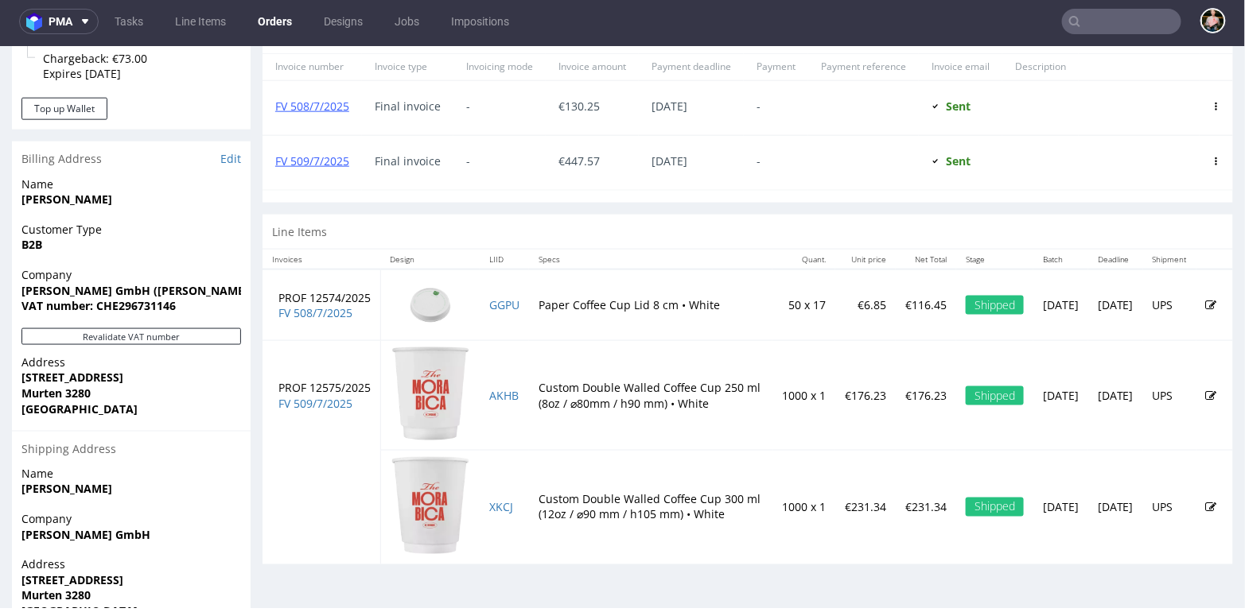
scroll to position [684, 0]
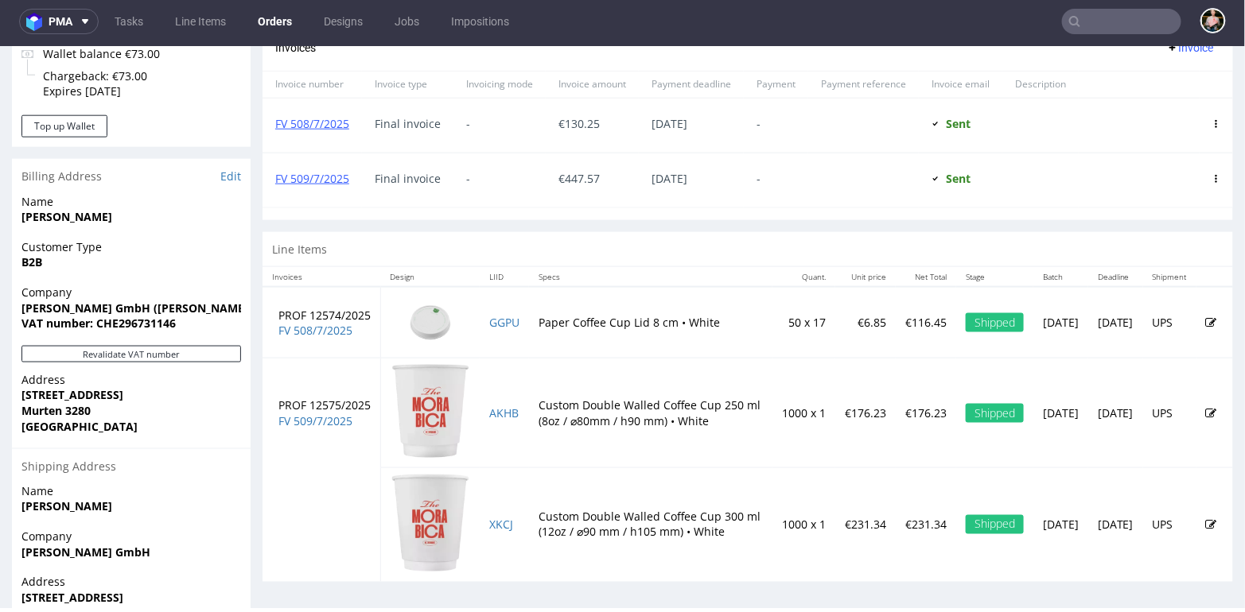
type input "office@adler-murten.ch"
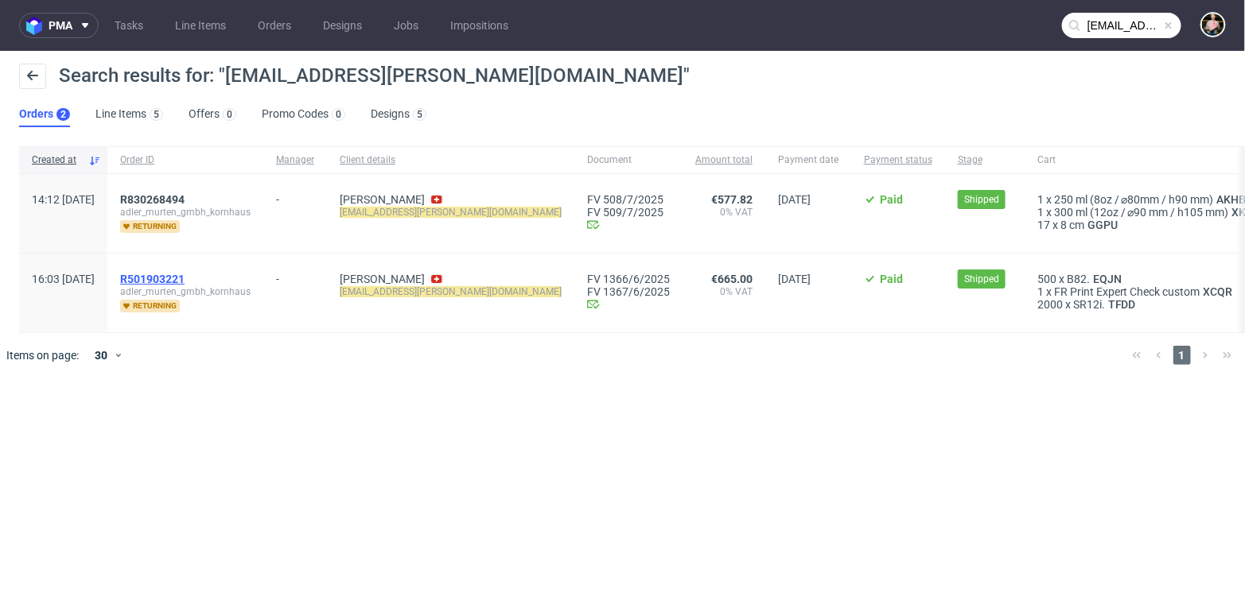
click at [185, 273] on span "R501903221" at bounding box center [152, 279] width 64 height 13
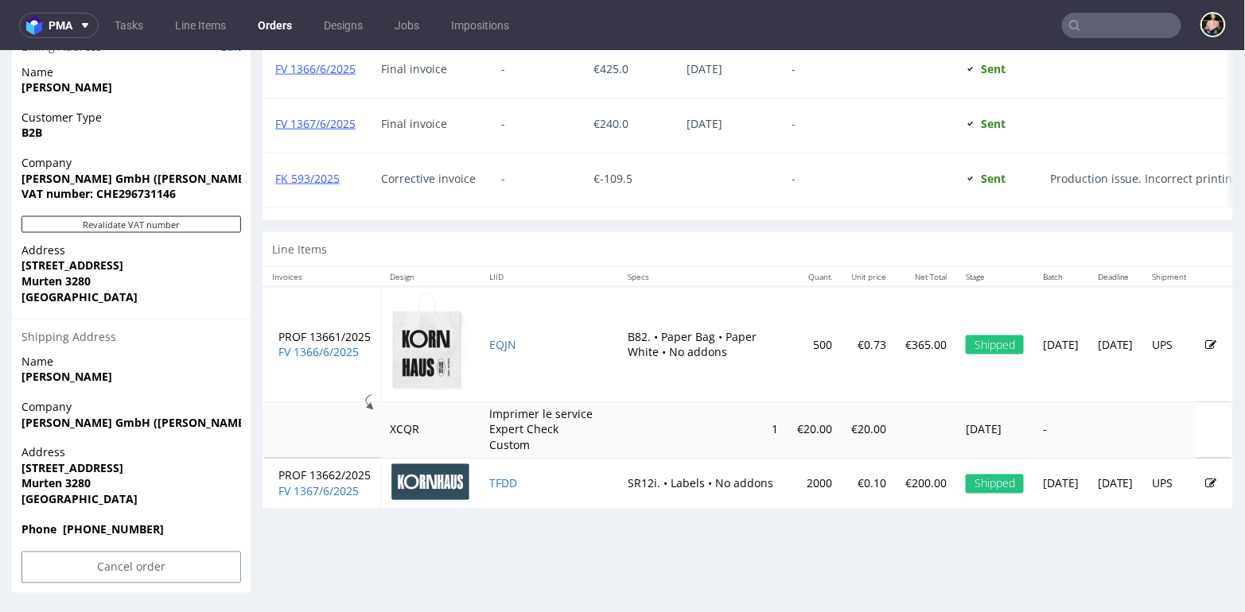
scroll to position [4, 0]
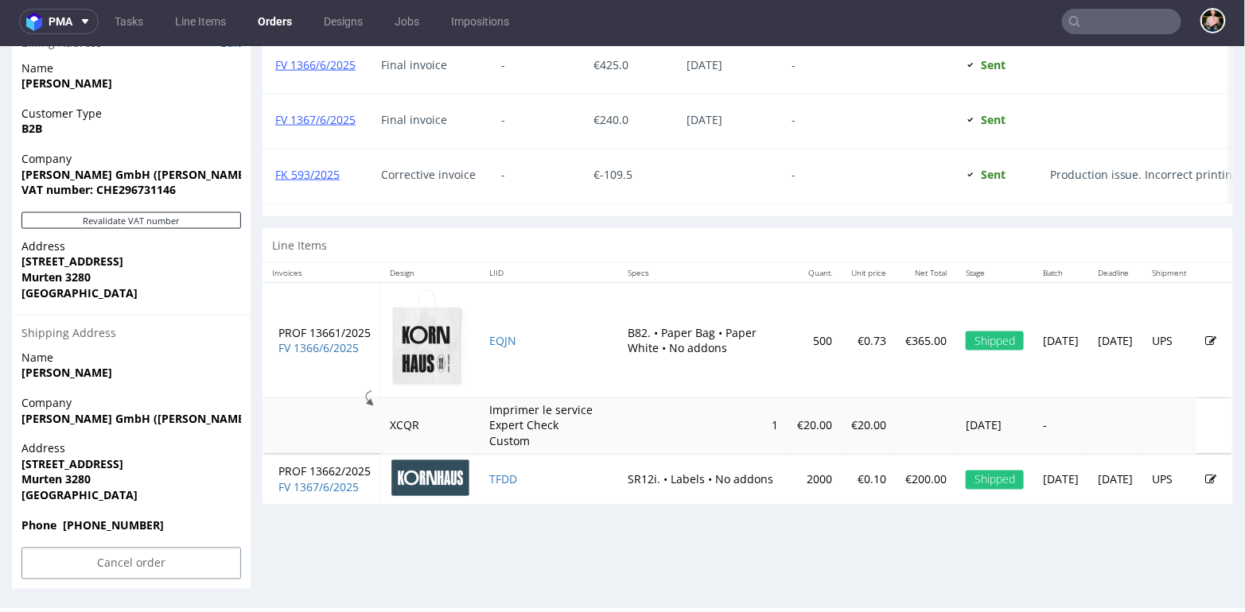
click at [435, 339] on img at bounding box center [431, 338] width 80 height 101
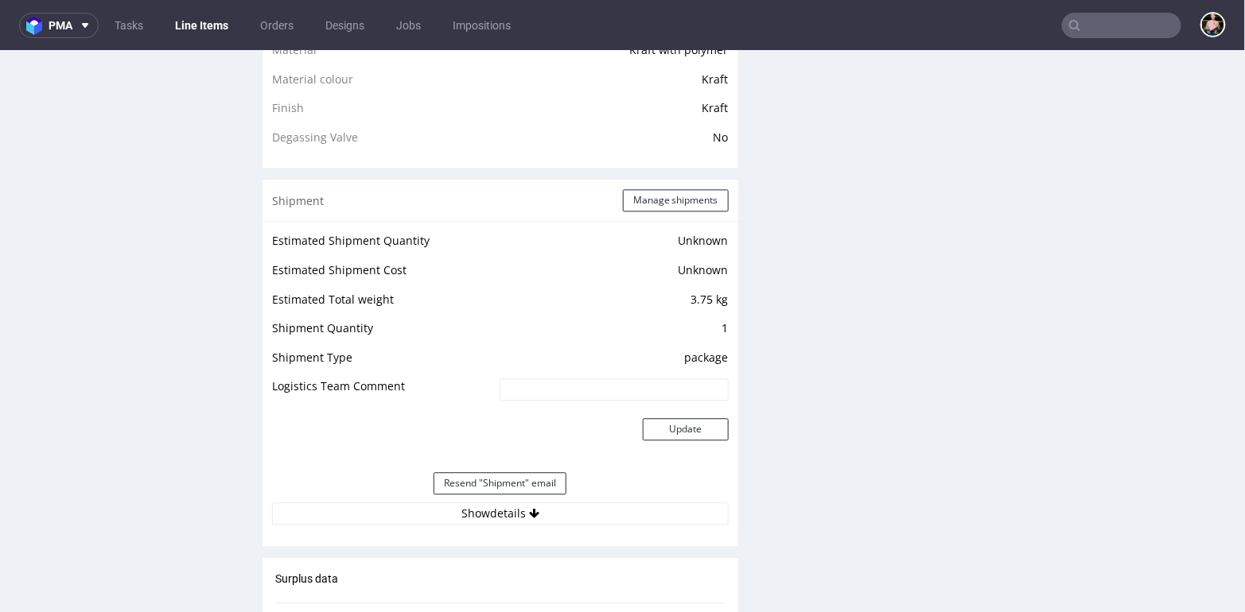
scroll to position [1252, 0]
